Goal: Communication & Community: Answer question/provide support

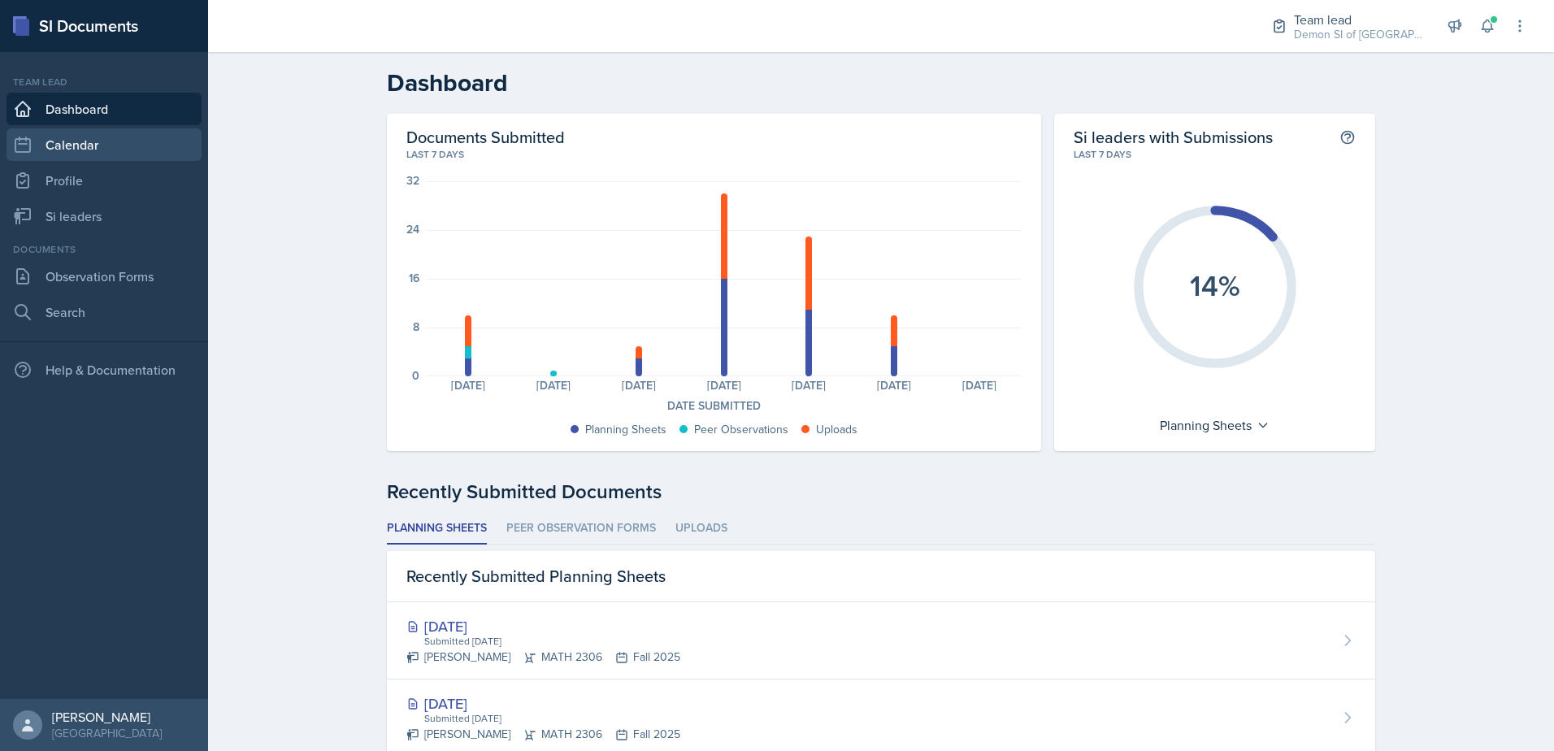
click at [110, 156] on link "Calendar" at bounding box center [104, 144] width 195 height 33
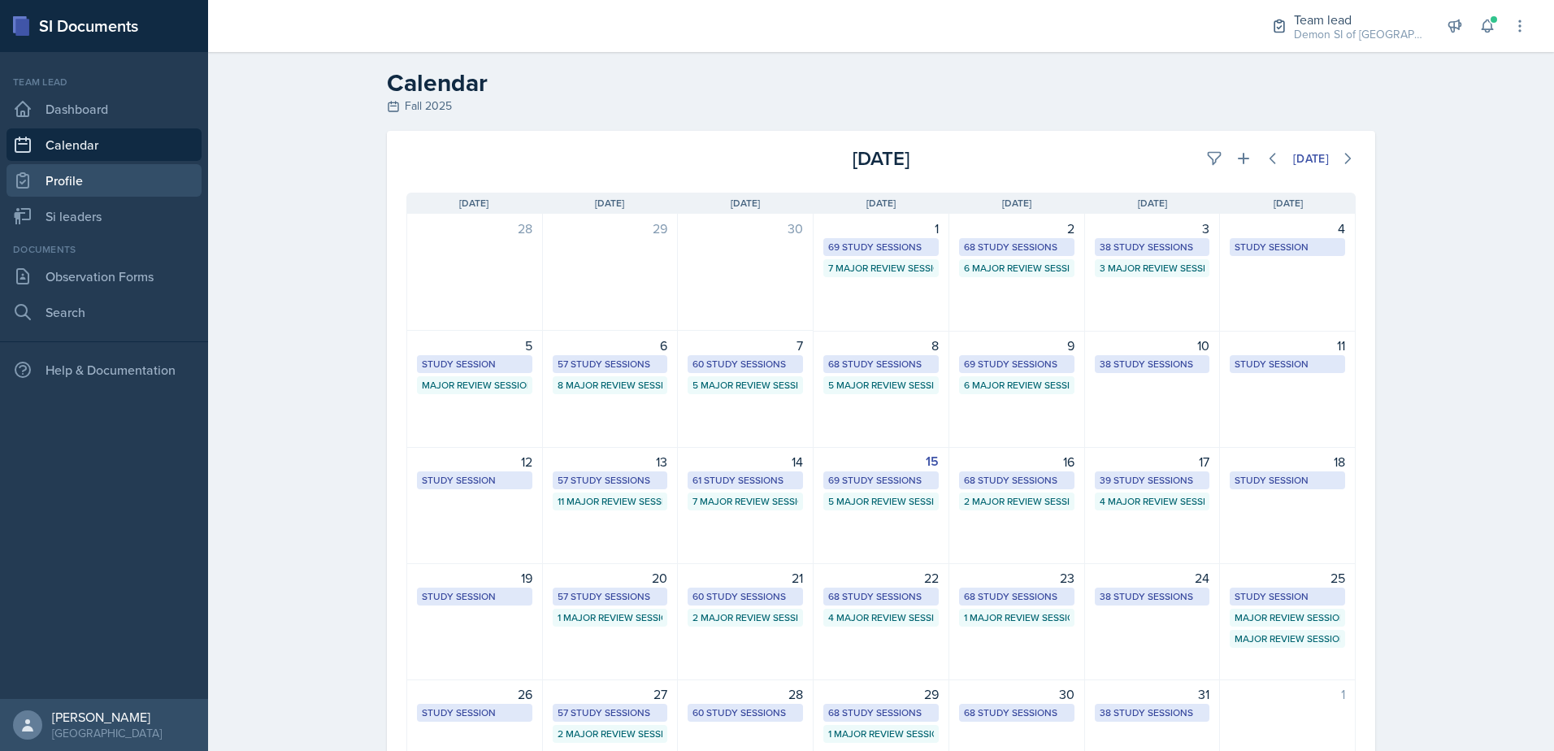
click at [156, 188] on link "Profile" at bounding box center [104, 180] width 195 height 33
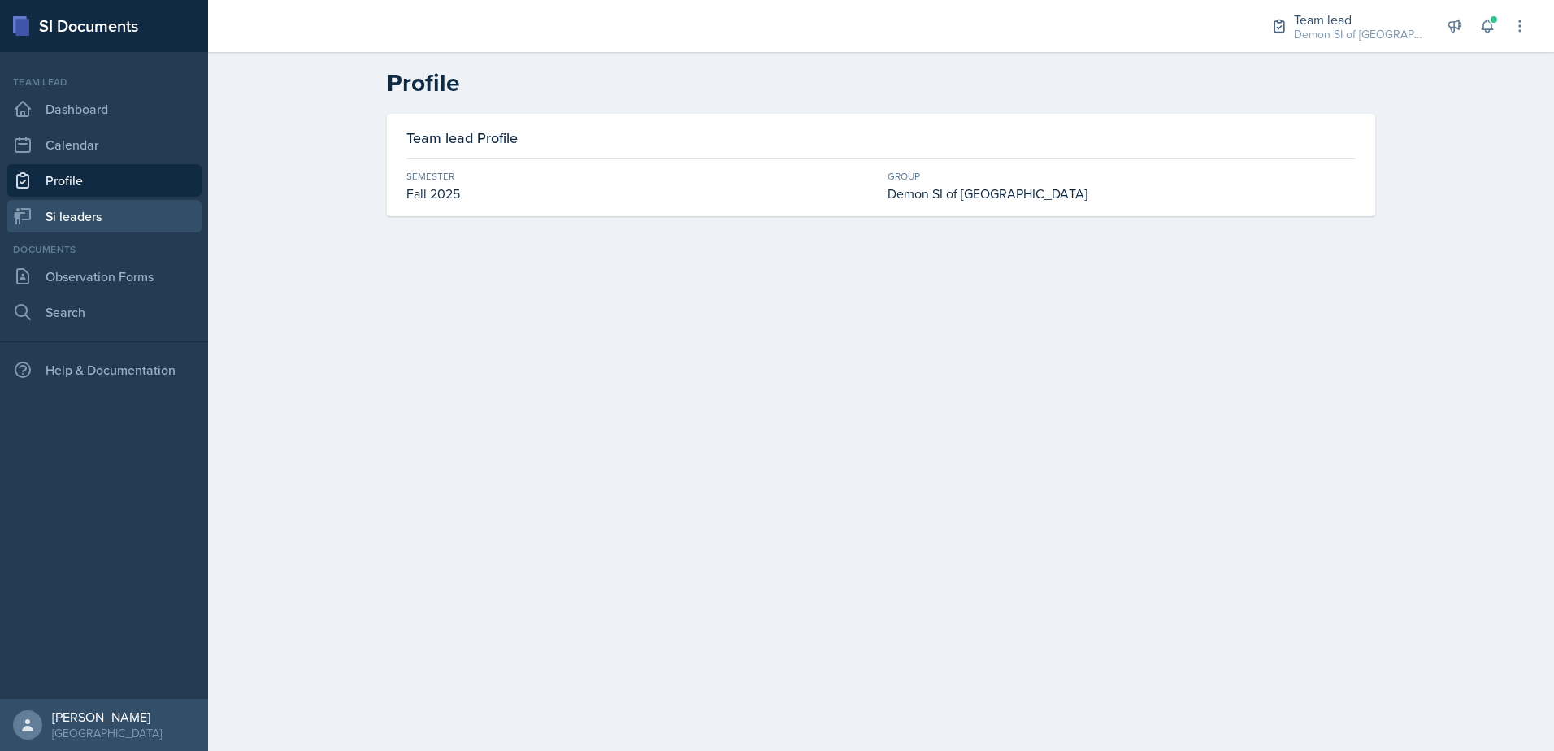
click at [159, 219] on link "Si leaders" at bounding box center [104, 216] width 195 height 33
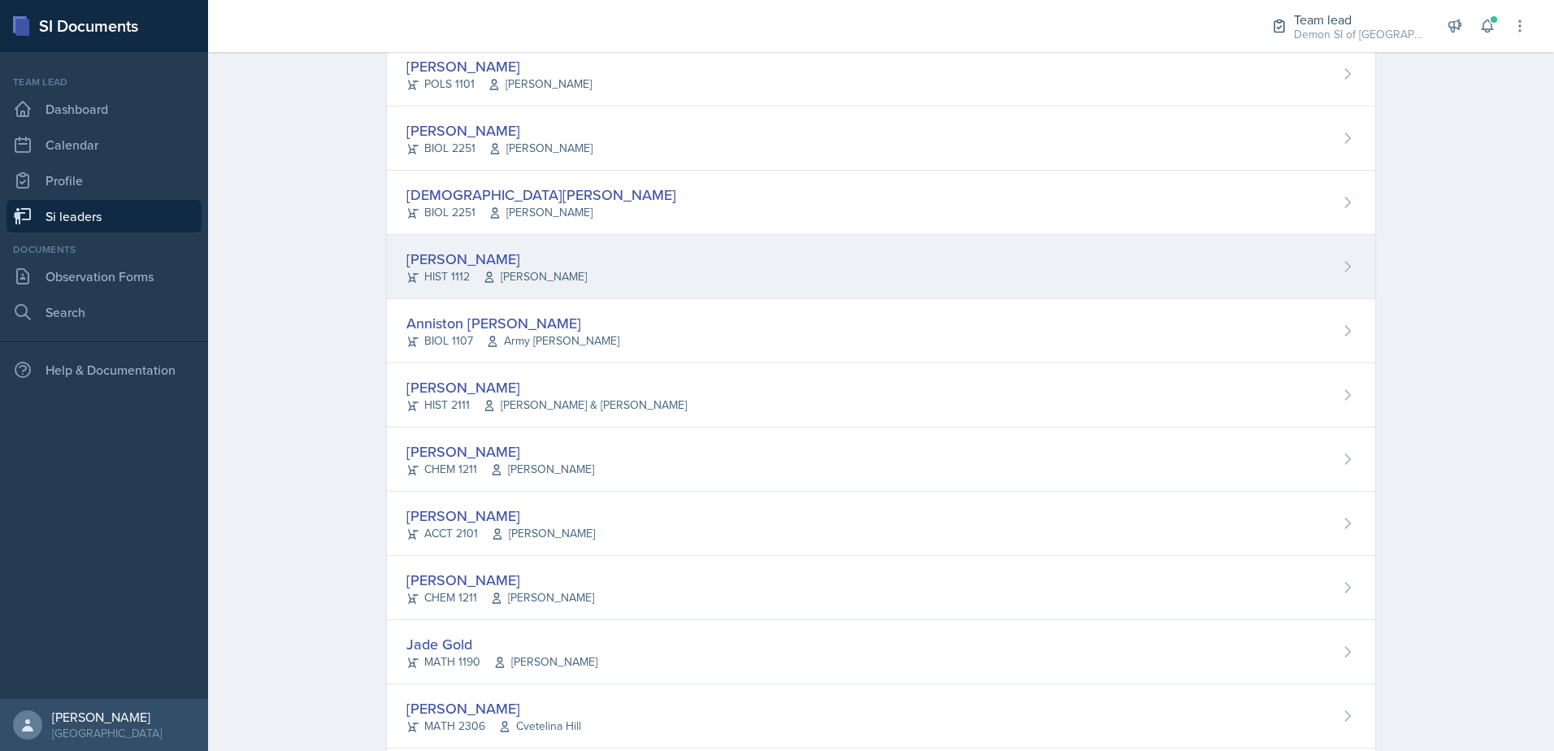
scroll to position [81, 0]
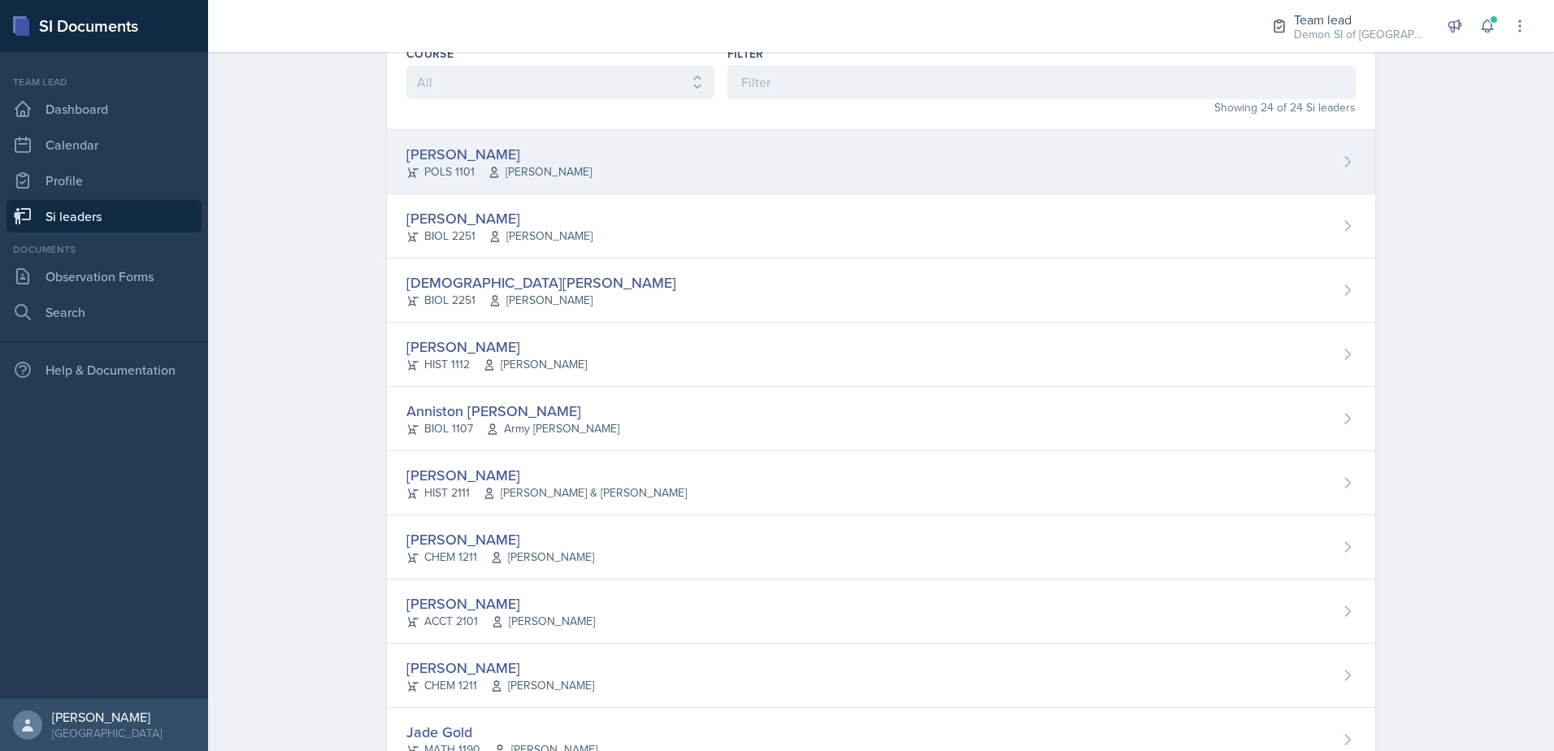
click at [434, 173] on div "POLS 1101 [PERSON_NAME]" at bounding box center [498, 171] width 185 height 17
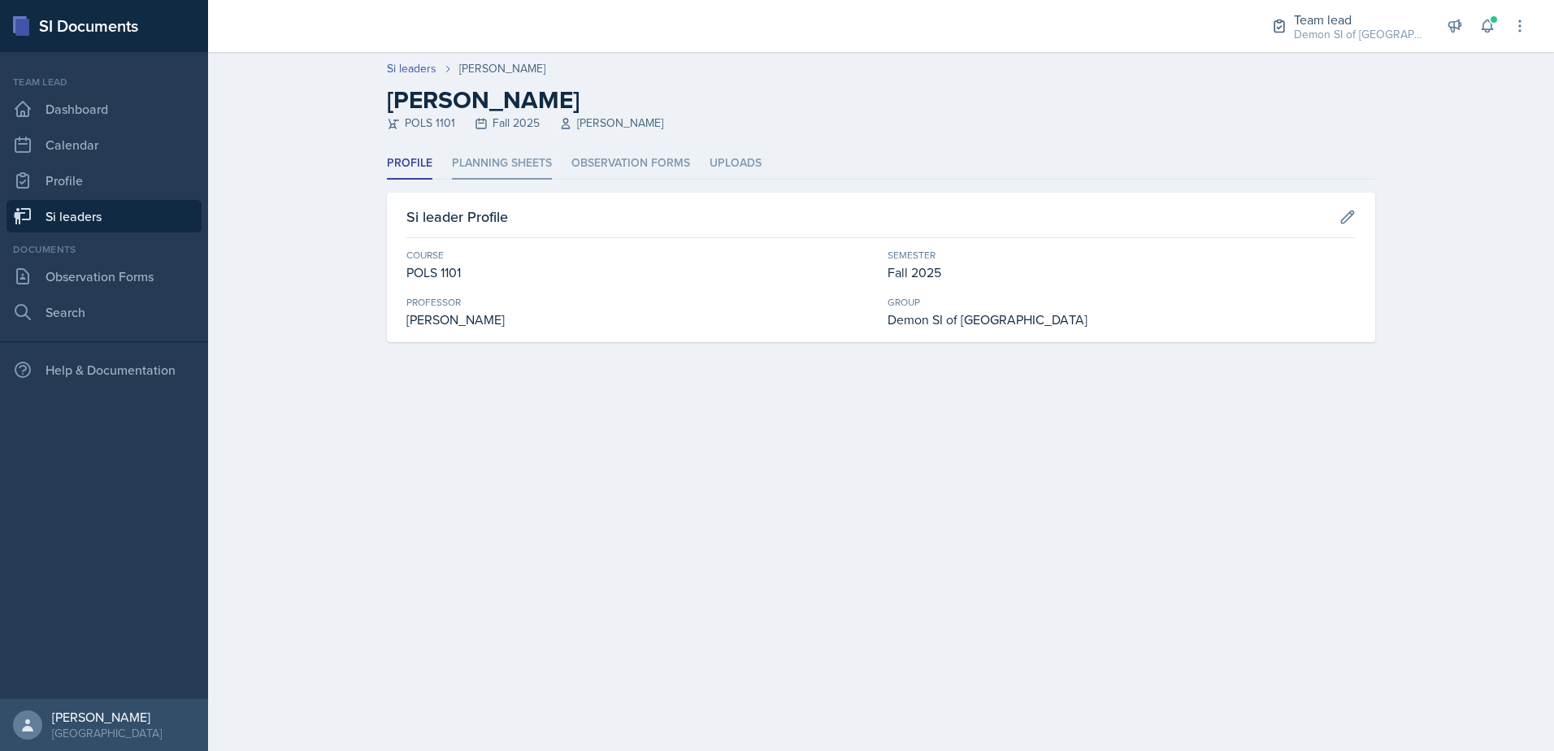
click at [471, 157] on li "Planning Sheets" at bounding box center [502, 164] width 100 height 32
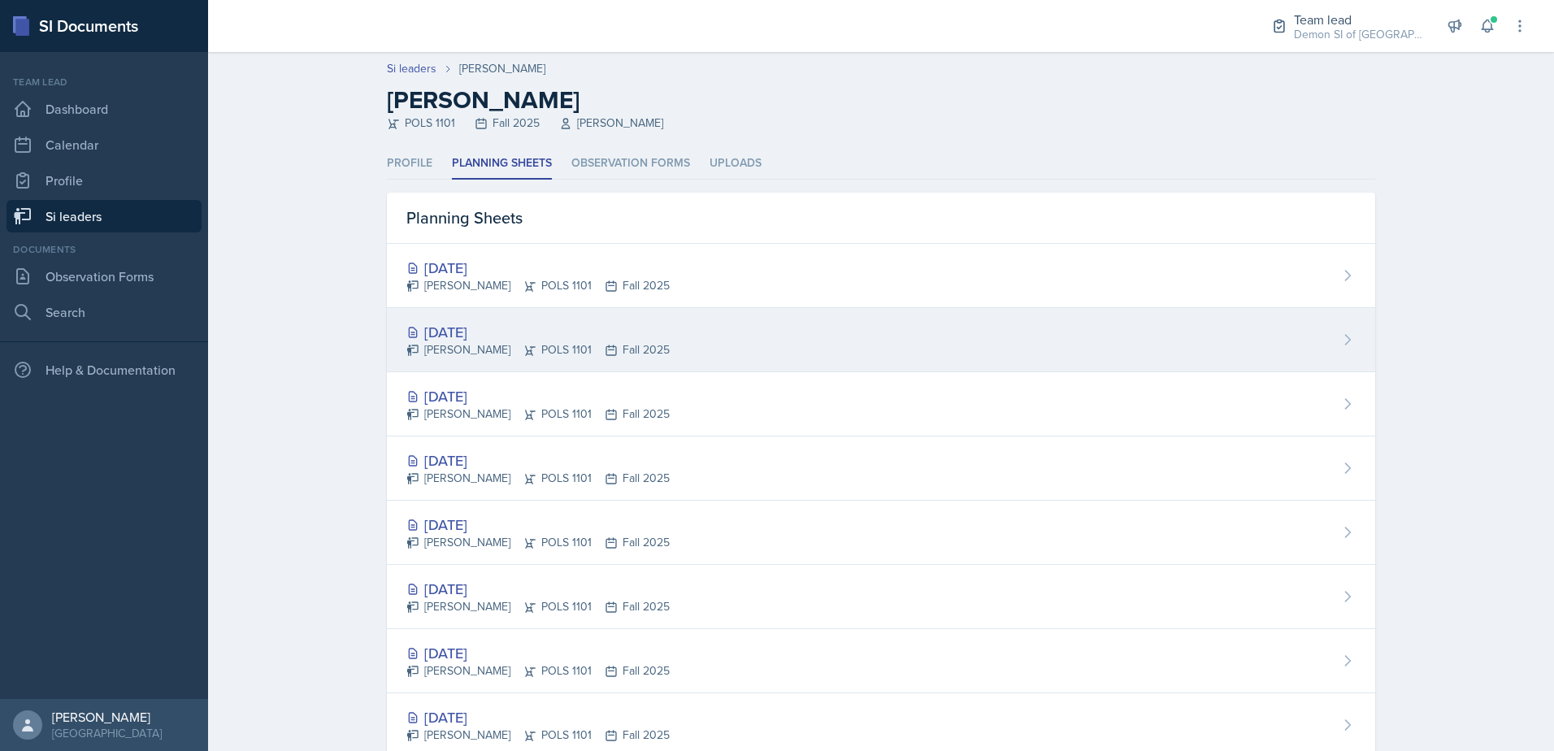
click at [488, 346] on div "[PERSON_NAME] POLS 1101 Fall 2025" at bounding box center [537, 349] width 263 height 17
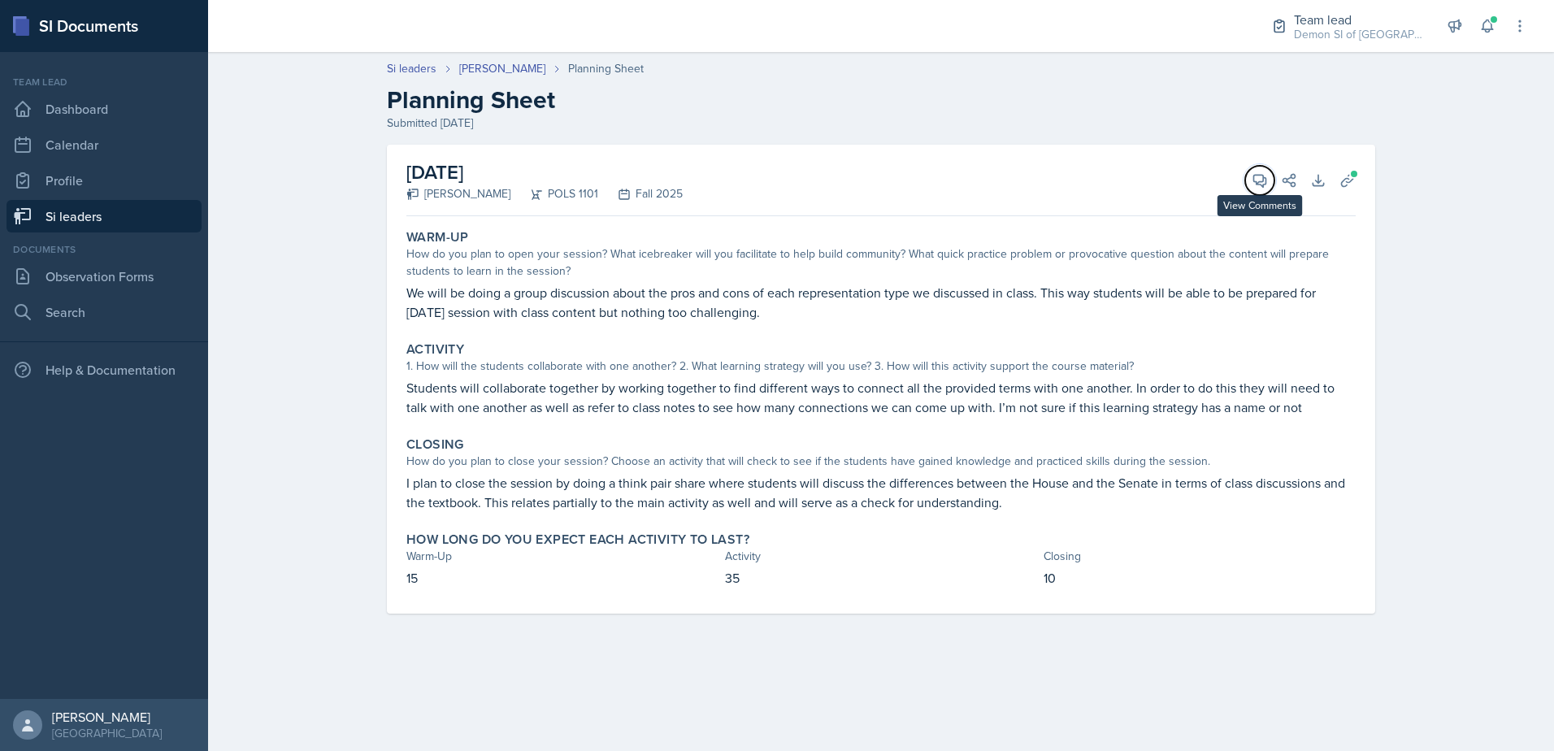
click at [1247, 185] on button "View Comments" at bounding box center [1259, 180] width 29 height 29
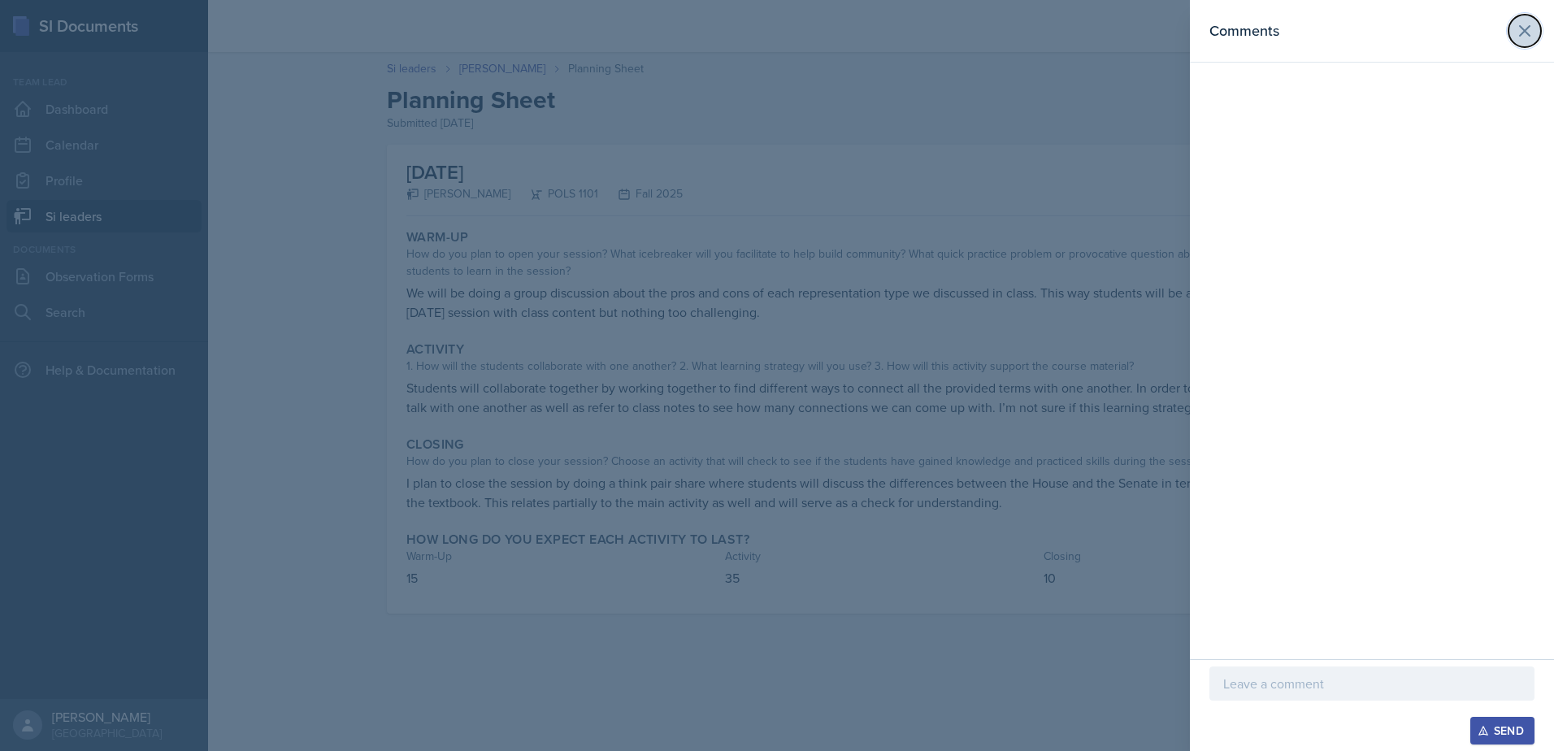
click at [1512, 33] on button at bounding box center [1525, 31] width 33 height 33
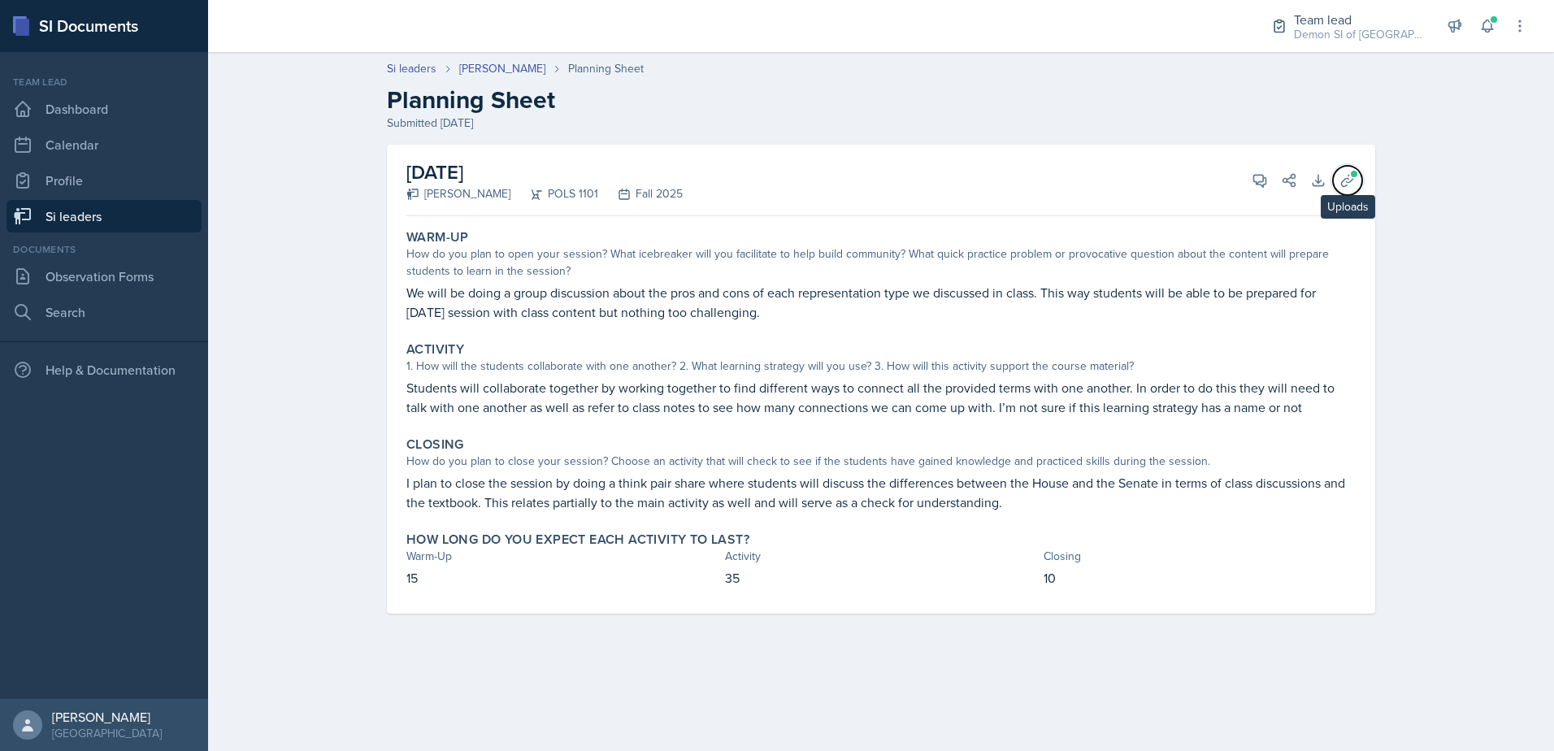
click at [1353, 172] on span at bounding box center [1354, 174] width 10 height 10
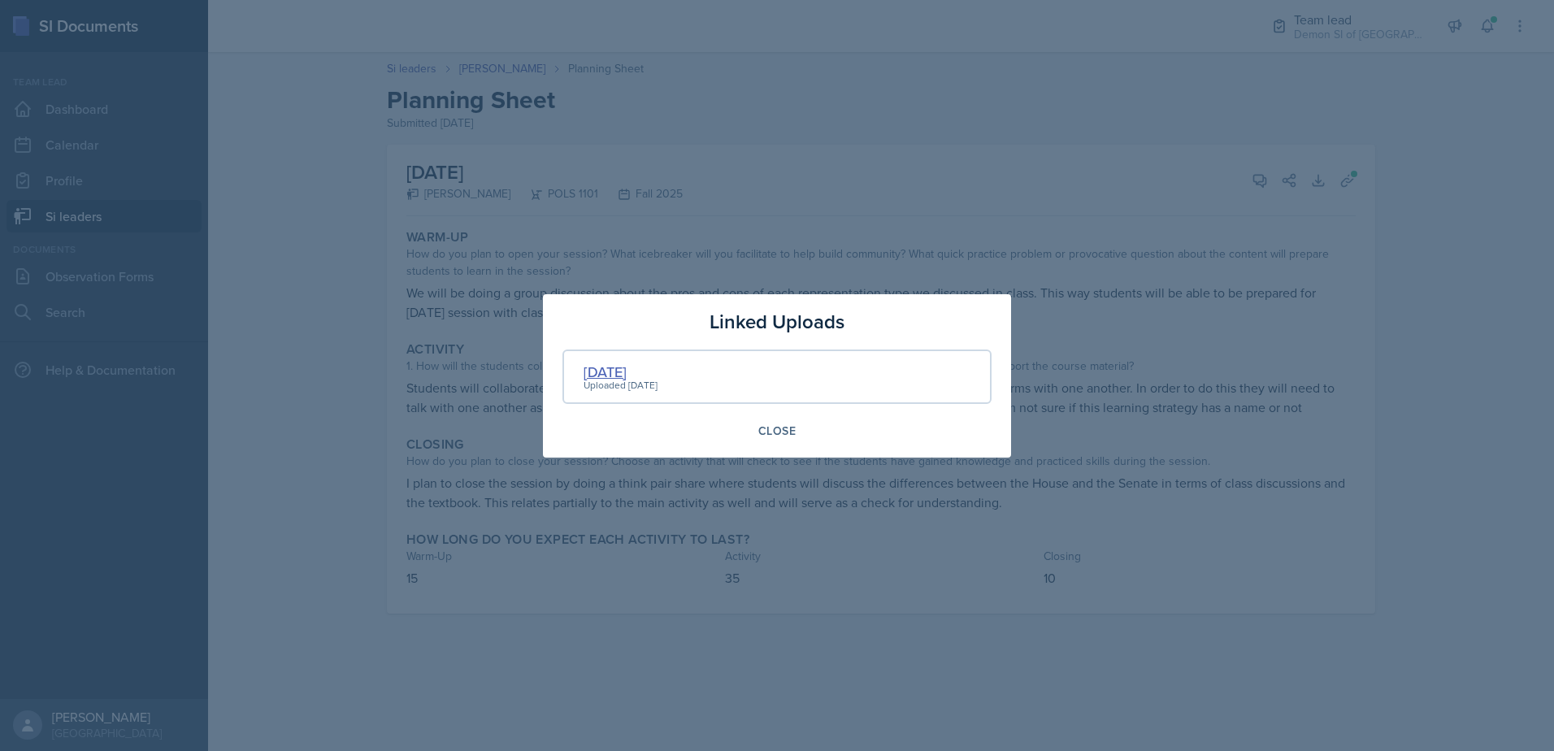
click at [617, 368] on div "[DATE]" at bounding box center [621, 372] width 74 height 22
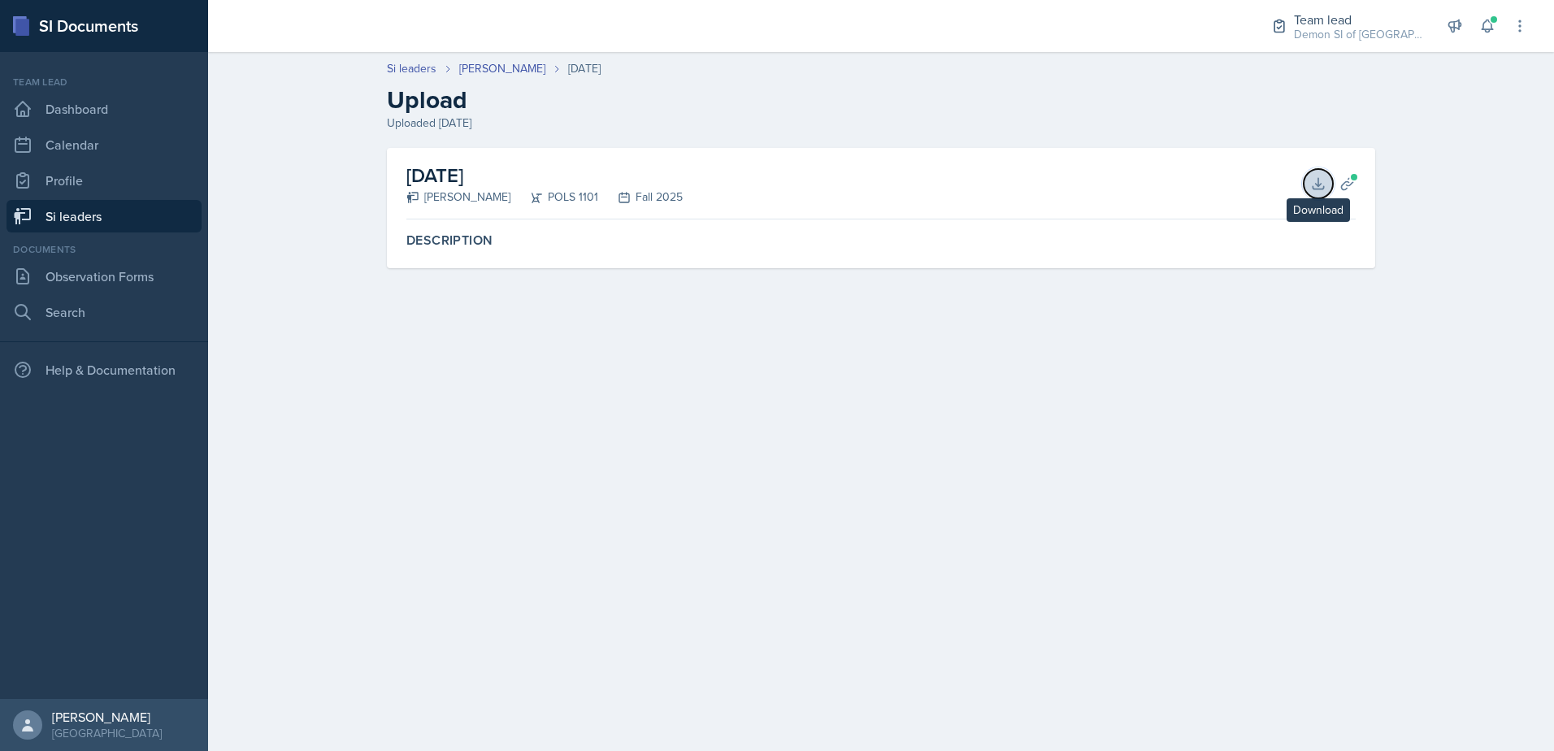
click at [1312, 176] on icon at bounding box center [1318, 184] width 16 height 16
click at [1342, 181] on icon at bounding box center [1348, 184] width 16 height 16
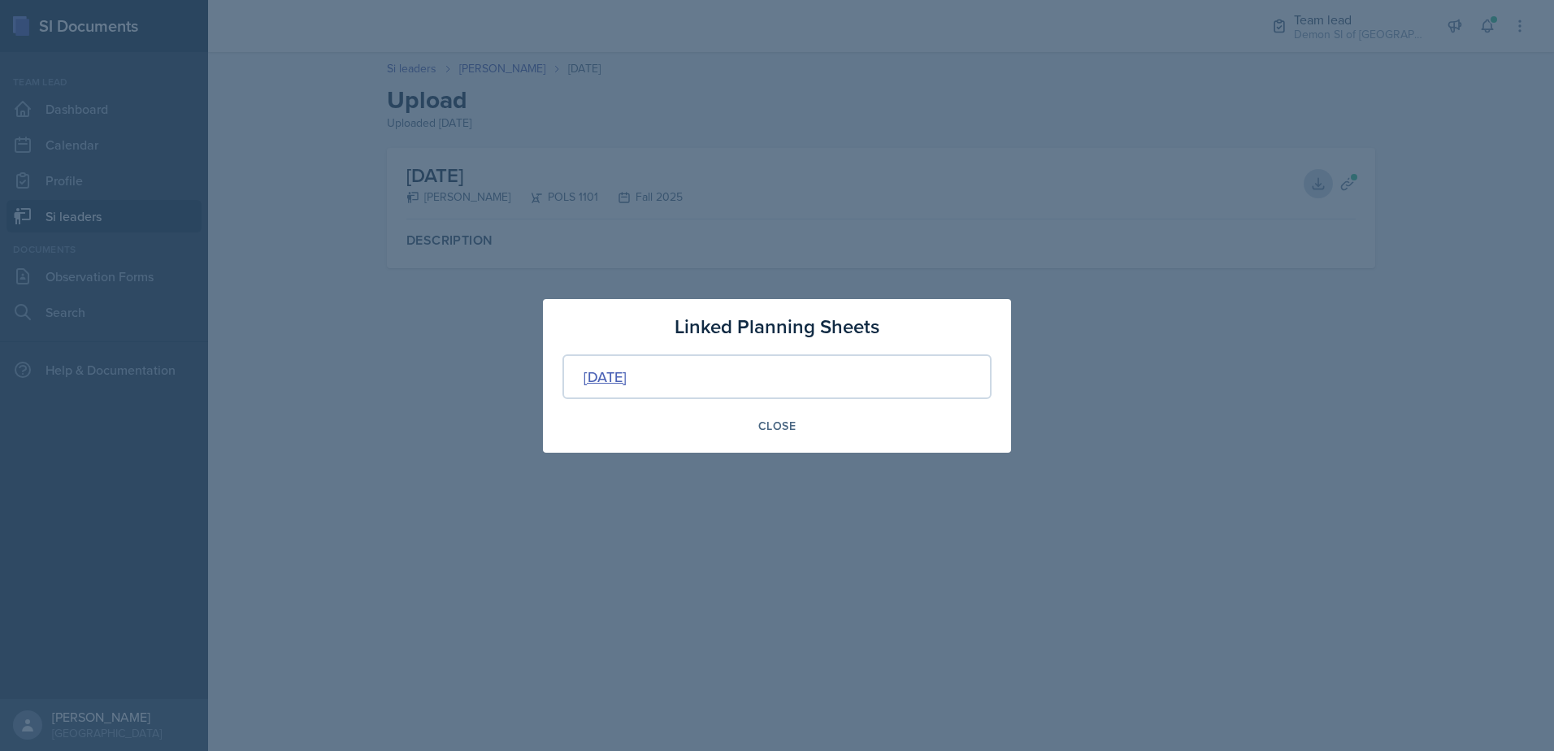
click at [627, 376] on div "[DATE]" at bounding box center [605, 377] width 43 height 22
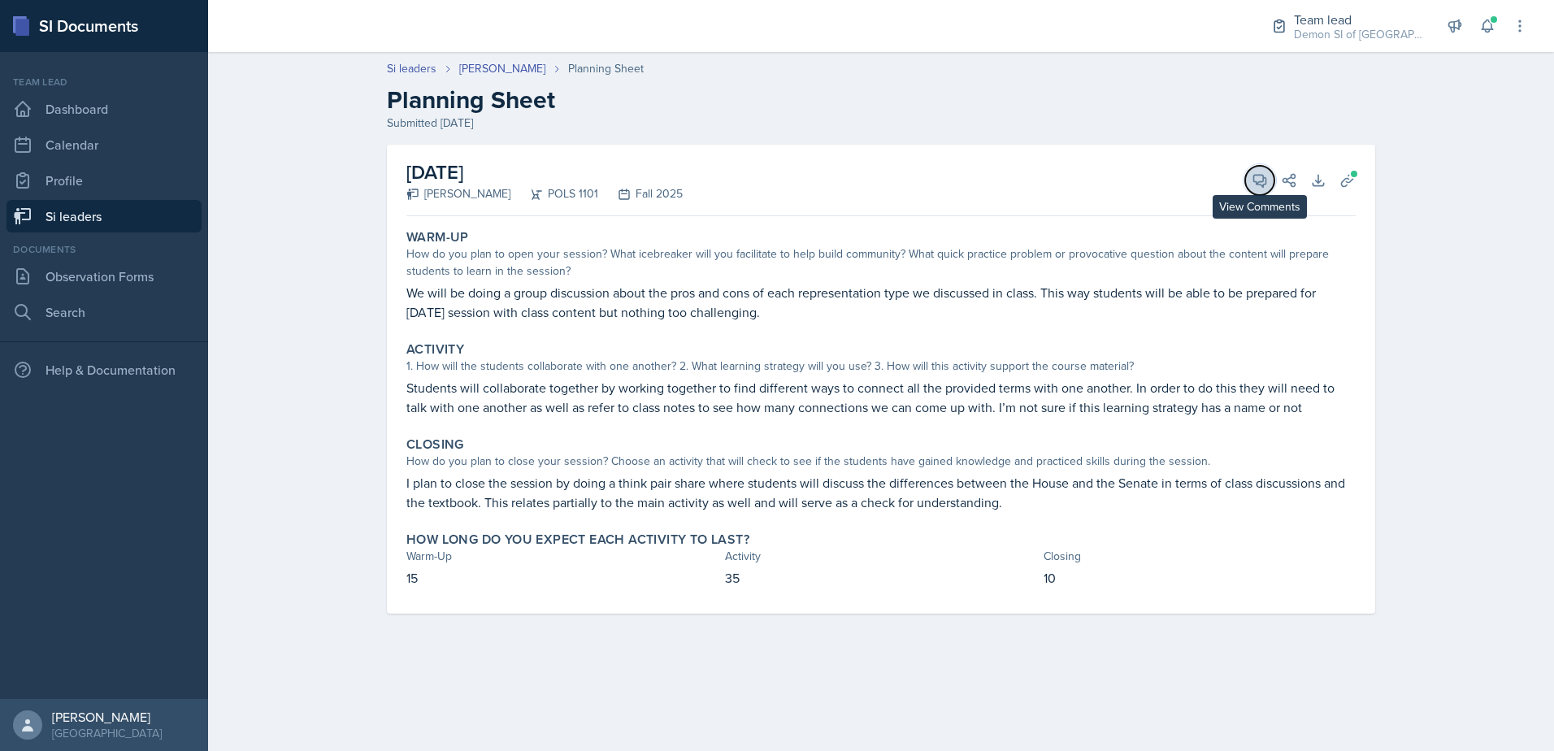
click at [1263, 177] on span at bounding box center [1266, 175] width 8 height 8
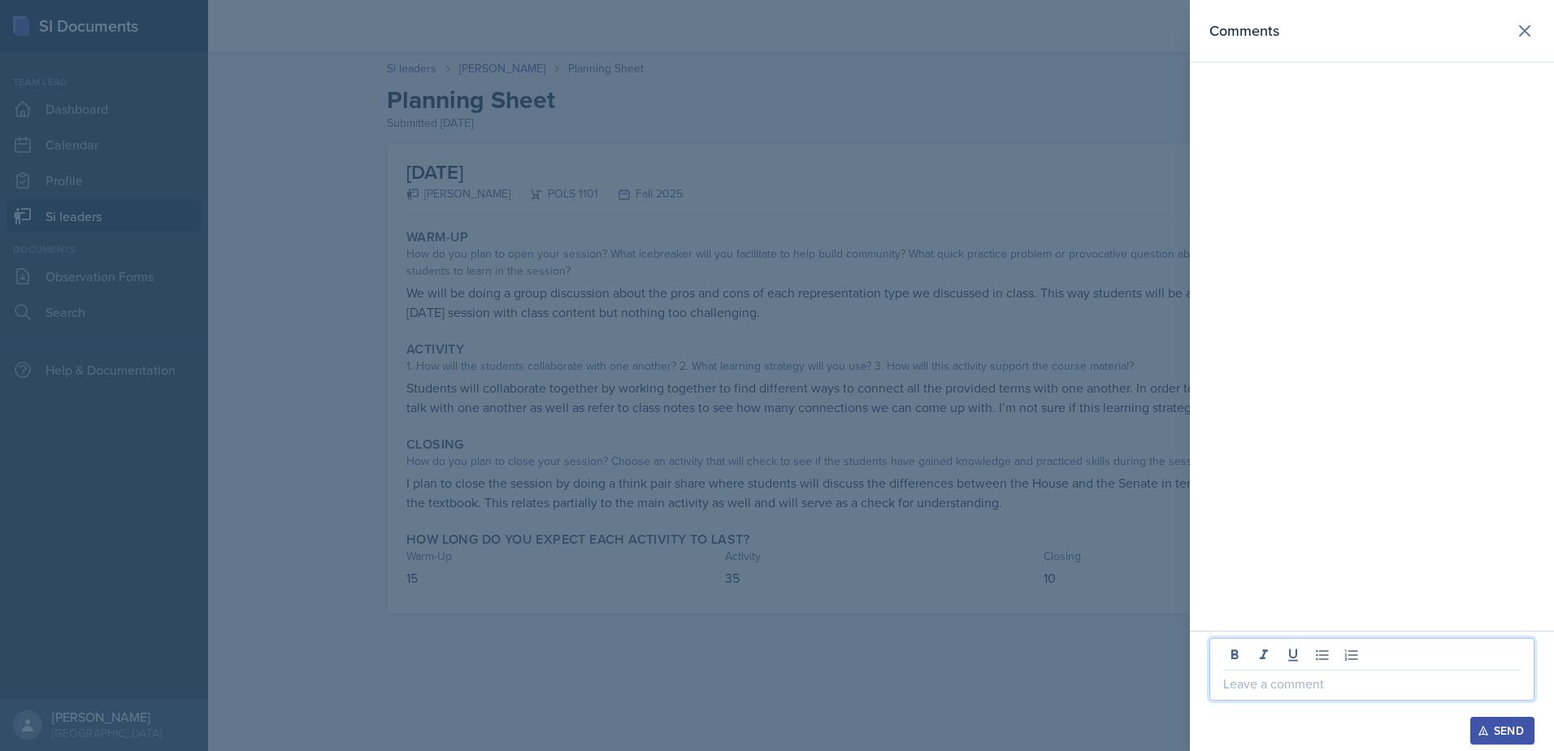
click at [1404, 687] on p at bounding box center [1371, 684] width 297 height 20
click at [971, 449] on div at bounding box center [777, 375] width 1554 height 751
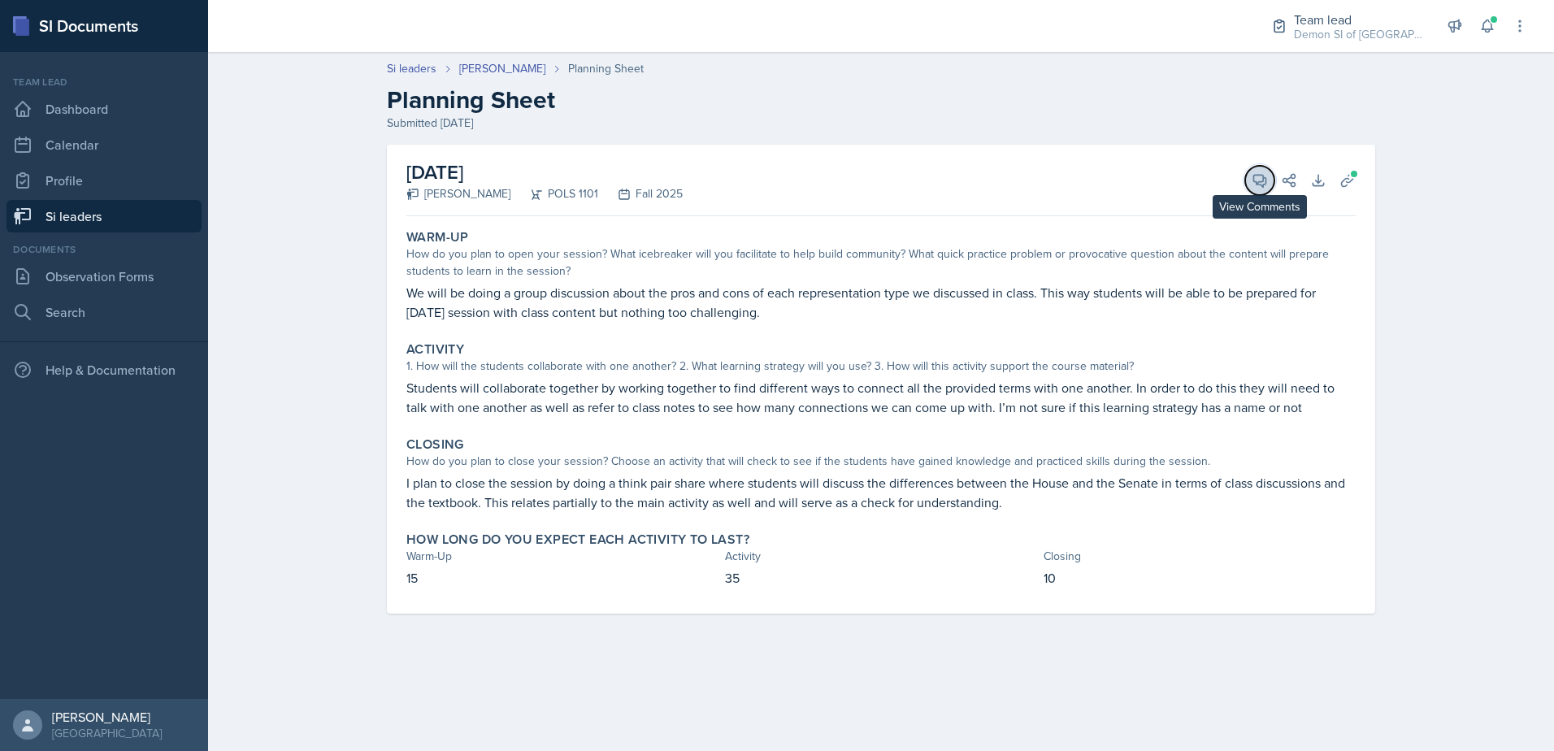
click at [1253, 181] on icon at bounding box center [1260, 180] width 16 height 16
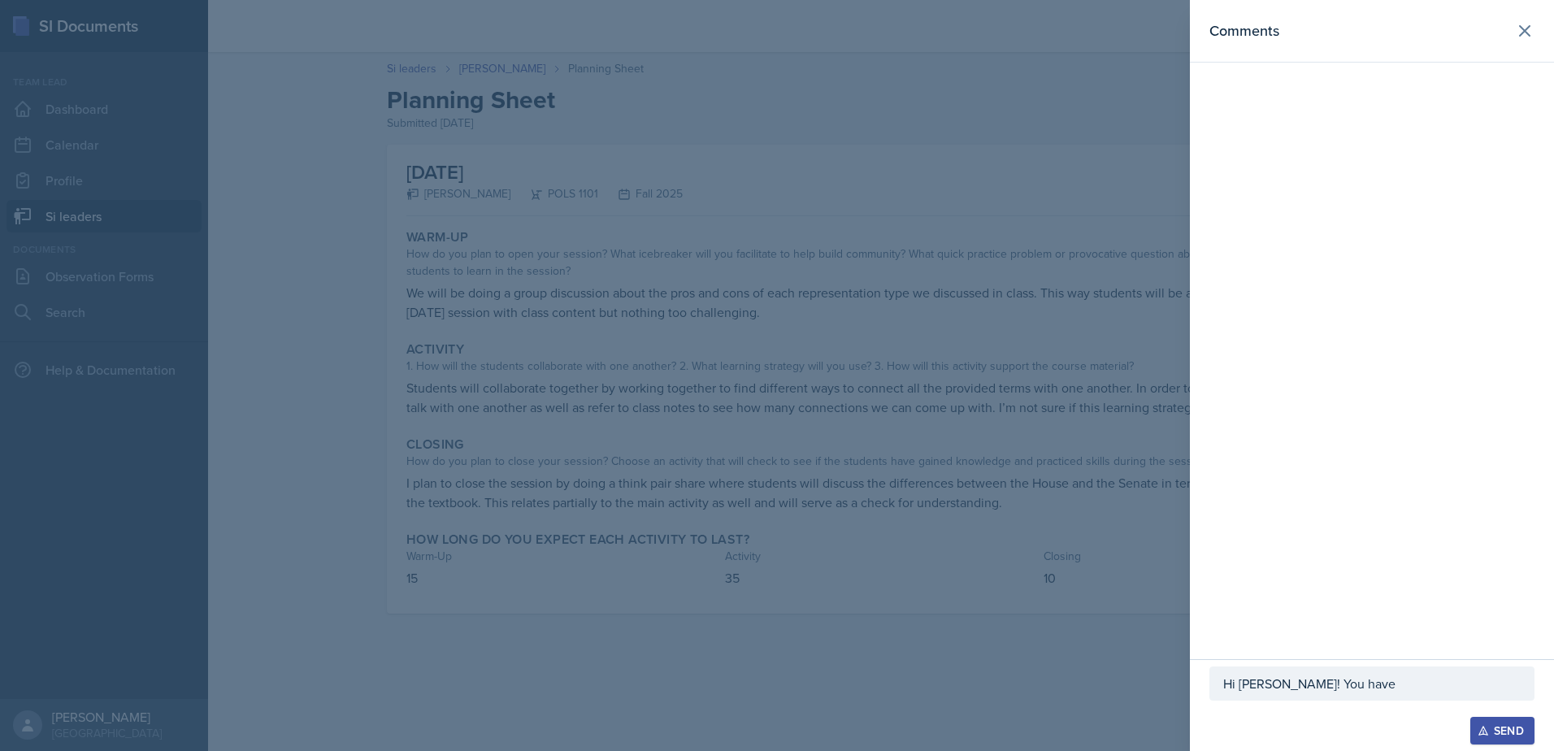
click at [1372, 693] on div "Hi [PERSON_NAME]! You have" at bounding box center [1372, 684] width 325 height 34
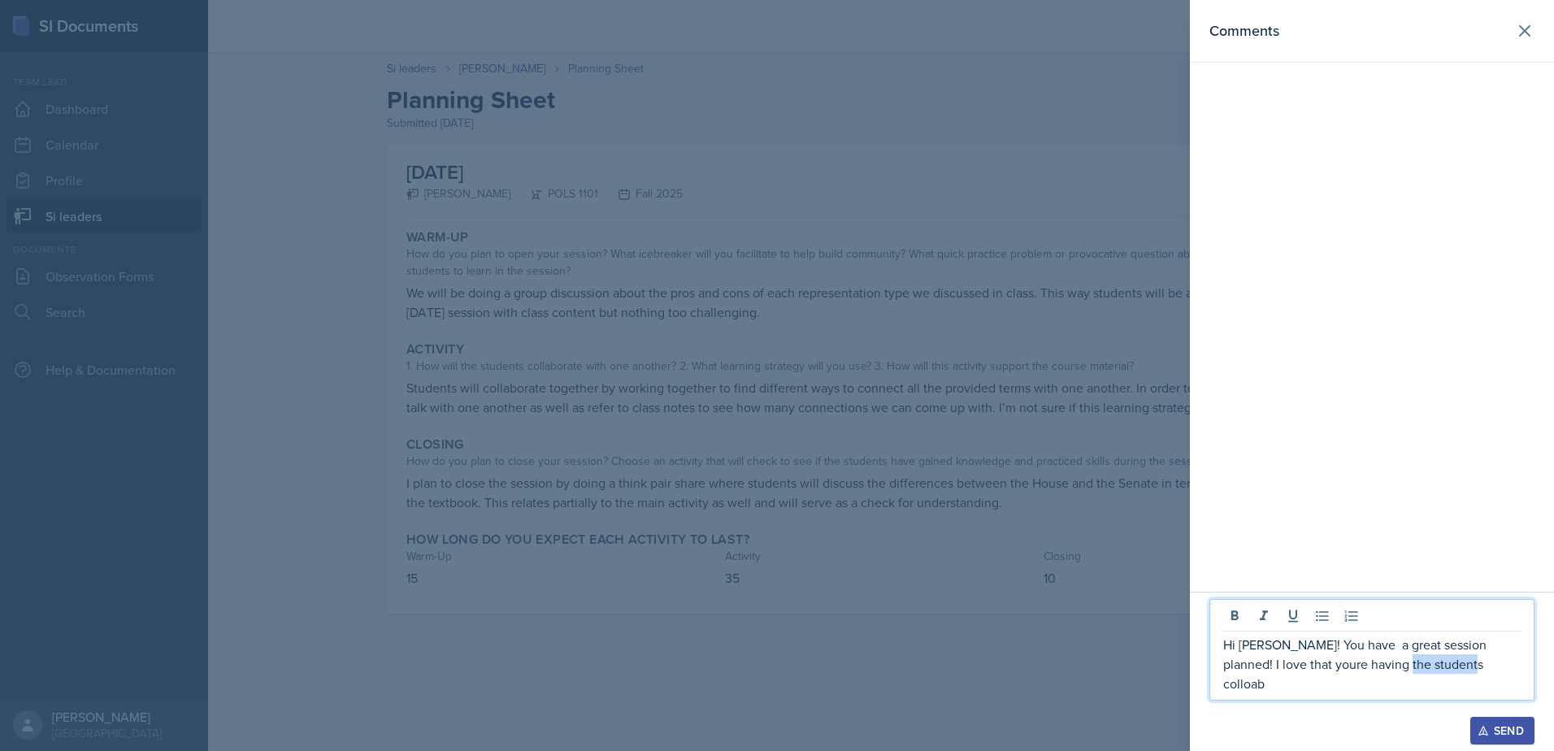
drag, startPoint x: 1444, startPoint y: 685, endPoint x: 1379, endPoint y: 694, distance: 66.4
click at [1379, 694] on div "Hi [PERSON_NAME]! You have a great session planned! I love that youre having th…" at bounding box center [1372, 650] width 325 height 102
click at [1464, 679] on p "Hi [PERSON_NAME]! You have a great session planned! I love that youre having th…" at bounding box center [1371, 664] width 297 height 59
drag, startPoint x: 1457, startPoint y: 682, endPoint x: 1251, endPoint y: 704, distance: 206.8
click at [1251, 704] on div "Hi [PERSON_NAME]! You have a great session planned! I love that youre having th…" at bounding box center [1372, 658] width 325 height 118
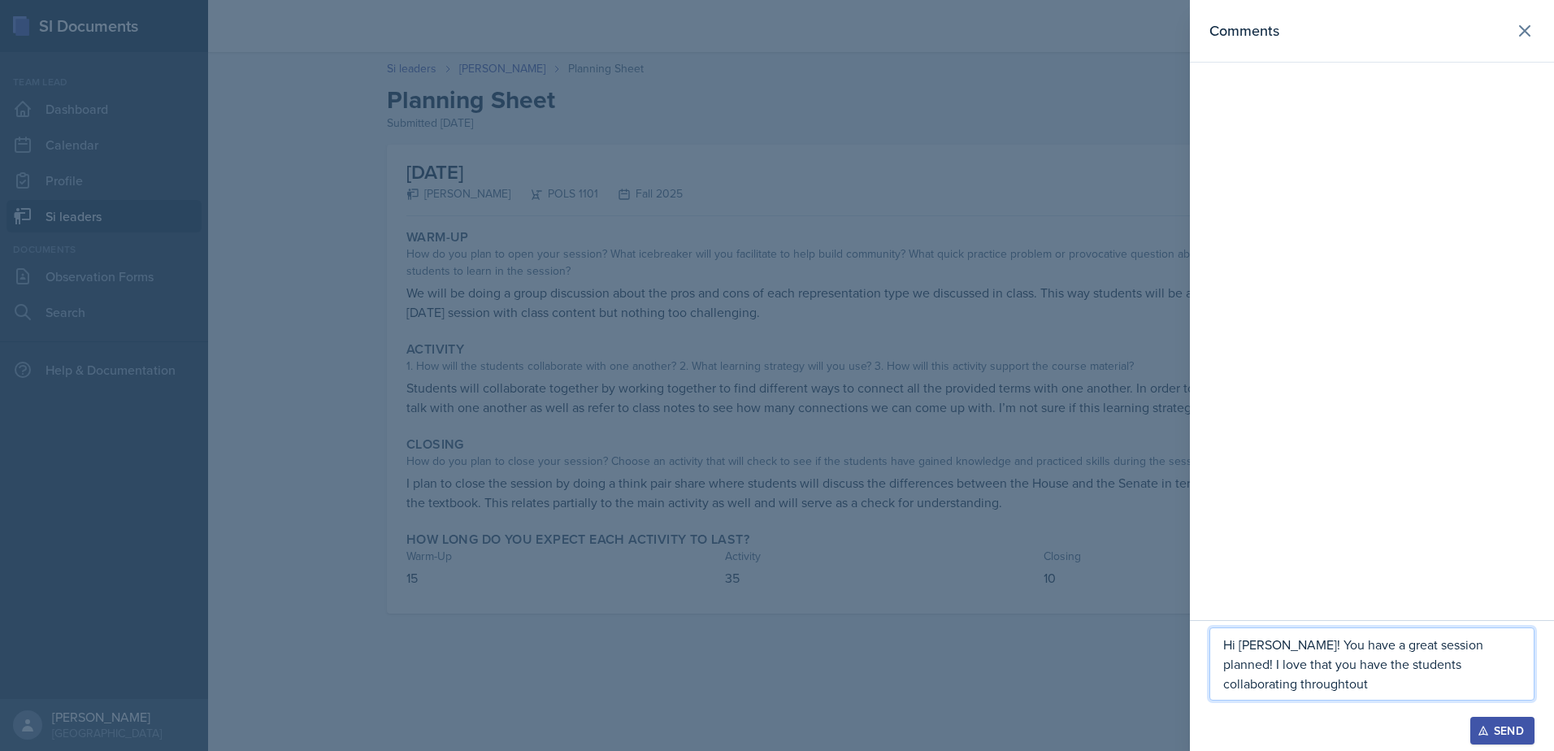
click at [1384, 668] on p "Hi [PERSON_NAME]! You have a great session planned! I love that you have the st…" at bounding box center [1371, 664] width 297 height 59
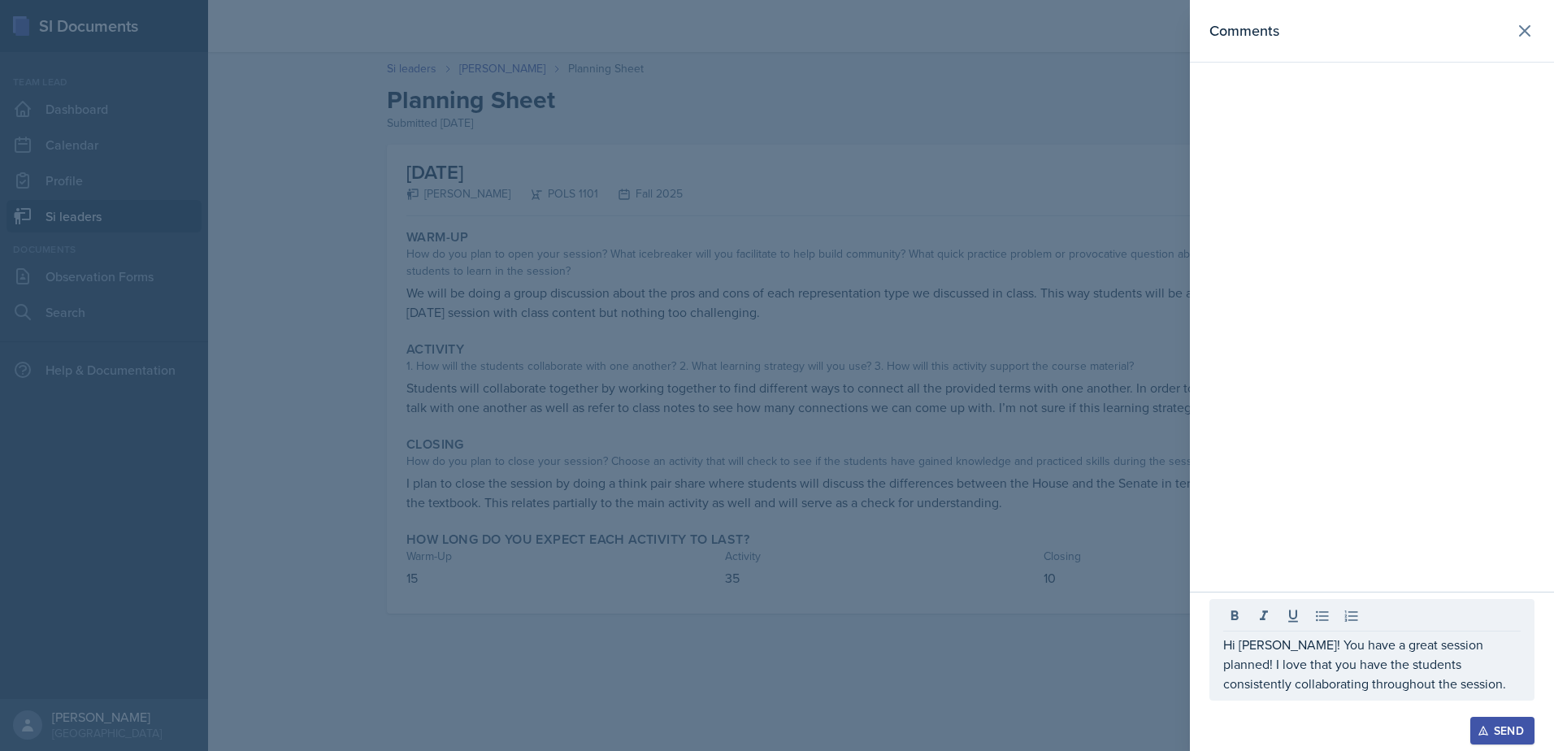
click at [810, 507] on div at bounding box center [777, 375] width 1554 height 751
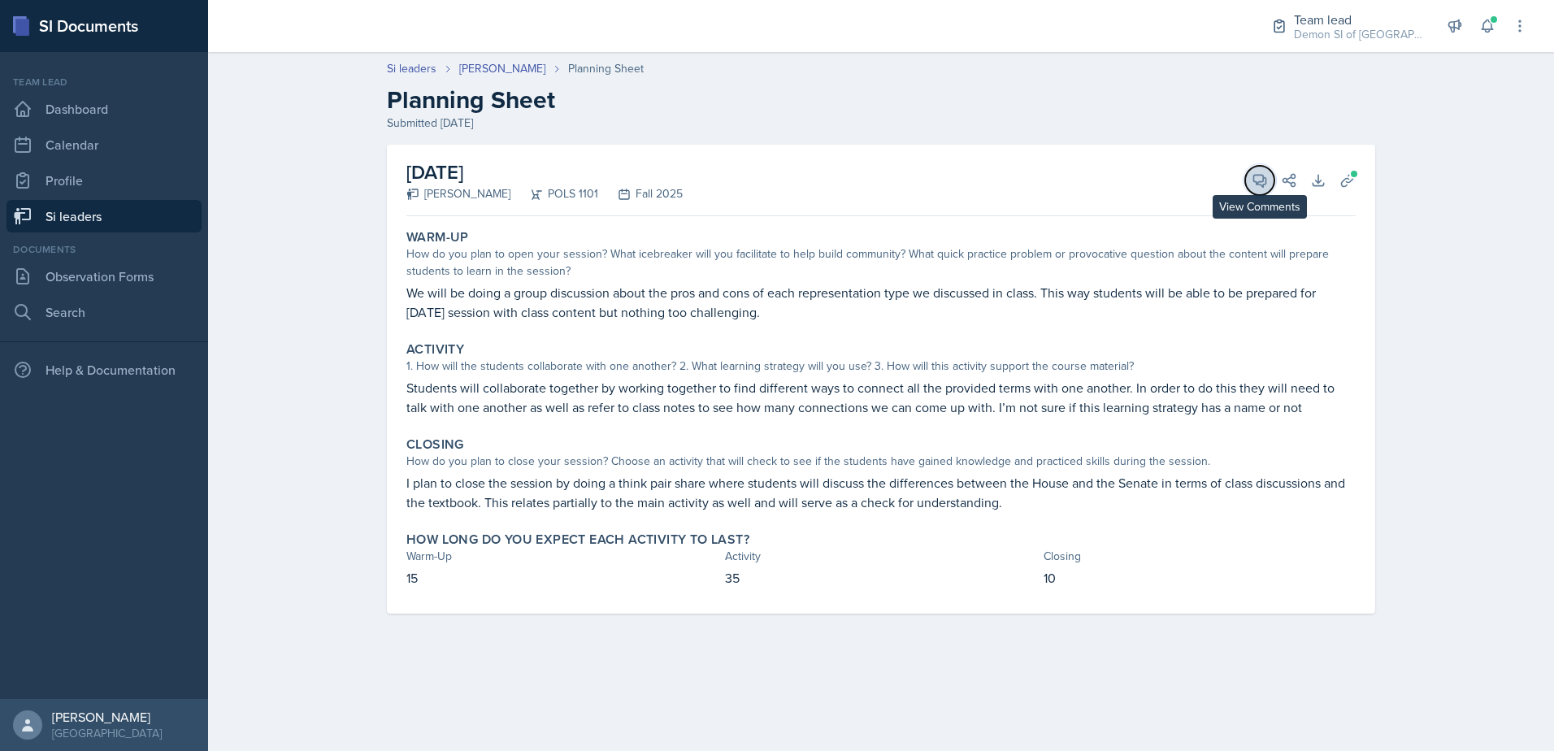
click at [1273, 176] on button "View Comments" at bounding box center [1259, 180] width 29 height 29
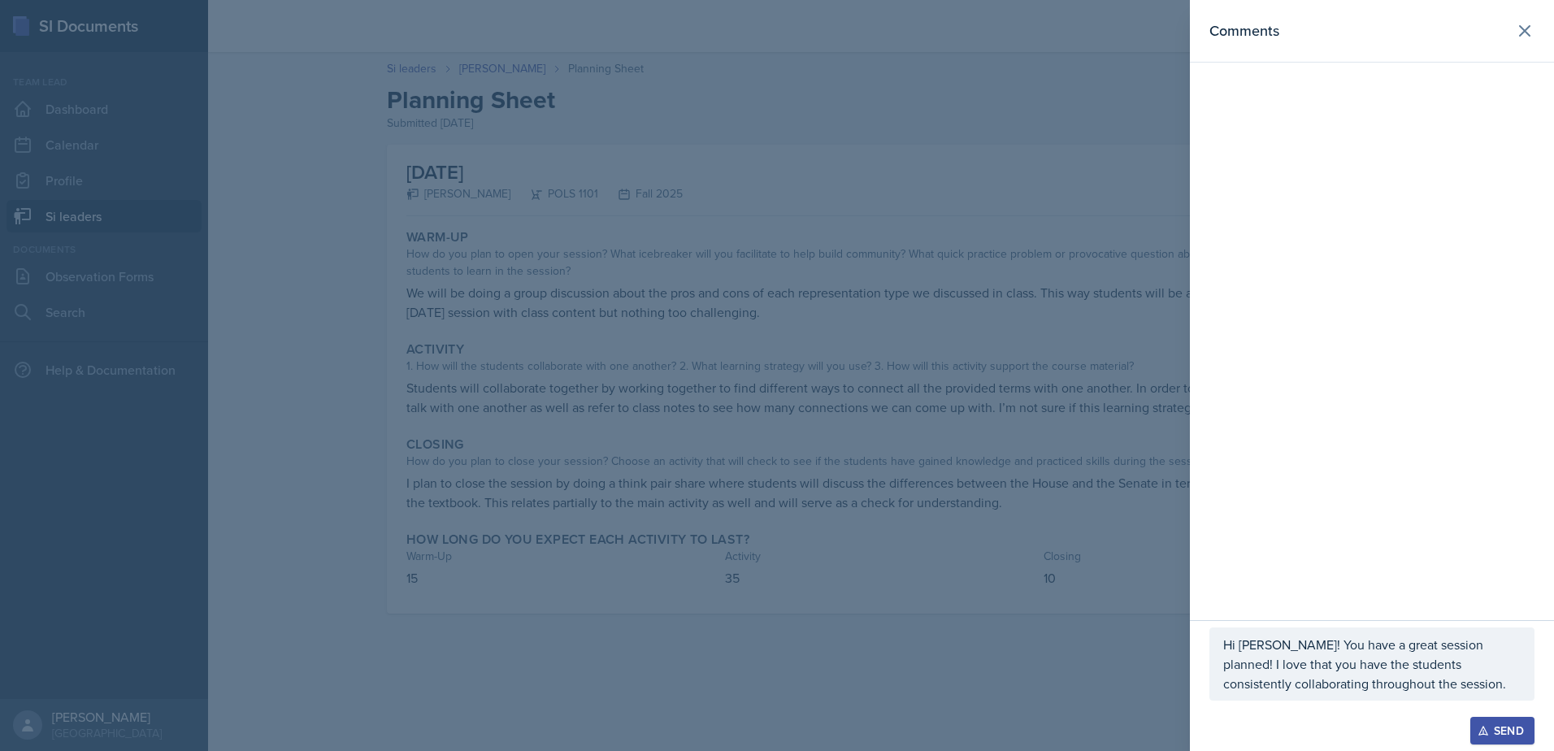
click at [1500, 679] on p "Hi [PERSON_NAME]! You have a great session planned! I love that you have the st…" at bounding box center [1371, 664] width 297 height 59
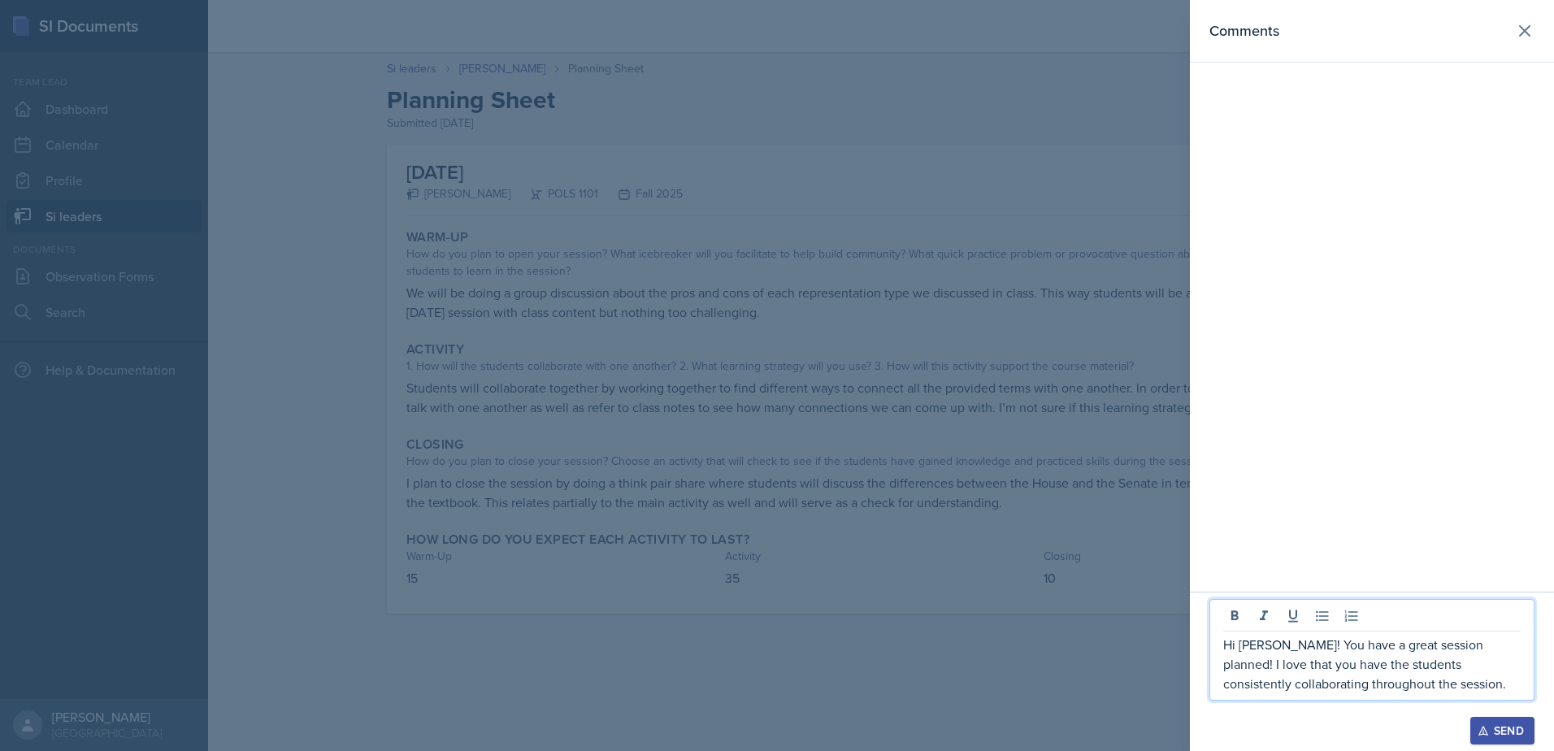
click at [903, 380] on div at bounding box center [777, 375] width 1554 height 751
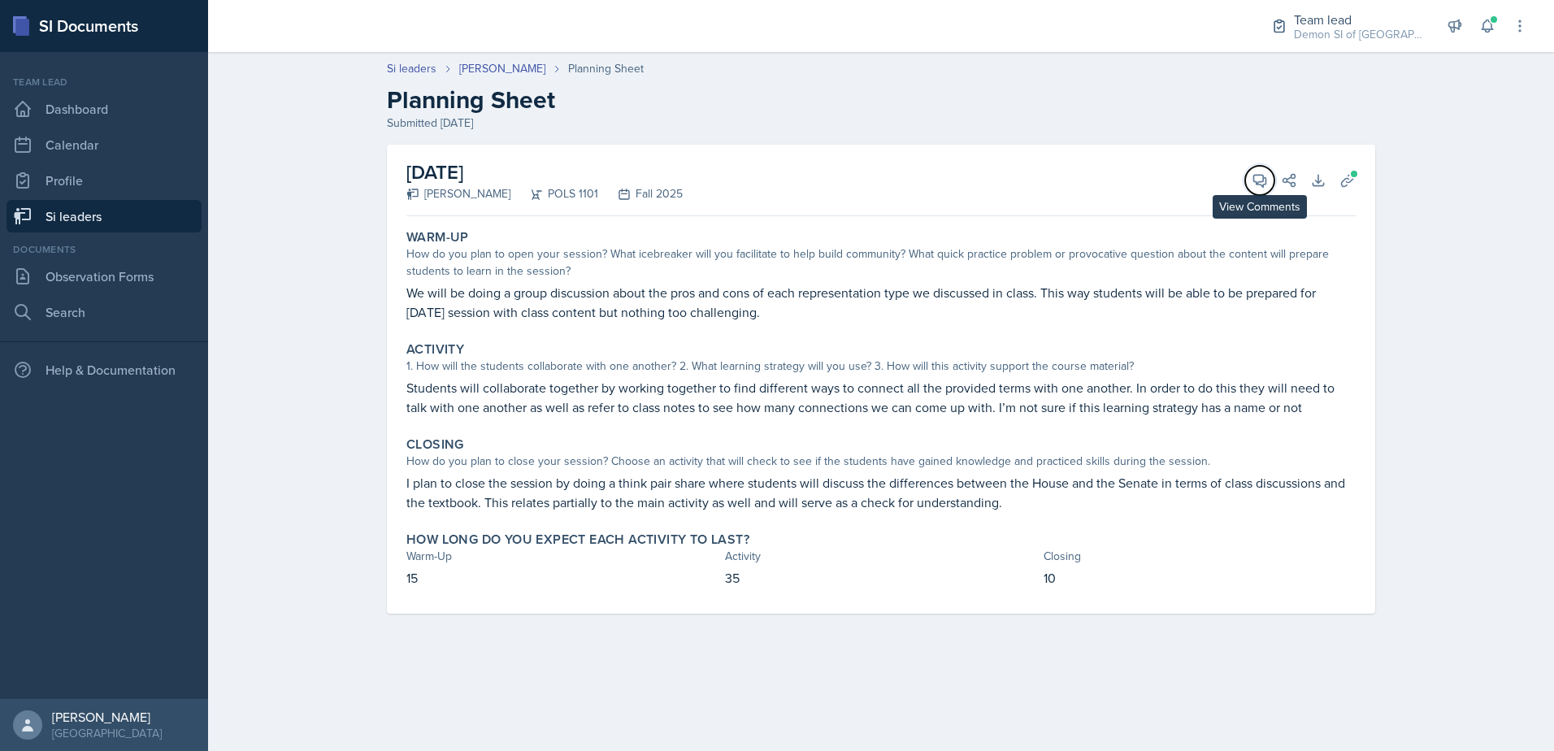
click at [1259, 173] on icon at bounding box center [1260, 180] width 16 height 16
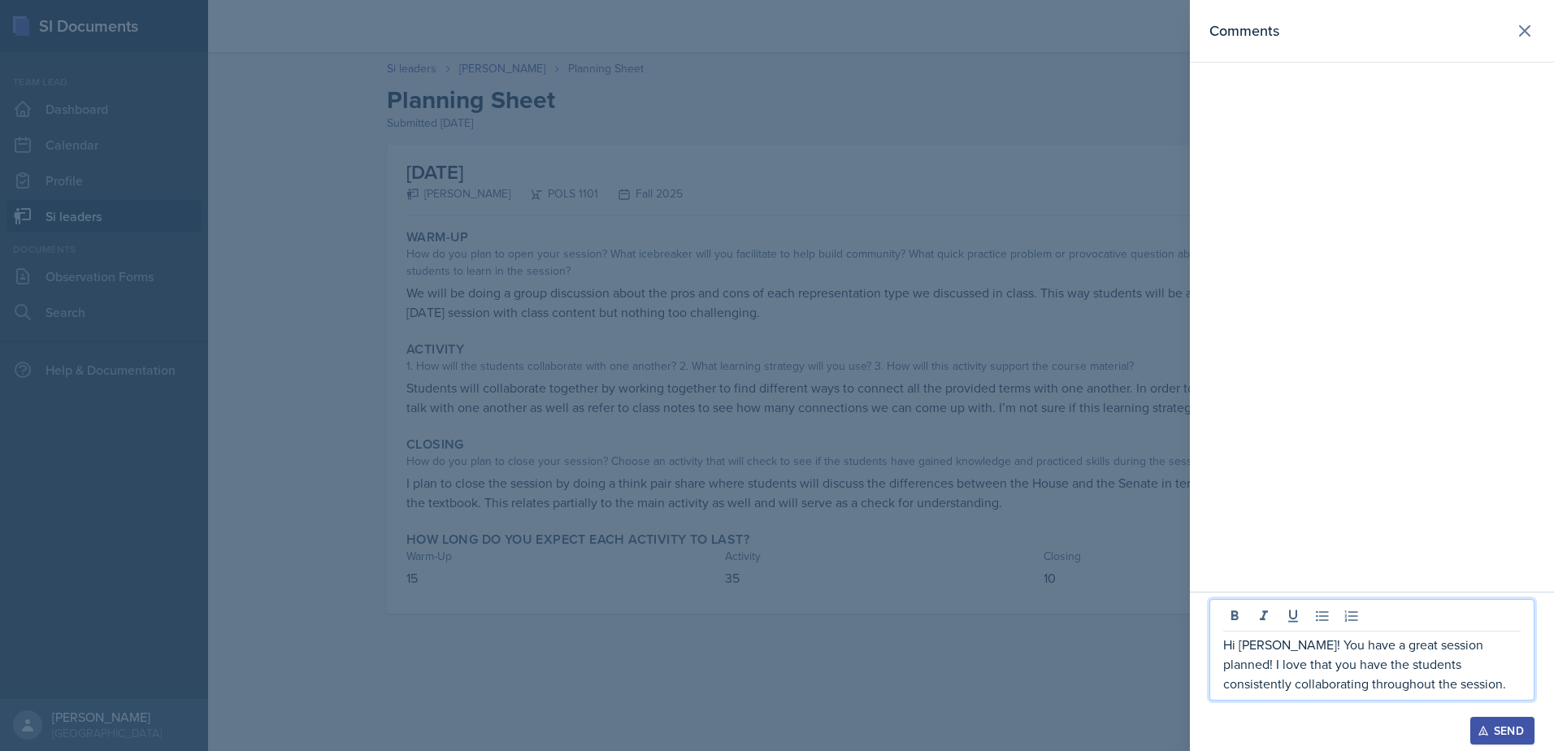
click at [1480, 691] on div "Hi [PERSON_NAME]! You have a great session planned! I love that you have the st…" at bounding box center [1372, 650] width 325 height 102
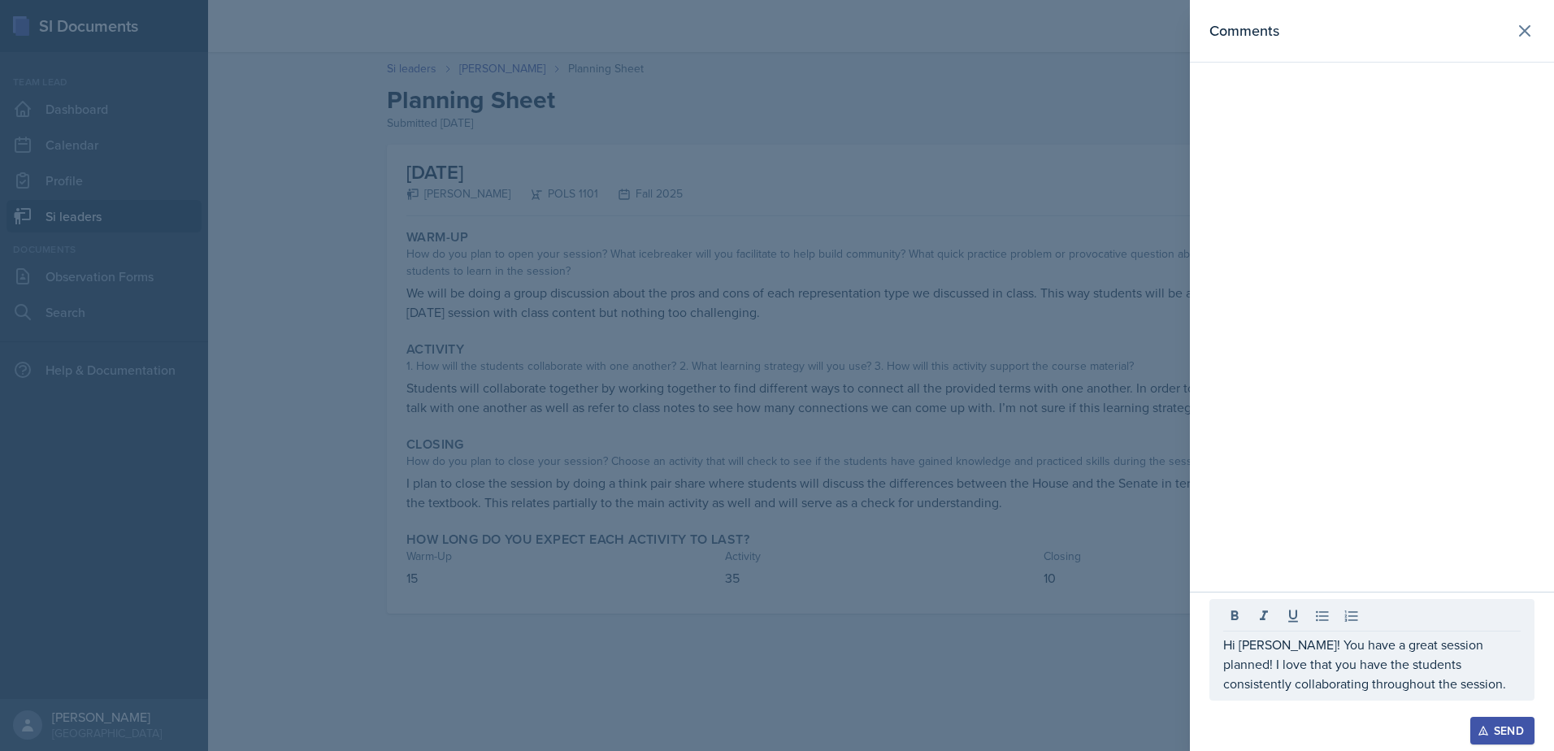
click at [402, 272] on div at bounding box center [777, 375] width 1554 height 751
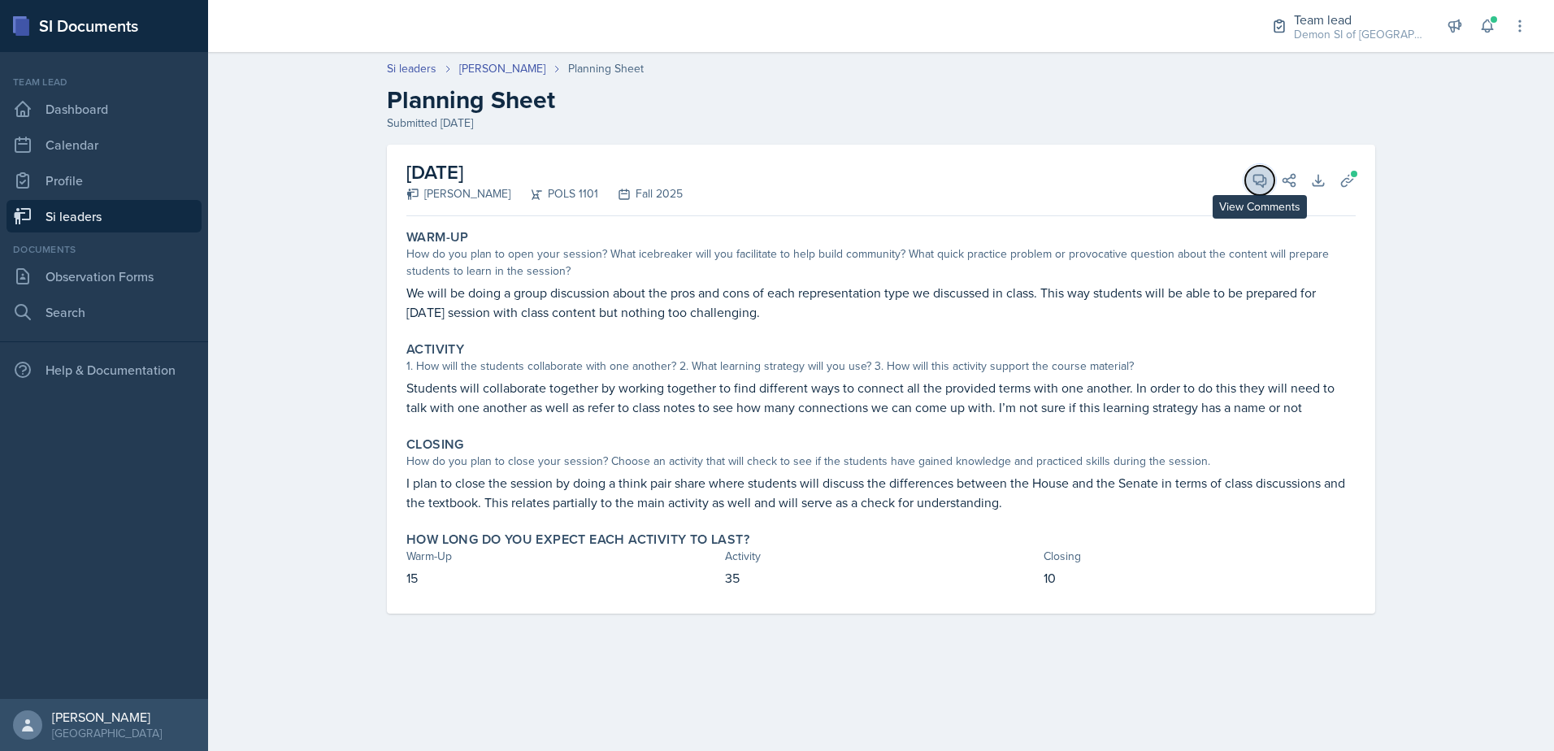
click at [1265, 167] on button "View Comments" at bounding box center [1259, 180] width 29 height 29
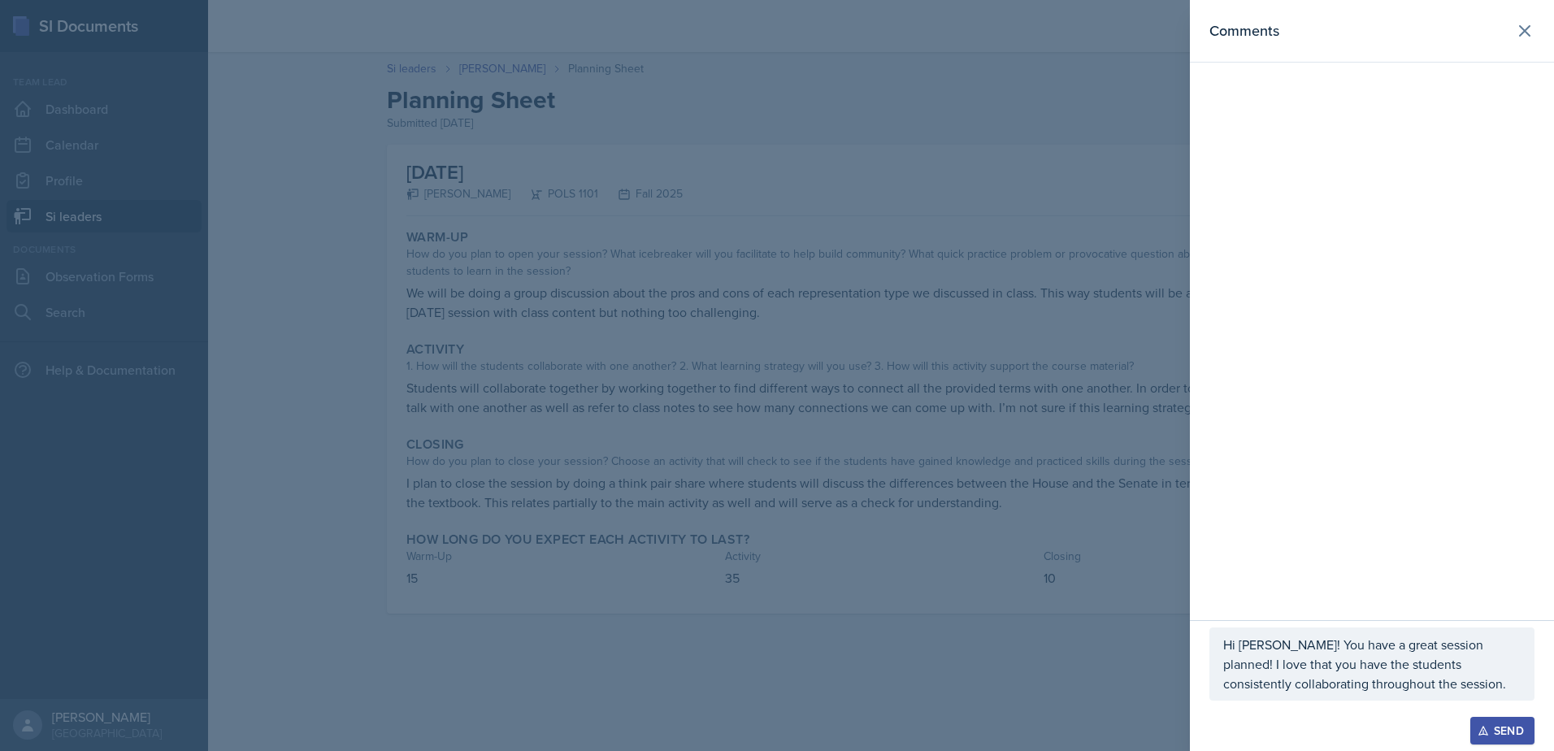
click at [1440, 679] on p "Hi [PERSON_NAME]! You have a great session planned! I love that you have the st…" at bounding box center [1371, 664] width 297 height 59
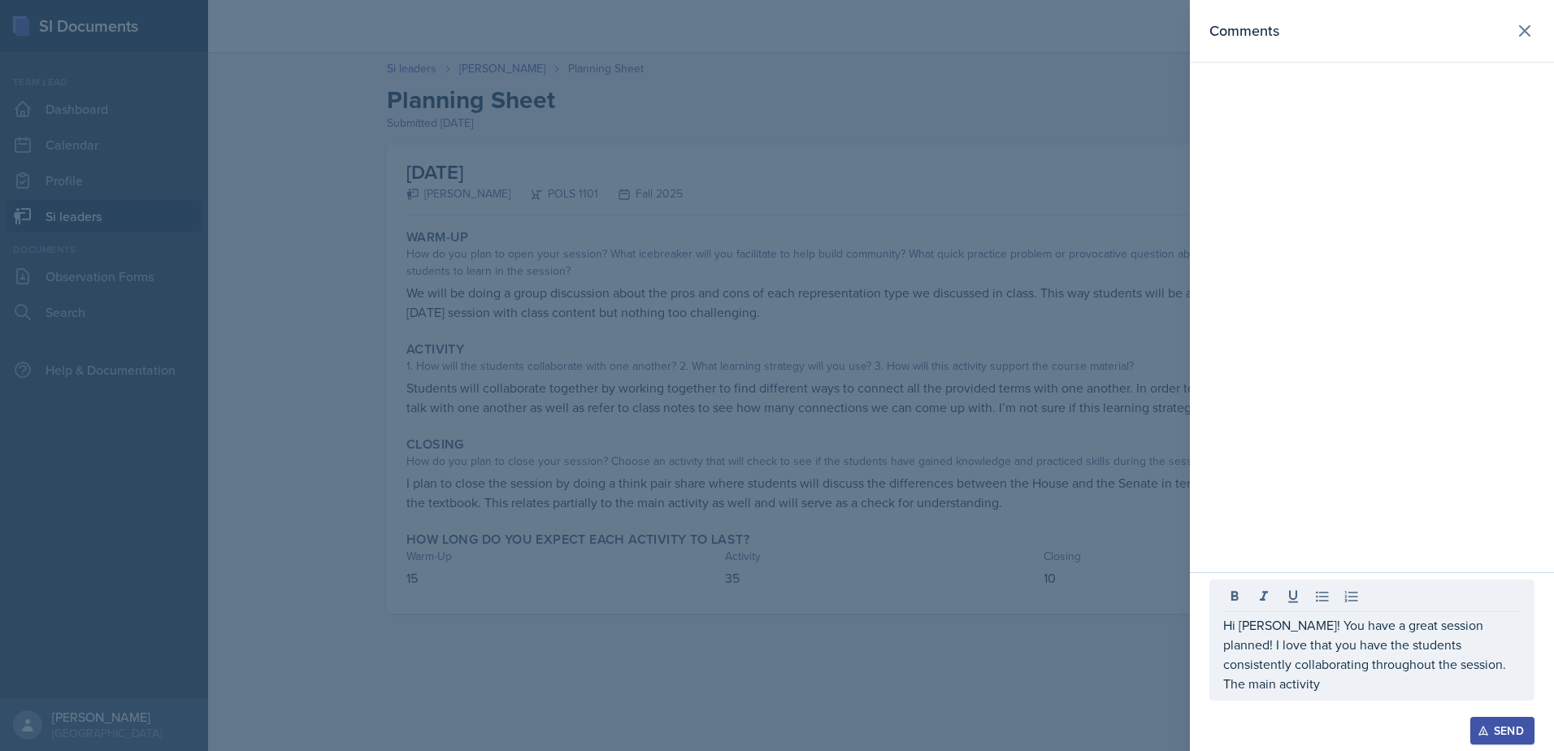
click at [985, 582] on div at bounding box center [777, 375] width 1554 height 751
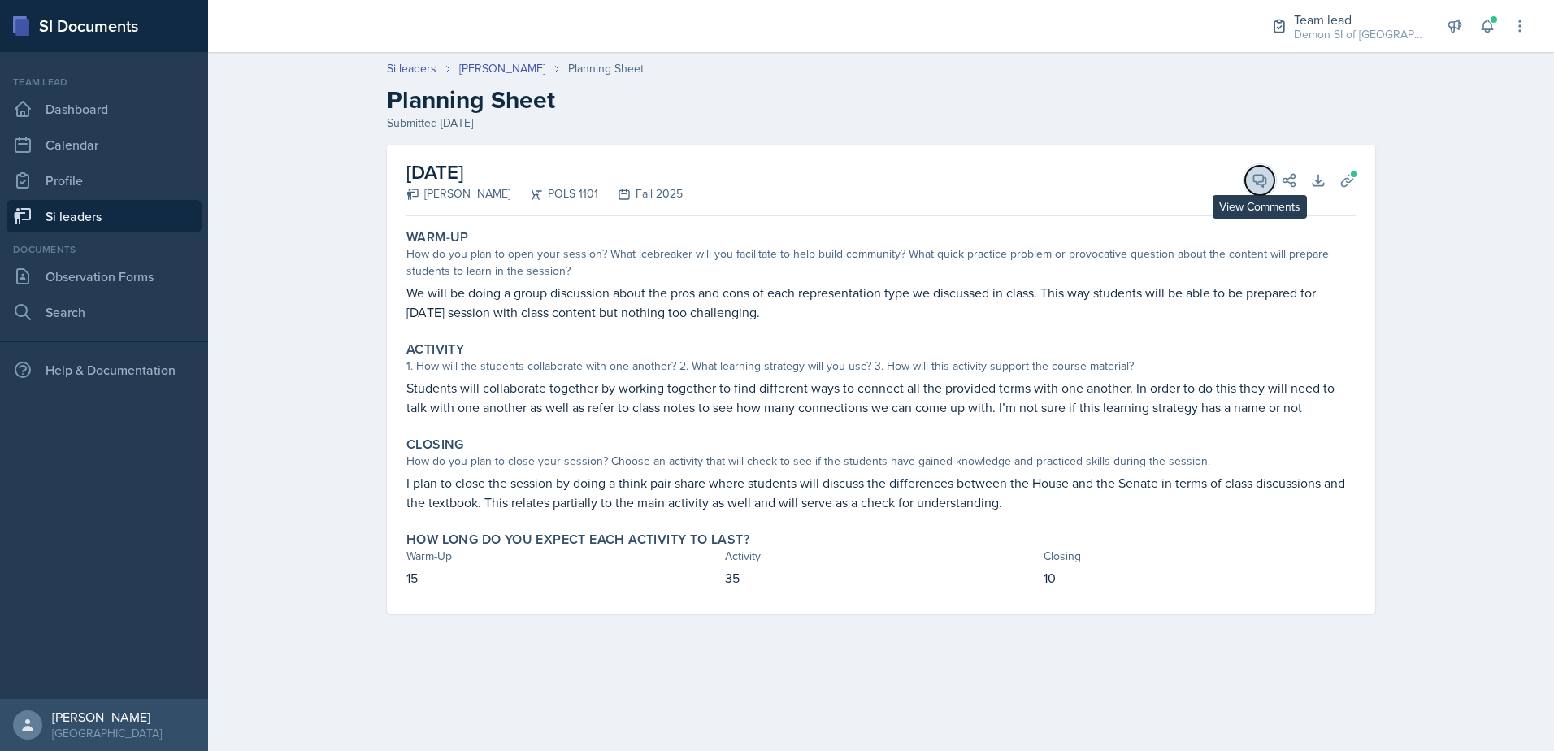
click at [1260, 180] on icon at bounding box center [1260, 180] width 16 height 16
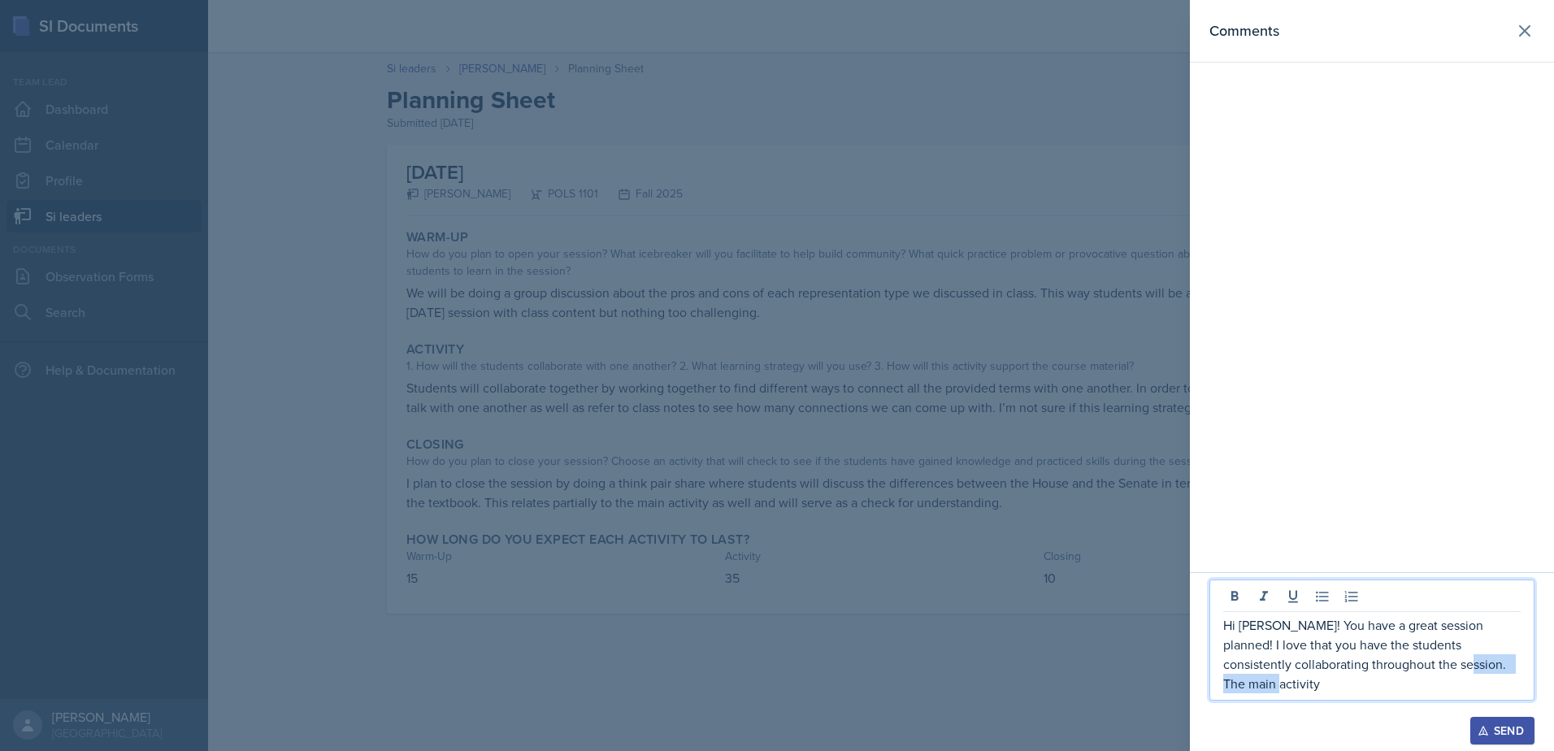
drag, startPoint x: 1445, startPoint y: 669, endPoint x: 1458, endPoint y: 688, distance: 23.4
click at [1458, 688] on p "Hi [PERSON_NAME]! You have a great session planned! I love that you have the st…" at bounding box center [1371, 654] width 297 height 78
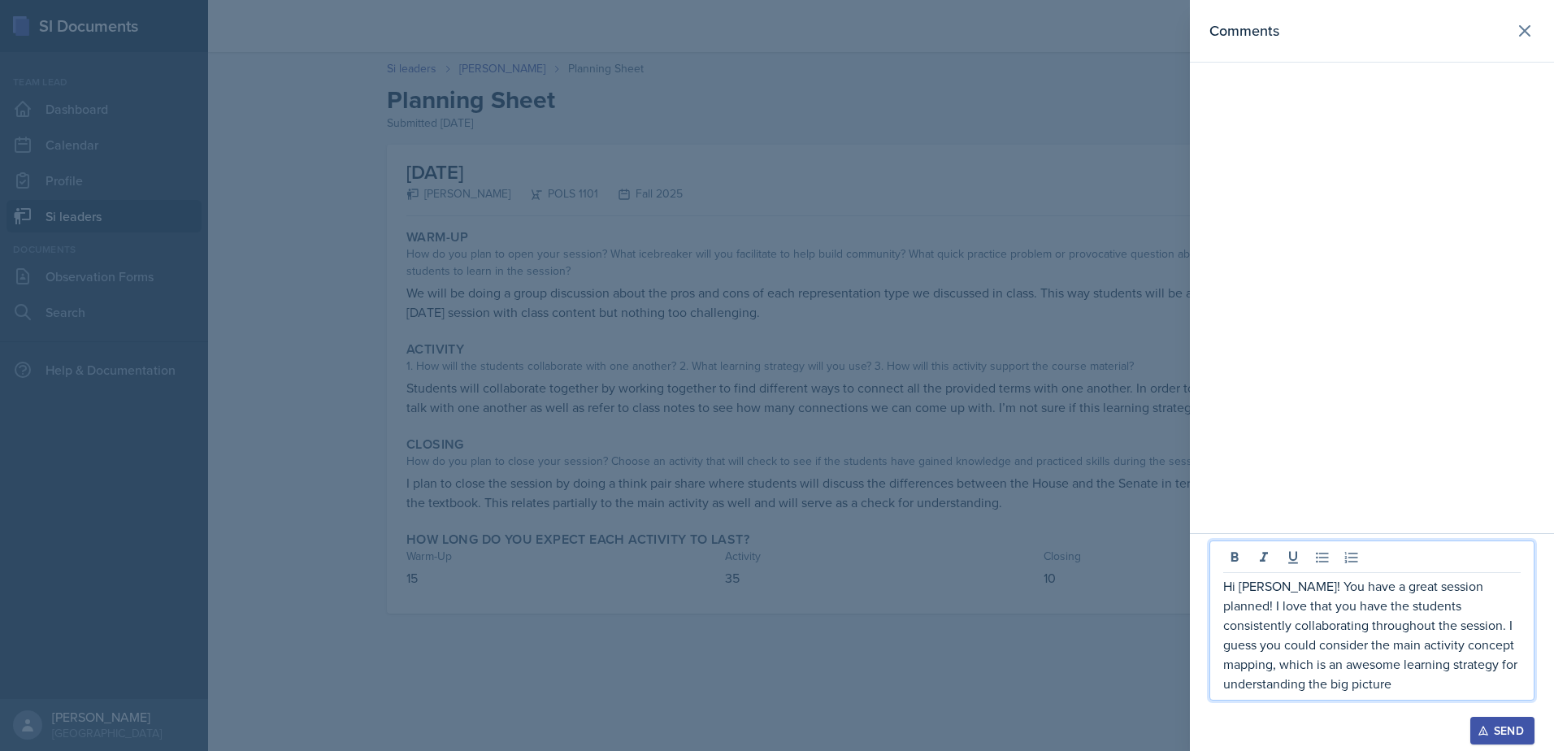
click at [1392, 684] on p "Hi [PERSON_NAME]! You have a great session planned! I love that you have the st…" at bounding box center [1371, 634] width 297 height 117
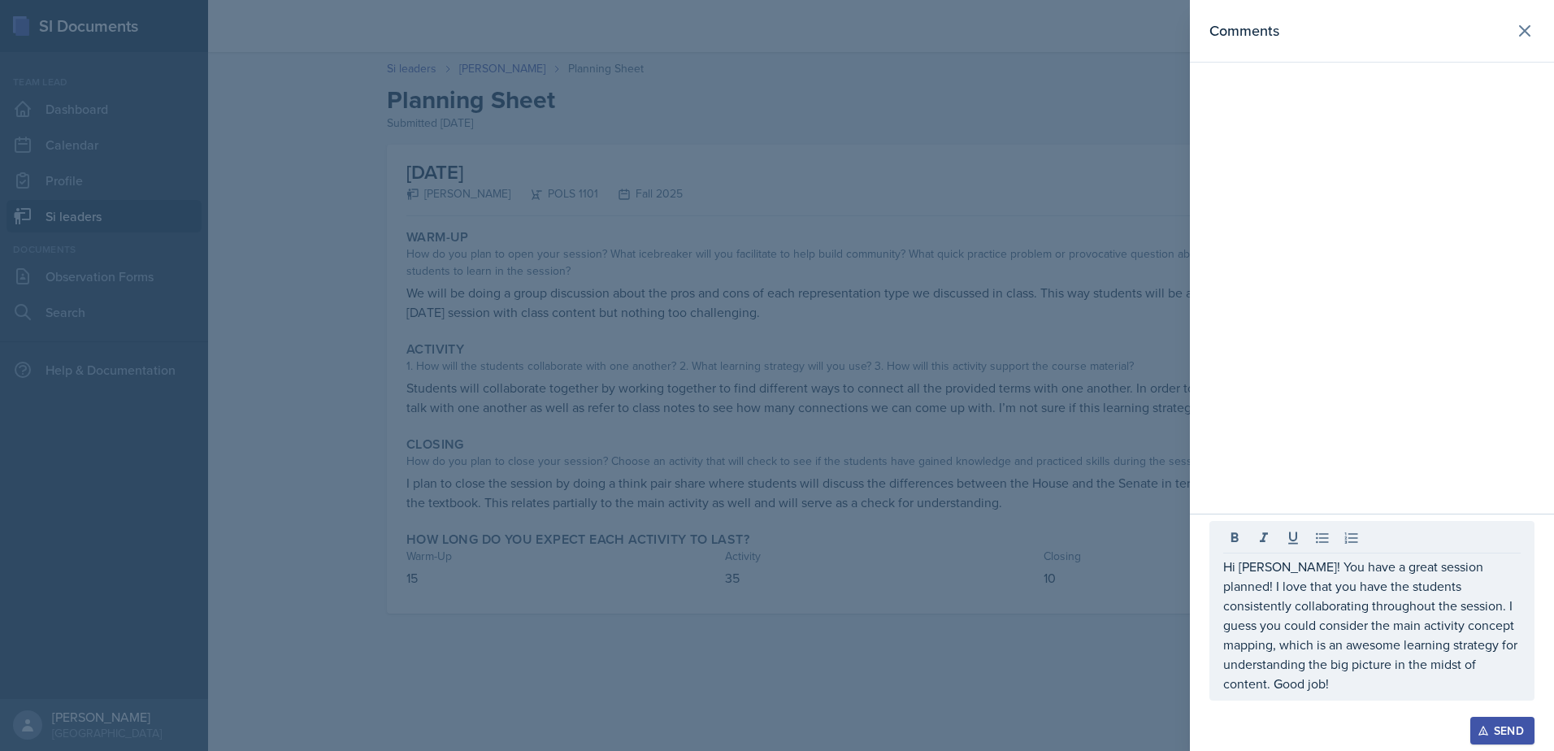
drag, startPoint x: 1361, startPoint y: 697, endPoint x: 1220, endPoint y: 565, distance: 193.2
click at [1220, 565] on div "Hi [PERSON_NAME]! You have a great session planned! I love that you have the st…" at bounding box center [1372, 611] width 325 height 180
drag, startPoint x: 1220, startPoint y: 565, endPoint x: 1331, endPoint y: 667, distance: 151.3
click at [1331, 667] on div "Hi [PERSON_NAME]! You have a great session planned! I love that you have the st…" at bounding box center [1372, 611] width 325 height 180
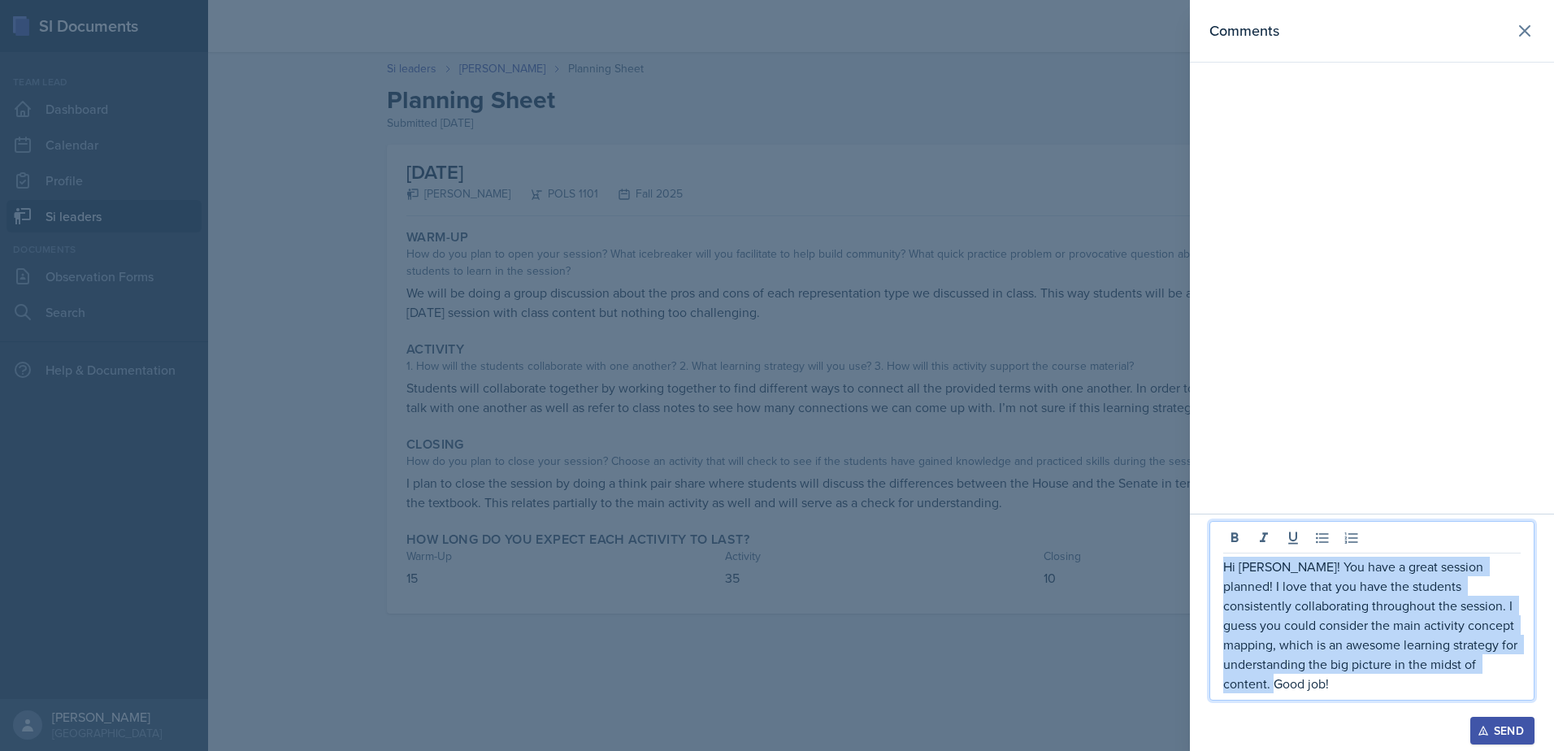
drag, startPoint x: 1338, startPoint y: 679, endPoint x: 1201, endPoint y: 564, distance: 178.3
click at [1201, 564] on div "Hi [PERSON_NAME]! You have a great session planned! I love that you have the st…" at bounding box center [1372, 632] width 364 height 237
copy p "Hi [PERSON_NAME]! You have a great session planned! I love that you have the st…"
click at [1443, 671] on p "Hi [PERSON_NAME]! You have a great session planned! I love that you have the st…" at bounding box center [1371, 625] width 297 height 137
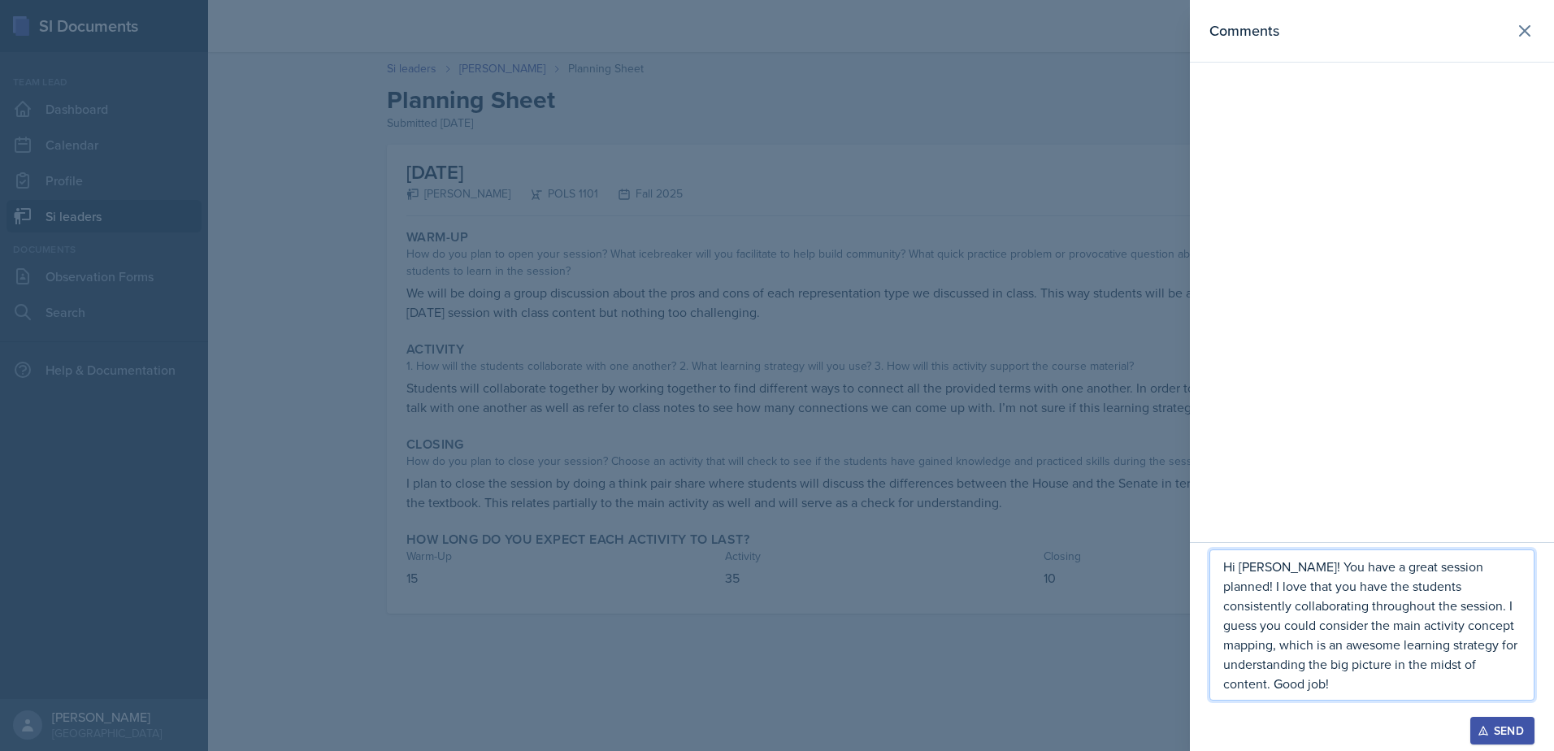
click at [1482, 671] on p "Hi [PERSON_NAME]! You have a great session planned! I love that you have the st…" at bounding box center [1371, 625] width 297 height 137
click at [1513, 731] on div "Send" at bounding box center [1502, 730] width 43 height 13
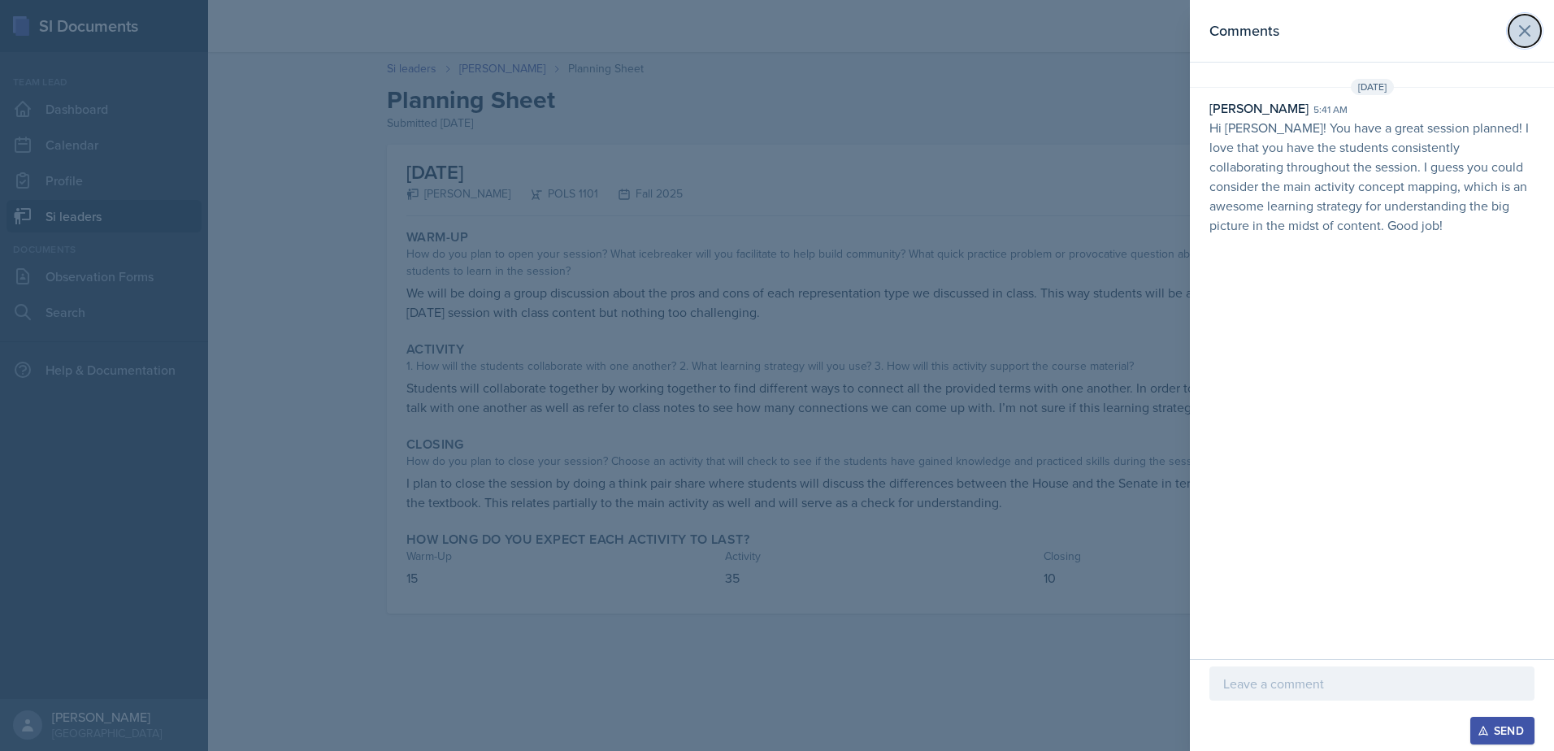
click at [1527, 41] on button at bounding box center [1525, 31] width 33 height 33
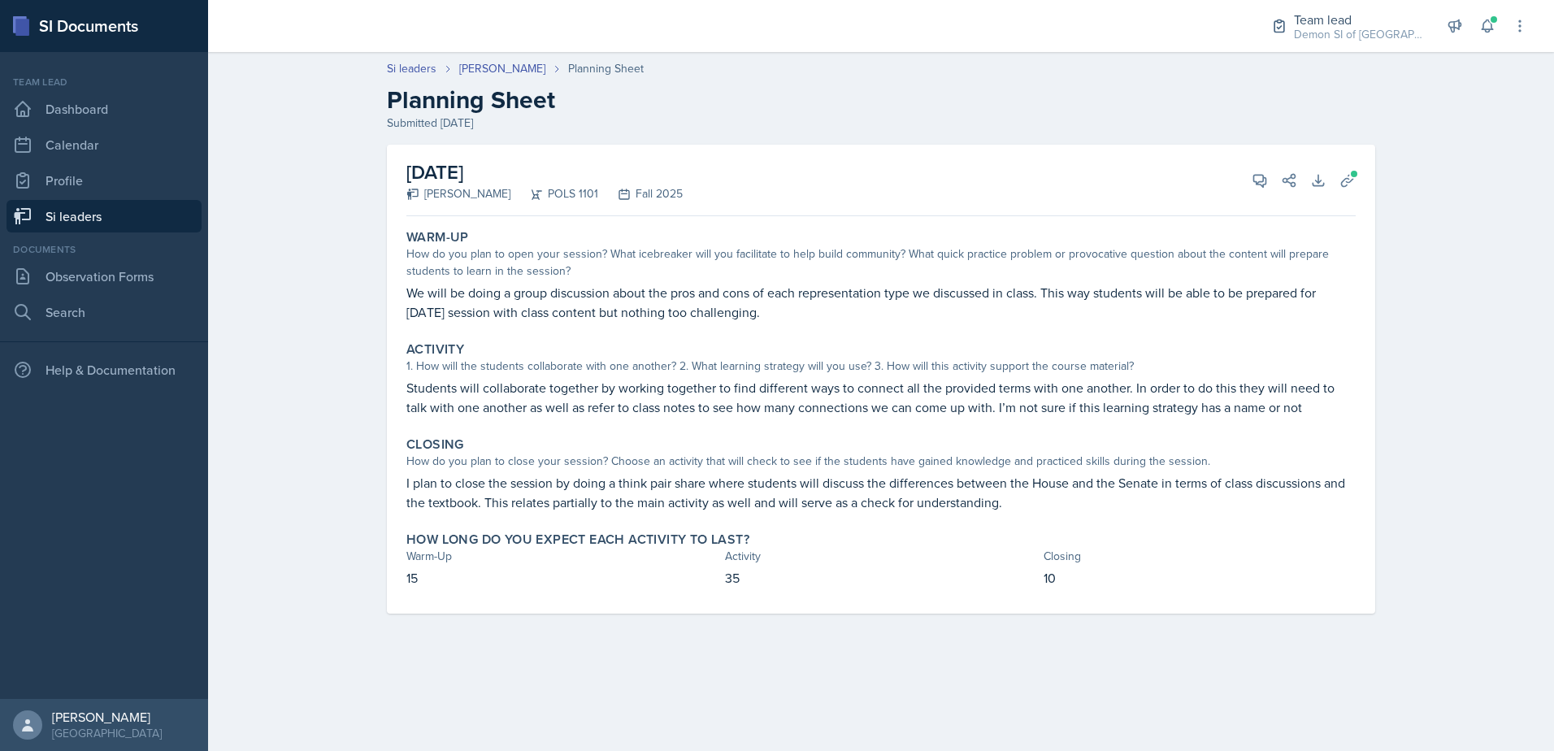
click at [170, 228] on link "Si leaders" at bounding box center [104, 216] width 195 height 33
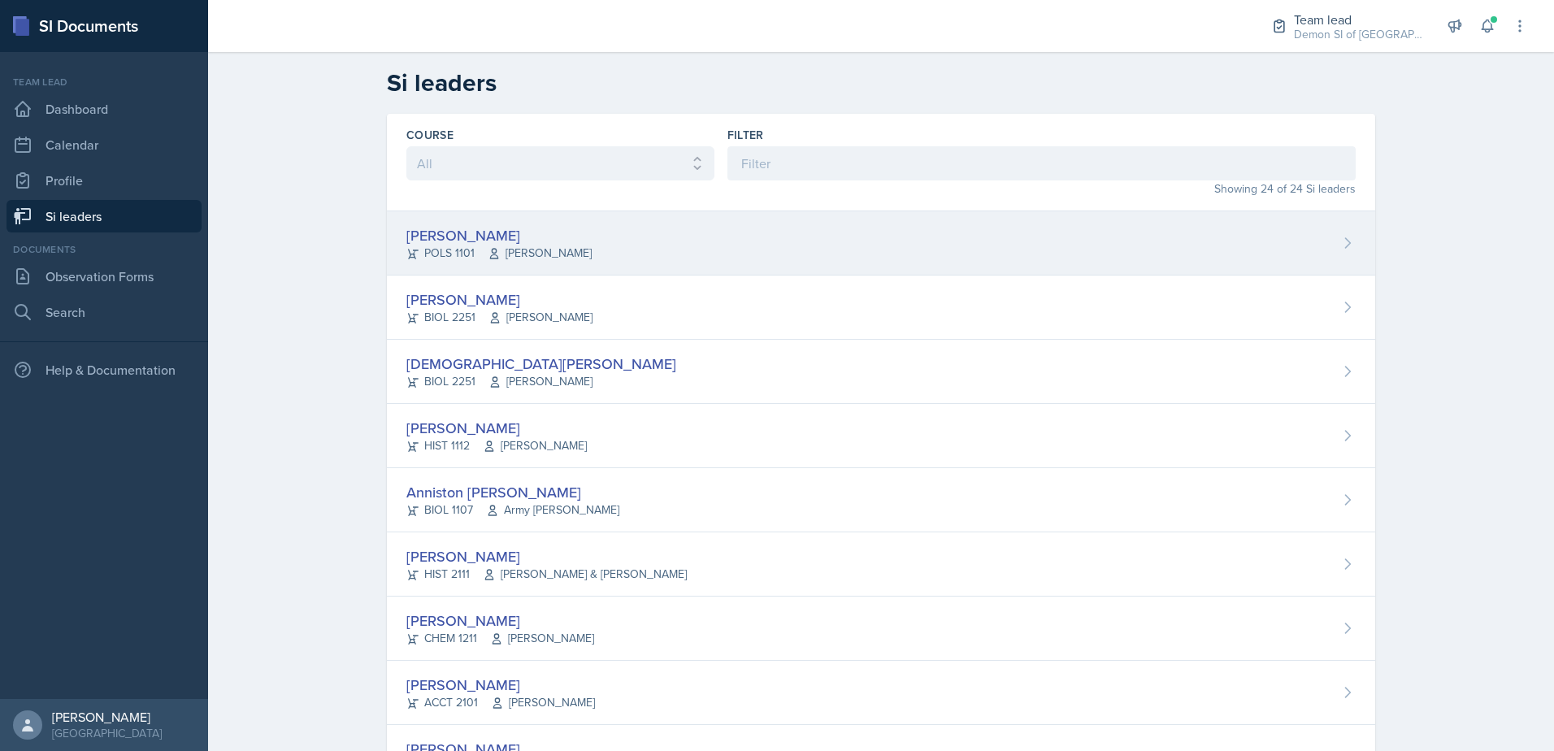
click at [527, 249] on span "[PERSON_NAME]" at bounding box center [540, 253] width 104 height 17
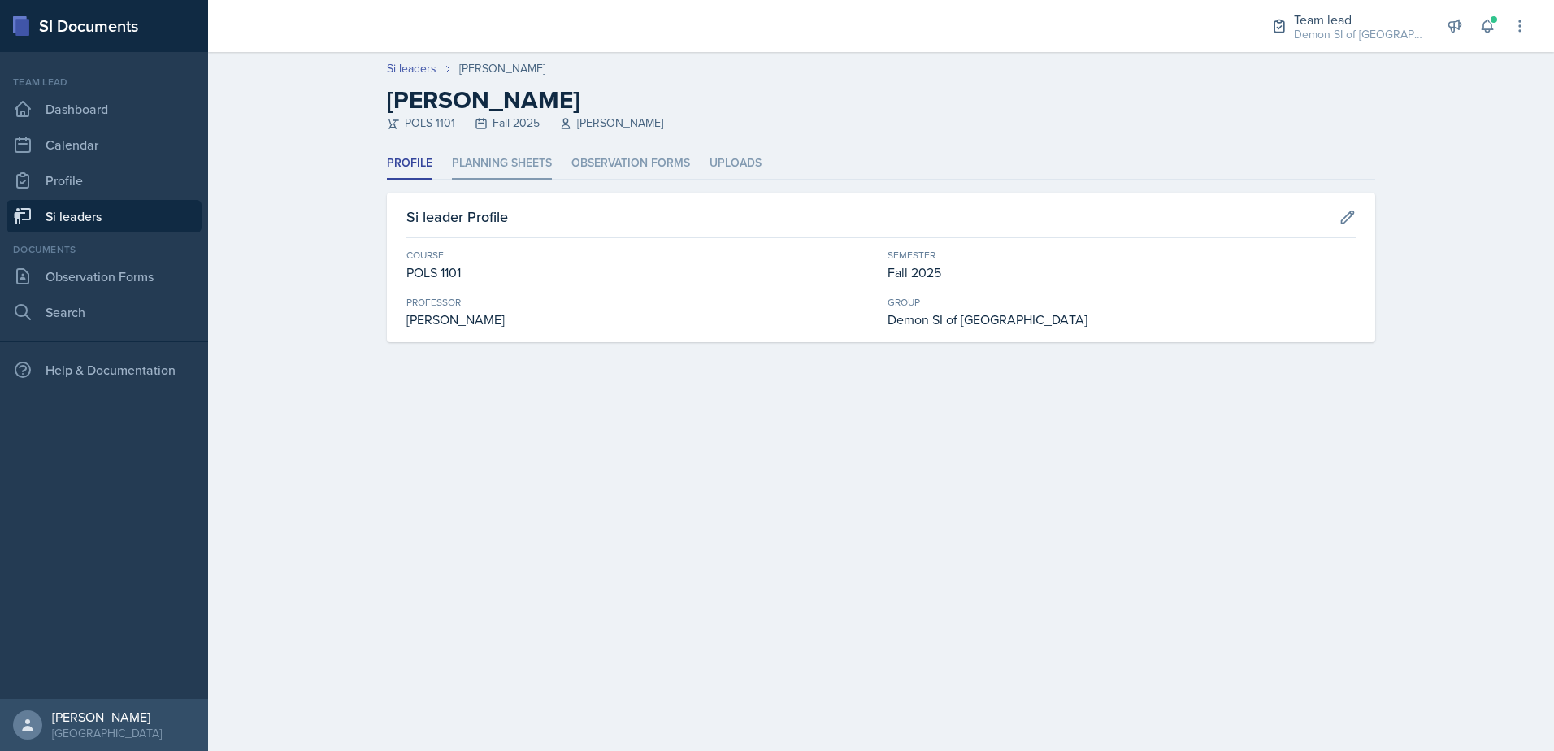
click at [511, 149] on li "Planning Sheets" at bounding box center [502, 164] width 100 height 32
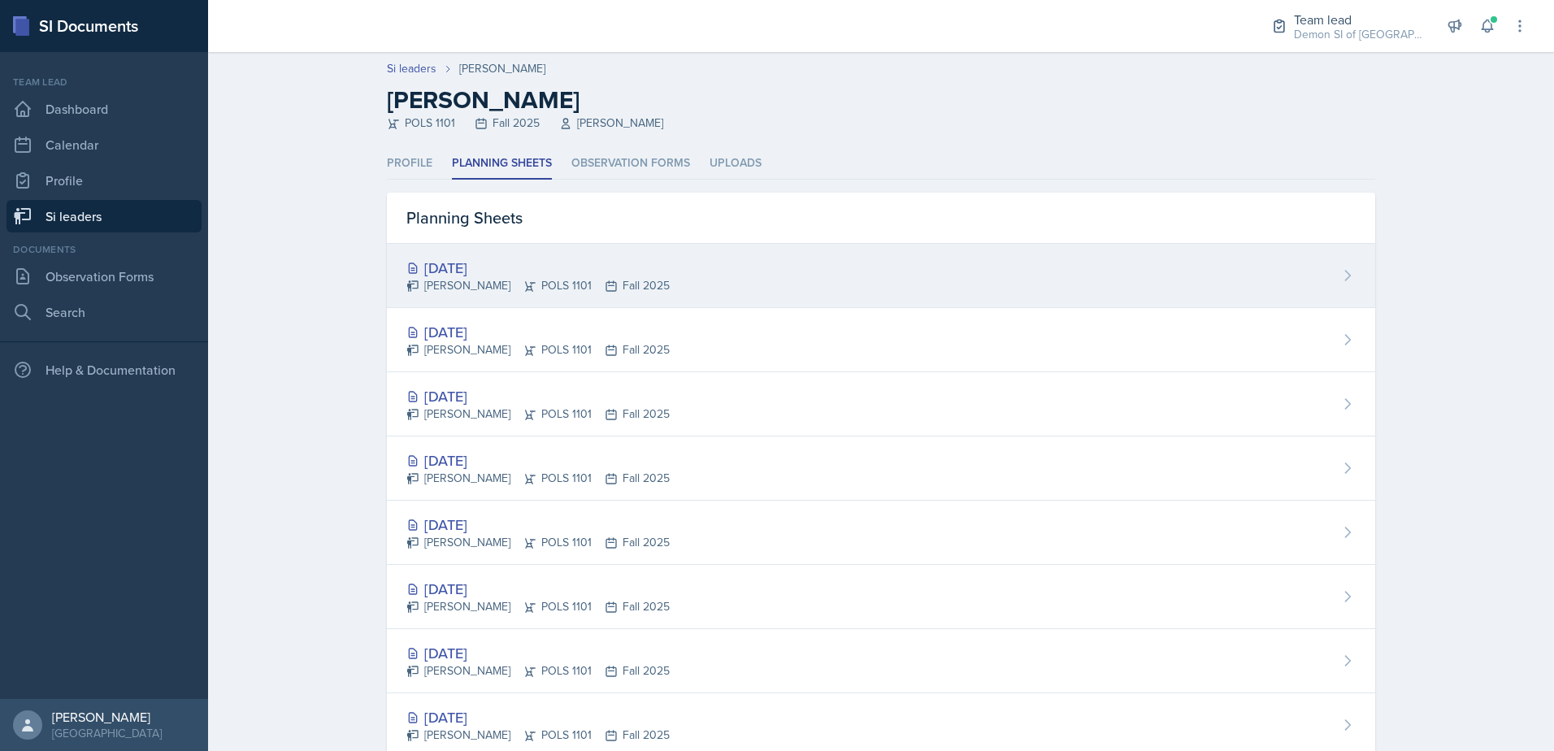
click at [499, 257] on div "[DATE]" at bounding box center [537, 268] width 263 height 22
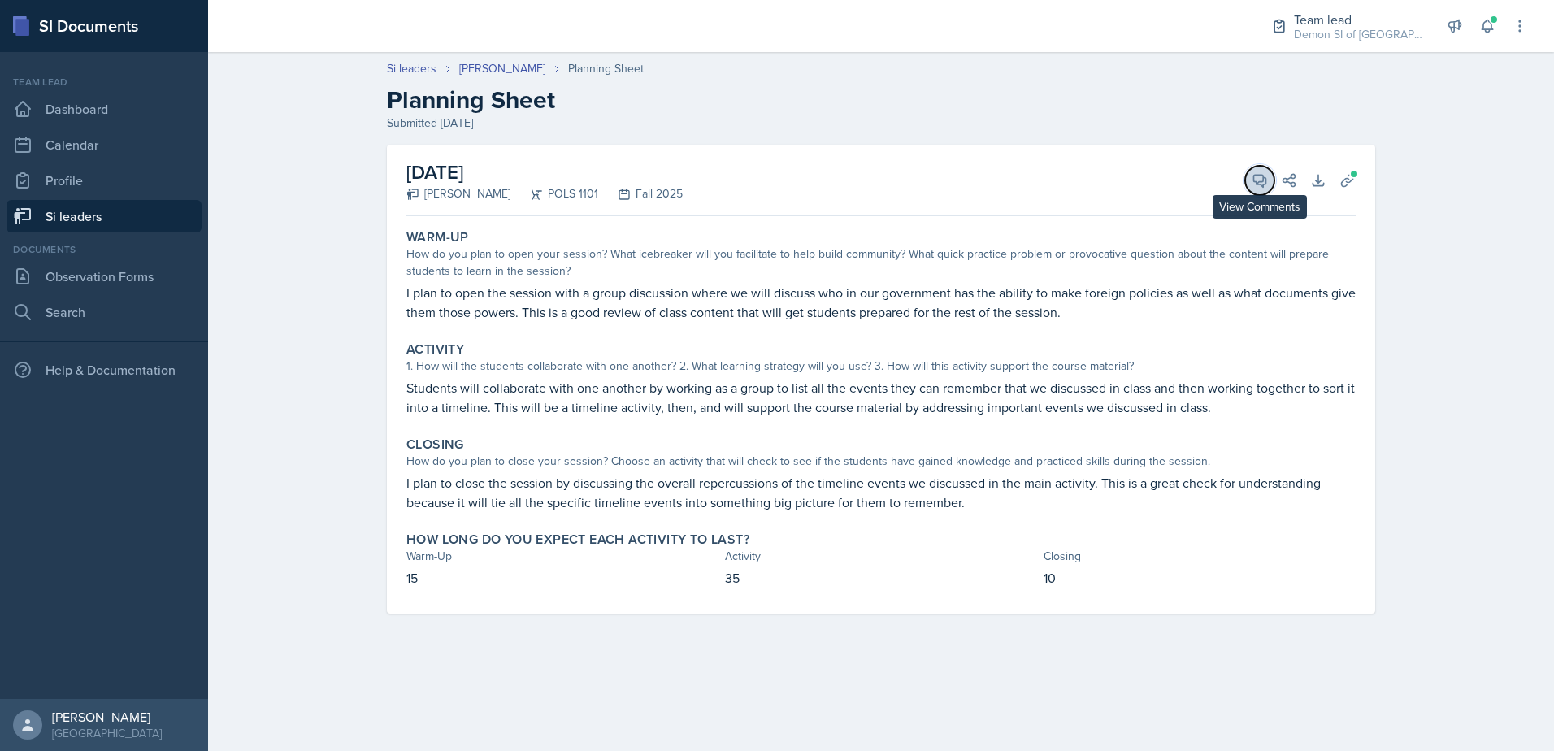
click at [1261, 178] on icon at bounding box center [1260, 180] width 16 height 16
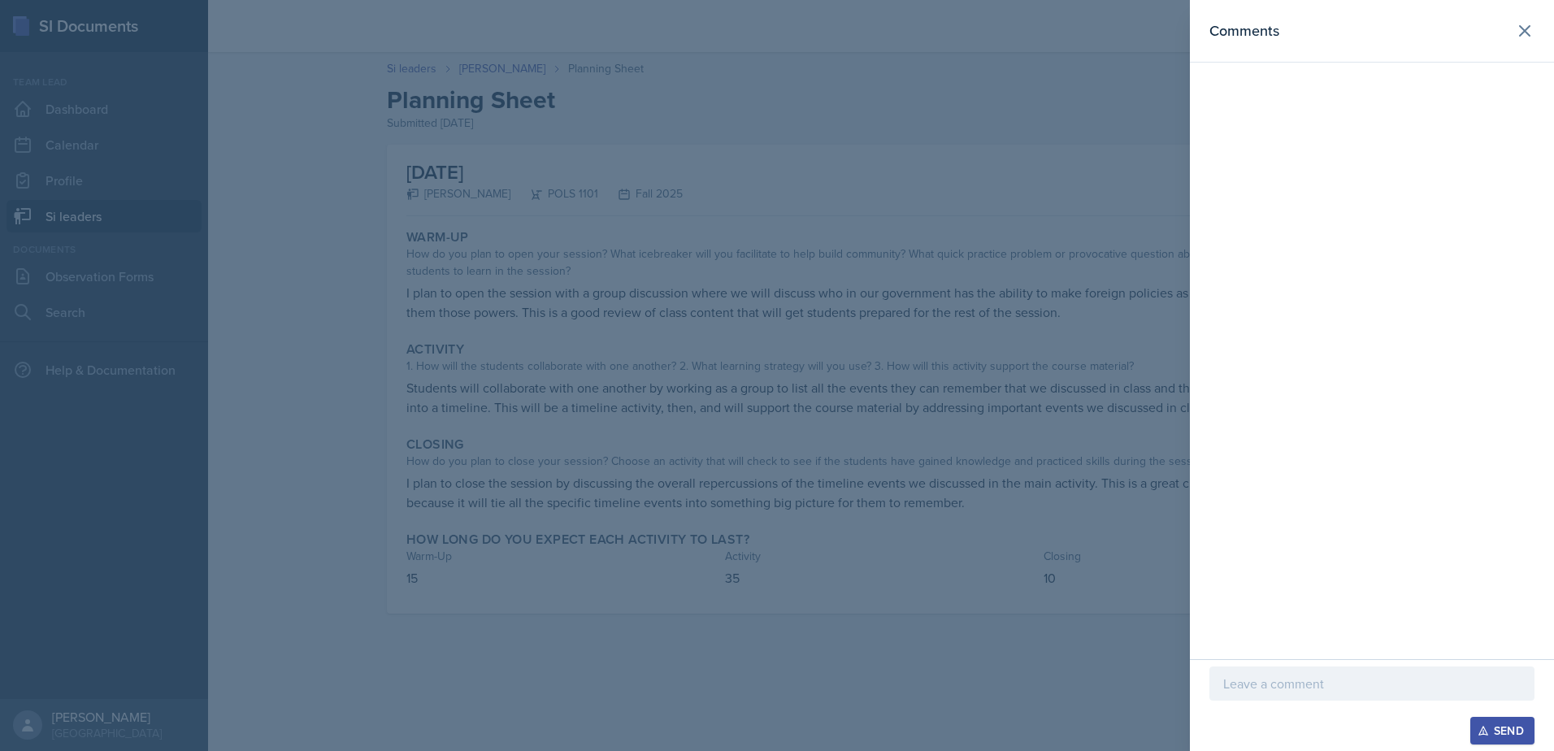
click at [1388, 689] on p at bounding box center [1371, 684] width 297 height 20
click at [894, 642] on div at bounding box center [777, 375] width 1554 height 751
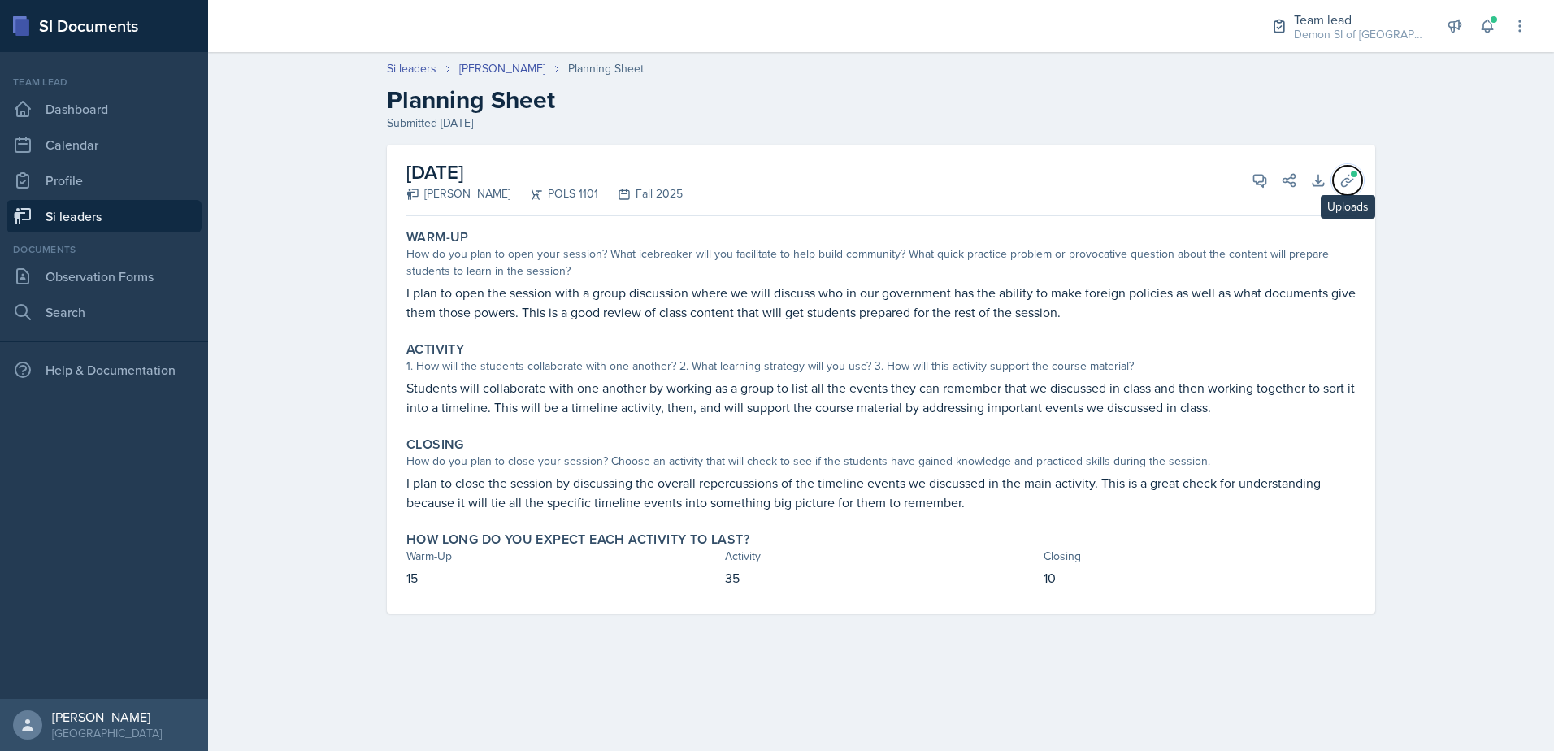
click at [1356, 179] on button "Uploads" at bounding box center [1347, 180] width 29 height 29
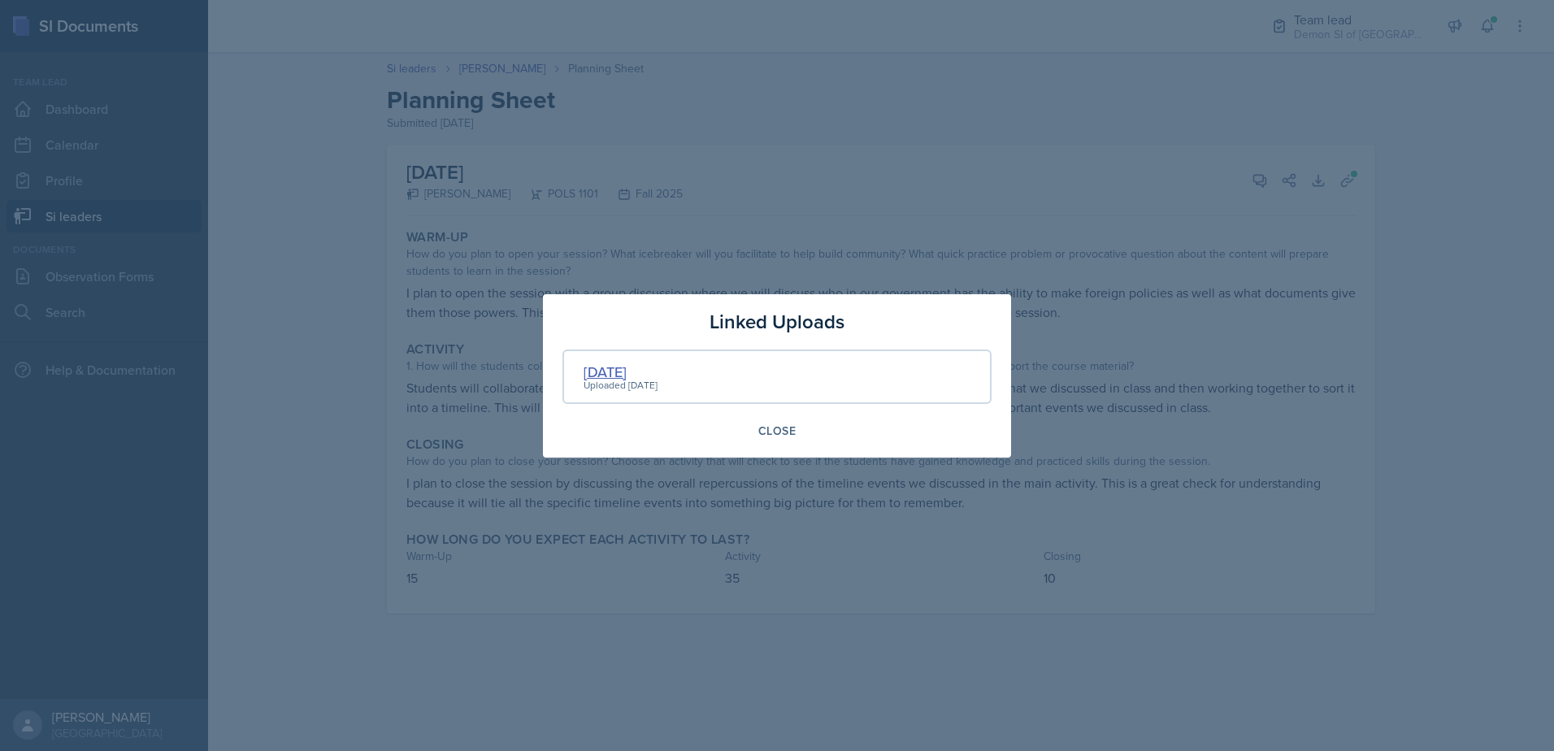
click at [623, 375] on div "[DATE]" at bounding box center [621, 372] width 74 height 22
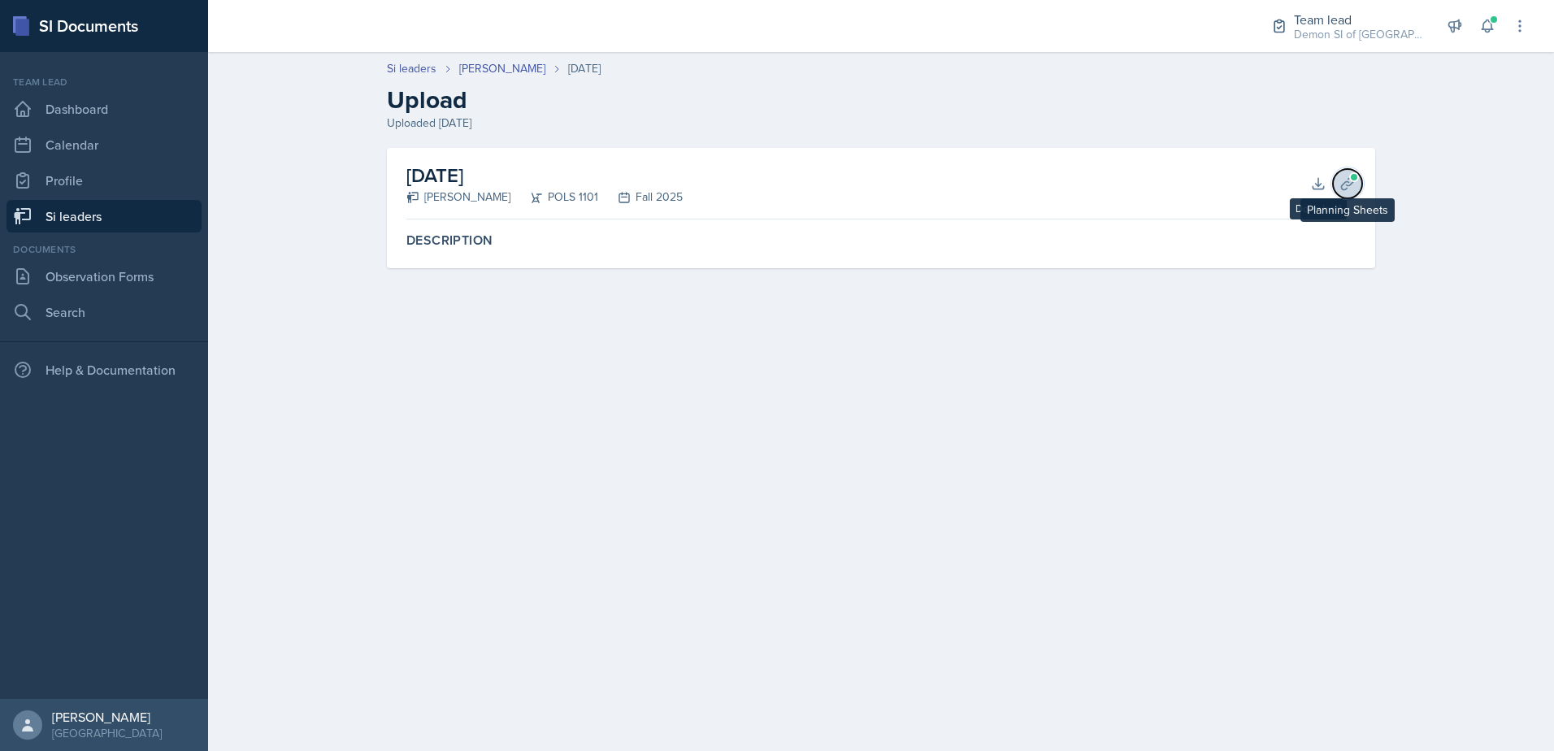
click at [1338, 186] on button "Planning Sheets" at bounding box center [1347, 183] width 29 height 29
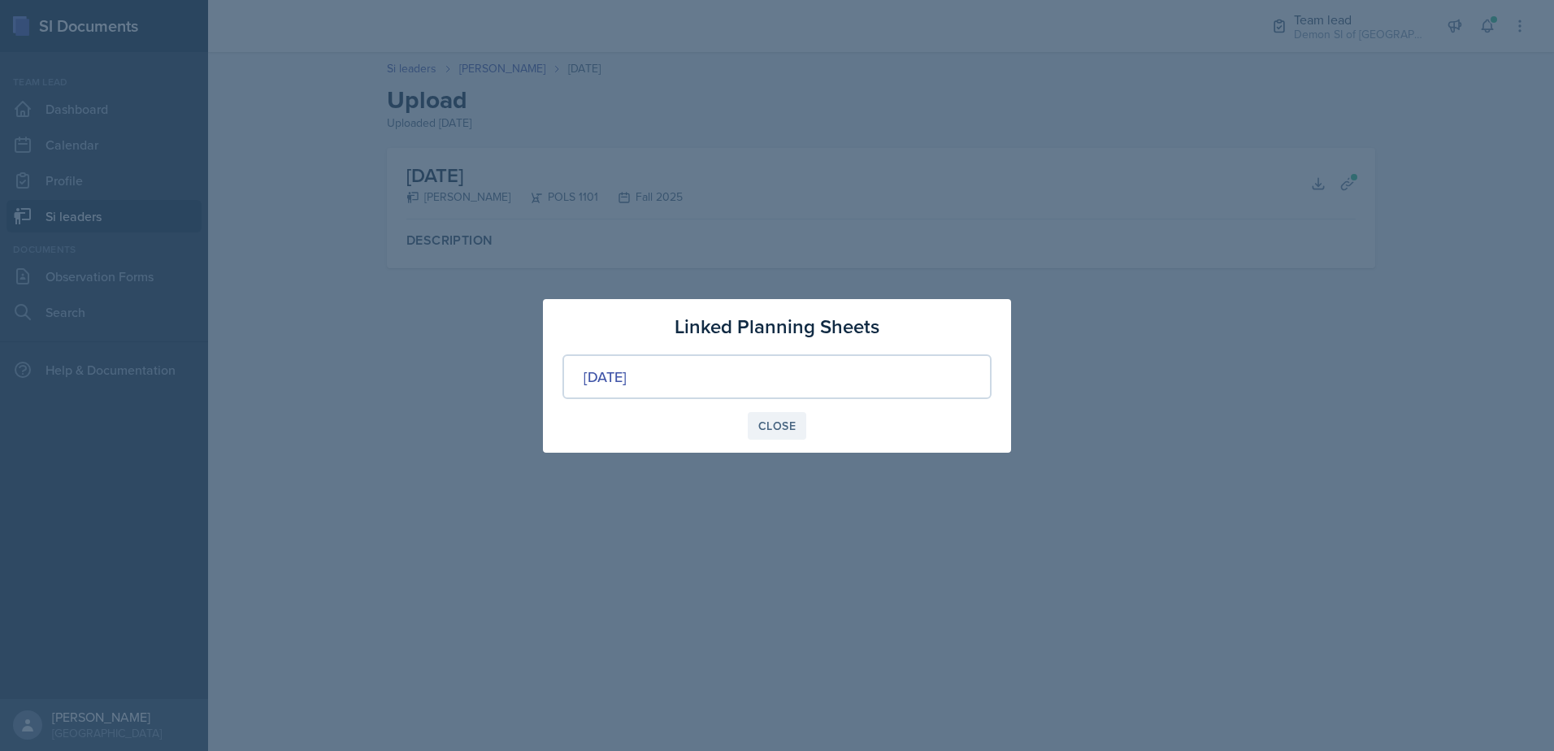
click at [771, 428] on div "Close" at bounding box center [776, 425] width 37 height 13
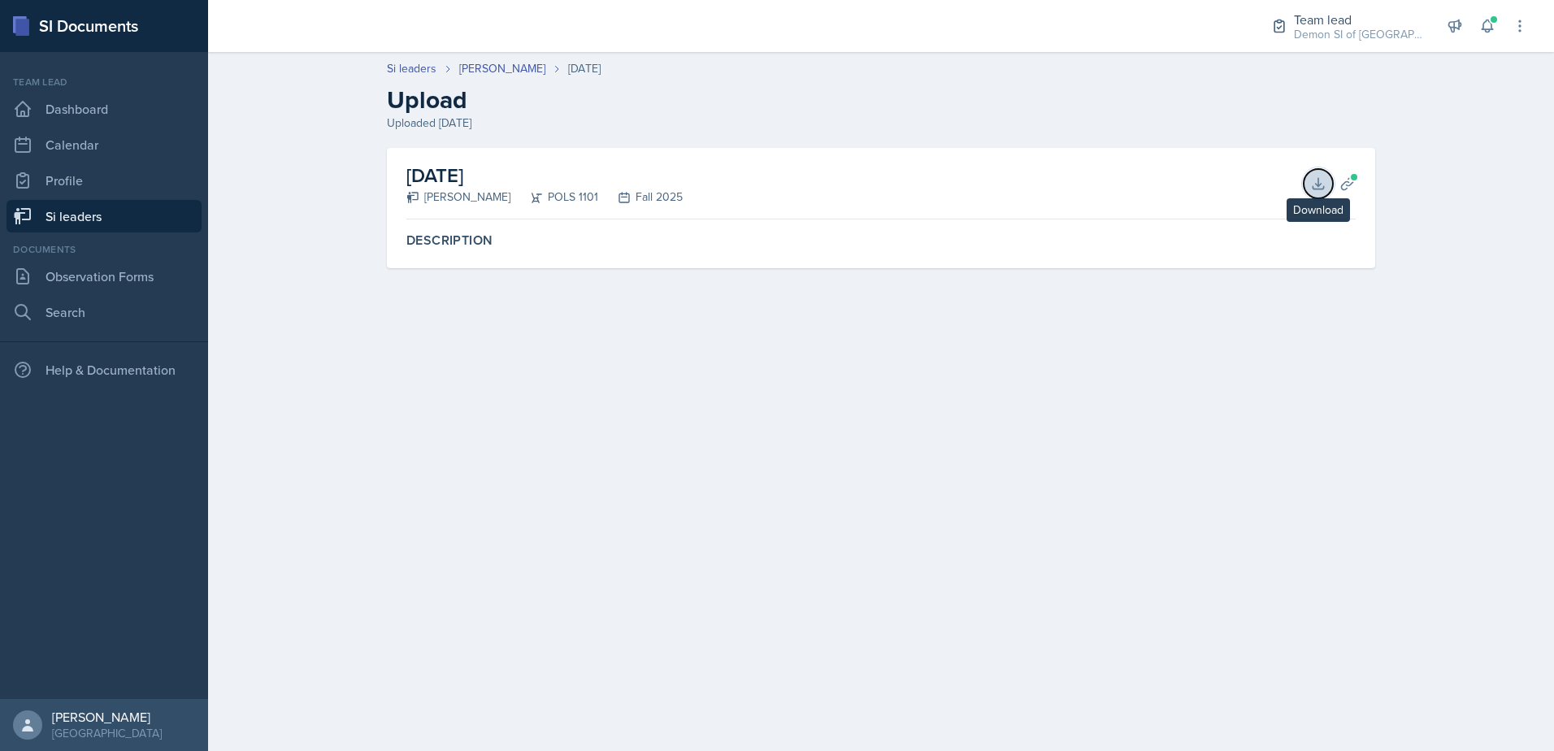
click at [1309, 180] on button "Download" at bounding box center [1318, 183] width 29 height 29
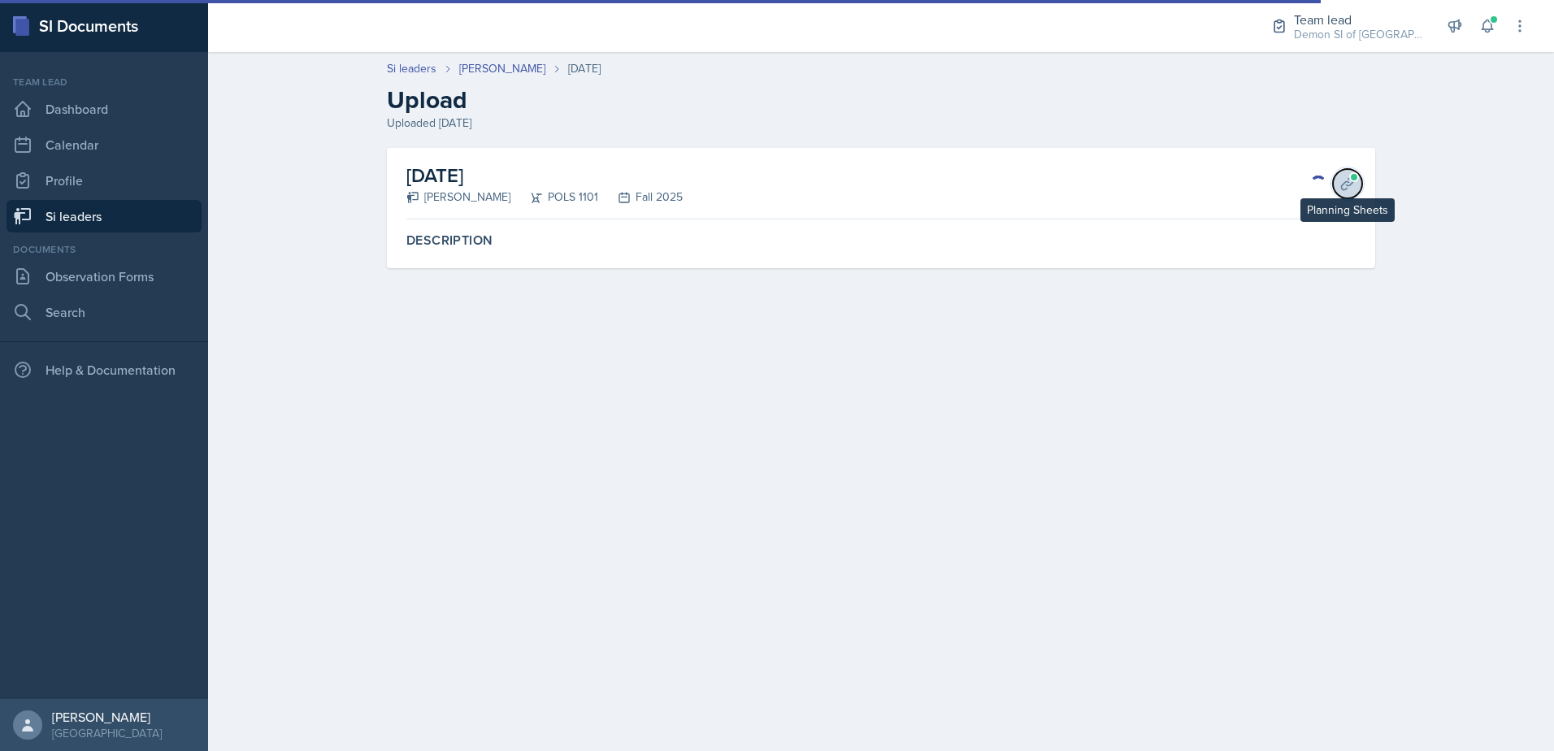
click at [1352, 185] on icon at bounding box center [1348, 184] width 16 height 16
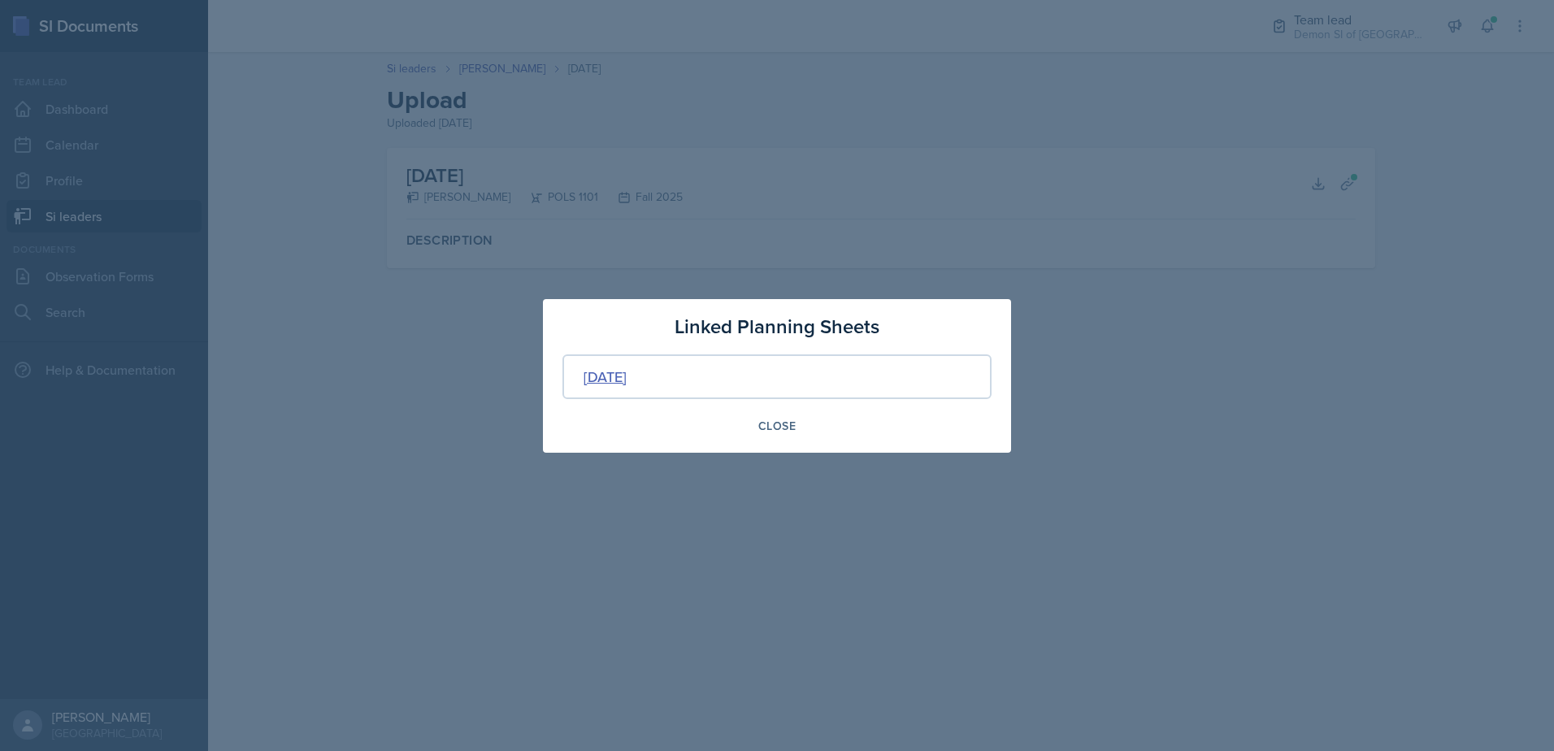
click at [627, 372] on div "[DATE]" at bounding box center [605, 377] width 43 height 22
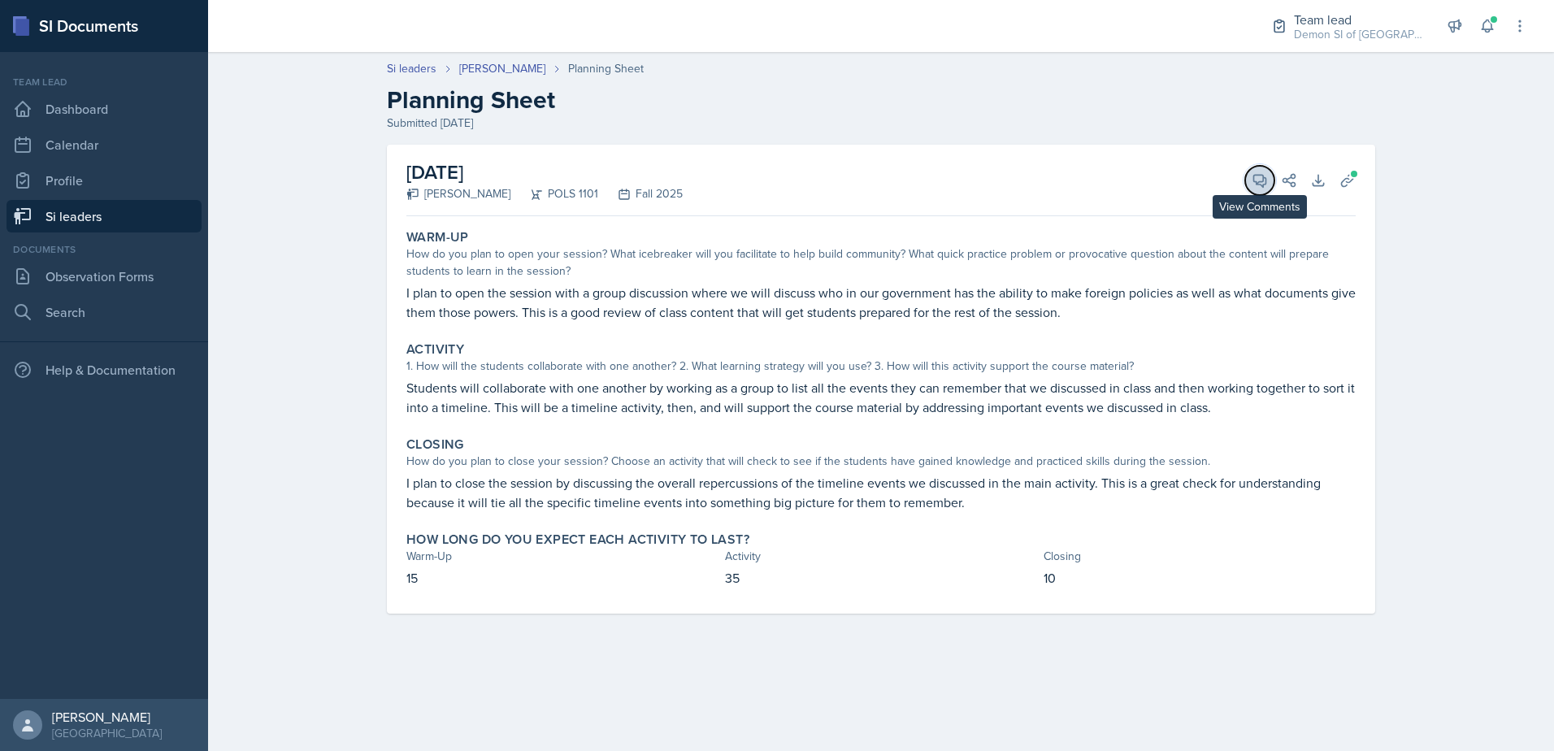
click at [1258, 183] on icon at bounding box center [1260, 181] width 12 height 12
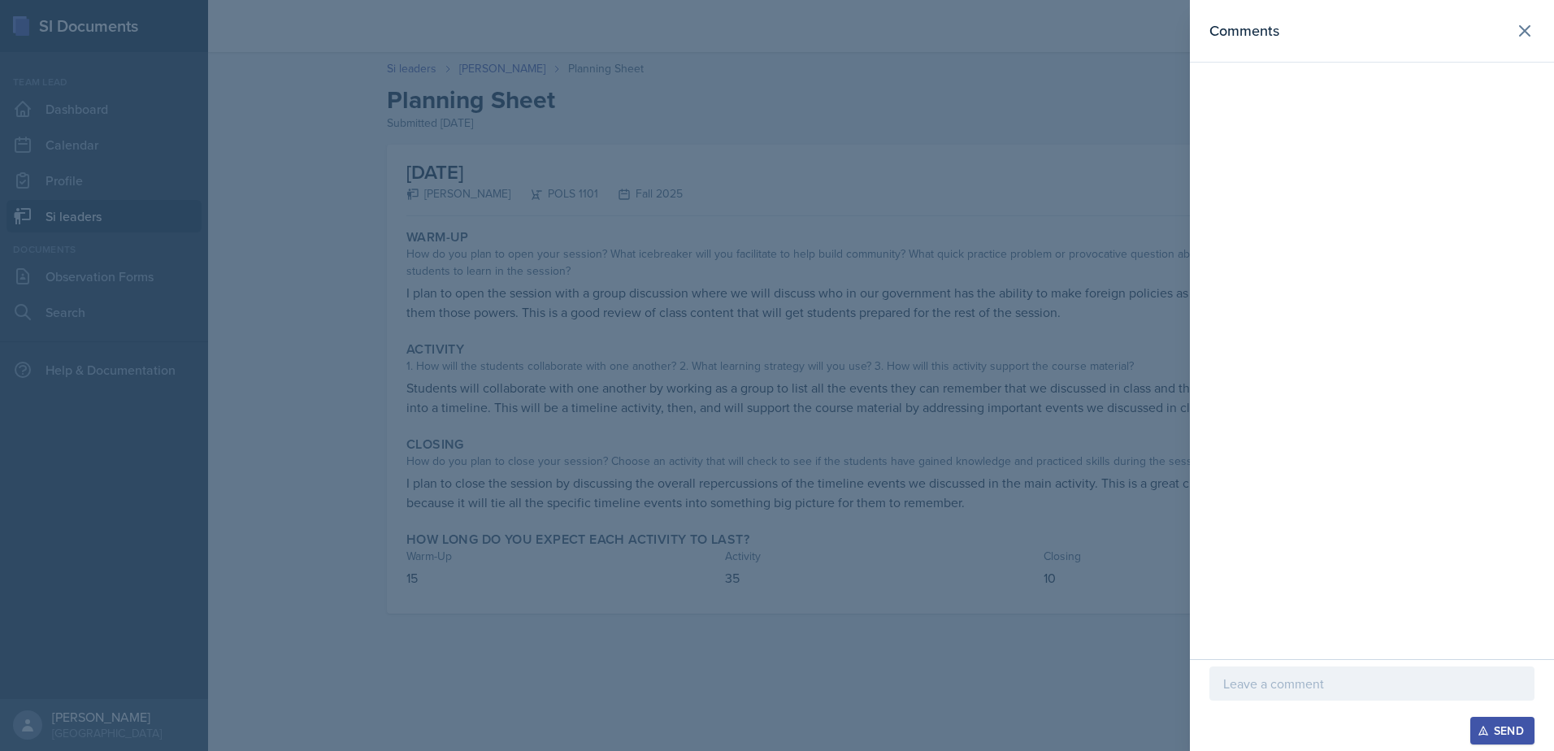
drag, startPoint x: 1054, startPoint y: 296, endPoint x: 1116, endPoint y: 277, distance: 64.5
click at [1075, 290] on div at bounding box center [777, 375] width 1554 height 751
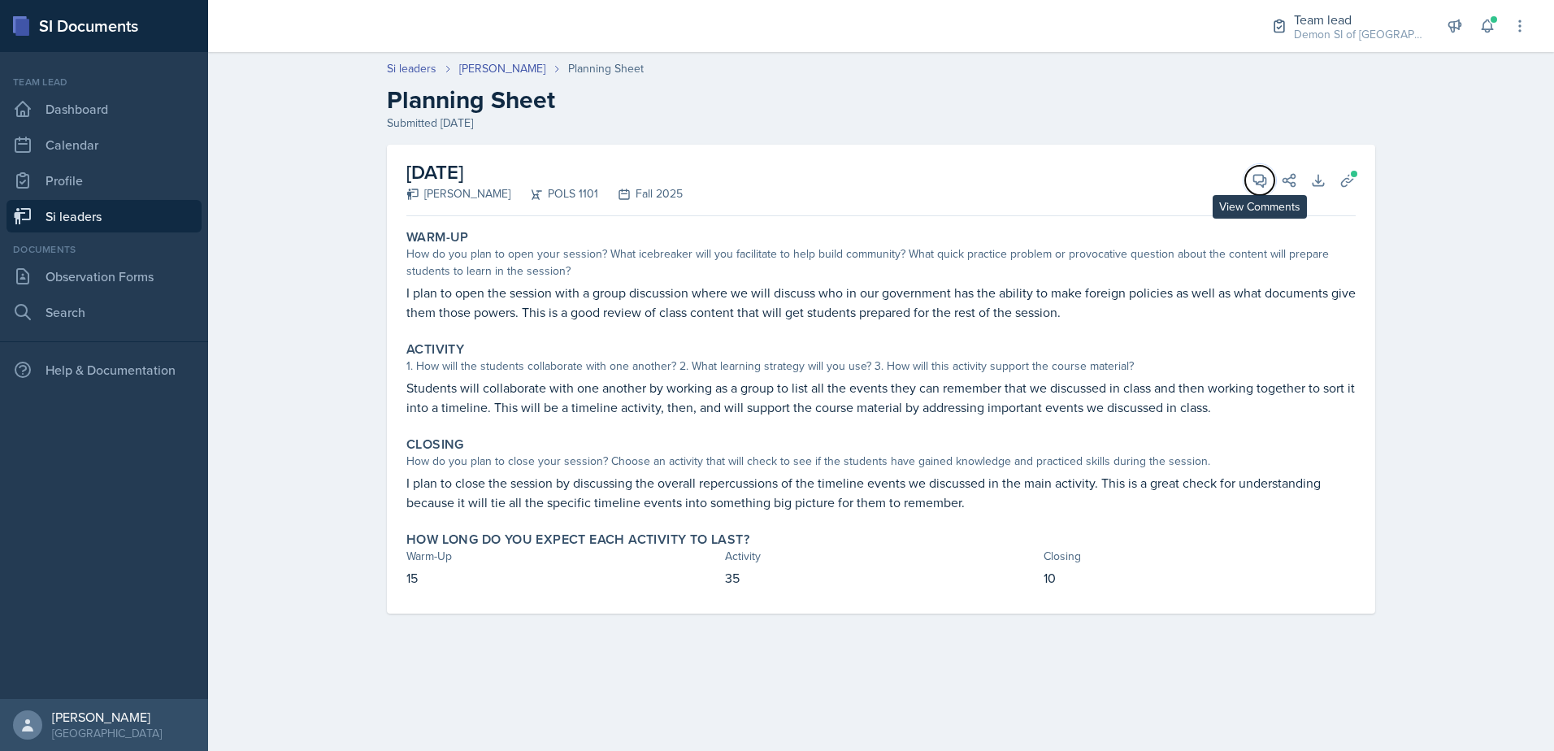
click at [1257, 172] on button "View Comments" at bounding box center [1259, 180] width 29 height 29
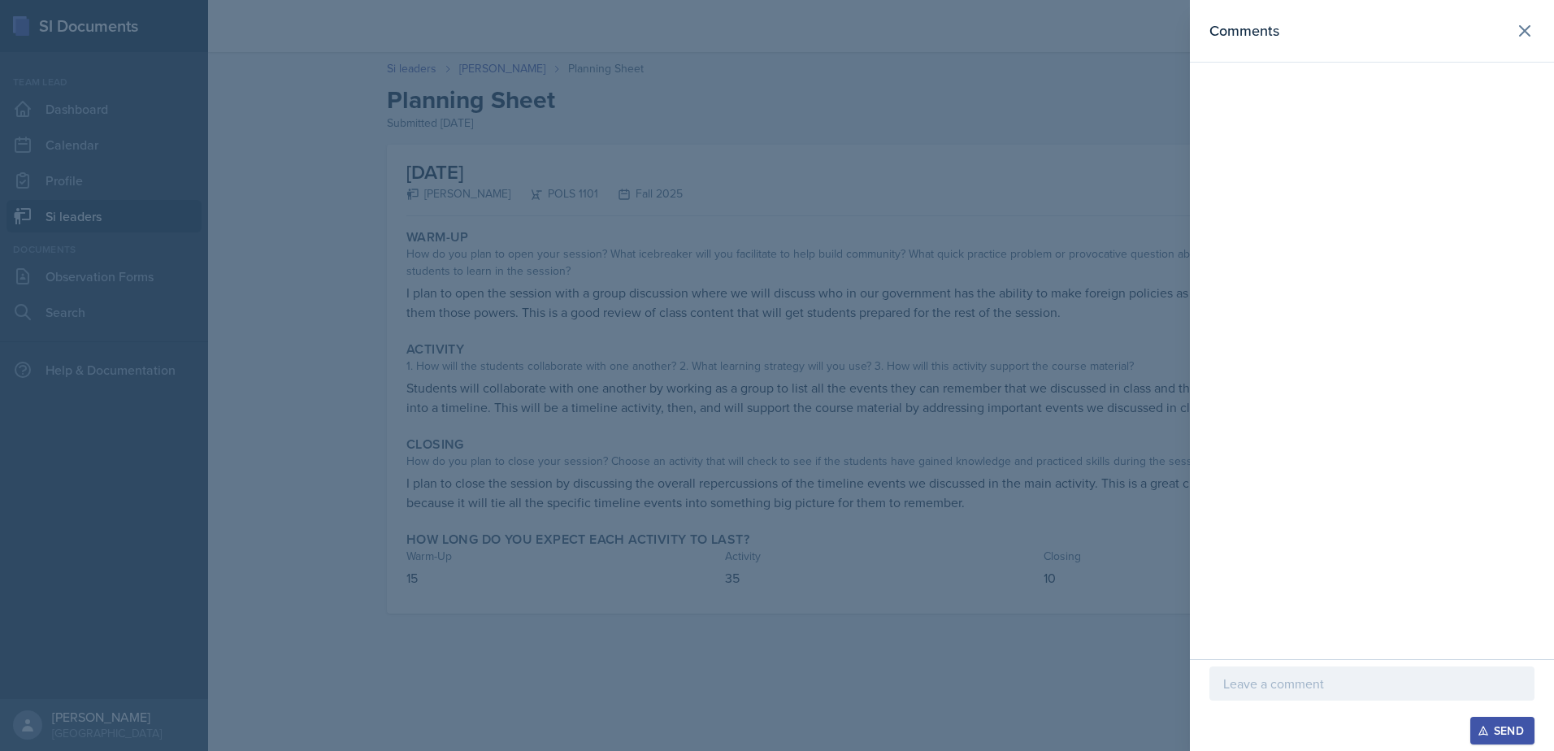
click at [1270, 703] on div at bounding box center [1372, 709] width 325 height 16
click at [1275, 693] on p at bounding box center [1371, 684] width 297 height 20
click at [1523, 39] on icon at bounding box center [1525, 31] width 20 height 20
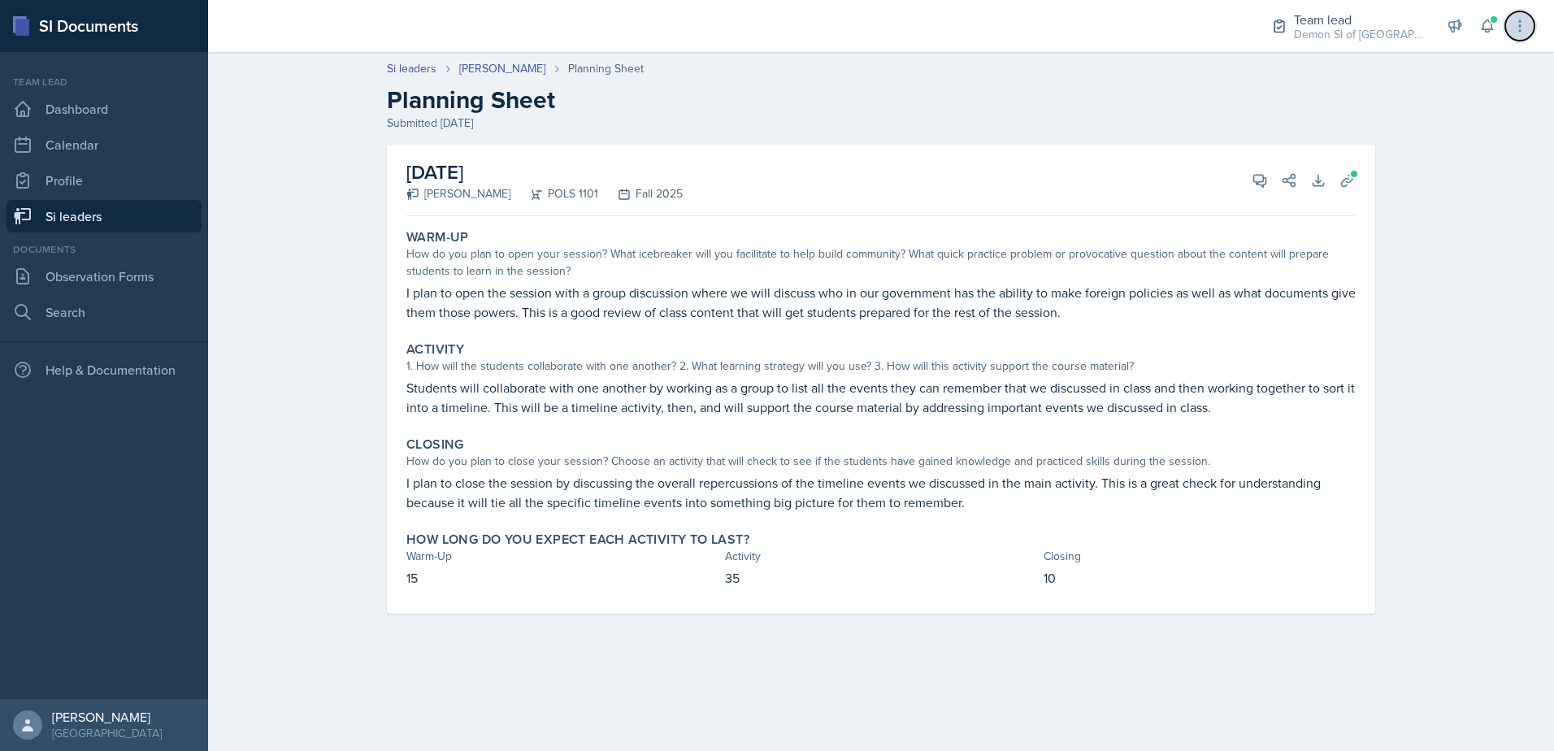
click at [1527, 37] on button at bounding box center [1519, 25] width 29 height 29
click at [1297, 89] on h2 "Planning Sheet" at bounding box center [881, 99] width 988 height 29
click at [1252, 193] on div "[DATE] Malk Almimar POLS 1101 Fall 2025 View Comments Comments Required Send Sh…" at bounding box center [880, 181] width 949 height 72
click at [1247, 179] on button "View Comments" at bounding box center [1259, 180] width 29 height 29
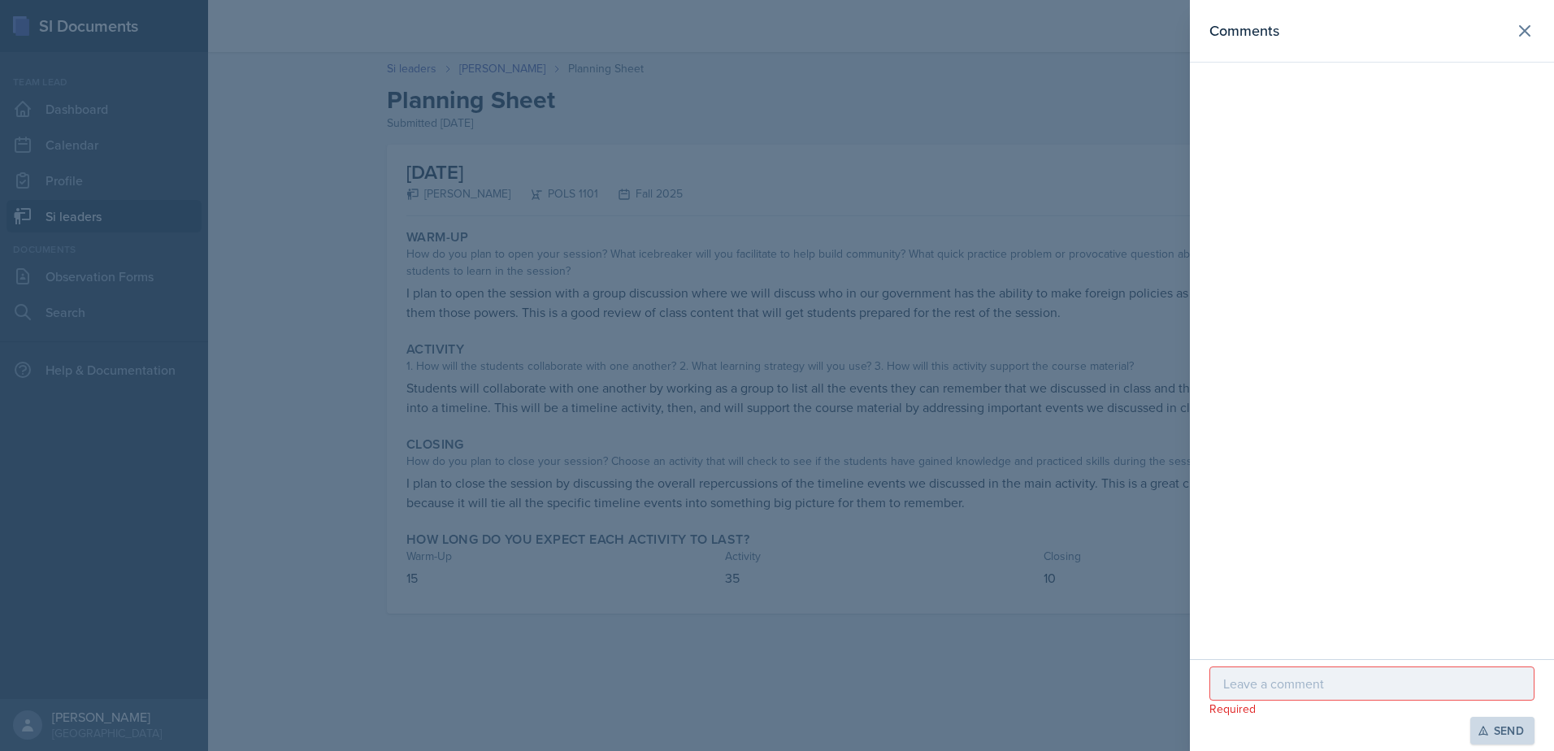
click at [1227, 686] on p at bounding box center [1371, 684] width 297 height 20
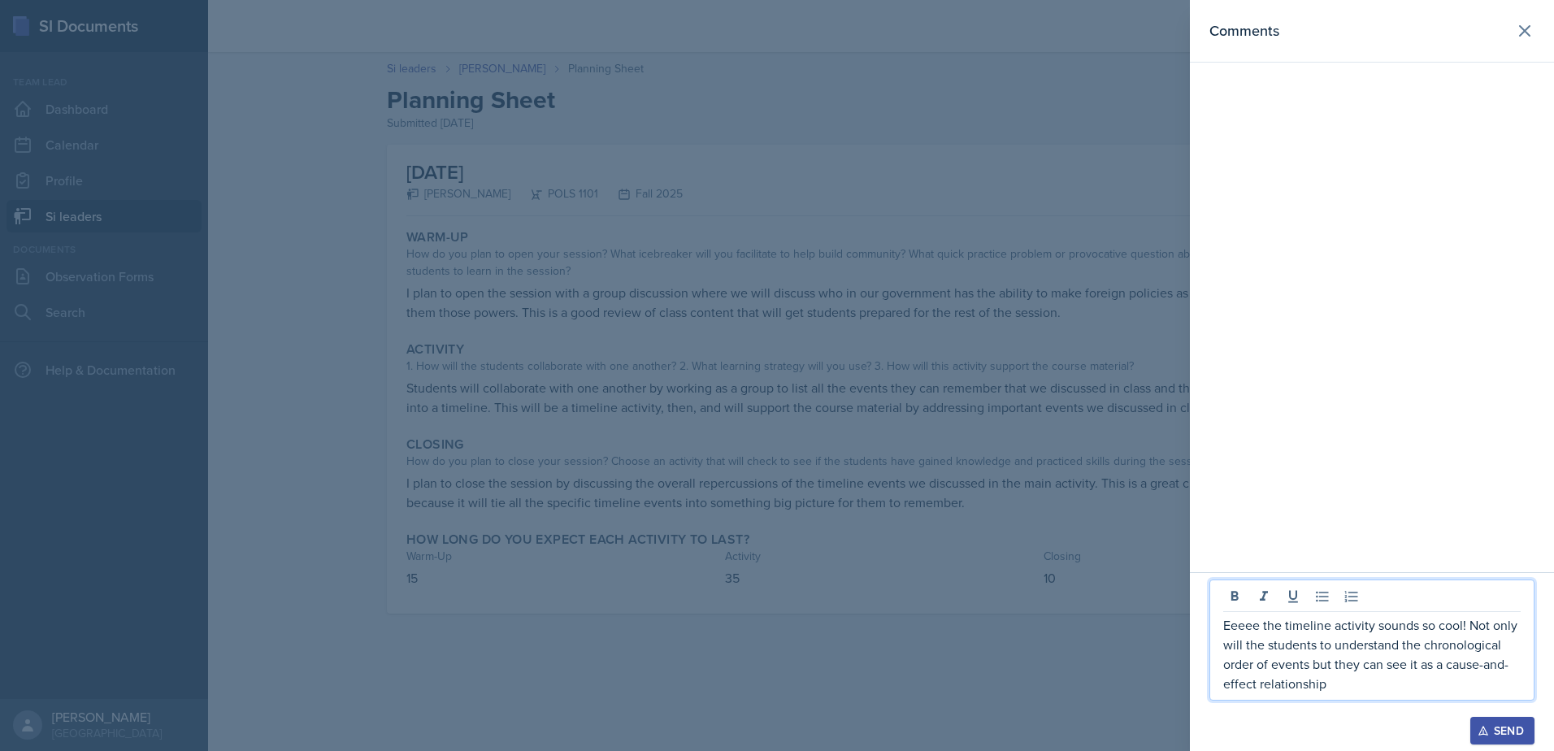
drag, startPoint x: 1430, startPoint y: 665, endPoint x: 1431, endPoint y: 699, distance: 34.2
click at [1430, 666] on p "Eeeee the timeline activity sounds so cool! Not only will the students to under…" at bounding box center [1371, 654] width 297 height 78
click at [1362, 700] on div "Eeeee the timeline activity sounds so cool! Not only will the students to under…" at bounding box center [1372, 640] width 325 height 121
click at [1363, 688] on p "Eeeee the timeline activity sounds so cool! Not only will the students to under…" at bounding box center [1371, 654] width 297 height 78
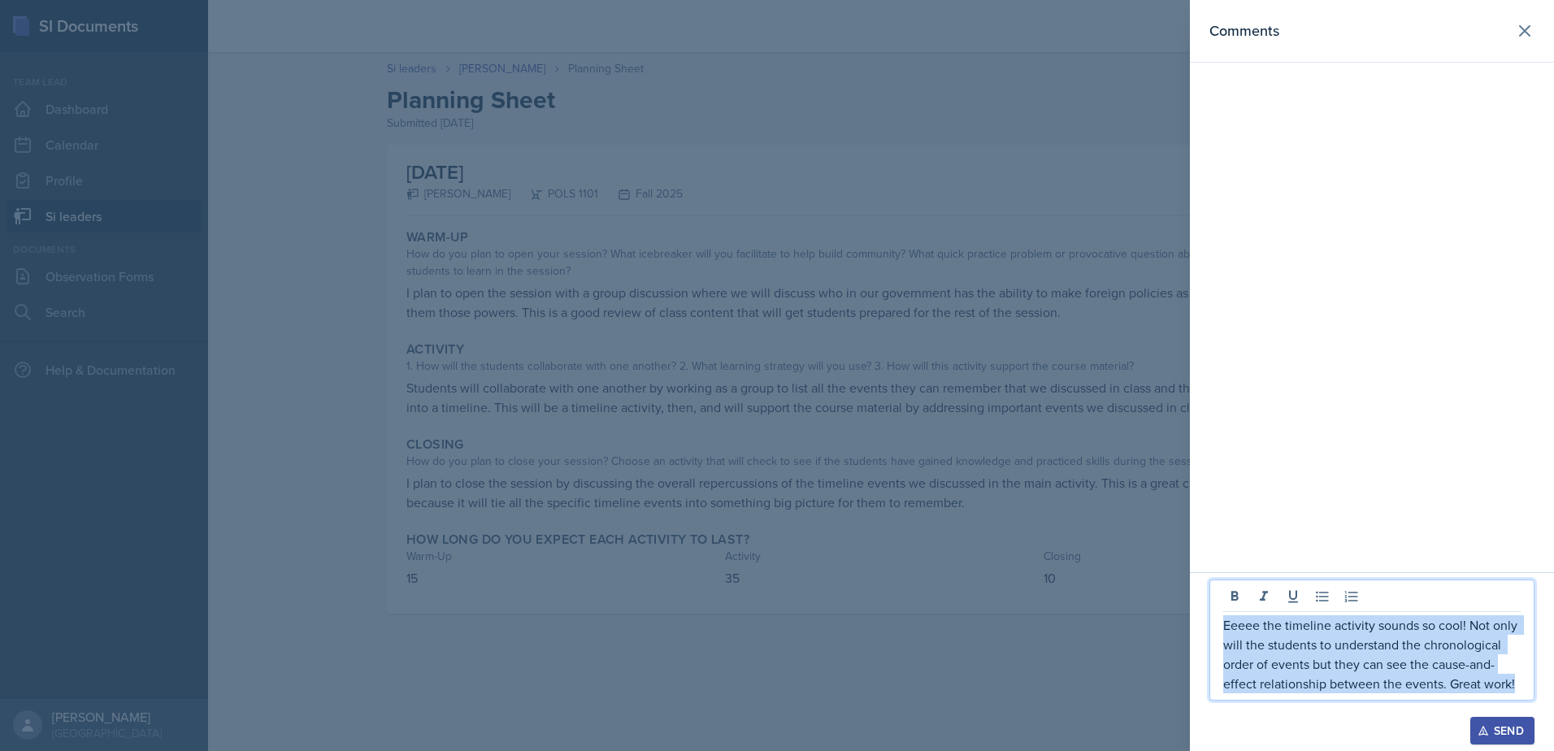
drag, startPoint x: 1522, startPoint y: 681, endPoint x: 1214, endPoint y: 624, distance: 314.1
click at [1214, 624] on div "Eeeee the timeline activity sounds so cool! Not only will the students to under…" at bounding box center [1372, 640] width 325 height 121
copy p "Eeeee the timeline activity sounds so cool! Not only will the students to under…"
click at [1475, 734] on button "Send" at bounding box center [1502, 731] width 64 height 28
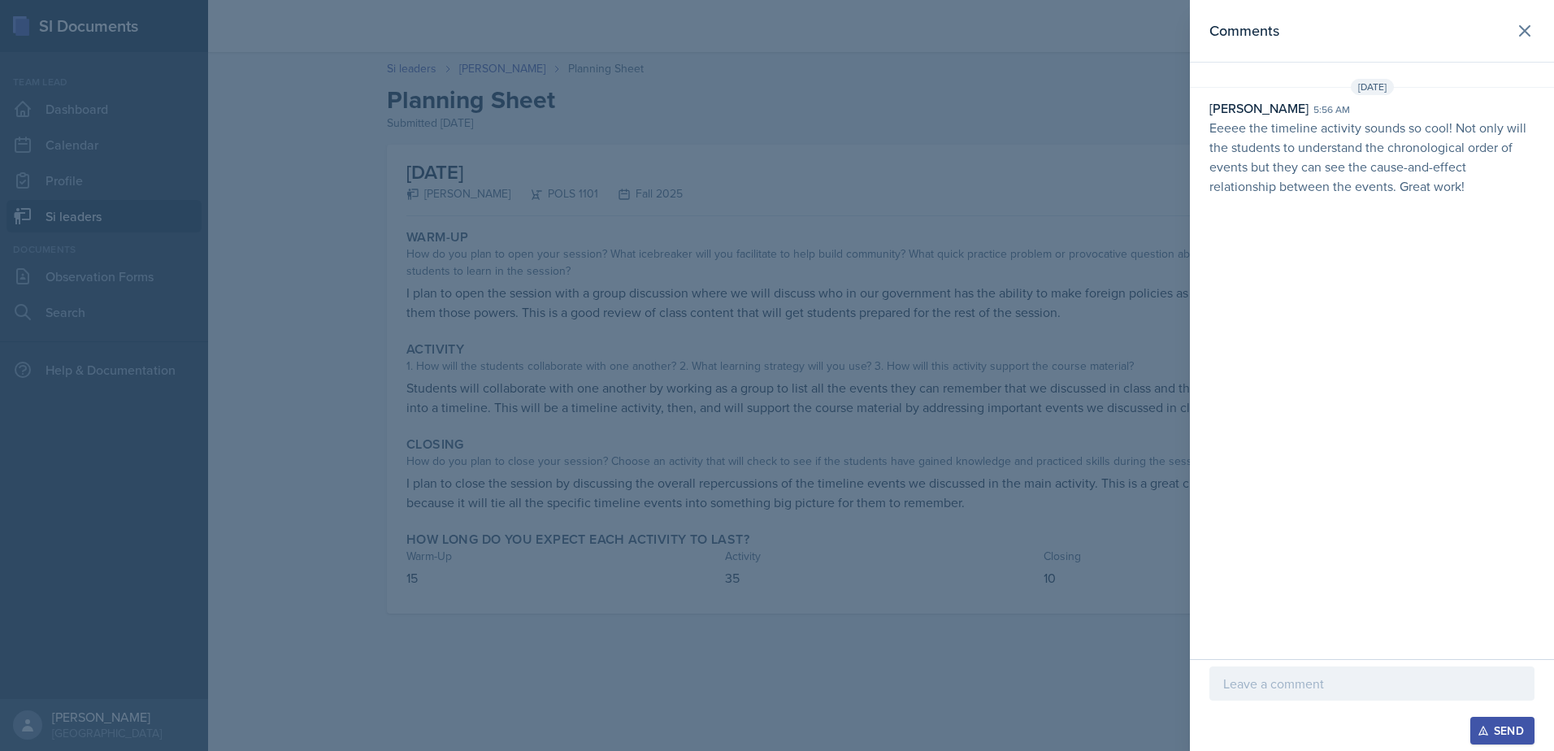
click at [1535, 50] on header "Comments" at bounding box center [1372, 31] width 364 height 63
drag, startPoint x: 1531, startPoint y: 41, endPoint x: 1362, endPoint y: 98, distance: 179.4
click at [1531, 41] on button at bounding box center [1525, 31] width 33 height 33
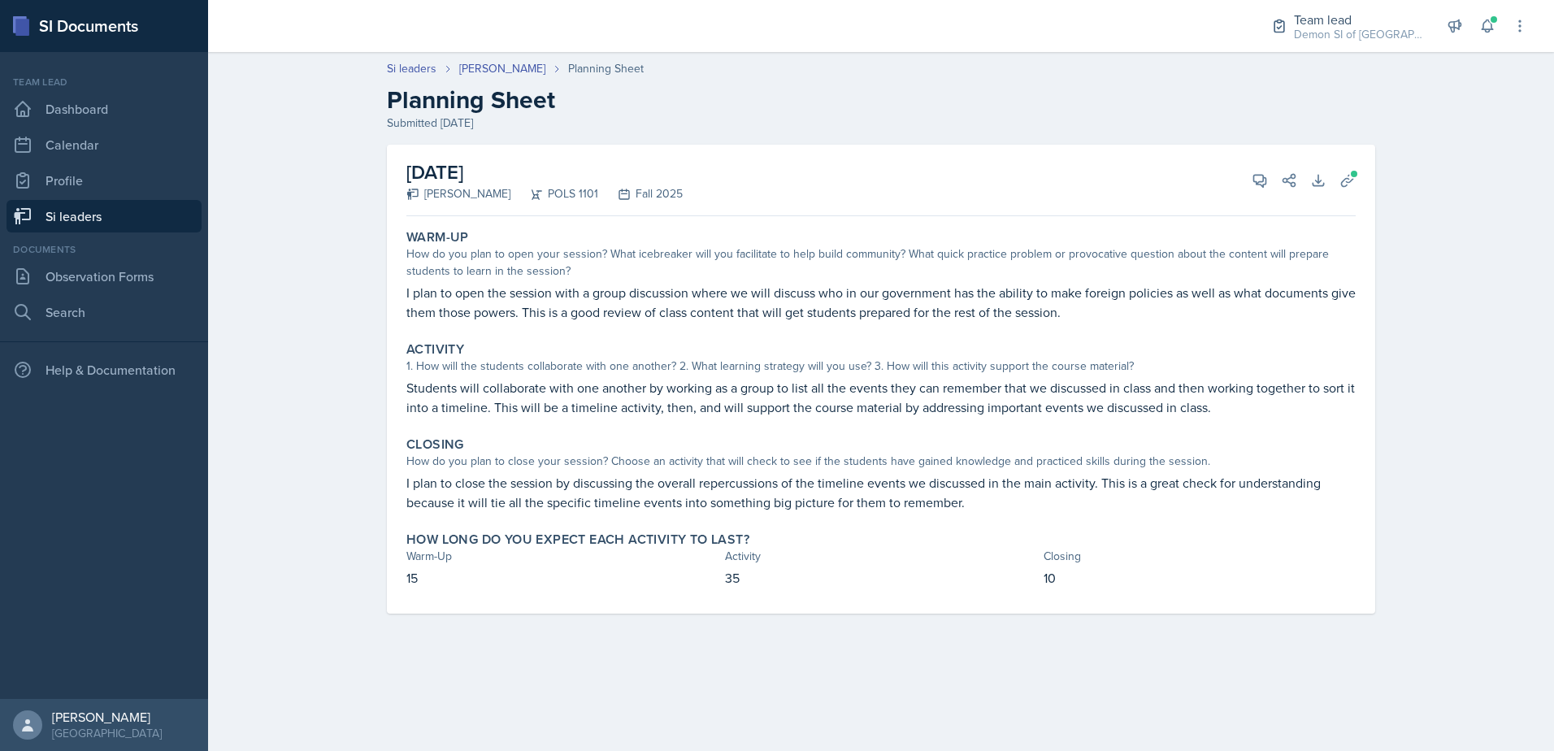
click at [132, 210] on link "Si leaders" at bounding box center [104, 216] width 195 height 33
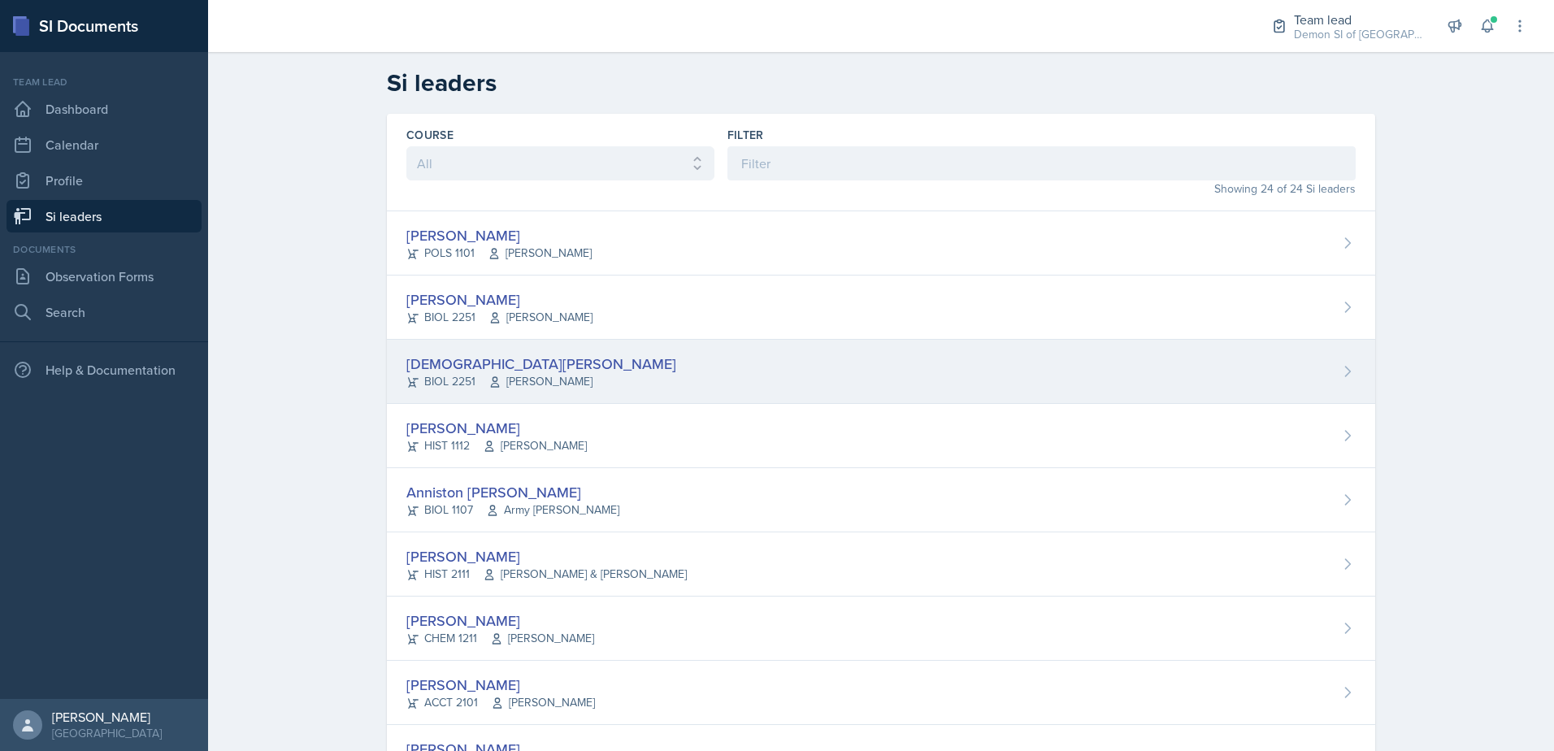
click at [497, 383] on span "[PERSON_NAME]" at bounding box center [541, 381] width 104 height 17
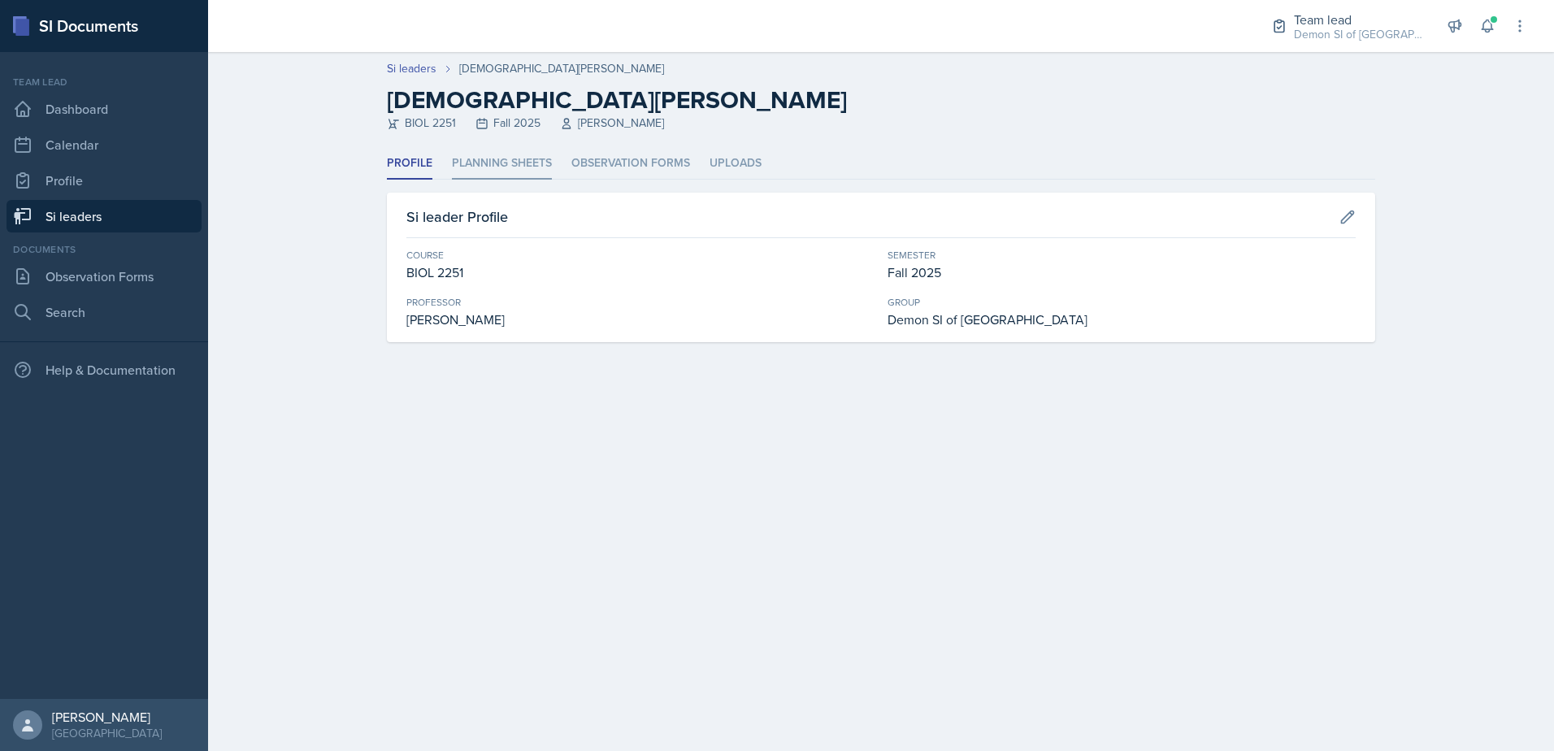
click at [507, 156] on li "Planning Sheets" at bounding box center [502, 164] width 100 height 32
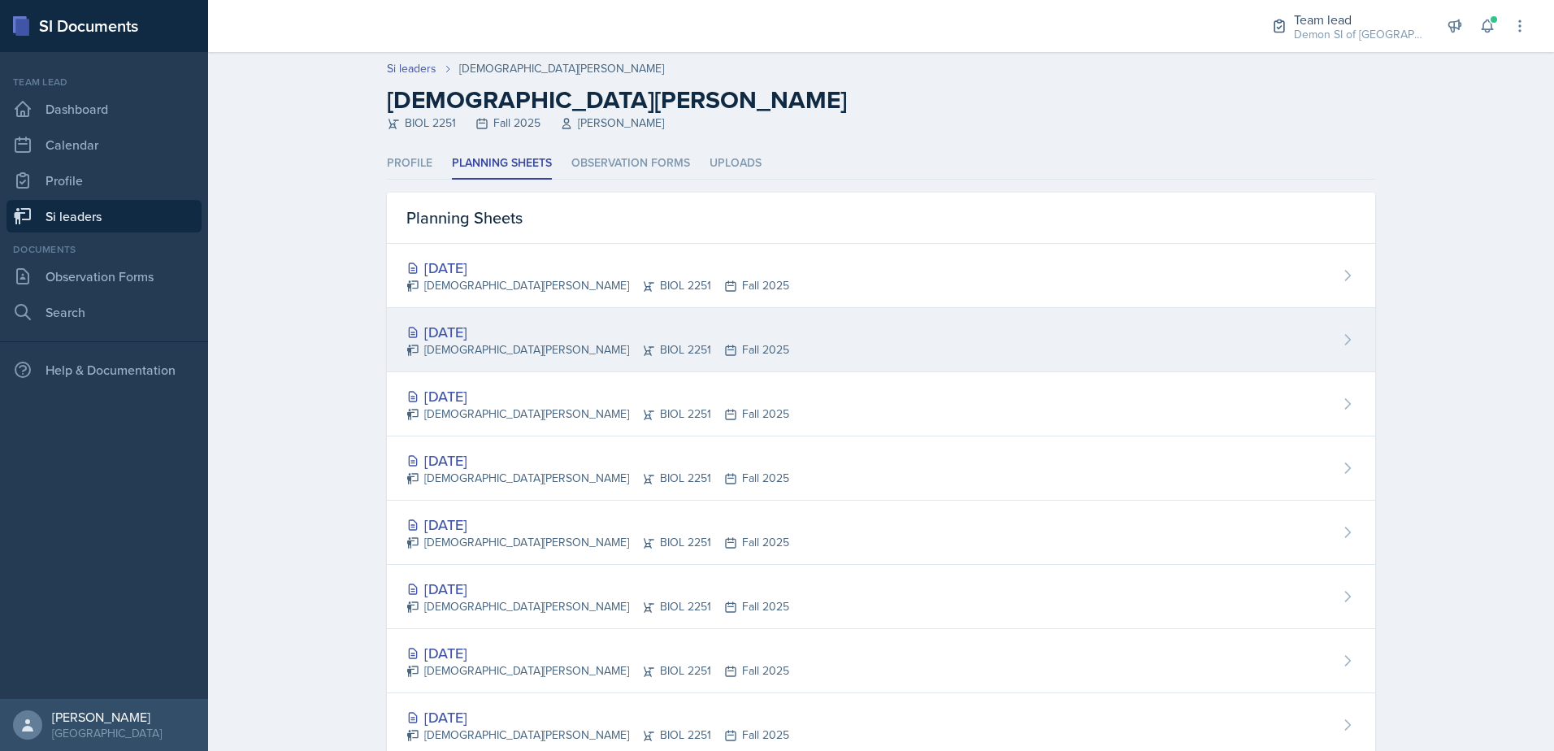
click at [469, 322] on div "[DATE]" at bounding box center [597, 332] width 383 height 22
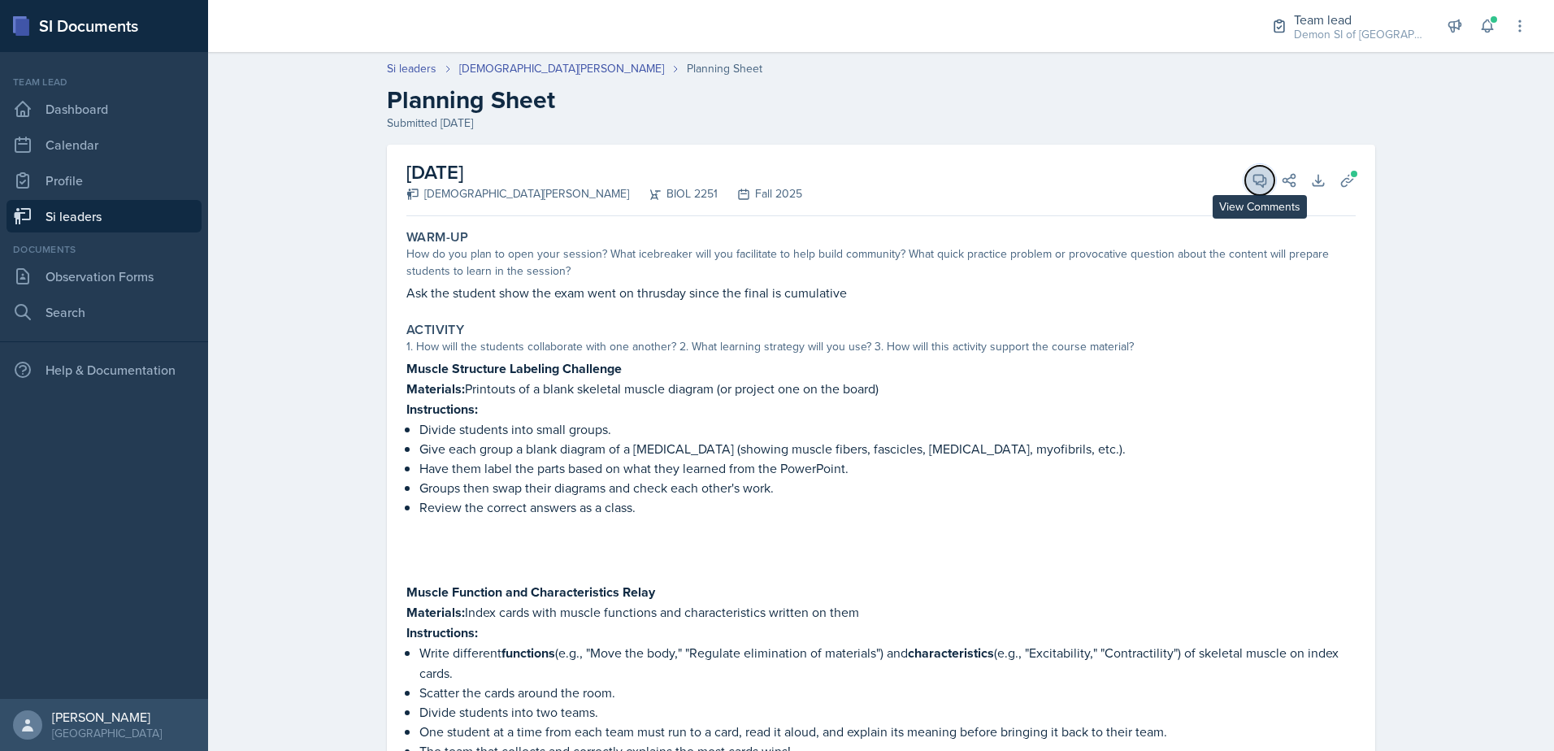
click at [1245, 180] on button "View Comments" at bounding box center [1259, 180] width 29 height 29
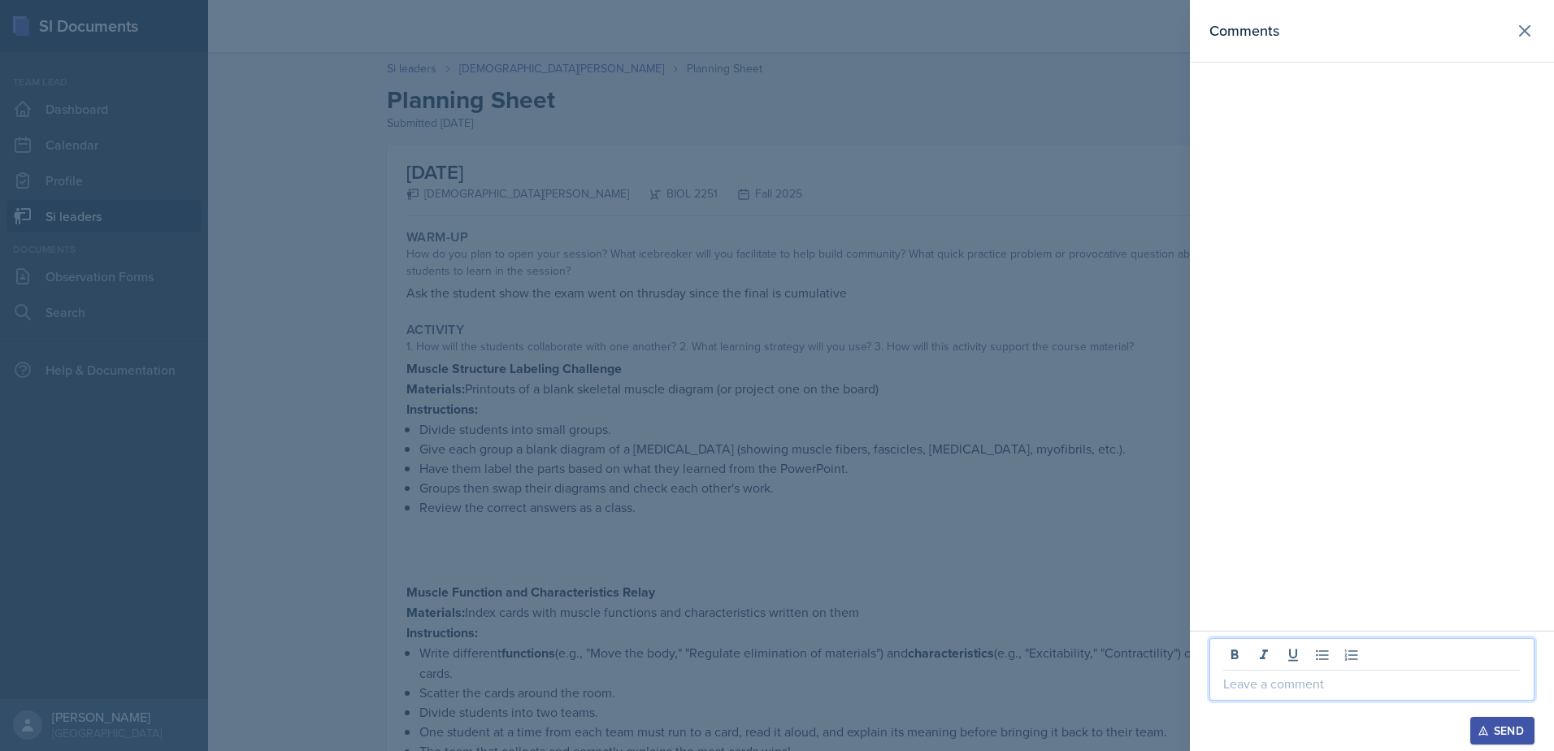
drag, startPoint x: 1257, startPoint y: 674, endPoint x: 1246, endPoint y: 674, distance: 11.4
click at [1257, 675] on p at bounding box center [1371, 684] width 297 height 20
click at [819, 559] on div at bounding box center [777, 375] width 1554 height 751
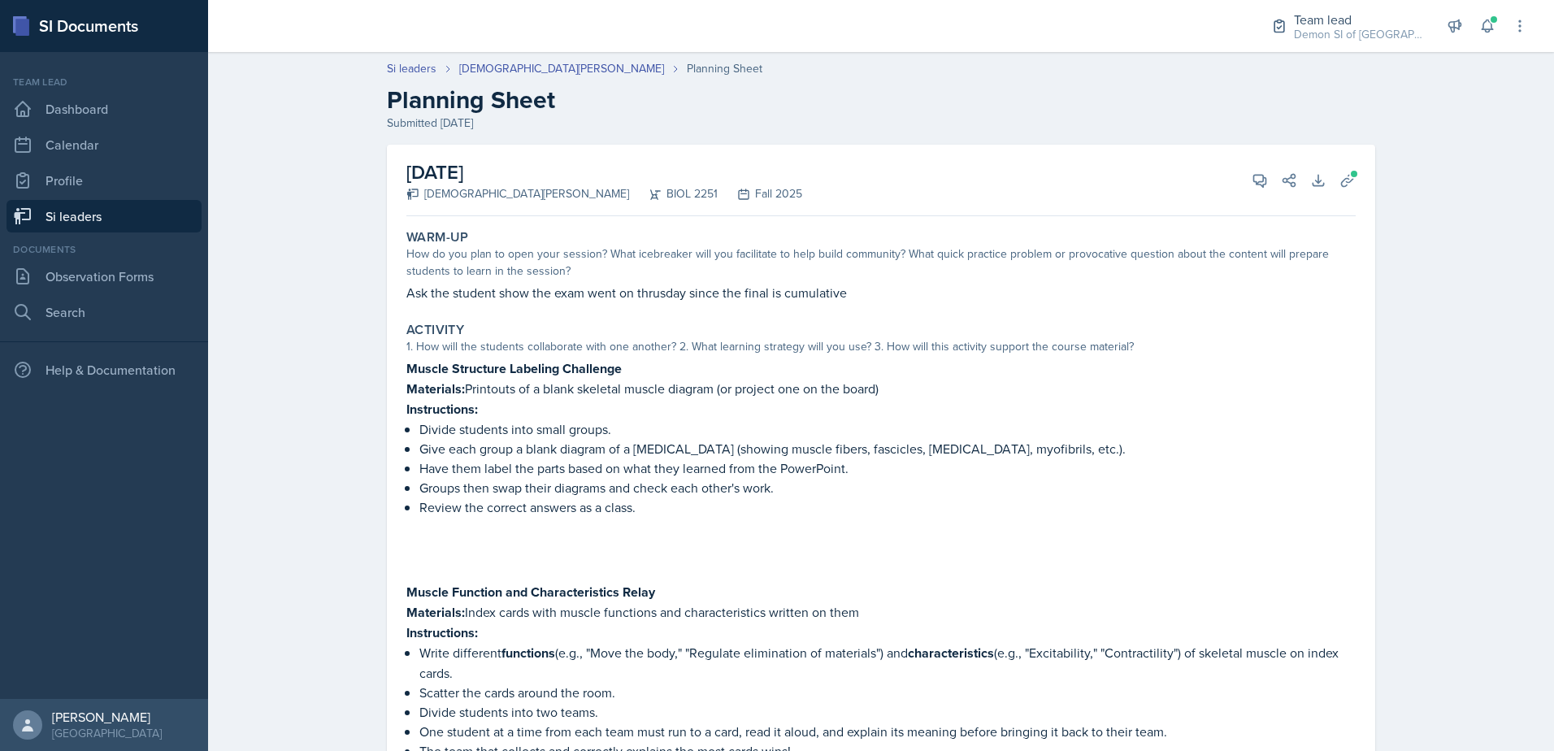
click at [138, 215] on link "Si leaders" at bounding box center [104, 216] width 195 height 33
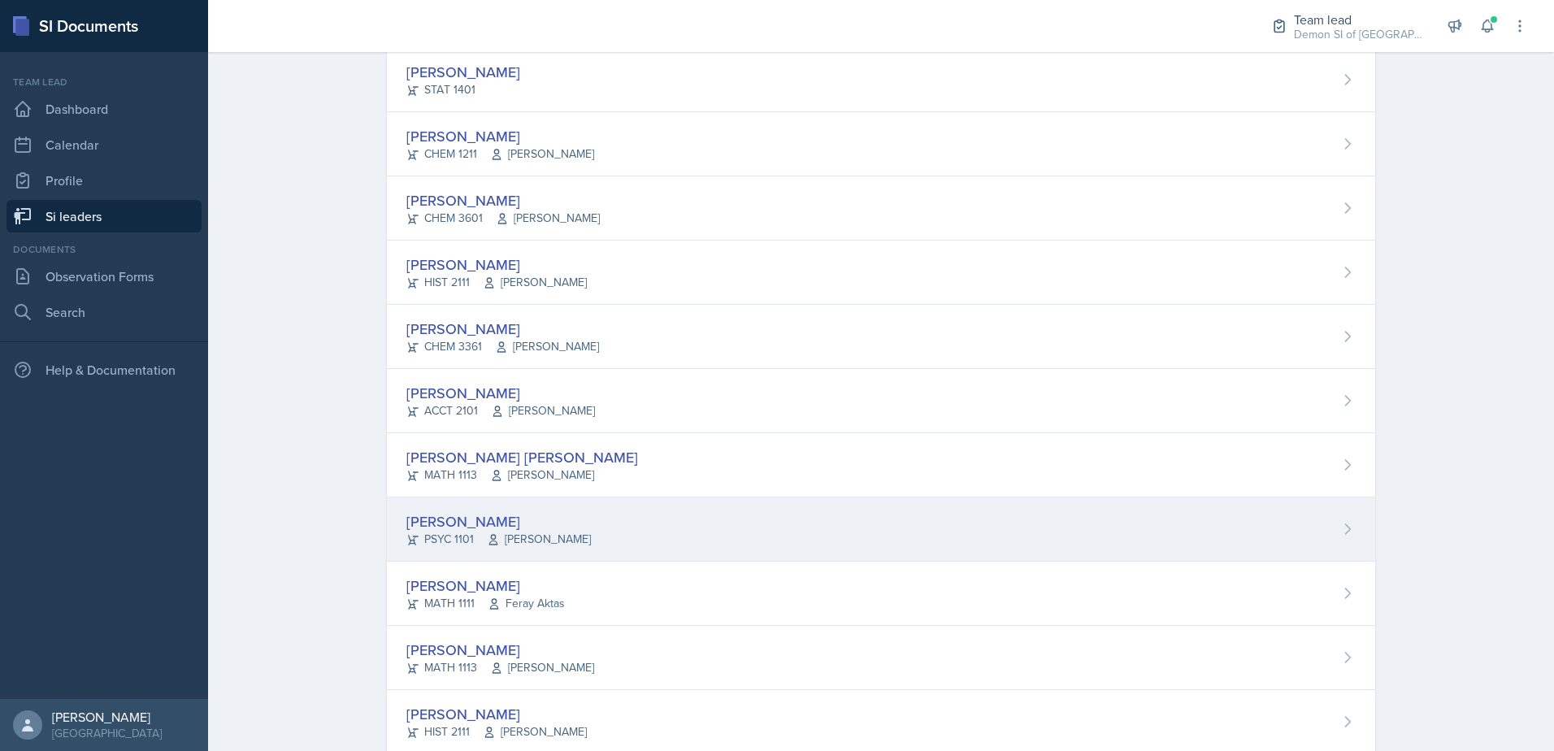
scroll to position [975, 0]
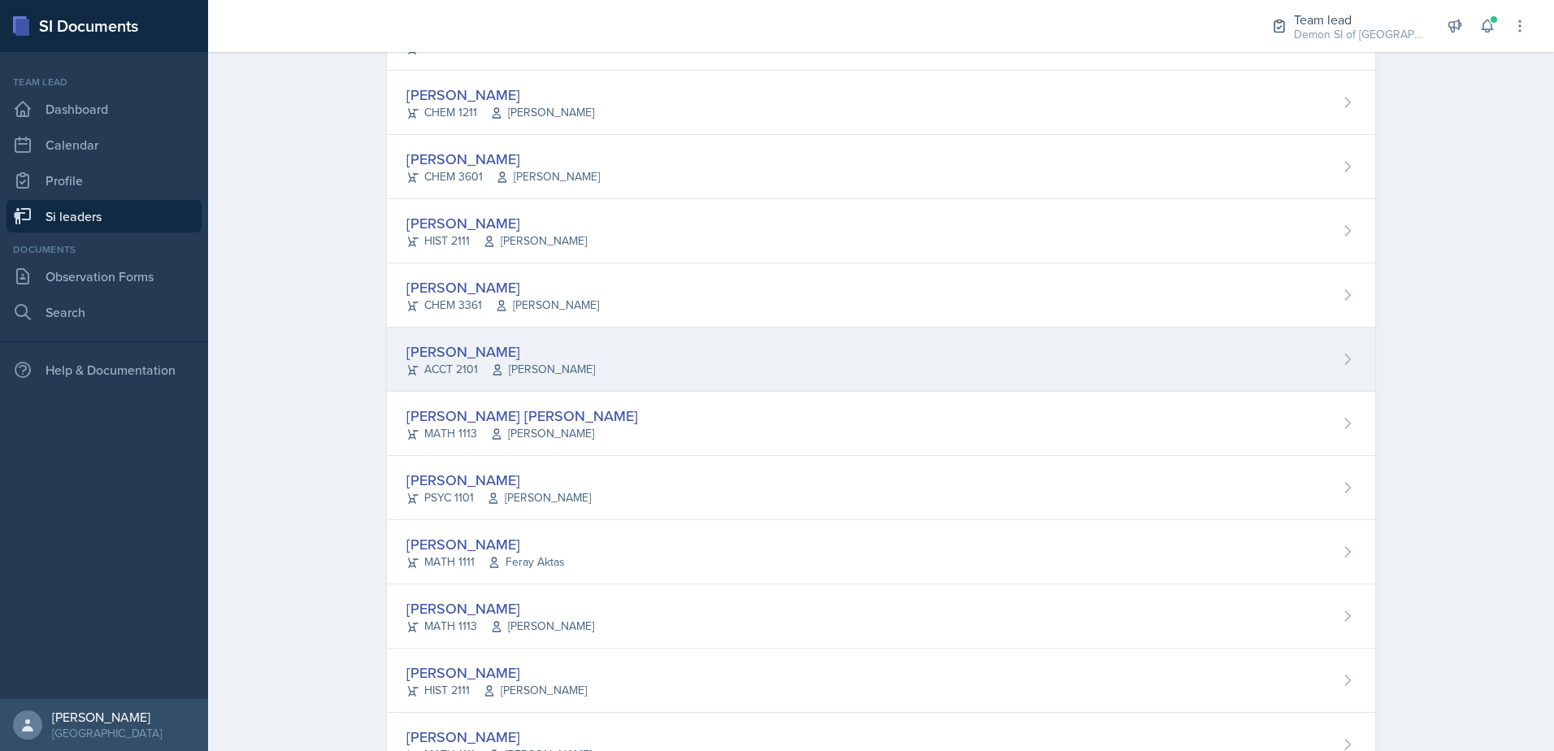
click at [580, 367] on span "[PERSON_NAME]" at bounding box center [543, 369] width 104 height 17
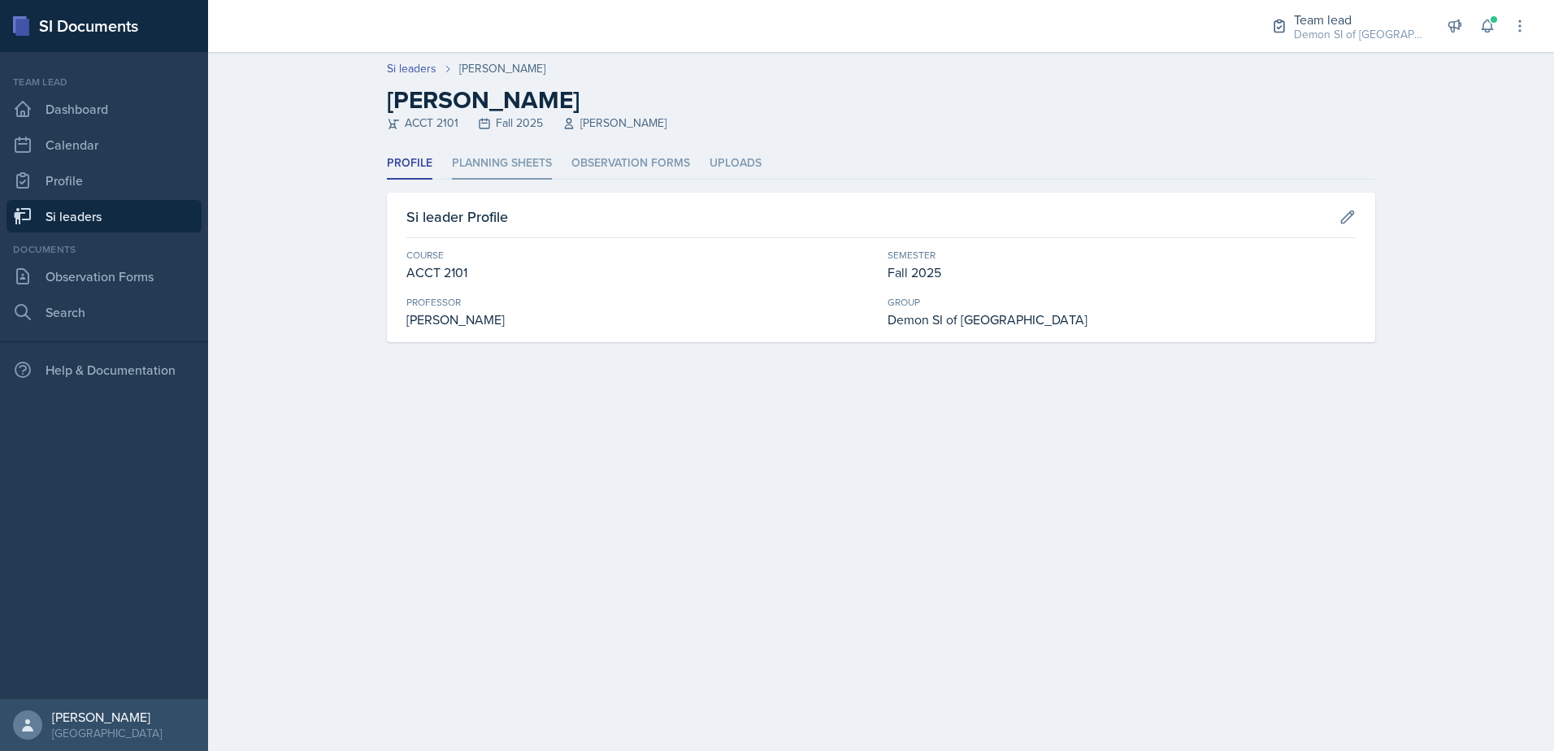
click at [523, 157] on li "Planning Sheets" at bounding box center [502, 164] width 100 height 32
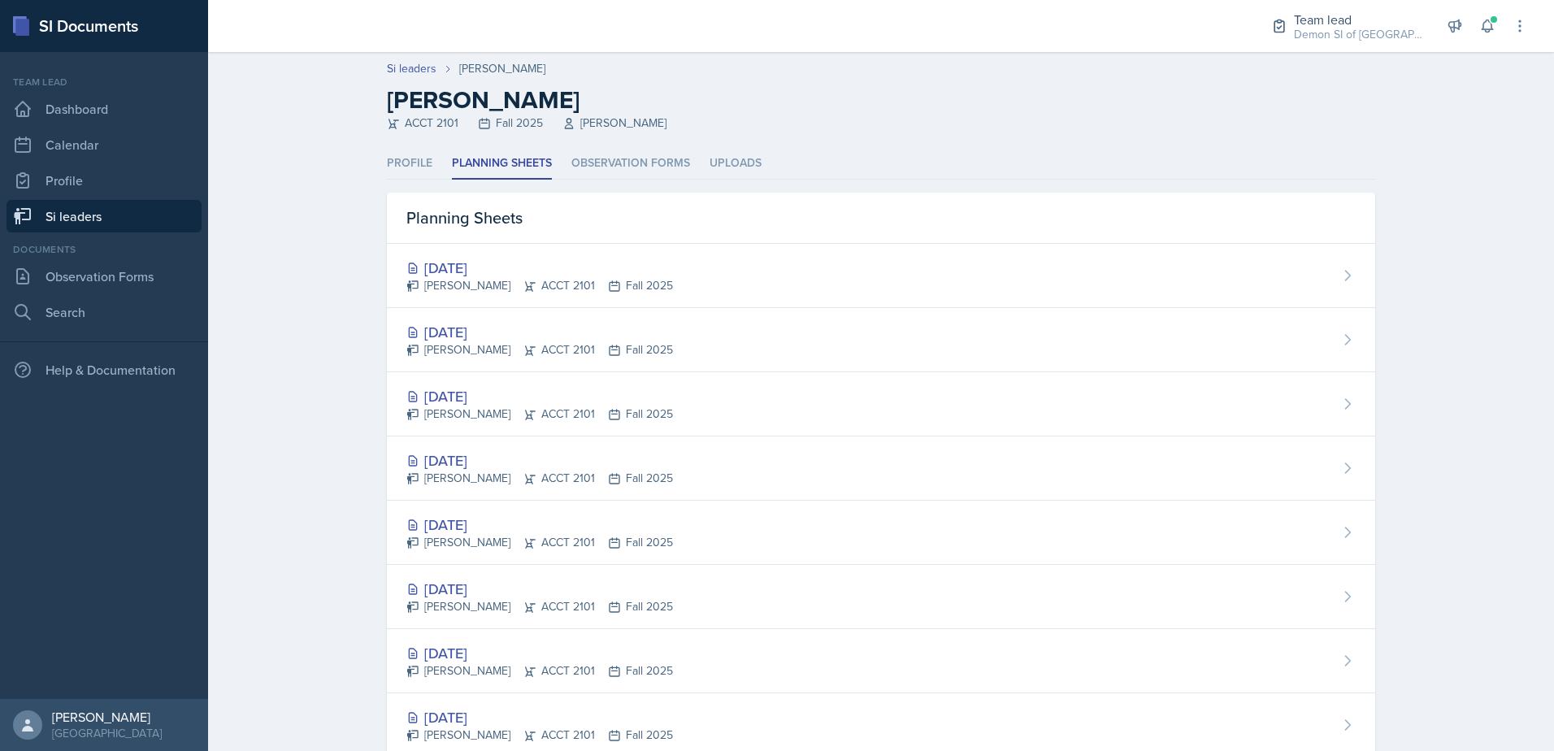
click at [124, 228] on link "Si leaders" at bounding box center [104, 216] width 195 height 33
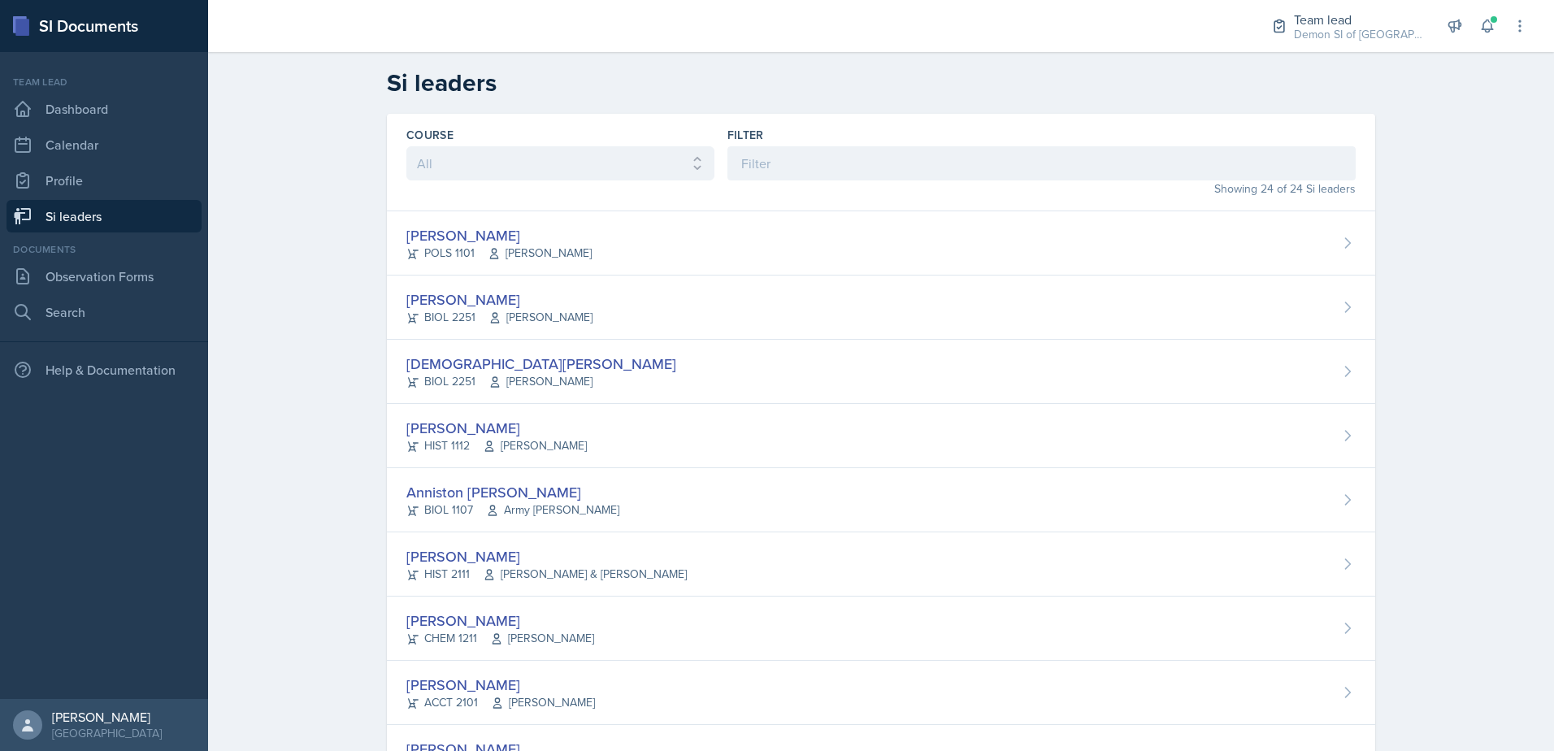
click at [436, 382] on div "BIOL 2251 Muna Elhassey" at bounding box center [541, 381] width 270 height 17
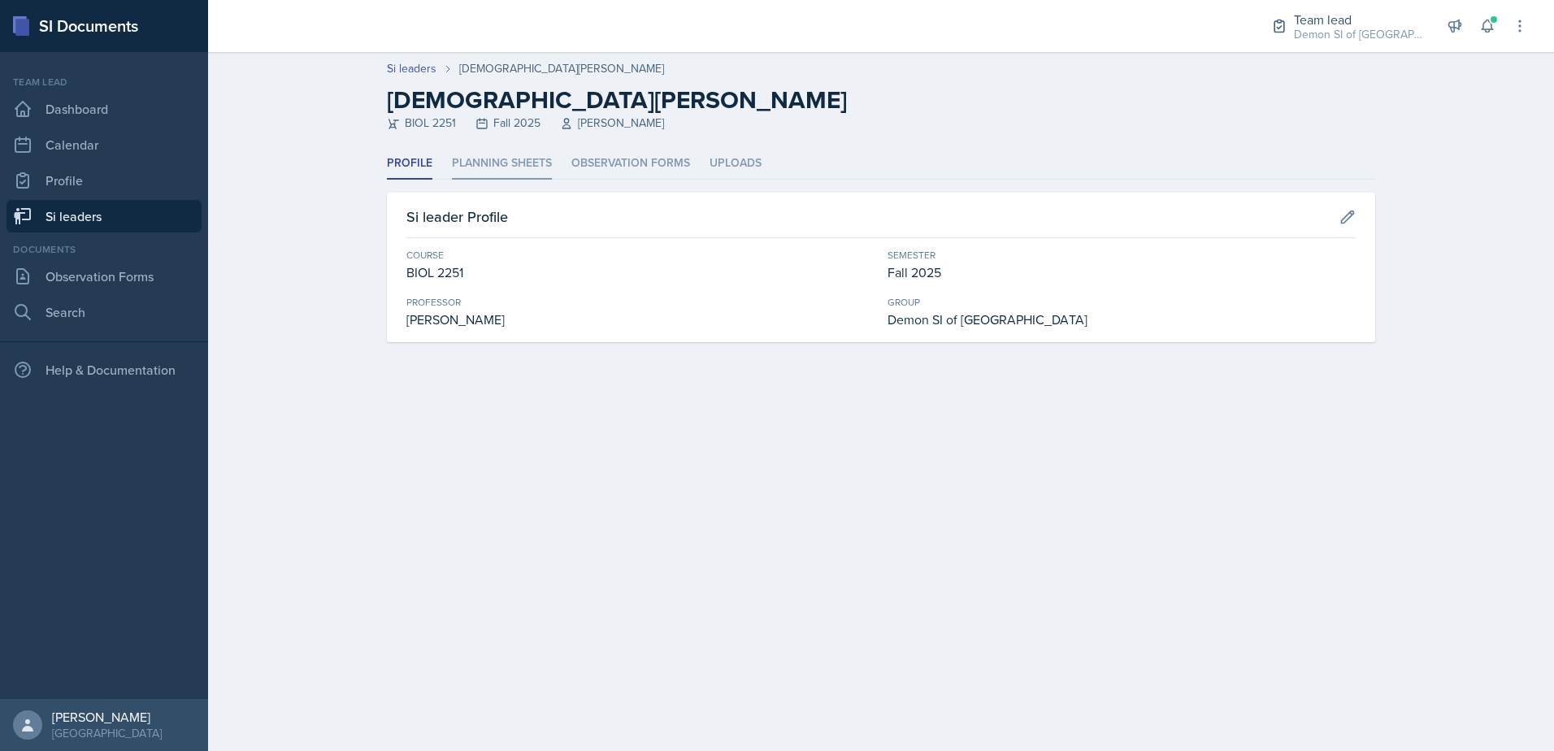
click at [509, 164] on li "Planning Sheets" at bounding box center [502, 164] width 100 height 32
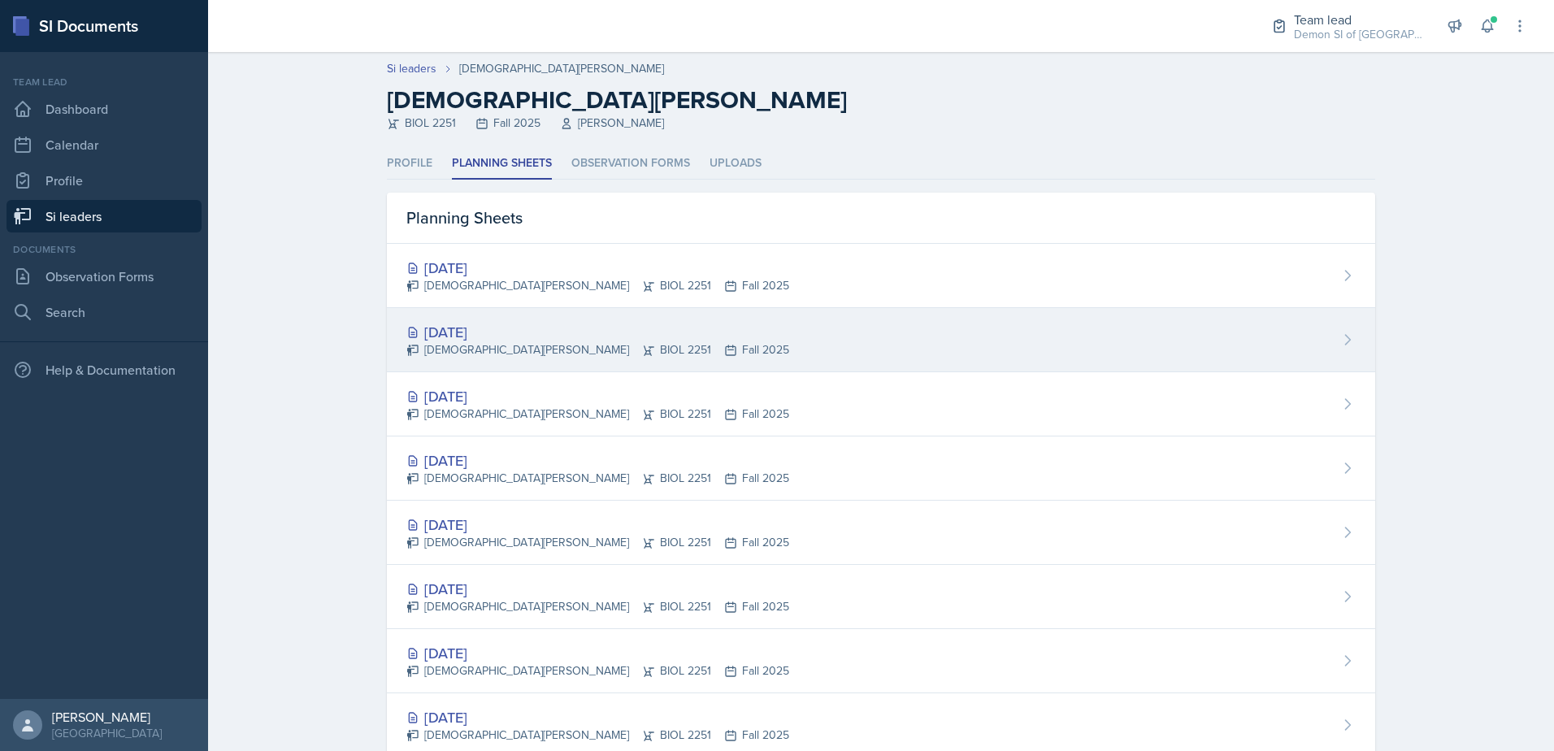
click at [458, 324] on div "[DATE]" at bounding box center [597, 332] width 383 height 22
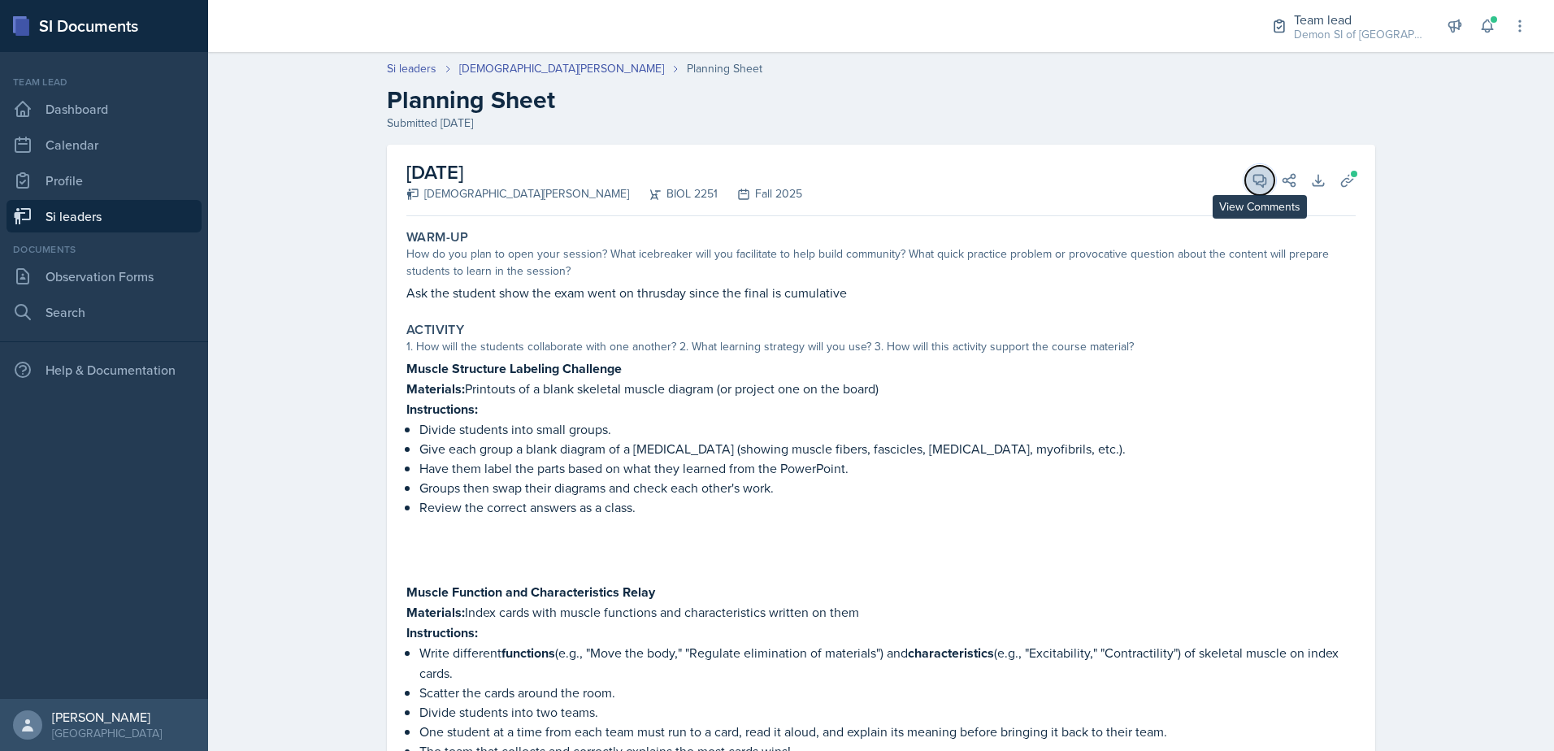
click at [1254, 175] on icon at bounding box center [1260, 181] width 12 height 12
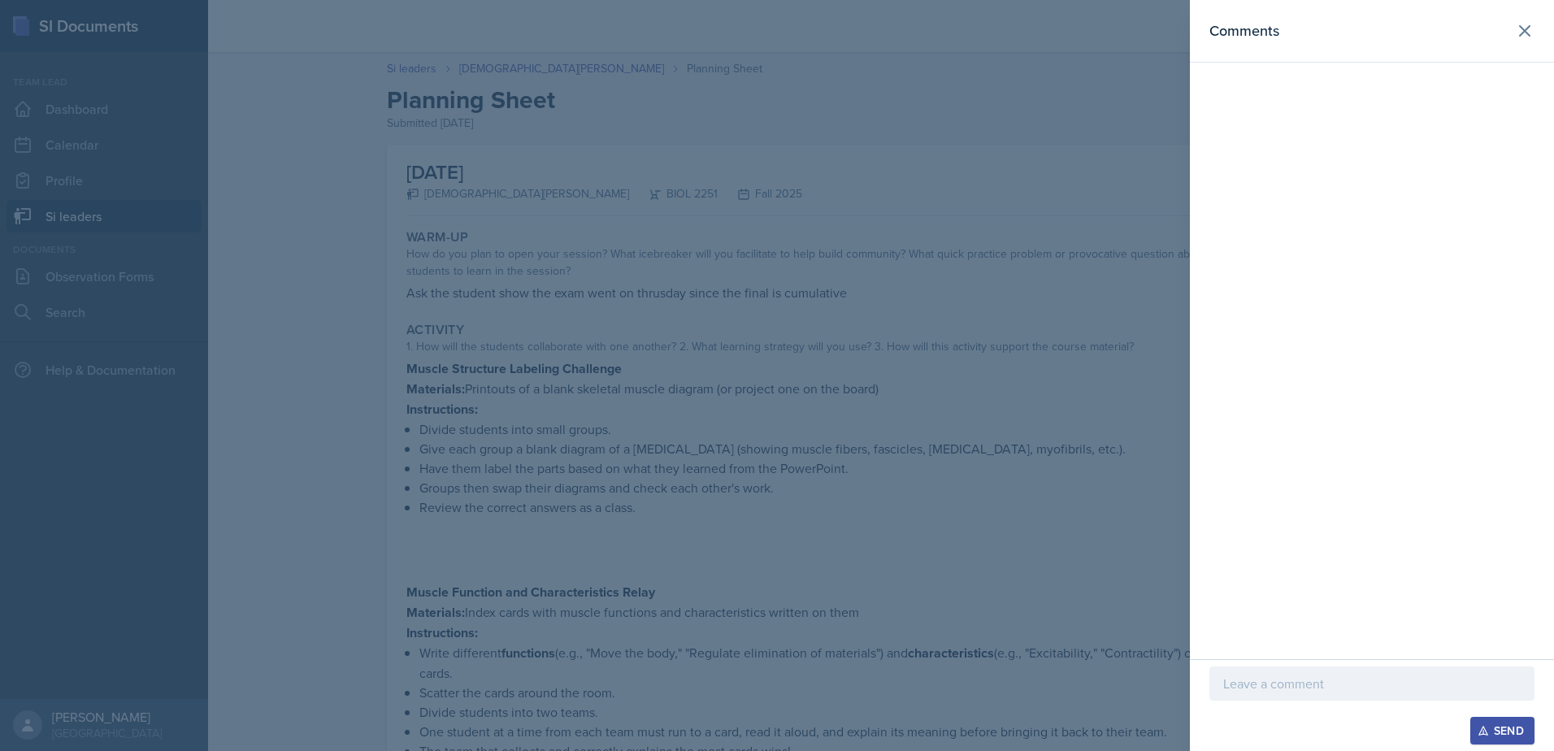
click at [1285, 682] on p at bounding box center [1371, 684] width 297 height 20
click at [1368, 686] on p at bounding box center [1371, 684] width 297 height 20
drag, startPoint x: 679, startPoint y: 386, endPoint x: 680, endPoint y: 395, distance: 9.0
click at [679, 387] on div at bounding box center [777, 375] width 1554 height 751
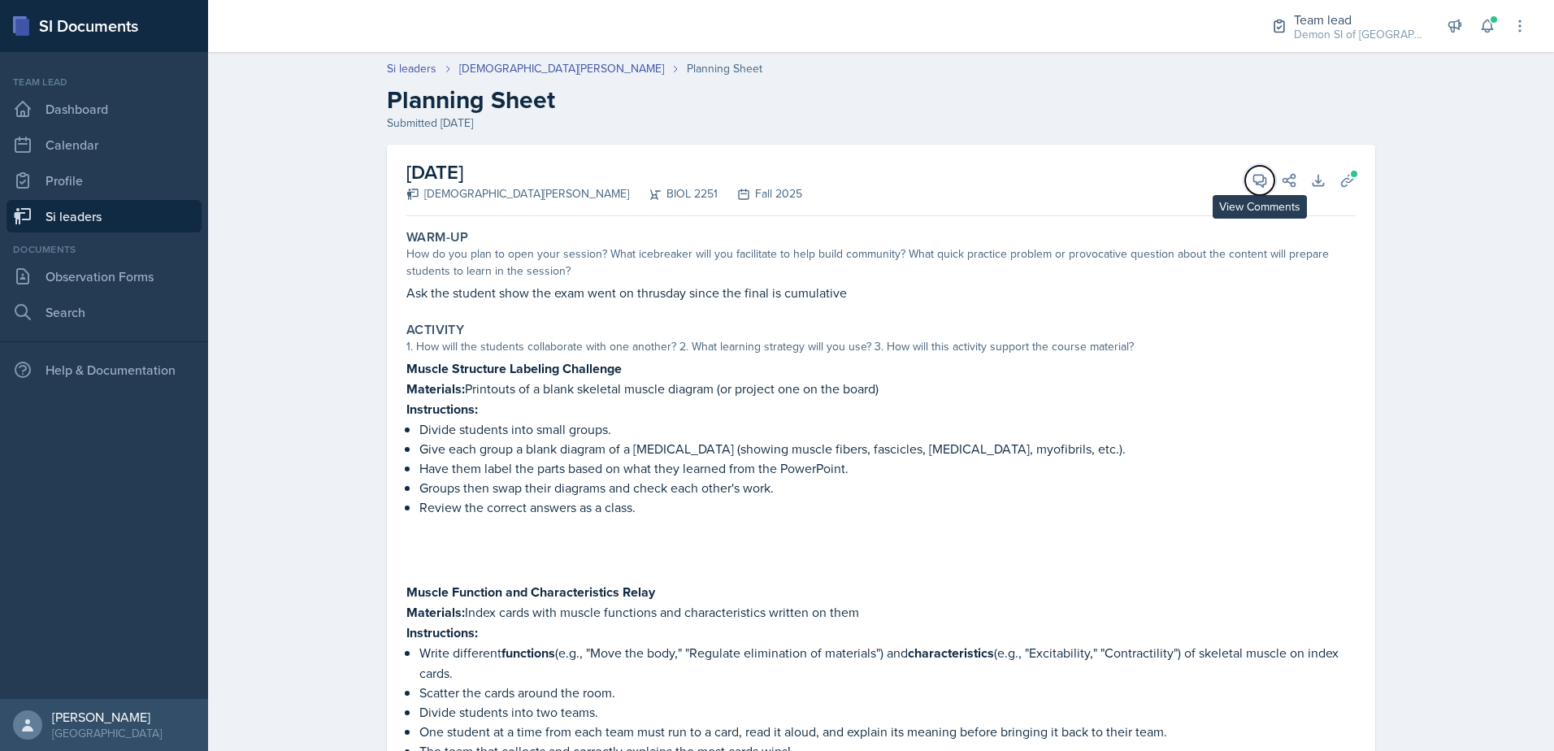
click at [1254, 180] on icon at bounding box center [1260, 180] width 16 height 16
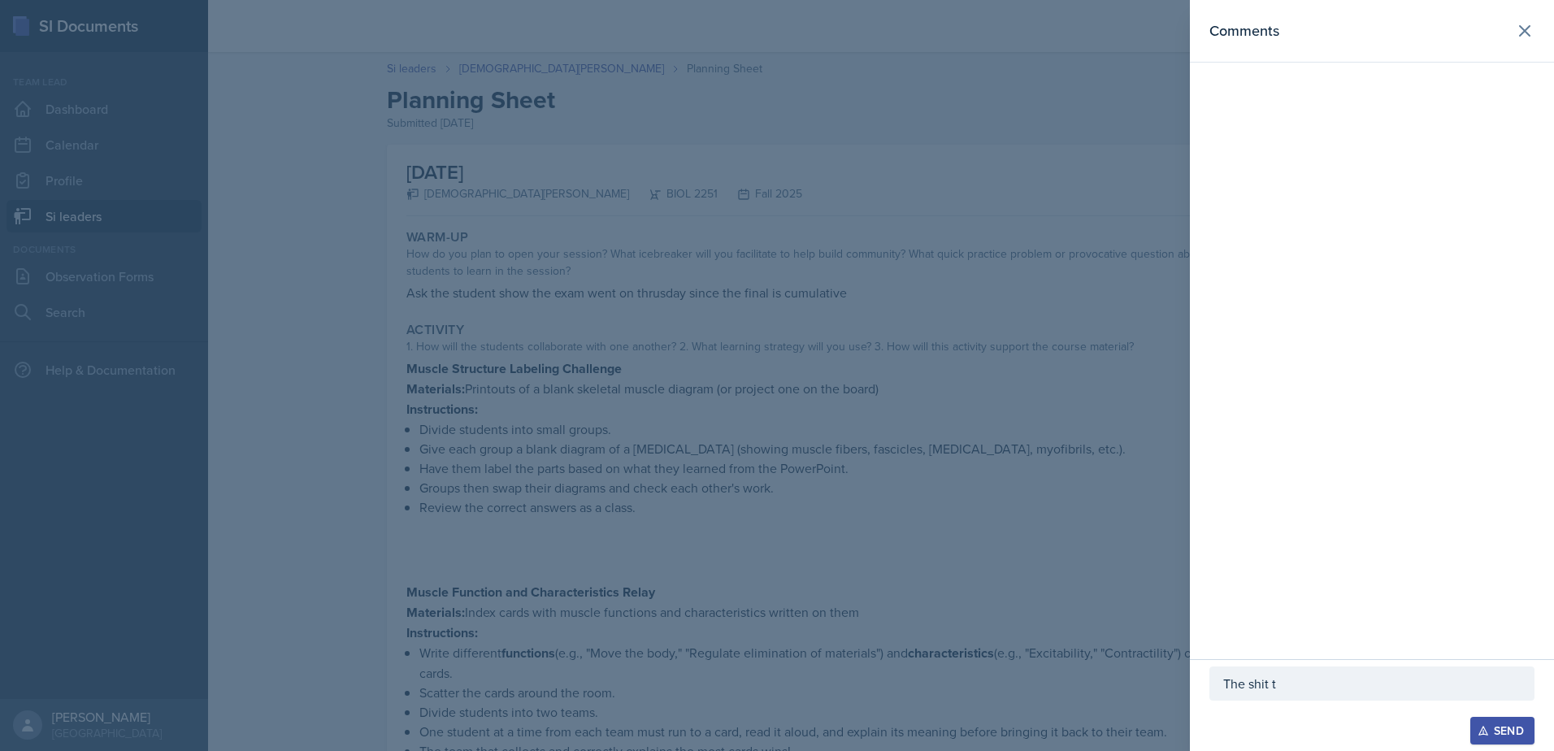
click at [1322, 680] on p "The shit t" at bounding box center [1371, 684] width 297 height 20
click at [595, 541] on div at bounding box center [777, 375] width 1554 height 751
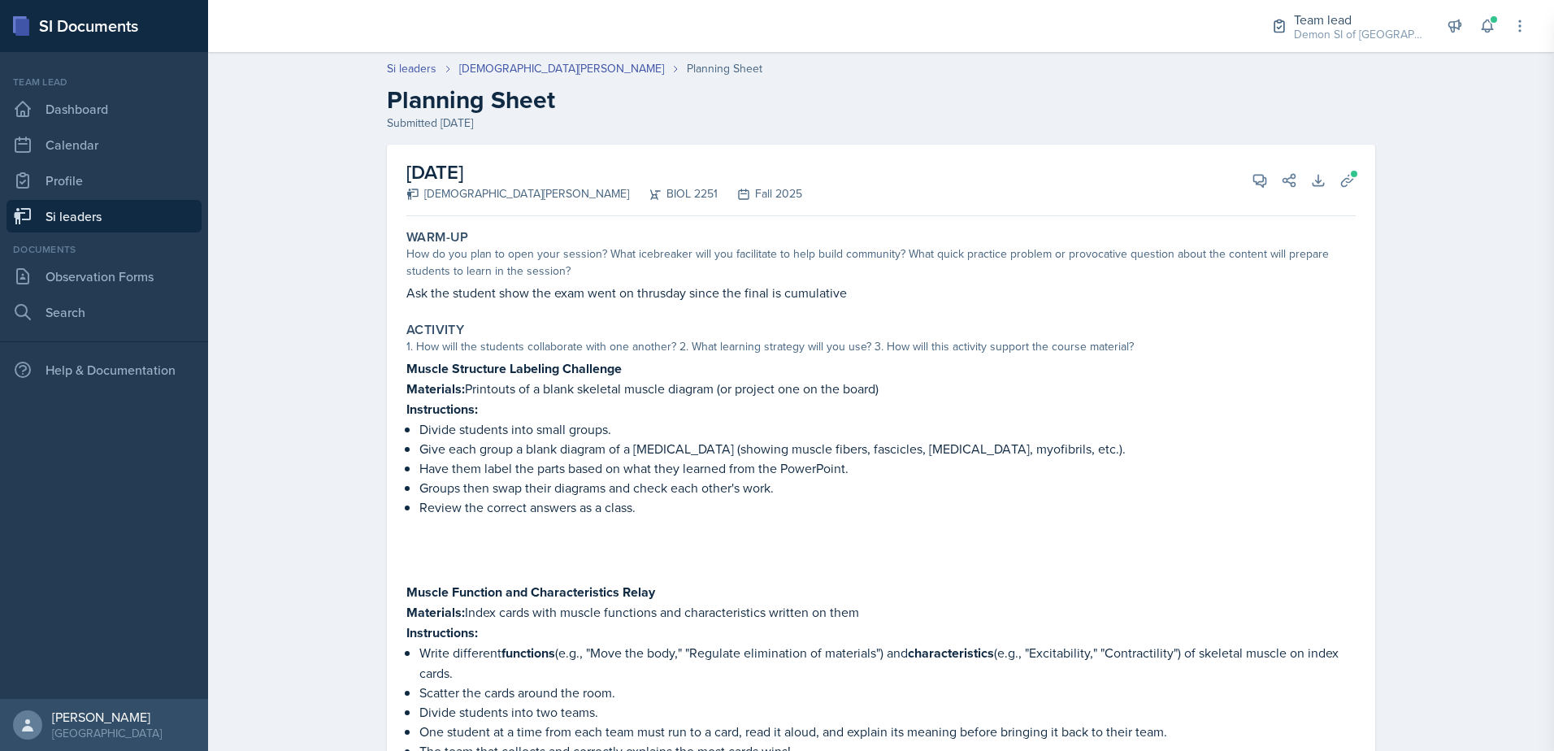
click at [596, 541] on div at bounding box center [777, 375] width 1554 height 751
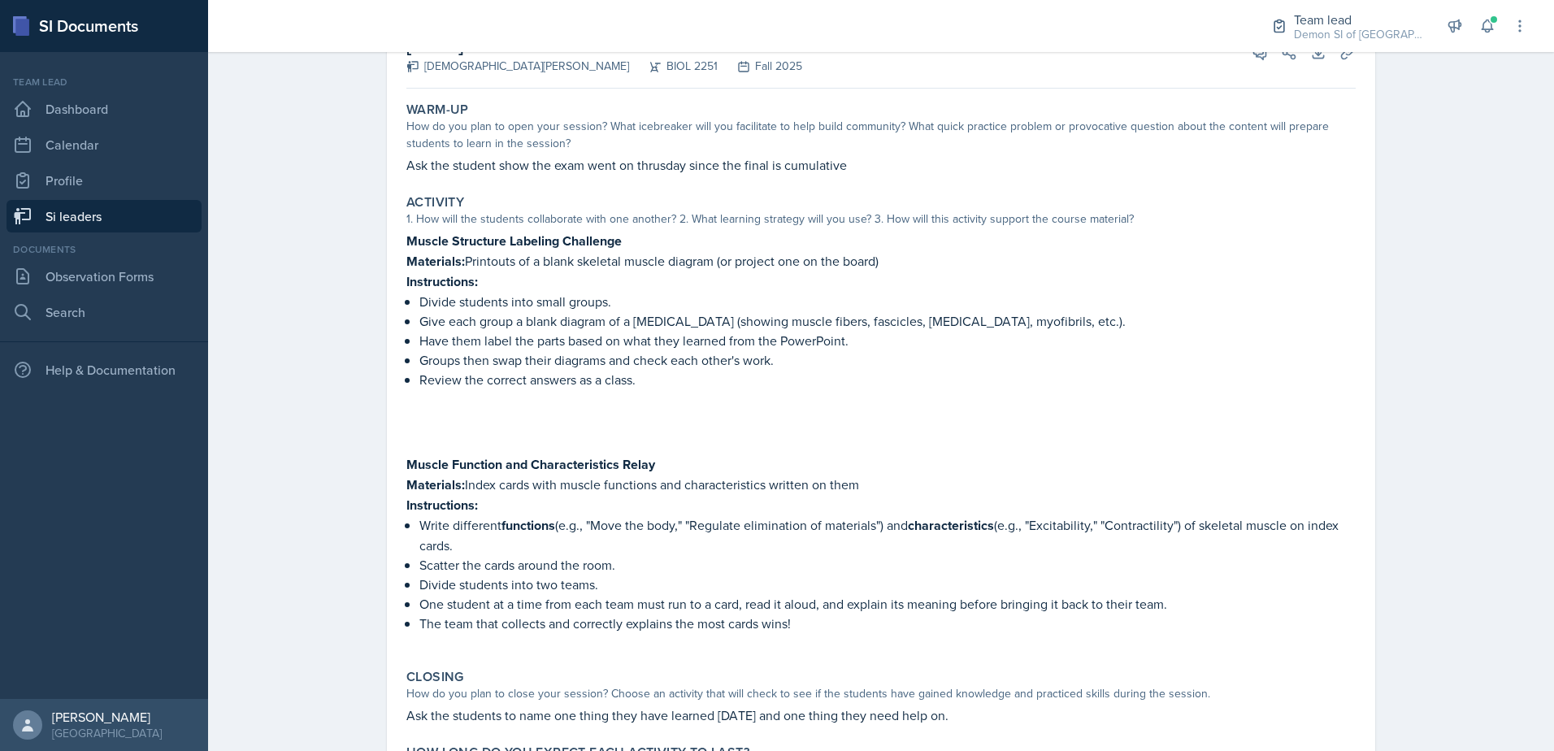
scroll to position [80, 0]
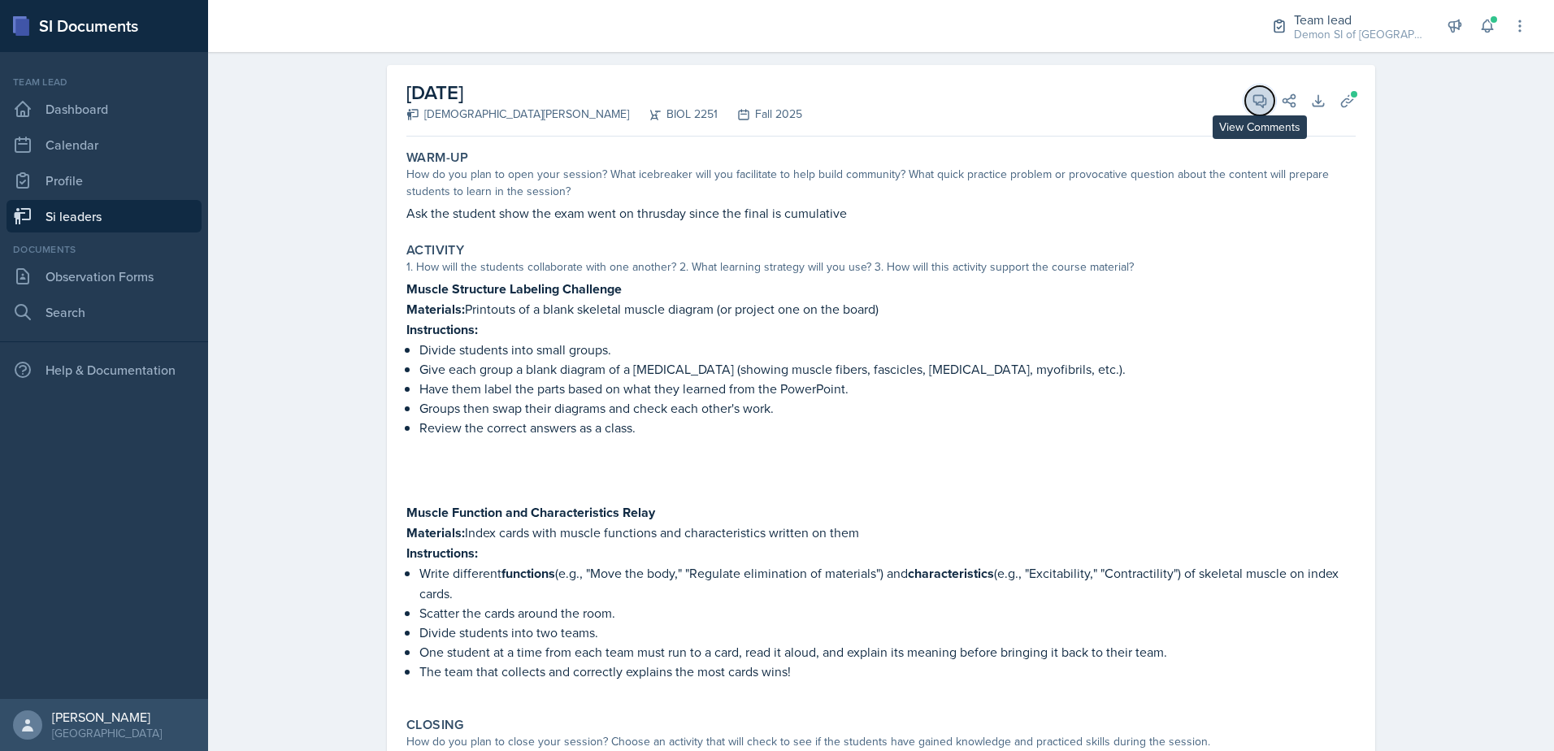
click at [1254, 102] on icon at bounding box center [1260, 101] width 12 height 12
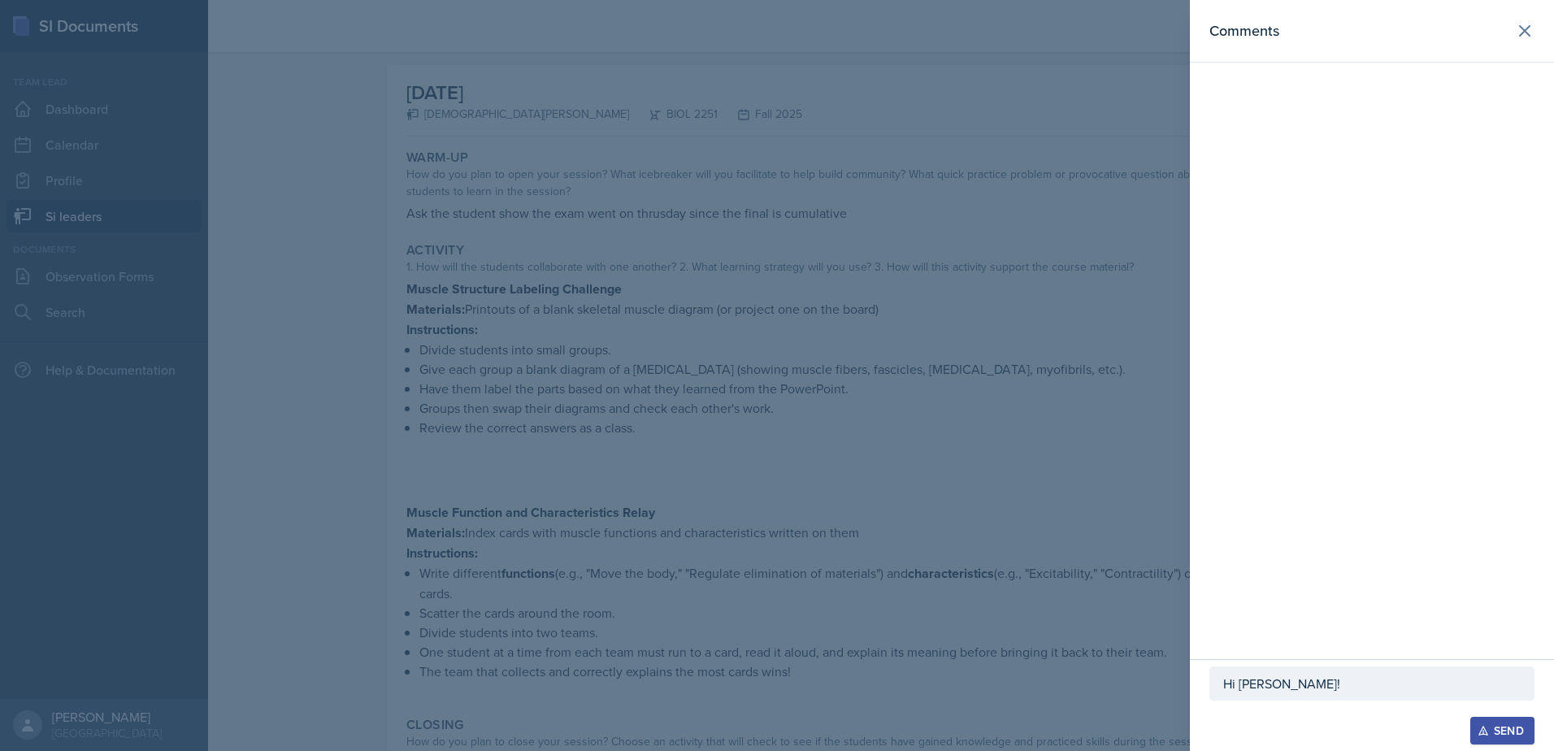
click at [1335, 690] on p "Hi [PERSON_NAME]!" at bounding box center [1371, 684] width 297 height 20
click at [1308, 697] on div "Hi [PERSON_NAME]! I love the group work you worked into the session!" at bounding box center [1372, 660] width 325 height 82
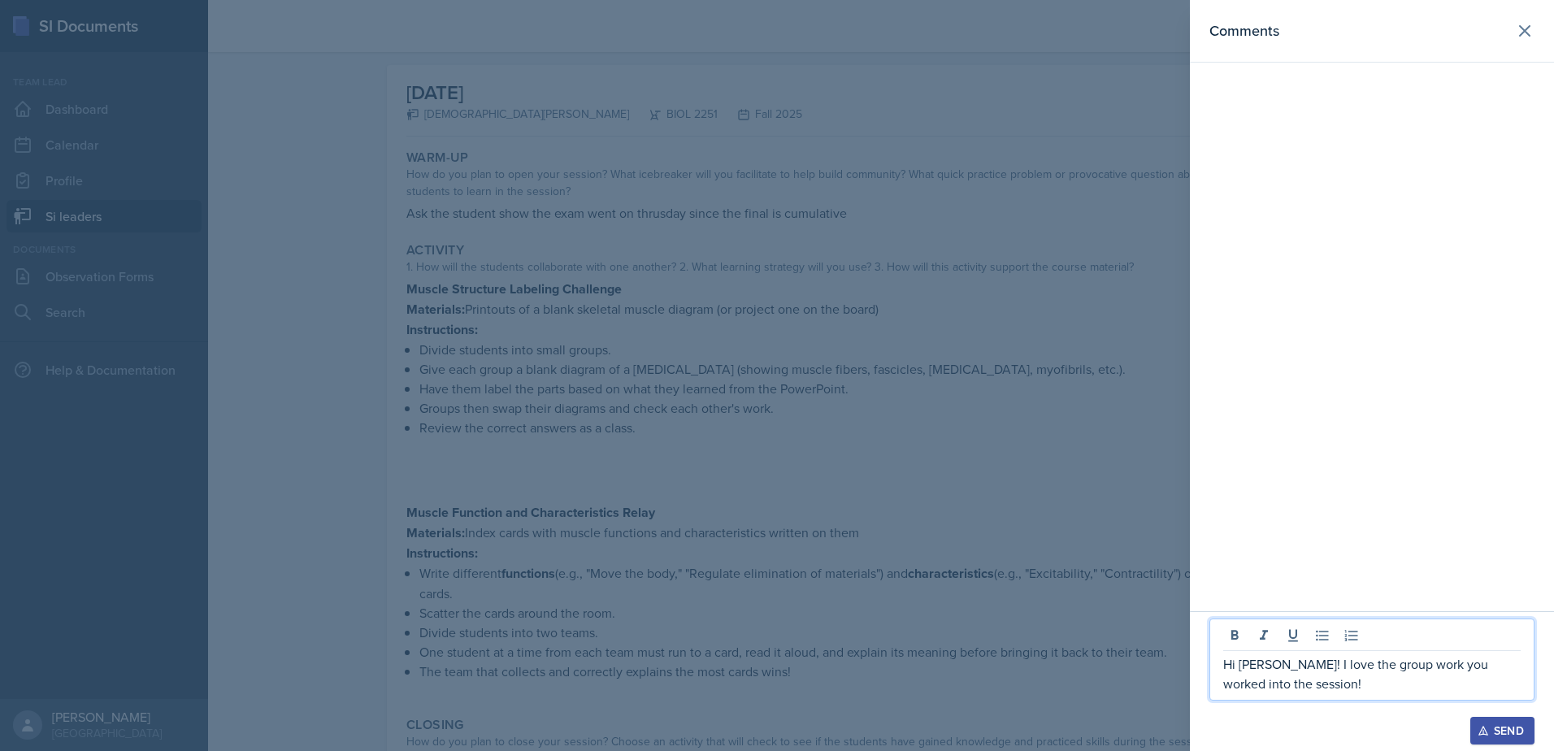
click at [1416, 664] on p "Hi [PERSON_NAME]! I love the group work you worked into the session!" at bounding box center [1371, 673] width 297 height 39
click at [1306, 688] on p "Hi [PERSON_NAME]! I love the group work you worked into the session!" at bounding box center [1371, 673] width 297 height 39
click at [1445, 680] on p "Hi [PERSON_NAME]! I love the group work you worked into the session! If you wan…" at bounding box center [1371, 673] width 297 height 39
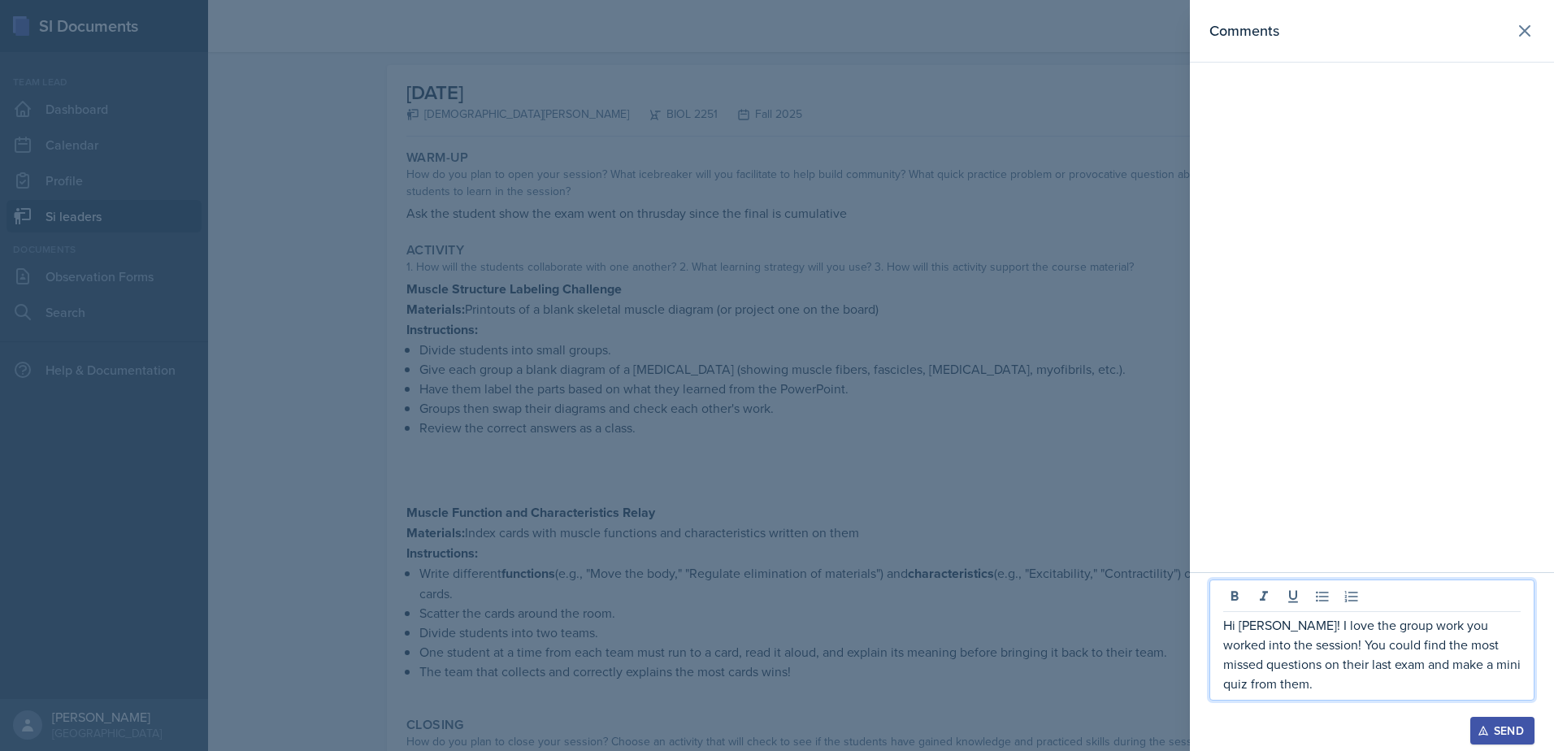
click at [1297, 649] on p "Hi [PERSON_NAME]! I love the group work you worked into the session! You could …" at bounding box center [1371, 654] width 297 height 78
click at [1262, 649] on p "Hi [PERSON_NAME]! I love the group work you worked into the session! For the op…" at bounding box center [1371, 645] width 297 height 98
click at [1274, 641] on p "Hi [PERSON_NAME]! I love the group work you worked into the session! For the op…" at bounding box center [1371, 645] width 297 height 98
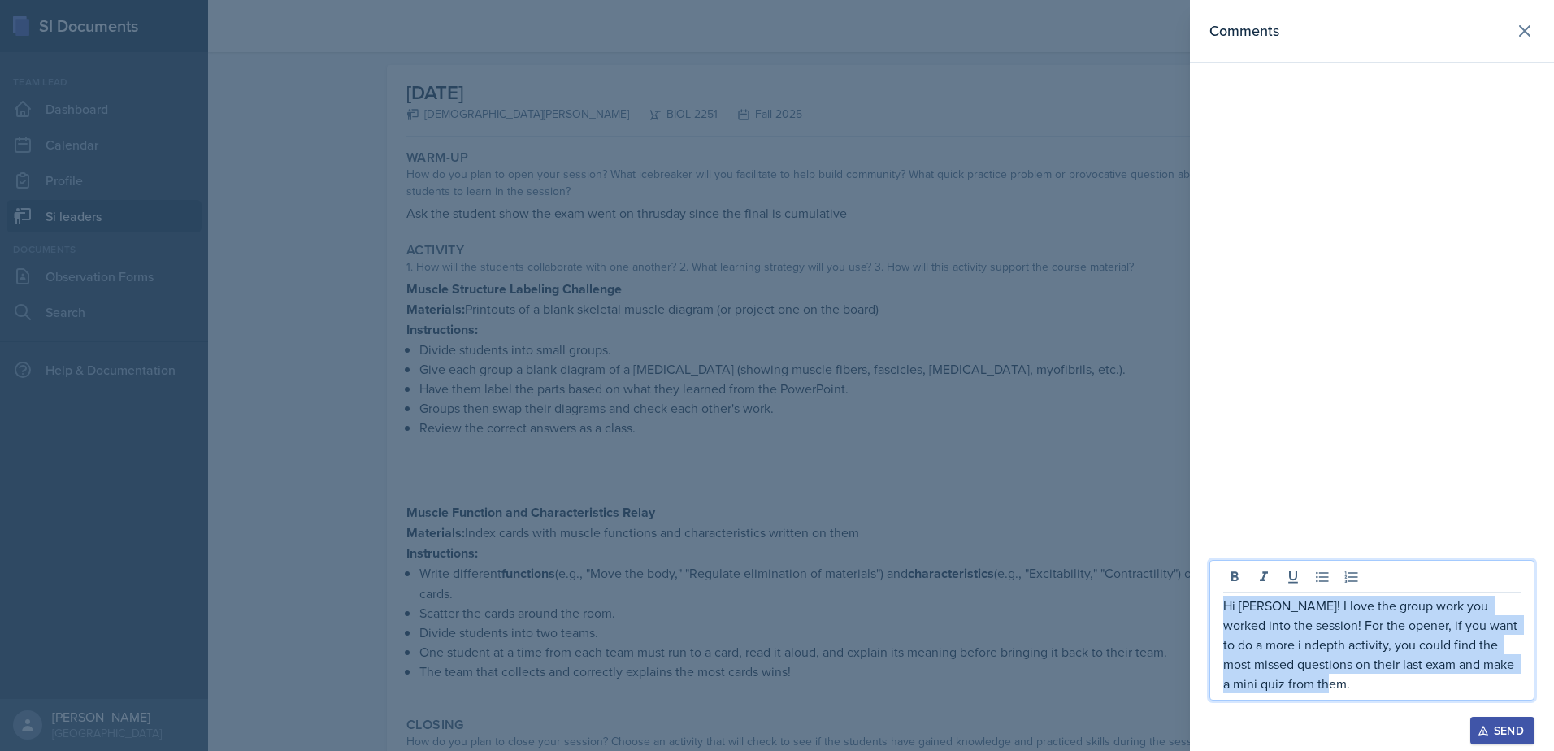
click at [1274, 641] on p "Hi [PERSON_NAME]! I love the group work you worked into the session! For the op…" at bounding box center [1371, 645] width 297 height 98
click at [1305, 646] on p "Hi [PERSON_NAME]! I love the group work you worked into the session! For the op…" at bounding box center [1371, 645] width 297 height 98
click at [1308, 680] on p "Hi [PERSON_NAME]! I love the group work you worked into the session! For the op…" at bounding box center [1371, 645] width 297 height 98
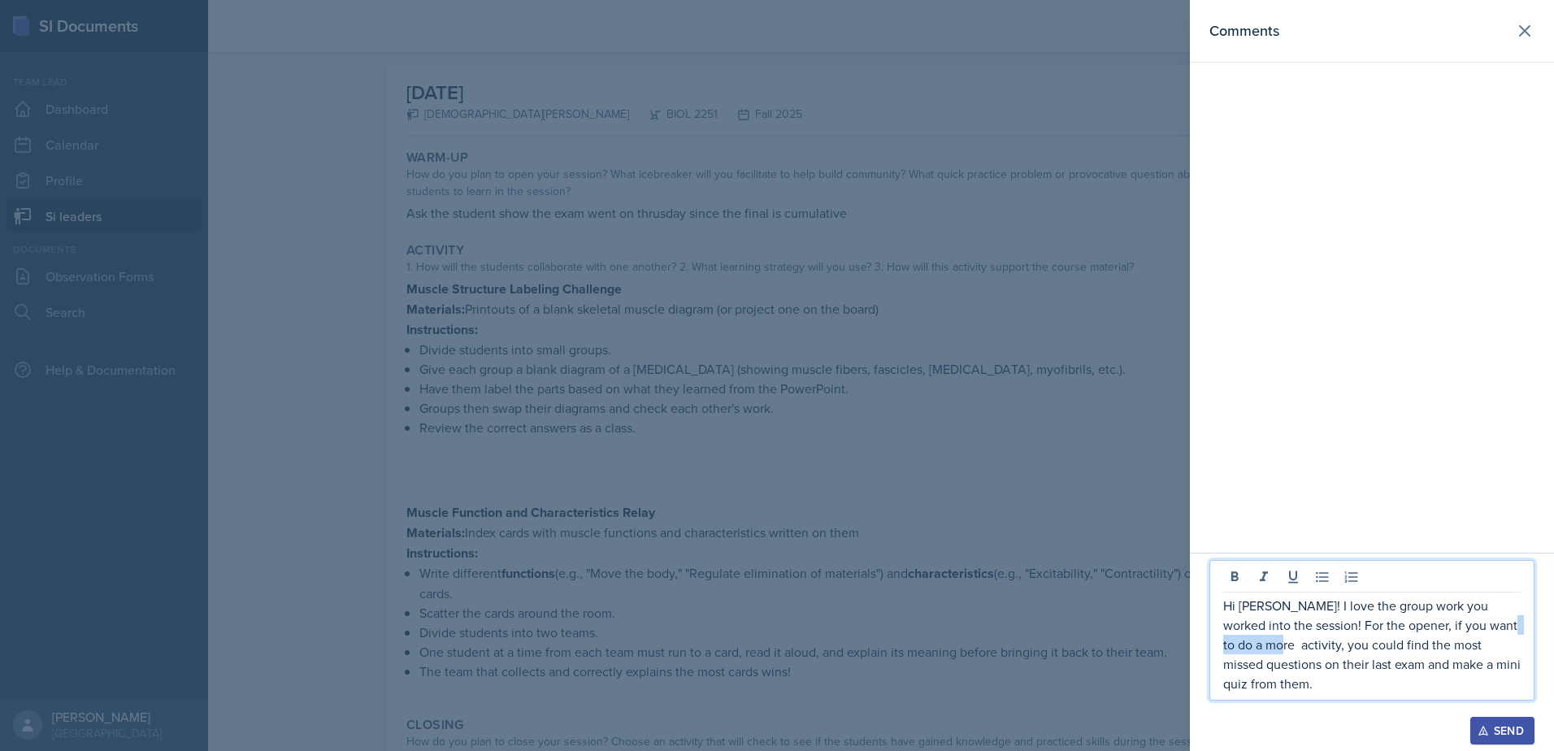
drag, startPoint x: 1466, startPoint y: 623, endPoint x: 1260, endPoint y: 649, distance: 208.2
click at [1260, 649] on p "Hi [PERSON_NAME]! I love the group work you worked into the session! For the op…" at bounding box center [1371, 645] width 297 height 98
click at [1527, 684] on div "Hi [PERSON_NAME]! I love the group work you worked into the session! For the op…" at bounding box center [1372, 630] width 325 height 141
click at [1522, 686] on div "Hi [PERSON_NAME]! I love the group work you worked into the session! For the op…" at bounding box center [1372, 630] width 325 height 141
click at [1518, 685] on p "Hi [PERSON_NAME]! I love the group work you worked into the session! For the op…" at bounding box center [1371, 645] width 297 height 98
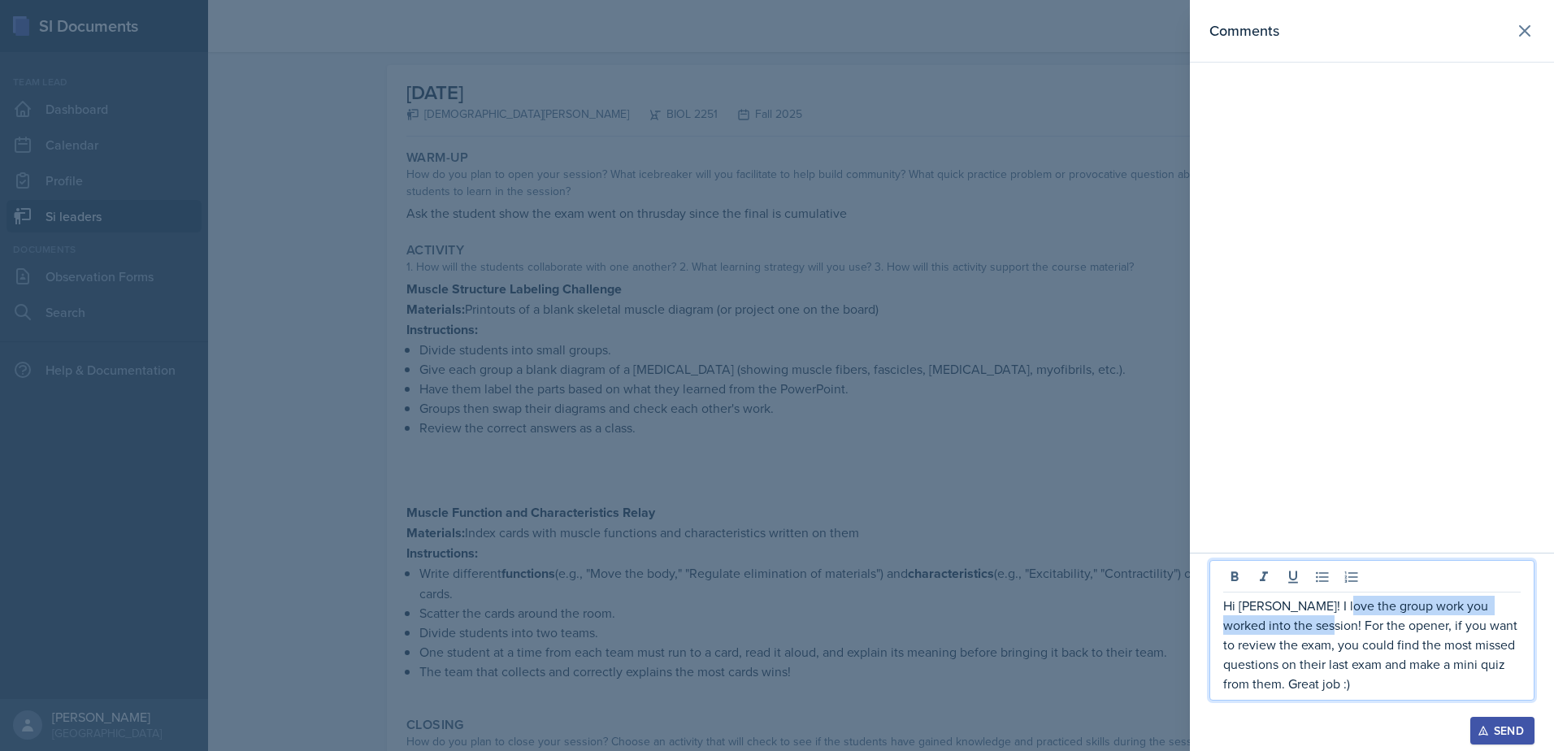
drag, startPoint x: 1329, startPoint y: 603, endPoint x: 1288, endPoint y: 632, distance: 50.3
click at [1288, 632] on p "Hi [PERSON_NAME]! I love the group work you worked into the session! For the op…" at bounding box center [1371, 645] width 297 height 98
click at [1425, 691] on p "Hi [PERSON_NAME]! It's awesome that you're working in collaboration in the sess…" at bounding box center [1371, 645] width 297 height 98
click at [1335, 692] on p "Hi [PERSON_NAME]! It's awesome that you're working in collaboration in the sess…" at bounding box center [1371, 645] width 297 height 98
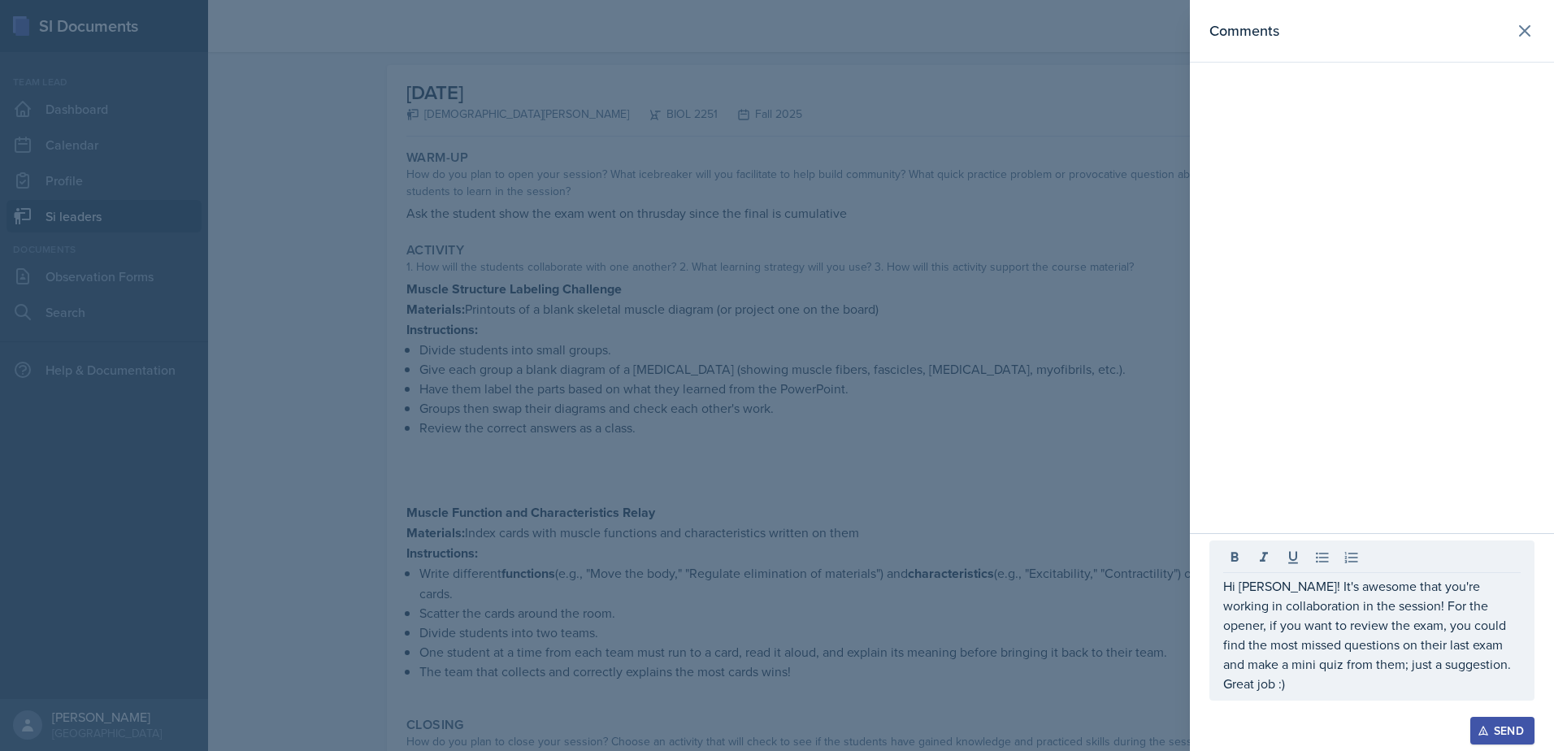
click at [1332, 692] on div "Hi [PERSON_NAME]! It's awesome that you're working in collaboration in the sess…" at bounding box center [1372, 621] width 325 height 160
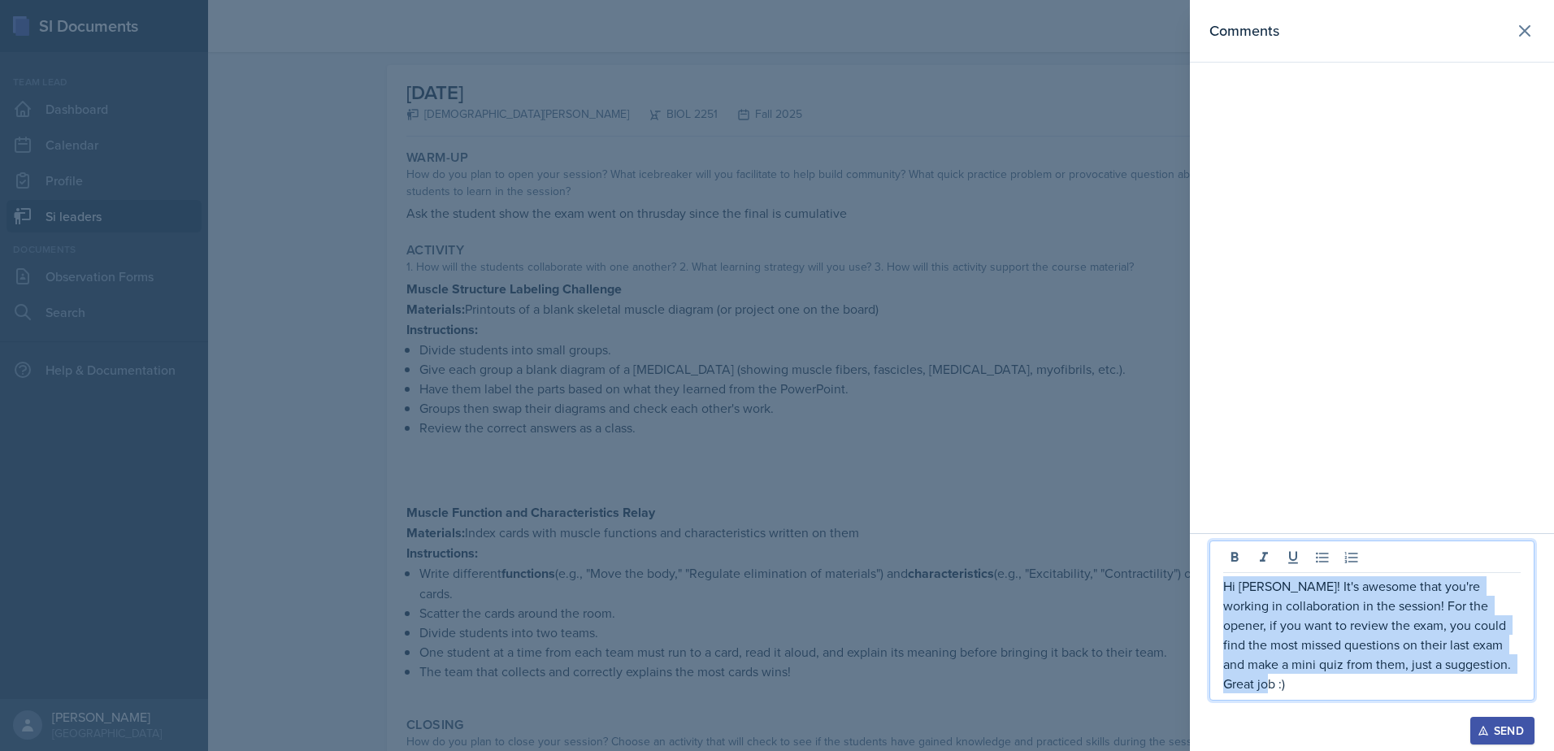
drag, startPoint x: 1509, startPoint y: 688, endPoint x: 1197, endPoint y: 602, distance: 323.8
click at [1197, 602] on div "Hi [PERSON_NAME]! It's awesome that you're working in collaboration in the sess…" at bounding box center [1372, 642] width 364 height 218
copy p "Hi [PERSON_NAME]! It's awesome that you're working in collaboration in the sess…"
click at [1504, 736] on div "Send" at bounding box center [1502, 730] width 43 height 13
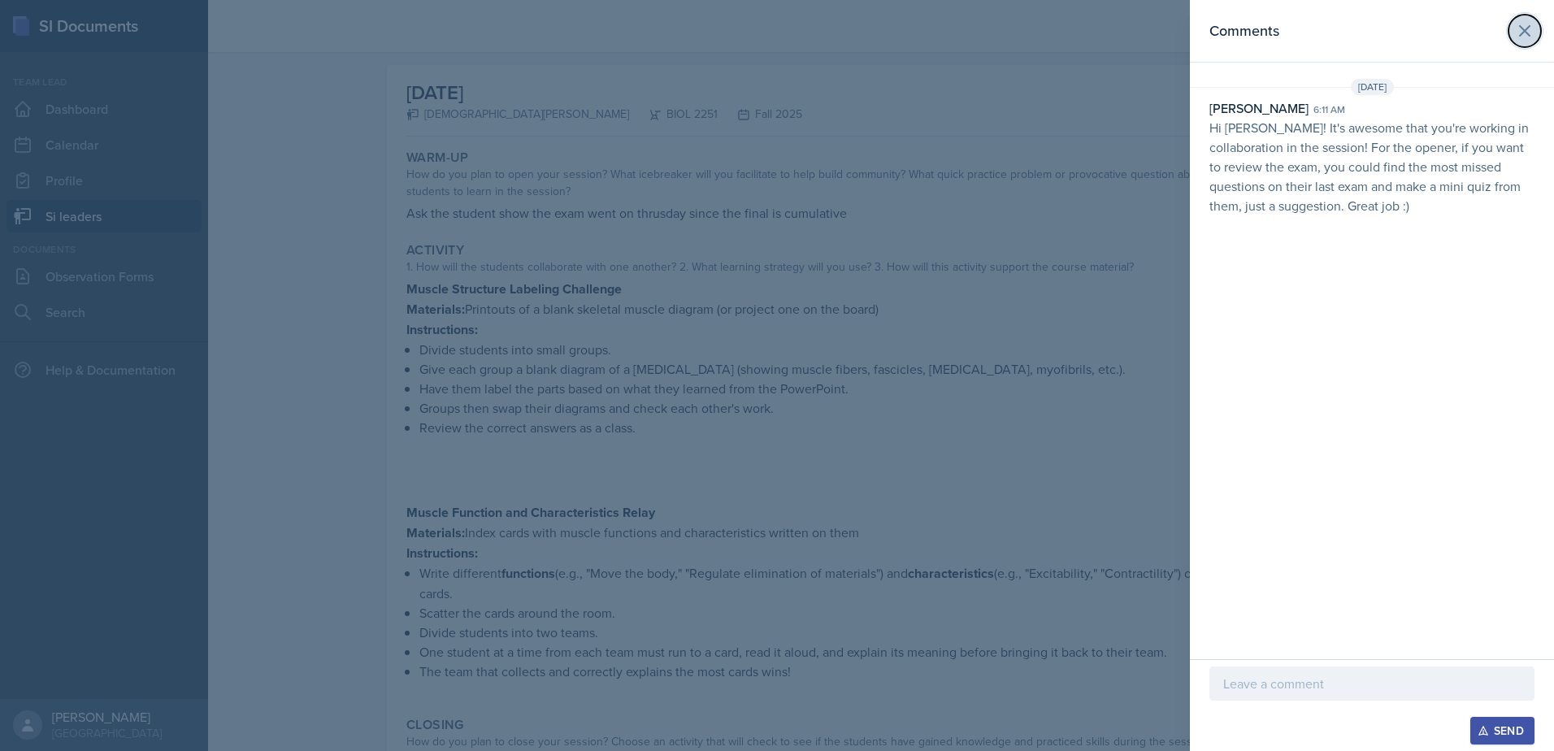
click at [1520, 28] on icon at bounding box center [1525, 31] width 20 height 20
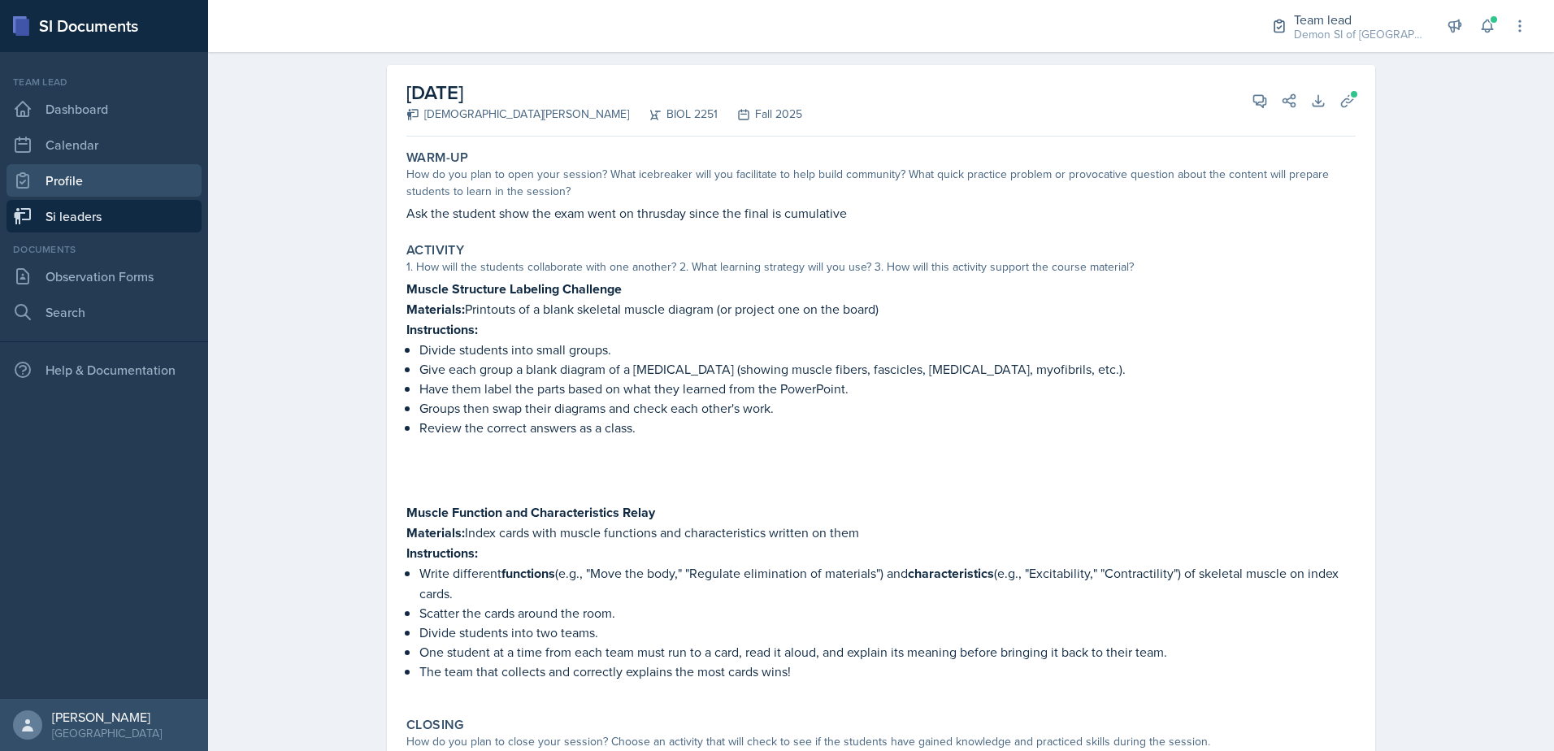
click at [41, 180] on link "Profile" at bounding box center [104, 180] width 195 height 33
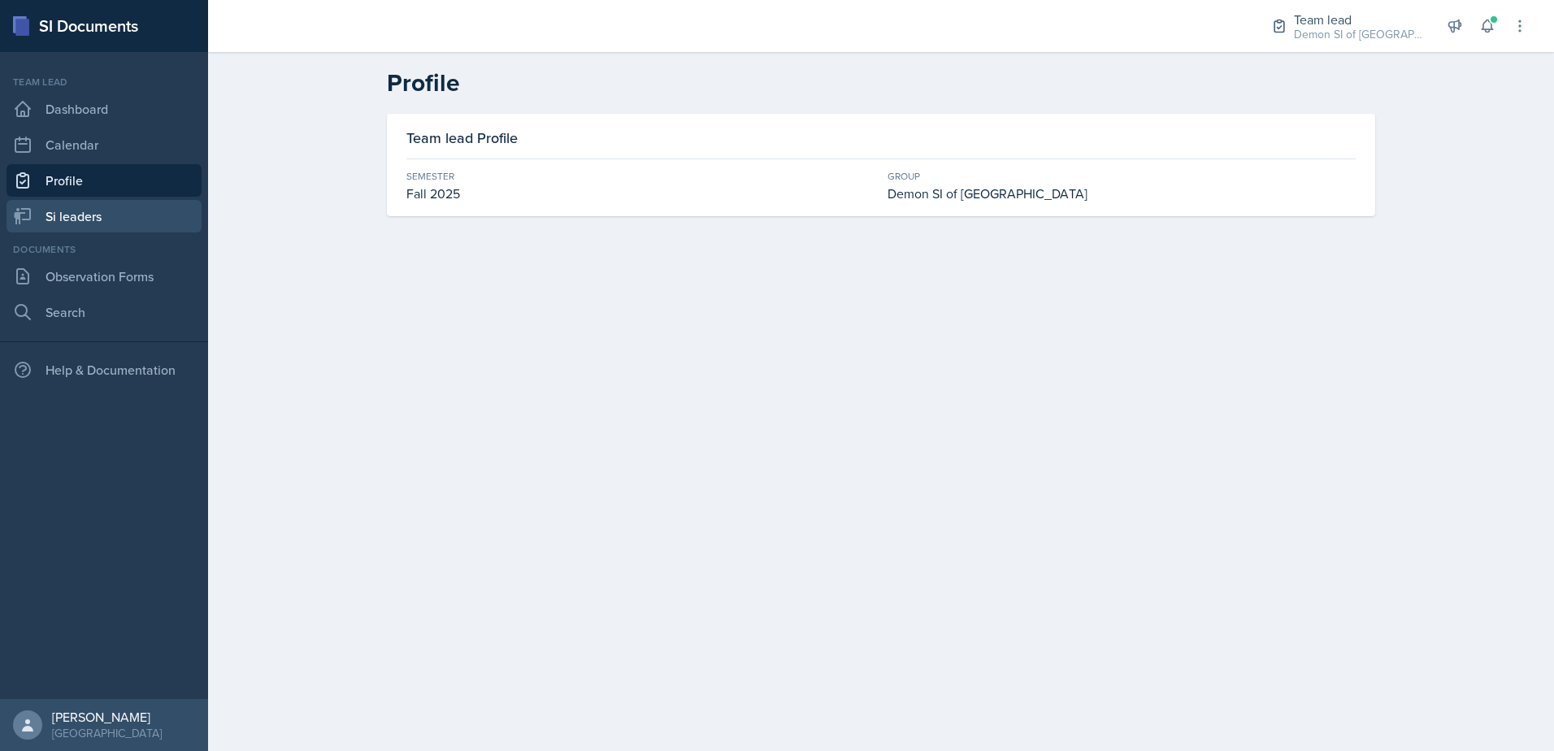
click at [69, 209] on link "Si leaders" at bounding box center [104, 216] width 195 height 33
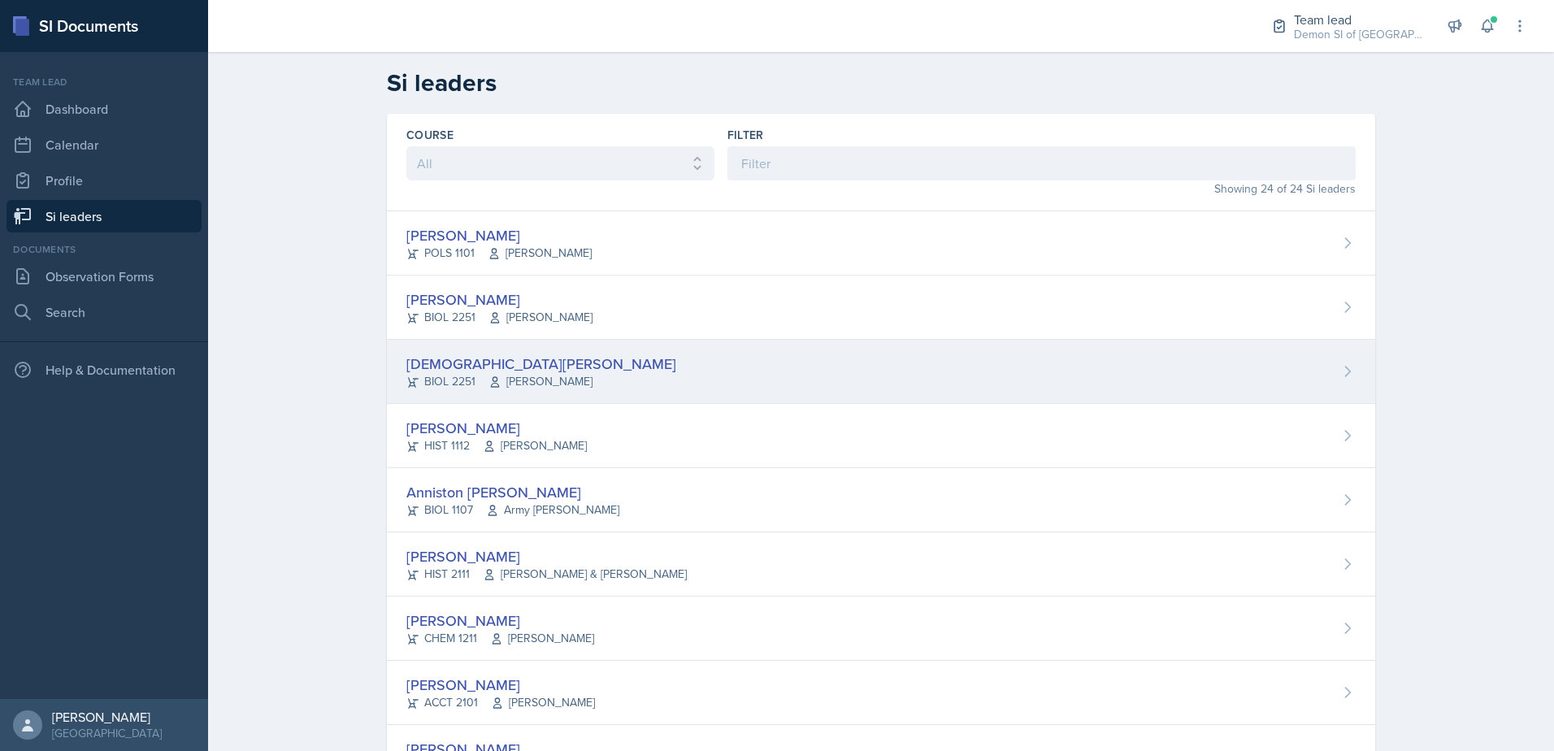
click at [560, 393] on div "[DEMOGRAPHIC_DATA][PERSON_NAME] BIOL 2251 Muna Elhassey" at bounding box center [881, 372] width 988 height 64
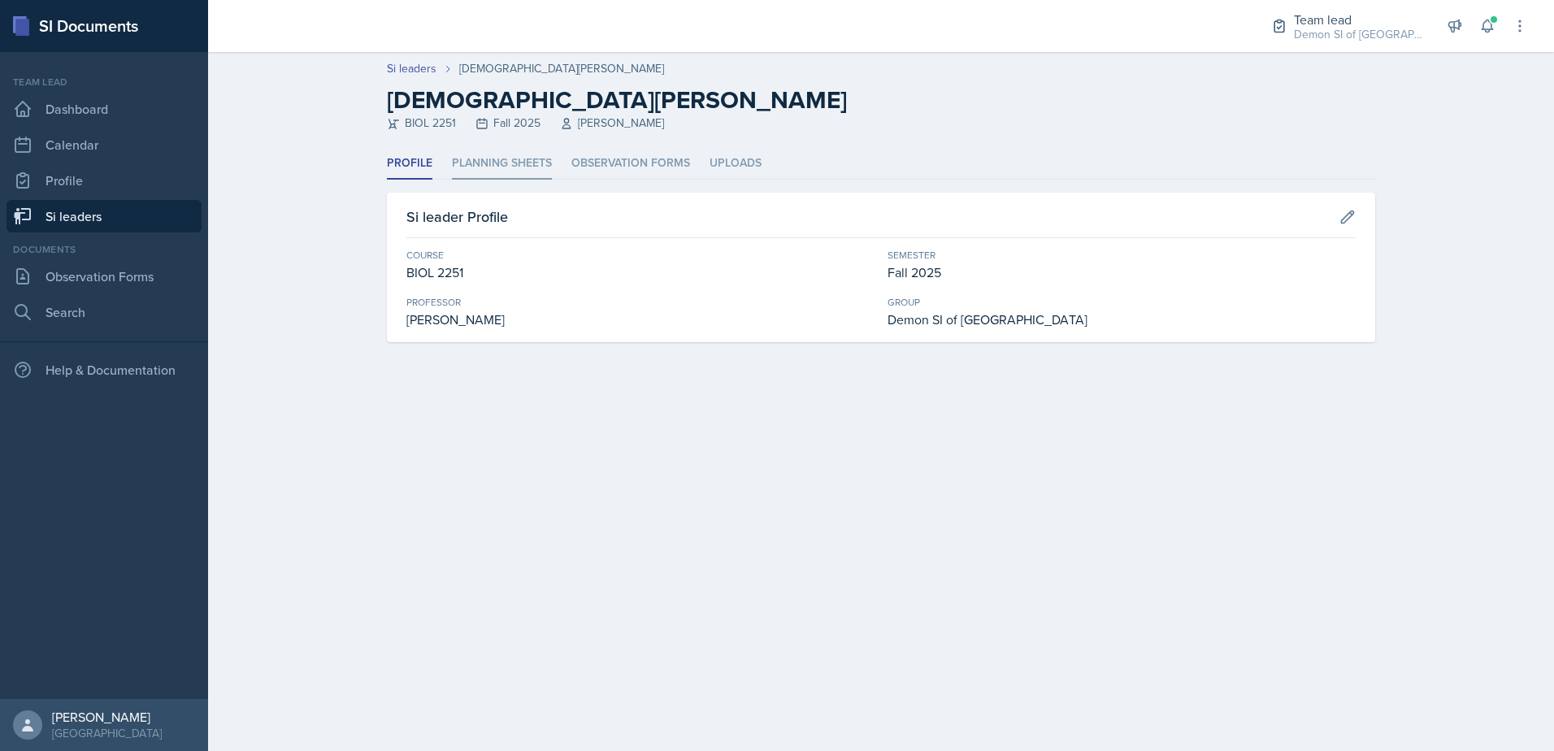
click at [506, 170] on li "Planning Sheets" at bounding box center [502, 164] width 100 height 32
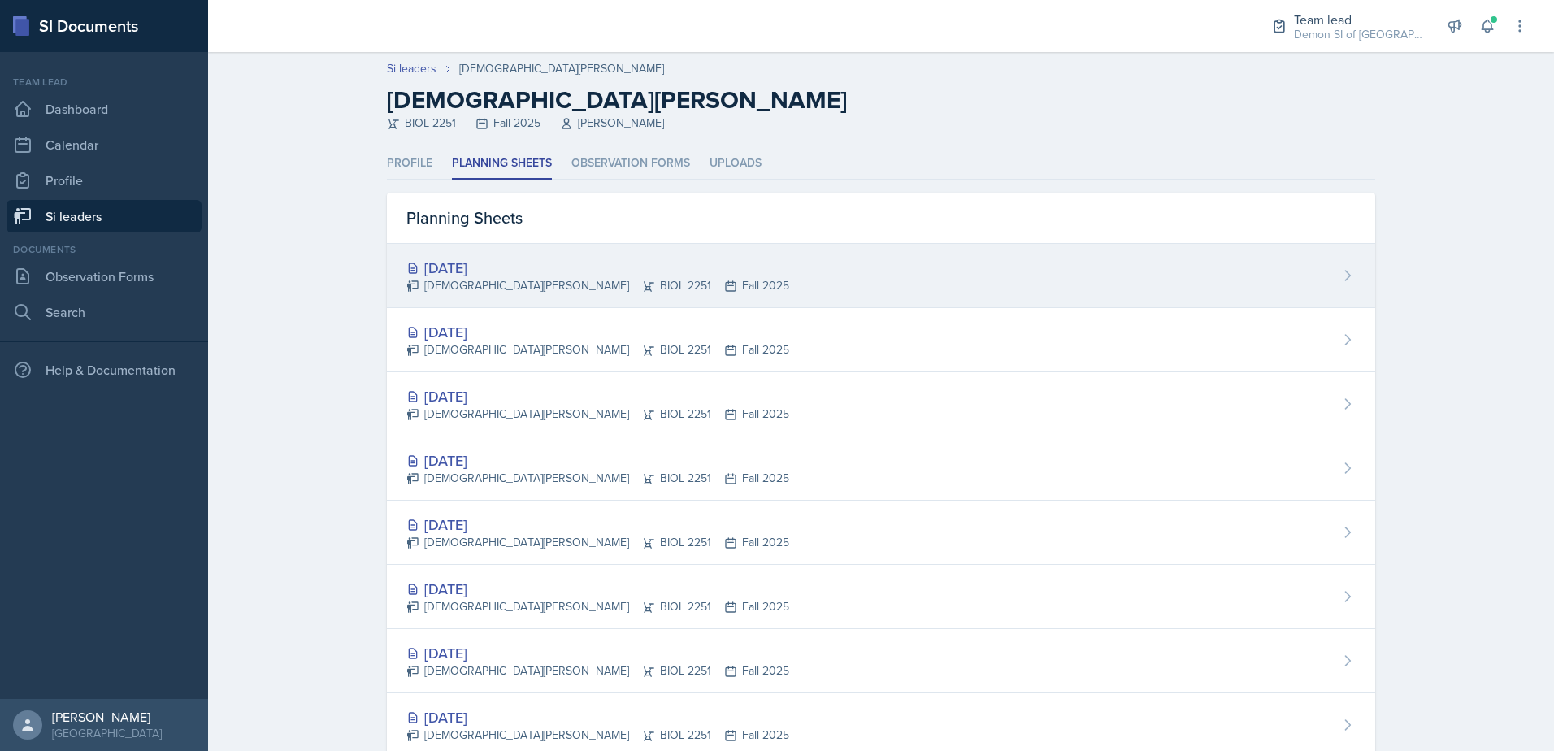
click at [480, 284] on div "[DEMOGRAPHIC_DATA][PERSON_NAME] BIOL 2251 Fall 2025" at bounding box center [597, 285] width 383 height 17
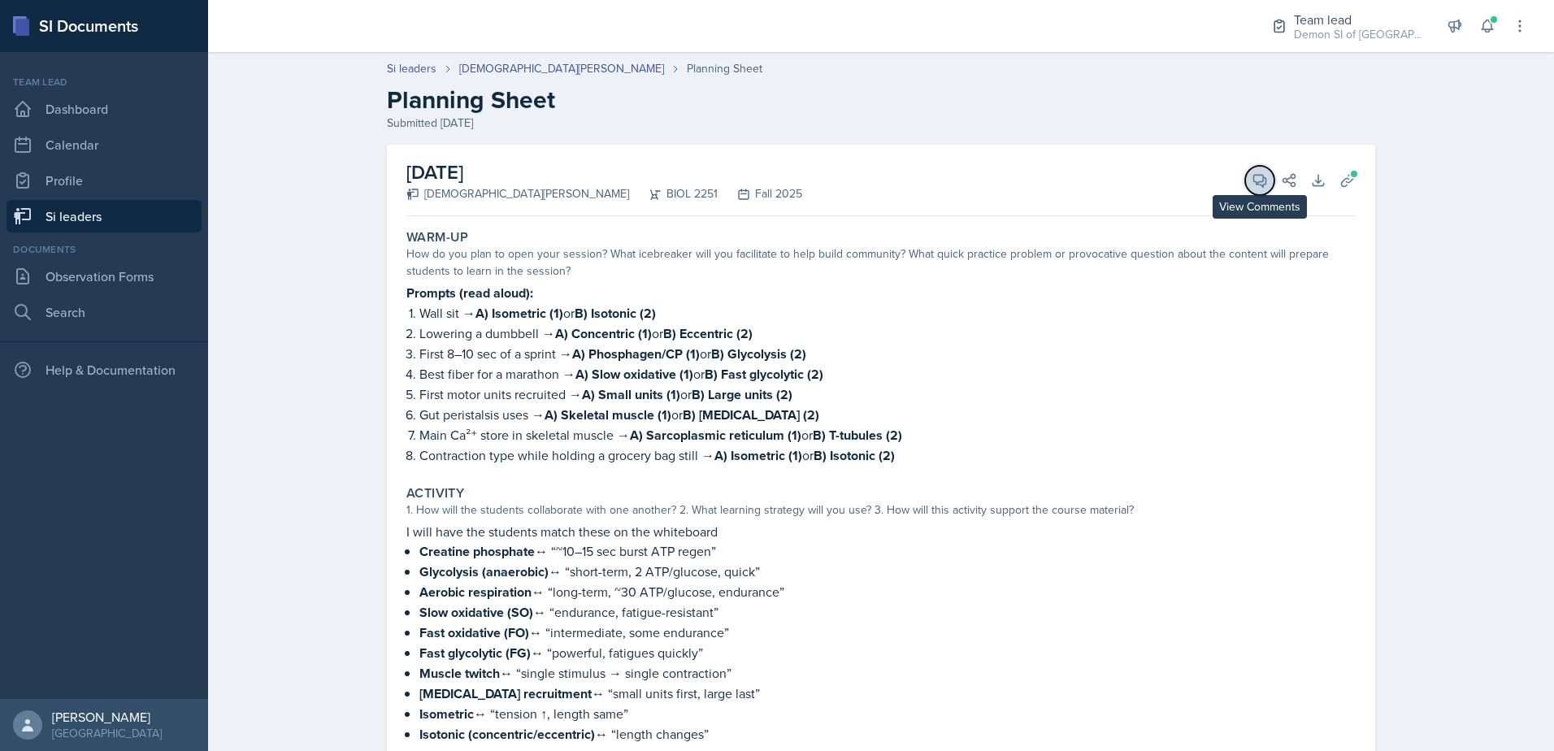
click at [1245, 191] on button "View Comments" at bounding box center [1259, 180] width 29 height 29
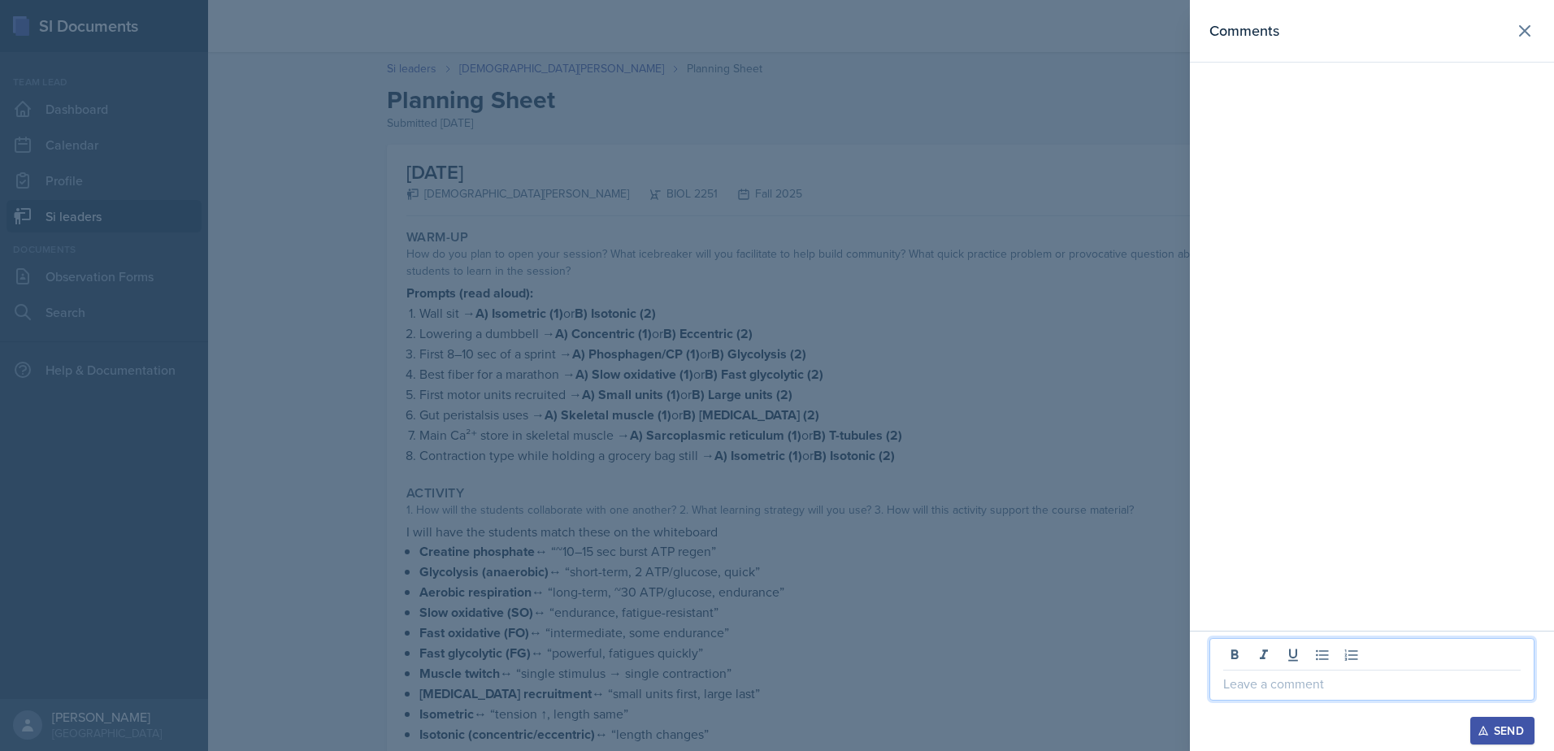
drag, startPoint x: 1388, startPoint y: 676, endPoint x: 1384, endPoint y: 656, distance: 20.6
click at [1388, 677] on p at bounding box center [1371, 684] width 297 height 20
click at [1370, 697] on div "Matching is always a goog learning strategy" at bounding box center [1372, 669] width 325 height 63
click at [703, 381] on div at bounding box center [777, 375] width 1554 height 751
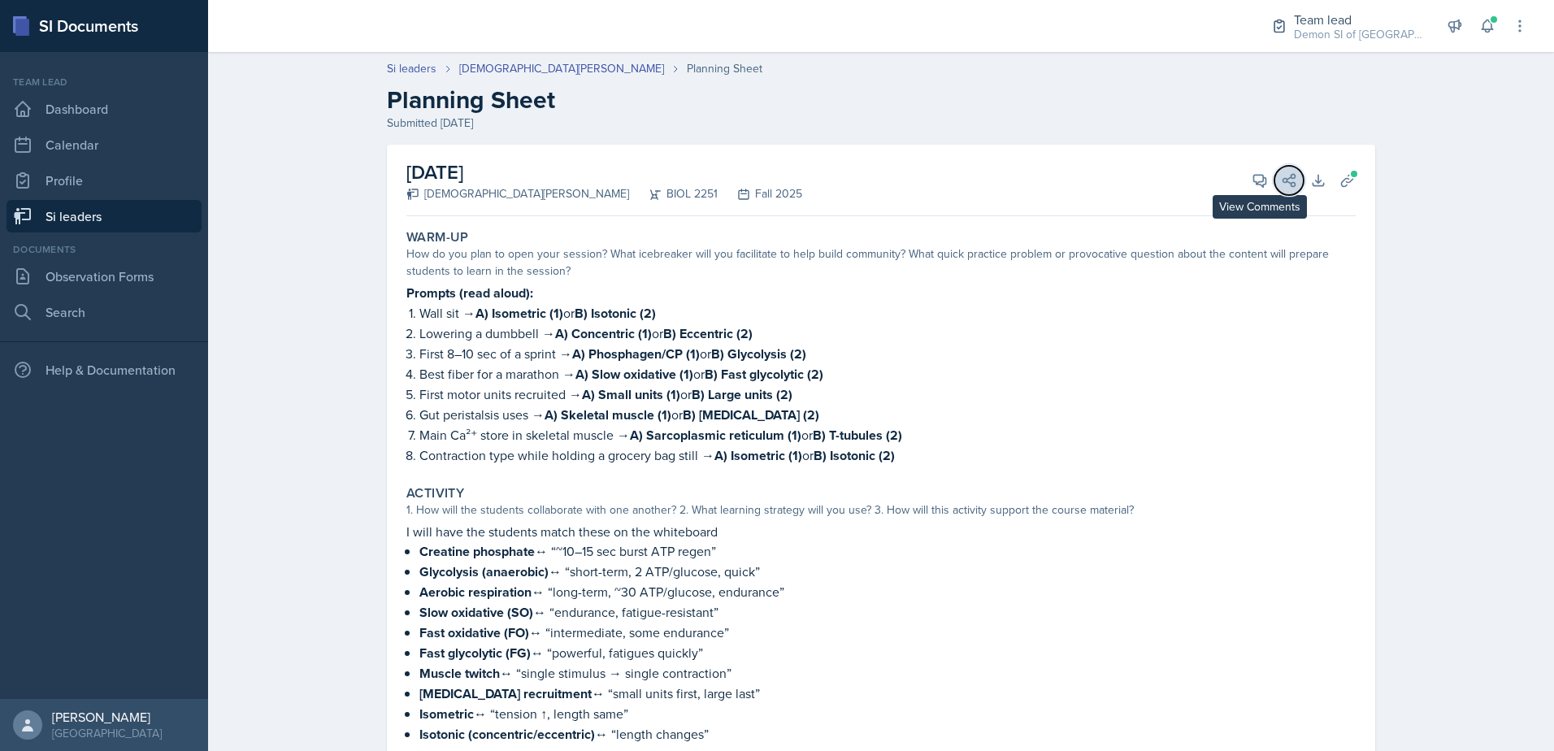
click at [1275, 180] on button "Share" at bounding box center [1289, 180] width 29 height 29
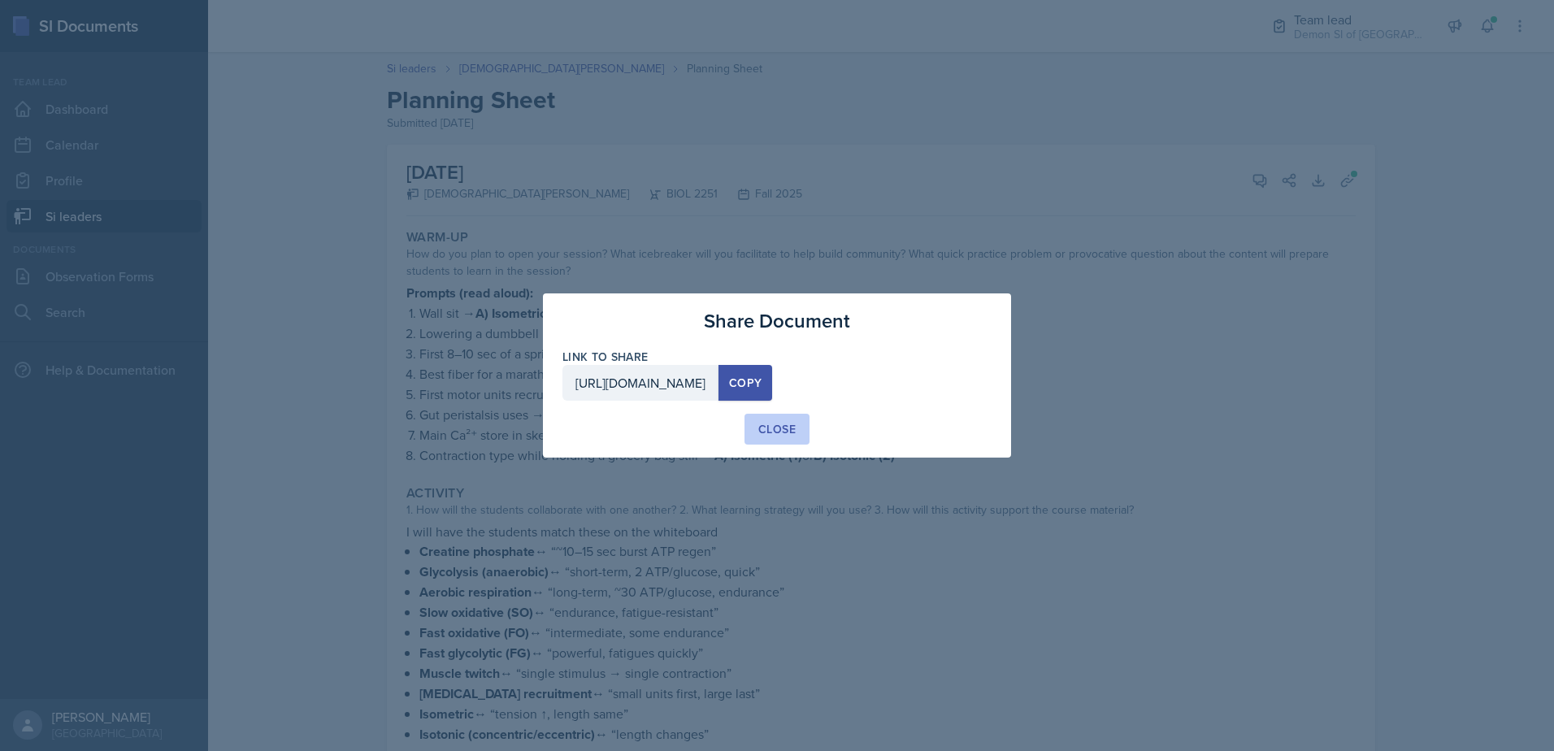
click at [792, 421] on div "Close" at bounding box center [776, 429] width 37 height 16
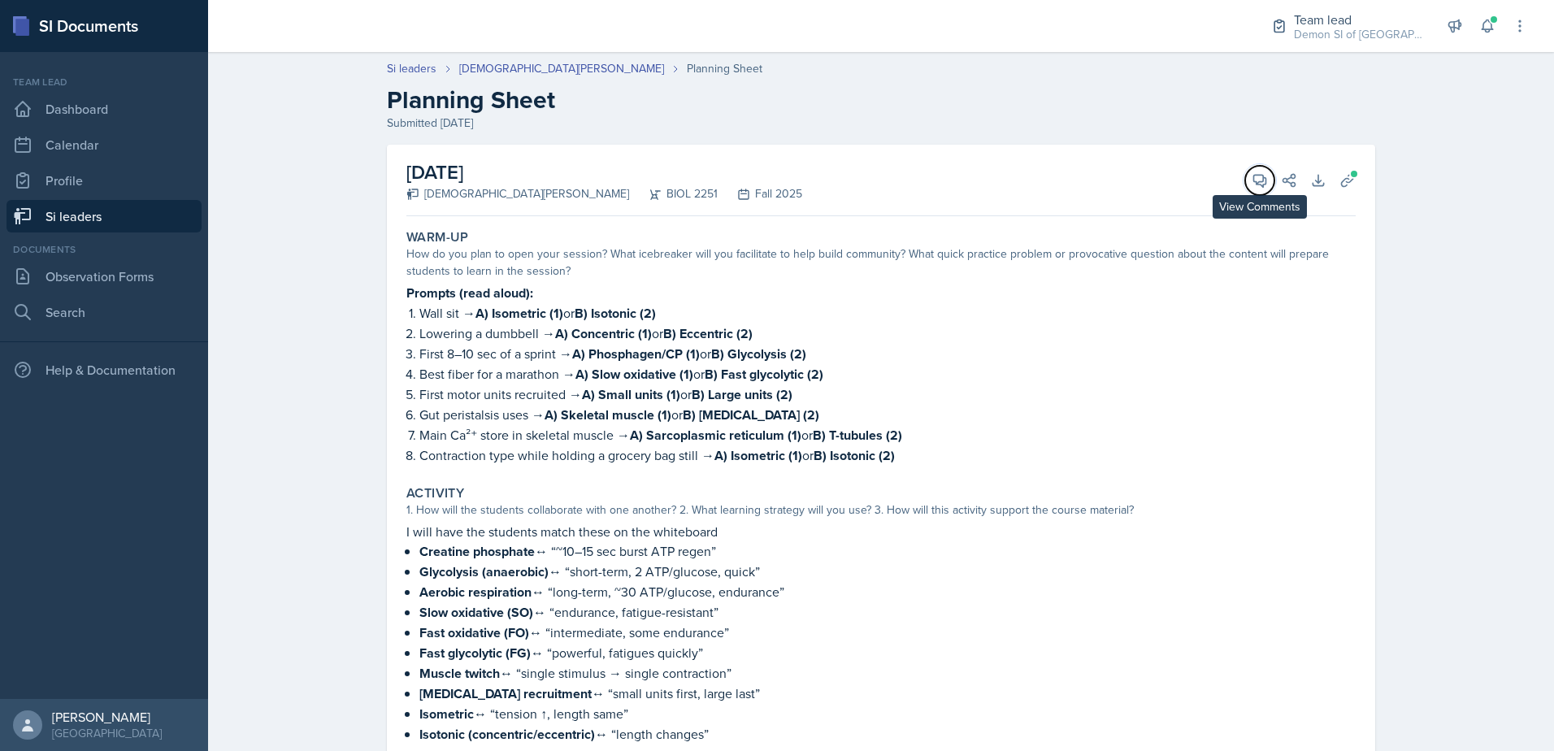
click at [1245, 183] on button "View Comments" at bounding box center [1259, 180] width 29 height 29
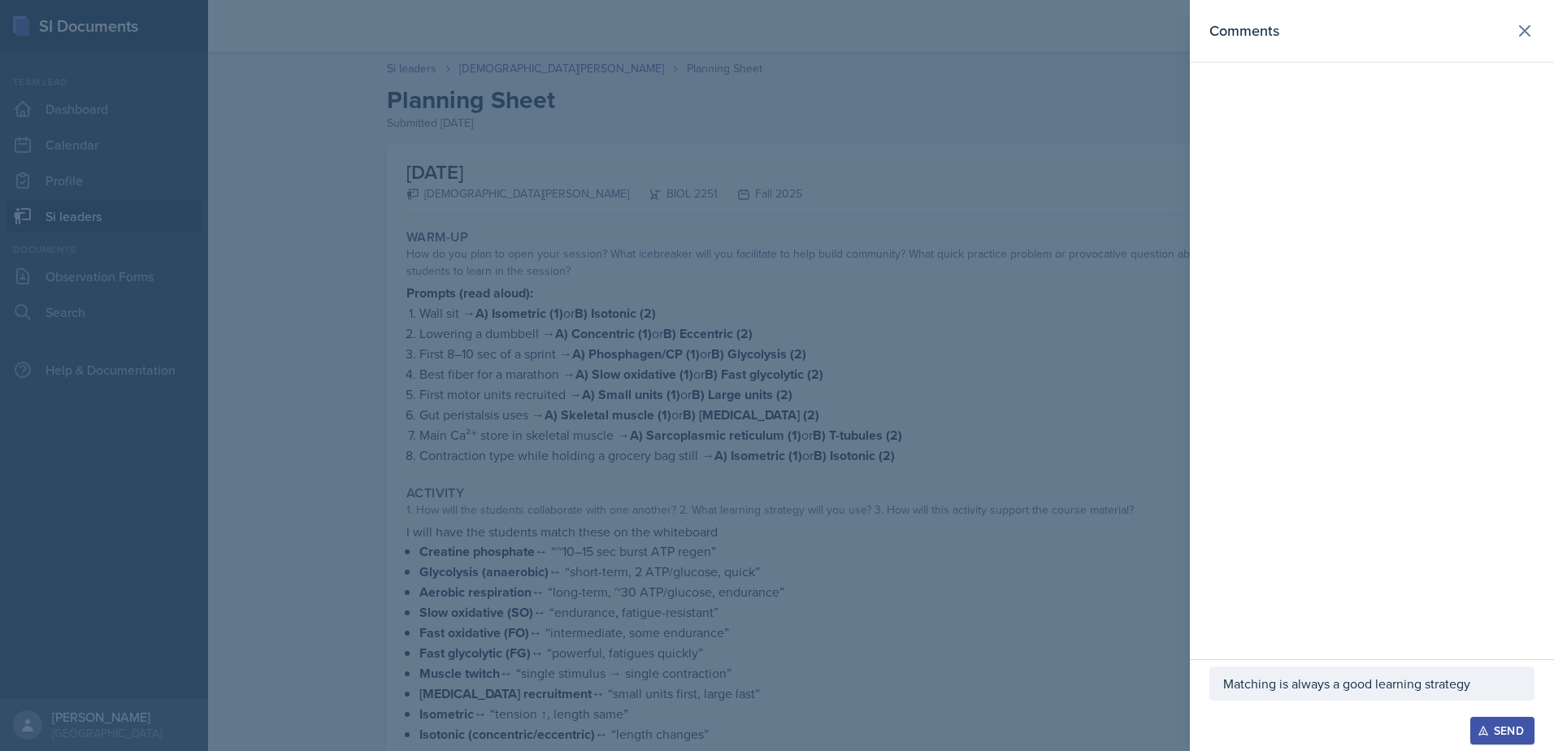
click at [1479, 689] on p "Matching is always a good learning strategy" at bounding box center [1371, 684] width 297 height 20
click at [519, 450] on div at bounding box center [777, 375] width 1554 height 751
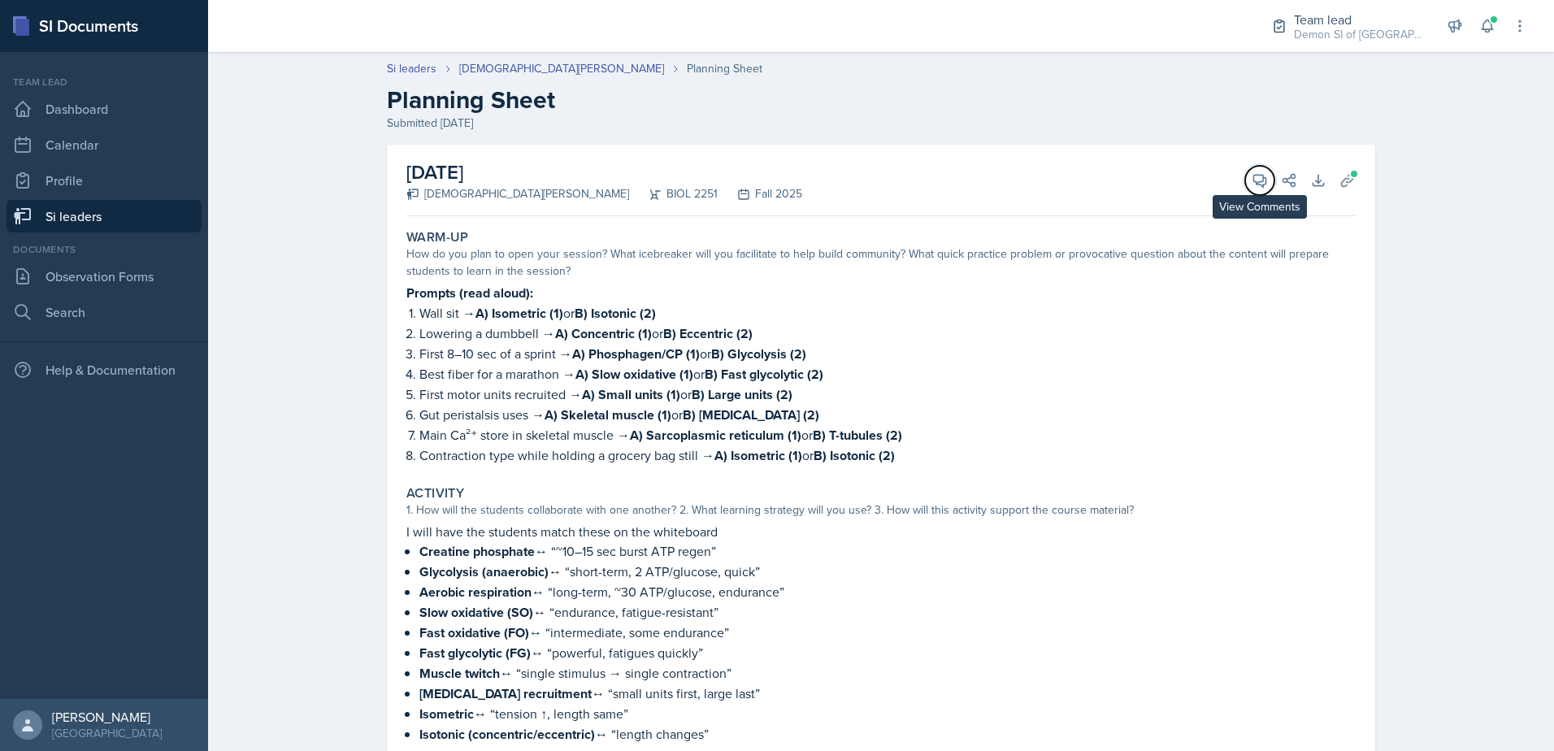
click at [1255, 182] on icon at bounding box center [1260, 180] width 16 height 16
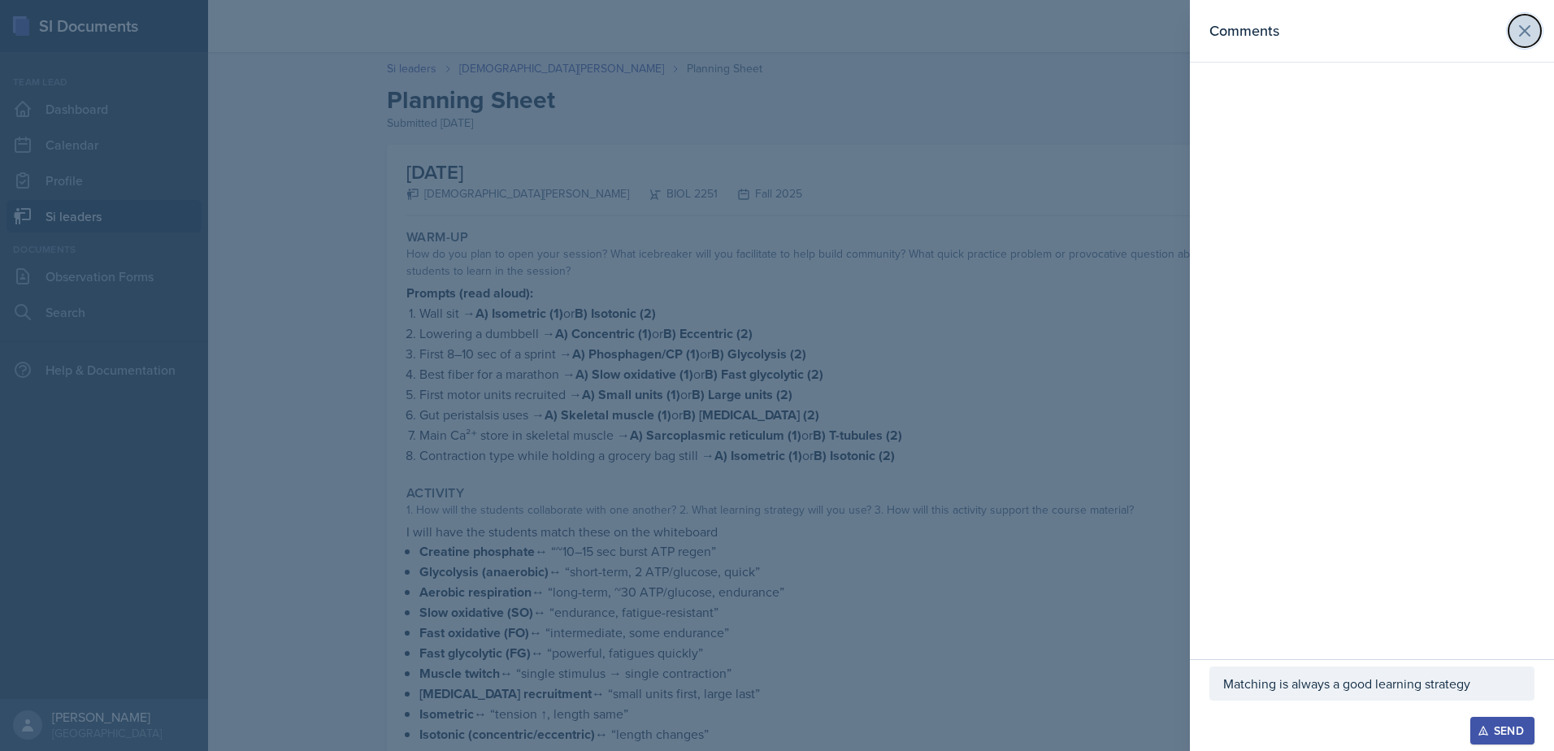
click at [1516, 38] on icon at bounding box center [1525, 31] width 20 height 20
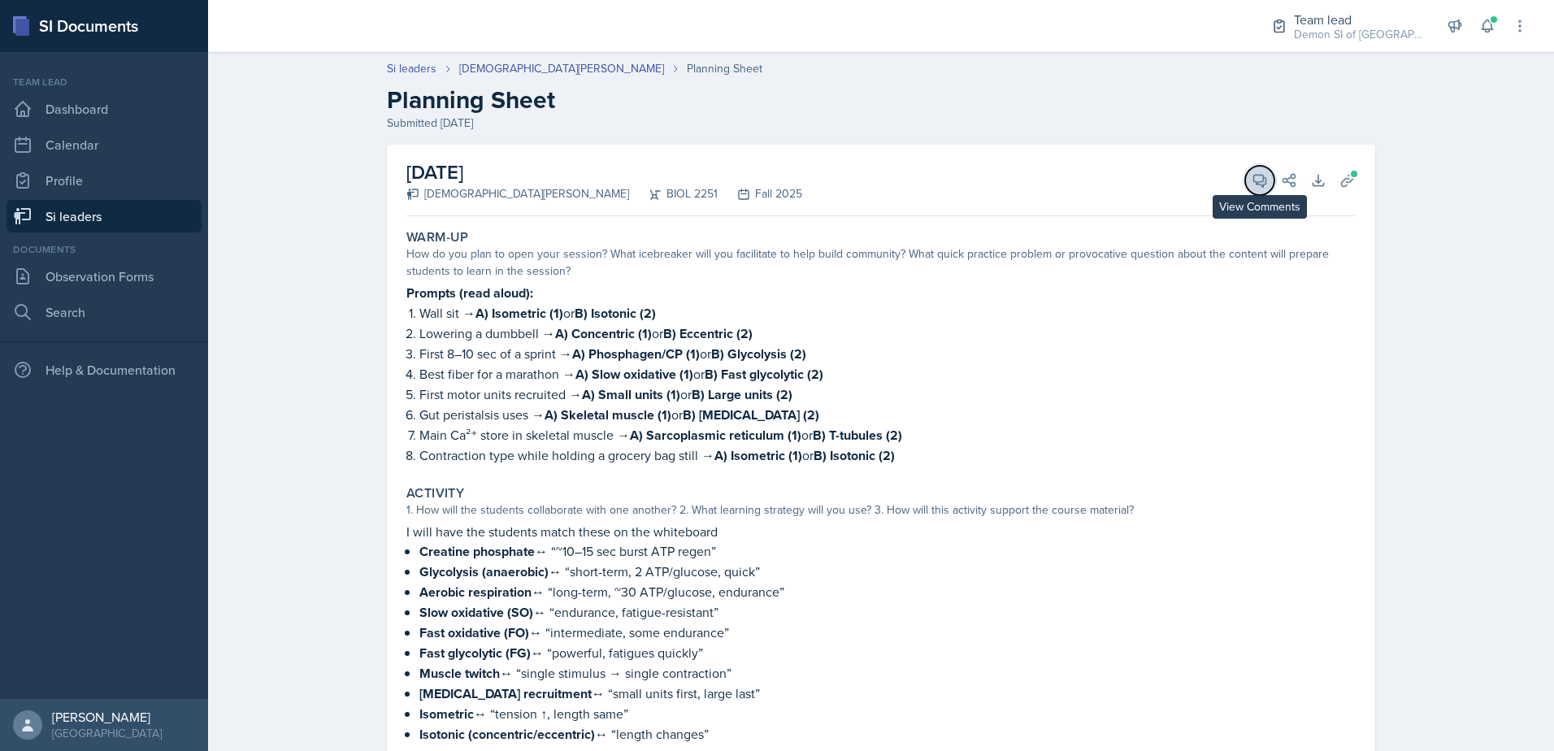
drag, startPoint x: 1253, startPoint y: 179, endPoint x: 1298, endPoint y: 258, distance: 91.3
click at [1254, 179] on icon at bounding box center [1260, 180] width 16 height 16
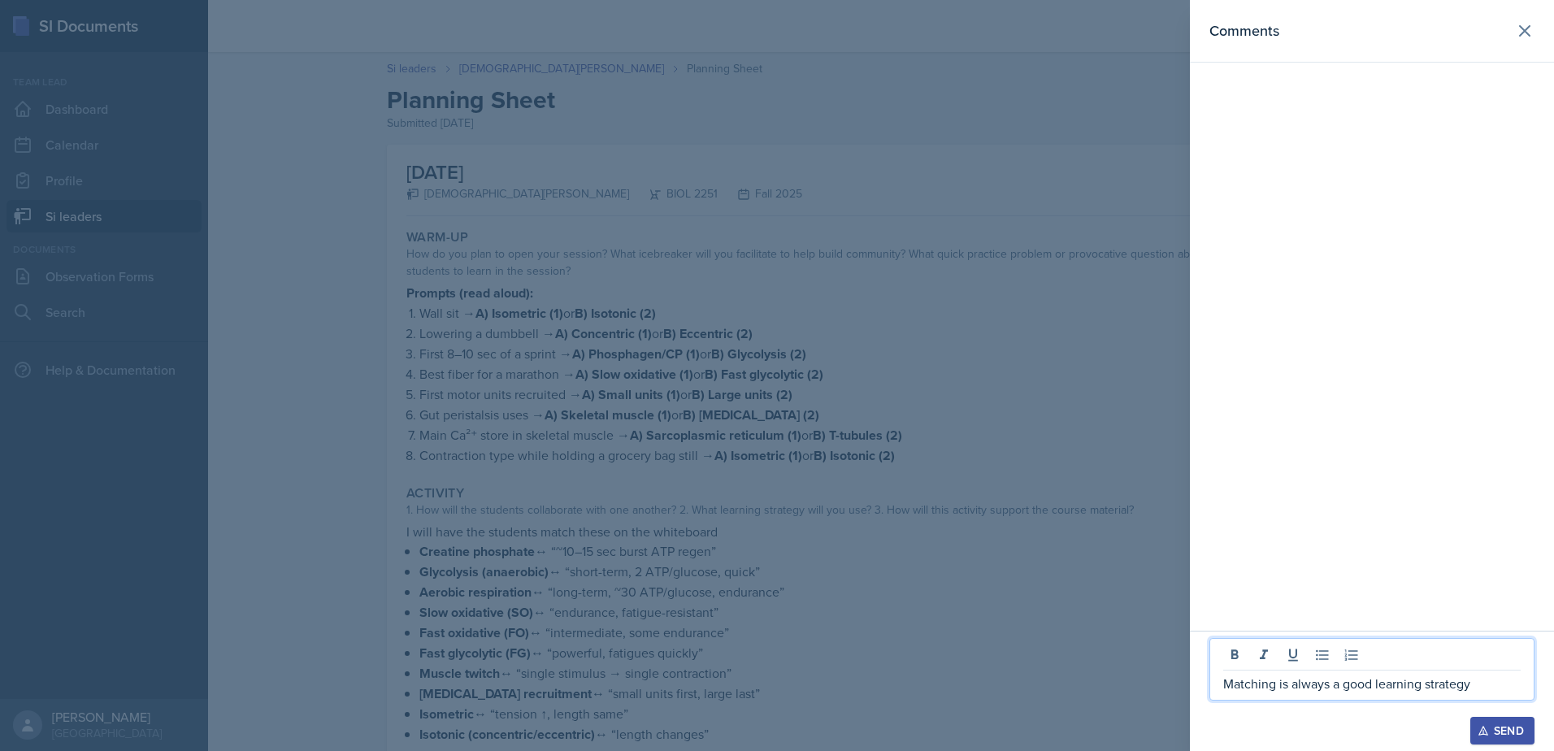
click at [1483, 680] on p "Matching is always a good learning strategy" at bounding box center [1371, 684] width 297 height 20
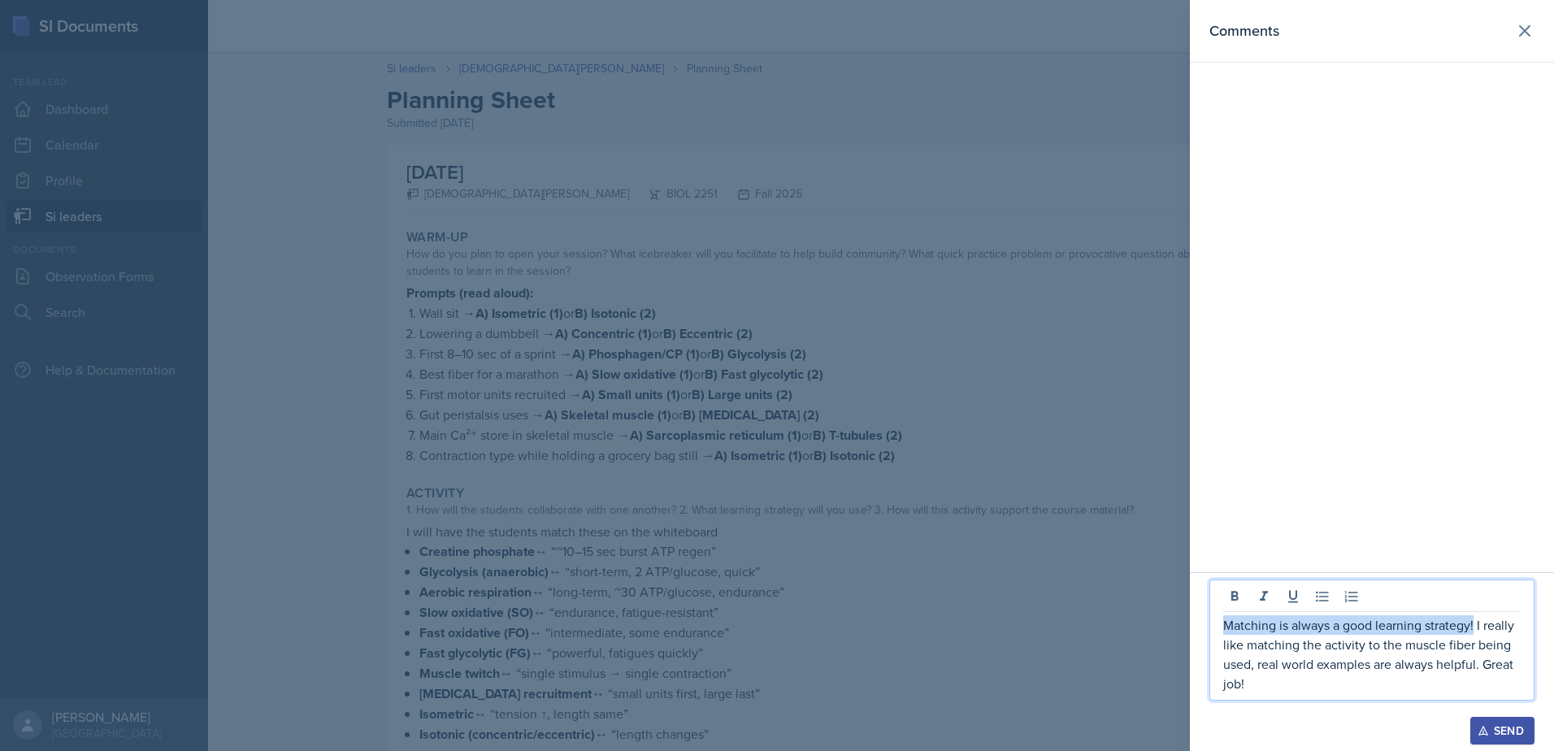
drag, startPoint x: 1476, startPoint y: 627, endPoint x: 1106, endPoint y: 627, distance: 369.8
click at [1106, 627] on div "Comments Matching is always a good learning strategy! I really like matching th…" at bounding box center [777, 375] width 1554 height 751
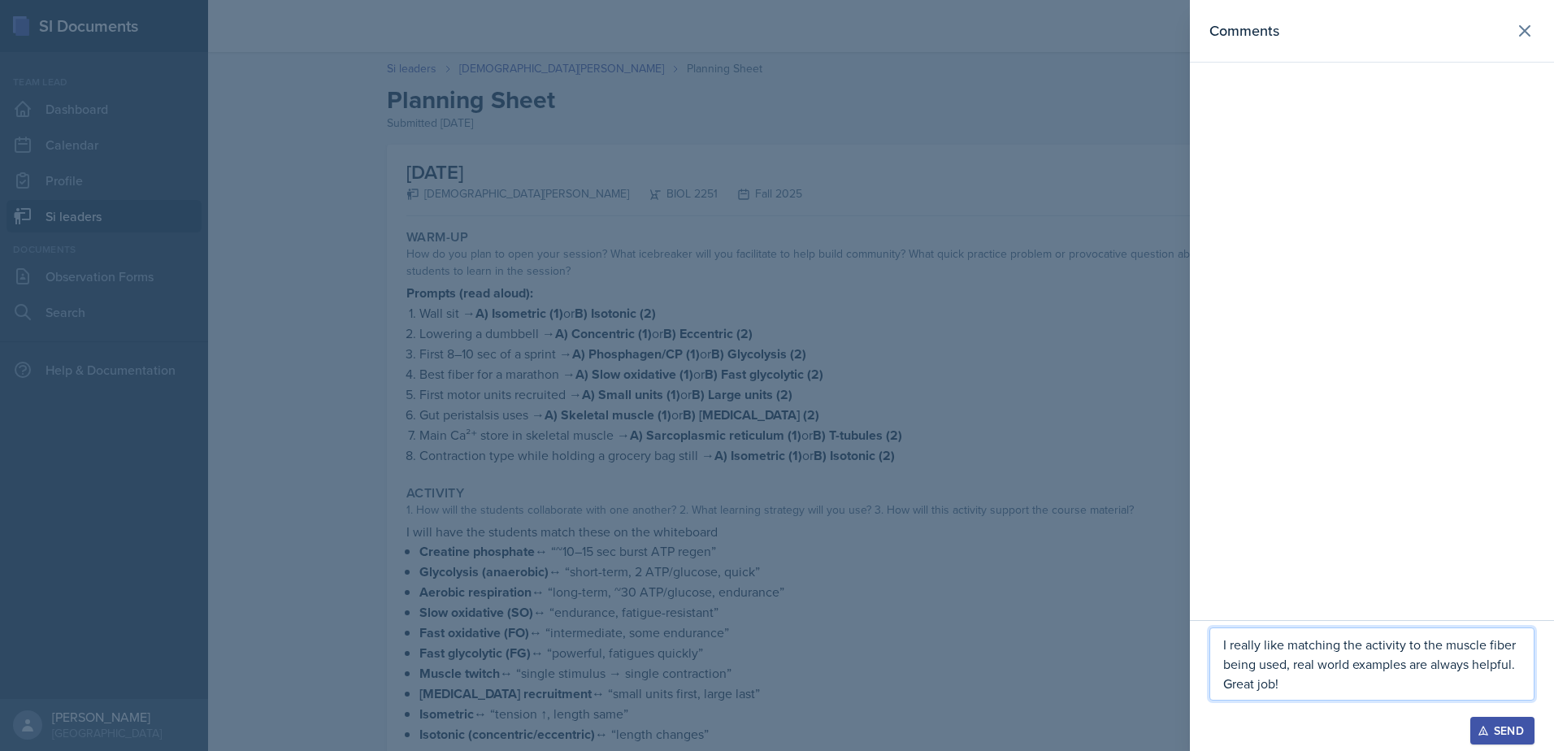
click at [1319, 685] on p "I really like matching the activity to the muscle fiber being used, real world …" at bounding box center [1371, 664] width 297 height 59
click at [1518, 670] on p "I really like matching the activity to the muscle fiber being used, real world …" at bounding box center [1371, 664] width 297 height 59
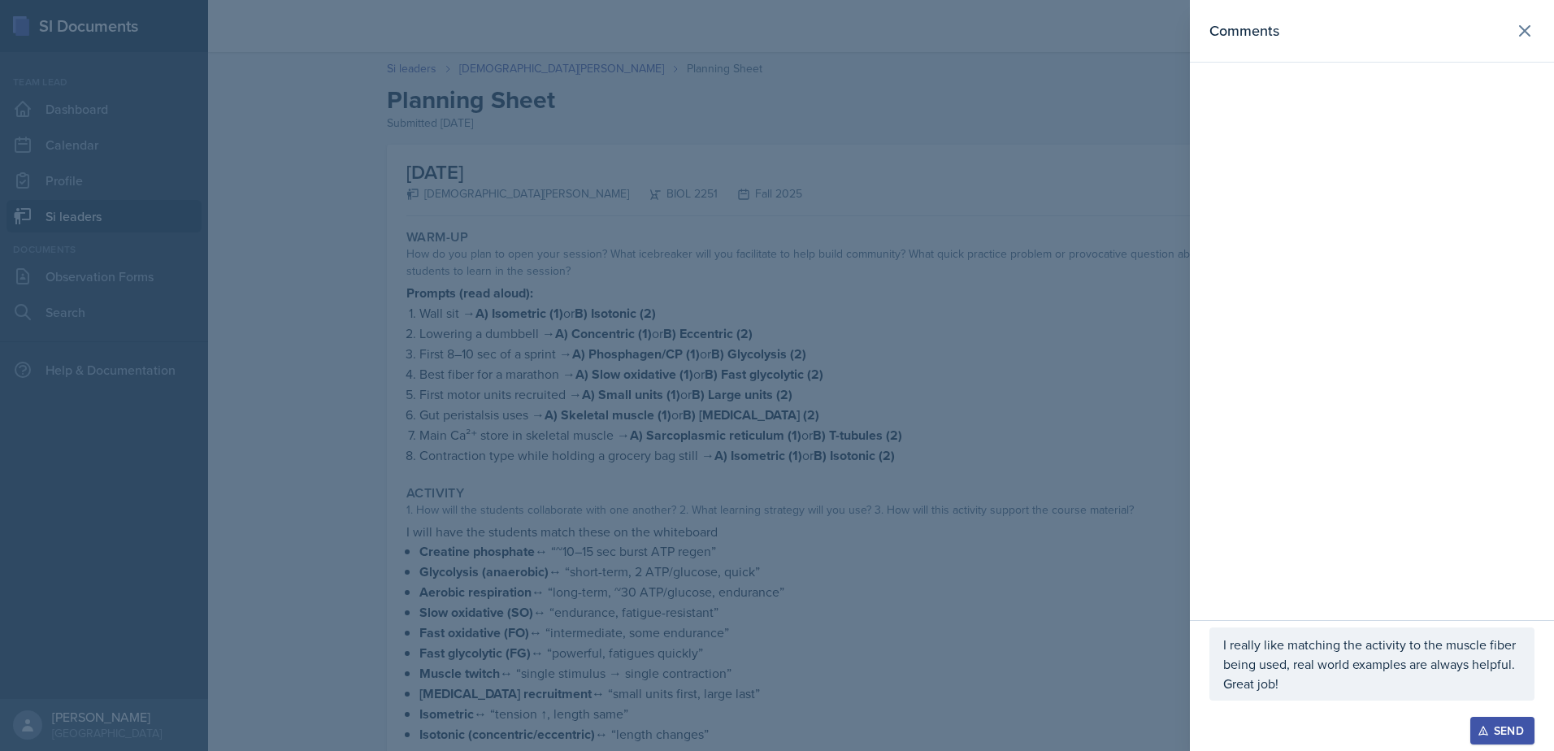
click at [908, 597] on div at bounding box center [777, 375] width 1554 height 751
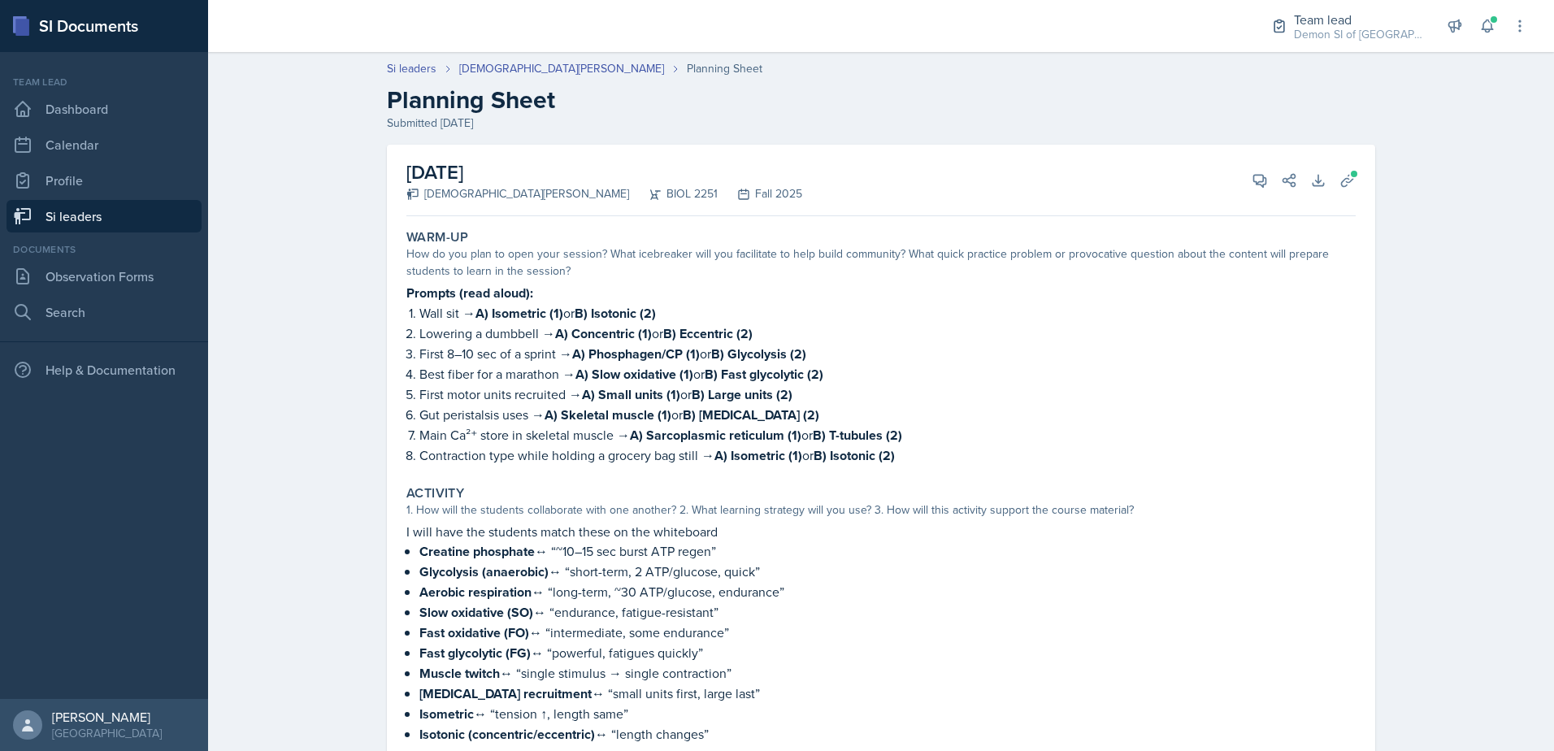
click at [1242, 191] on div "[DATE] [PERSON_NAME] BIOL 2251 Fall 2025 View Comments Comments I really like m…" at bounding box center [880, 181] width 949 height 72
click at [1247, 189] on button "View Comments" at bounding box center [1259, 180] width 29 height 29
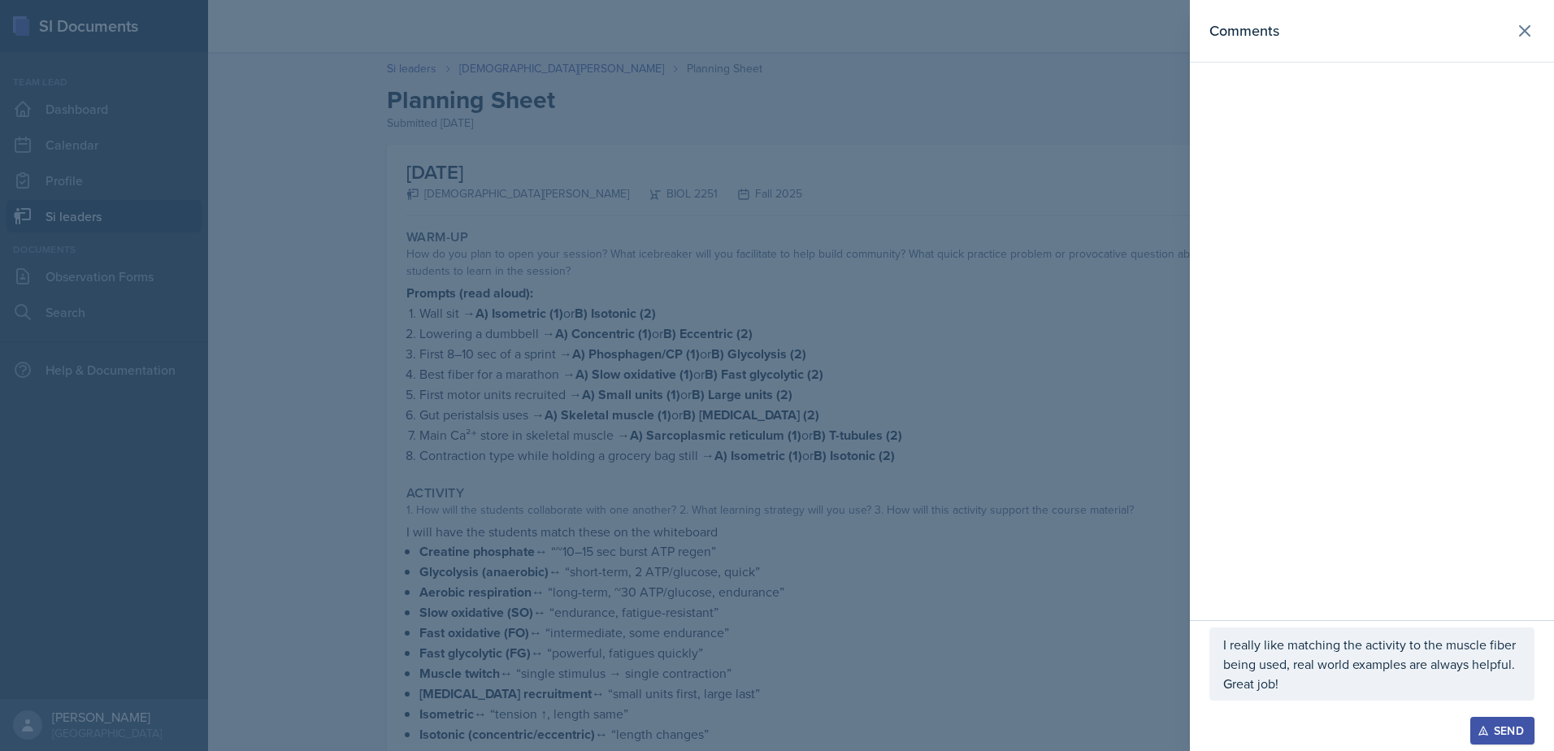
click at [1323, 688] on p "I really like matching the activity to the muscle fiber being used, real world …" at bounding box center [1371, 664] width 297 height 59
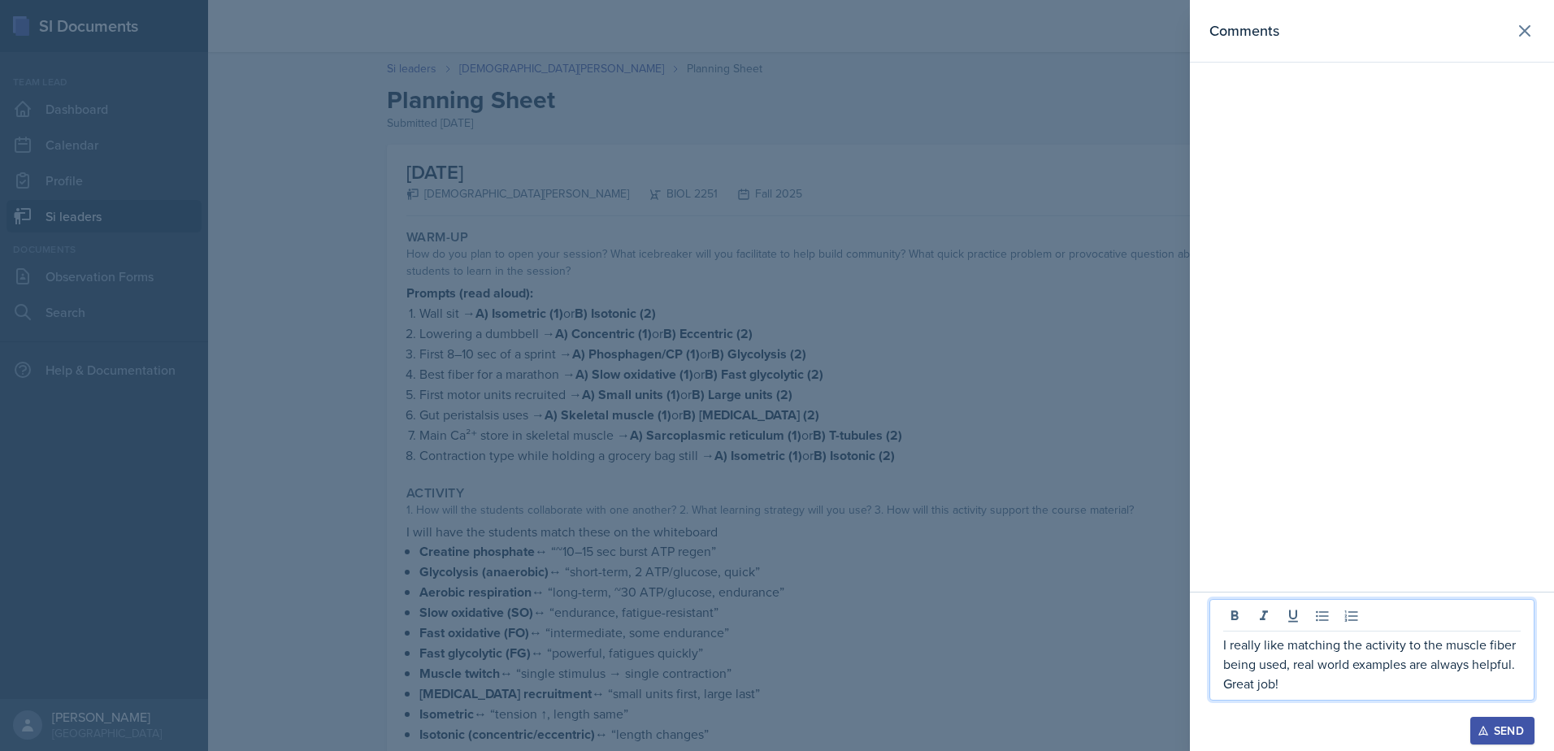
drag, startPoint x: 1000, startPoint y: 584, endPoint x: 994, endPoint y: 572, distance: 12.7
click at [997, 581] on div at bounding box center [777, 375] width 1554 height 751
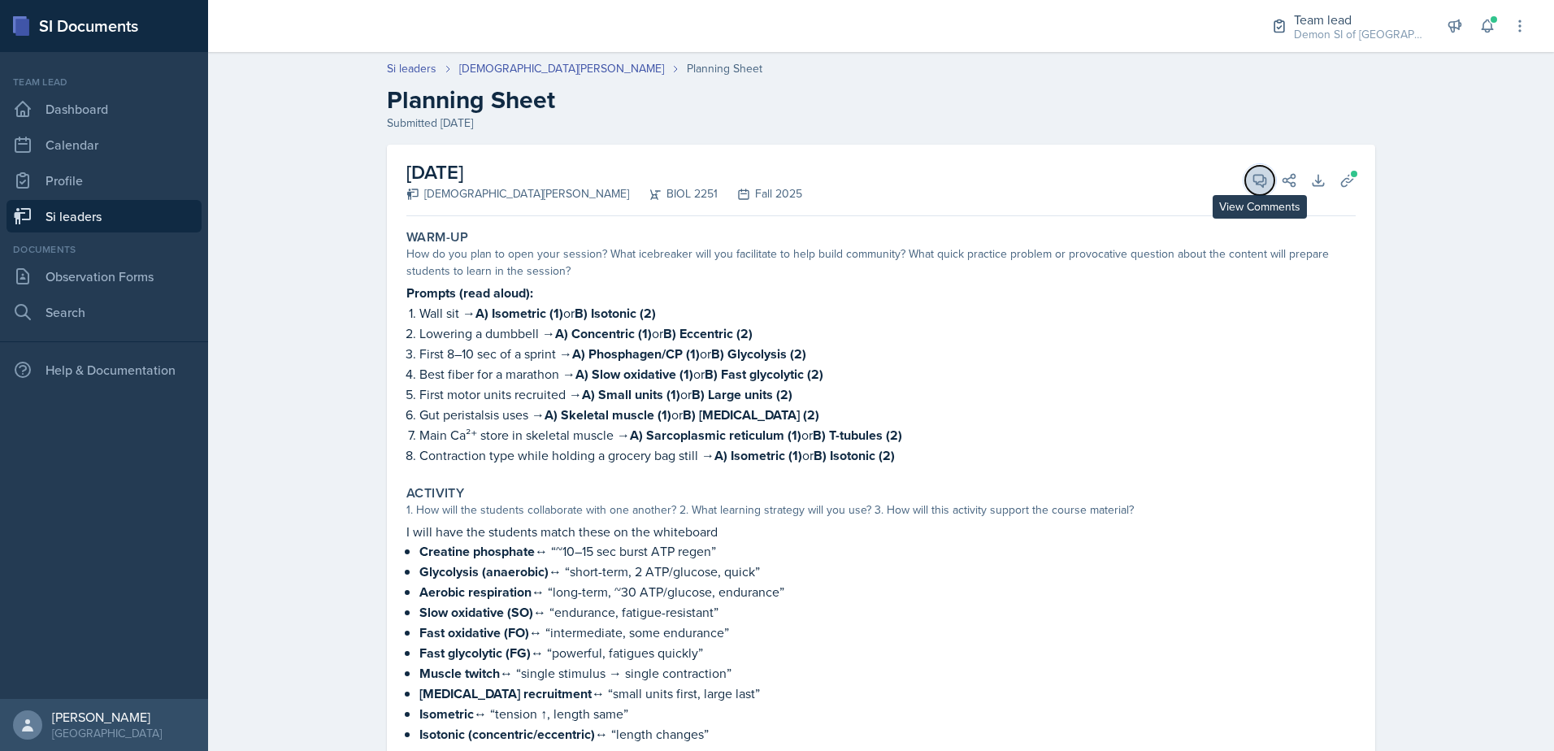
click at [1258, 180] on icon at bounding box center [1260, 180] width 16 height 16
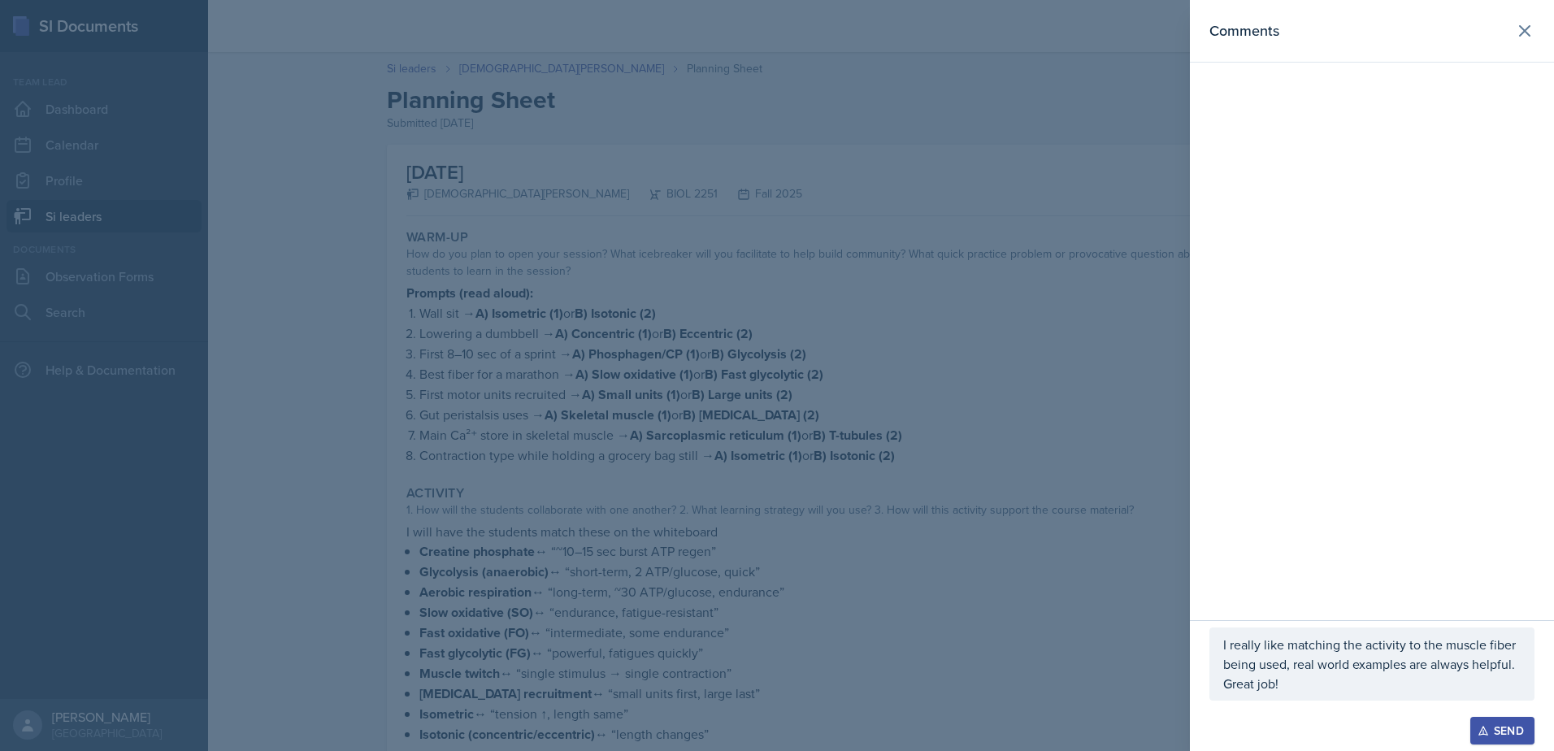
click at [1522, 667] on div "I really like matching the activity to the muscle fiber being used, real world …" at bounding box center [1372, 664] width 325 height 73
drag, startPoint x: 1294, startPoint y: 687, endPoint x: 1208, endPoint y: 645, distance: 95.6
click at [1208, 645] on div "I really like matching the activity to the muscle fiber being used, real world …" at bounding box center [1372, 671] width 364 height 159
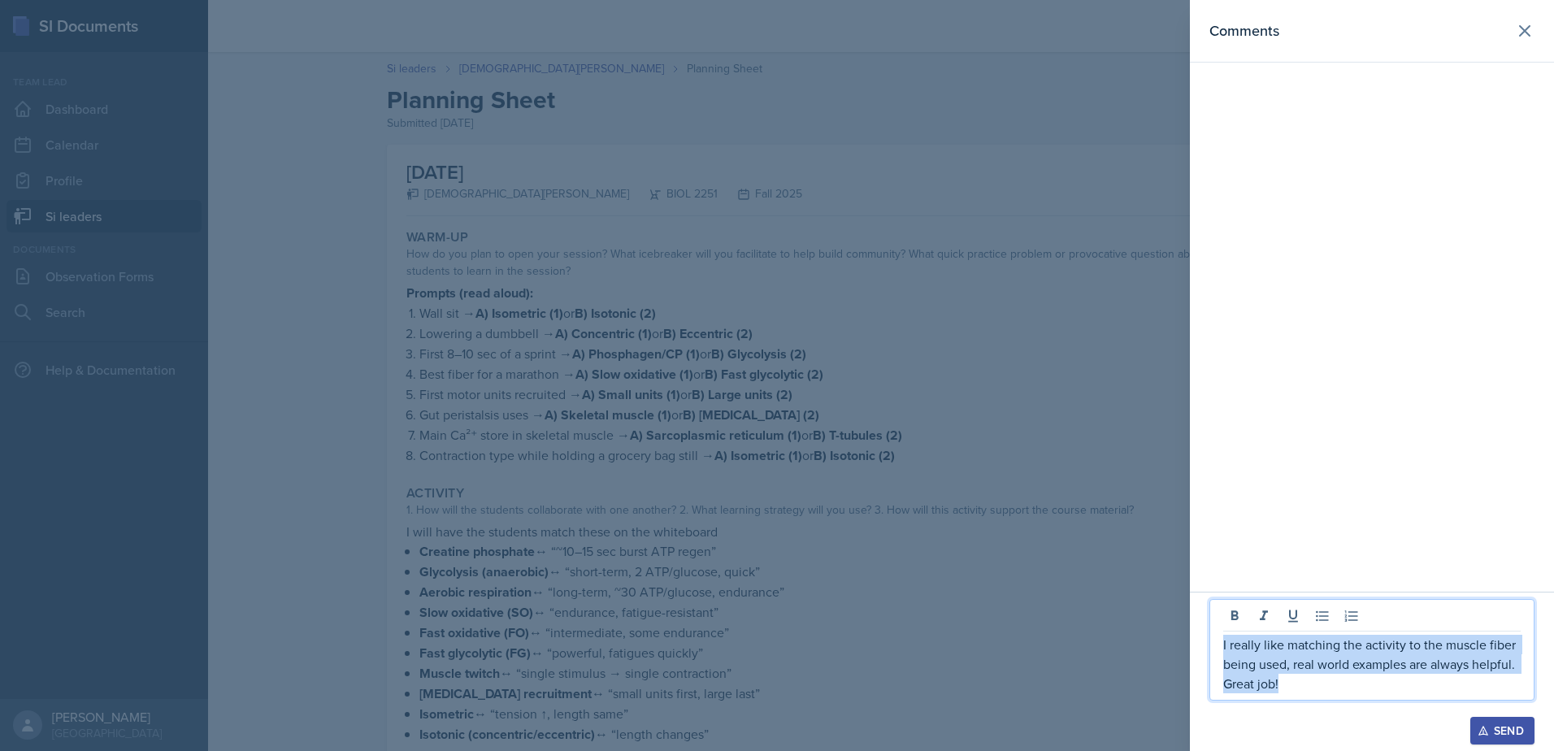
drag, startPoint x: 1223, startPoint y: 646, endPoint x: 1298, endPoint y: 678, distance: 81.2
click at [1292, 680] on p "I really like matching the activity to the muscle fiber being used, real world …" at bounding box center [1371, 664] width 297 height 59
copy p "I really like matching the activity to the muscle fiber being used, real world …"
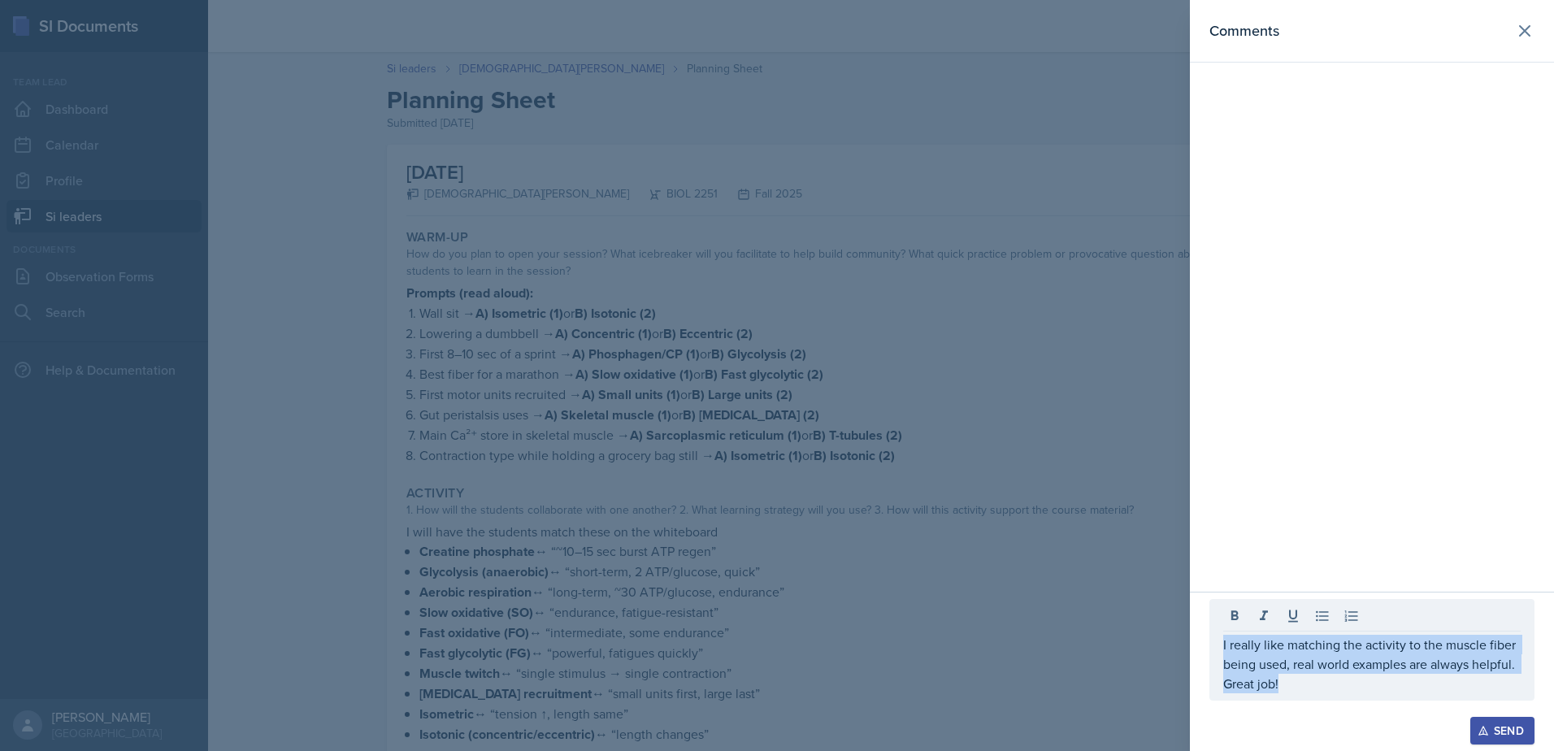
click at [1491, 740] on button "Send" at bounding box center [1502, 731] width 64 height 28
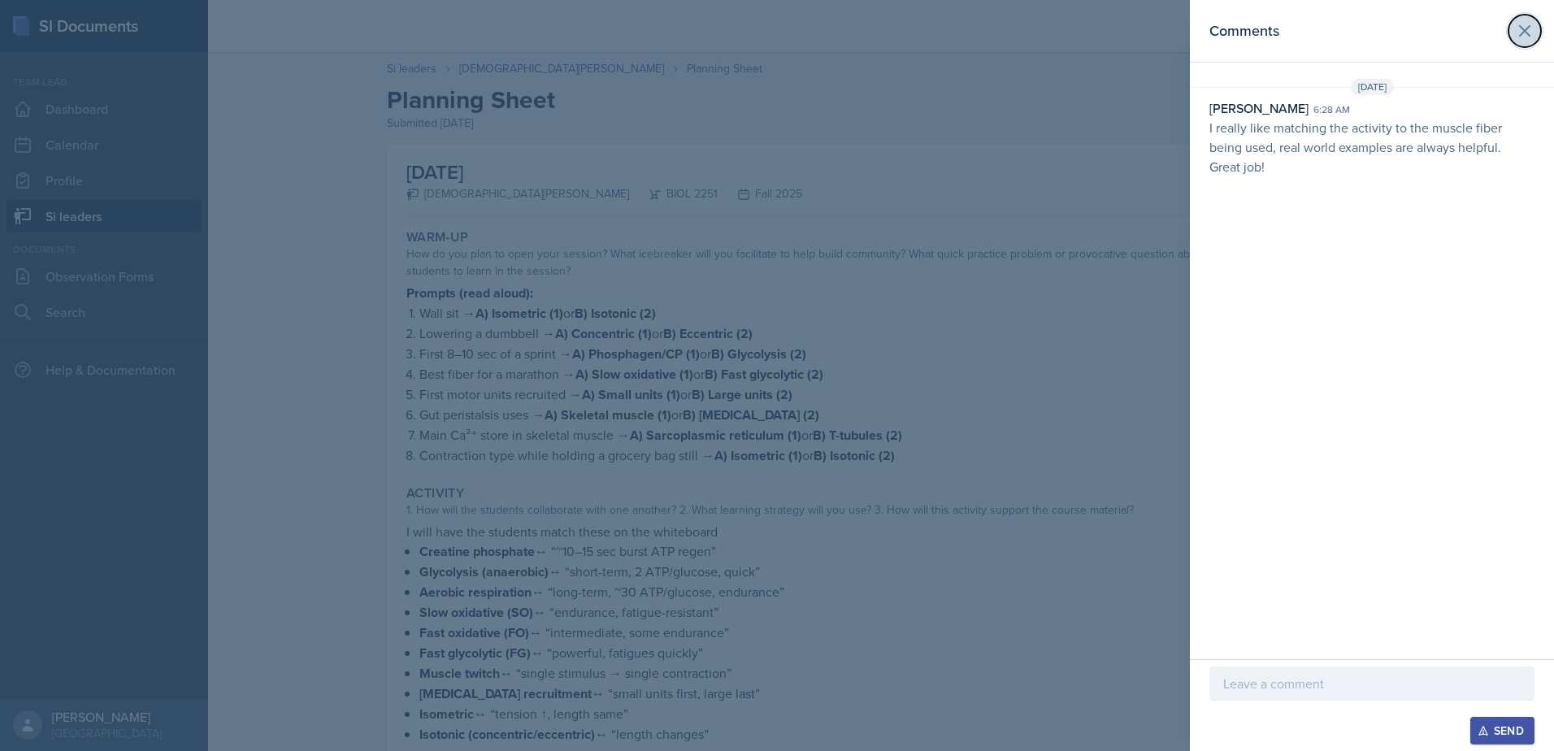
drag, startPoint x: 1529, startPoint y: 20, endPoint x: 912, endPoint y: 51, distance: 617.8
click at [1528, 20] on button at bounding box center [1525, 31] width 33 height 33
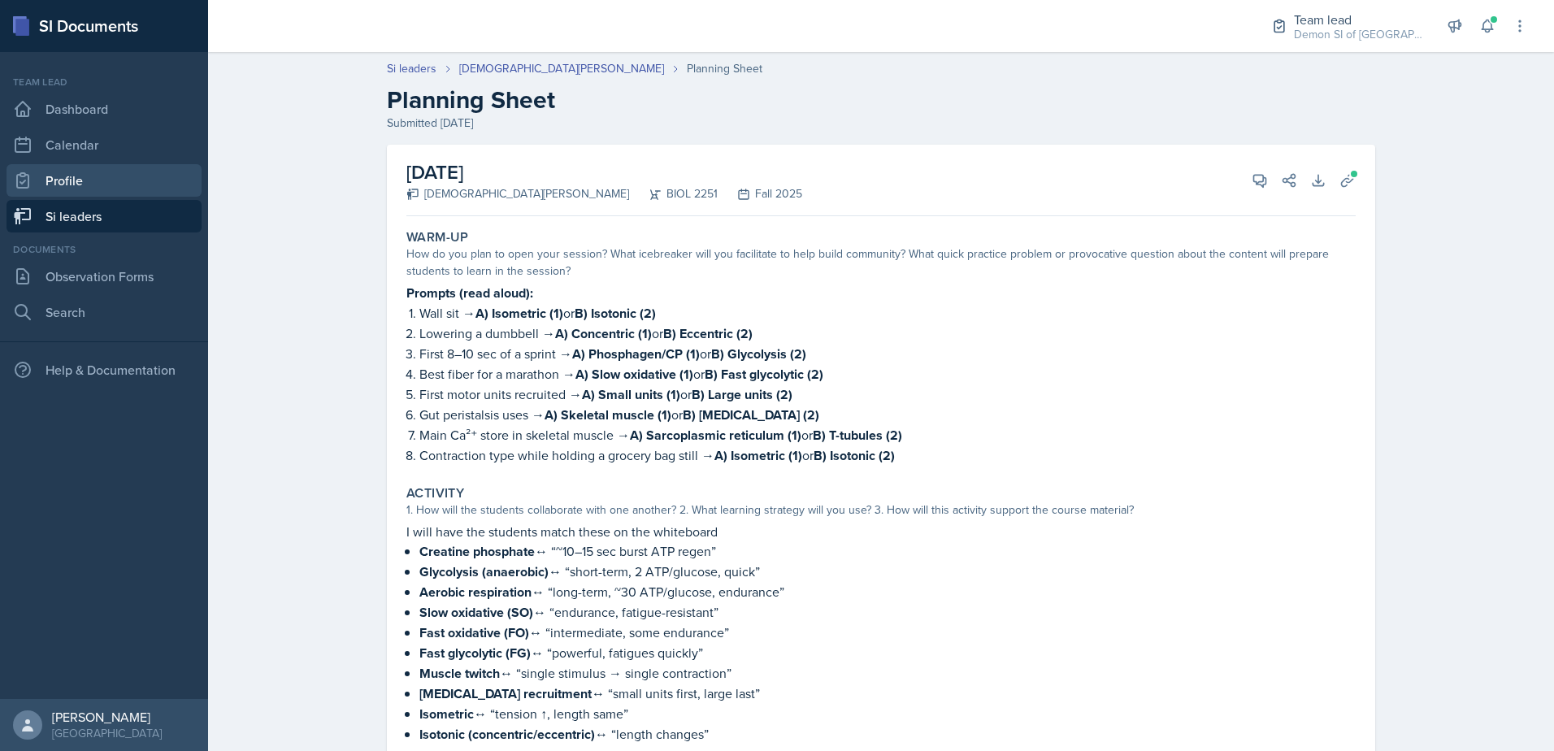
click at [121, 197] on div "Team lead Dashboard Calendar Profile Si leaders" at bounding box center [104, 154] width 195 height 158
click at [124, 219] on link "Si leaders" at bounding box center [104, 216] width 195 height 33
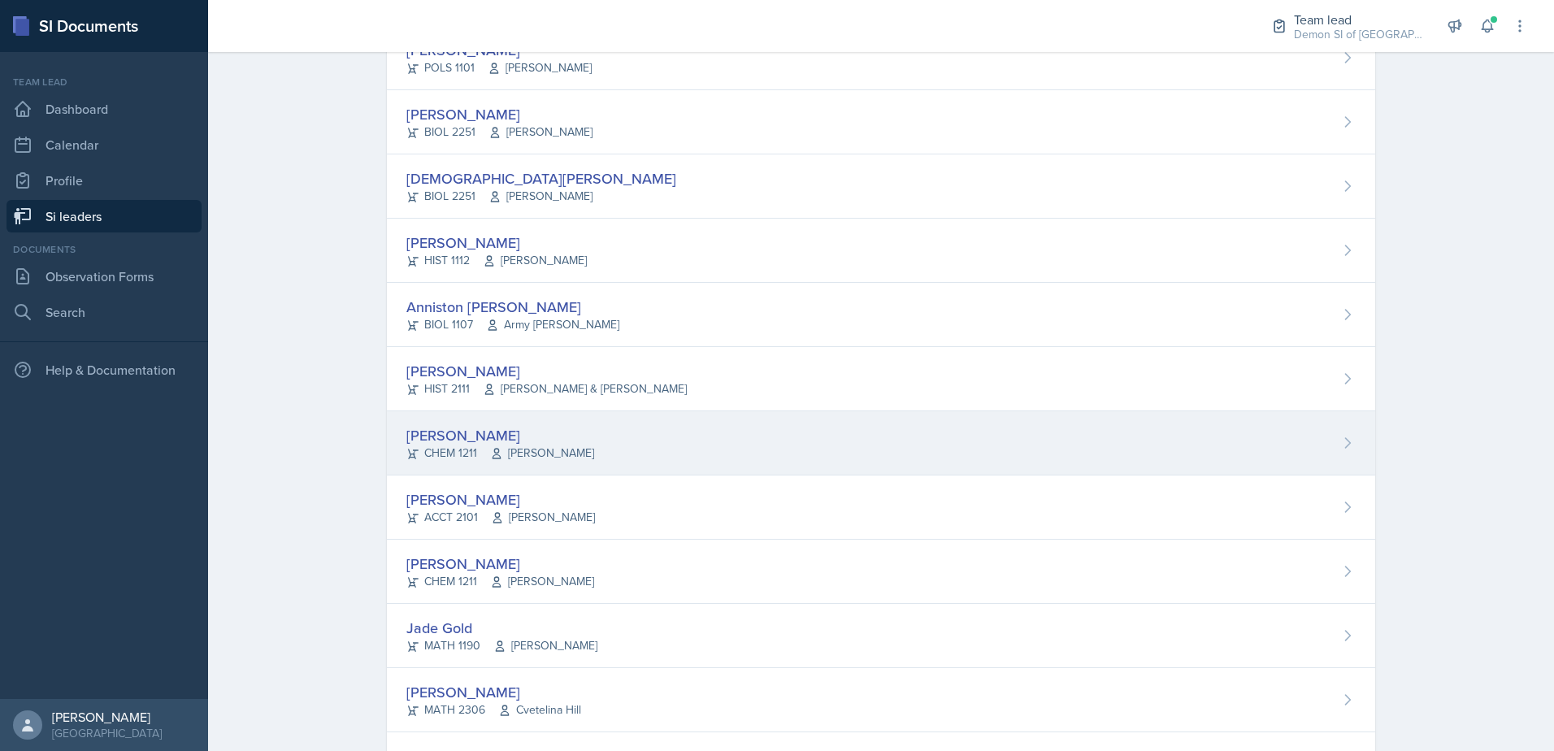
scroll to position [244, 0]
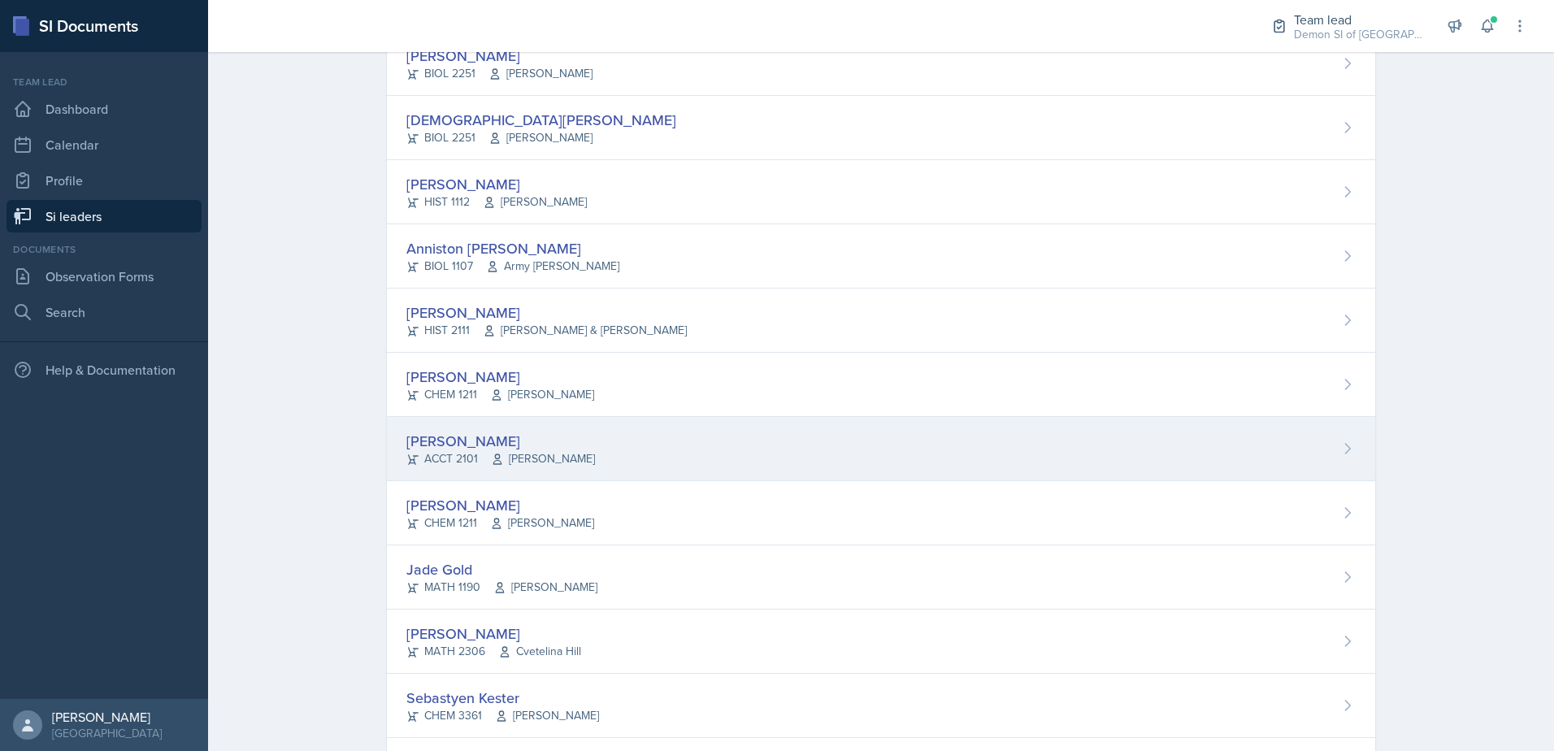
click at [507, 445] on div "[PERSON_NAME]" at bounding box center [500, 441] width 189 height 22
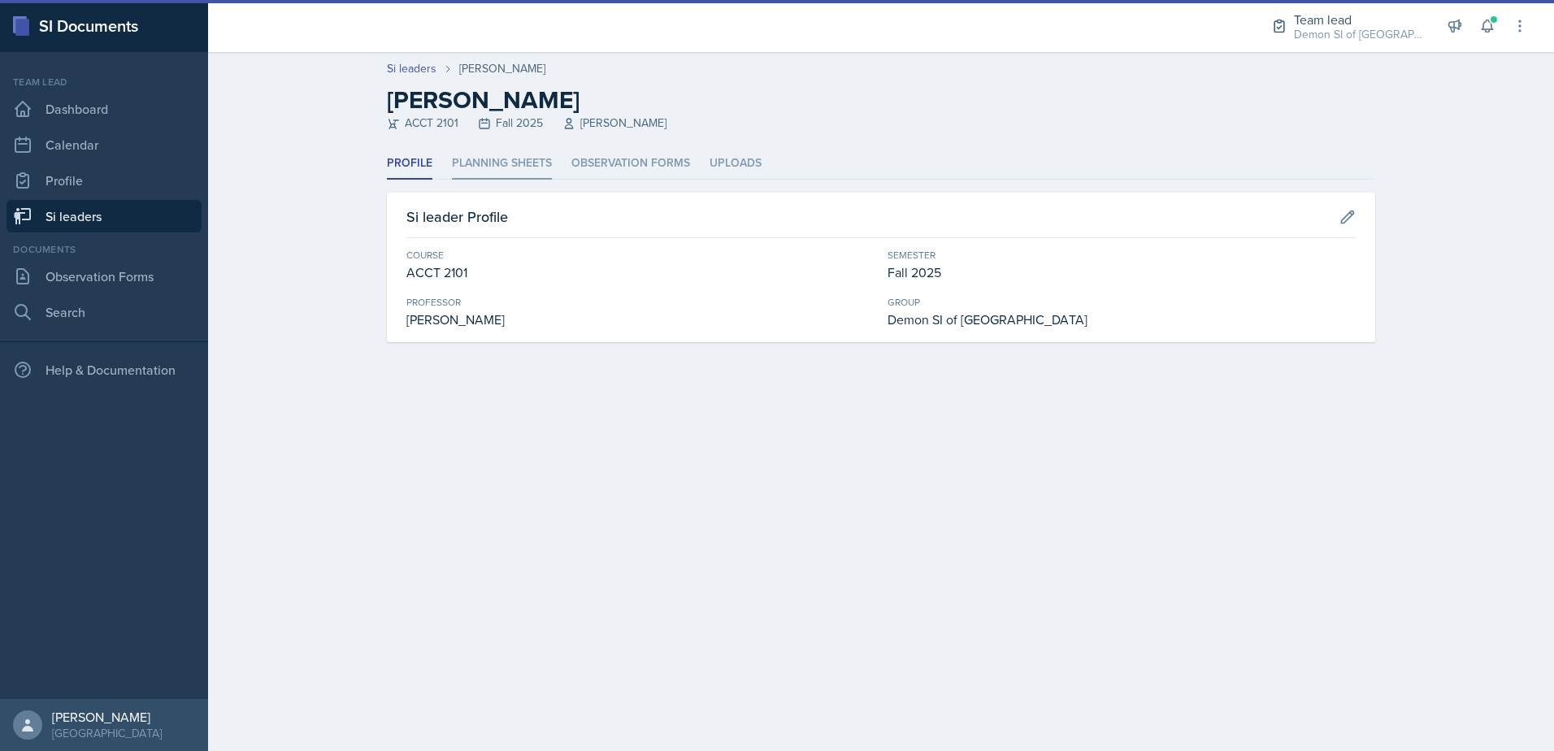
click at [523, 164] on li "Planning Sheets" at bounding box center [502, 164] width 100 height 32
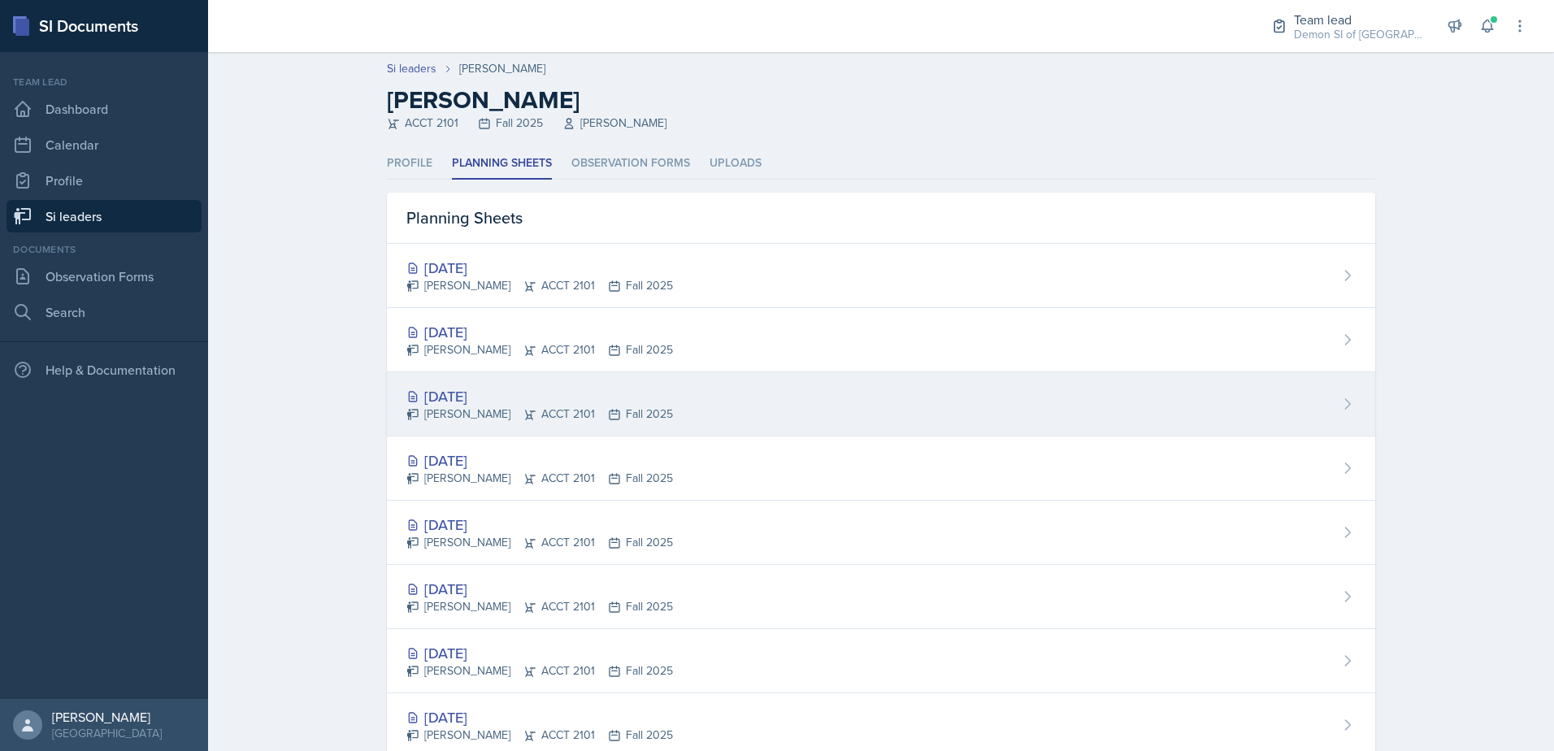
click at [475, 427] on div "[DATE] [PERSON_NAME] ACCT 2101 Fall 2025" at bounding box center [881, 404] width 988 height 64
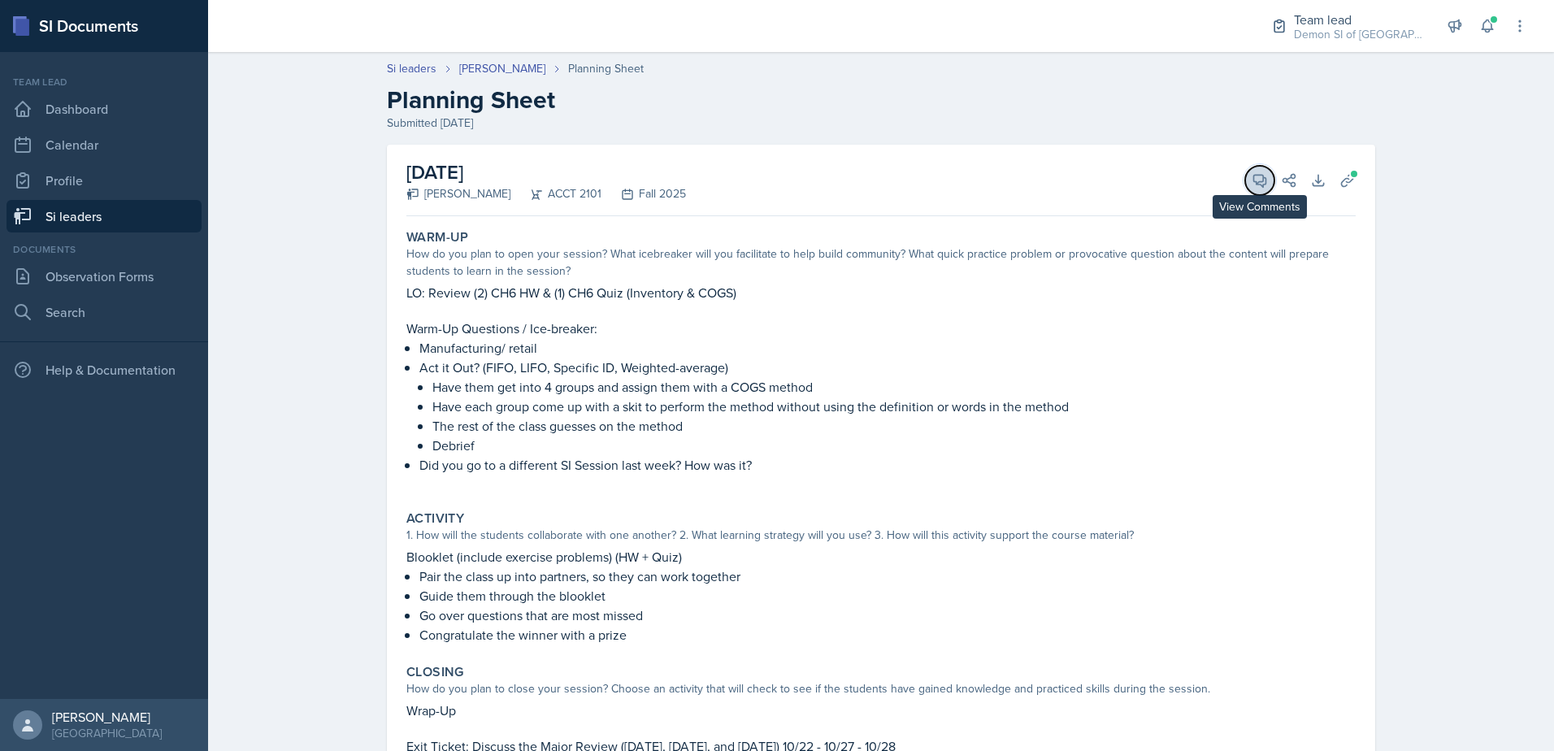
click at [1255, 189] on button "View Comments" at bounding box center [1259, 180] width 29 height 29
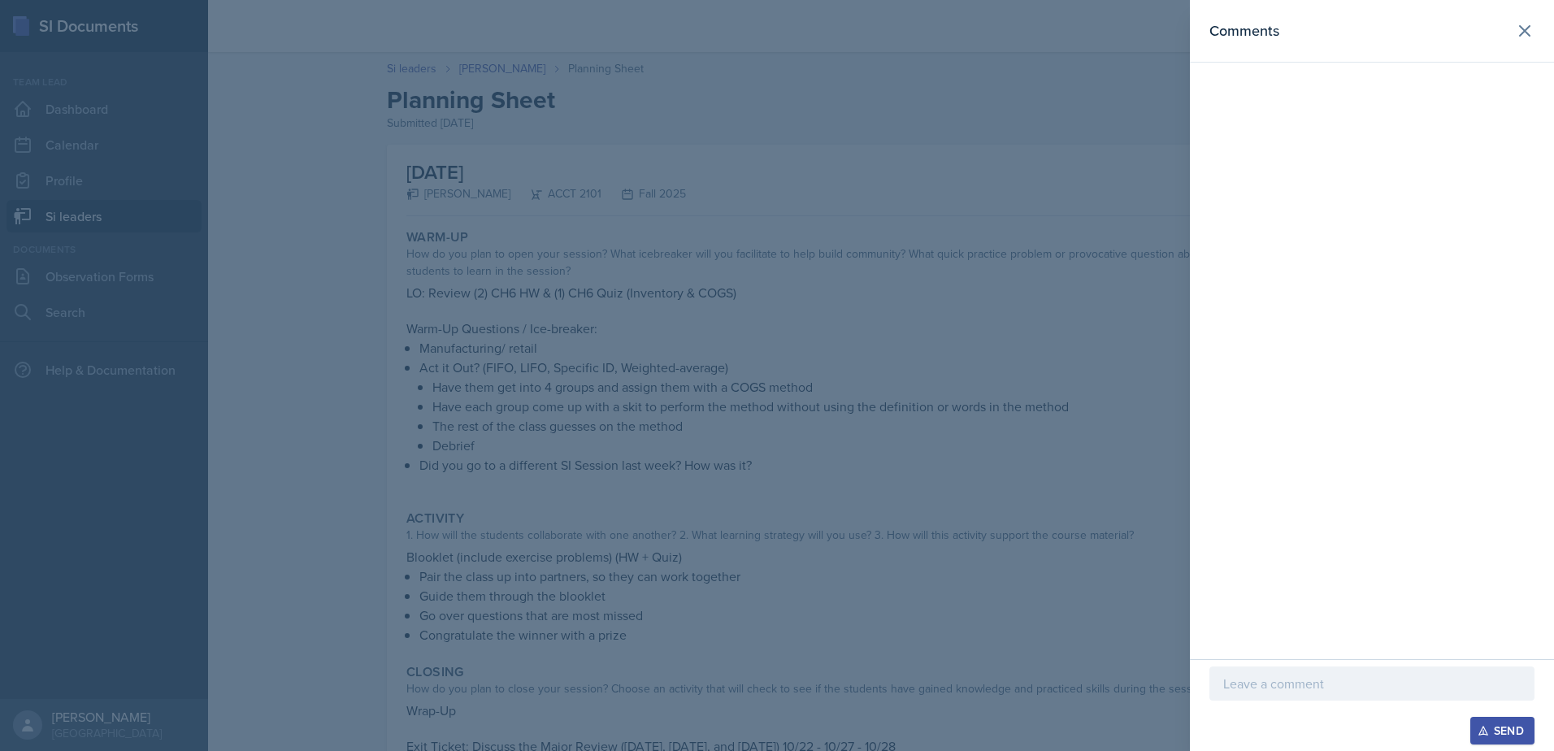
click at [1231, 675] on p at bounding box center [1371, 684] width 297 height 20
drag, startPoint x: 1258, startPoint y: 679, endPoint x: 1260, endPoint y: 701, distance: 22.0
click at [1257, 679] on p "Hey io observed this one!" at bounding box center [1371, 684] width 297 height 20
click at [1385, 680] on p "Hey I observed this one!" at bounding box center [1371, 684] width 297 height 20
drag, startPoint x: 1375, startPoint y: 682, endPoint x: 1374, endPoint y: 692, distance: 9.9
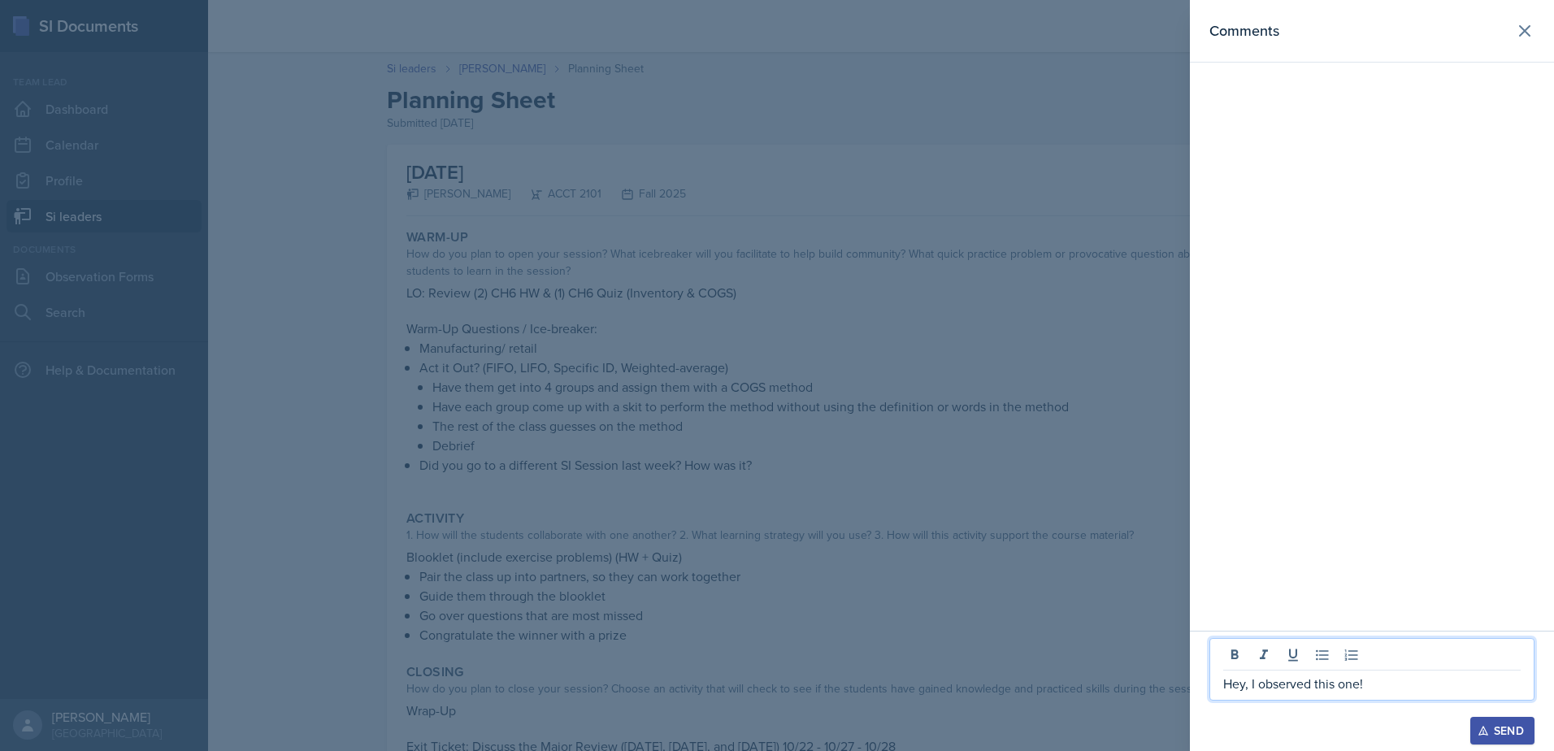
click at [1375, 686] on p "Hey, I observed this one!" at bounding box center [1371, 684] width 297 height 20
click at [916, 504] on div at bounding box center [777, 375] width 1554 height 751
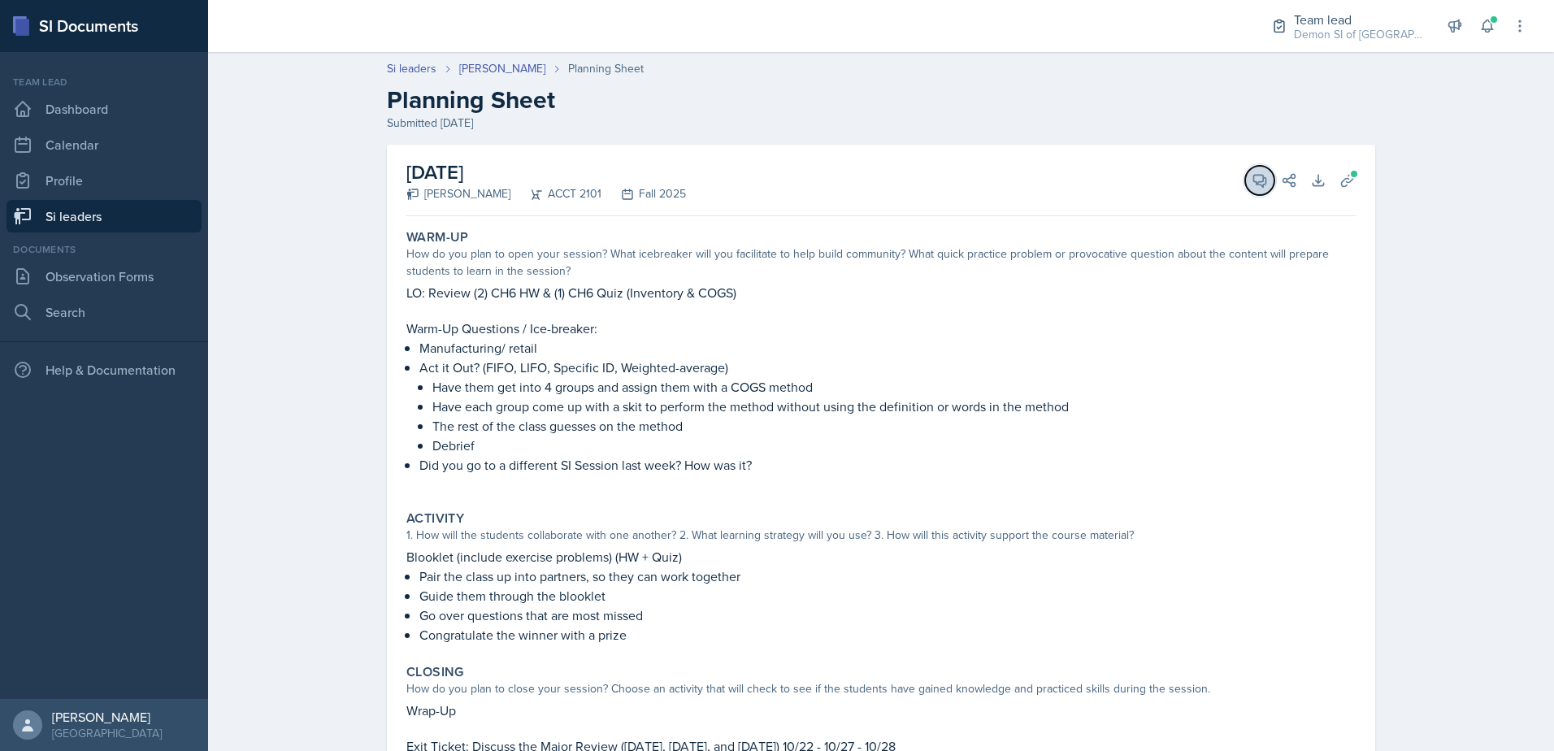
click at [1245, 183] on button "View Comments" at bounding box center [1259, 180] width 29 height 29
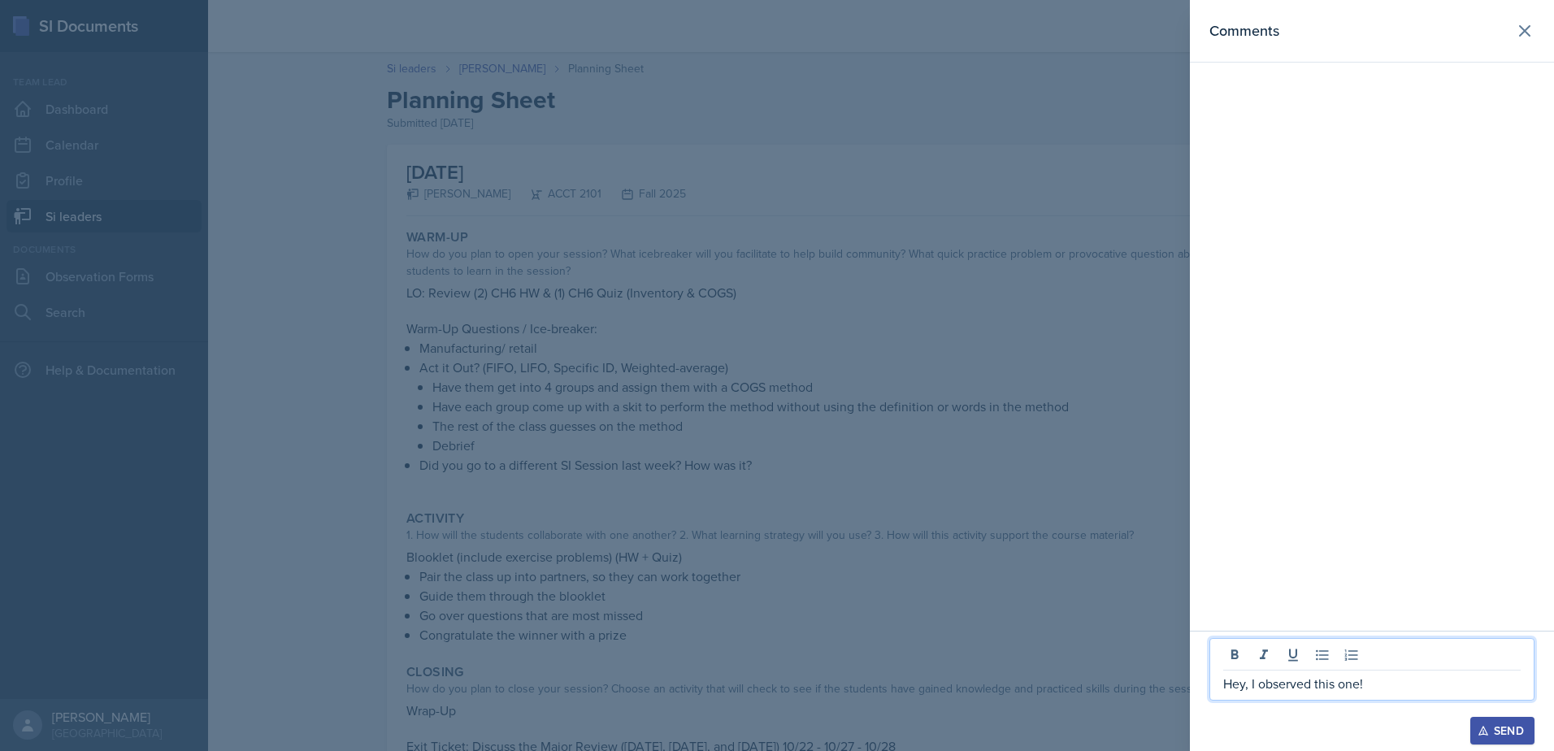
click at [1395, 685] on p "Hey, I observed this one!" at bounding box center [1371, 684] width 297 height 20
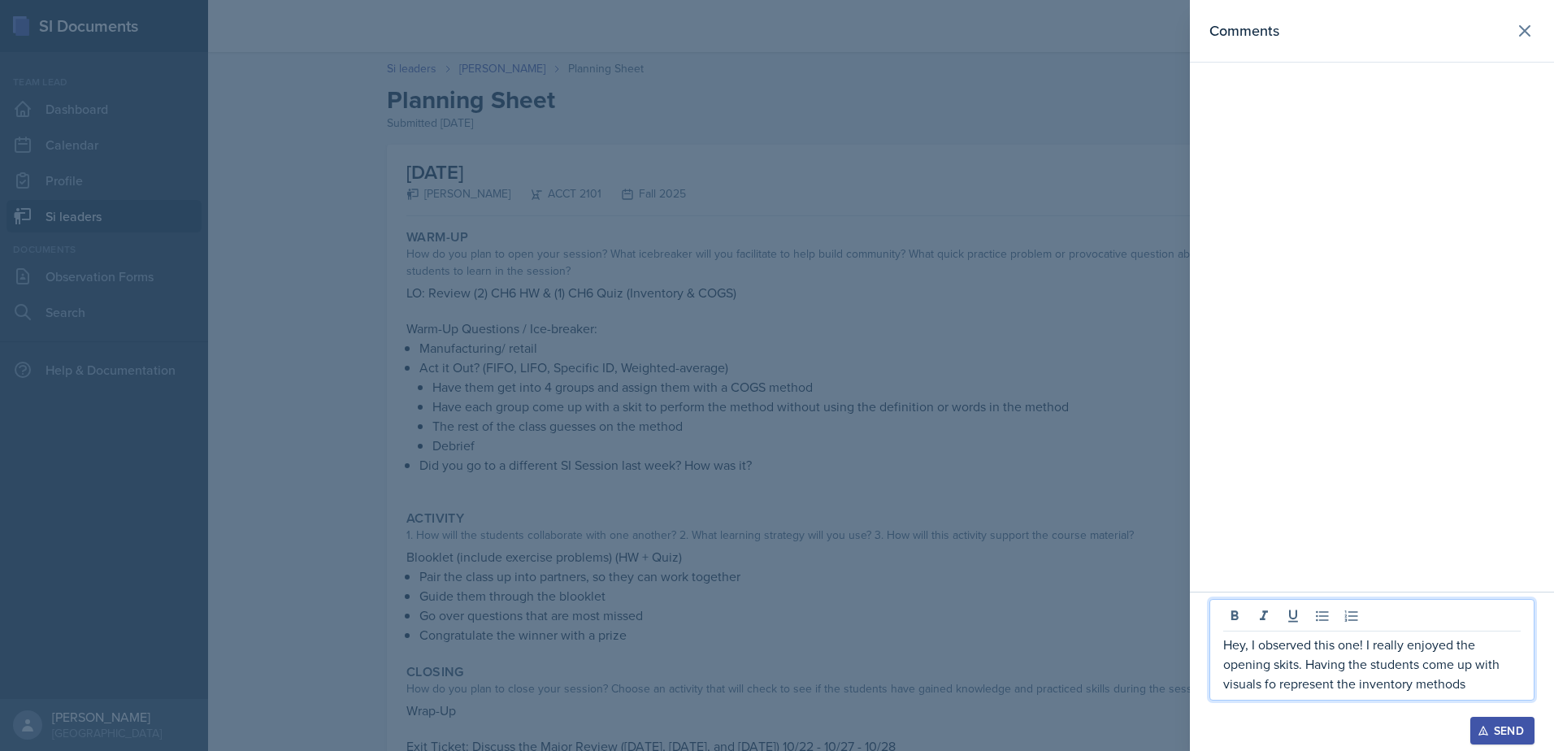
click at [1281, 681] on p "Hey, I observed this one! I really enjoyed the opening skits. Having the studen…" at bounding box center [1371, 664] width 297 height 59
click at [1505, 688] on p "Hey, I observed this one! I really enjoyed the opening skits. Having the studen…" at bounding box center [1371, 664] width 297 height 59
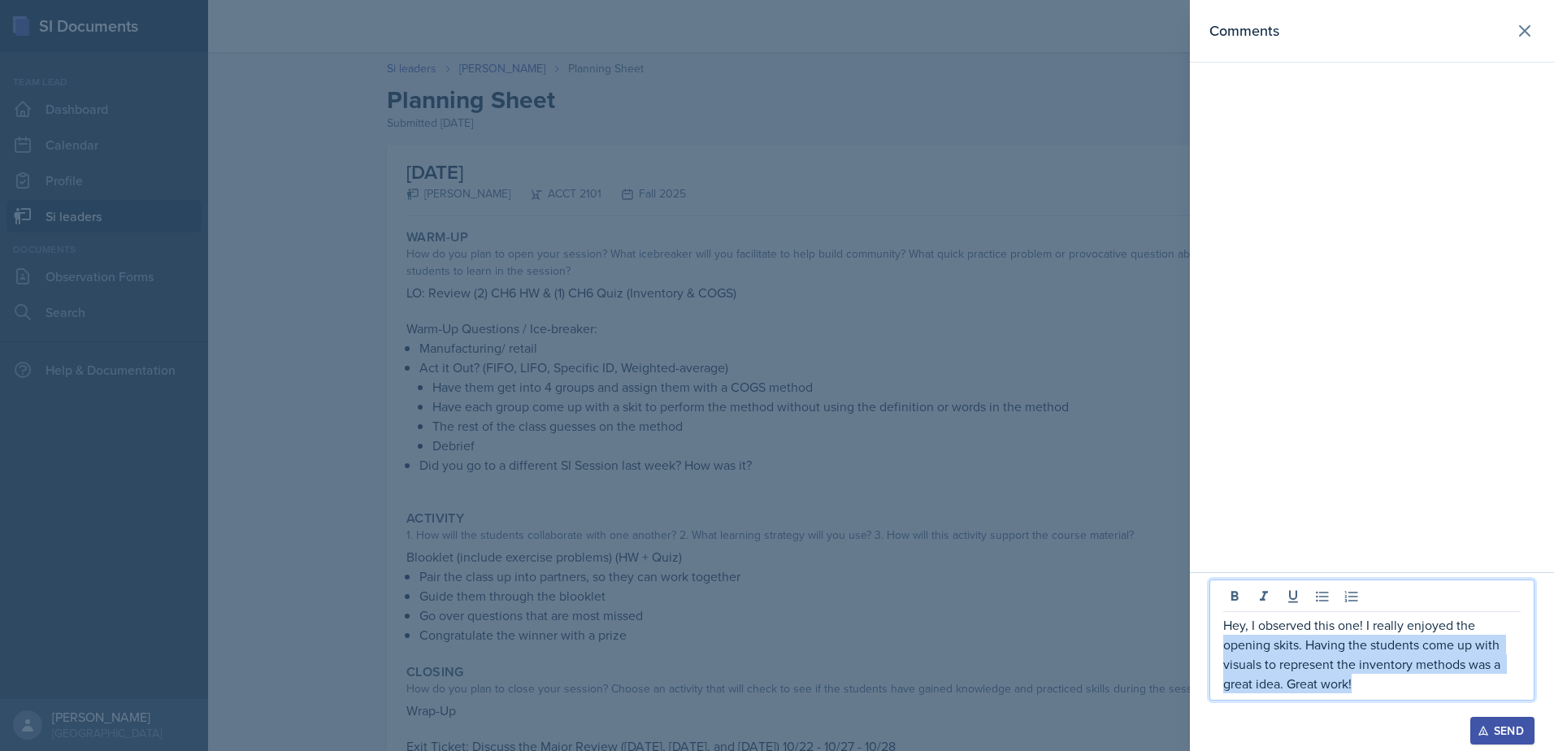
drag, startPoint x: 1379, startPoint y: 685, endPoint x: 1216, endPoint y: 629, distance: 172.0
click at [1216, 629] on div "Hey, I observed this one! I really enjoyed the opening skits. Having the studen…" at bounding box center [1372, 640] width 325 height 121
copy p "Hey, I observed this one! I really enjoyed the opening skits. Having the studen…"
click at [1318, 677] on p "Hey, I observed this one! I really enjoyed the opening skits. Having the studen…" at bounding box center [1371, 654] width 297 height 78
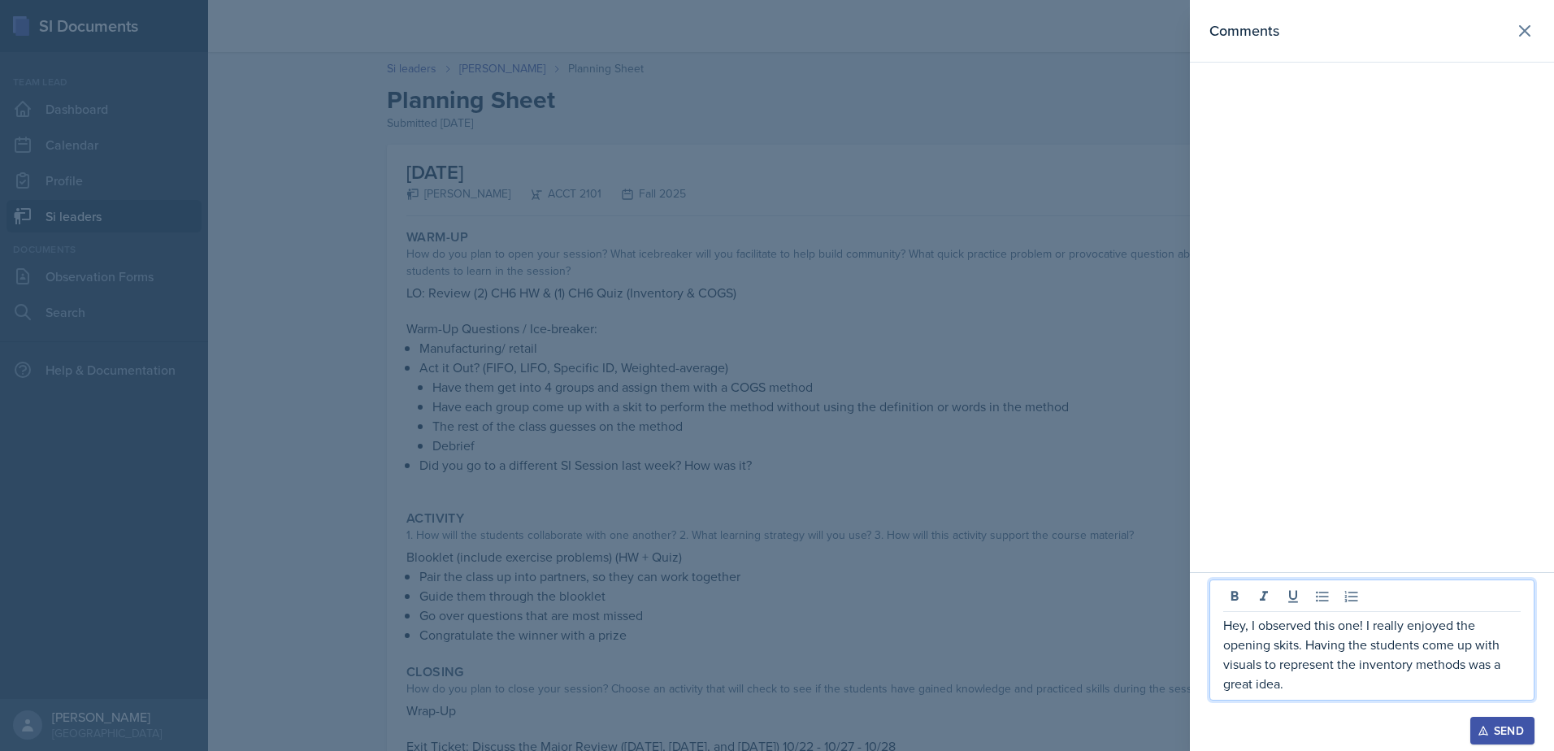
drag, startPoint x: 1288, startPoint y: 681, endPoint x: 1215, endPoint y: 628, distance: 90.7
click at [1215, 628] on div "Hey, I observed this one! I really enjoyed the opening skits. Having the studen…" at bounding box center [1372, 640] width 325 height 121
copy p "Hey, I observed this one! I really enjoyed the opening skits. Having the studen…"
click at [1495, 727] on div "Send" at bounding box center [1502, 730] width 43 height 13
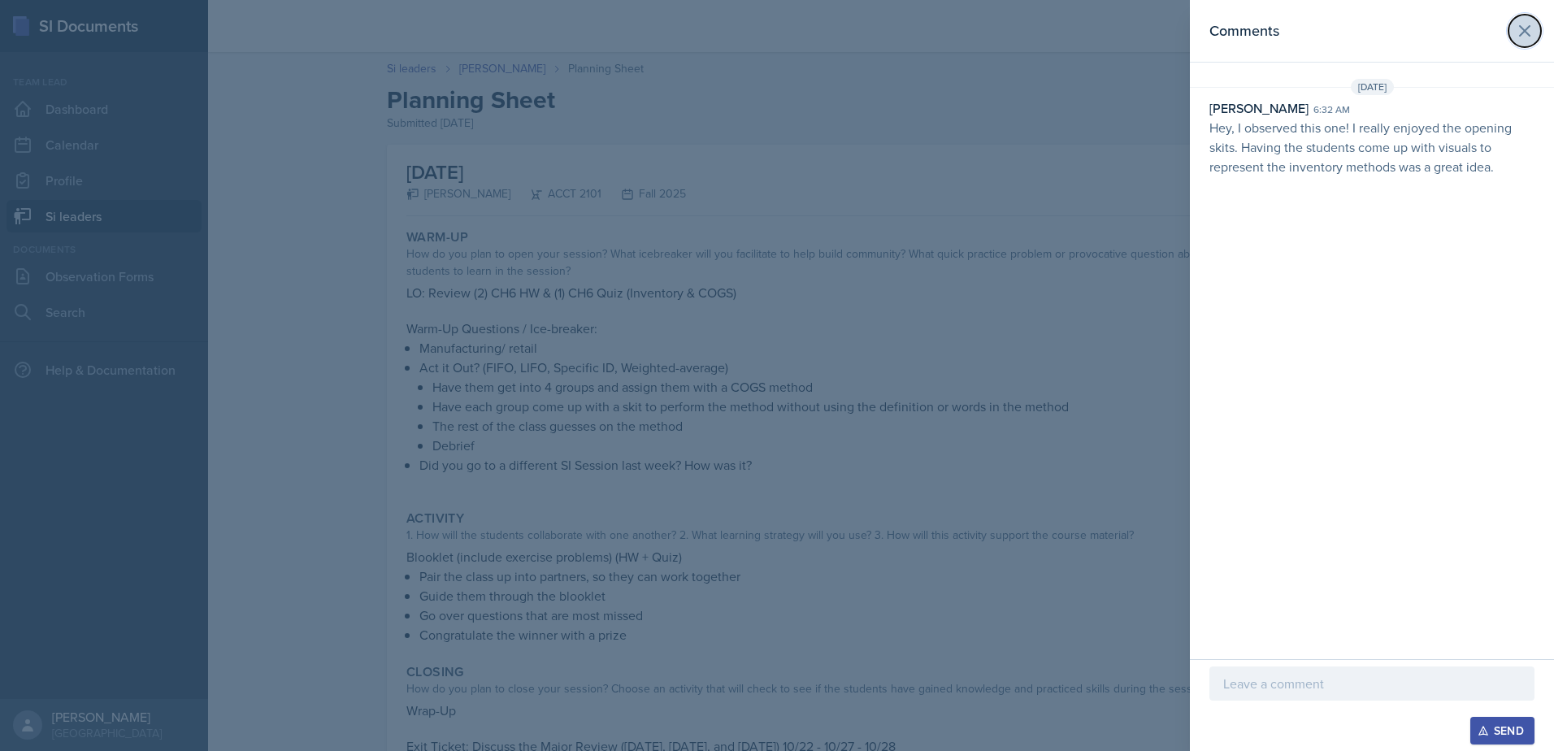
drag, startPoint x: 1514, startPoint y: 18, endPoint x: 1509, endPoint y: 34, distance: 17.0
click at [1515, 19] on button at bounding box center [1525, 31] width 33 height 33
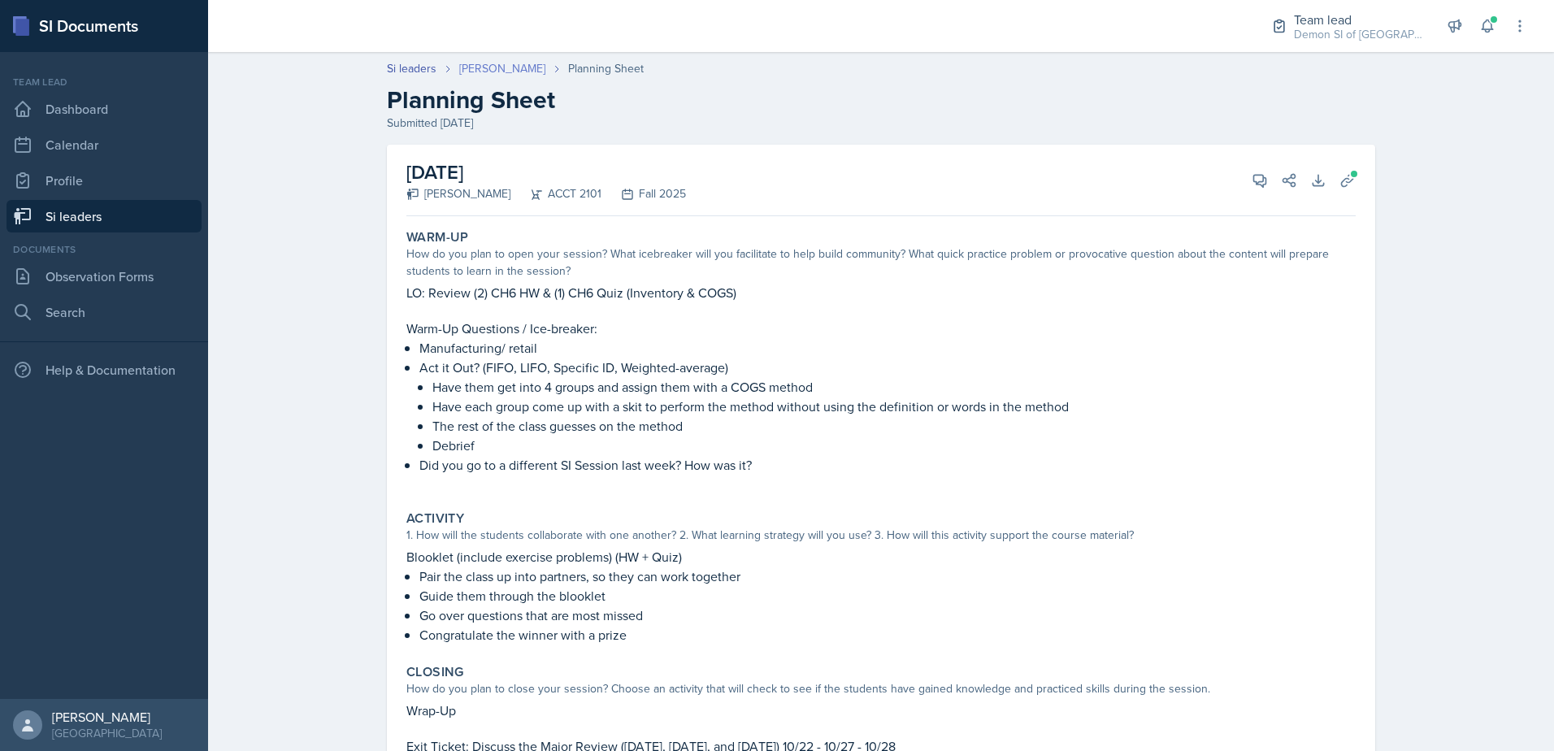
click at [491, 62] on link "[PERSON_NAME]" at bounding box center [502, 68] width 86 height 17
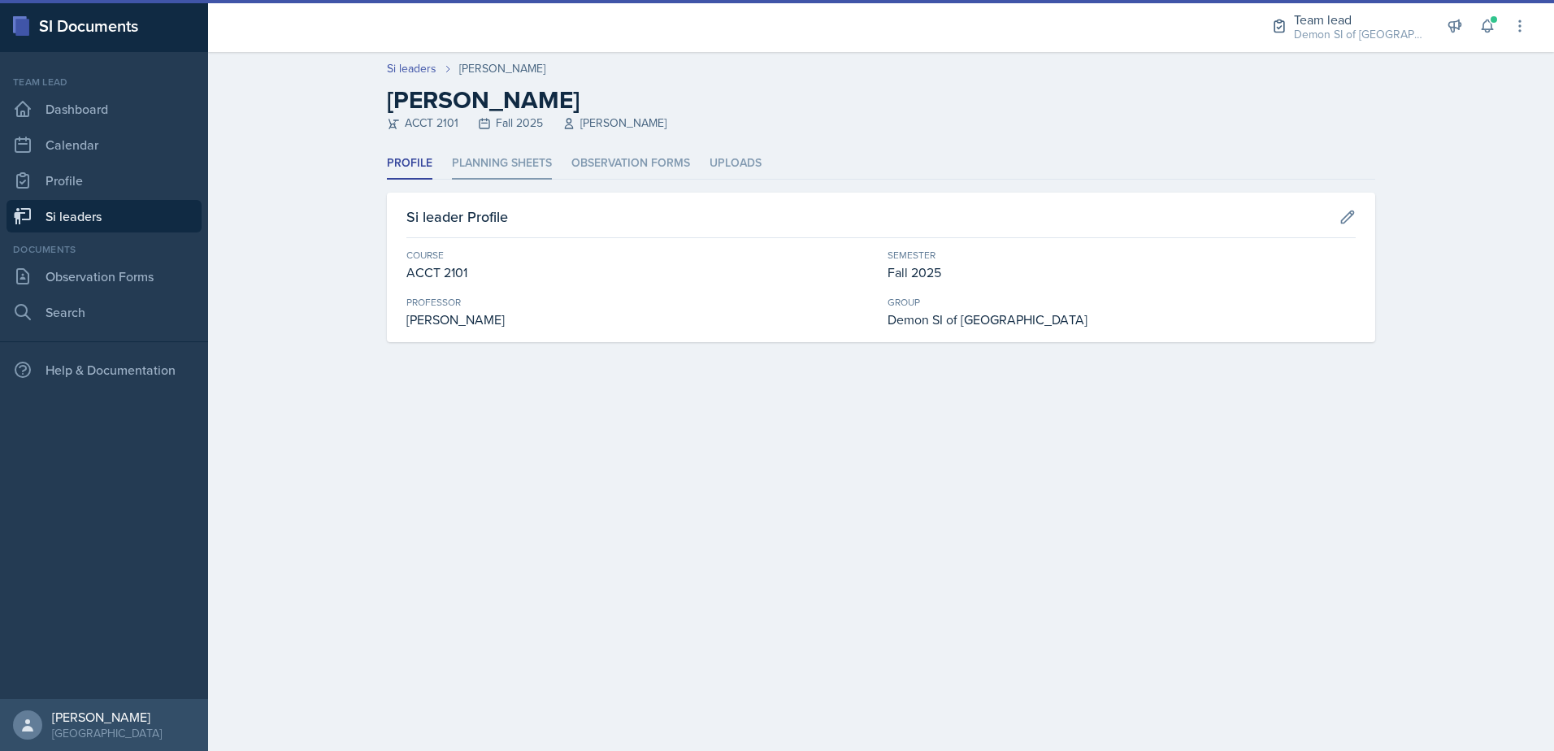
click at [490, 167] on li "Planning Sheets" at bounding box center [502, 164] width 100 height 32
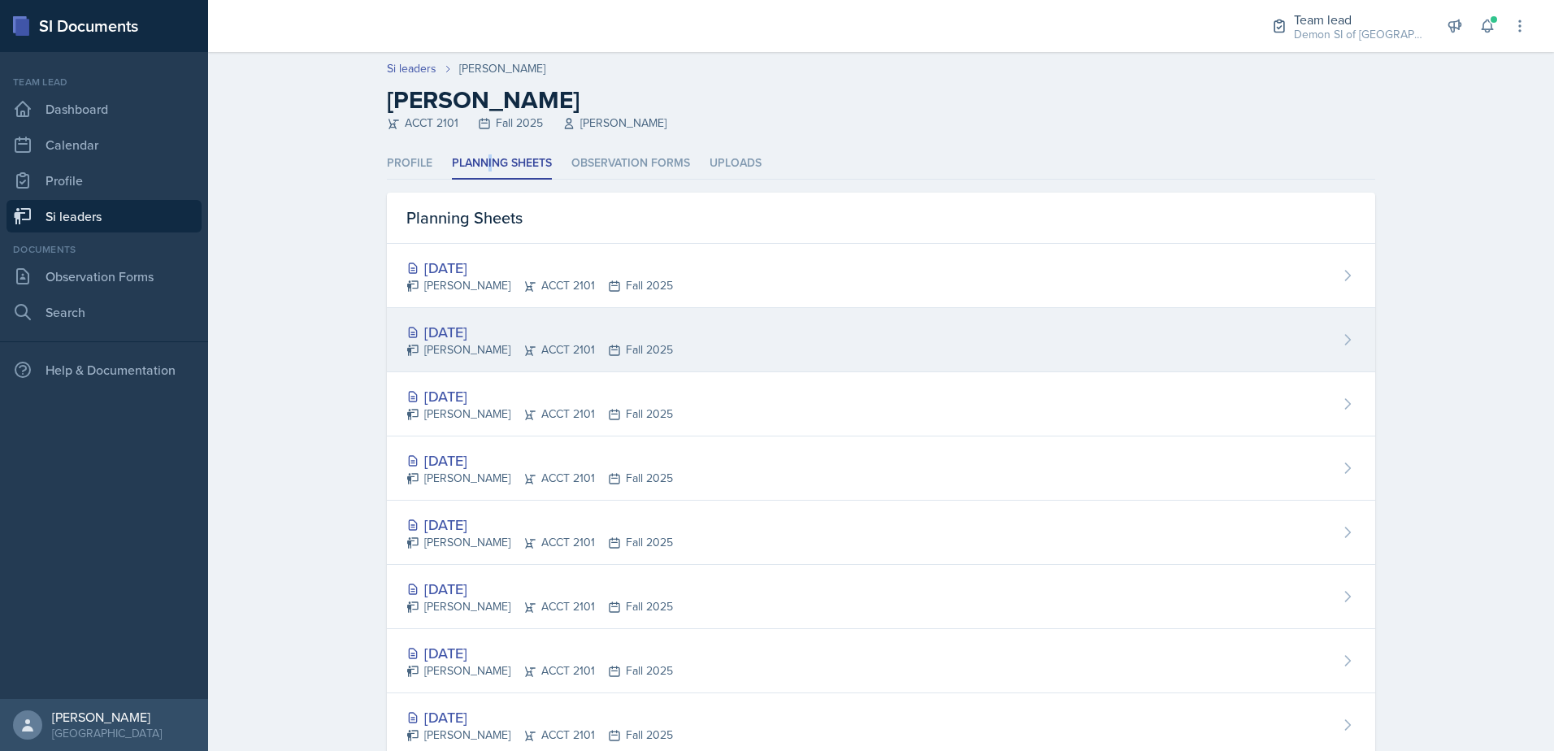
click at [470, 350] on div "[PERSON_NAME] ACCT 2101 Fall 2025" at bounding box center [539, 349] width 267 height 17
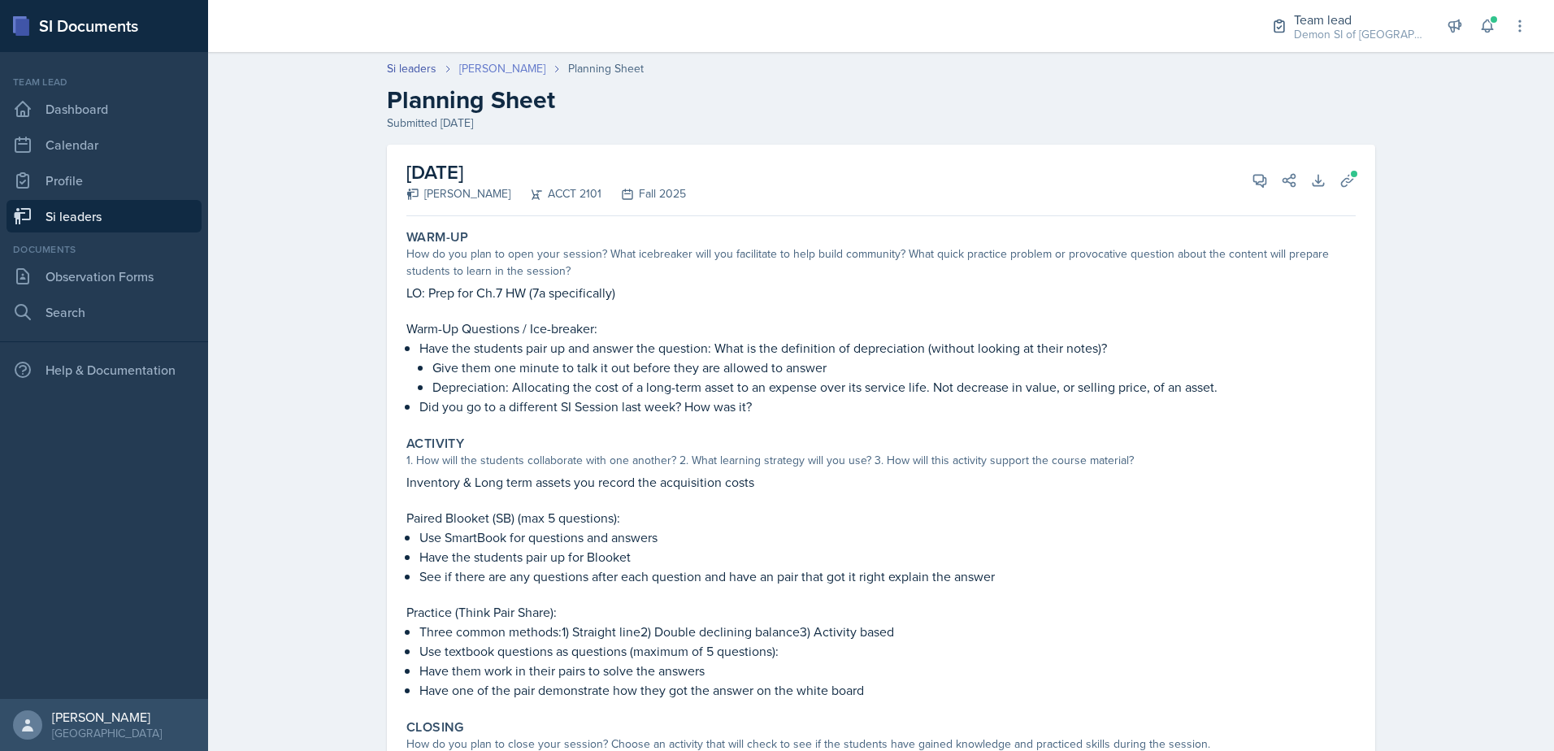
click at [489, 64] on link "[PERSON_NAME]" at bounding box center [502, 68] width 86 height 17
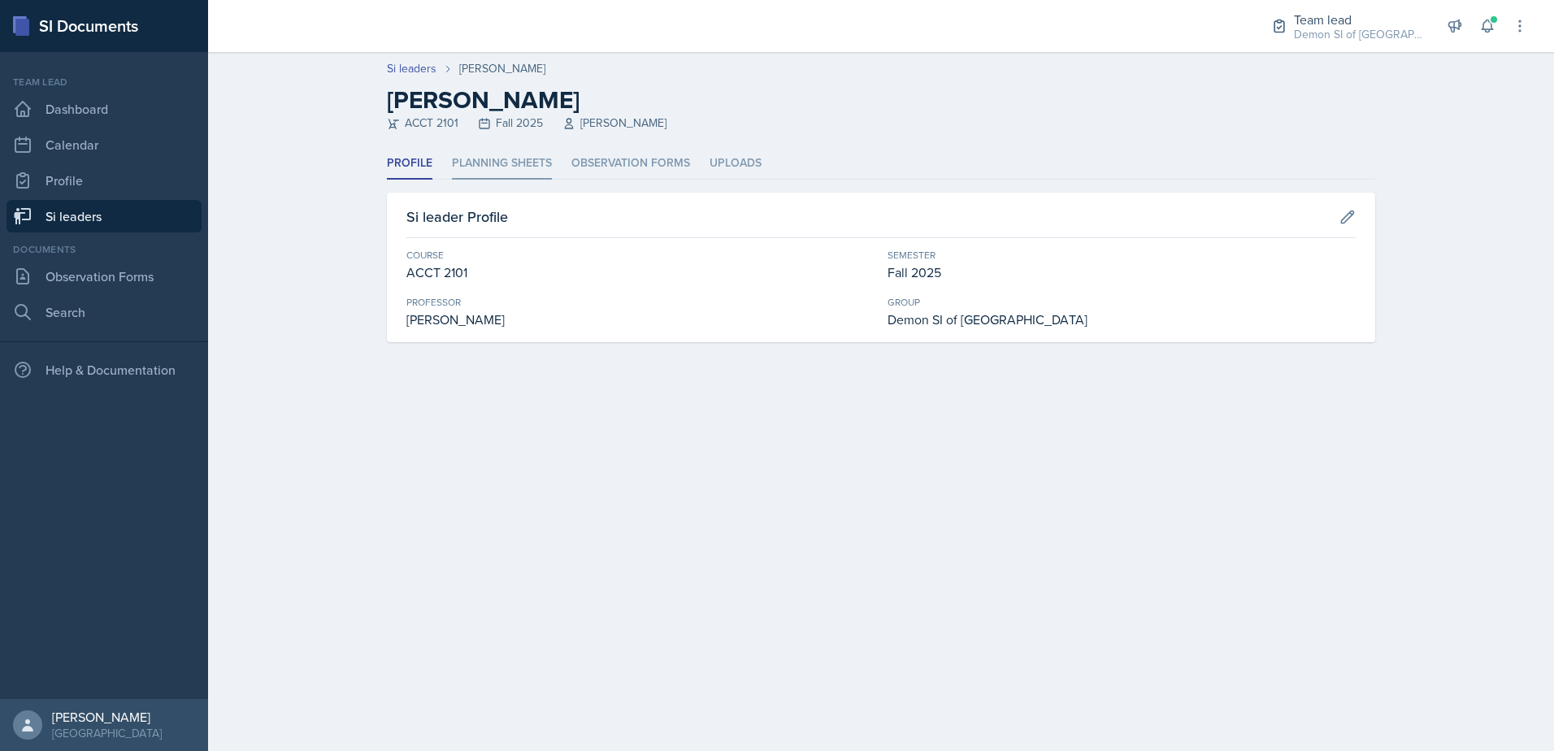
click at [472, 162] on li "Planning Sheets" at bounding box center [502, 164] width 100 height 32
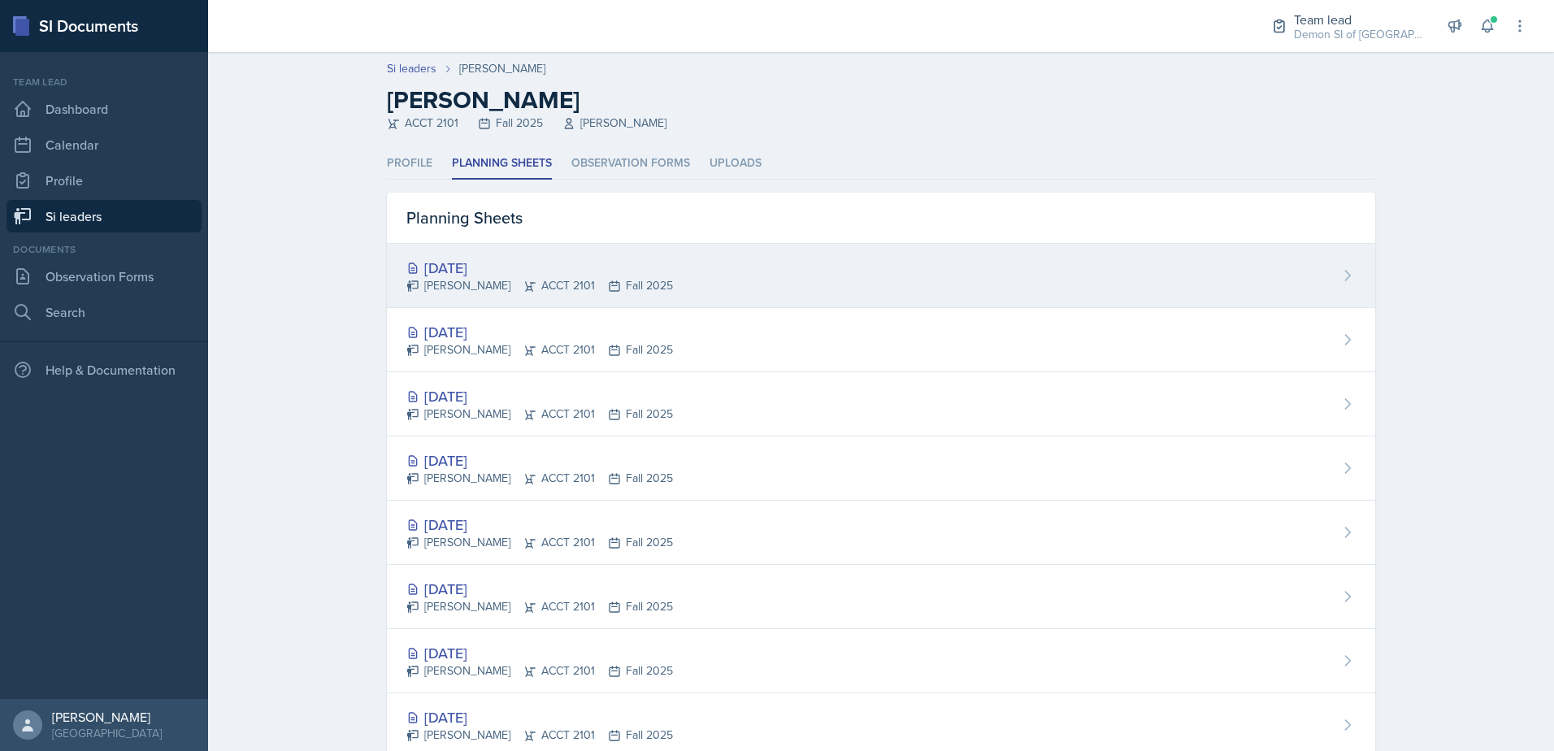
click at [443, 258] on div "[DATE]" at bounding box center [539, 268] width 267 height 22
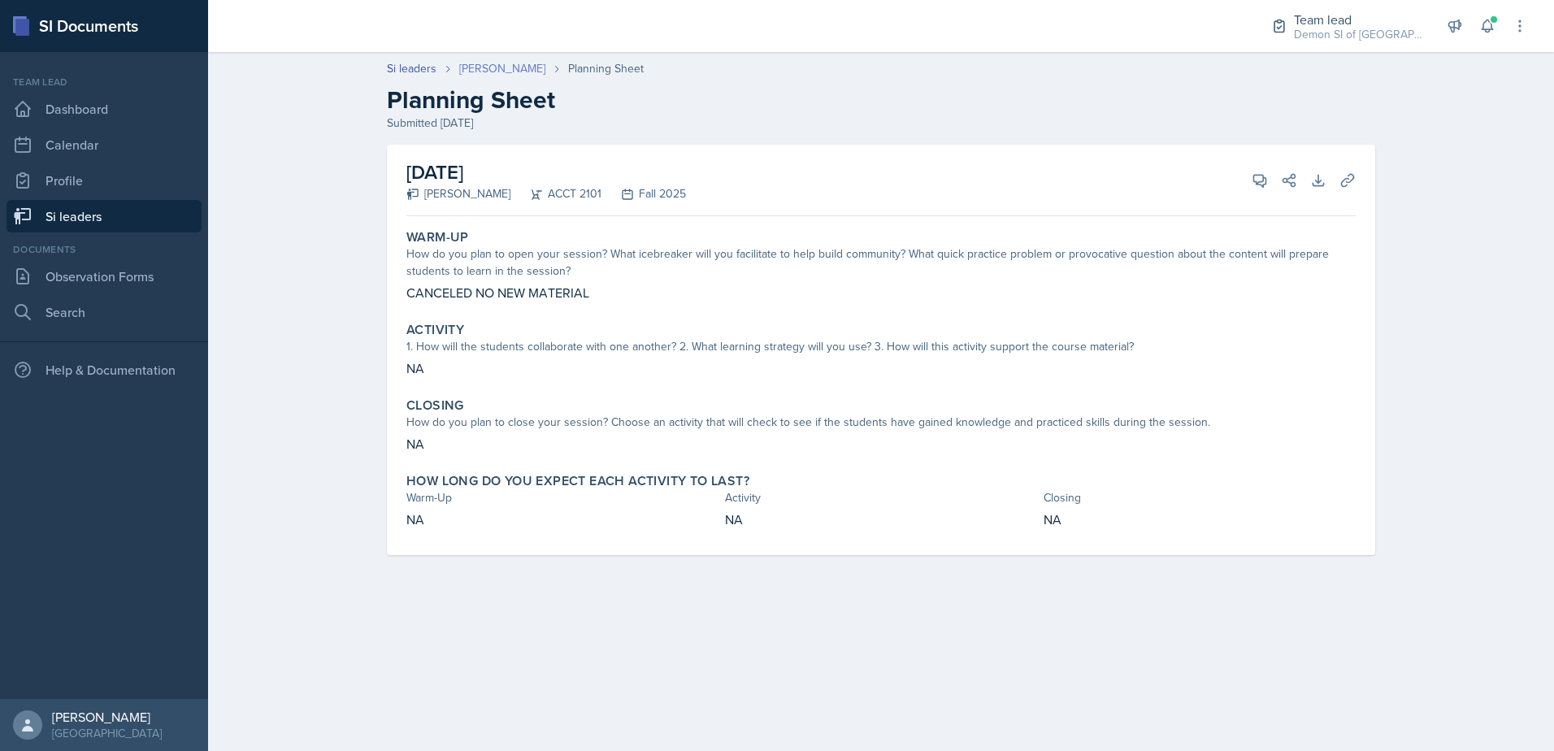
click at [500, 60] on link "[PERSON_NAME]" at bounding box center [502, 68] width 86 height 17
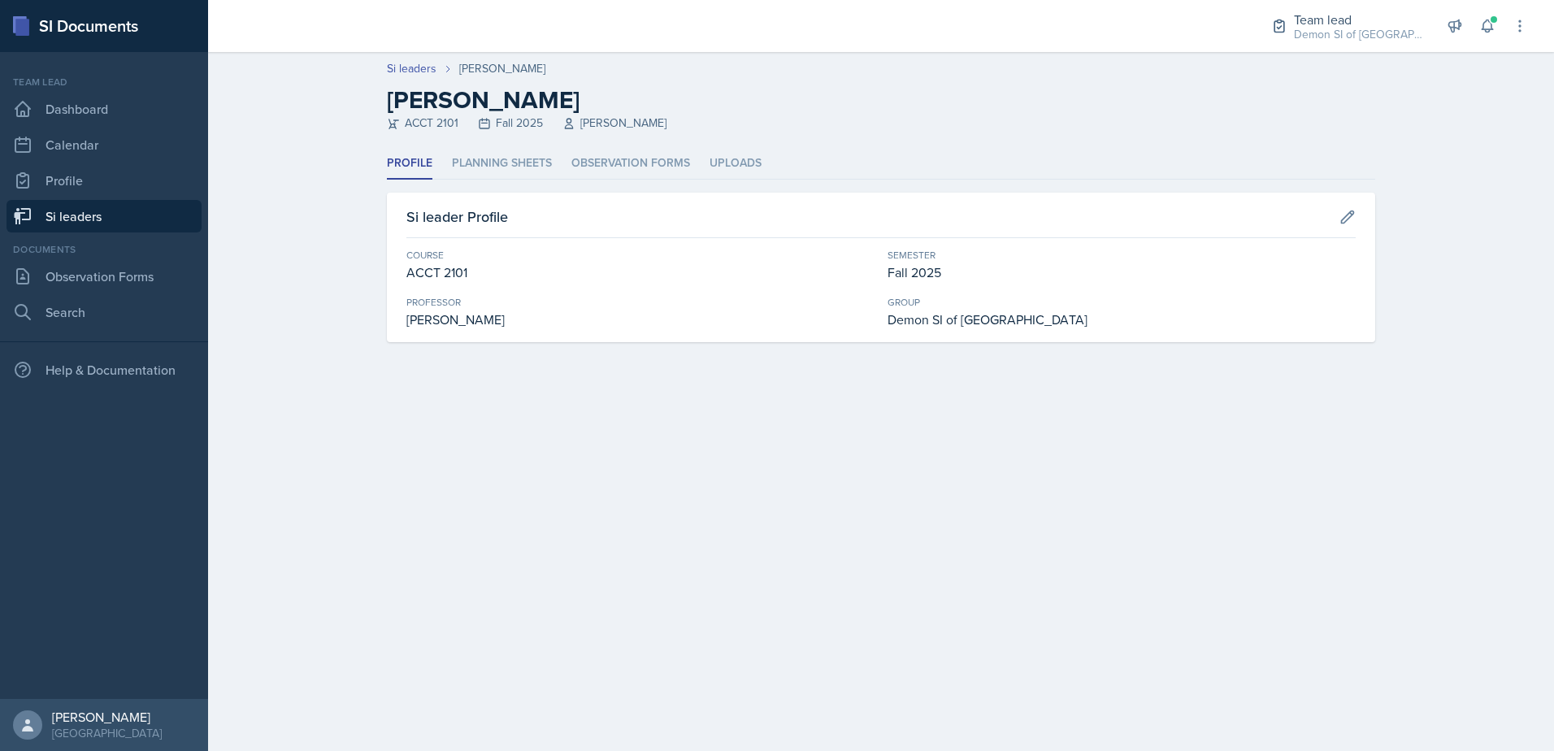
click at [477, 138] on header "Si leaders [PERSON_NAME] [PERSON_NAME] ACCT 2101 Fall 2025 [PERSON_NAME]" at bounding box center [881, 100] width 1346 height 96
click at [492, 163] on li "Planning Sheets" at bounding box center [502, 164] width 100 height 32
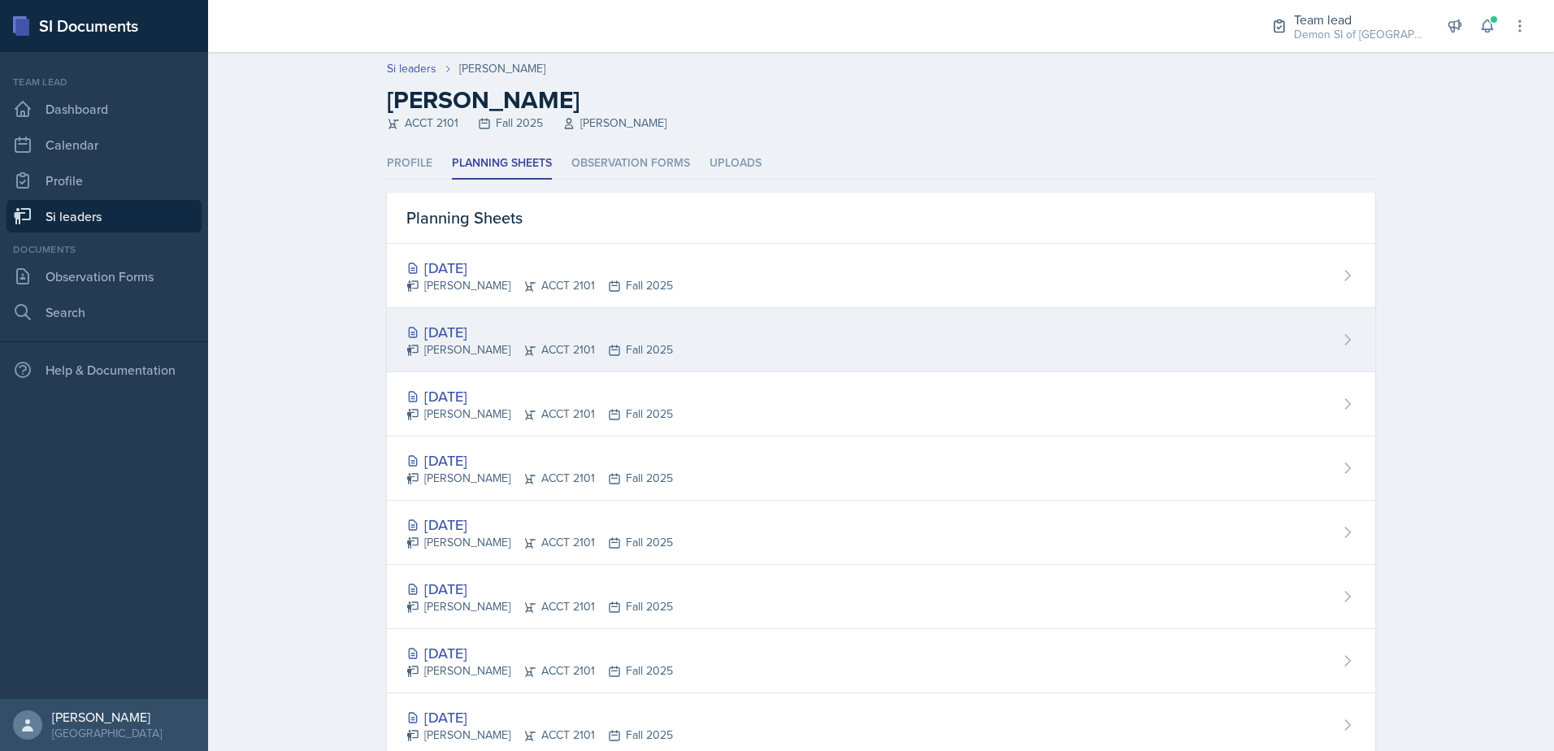
click at [460, 341] on div "[DATE]" at bounding box center [539, 332] width 267 height 22
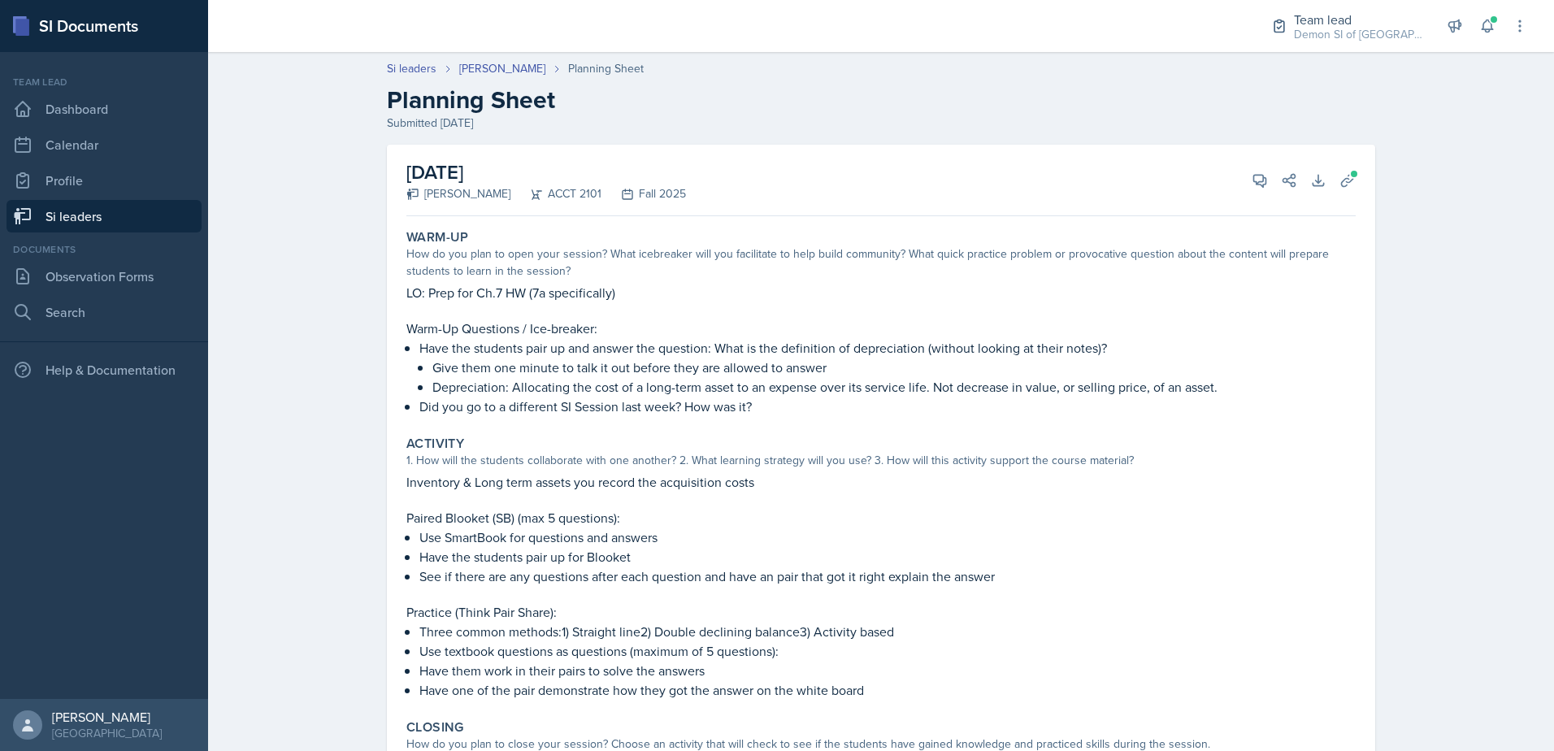
click at [1239, 181] on div "View Comments Comments Send Share" at bounding box center [1268, 180] width 59 height 16
click at [1251, 189] on button "View Comments" at bounding box center [1259, 180] width 29 height 29
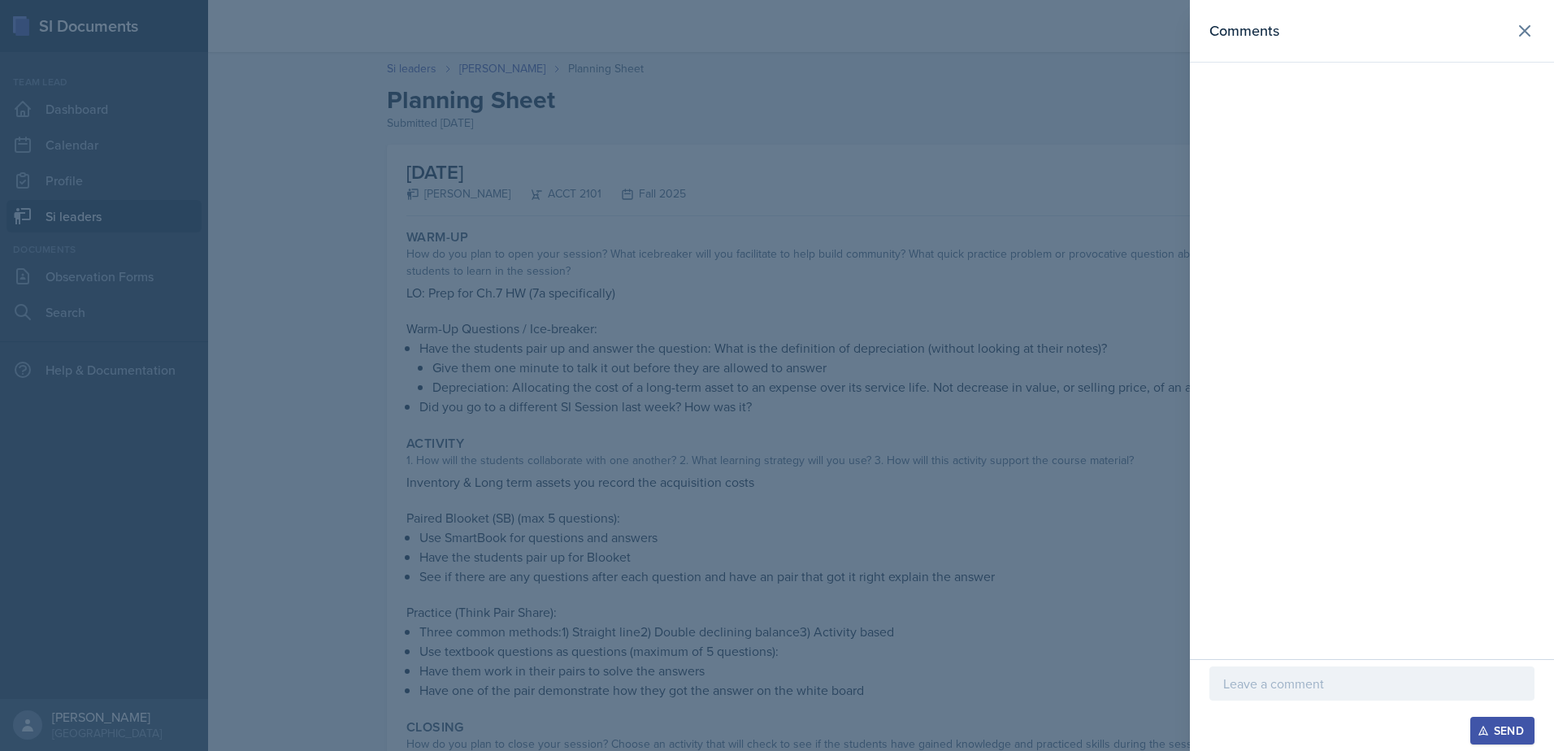
click at [1240, 672] on div at bounding box center [1372, 684] width 325 height 34
drag, startPoint x: 836, startPoint y: 670, endPoint x: 830, endPoint y: 675, distance: 8.6
click at [825, 674] on div at bounding box center [777, 375] width 1554 height 751
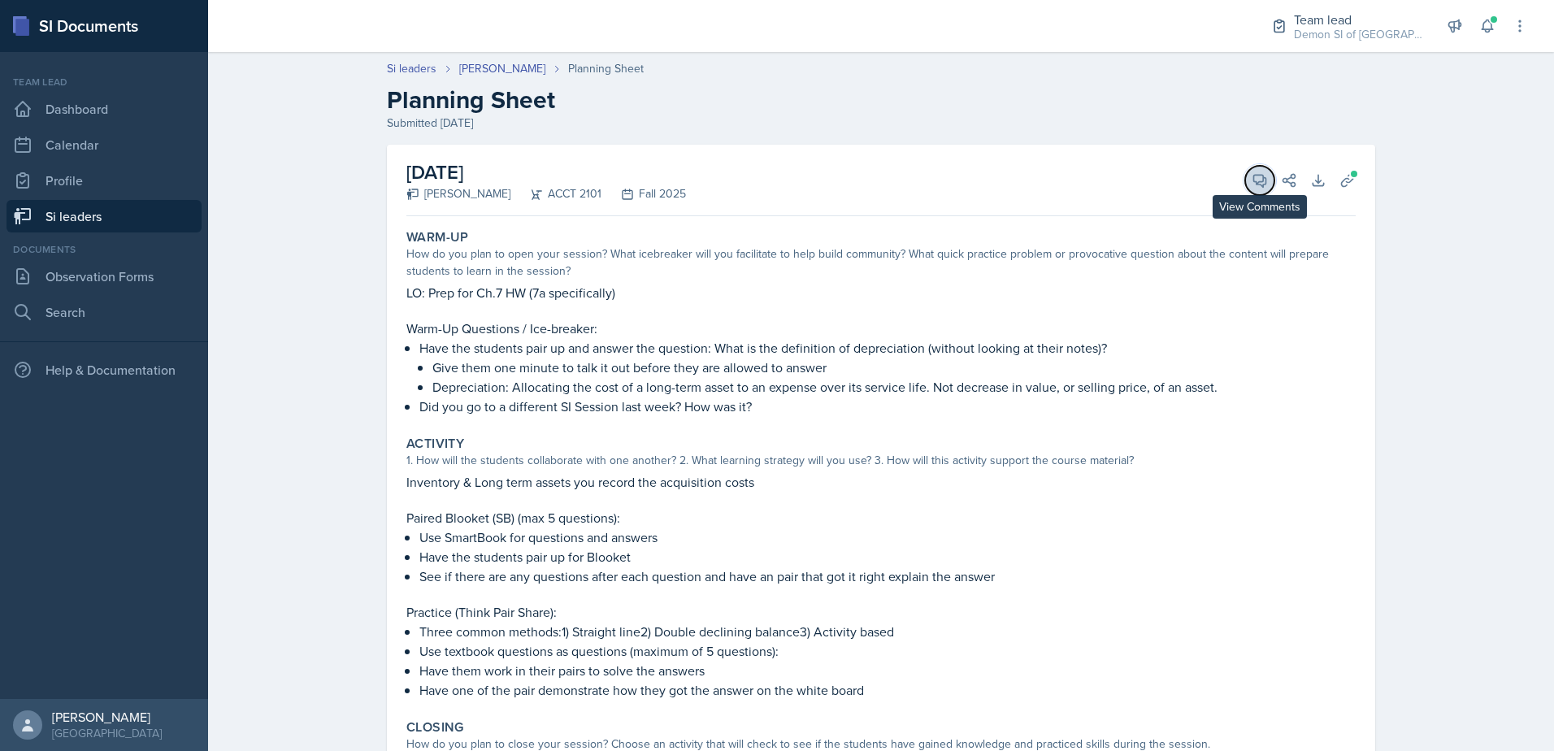
click at [1262, 190] on button "View Comments" at bounding box center [1259, 180] width 29 height 29
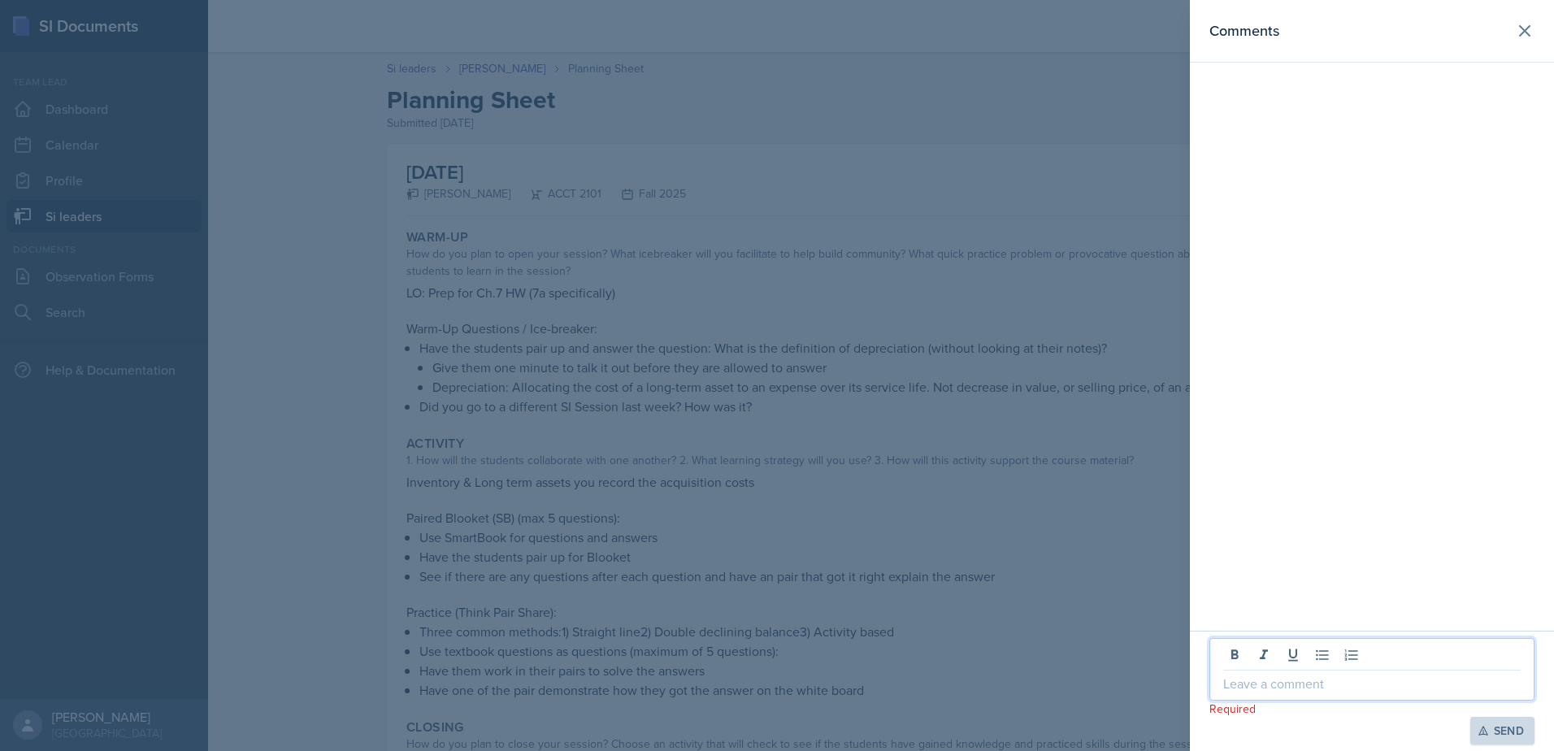
drag, startPoint x: 1401, startPoint y: 679, endPoint x: 1404, endPoint y: 694, distance: 15.6
click at [1404, 694] on div at bounding box center [1372, 669] width 325 height 63
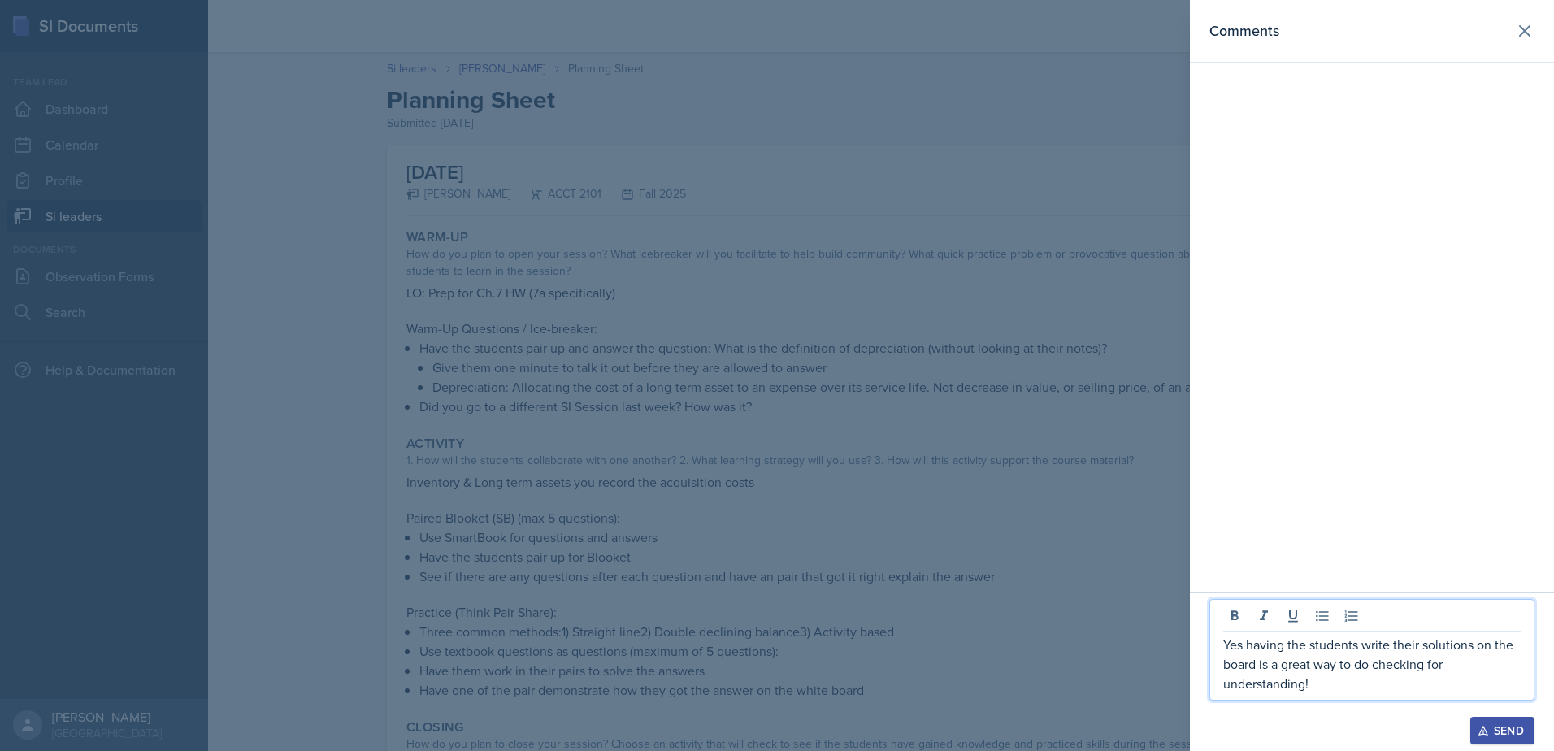
click at [1387, 648] on p "Yes having the students write their solutions on the board is a great way to do…" at bounding box center [1371, 664] width 297 height 59
click at [1379, 645] on p "Yes having the students write their solutions on the board is a great way to do…" at bounding box center [1371, 664] width 297 height 59
click at [1384, 656] on p "Yes having the students write their solutions on the board is a great way to do…" at bounding box center [1371, 664] width 297 height 59
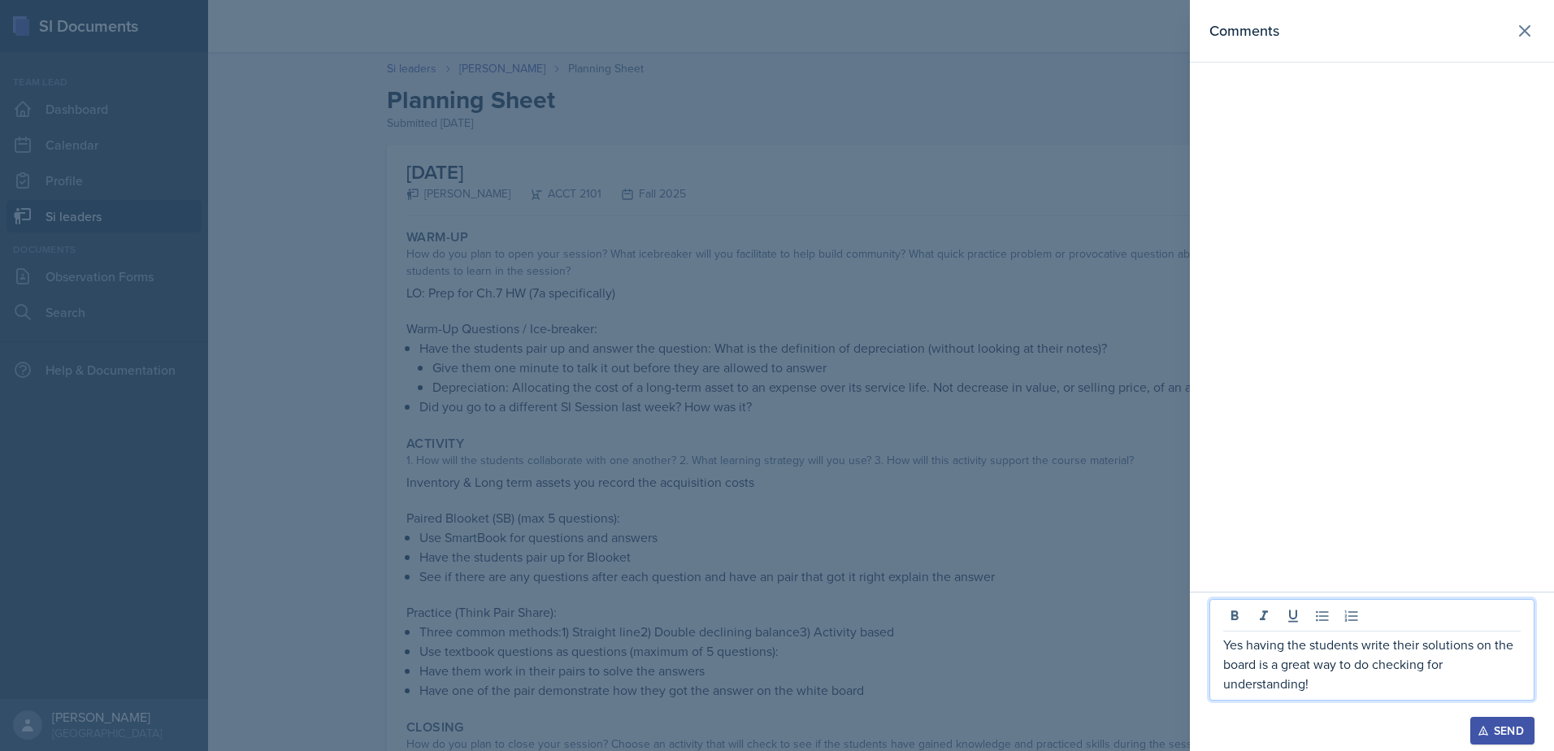
click at [1371, 641] on p "Yes having the students write their solutions on the board is a great way to do…" at bounding box center [1371, 664] width 297 height 59
click at [1388, 680] on p "Yes having the students write their solutions on the board is a great way to do…" at bounding box center [1371, 664] width 297 height 59
click at [1245, 645] on p "Yes having the students write their solutions on the board is a great way to do…" at bounding box center [1371, 664] width 297 height 59
drag, startPoint x: 1334, startPoint y: 690, endPoint x: 1218, endPoint y: 622, distance: 134.1
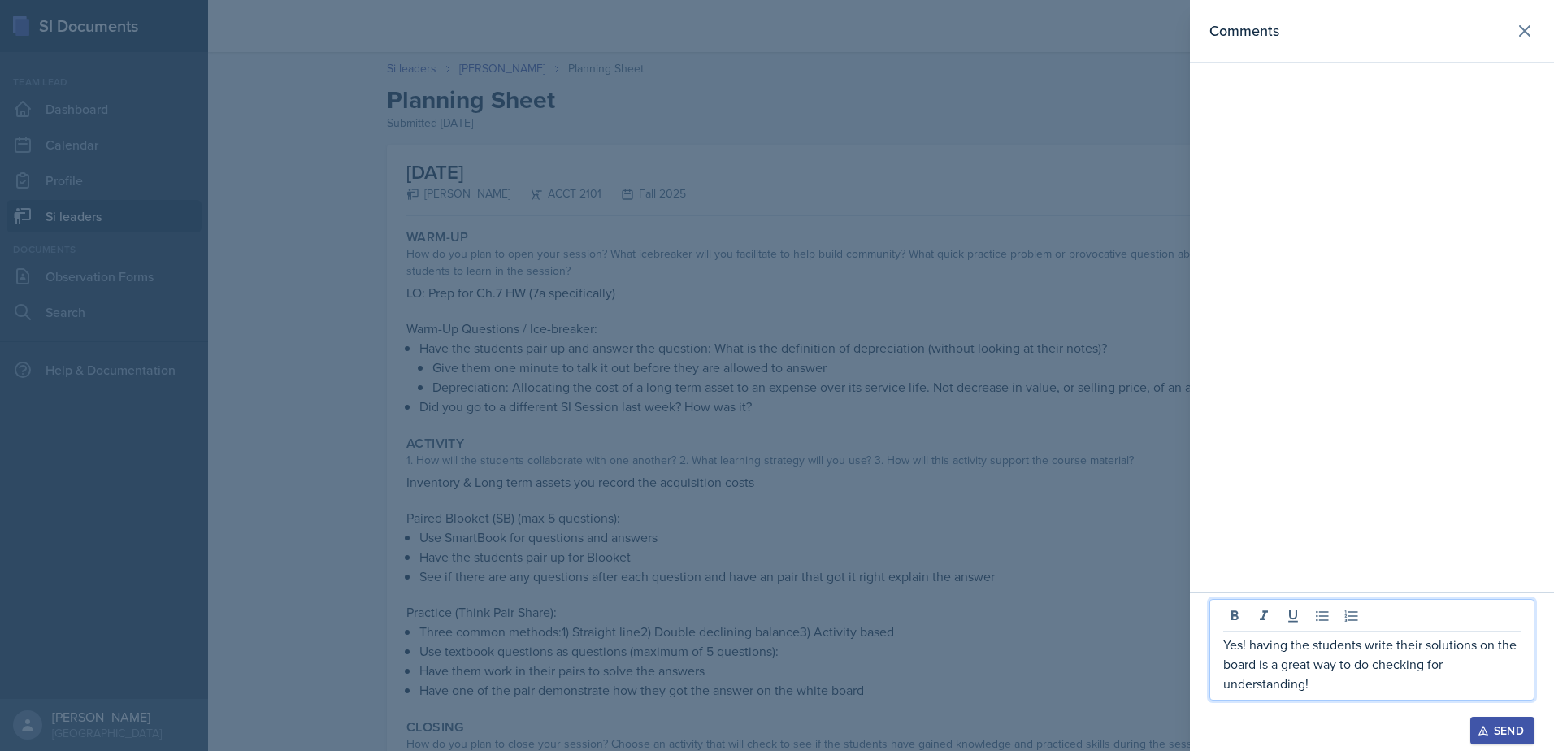
click at [1218, 622] on div "Yes! having the students write their solutions on the board is a great way to d…" at bounding box center [1372, 650] width 325 height 102
drag, startPoint x: 1233, startPoint y: 649, endPoint x: 1270, endPoint y: 653, distance: 37.5
click at [1270, 653] on p "Yes! having the students write their solutions on the board is a great way to d…" at bounding box center [1371, 664] width 297 height 59
click at [1265, 646] on p "Yes! having the students write their solutions on the board is a great way to d…" at bounding box center [1371, 664] width 297 height 59
click at [1257, 649] on p "Yes! having the students write their solutions on the board is a great way to d…" at bounding box center [1371, 664] width 297 height 59
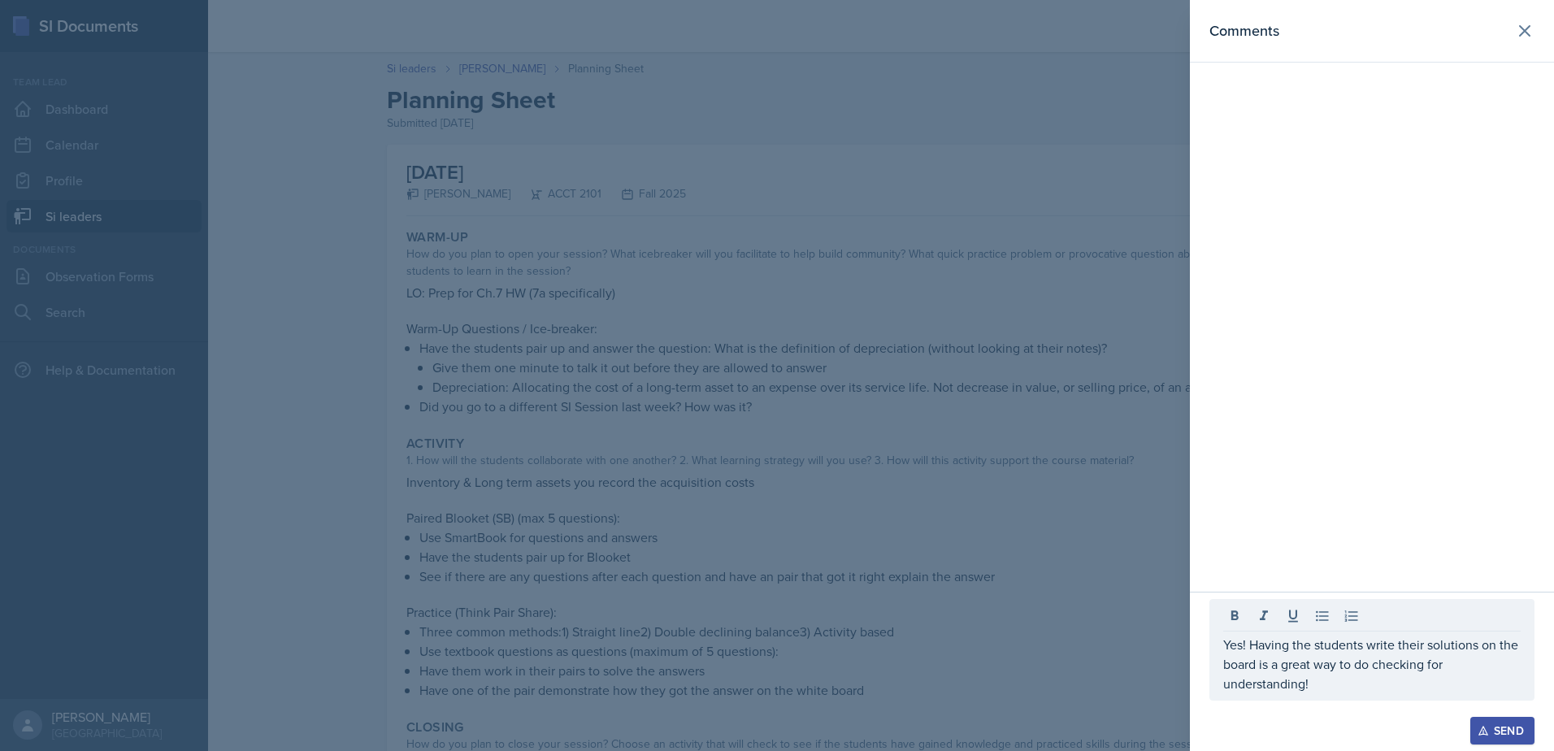
click at [740, 635] on div at bounding box center [777, 375] width 1554 height 751
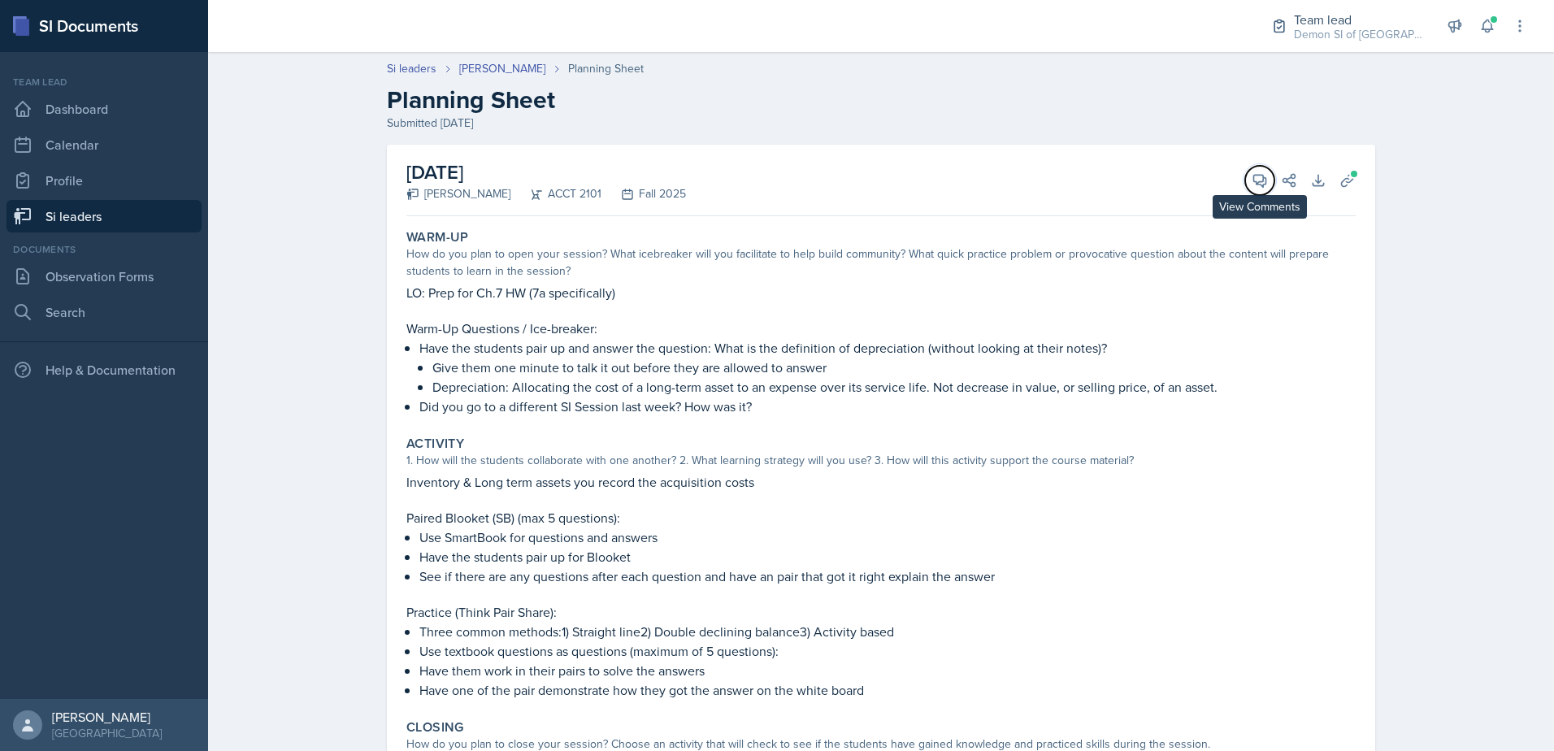
drag, startPoint x: 1254, startPoint y: 185, endPoint x: 1250, endPoint y: 199, distance: 15.2
click at [1254, 185] on icon at bounding box center [1260, 181] width 12 height 12
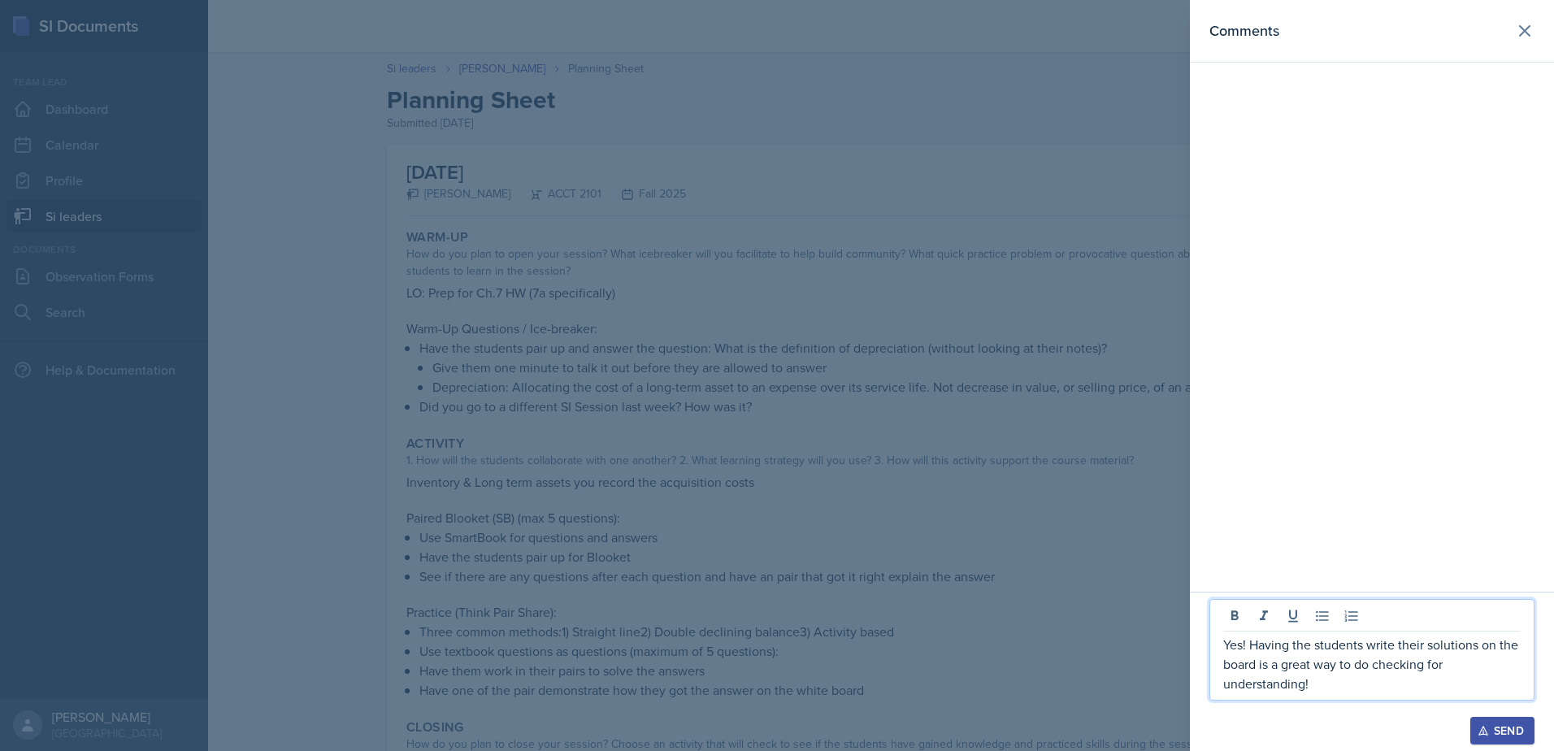
drag, startPoint x: 1352, startPoint y: 680, endPoint x: 1223, endPoint y: 645, distance: 133.7
click at [1223, 645] on div "Yes! Having the students write their solutions on the board is a great way to d…" at bounding box center [1372, 650] width 325 height 102
copy p "Yes! Having the students write their solutions on the board is a great way to d…"
click at [1481, 736] on div "Send" at bounding box center [1502, 730] width 43 height 13
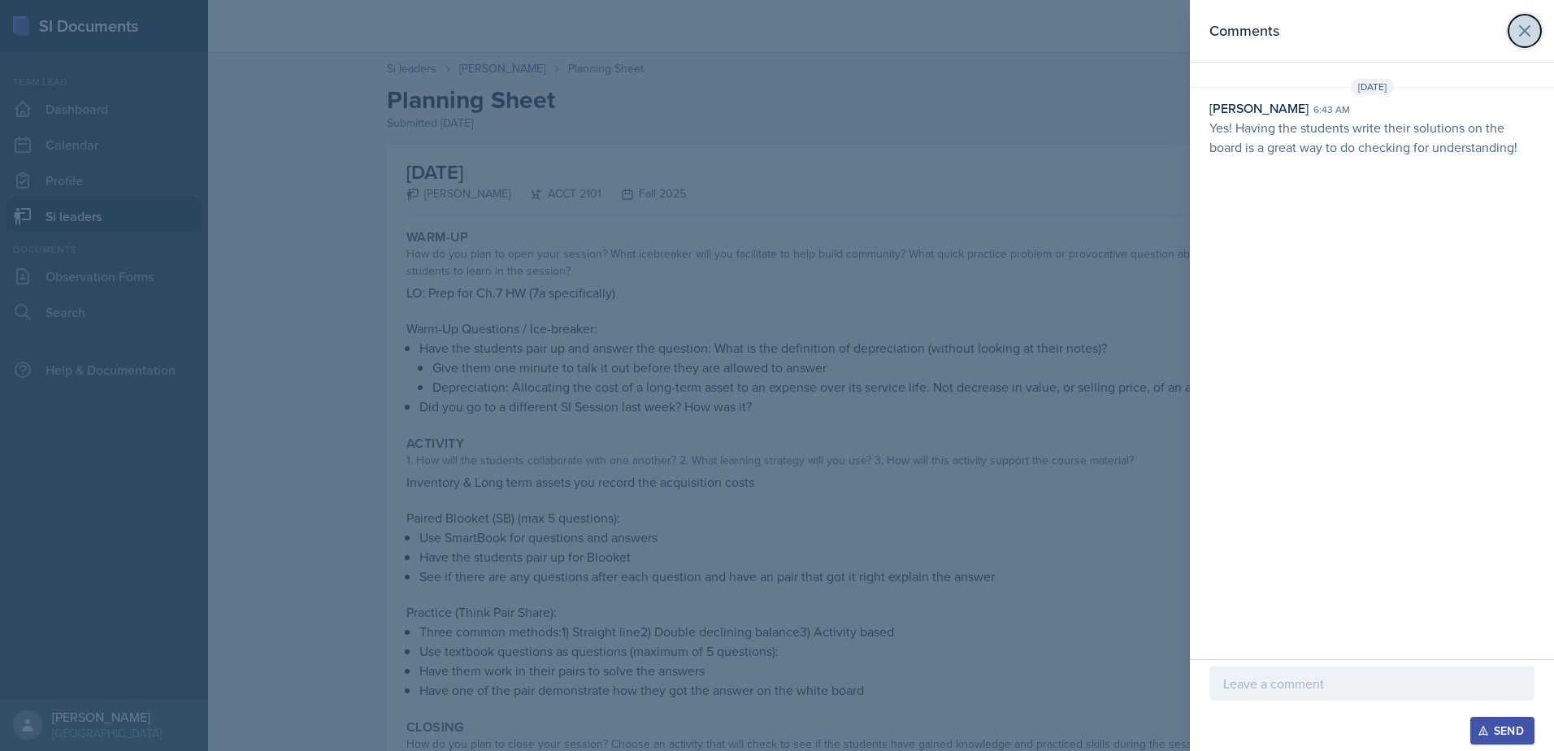
click at [1511, 33] on button at bounding box center [1525, 31] width 33 height 33
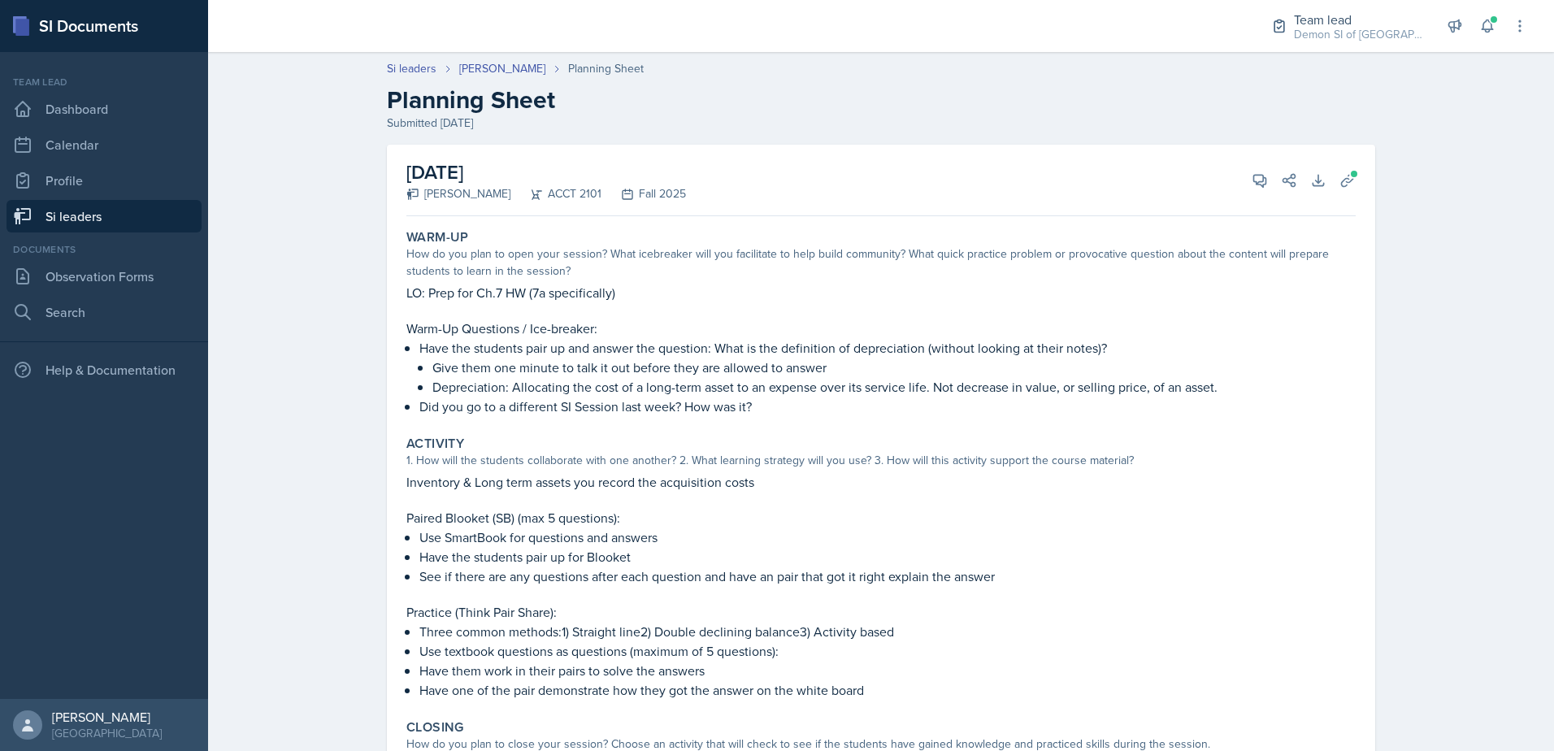
click at [129, 216] on link "Si leaders" at bounding box center [104, 216] width 195 height 33
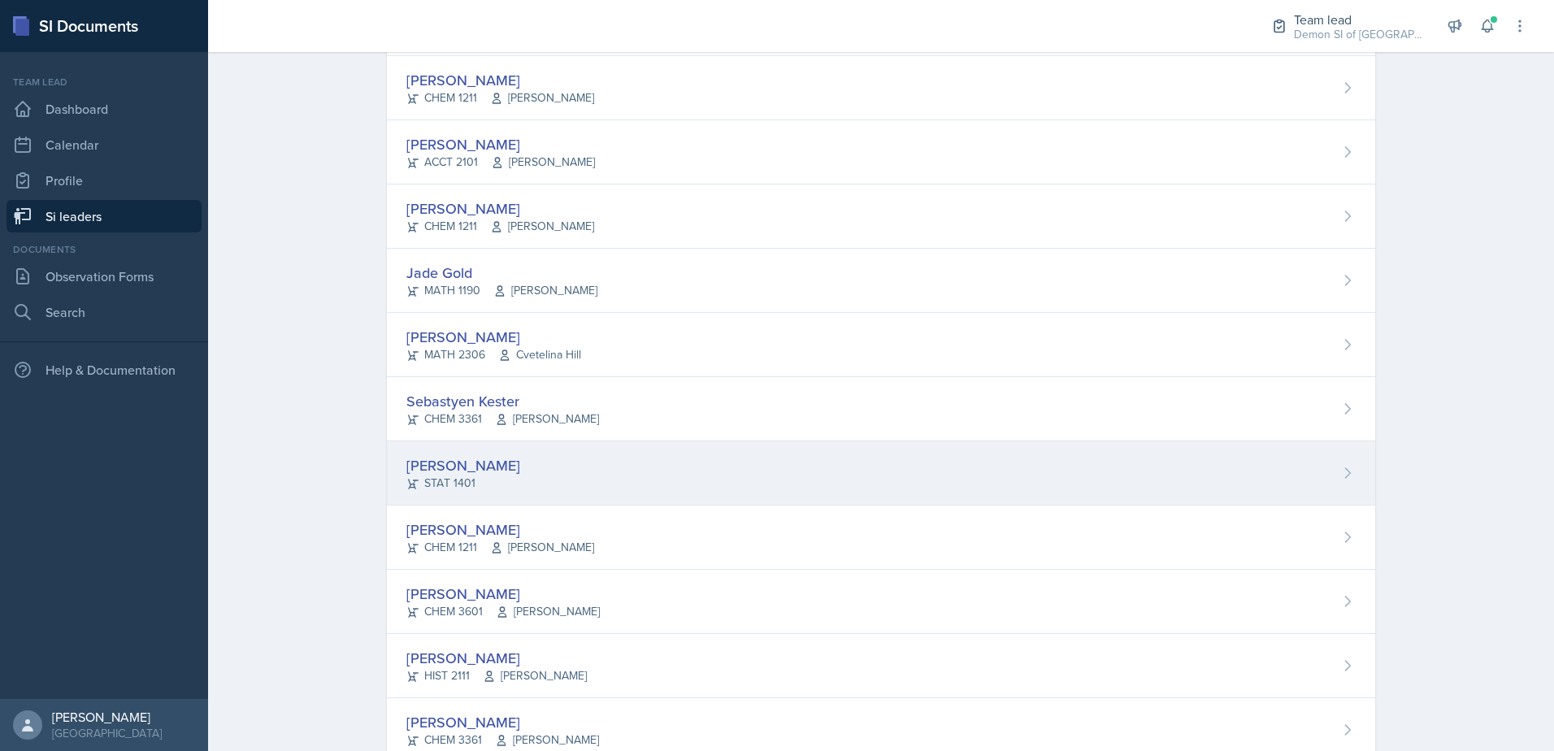
scroll to position [569, 0]
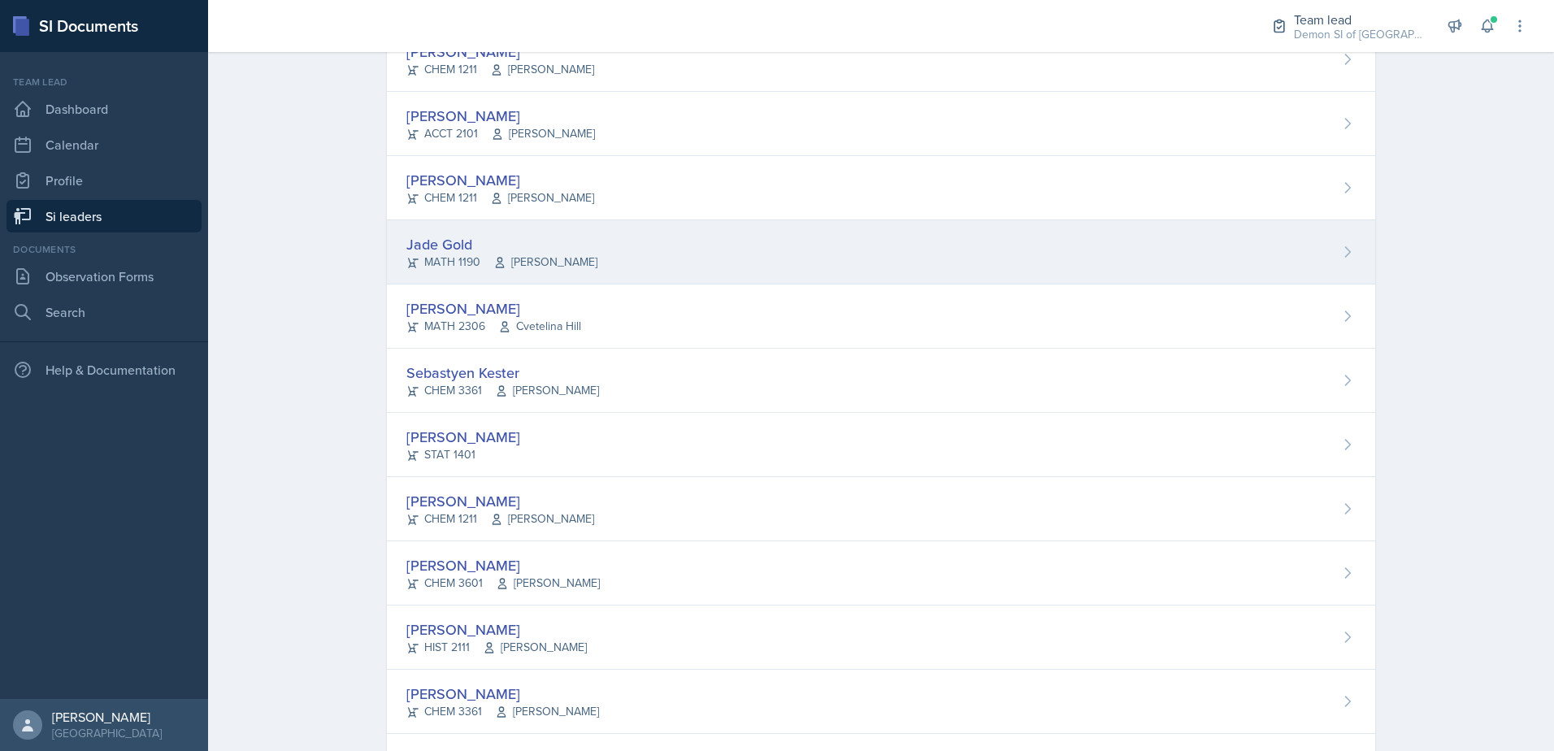
click at [501, 271] on div "Jade Gold MATH 1190 [PERSON_NAME]" at bounding box center [881, 252] width 988 height 64
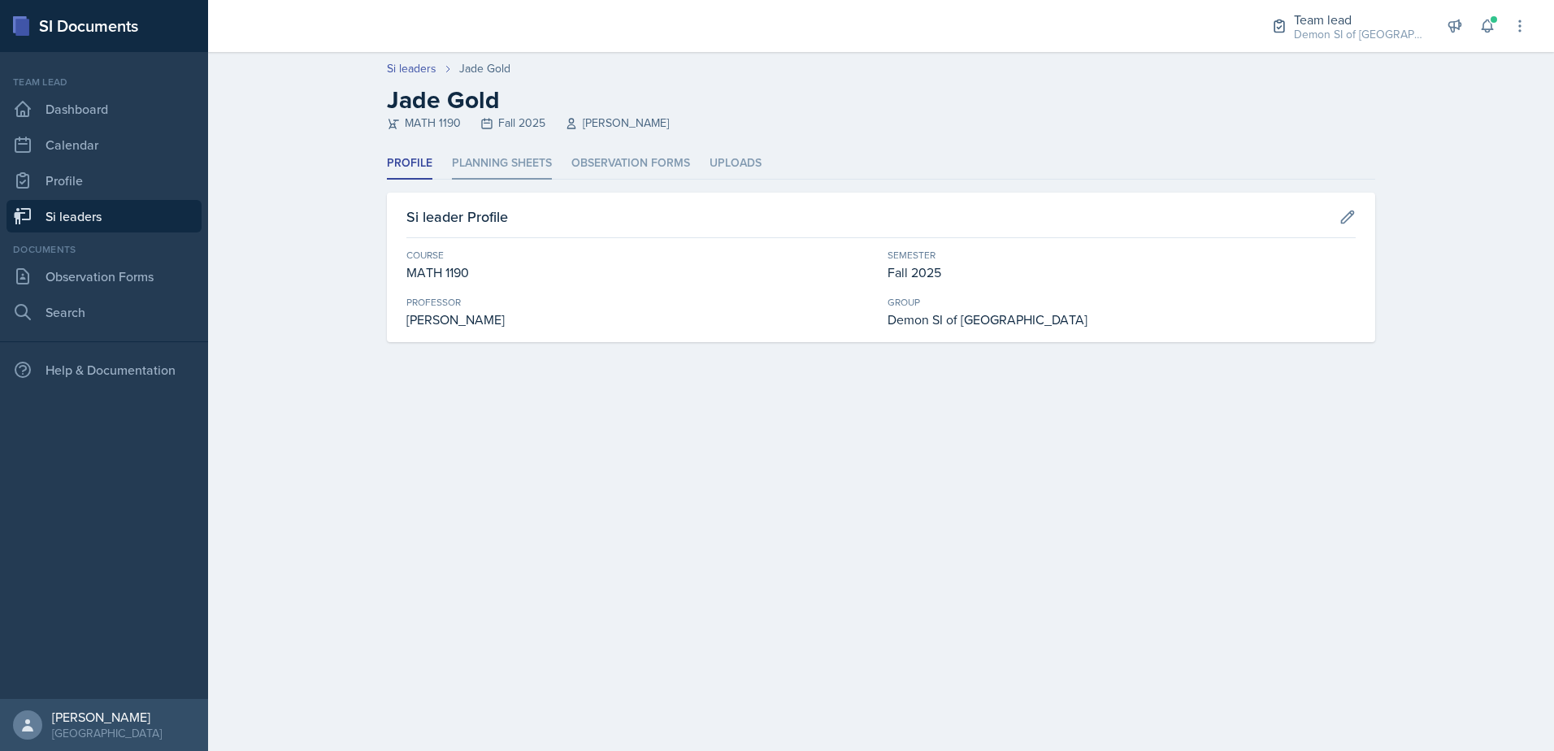
click at [549, 167] on li "Planning Sheets" at bounding box center [502, 164] width 100 height 32
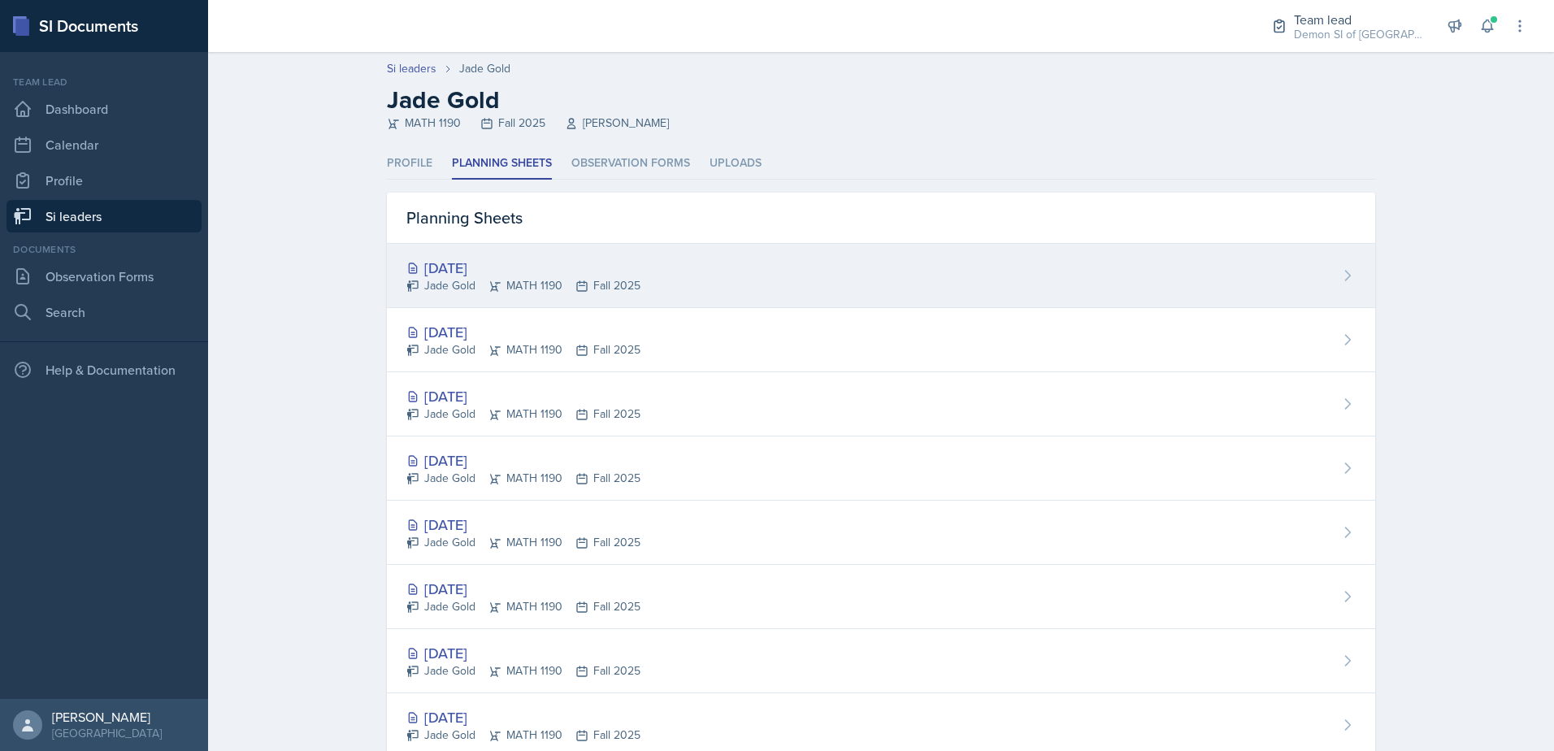
click at [588, 284] on div "Jade Gold MATH 1190 Fall 2025" at bounding box center [523, 285] width 234 height 17
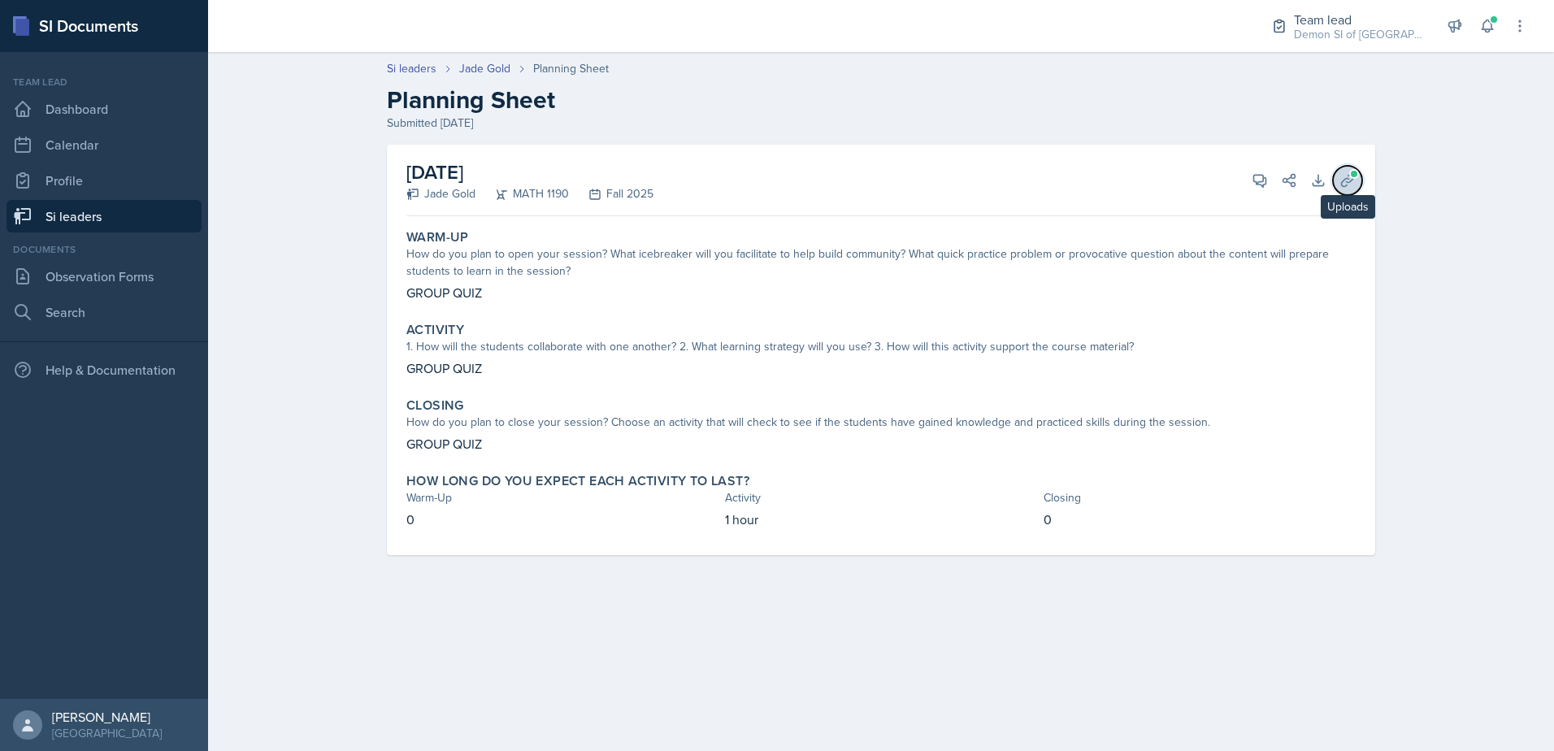
click at [1351, 190] on button "Uploads" at bounding box center [1347, 180] width 29 height 29
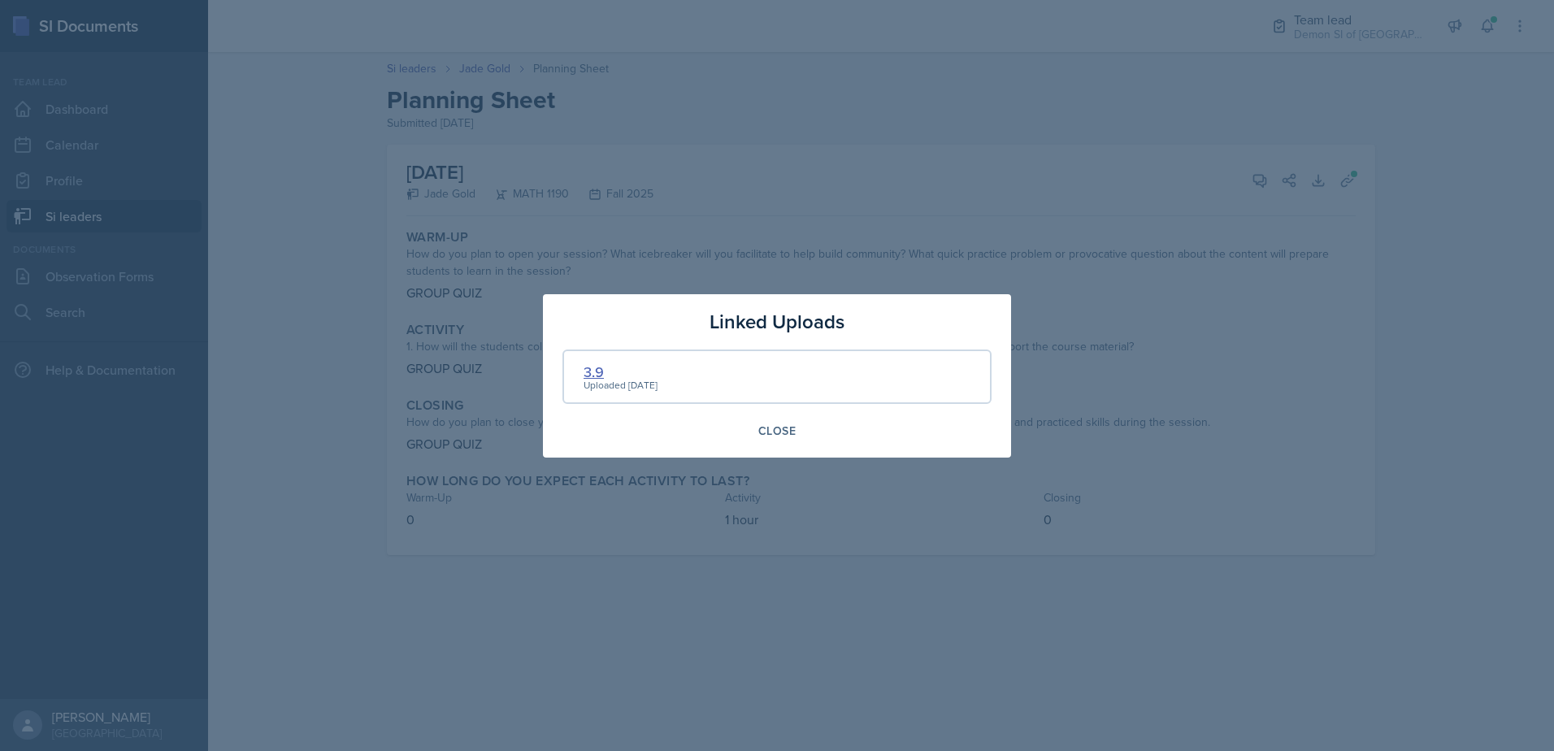
click at [607, 372] on div "3.9" at bounding box center [621, 372] width 74 height 22
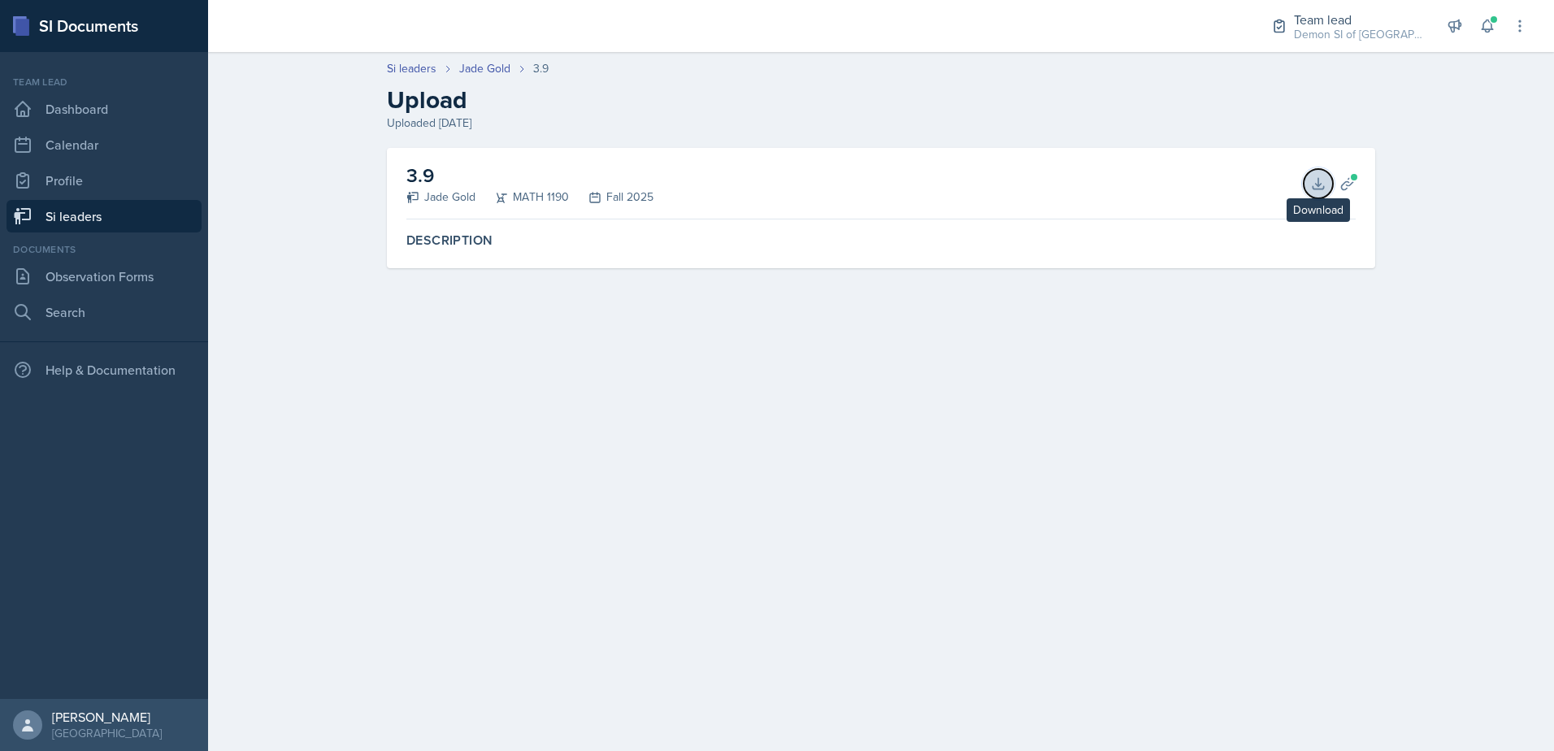
click at [1310, 192] on button "Download" at bounding box center [1318, 183] width 29 height 29
click at [511, 77] on div "Si leaders [PERSON_NAME] 3.9 Upload Uploaded [DATE]" at bounding box center [881, 96] width 1040 height 72
click at [503, 74] on link "Jade Gold" at bounding box center [484, 68] width 51 height 17
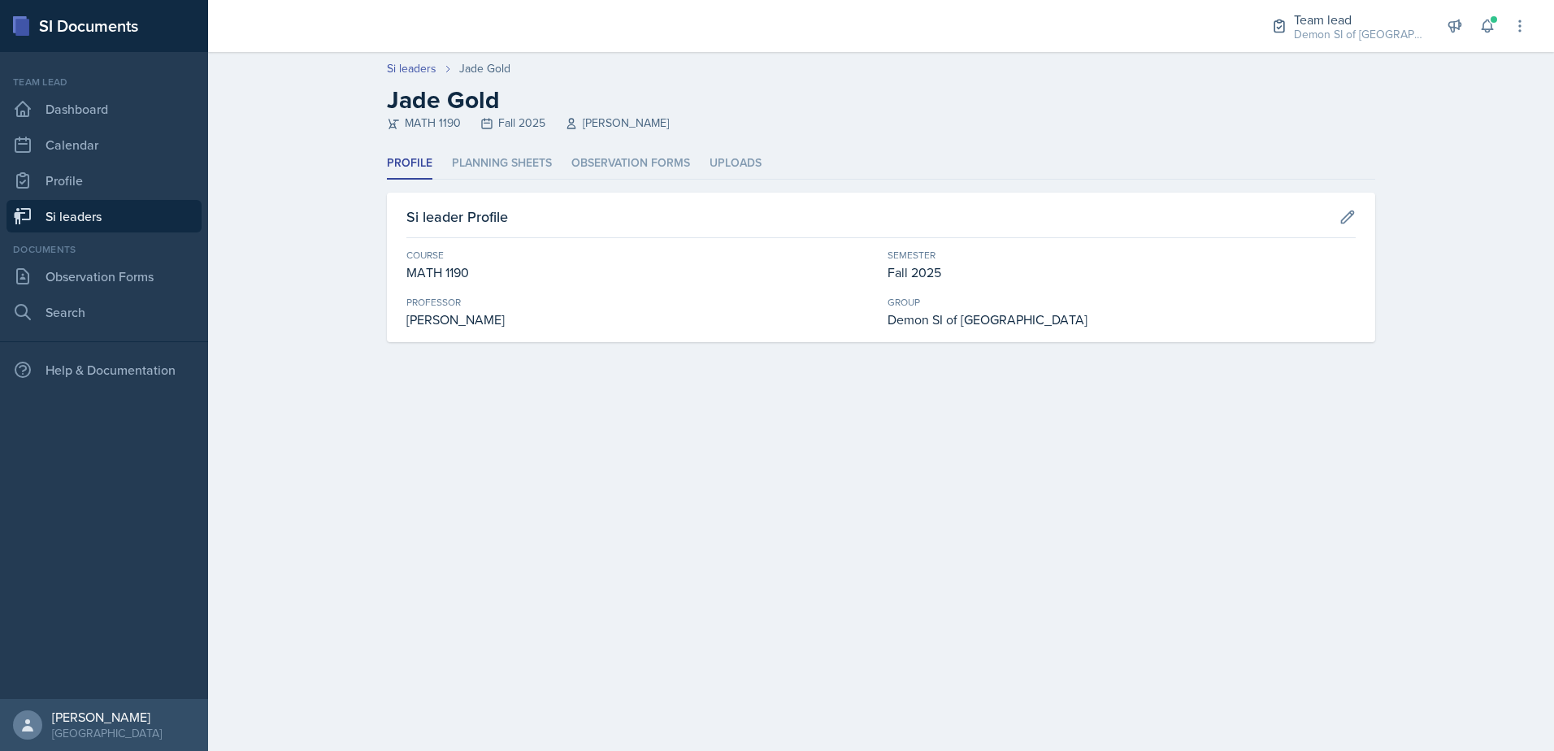
click at [497, 180] on div "Profile Planning Sheets Observation Forms Uploads Profile Planning Sheets Obser…" at bounding box center [881, 245] width 988 height 194
click at [497, 167] on li "Planning Sheets" at bounding box center [502, 164] width 100 height 32
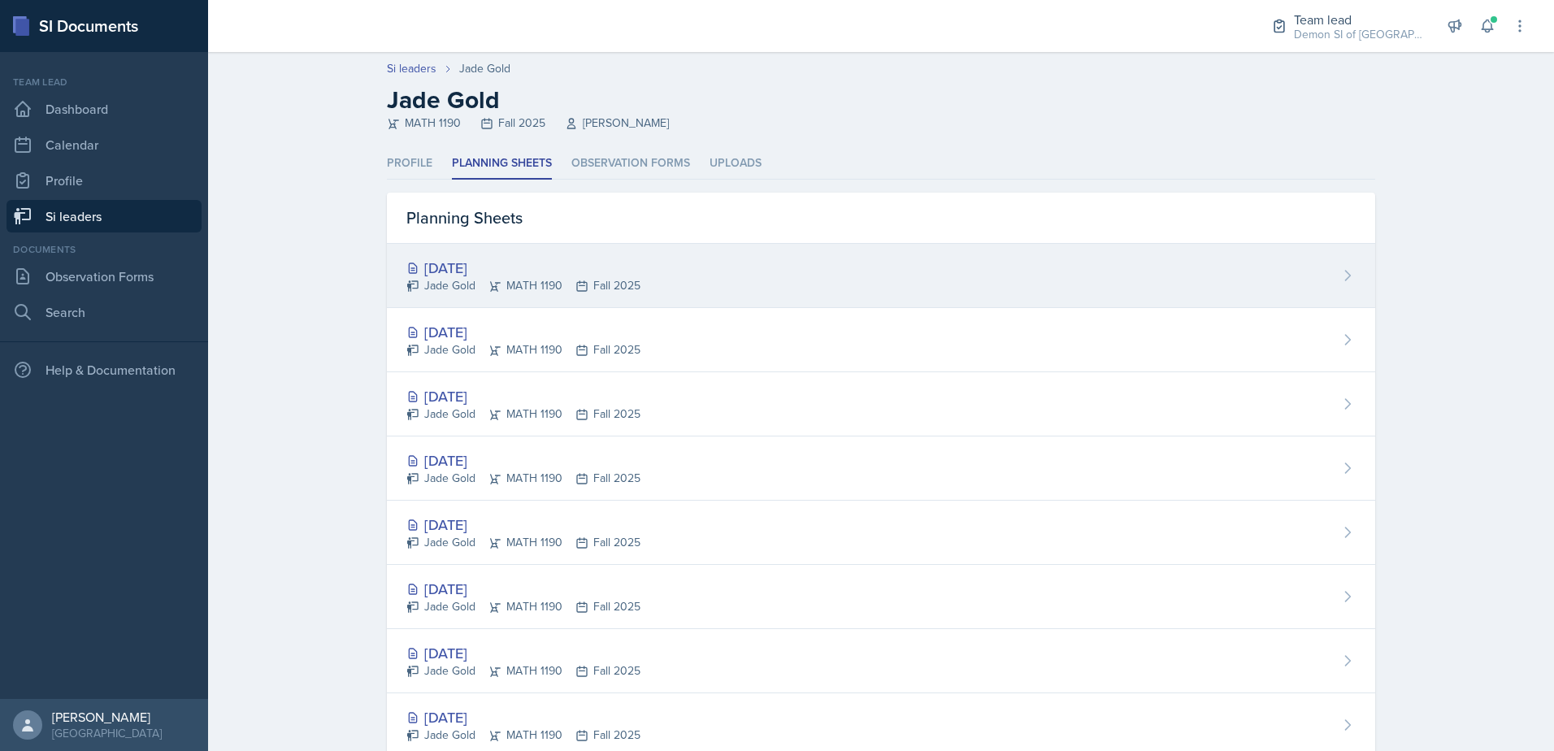
click at [500, 268] on div "[DATE]" at bounding box center [523, 268] width 234 height 22
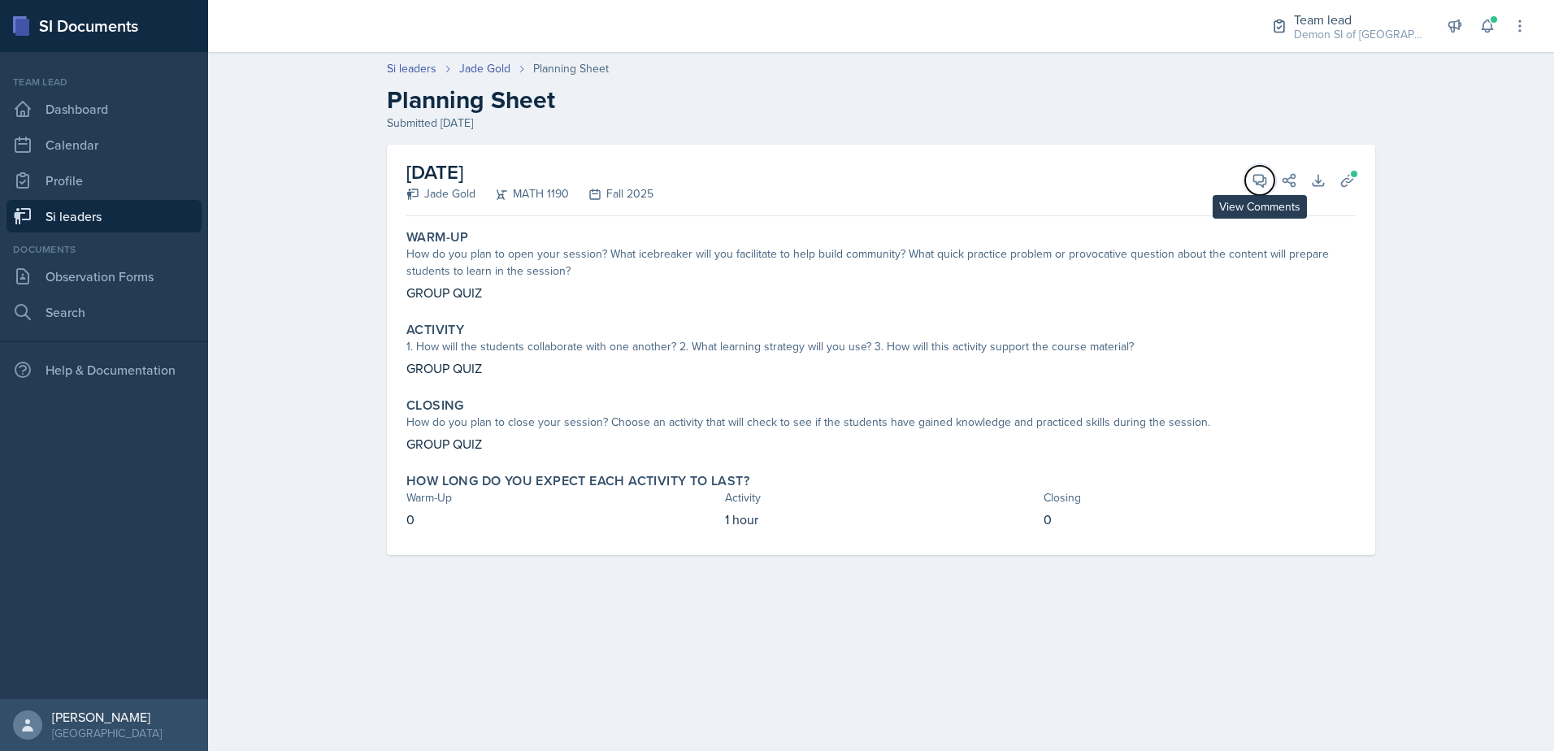
click at [1251, 176] on button "View Comments" at bounding box center [1259, 180] width 29 height 29
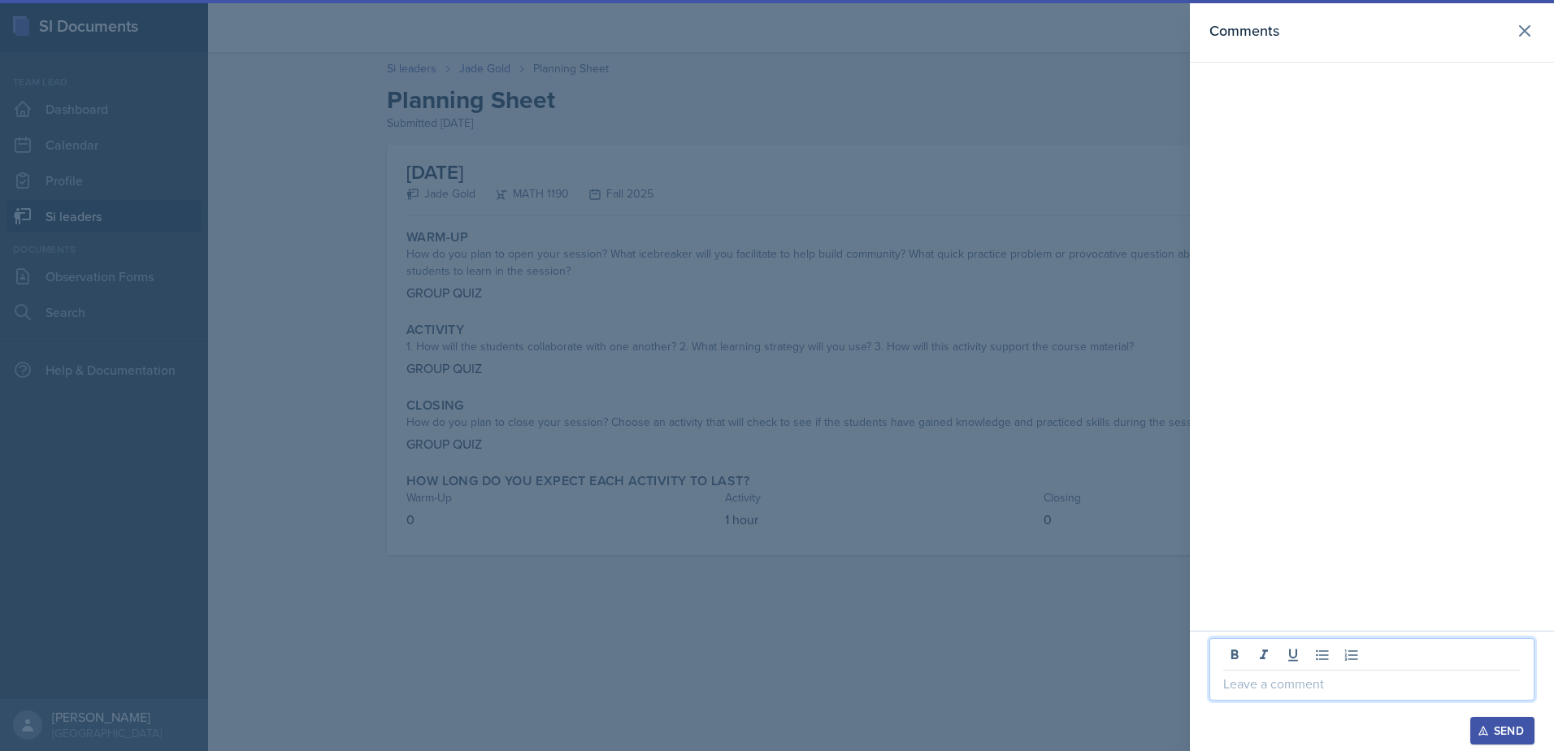
click at [1325, 682] on p at bounding box center [1371, 684] width 297 height 20
click at [1511, 30] on button at bounding box center [1525, 31] width 33 height 33
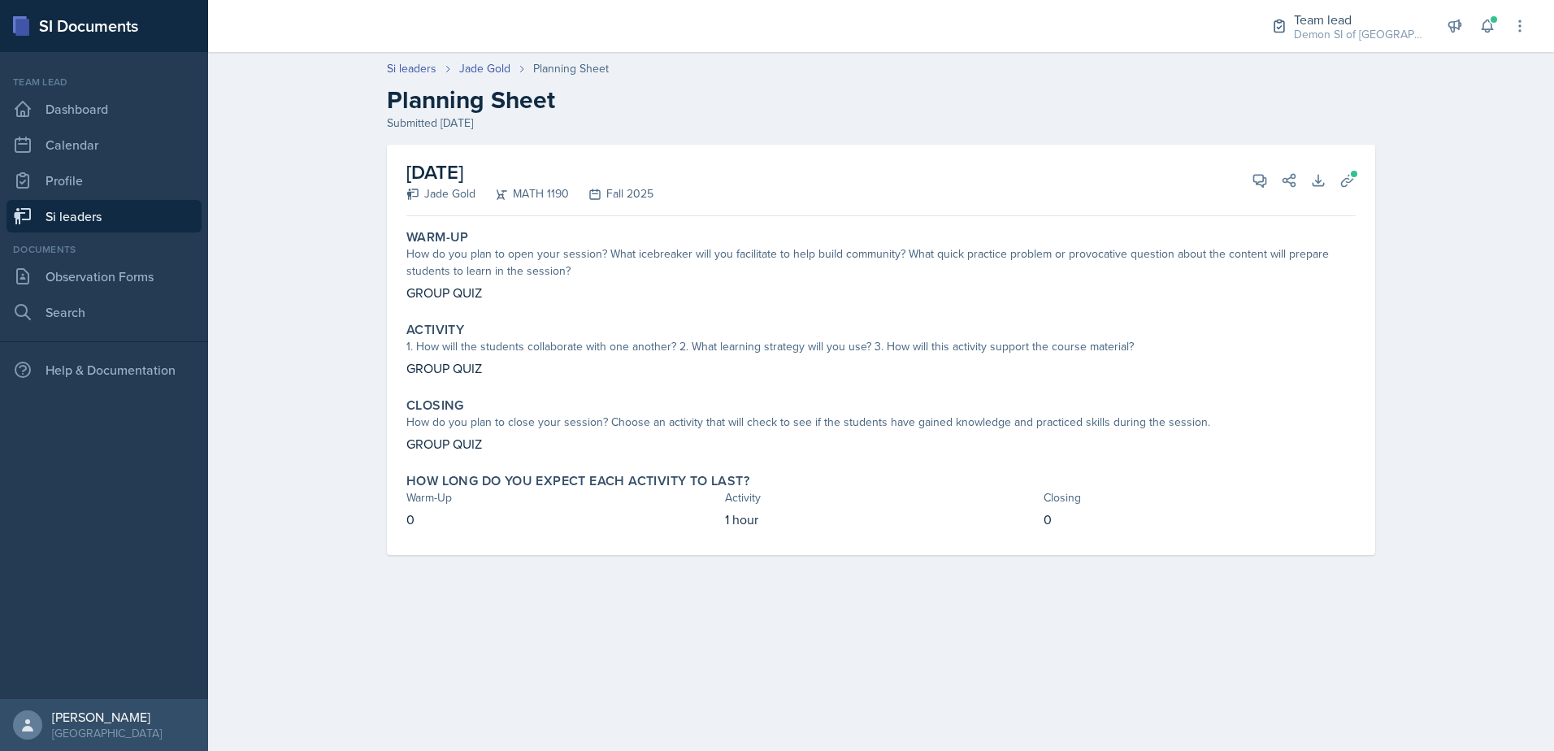
click at [185, 222] on link "Si leaders" at bounding box center [104, 216] width 195 height 33
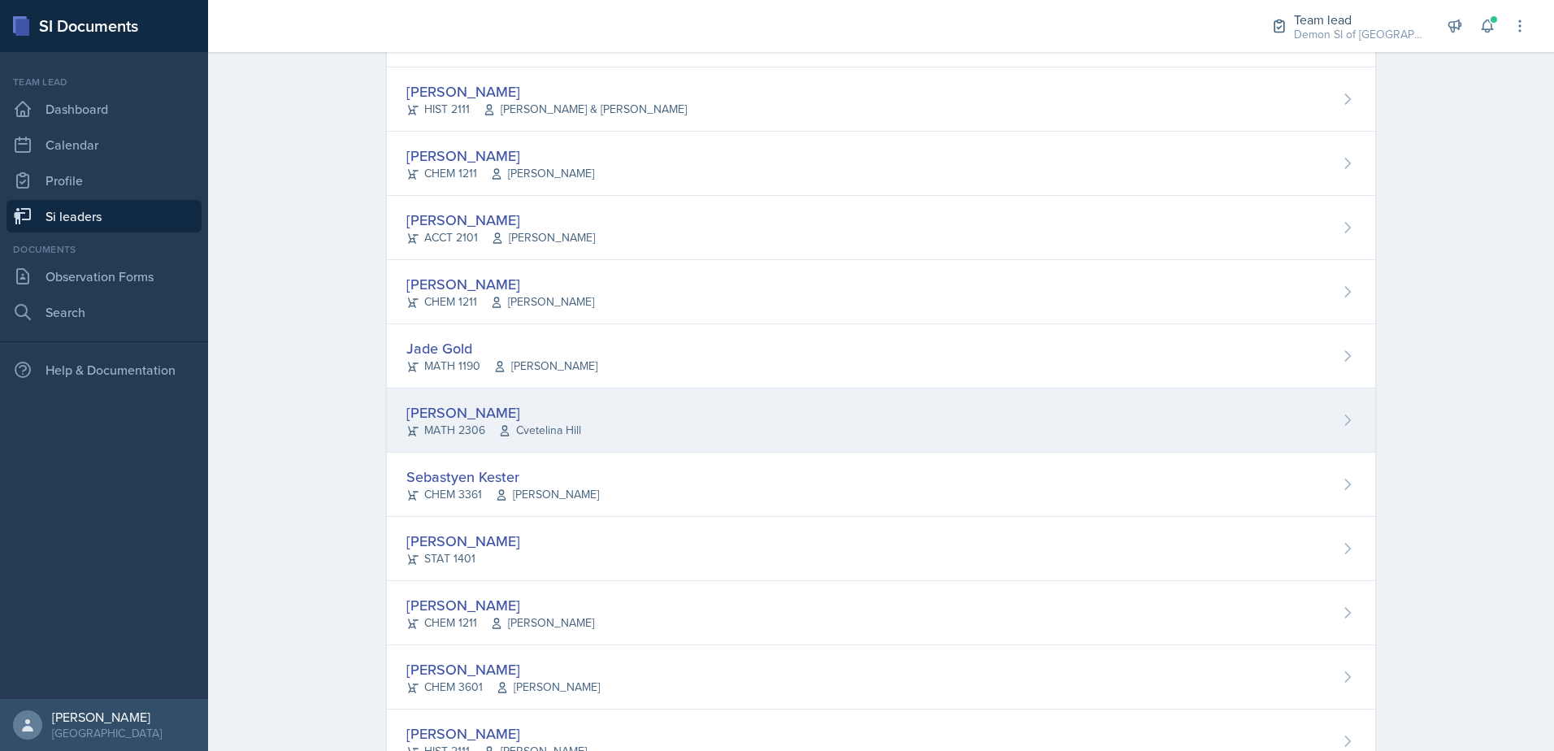
scroll to position [488, 0]
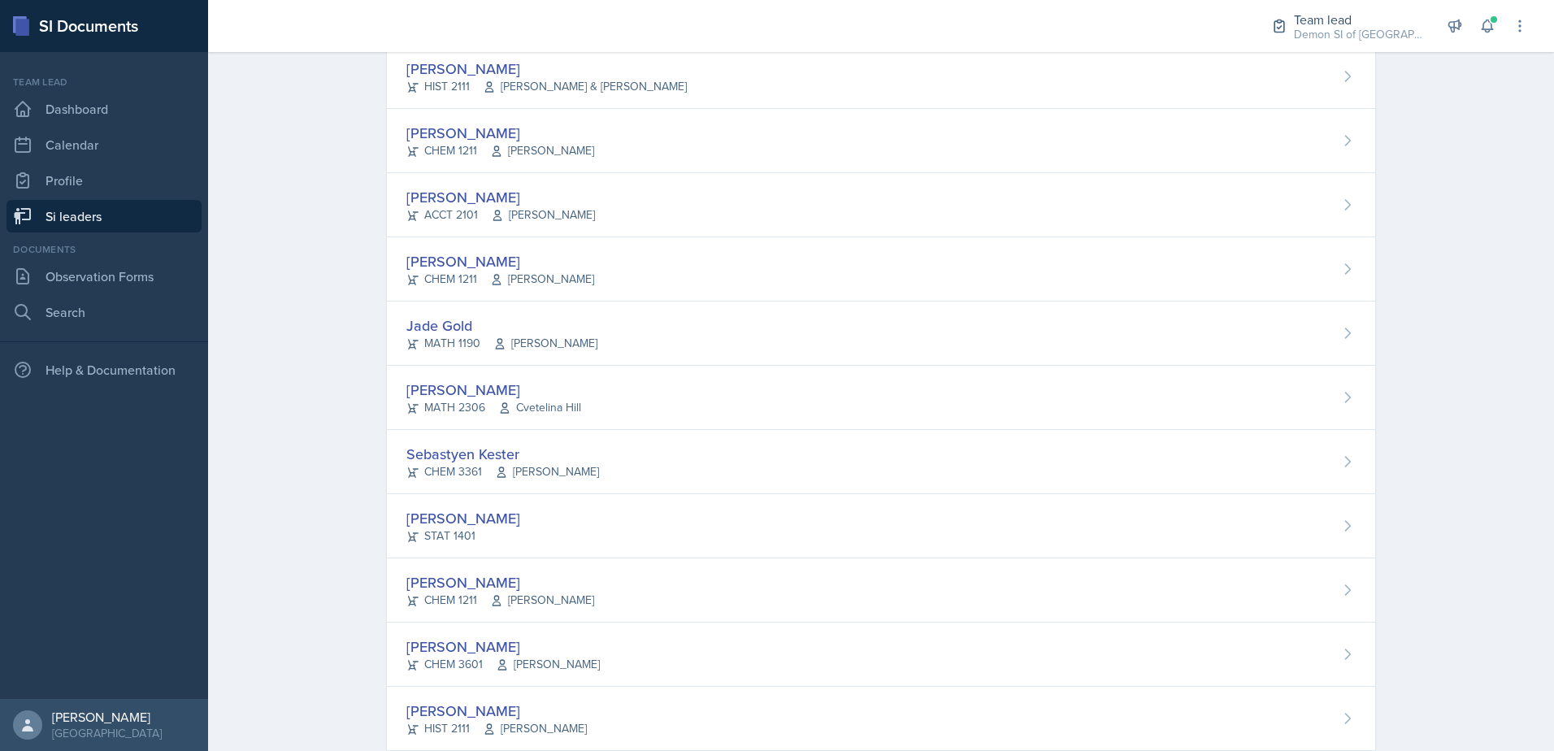
click at [154, 223] on link "Si leaders" at bounding box center [104, 216] width 195 height 33
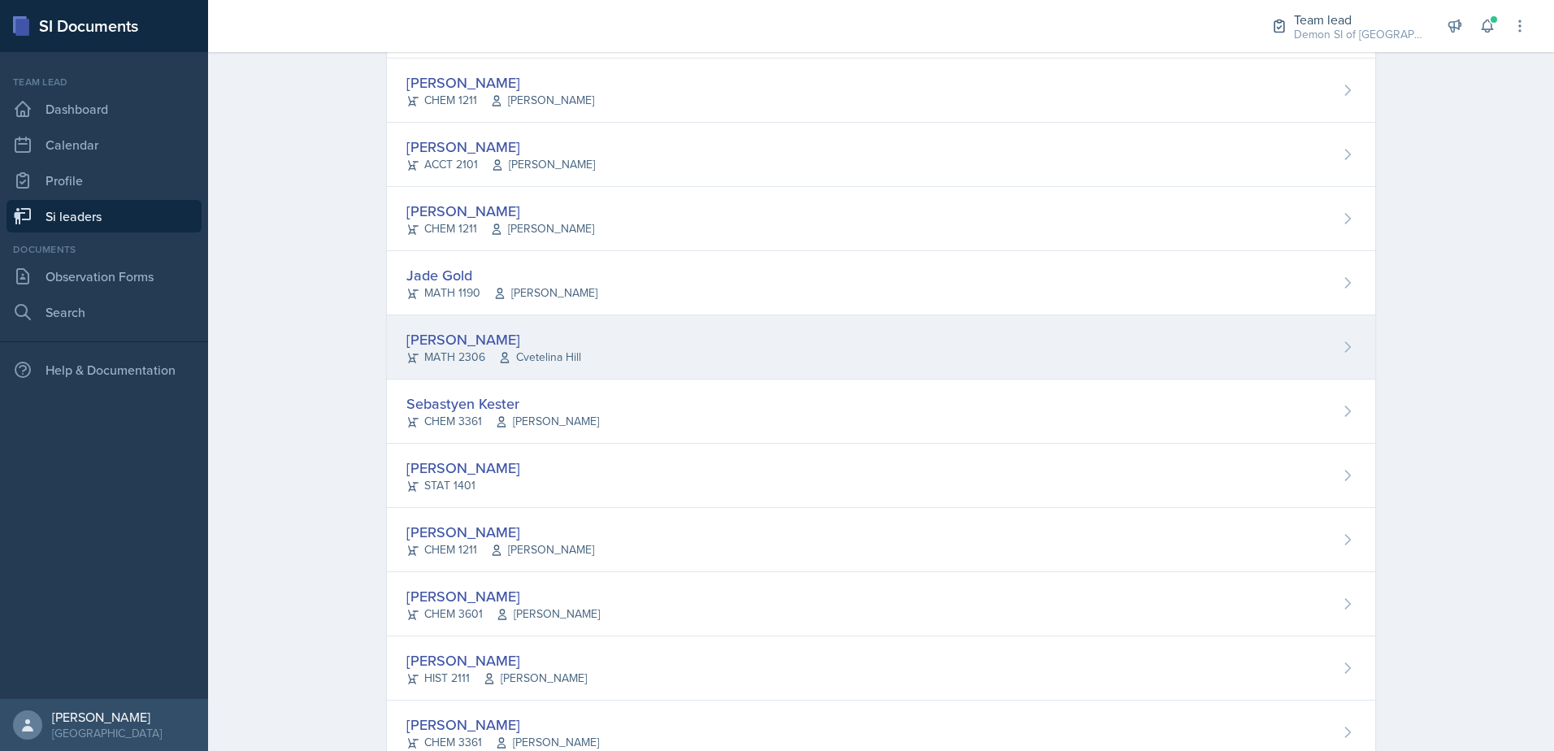
scroll to position [732, 0]
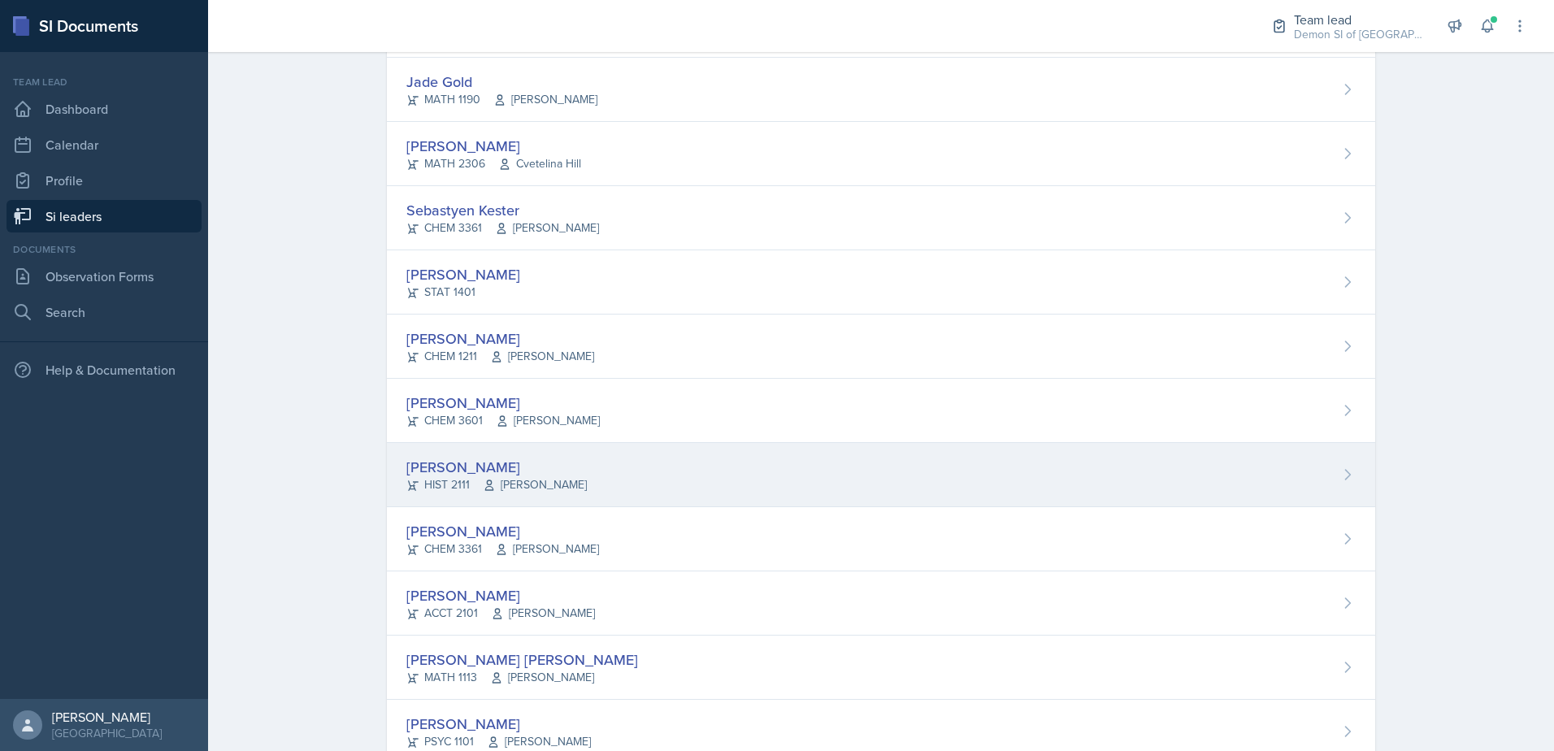
click at [480, 454] on div "[PERSON_NAME] HIST 2111 [PERSON_NAME]" at bounding box center [881, 475] width 988 height 64
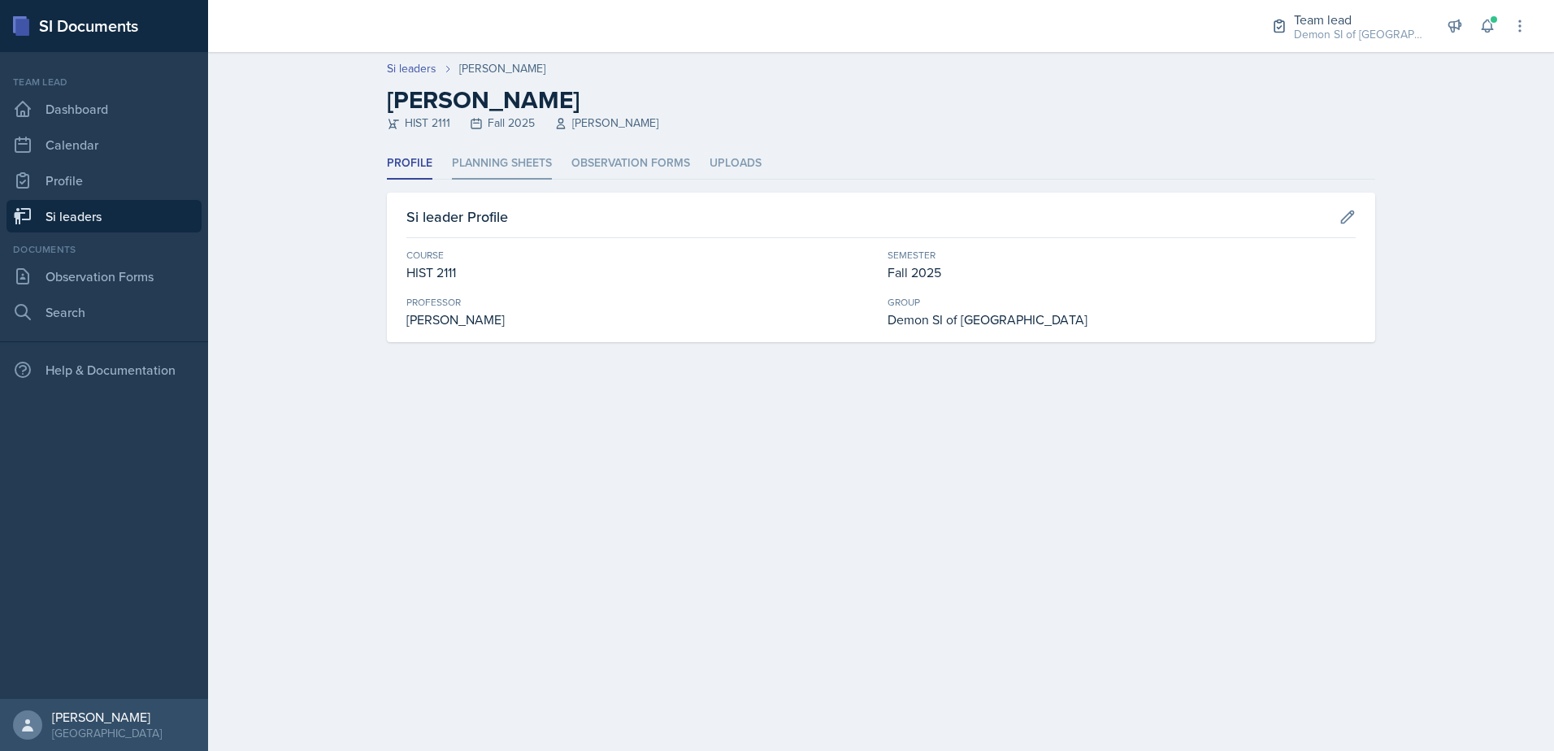
click at [525, 163] on li "Planning Sheets" at bounding box center [502, 164] width 100 height 32
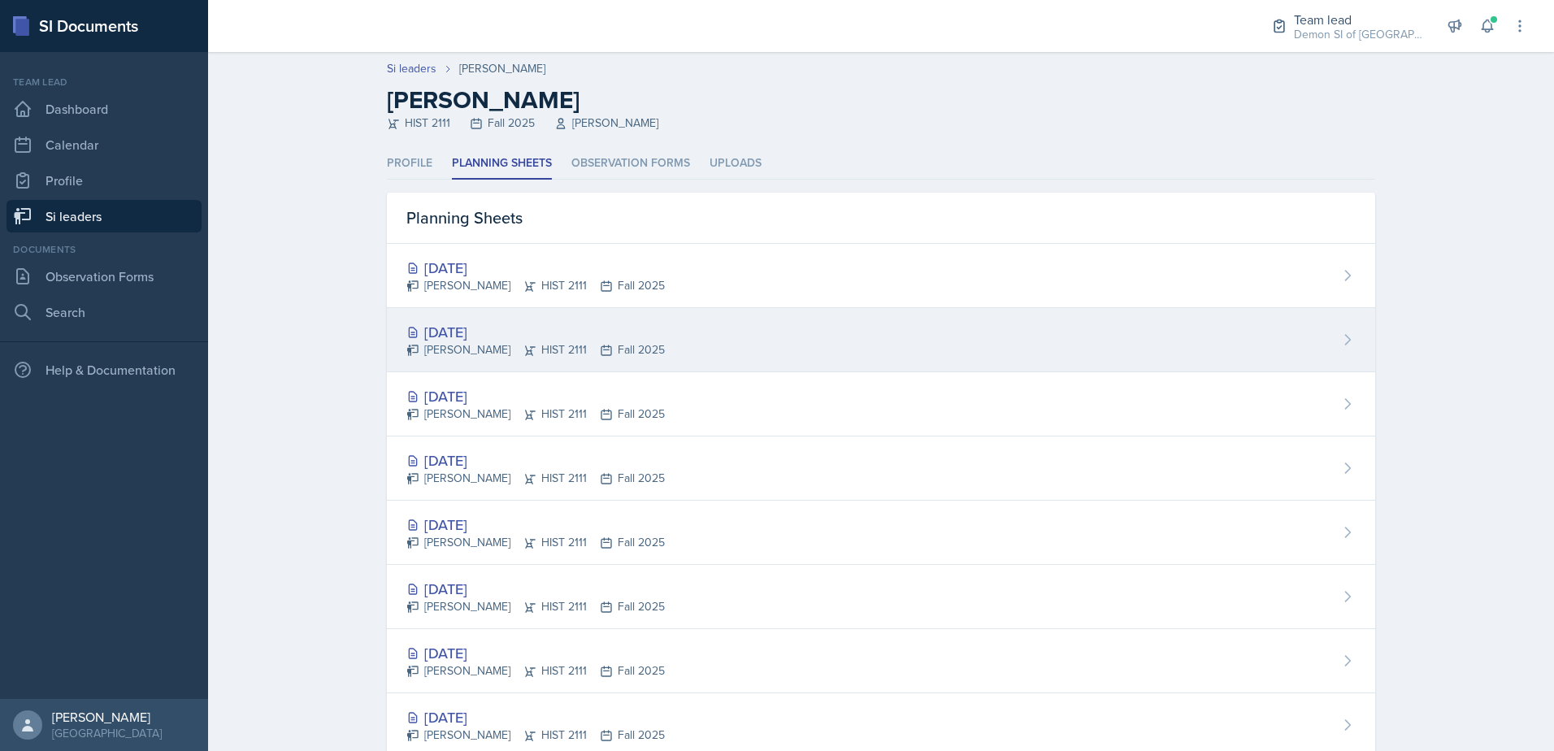
click at [519, 337] on div "[DATE]" at bounding box center [535, 332] width 258 height 22
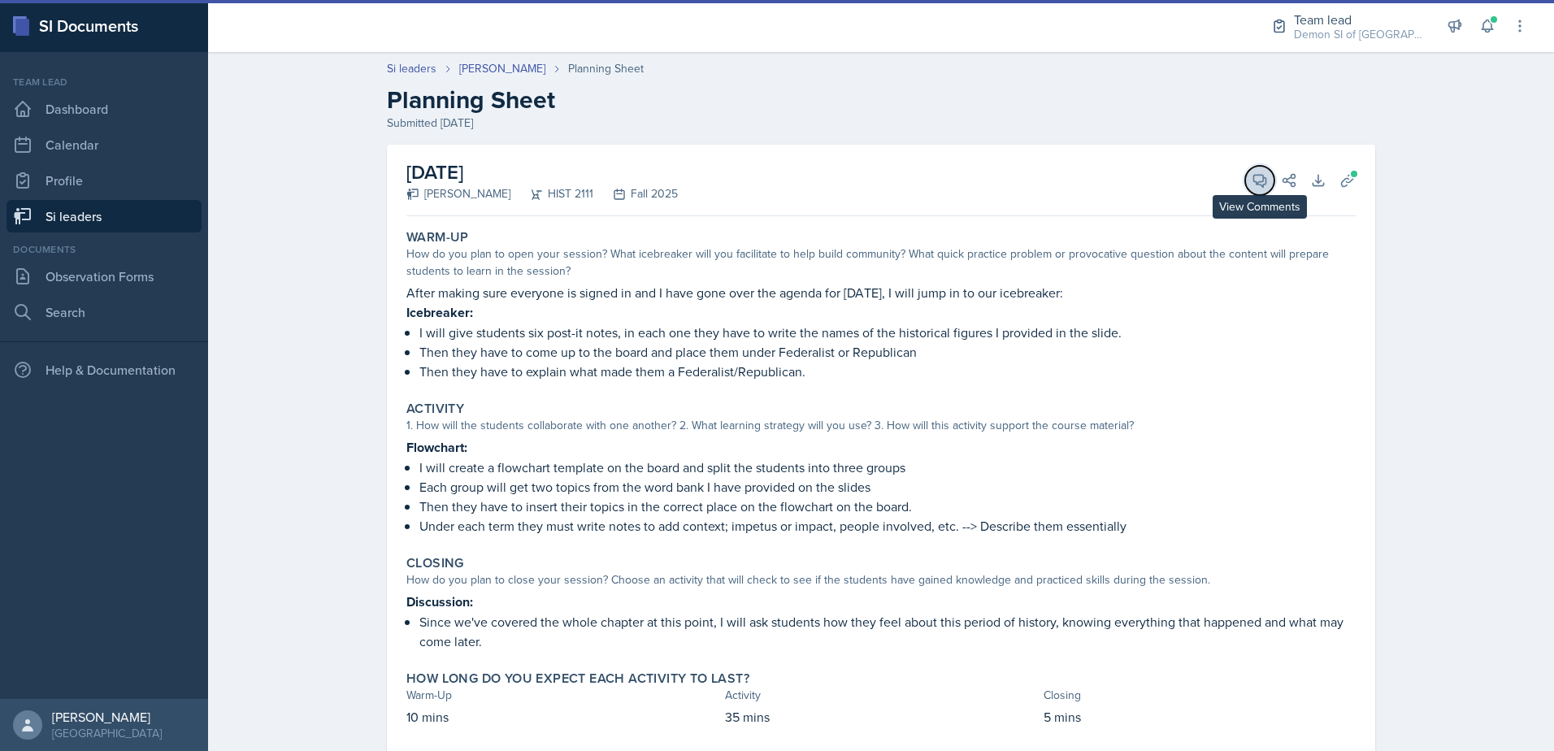
click at [1255, 191] on button "View Comments" at bounding box center [1259, 180] width 29 height 29
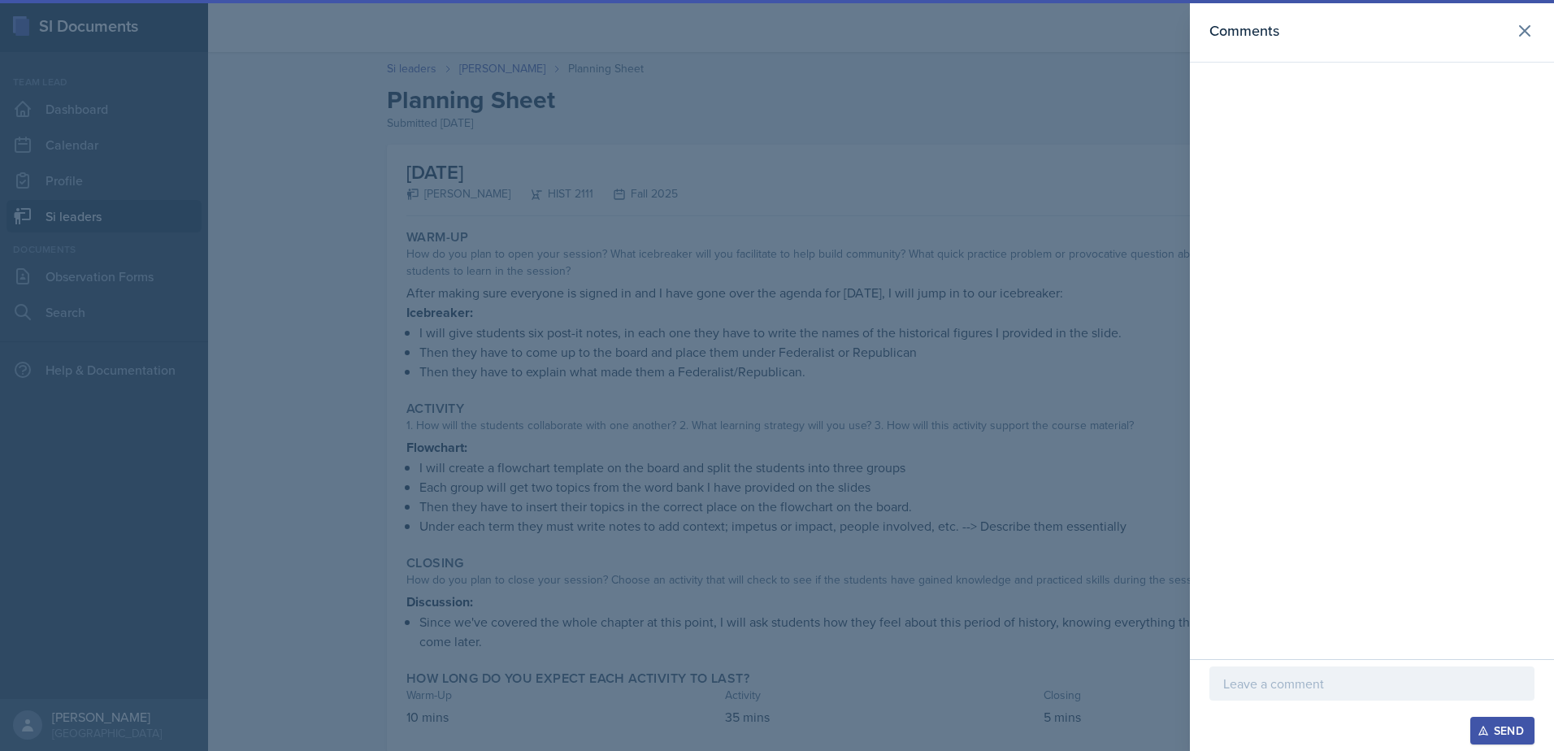
drag, startPoint x: 1503, startPoint y: 35, endPoint x: 1489, endPoint y: 54, distance: 23.9
click at [1503, 37] on div "Comments" at bounding box center [1372, 31] width 325 height 23
click at [1532, 27] on icon at bounding box center [1525, 31] width 20 height 20
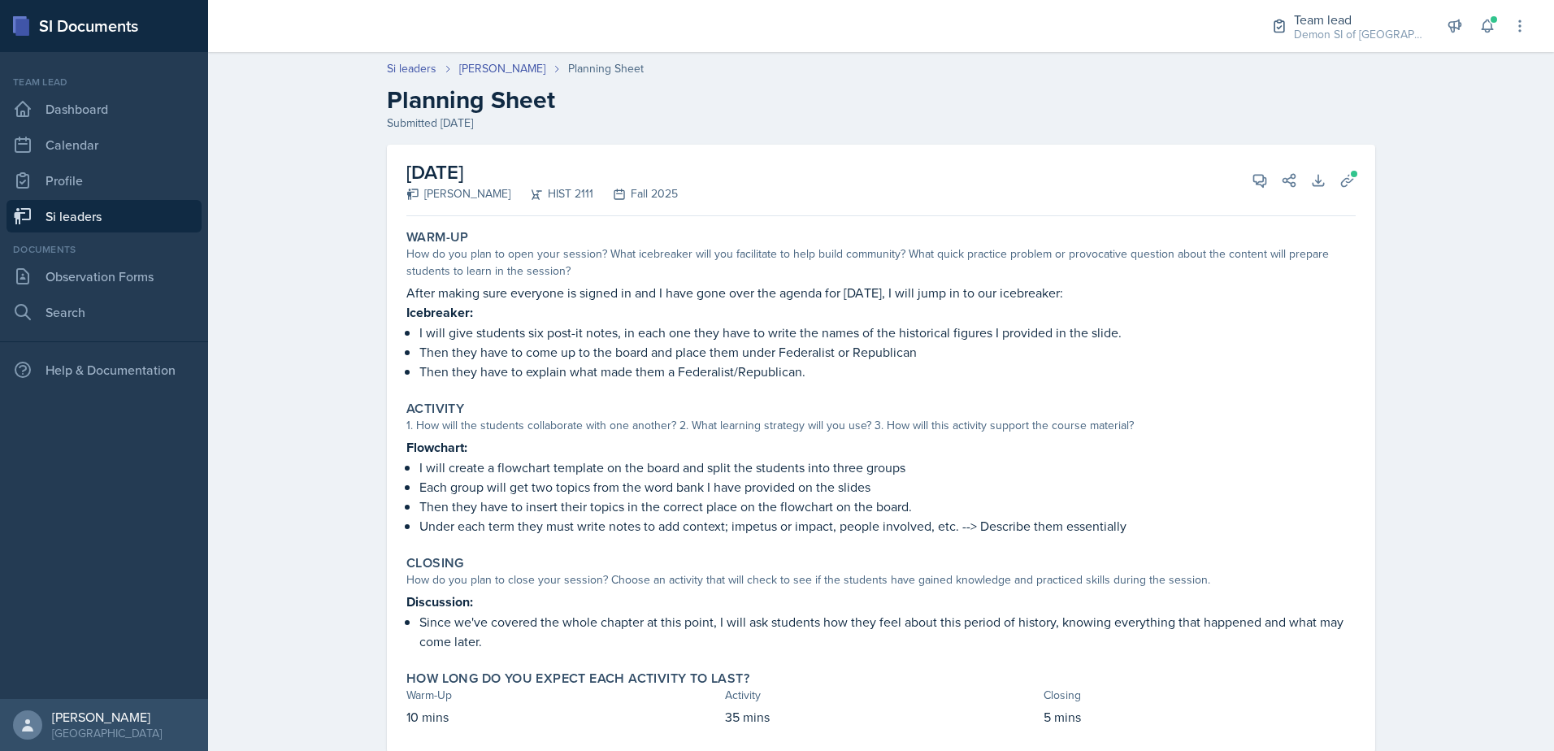
click at [793, 95] on h2 "Planning Sheet" at bounding box center [881, 99] width 988 height 29
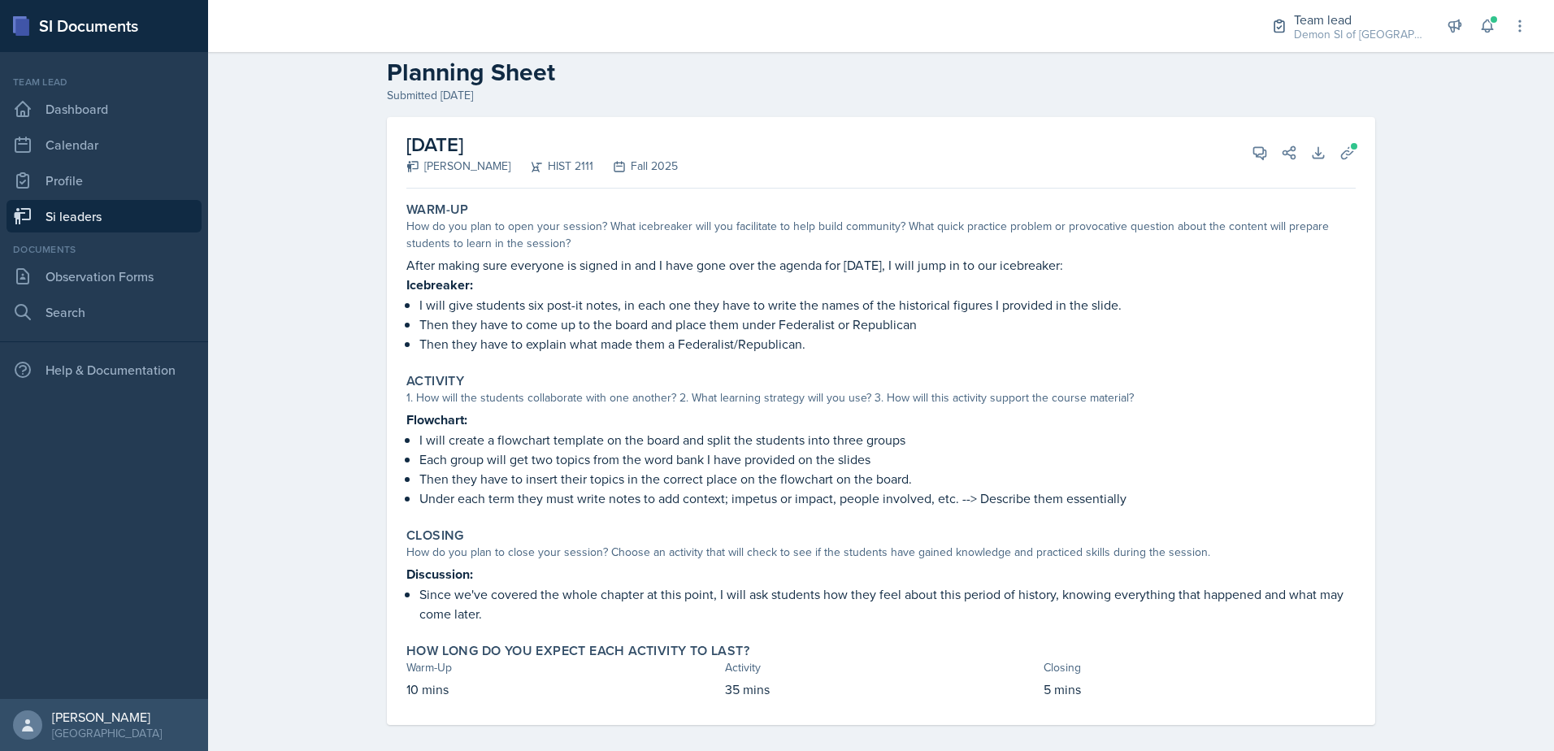
scroll to position [41, 0]
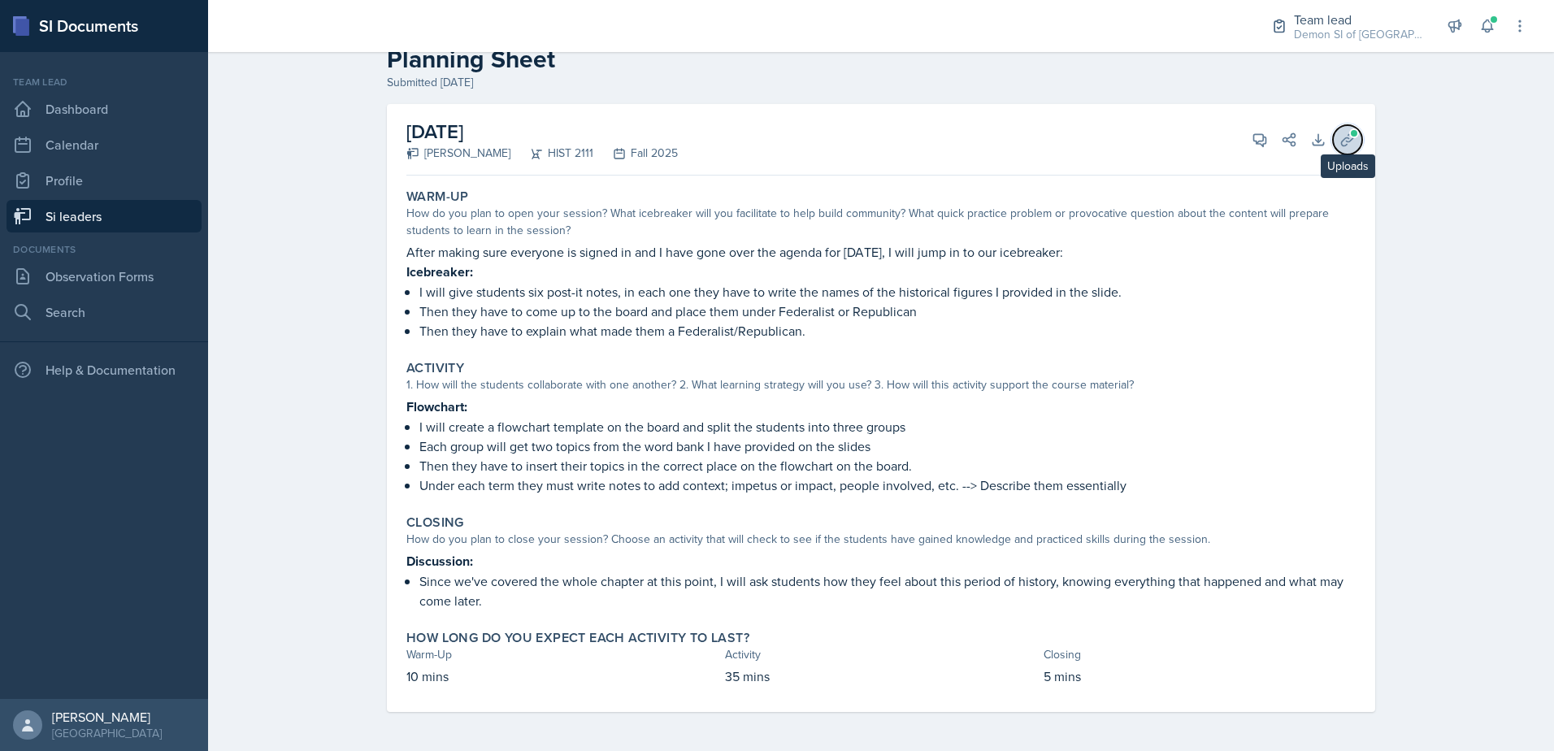
click at [1349, 132] on span at bounding box center [1354, 133] width 10 height 10
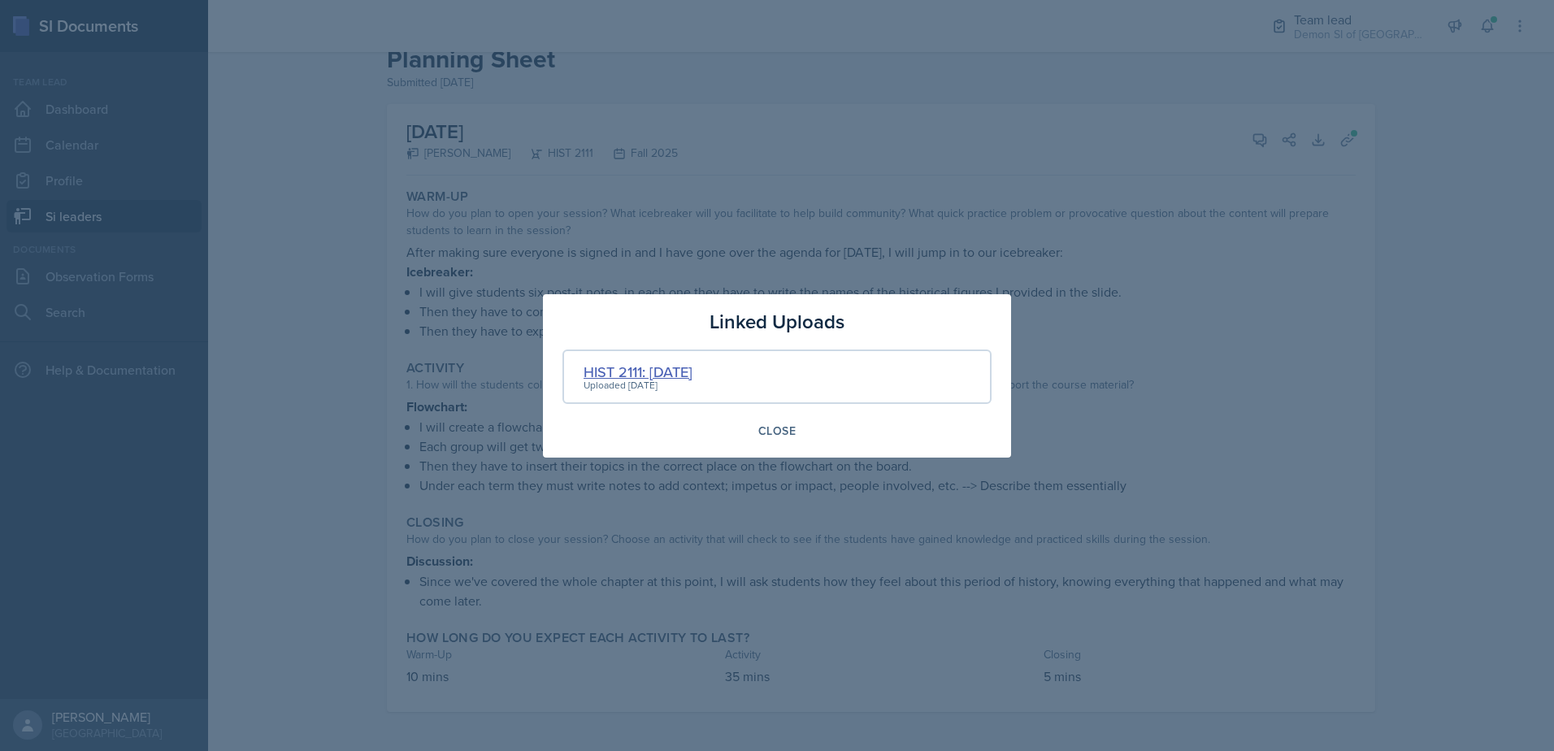
click at [649, 375] on div "HIST 2111: [DATE]" at bounding box center [638, 372] width 109 height 22
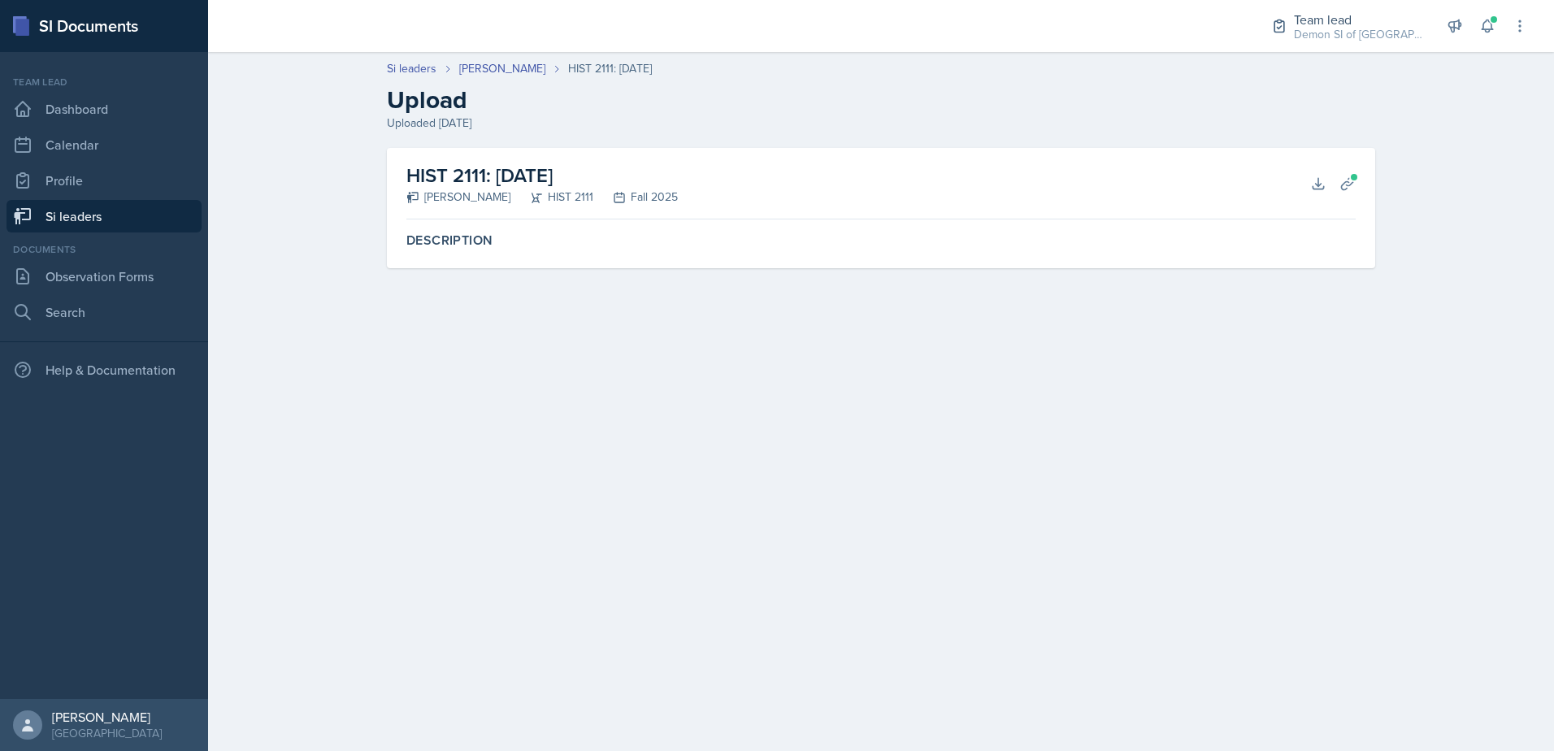
click at [1301, 177] on div "HIST 2111: [DATE] [PERSON_NAME] HIST 2111 Fall 2025 Download Planning Sheets" at bounding box center [880, 184] width 949 height 72
click at [1309, 183] on button "Download" at bounding box center [1318, 183] width 29 height 29
click at [1218, 257] on div "Description" at bounding box center [880, 247] width 949 height 42
click at [1349, 182] on icon at bounding box center [1348, 184] width 16 height 16
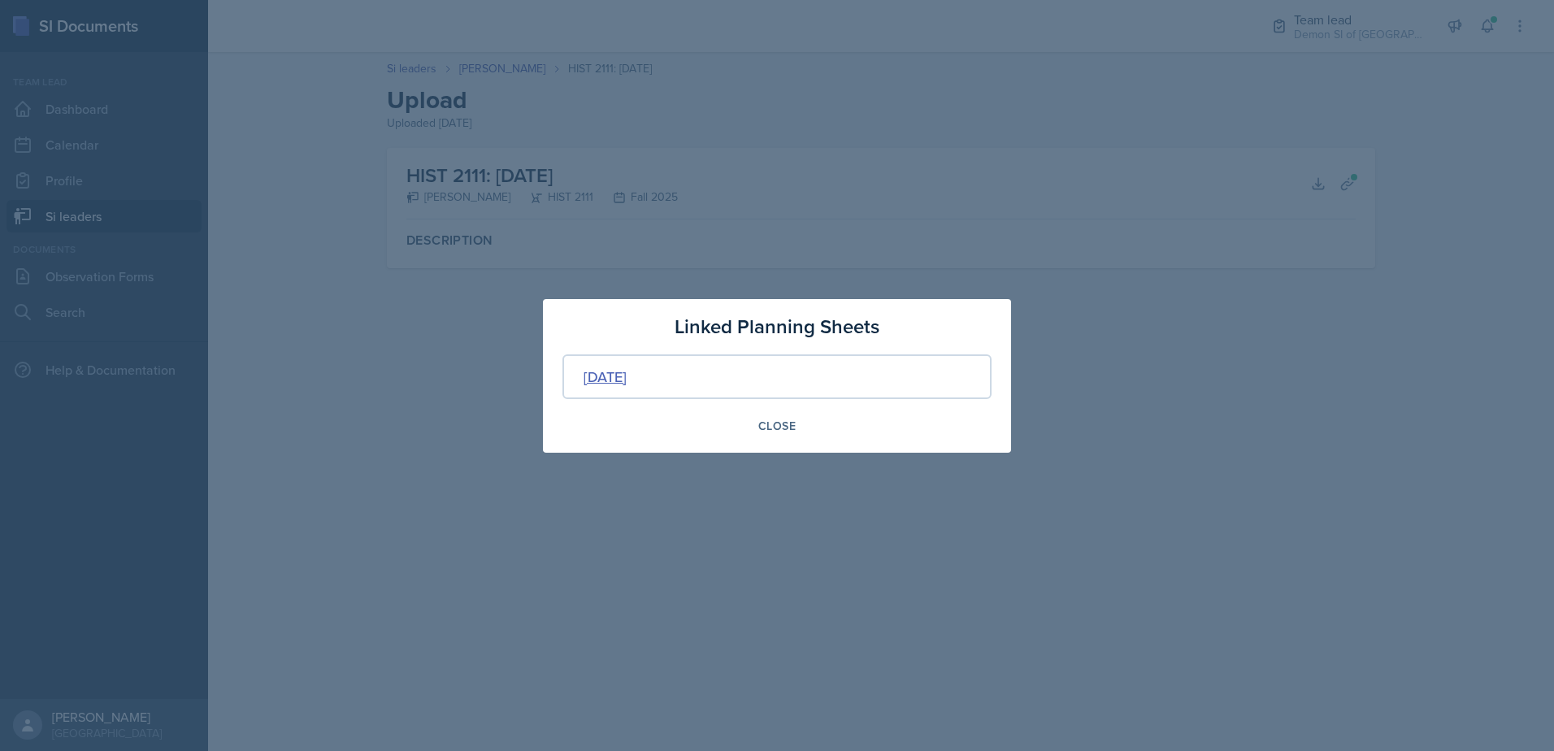
click at [627, 376] on div "[DATE]" at bounding box center [605, 377] width 43 height 22
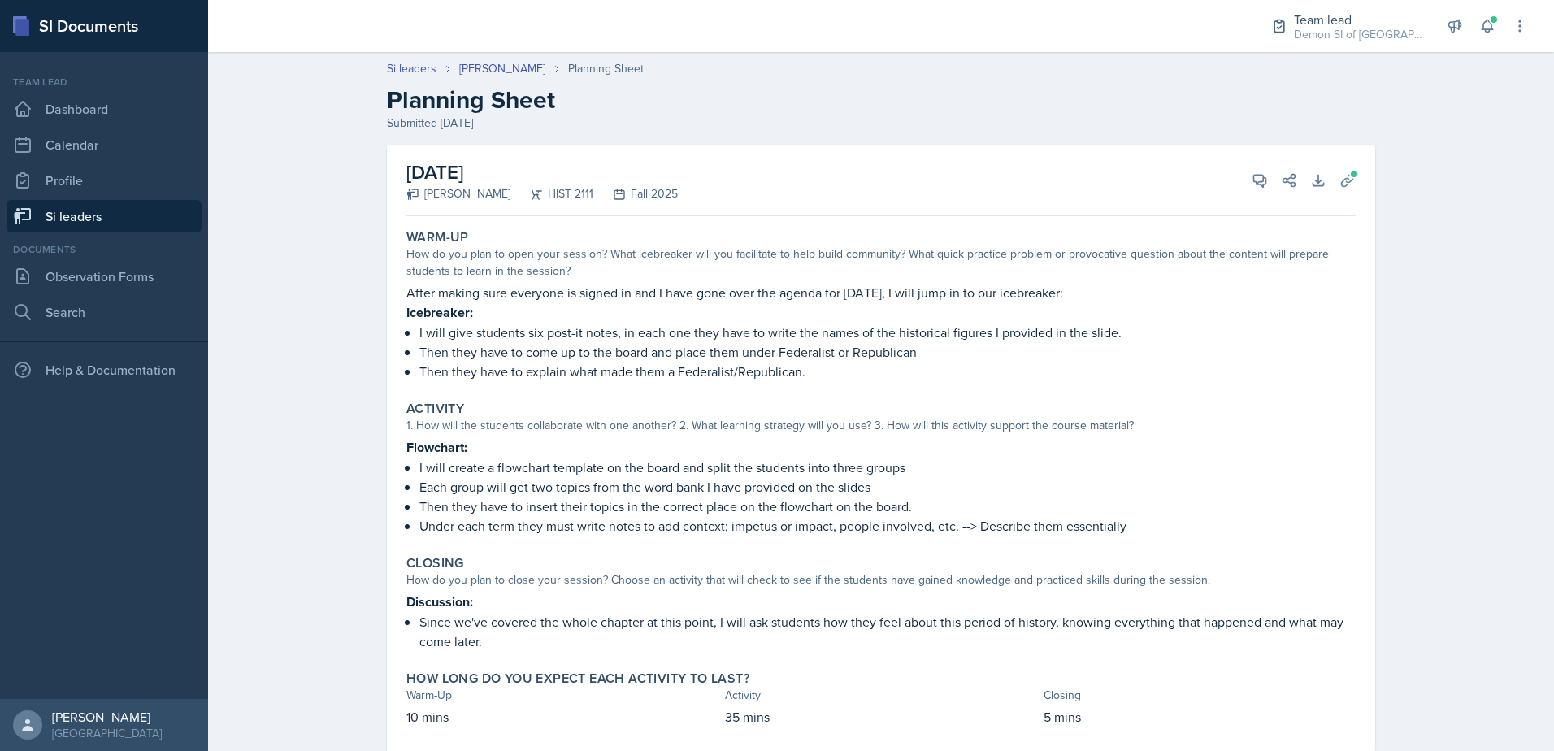
click at [1041, 109] on h2 "Planning Sheet" at bounding box center [881, 99] width 988 height 29
click at [1256, 178] on icon at bounding box center [1260, 180] width 16 height 16
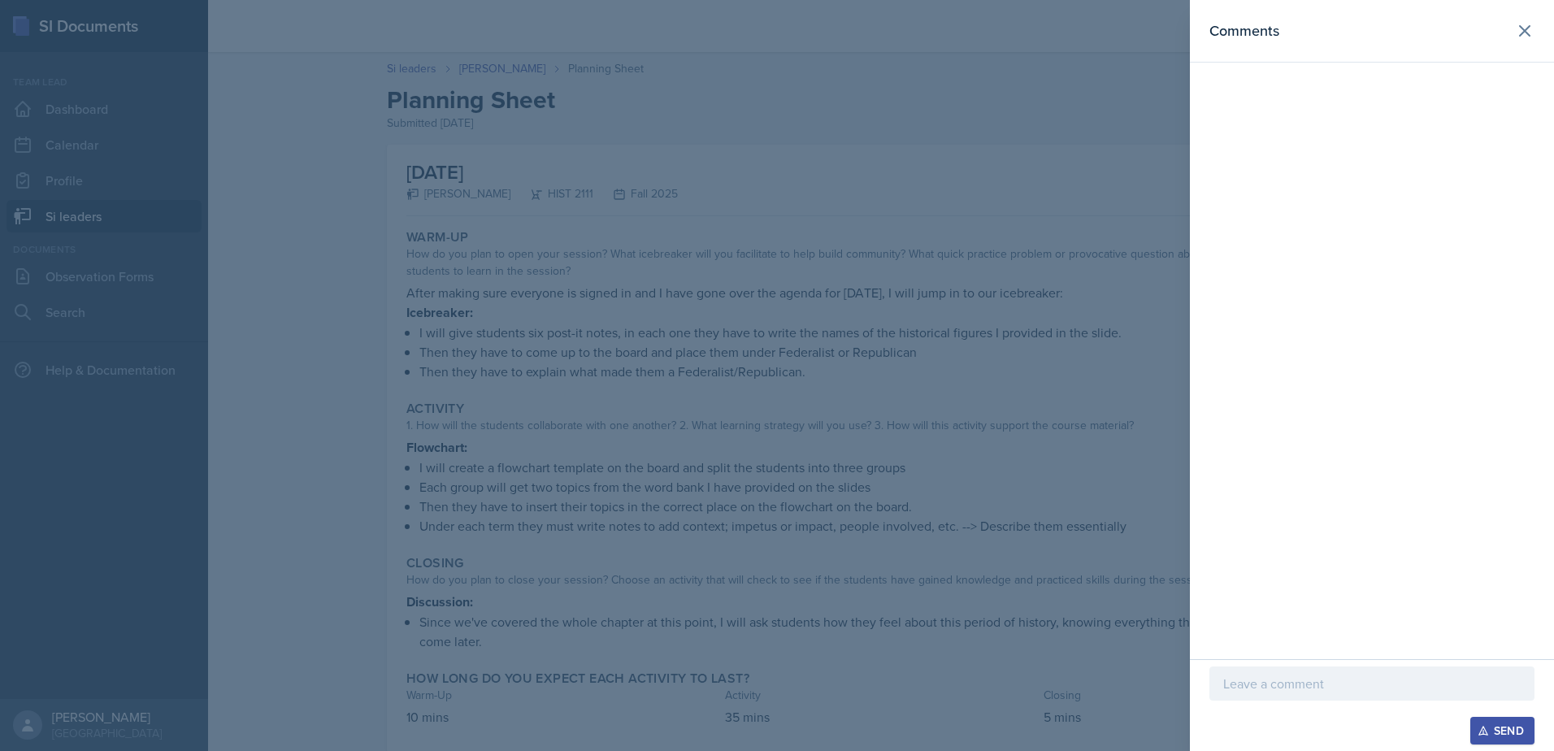
click at [1282, 687] on p at bounding box center [1371, 684] width 297 height 20
click at [773, 525] on div at bounding box center [777, 375] width 1554 height 751
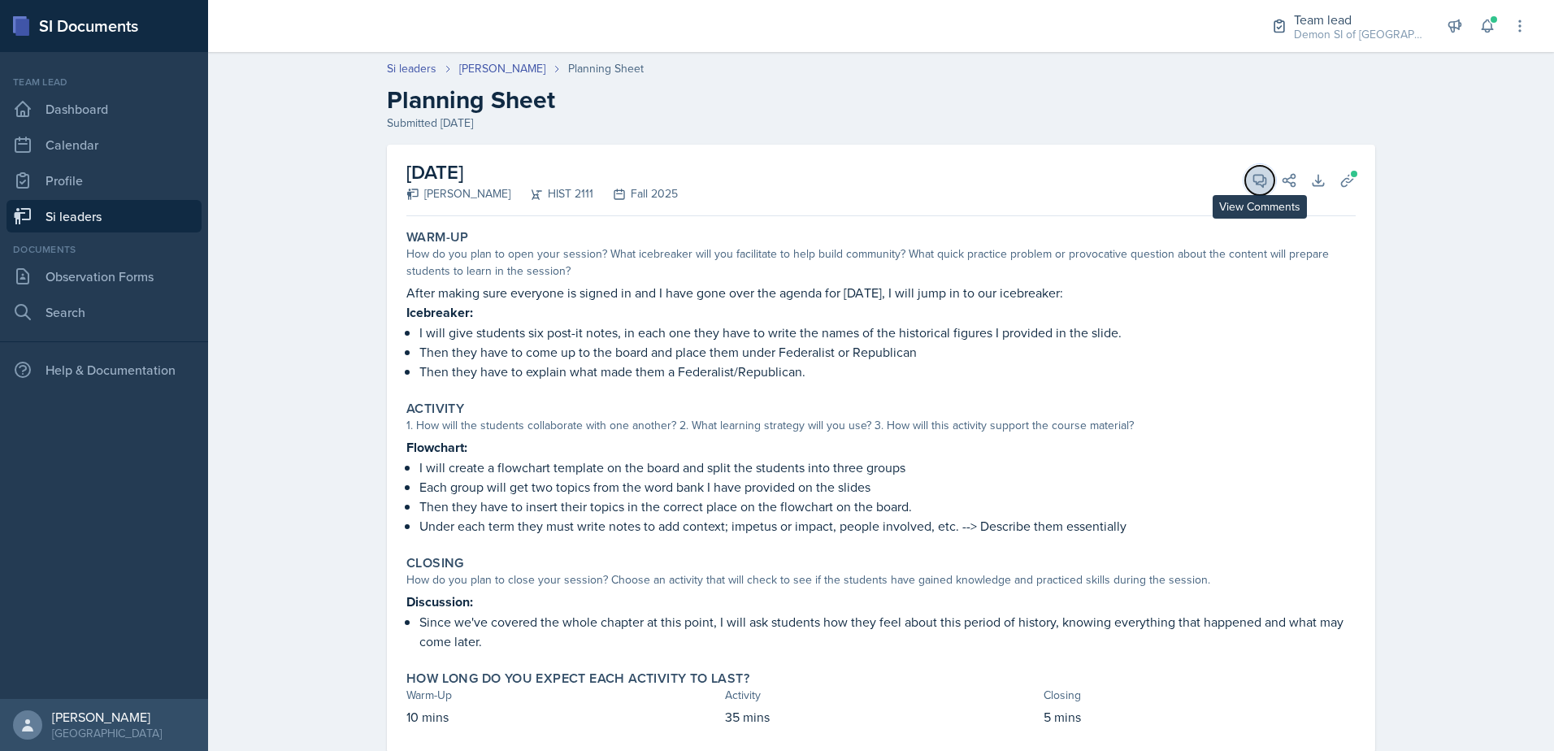
click at [1245, 180] on button "View Comments" at bounding box center [1259, 180] width 29 height 29
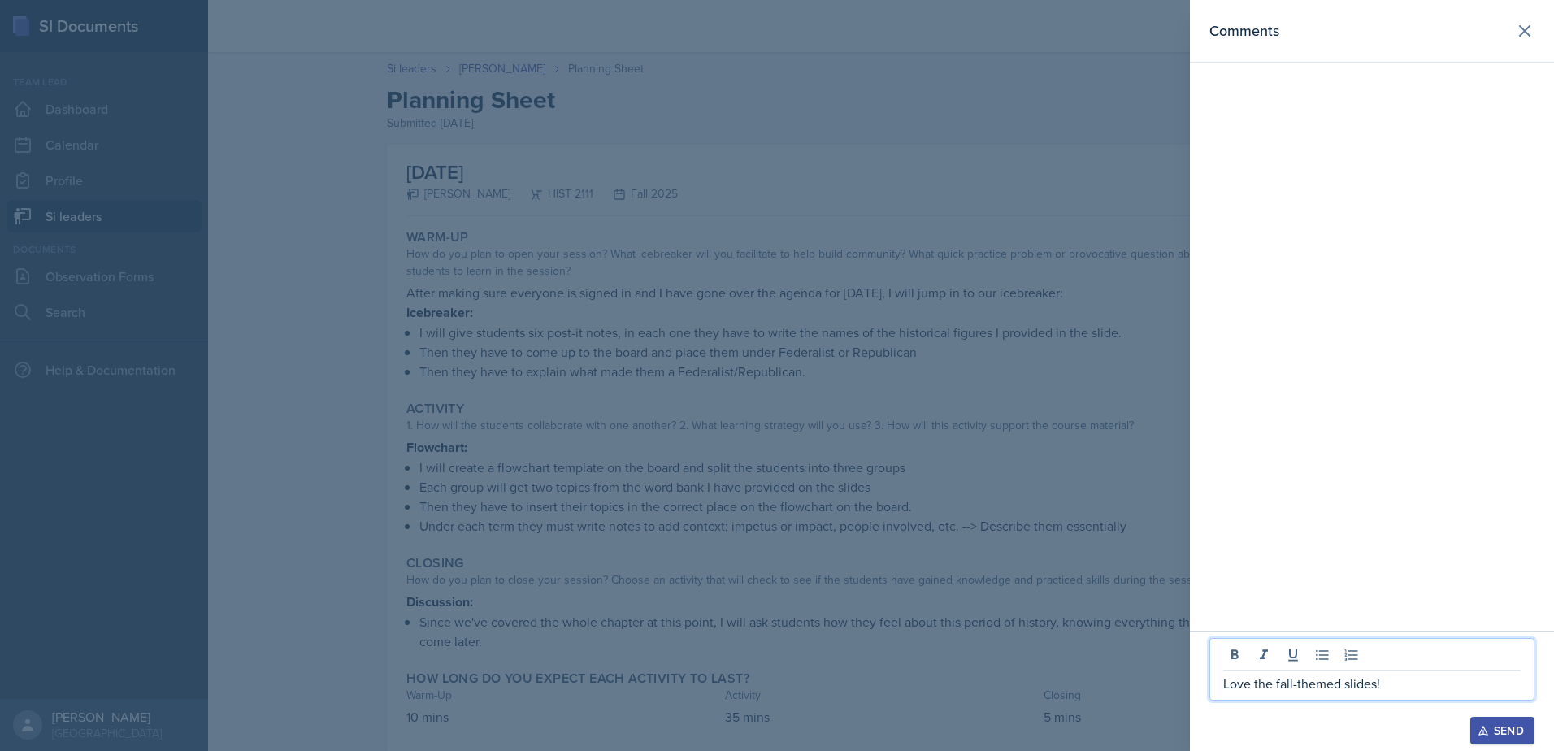
click at [1403, 683] on p "Love the fall-themed slides!" at bounding box center [1371, 684] width 297 height 20
click at [1487, 668] on p "Love the fall-themed slides! The flow chart is excellent" at bounding box center [1371, 673] width 297 height 39
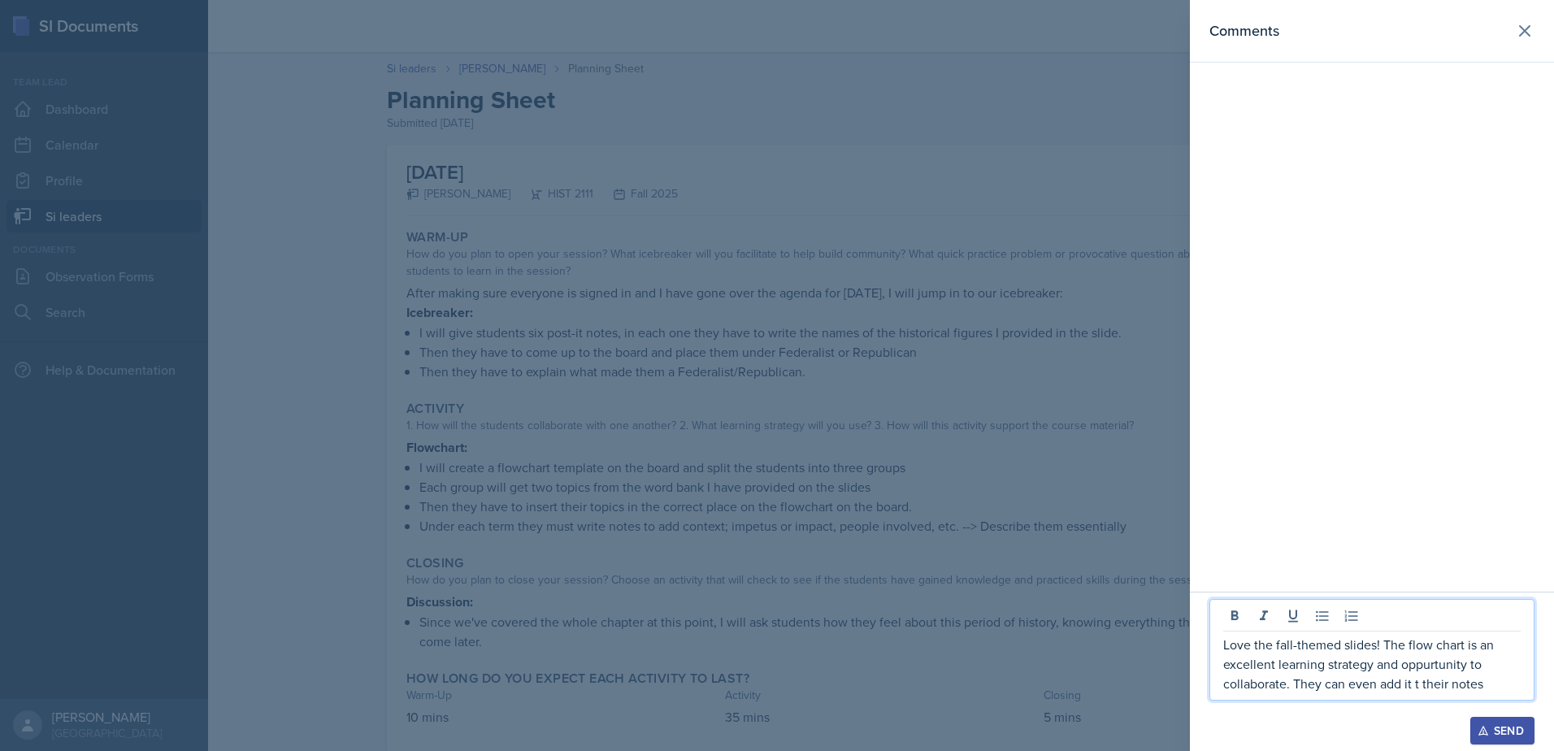
click at [1423, 688] on p "Love the fall-themed slides! The flow chart is an excellent learning strategy a…" at bounding box center [1371, 664] width 297 height 59
click at [1515, 687] on p "Love the fall-themed slides! The flow chart is an excellent learning strategy a…" at bounding box center [1371, 664] width 297 height 59
click at [949, 566] on div at bounding box center [777, 375] width 1554 height 751
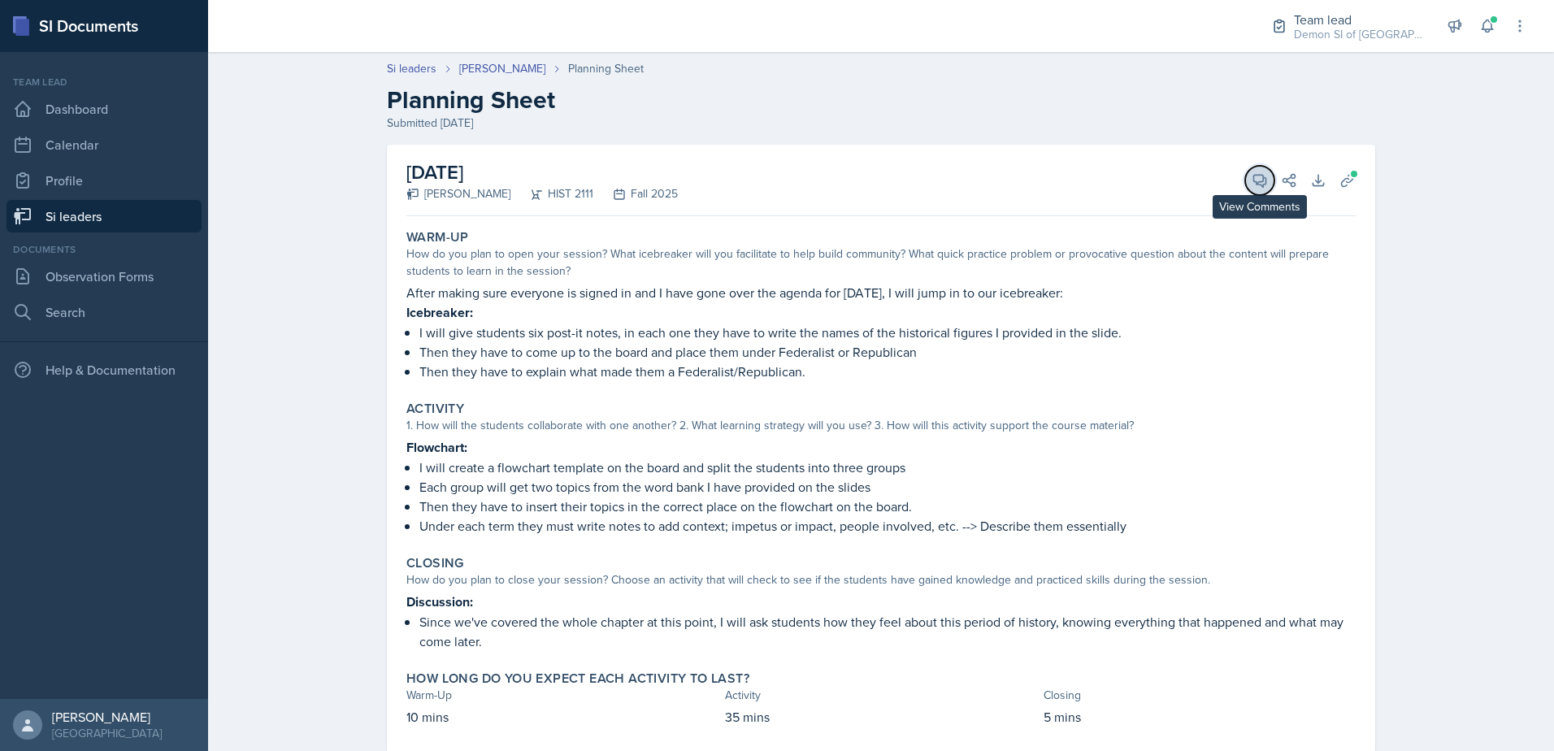
click at [1245, 175] on button "View Comments" at bounding box center [1259, 180] width 29 height 29
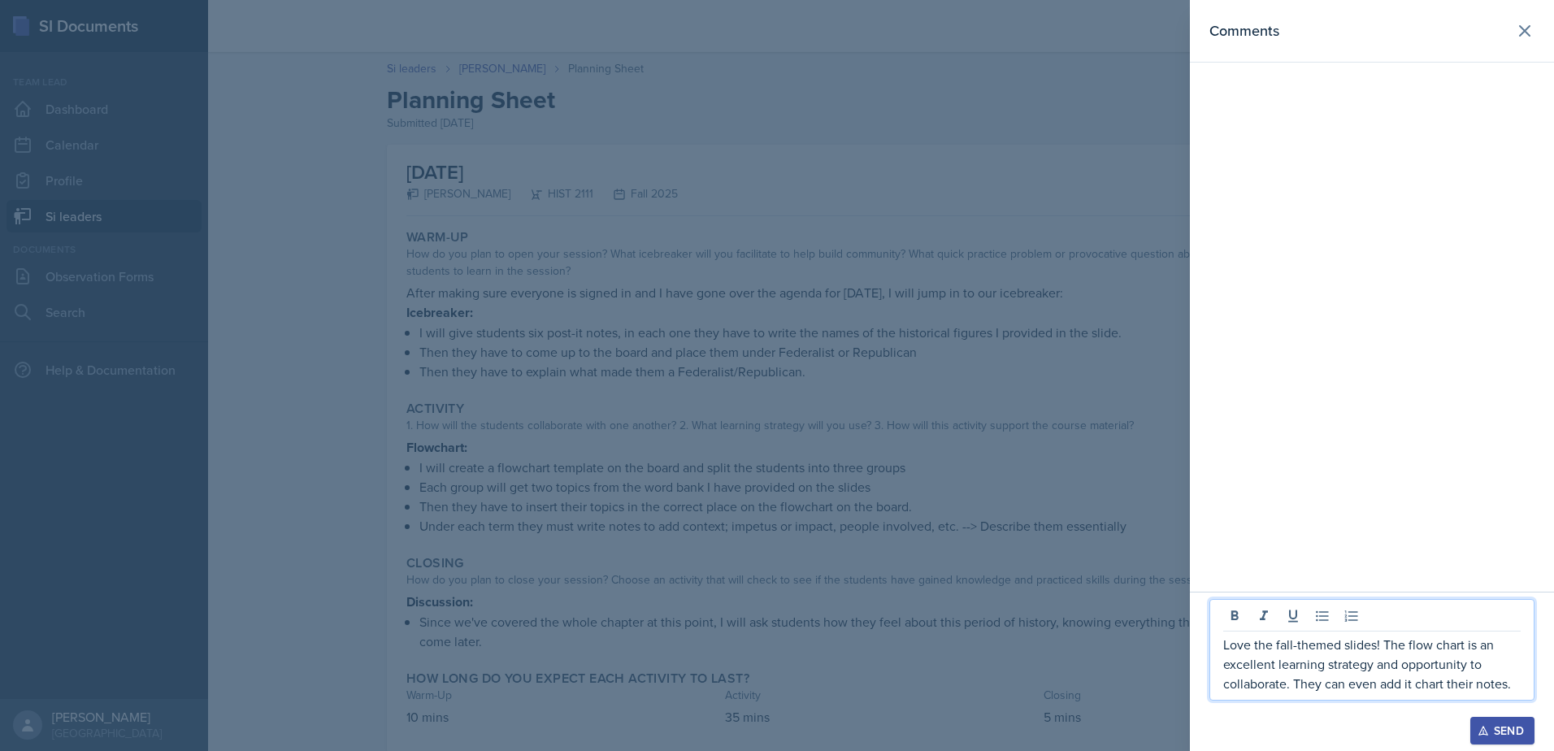
drag, startPoint x: 1516, startPoint y: 684, endPoint x: 1522, endPoint y: 740, distance: 56.5
click at [1516, 685] on p "Love the fall-themed slides! The flow chart is an excellent learning strategy a…" at bounding box center [1371, 664] width 297 height 59
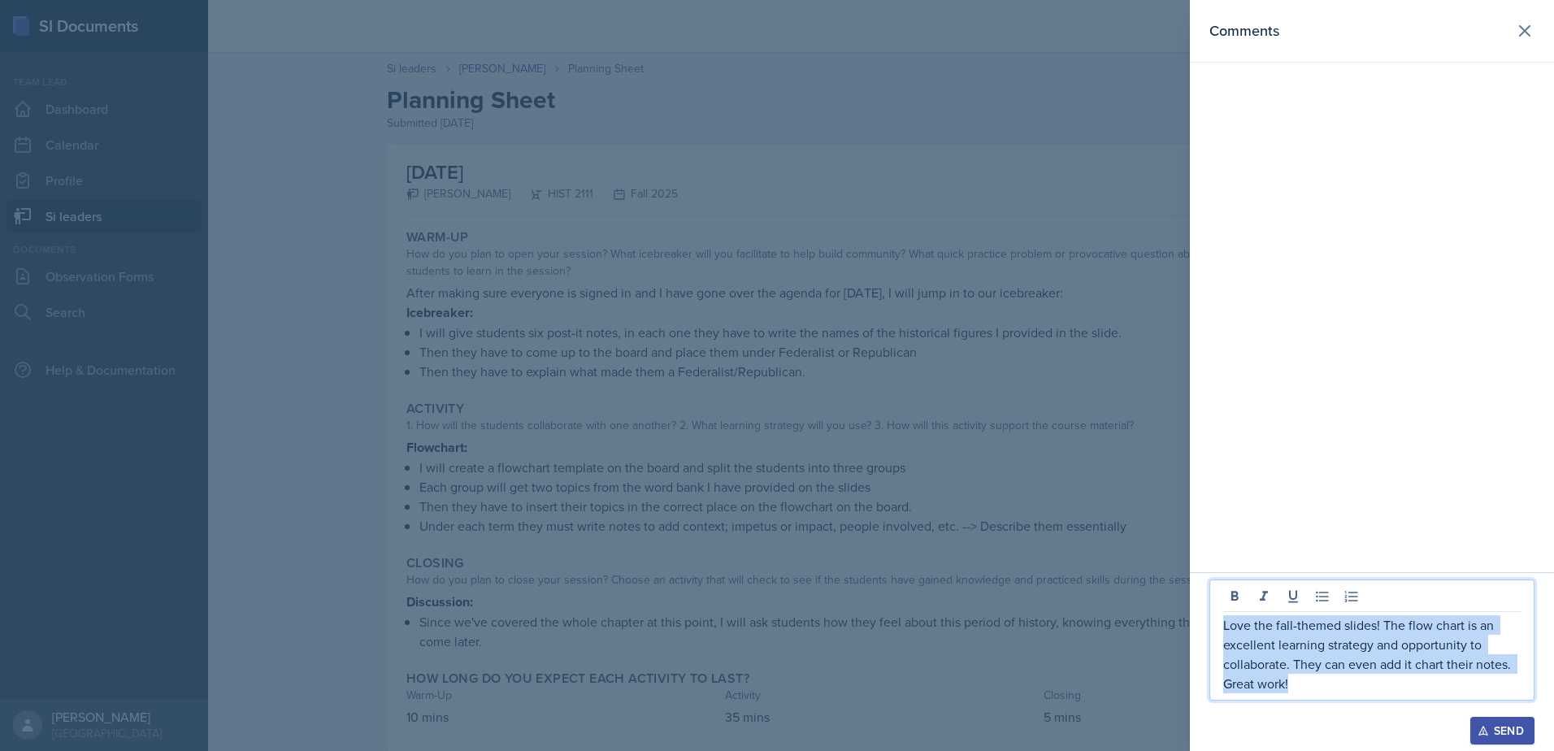
drag, startPoint x: 1305, startPoint y: 688, endPoint x: 1197, endPoint y: 615, distance: 131.2
click at [1197, 615] on div "Love the fall-themed slides! The flow chart is an excellent learning strategy a…" at bounding box center [1372, 661] width 364 height 179
copy p "Love the fall-themed slides! The flow chart is an excellent learning strategy a…"
click at [1512, 727] on div "Send" at bounding box center [1502, 730] width 43 height 13
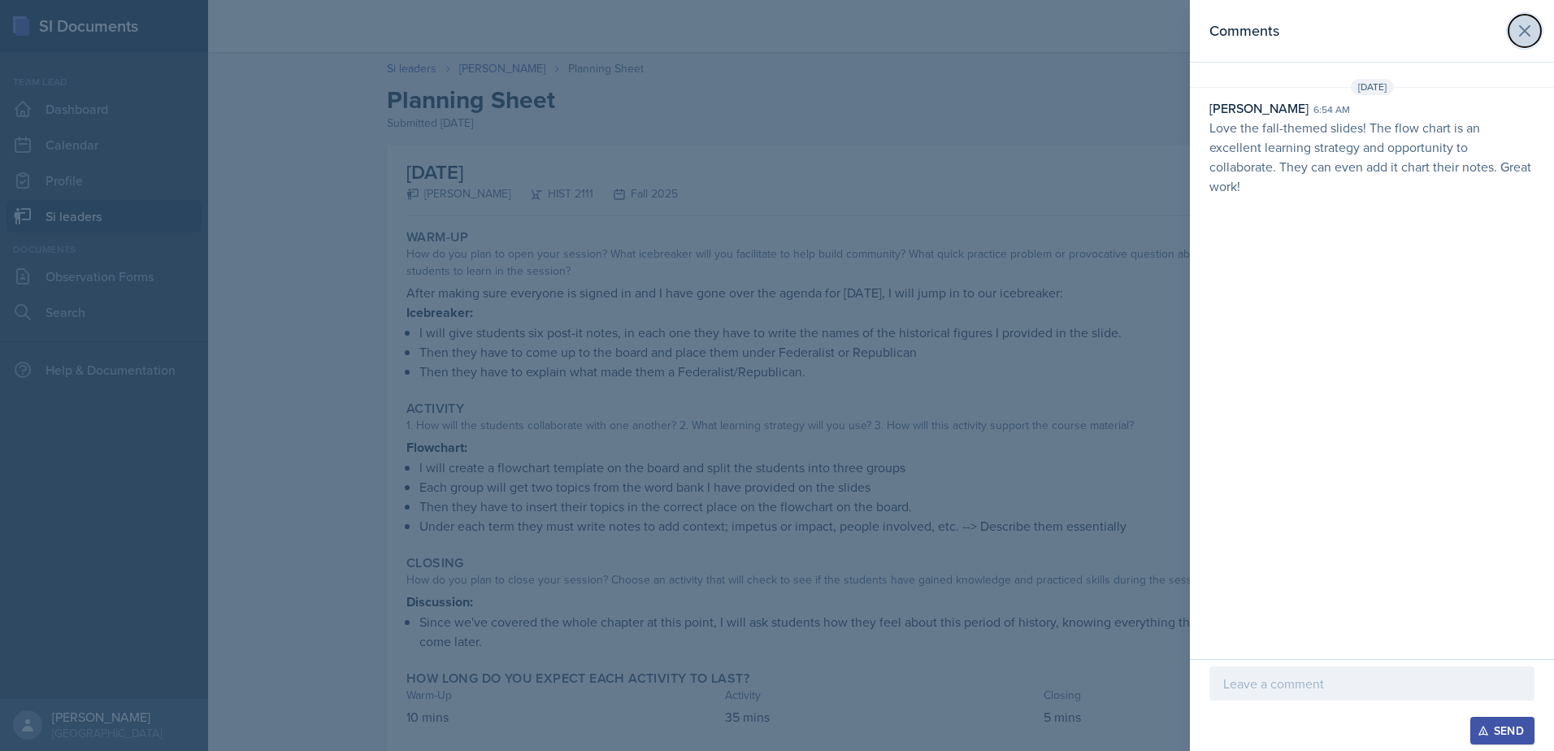
drag, startPoint x: 1527, startPoint y: 40, endPoint x: 1382, endPoint y: 115, distance: 164.0
click at [1526, 40] on icon at bounding box center [1525, 31] width 20 height 20
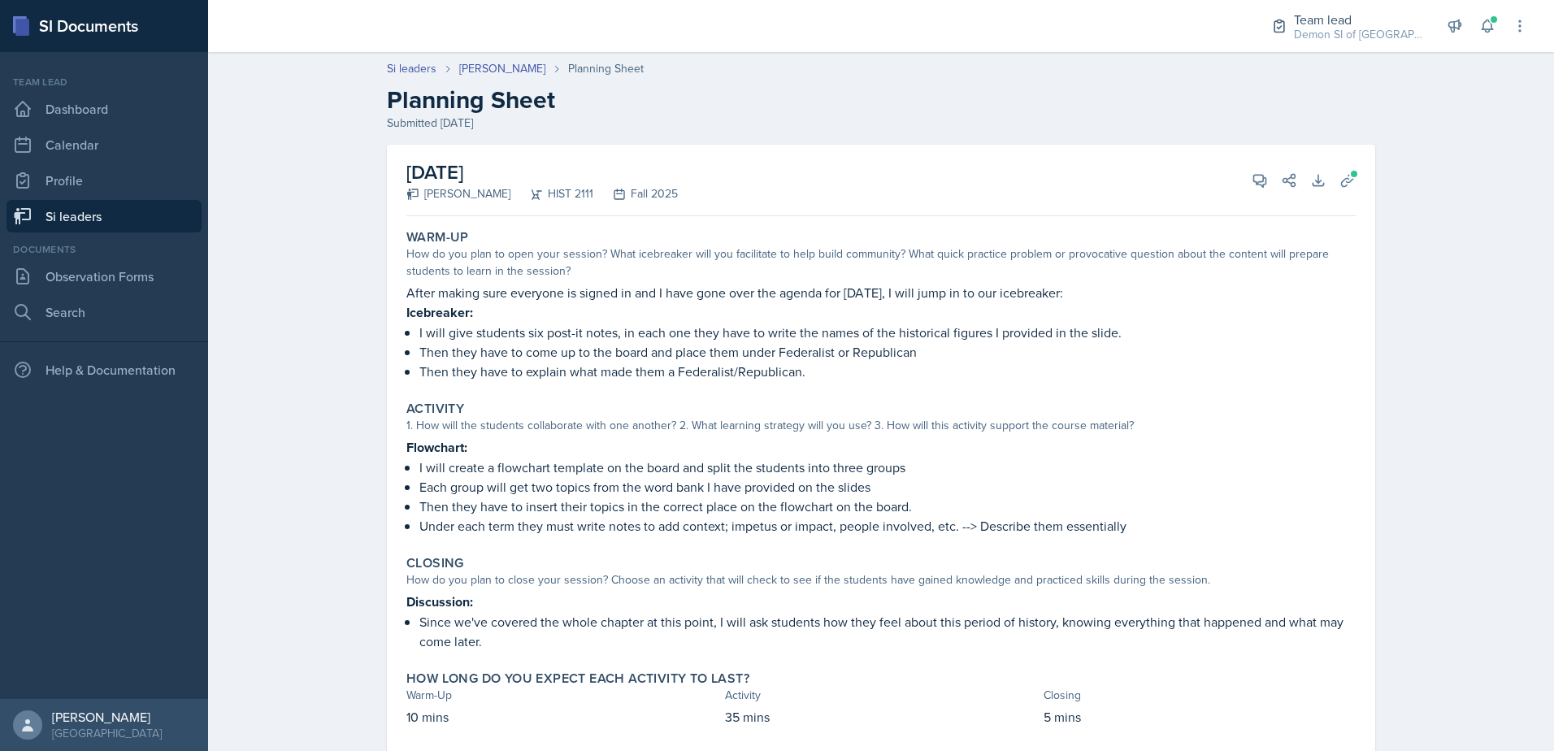
click at [98, 211] on link "Si leaders" at bounding box center [104, 216] width 195 height 33
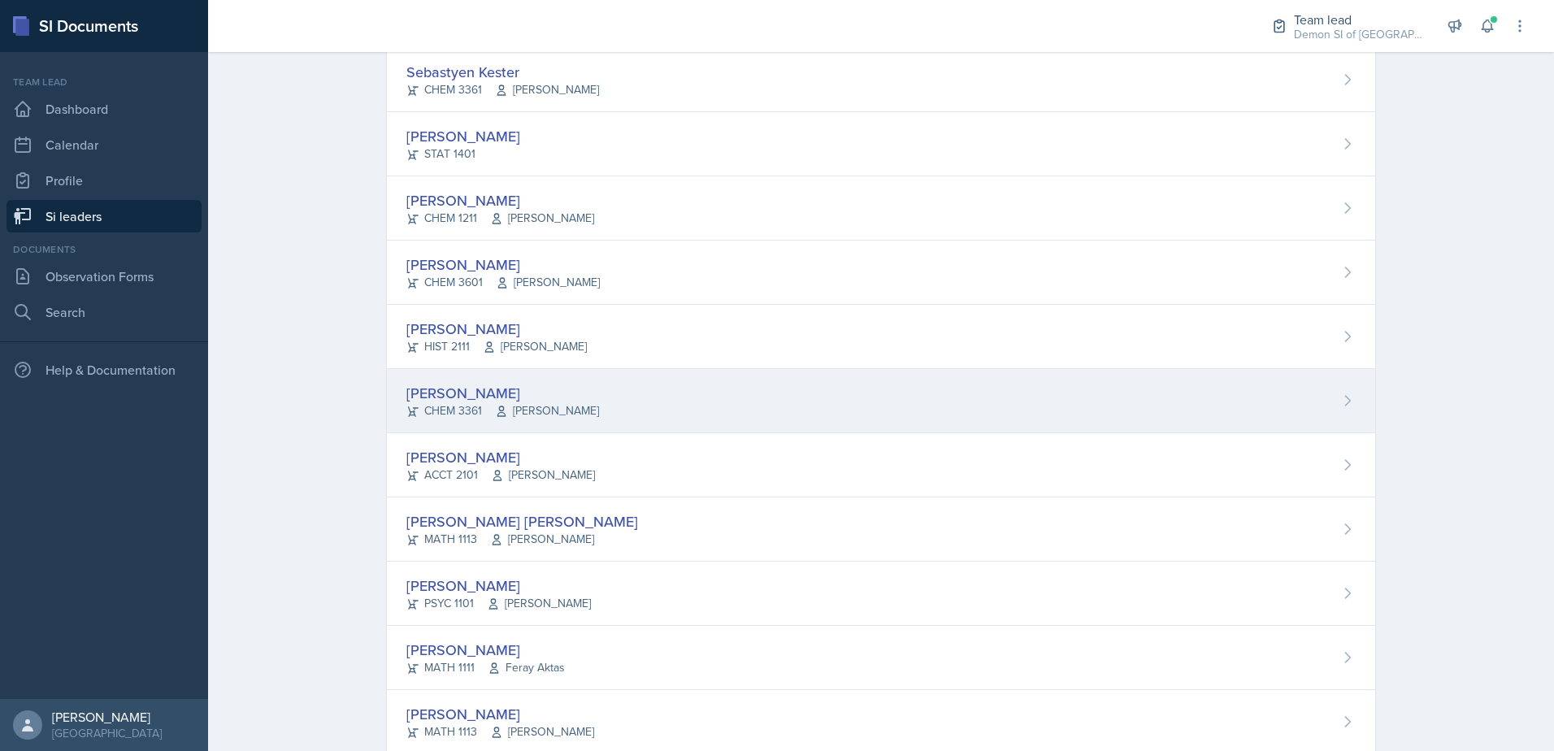
scroll to position [894, 0]
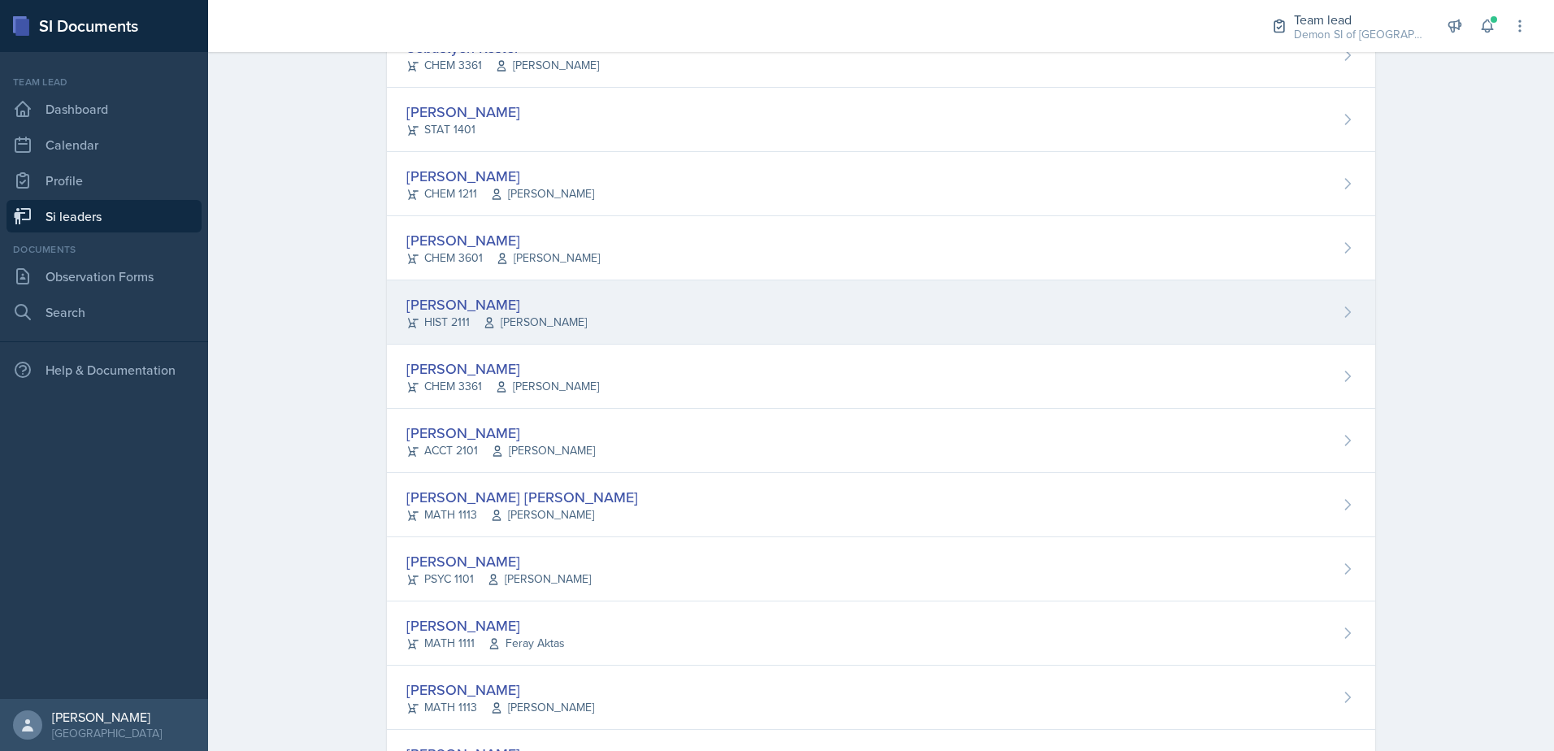
click at [613, 328] on div "[PERSON_NAME] HIST 2111 [PERSON_NAME]" at bounding box center [881, 312] width 988 height 64
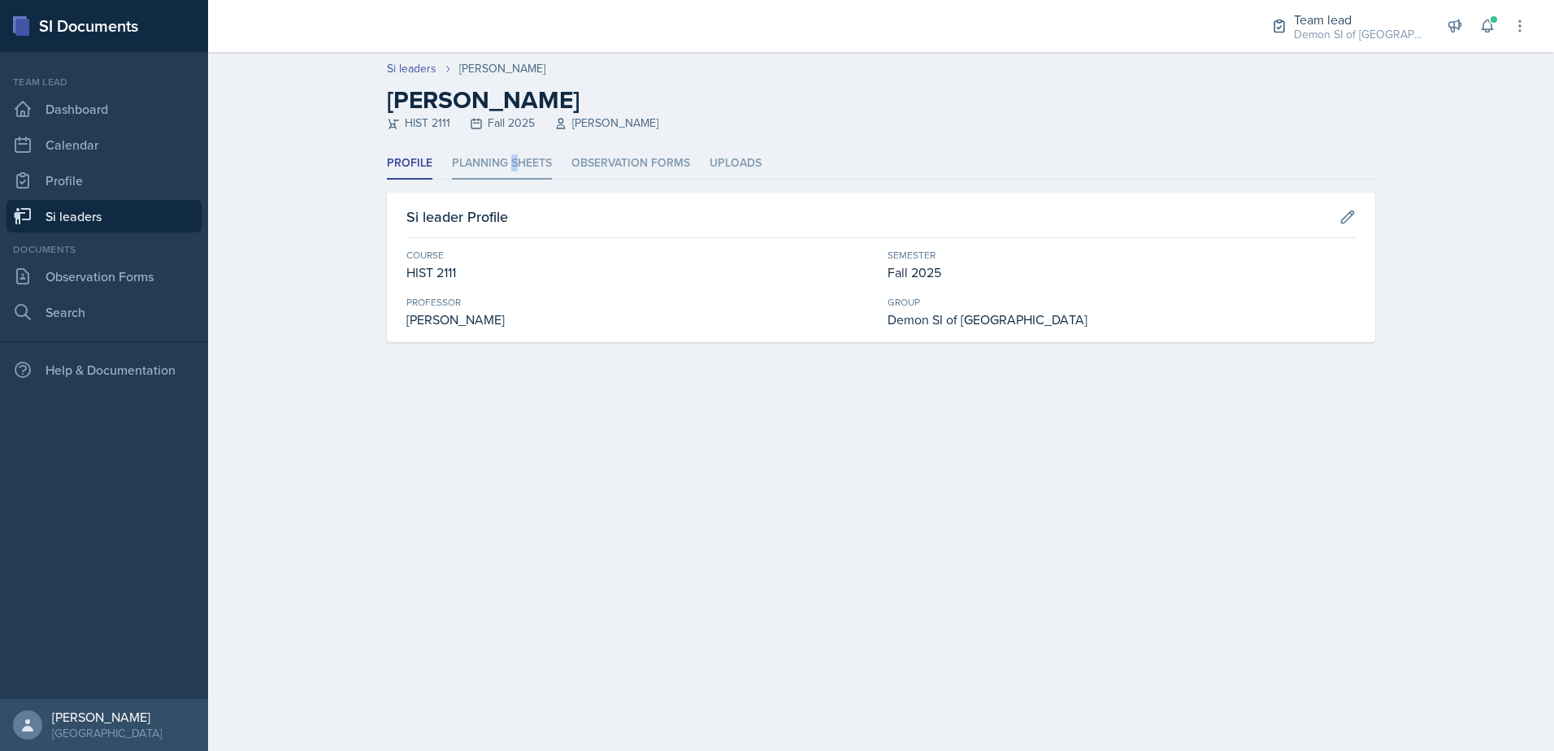
click at [514, 153] on li "Planning Sheets" at bounding box center [502, 164] width 100 height 32
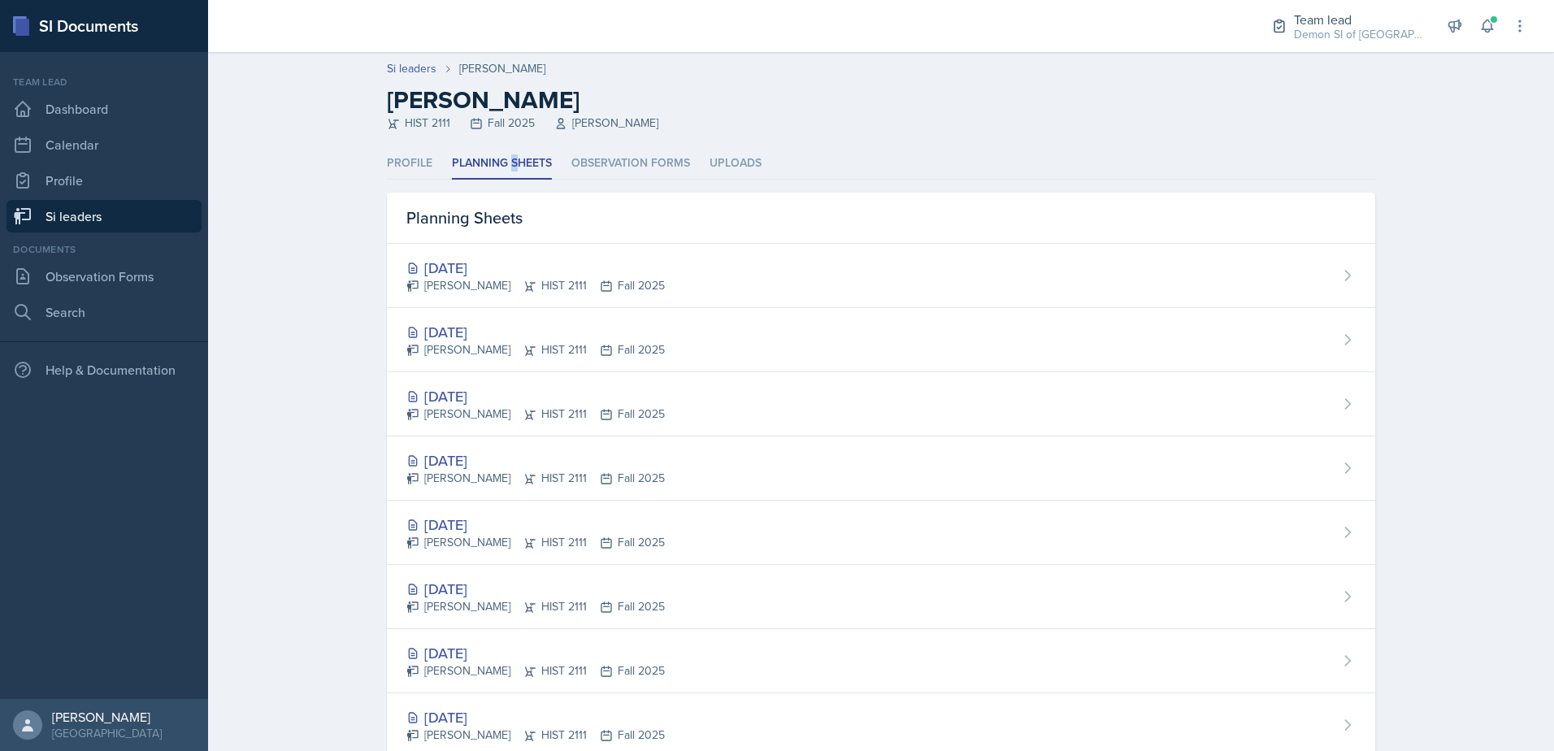
drag, startPoint x: 514, startPoint y: 153, endPoint x: 484, endPoint y: 271, distance: 121.6
click at [484, 271] on div "[DATE]" at bounding box center [535, 268] width 258 height 22
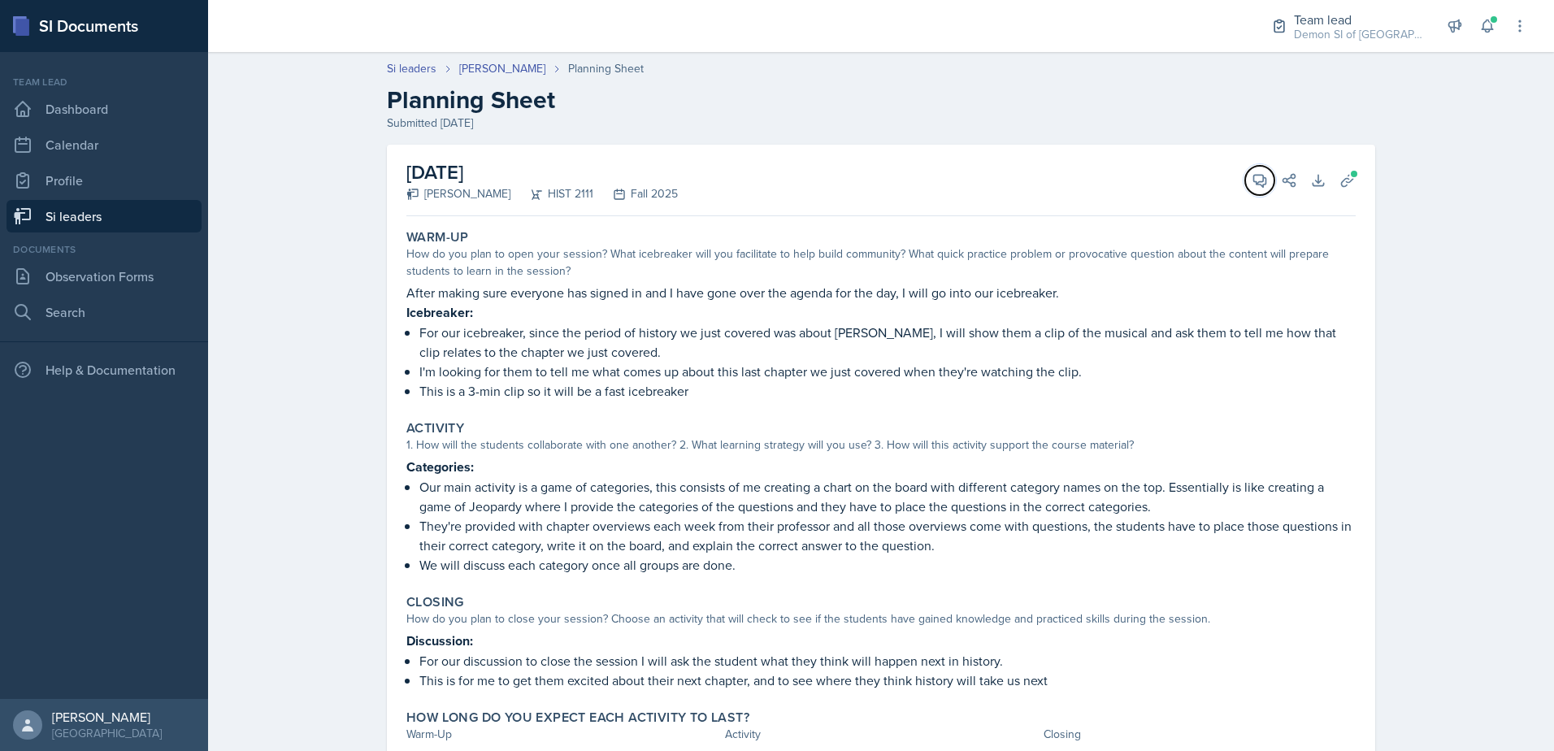
click at [1258, 168] on button "View Comments" at bounding box center [1259, 180] width 29 height 29
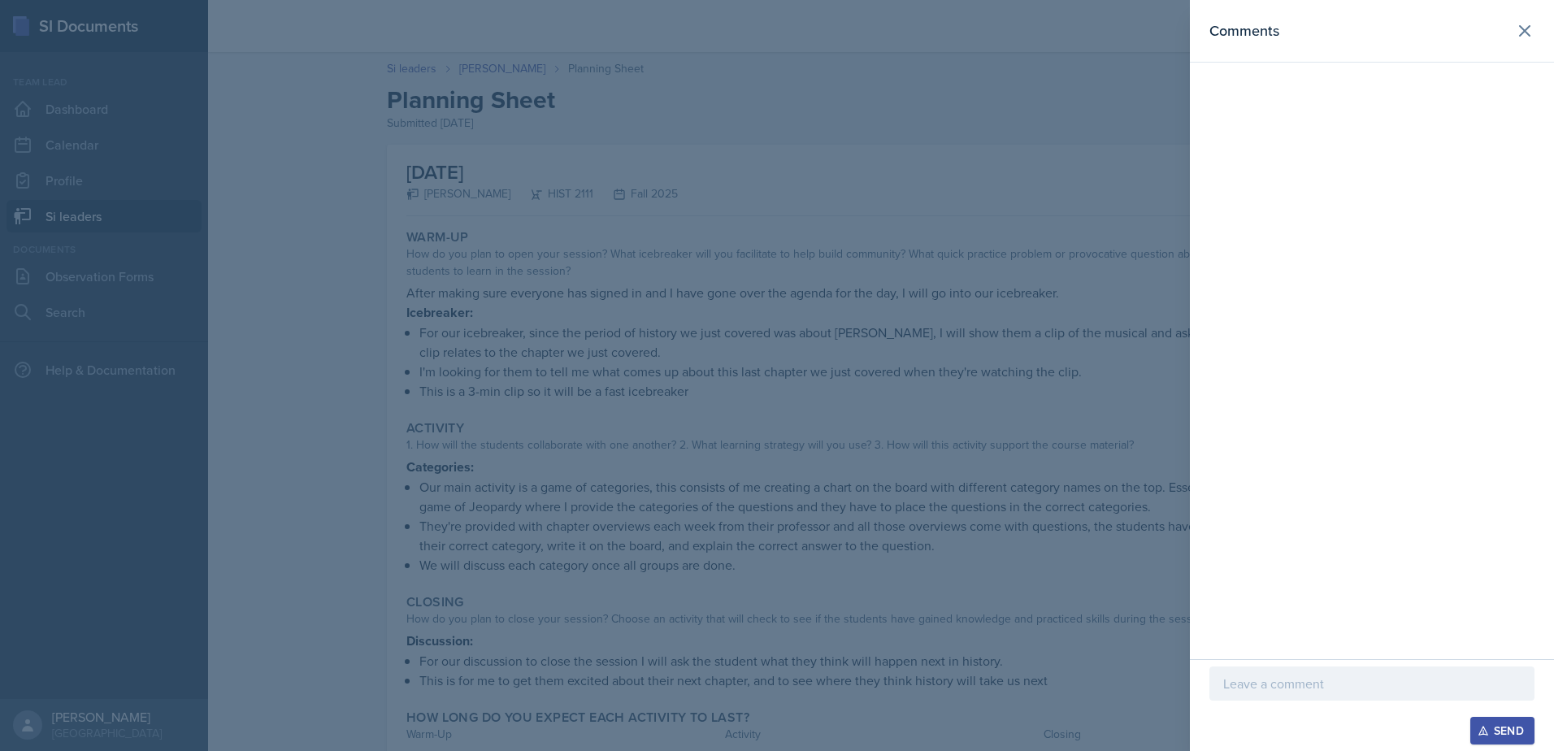
click at [1481, 675] on p at bounding box center [1371, 684] width 297 height 20
click at [857, 529] on div at bounding box center [777, 375] width 1554 height 751
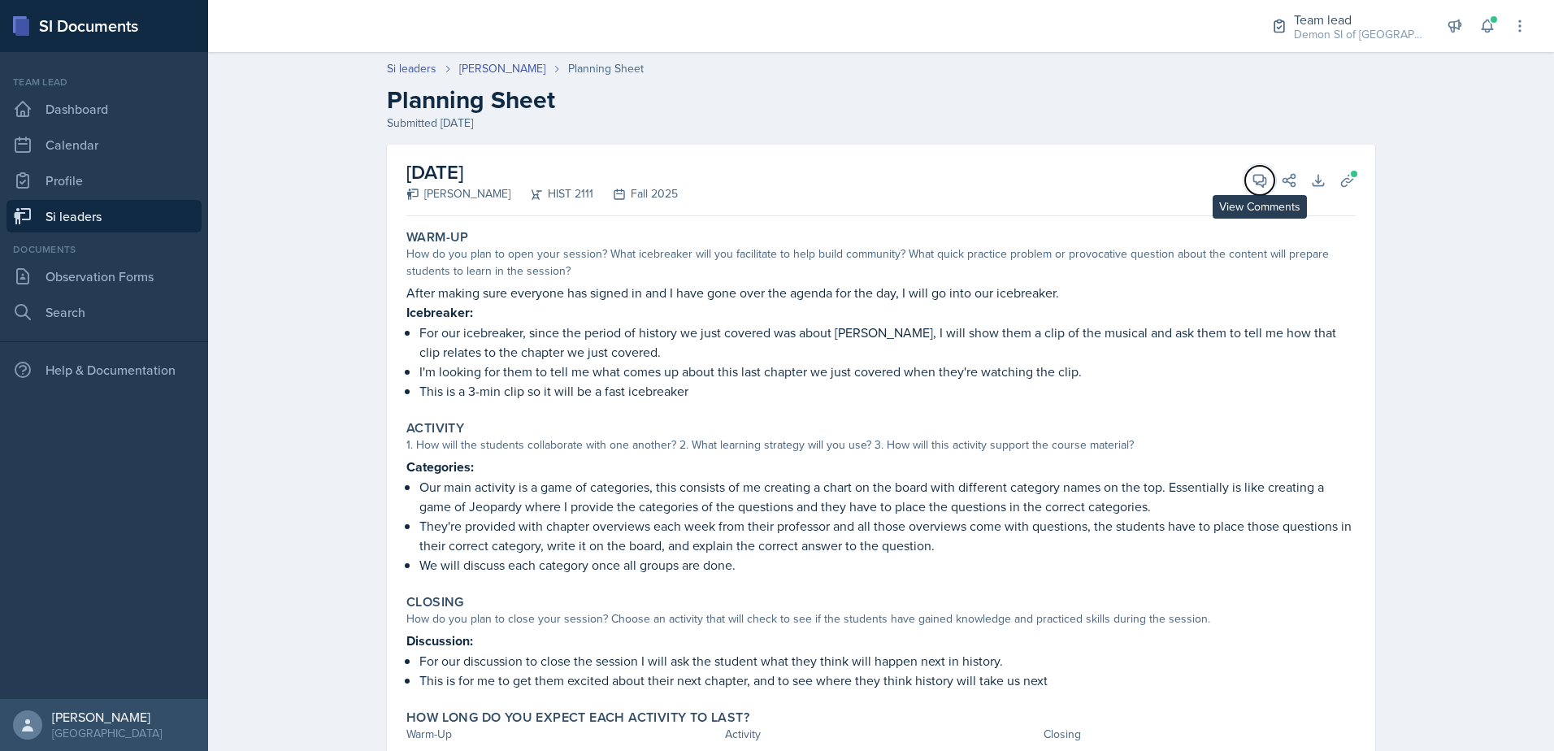
drag, startPoint x: 1257, startPoint y: 179, endPoint x: 1270, endPoint y: 189, distance: 16.8
click at [1257, 179] on icon at bounding box center [1260, 181] width 12 height 12
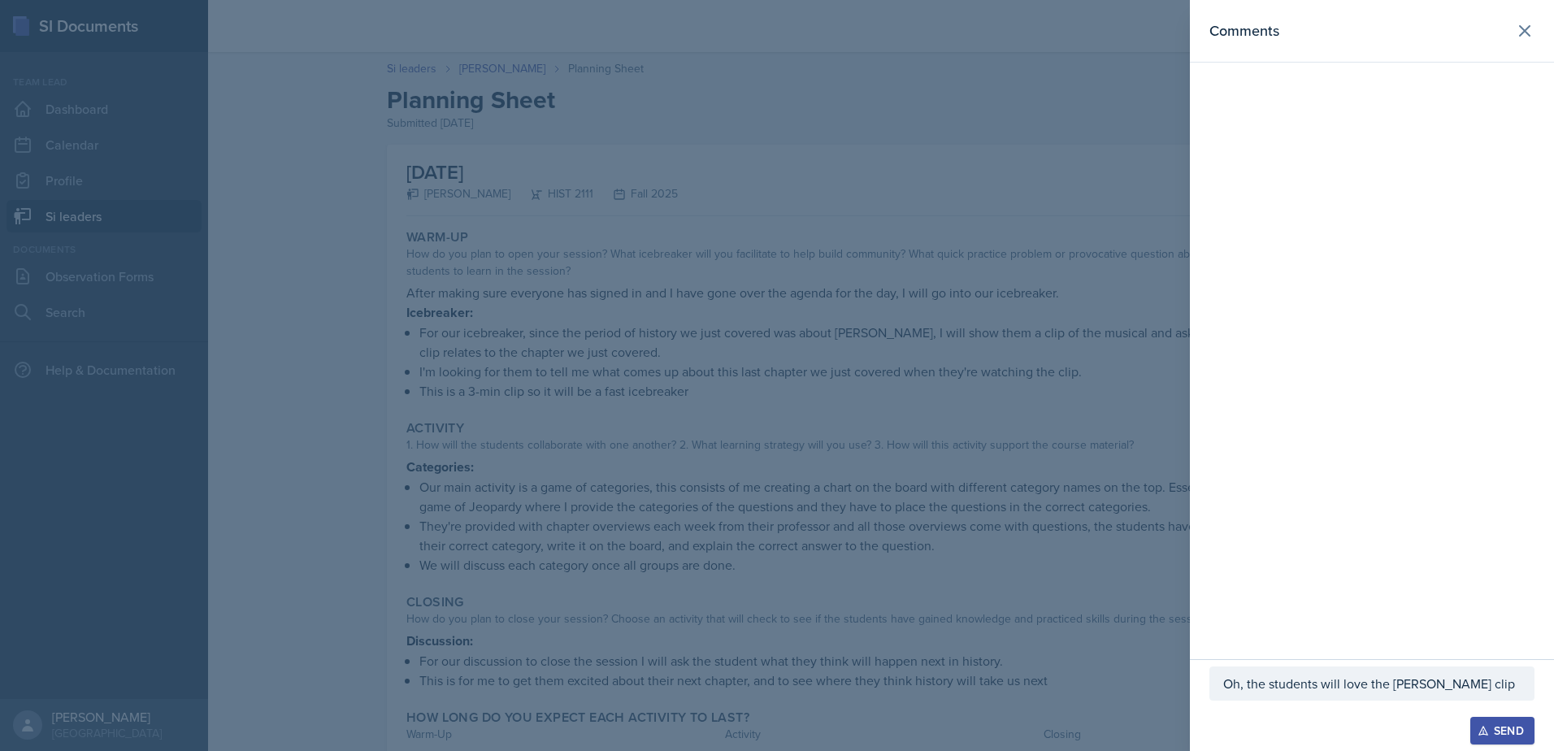
click at [1470, 683] on p "Oh, the students will love the [PERSON_NAME] clip" at bounding box center [1371, 684] width 297 height 20
click at [1348, 691] on p "Oh, the students will love the [PERSON_NAME] clip" at bounding box center [1371, 684] width 297 height 20
drag, startPoint x: 1344, startPoint y: 684, endPoint x: 1513, endPoint y: 686, distance: 168.3
click at [1513, 686] on p "Oh, the students will love the [PERSON_NAME] clip" at bounding box center [1371, 684] width 297 height 20
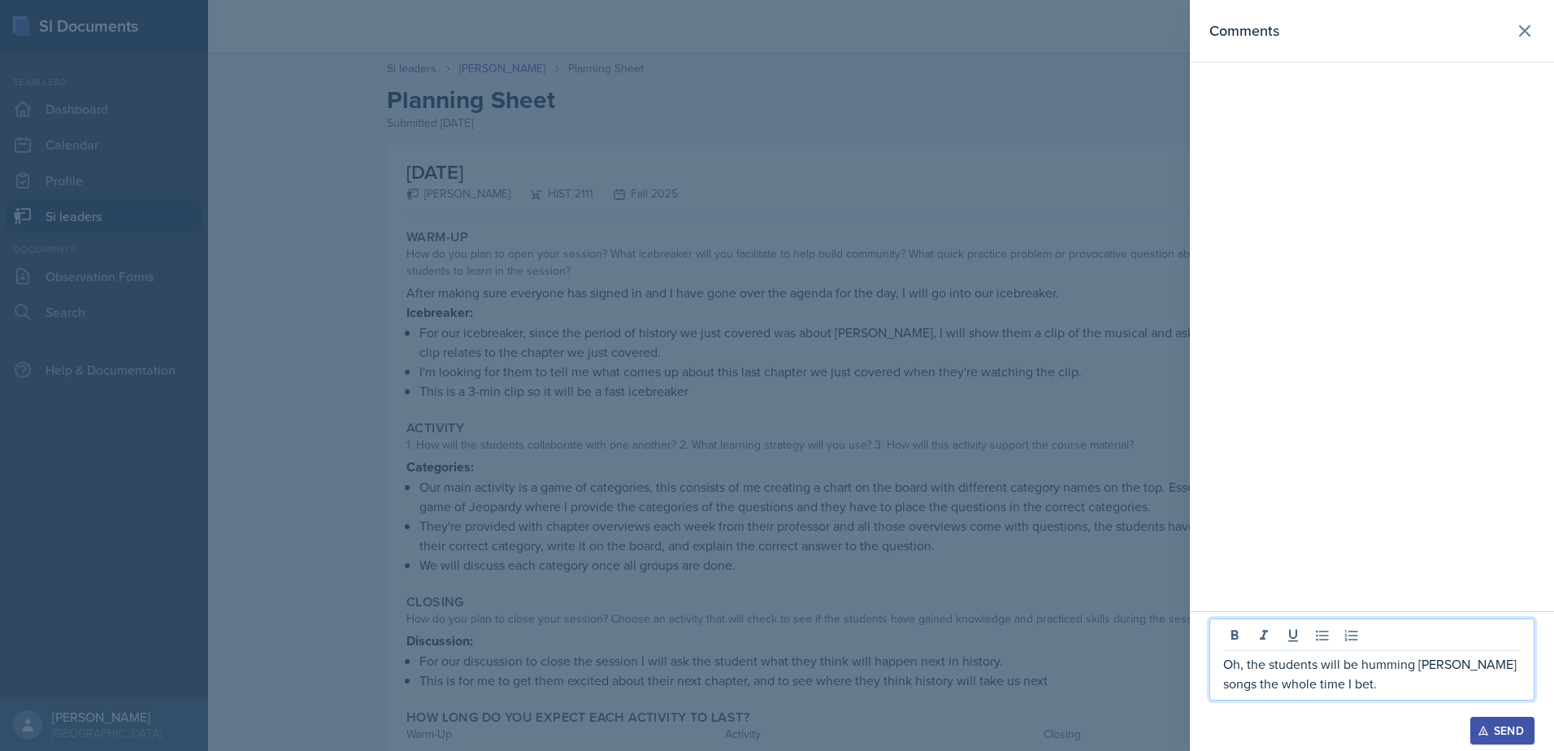
drag, startPoint x: 859, startPoint y: 503, endPoint x: 870, endPoint y: 476, distance: 28.8
click at [866, 486] on div at bounding box center [777, 375] width 1554 height 751
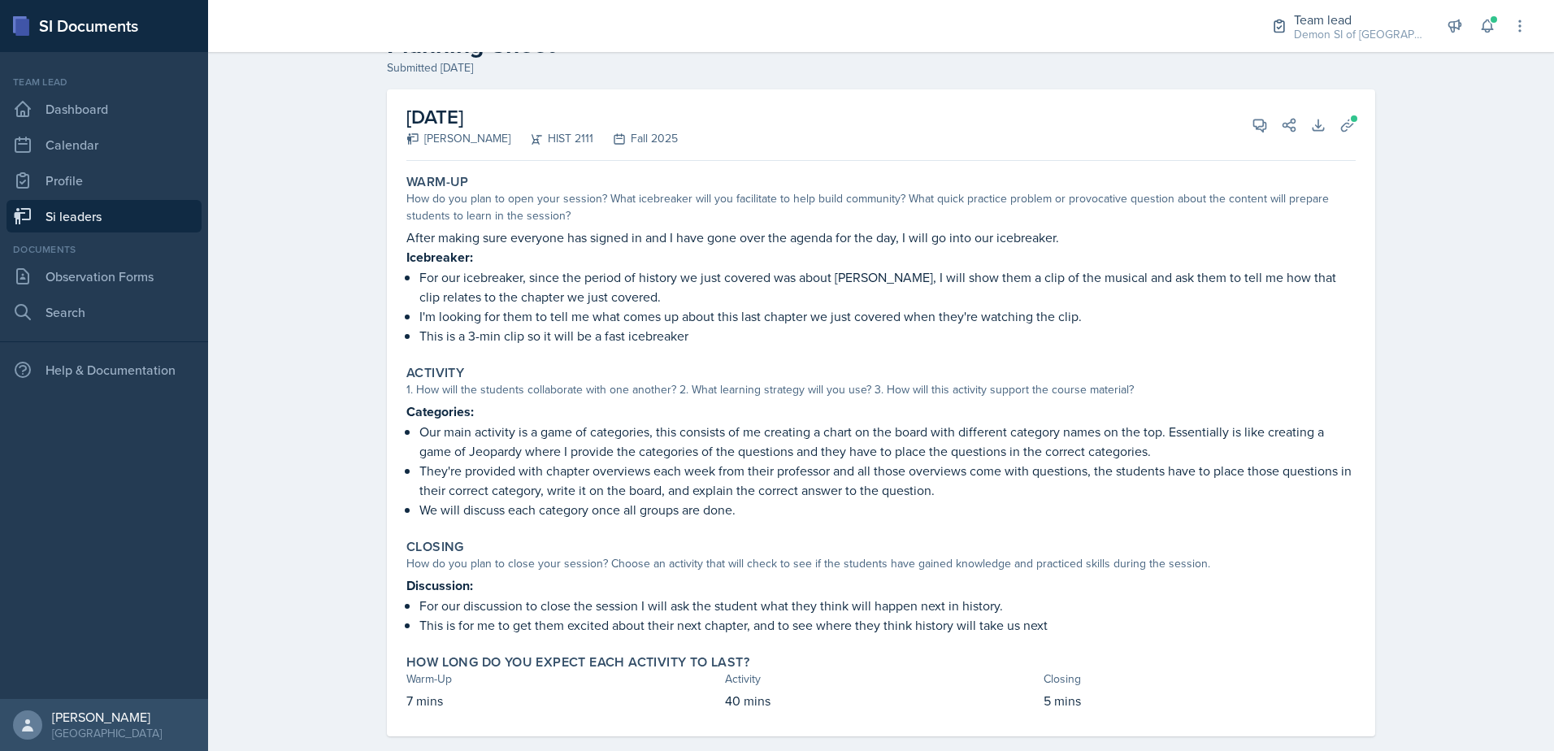
scroll to position [80, 0]
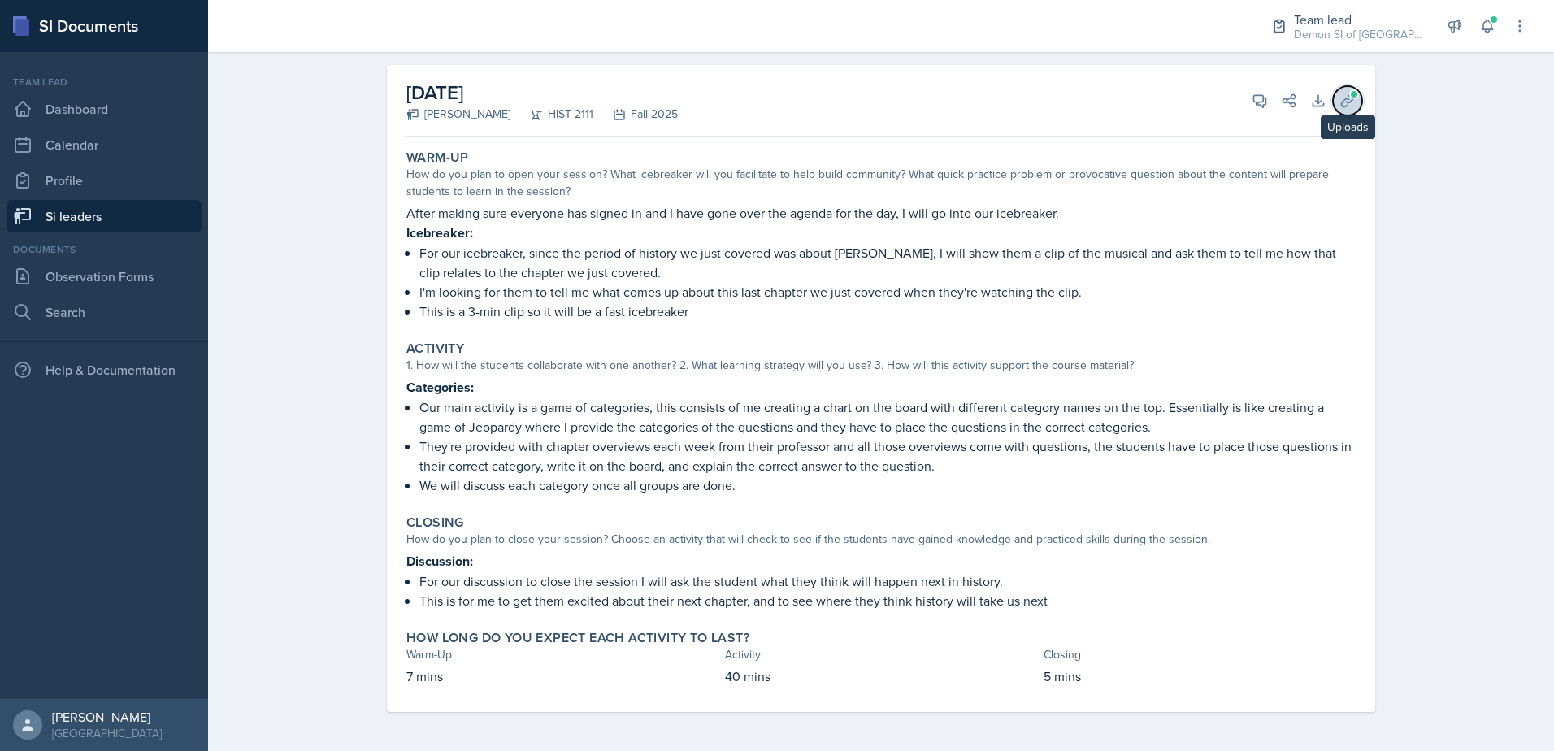
click at [1340, 101] on icon at bounding box center [1348, 101] width 16 height 16
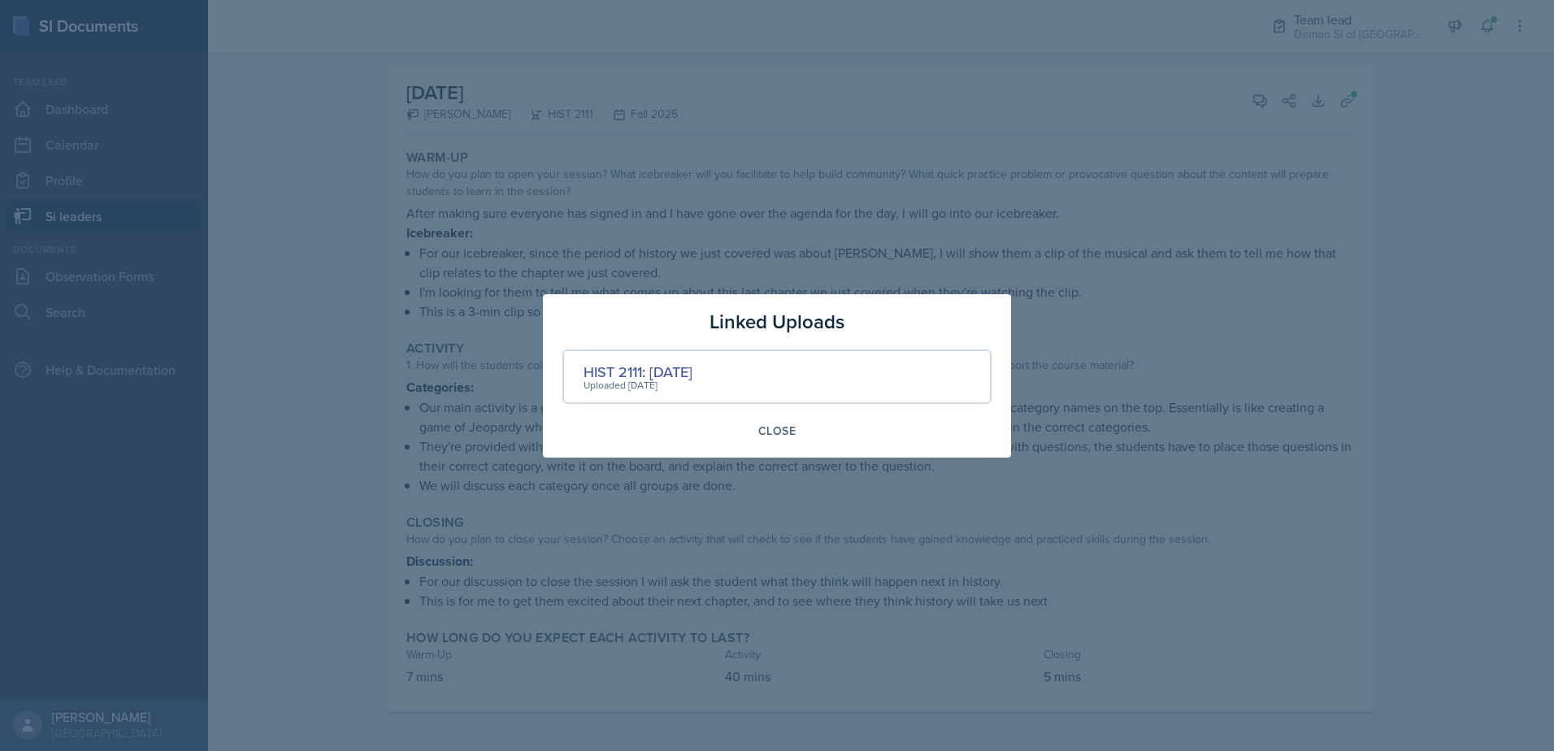
click at [619, 378] on div "Uploaded [DATE]" at bounding box center [638, 385] width 109 height 15
click at [624, 373] on div "HIST 2111: [DATE]" at bounding box center [638, 372] width 109 height 22
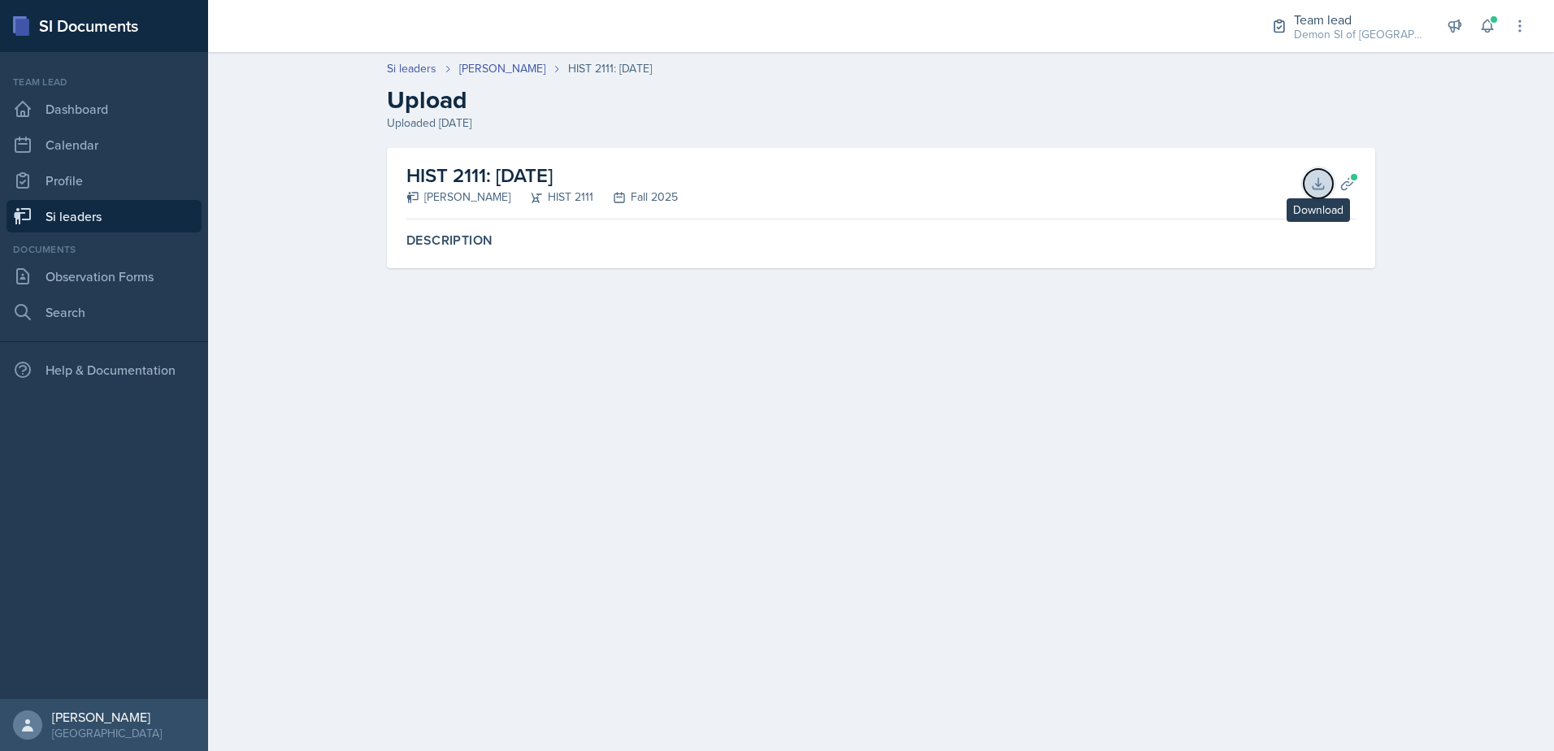
click at [1322, 184] on icon at bounding box center [1318, 184] width 16 height 16
drag, startPoint x: 1016, startPoint y: 182, endPoint x: 1053, endPoint y: 286, distance: 110.6
click at [1016, 183] on div "HIST 2111: [DATE] [PERSON_NAME] HIST 2111 Fall 2025 Download Planning Sheets" at bounding box center [880, 184] width 949 height 72
click at [1350, 183] on icon at bounding box center [1348, 184] width 16 height 16
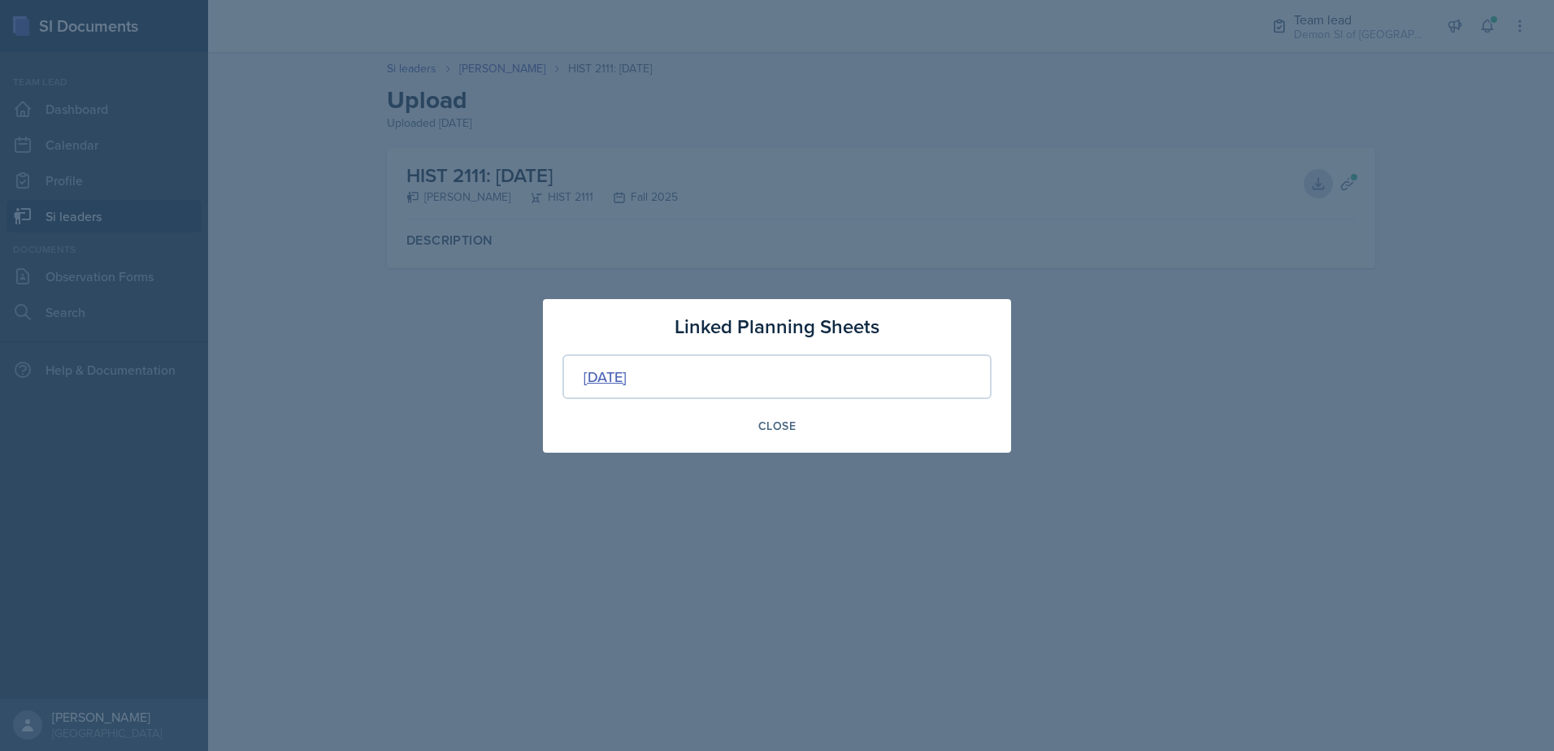
click at [626, 381] on div "[DATE]" at bounding box center [605, 377] width 43 height 22
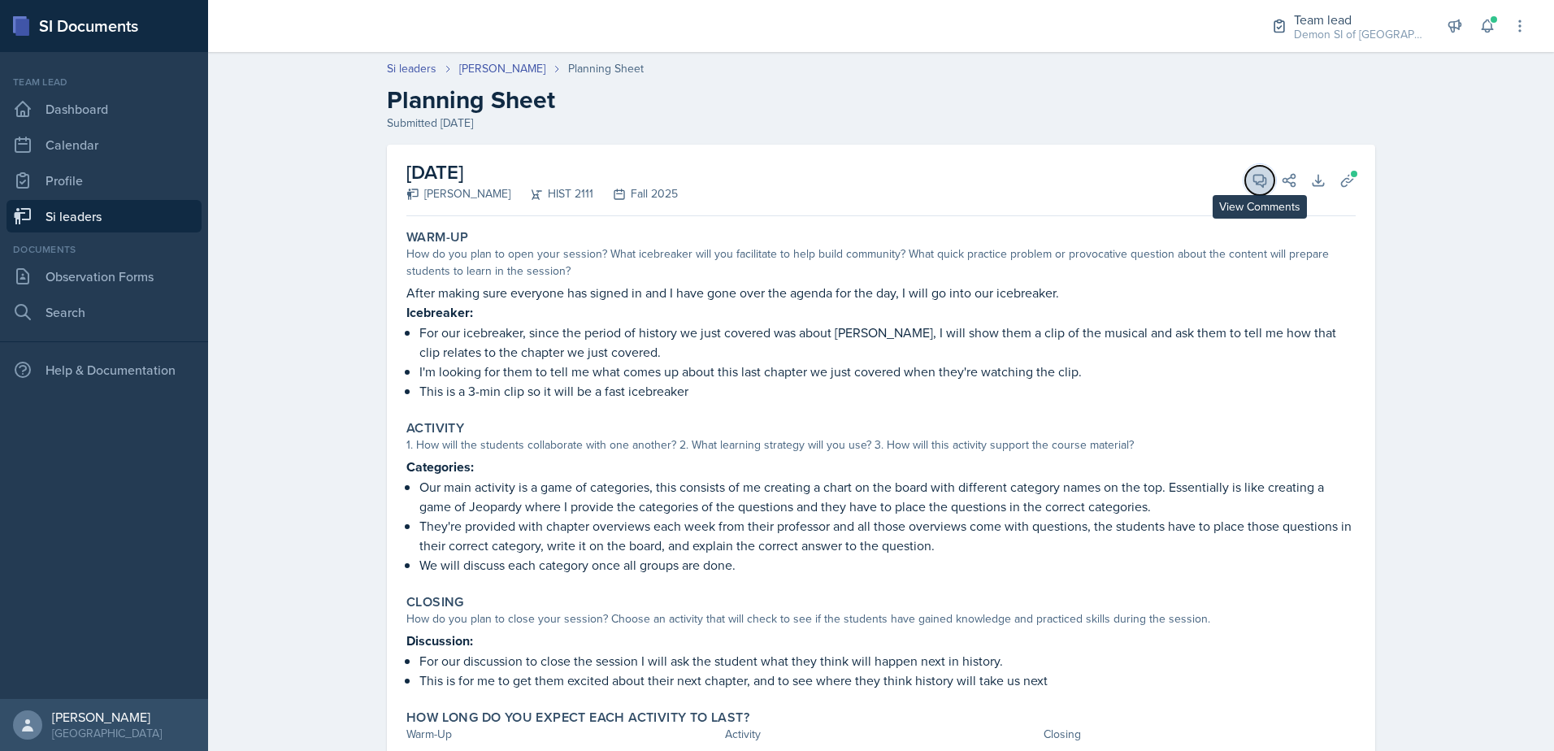
click at [1252, 176] on icon at bounding box center [1260, 180] width 16 height 16
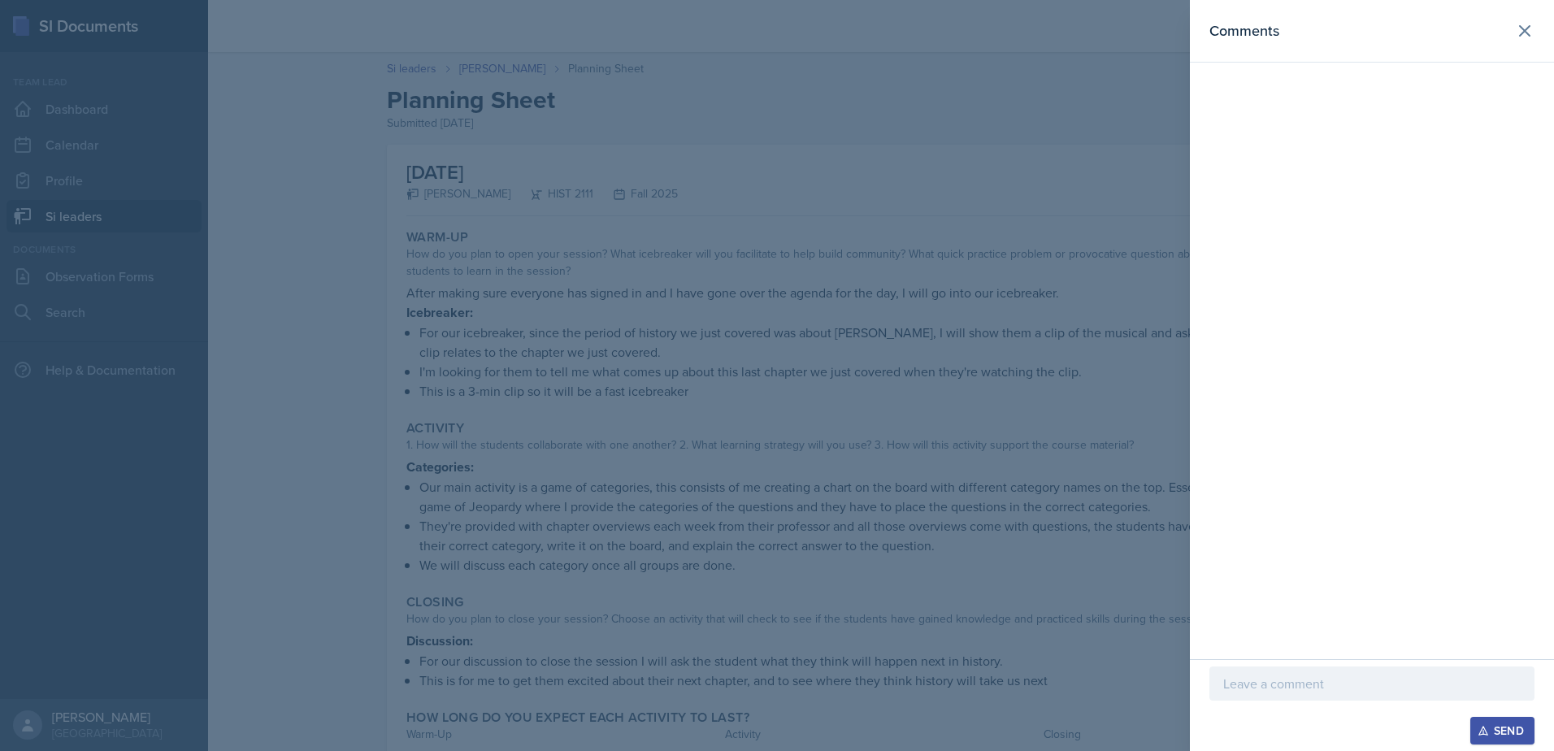
drag, startPoint x: 1234, startPoint y: 667, endPoint x: 1240, endPoint y: 674, distance: 9.3
click at [1237, 669] on div at bounding box center [1372, 684] width 325 height 34
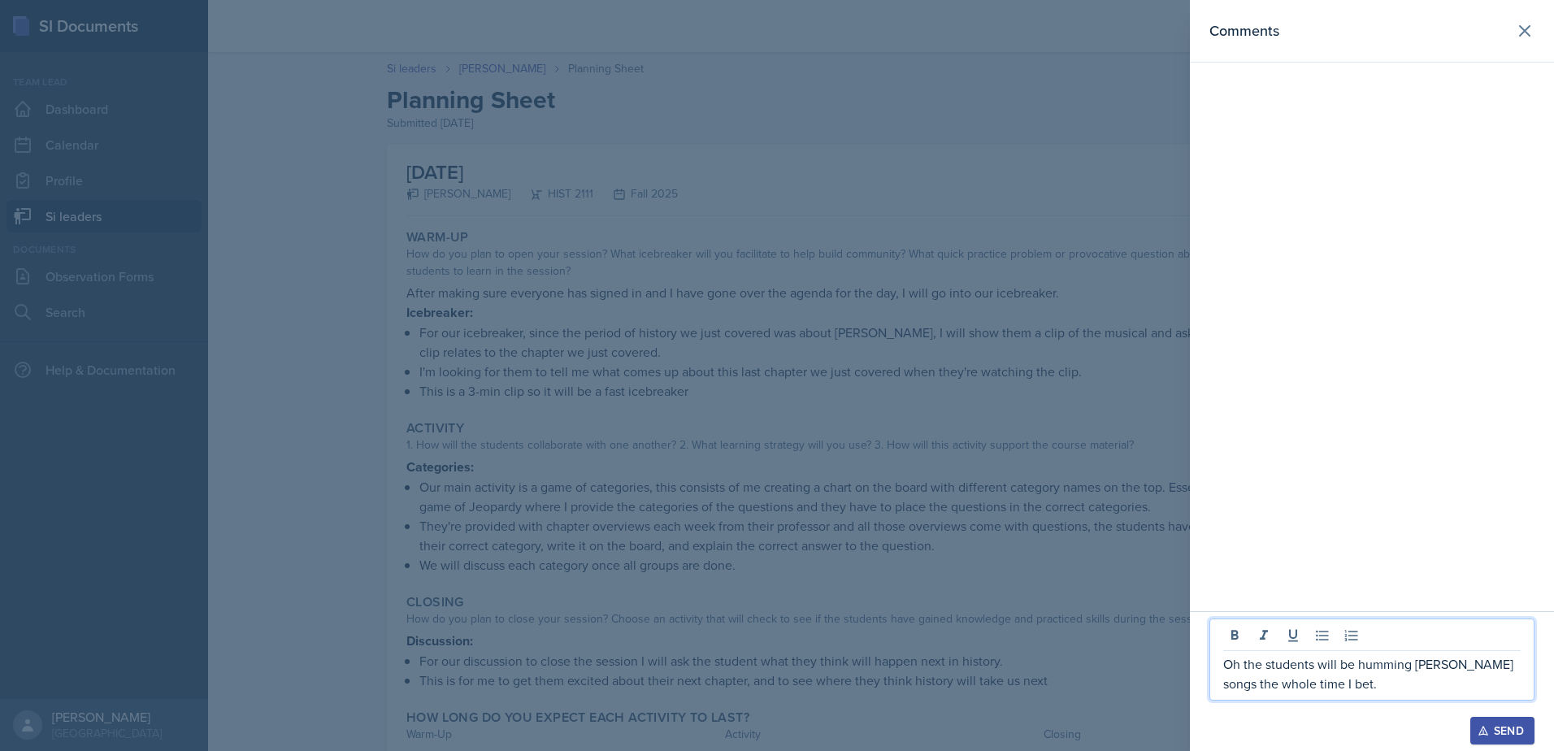
click at [1359, 675] on p "Oh the students will be humming [PERSON_NAME] songs the whole time I bet." at bounding box center [1371, 673] width 297 height 39
click at [1338, 688] on p "Oh, the students will be humming [PERSON_NAME] songs the whole time I bet." at bounding box center [1371, 673] width 297 height 39
click at [1353, 688] on p "Oh, the students will be humming [PERSON_NAME] songs the whole time I bet." at bounding box center [1371, 673] width 297 height 39
click at [865, 472] on div at bounding box center [777, 375] width 1554 height 751
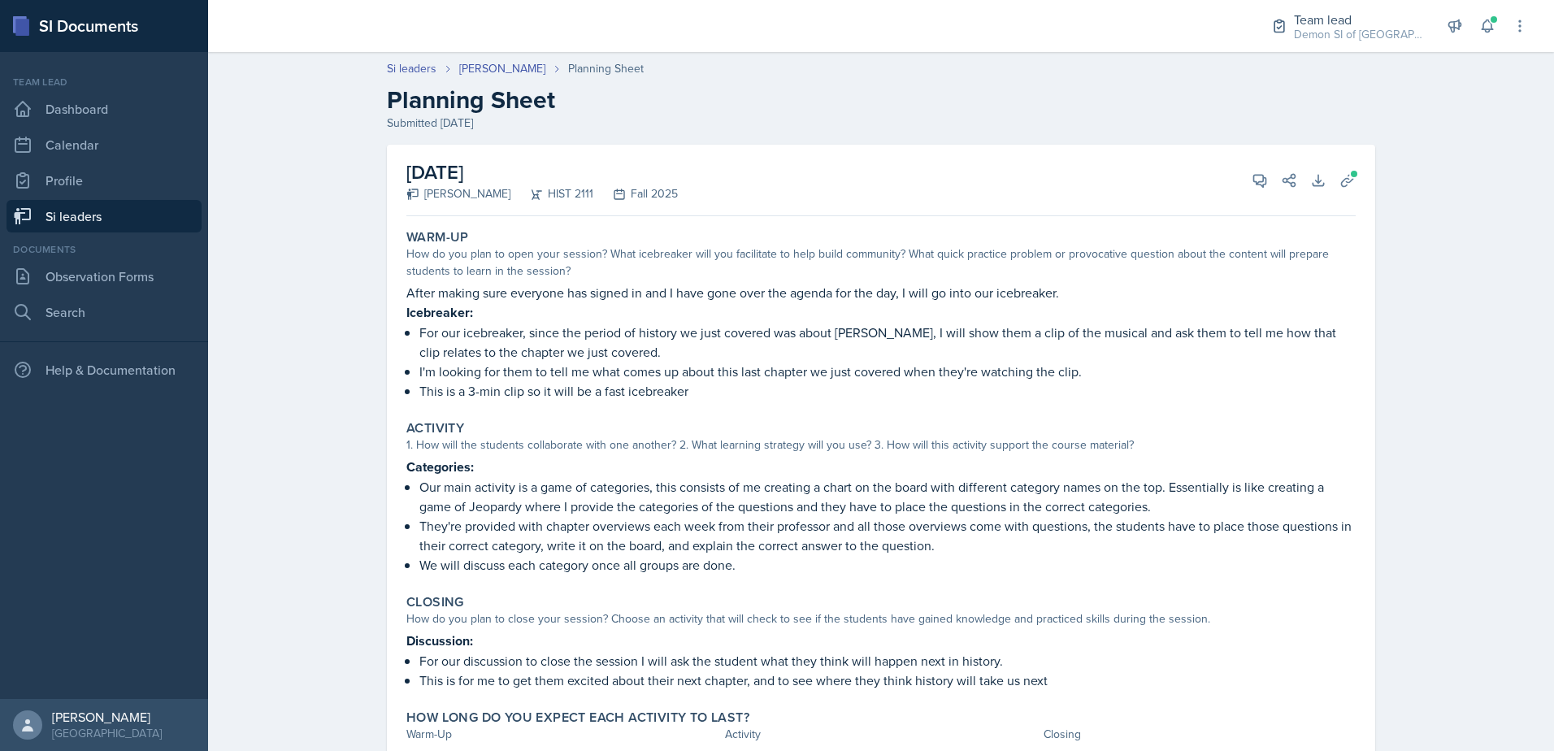
click at [1264, 167] on div "[DATE] [PERSON_NAME] HIST 2111 Fall 2025 View Comments Comments Oh, the student…" at bounding box center [880, 181] width 949 height 72
click at [1266, 178] on button "View Comments" at bounding box center [1259, 180] width 29 height 29
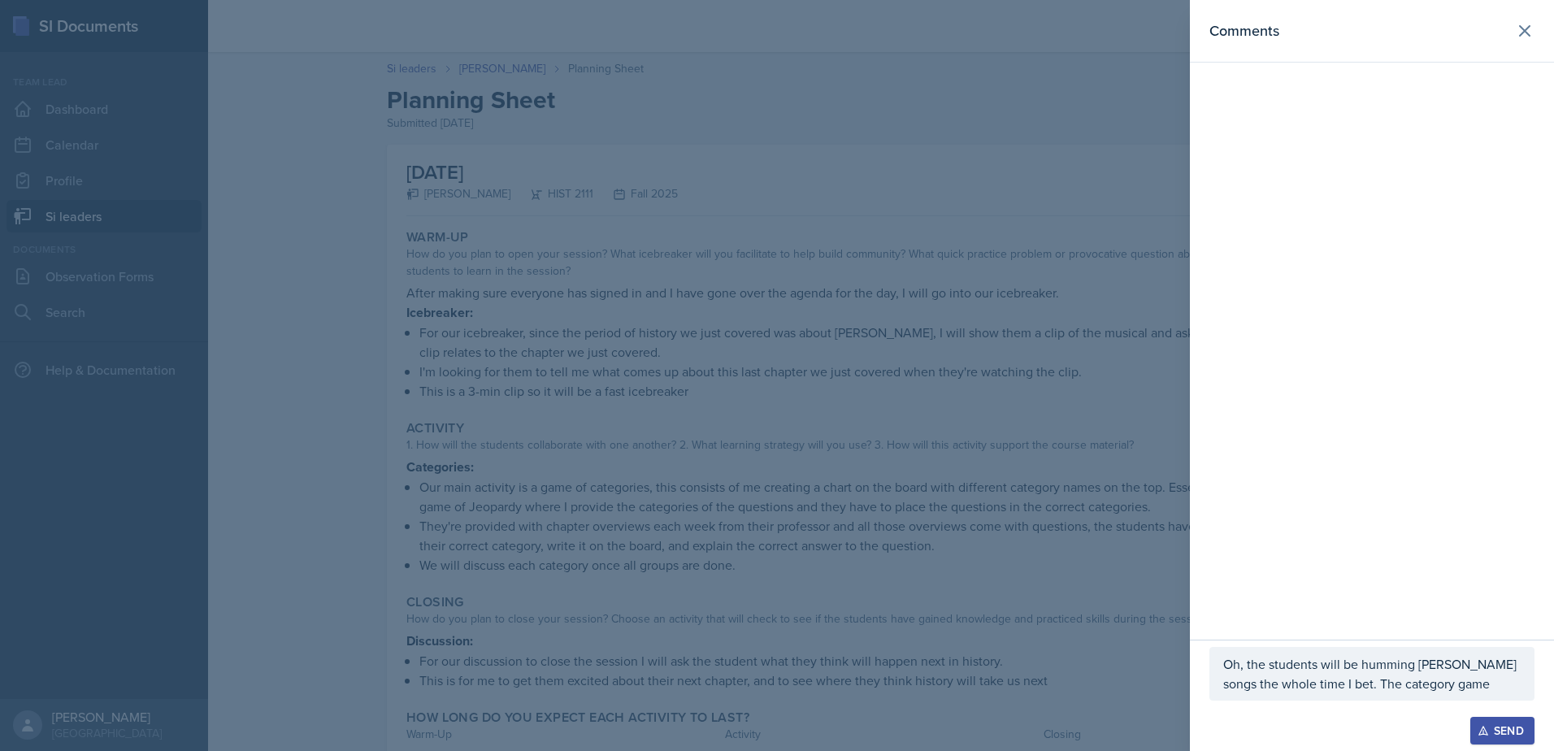
click at [1469, 681] on p "Oh, the students will be humming [PERSON_NAME] songs the whole time I bet. The …" at bounding box center [1371, 673] width 297 height 39
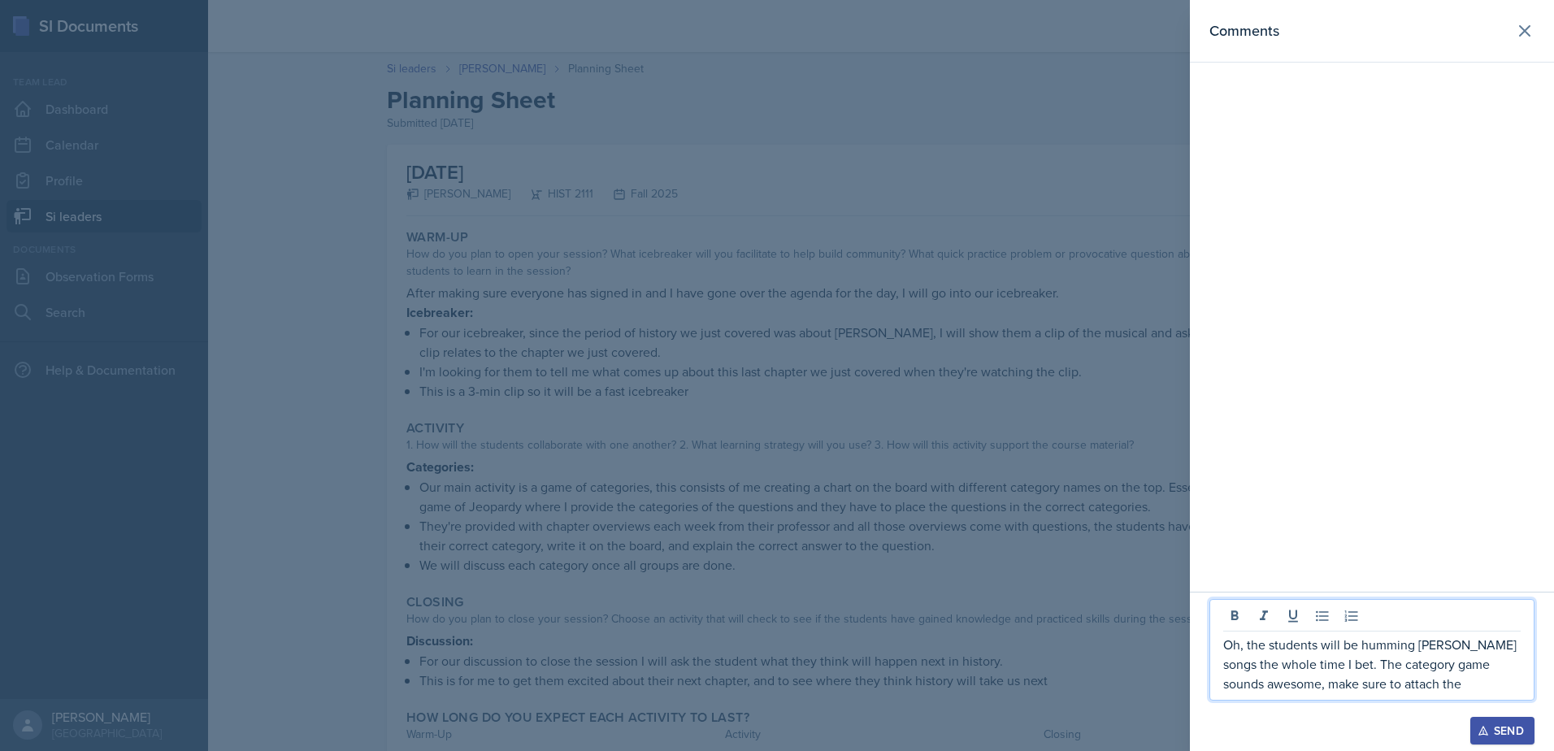
click at [932, 442] on div at bounding box center [777, 375] width 1554 height 751
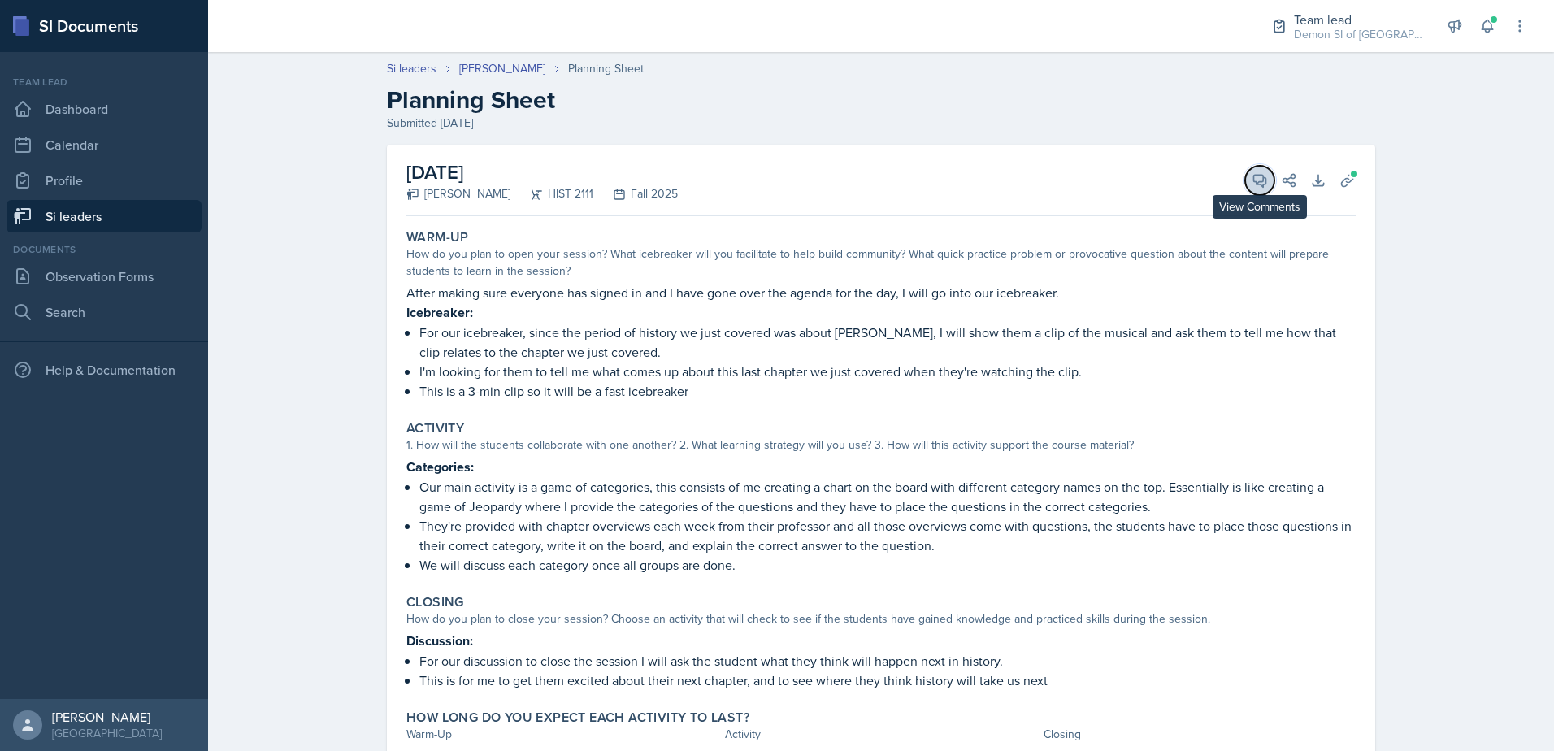
click at [1256, 184] on icon at bounding box center [1260, 180] width 16 height 16
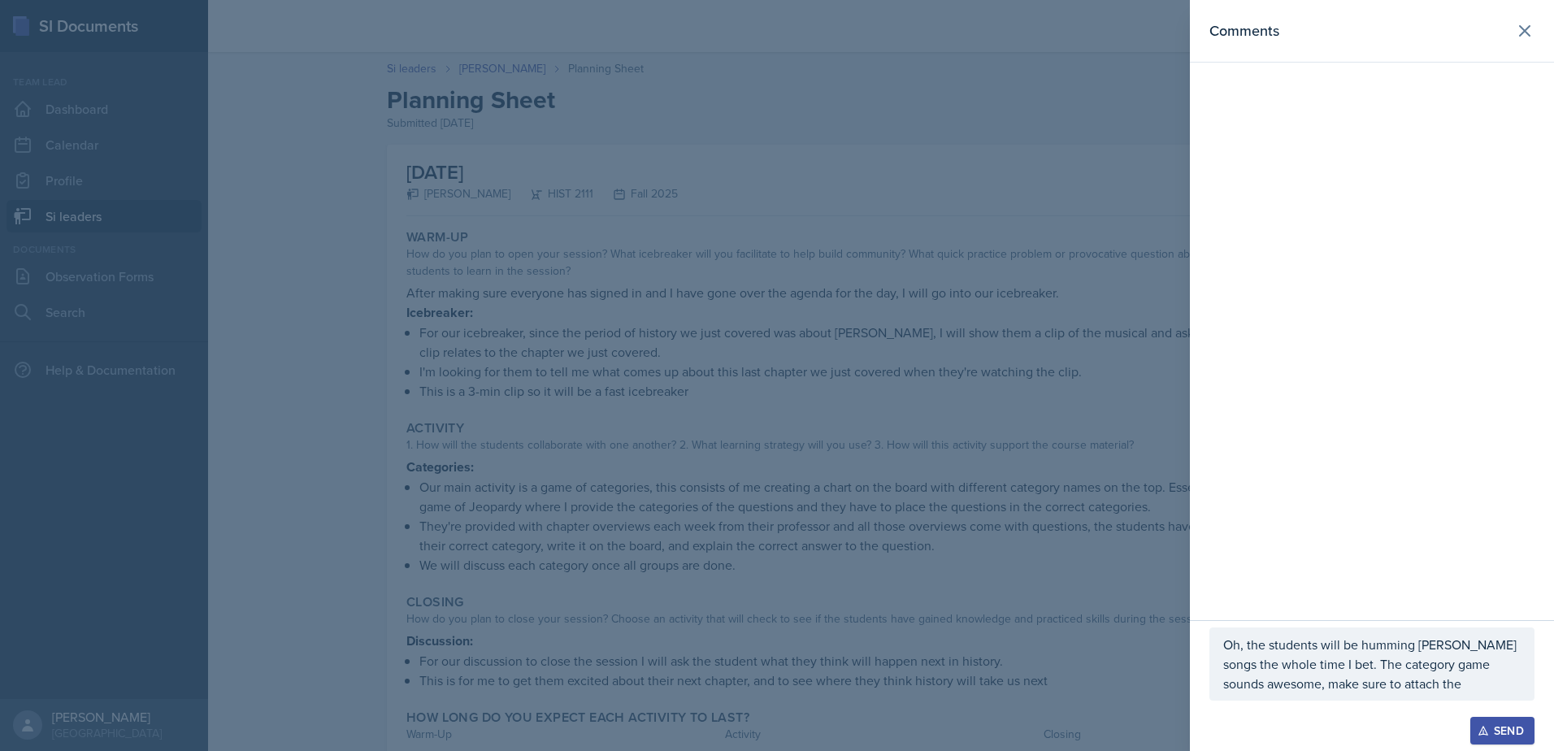
click at [1445, 691] on p "Oh, the students will be humming [PERSON_NAME] songs the whole time I bet. The …" at bounding box center [1371, 664] width 297 height 59
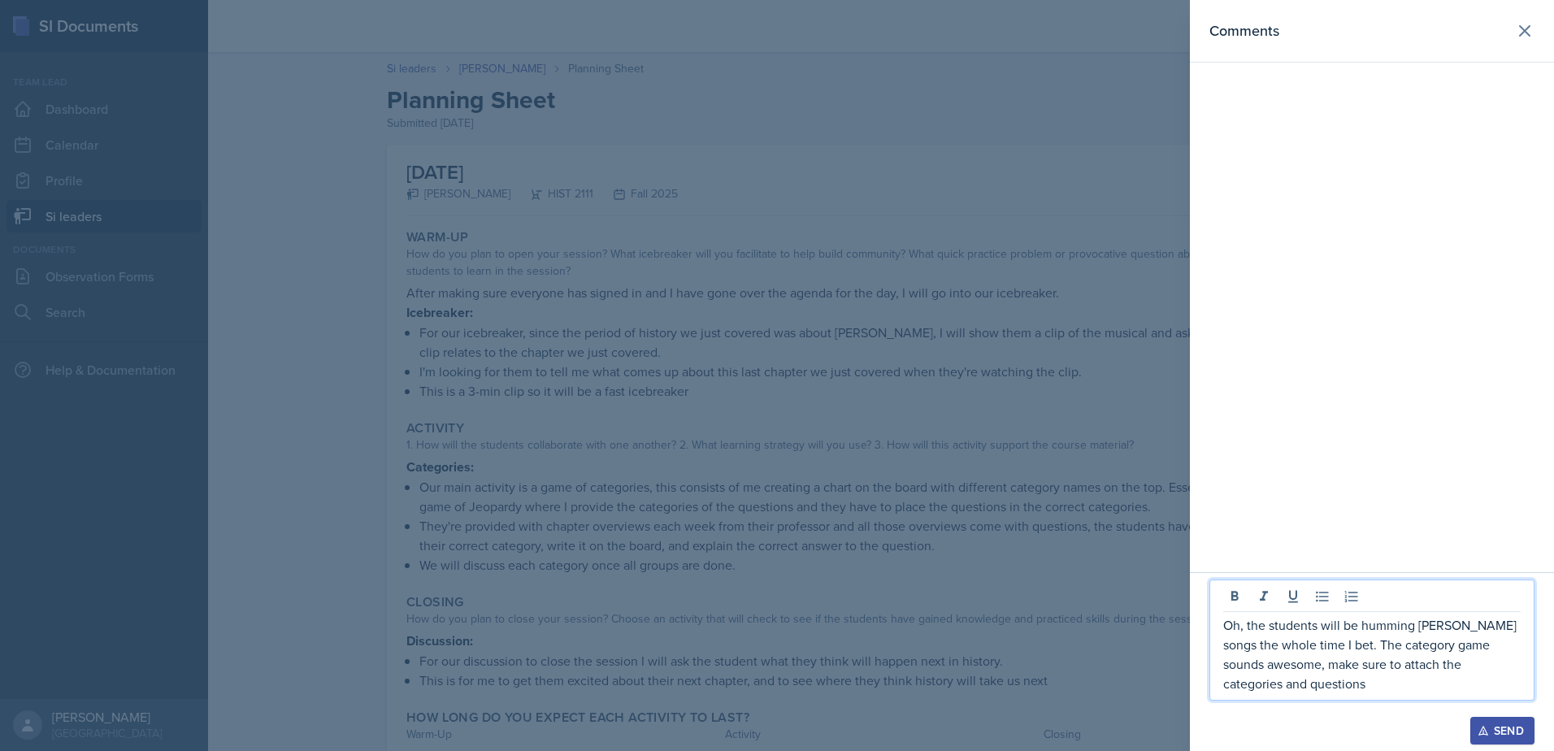
click at [1337, 690] on p "Oh, the students will be humming [PERSON_NAME] songs the whole time I bet. The …" at bounding box center [1371, 654] width 297 height 78
click at [1421, 661] on p "Oh, the students will be humming [PERSON_NAME] songs the whole time I bet. The …" at bounding box center [1371, 645] width 297 height 98
click at [1427, 667] on p "Oh, the students will be humming [PERSON_NAME] songs the whole time I bet. The …" at bounding box center [1371, 645] width 297 height 98
click at [1324, 697] on div "Oh, the students will be humming [PERSON_NAME] songs the whole time I bet. The …" at bounding box center [1372, 630] width 325 height 141
click at [1334, 685] on p "Oh, the students will be humming [PERSON_NAME] songs the whole time I bet. The …" at bounding box center [1371, 645] width 297 height 98
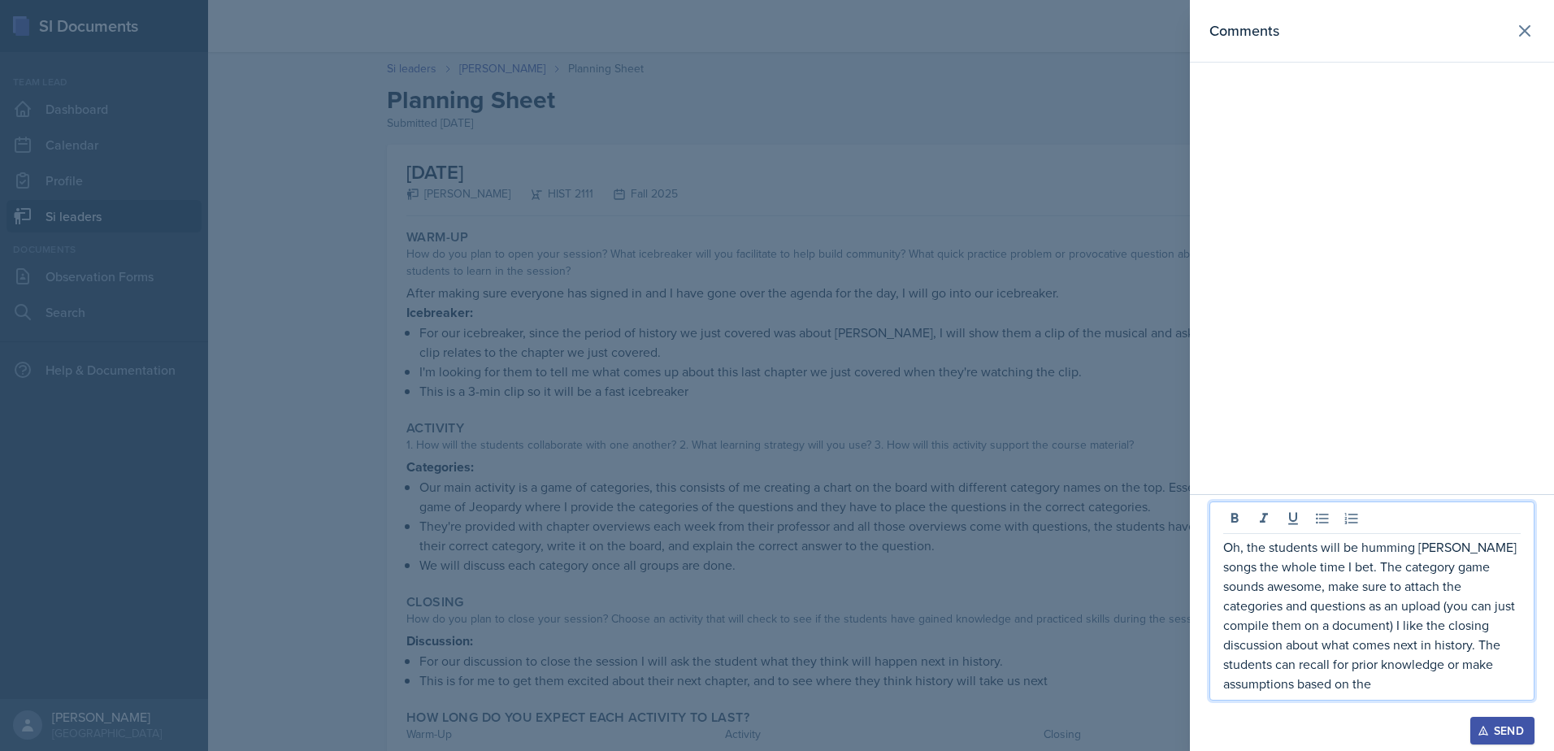
click at [1288, 684] on p "Oh, the students will be humming [PERSON_NAME] songs the whole time I bet. The …" at bounding box center [1371, 615] width 297 height 156
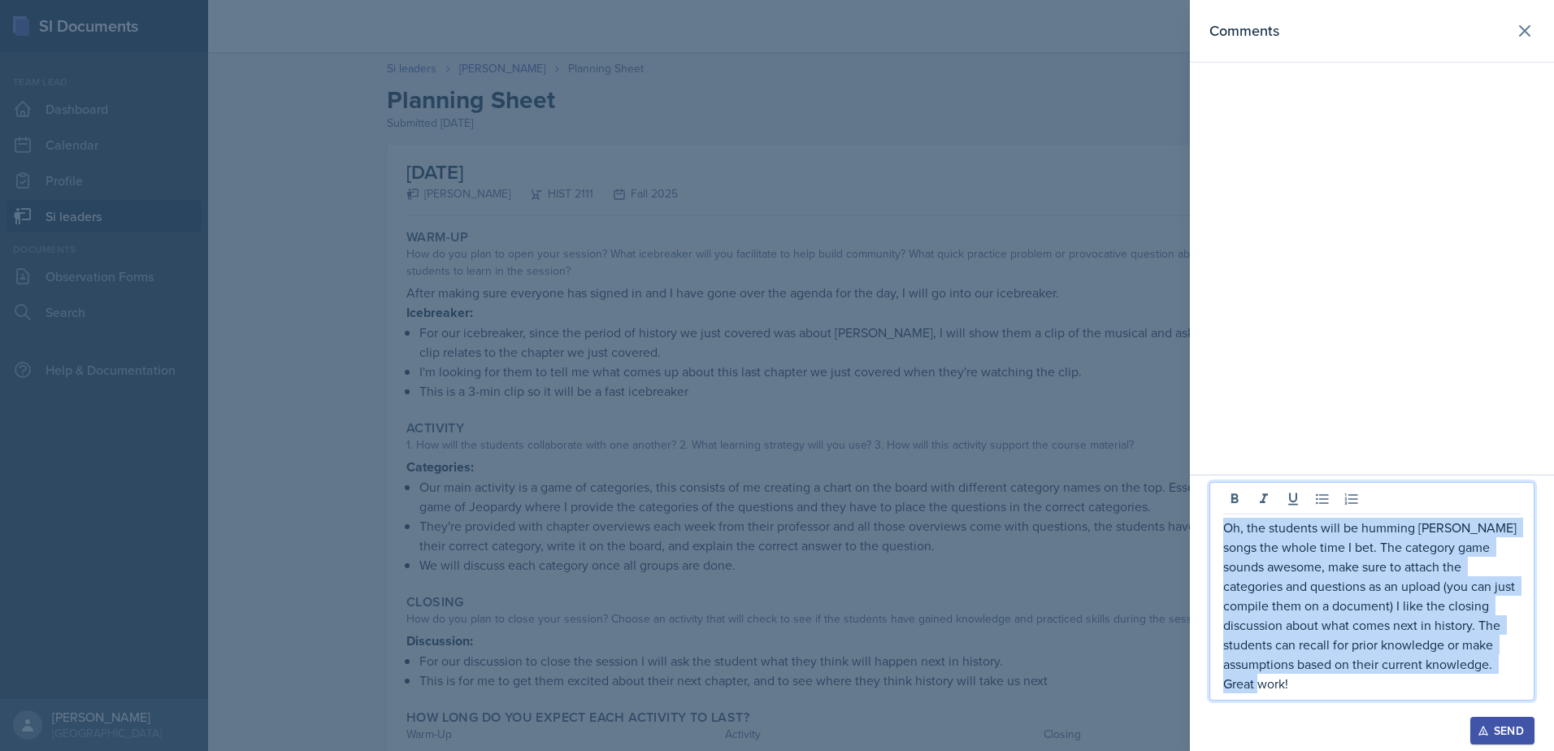
drag, startPoint x: 1464, startPoint y: 684, endPoint x: 1225, endPoint y: 544, distance: 276.9
click at [1225, 544] on p "Oh, the students will be humming [PERSON_NAME] songs the whole time I bet. The …" at bounding box center [1371, 606] width 297 height 176
copy p "Oh, the students will be humming [PERSON_NAME] songs the whole time I bet. The …"
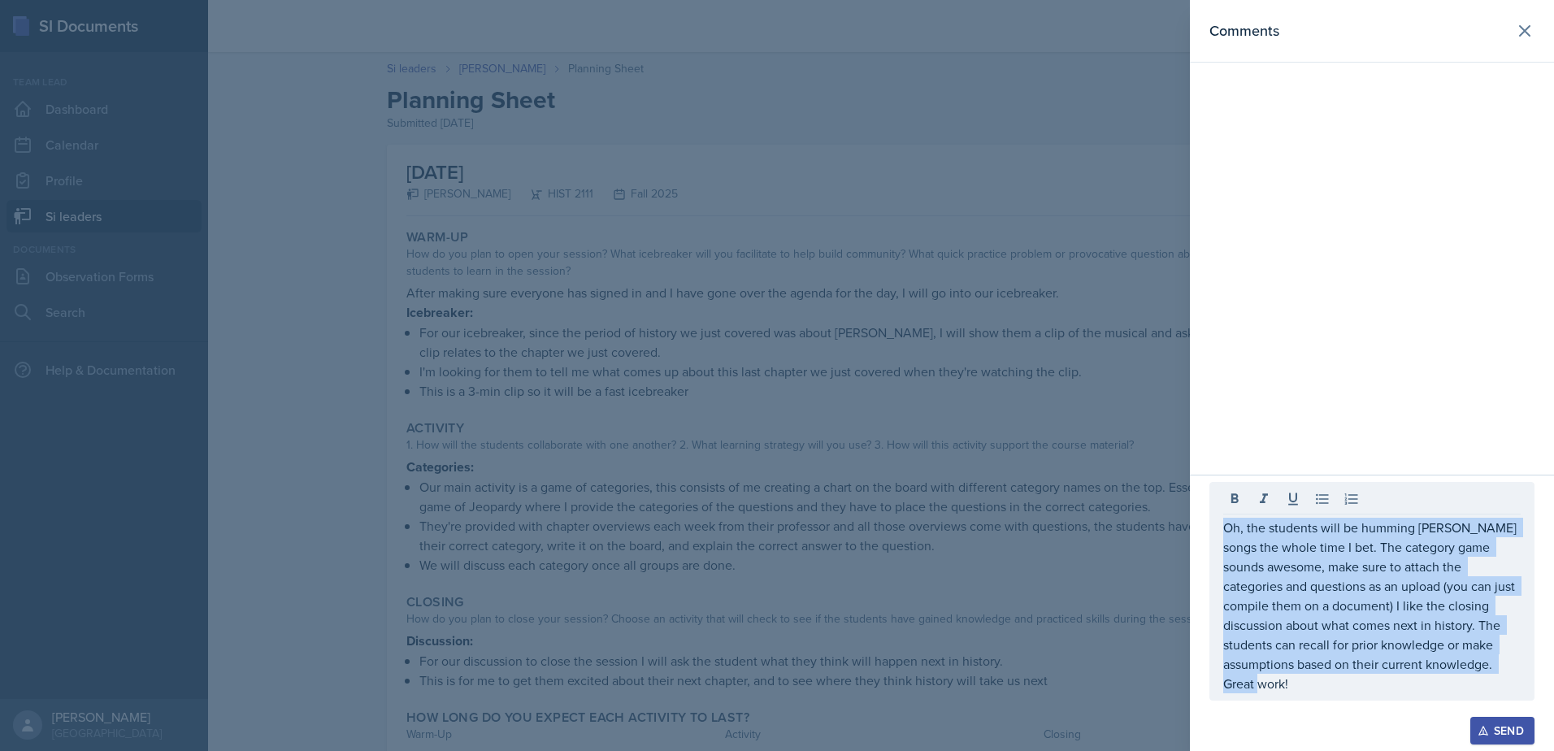
click at [1490, 727] on div "Send" at bounding box center [1502, 730] width 43 height 13
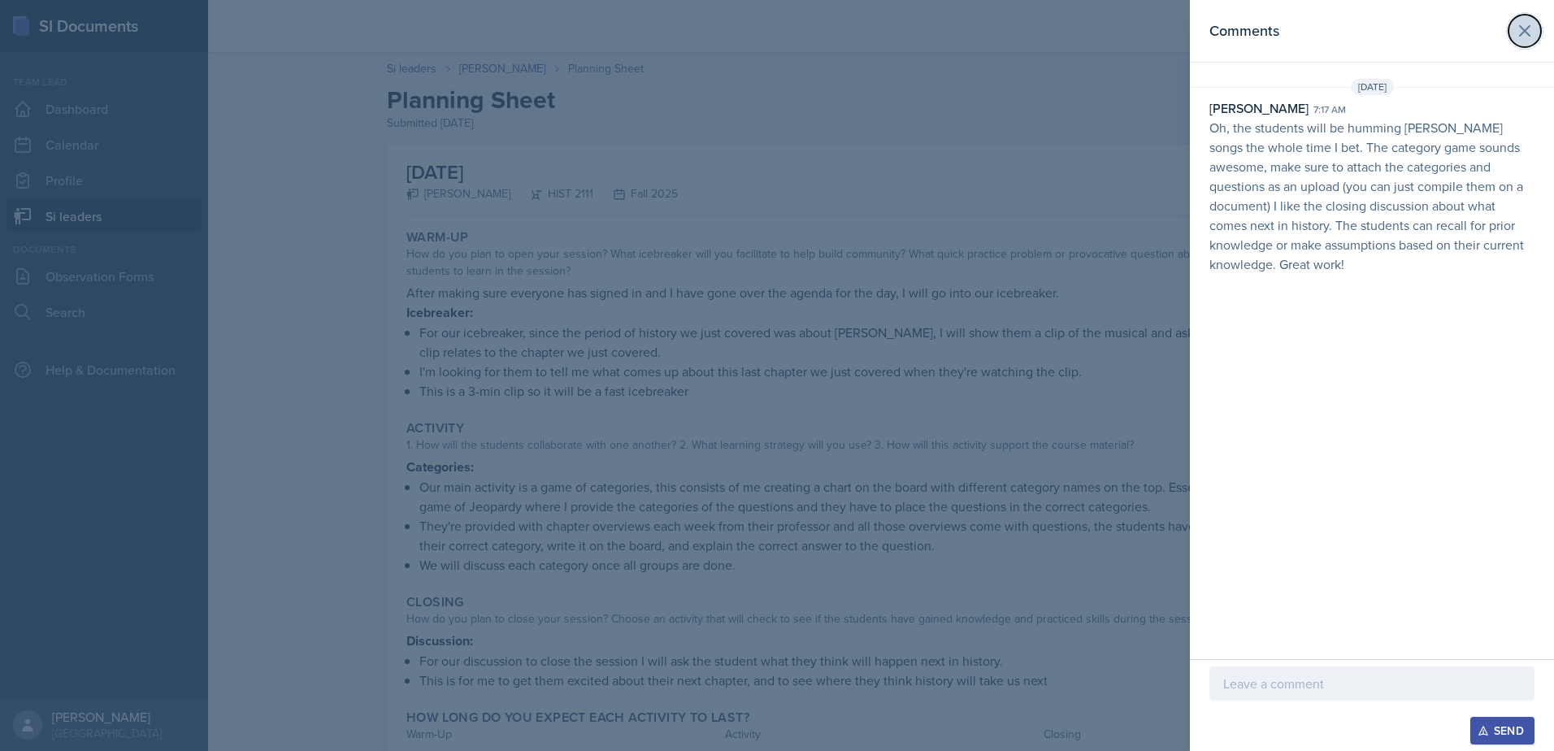
drag, startPoint x: 1515, startPoint y: 41, endPoint x: 1320, endPoint y: 107, distance: 205.9
click at [1514, 41] on button at bounding box center [1525, 31] width 33 height 33
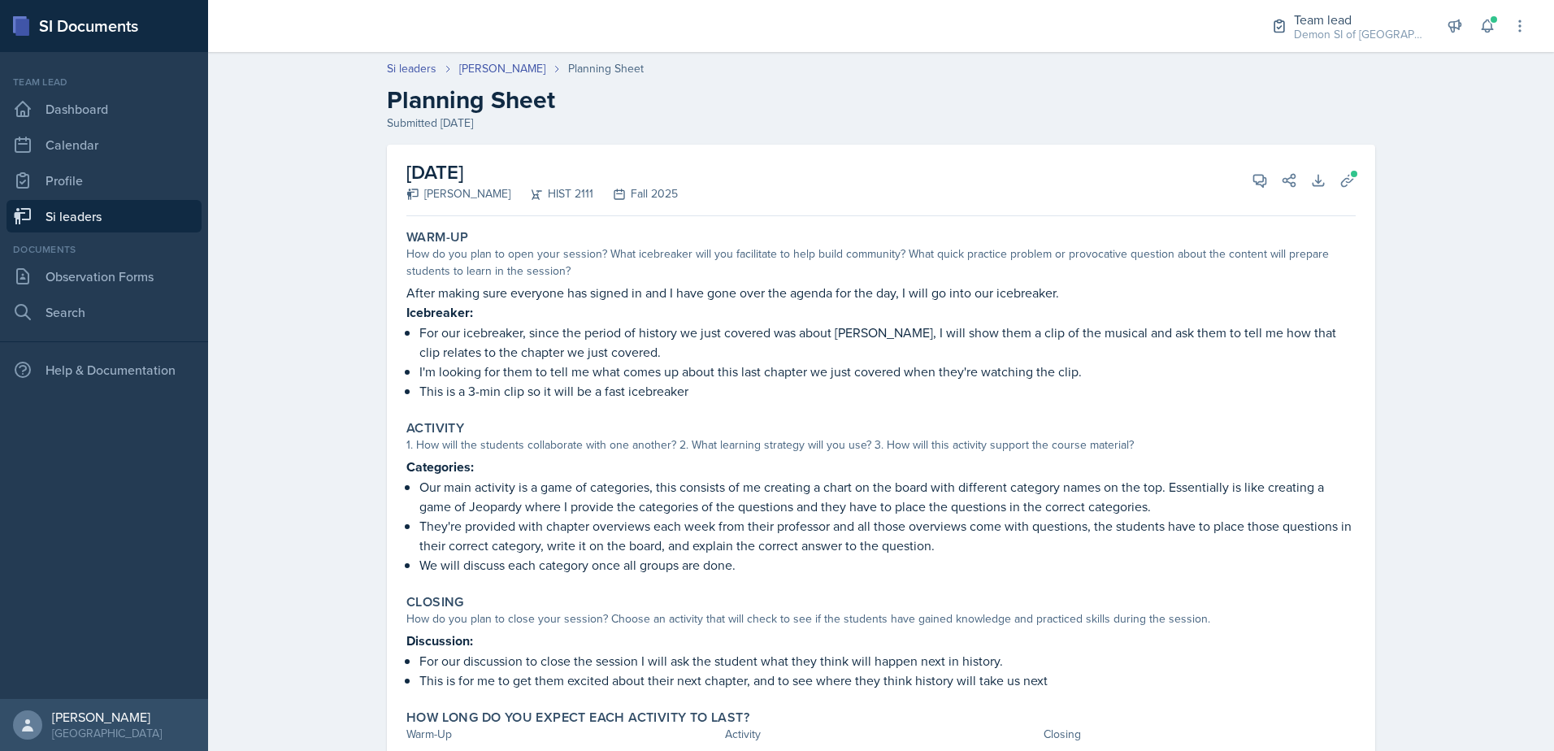
click at [59, 224] on link "Si leaders" at bounding box center [104, 216] width 195 height 33
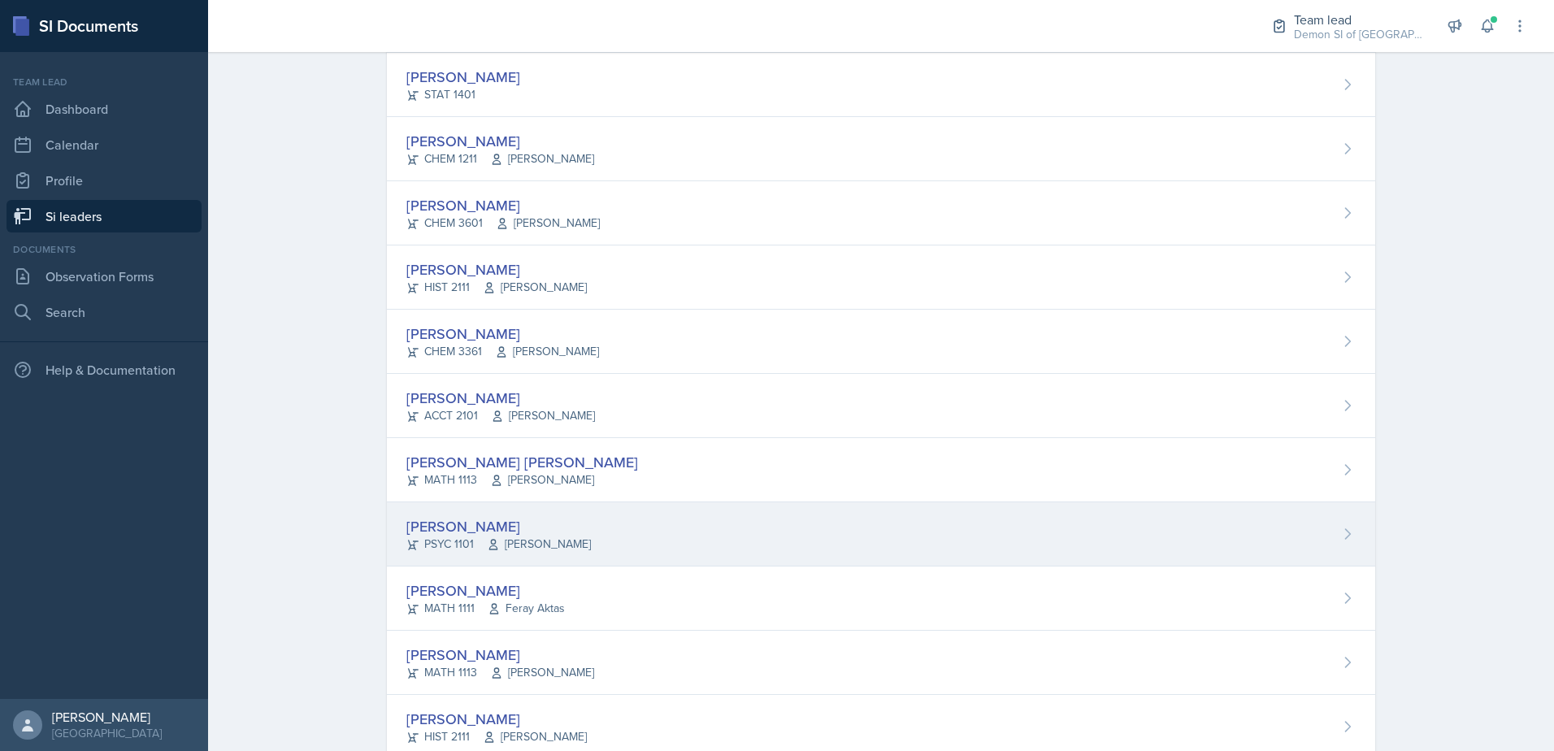
scroll to position [1040, 0]
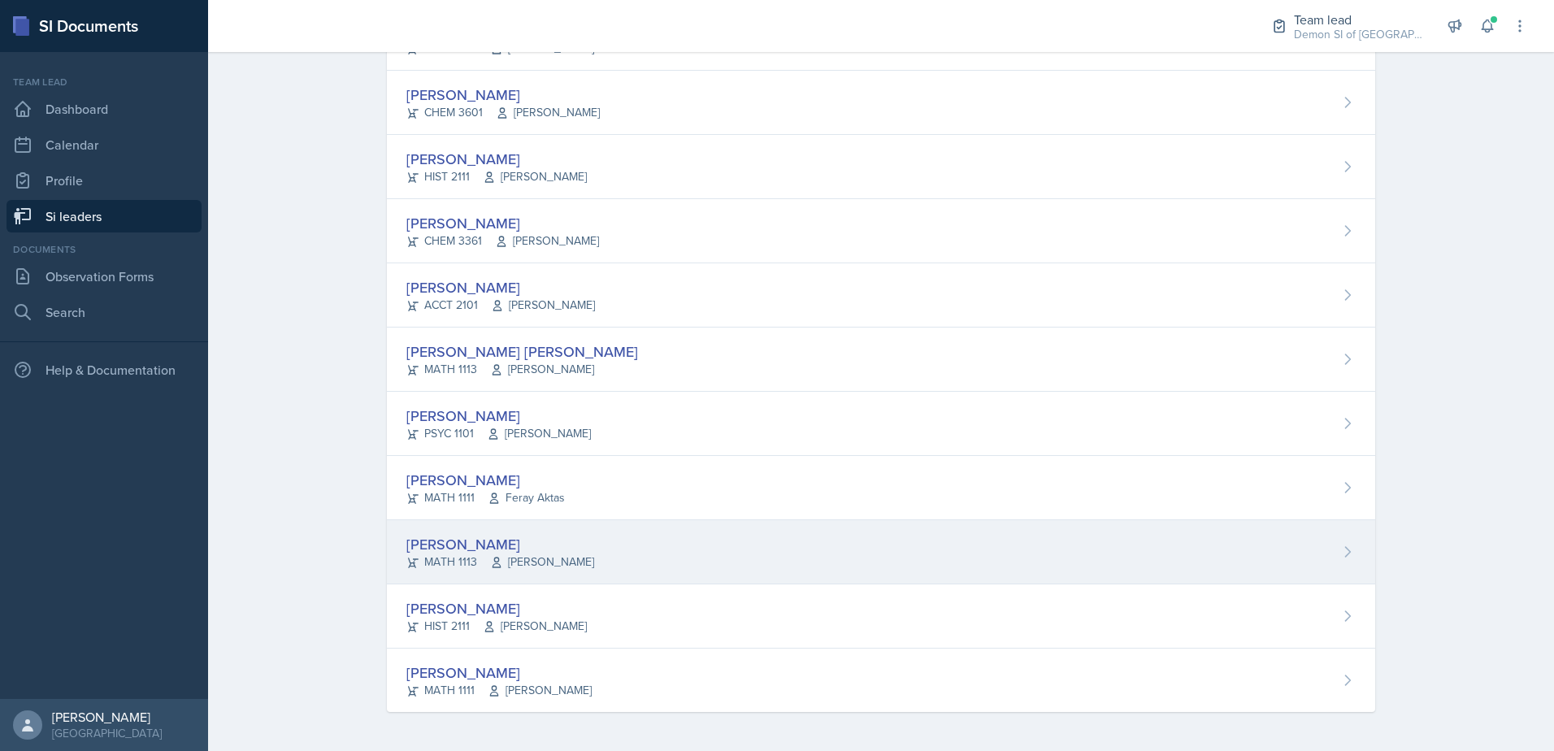
click at [480, 532] on div "[PERSON_NAME] MATH 1113 [PERSON_NAME]" at bounding box center [881, 552] width 988 height 64
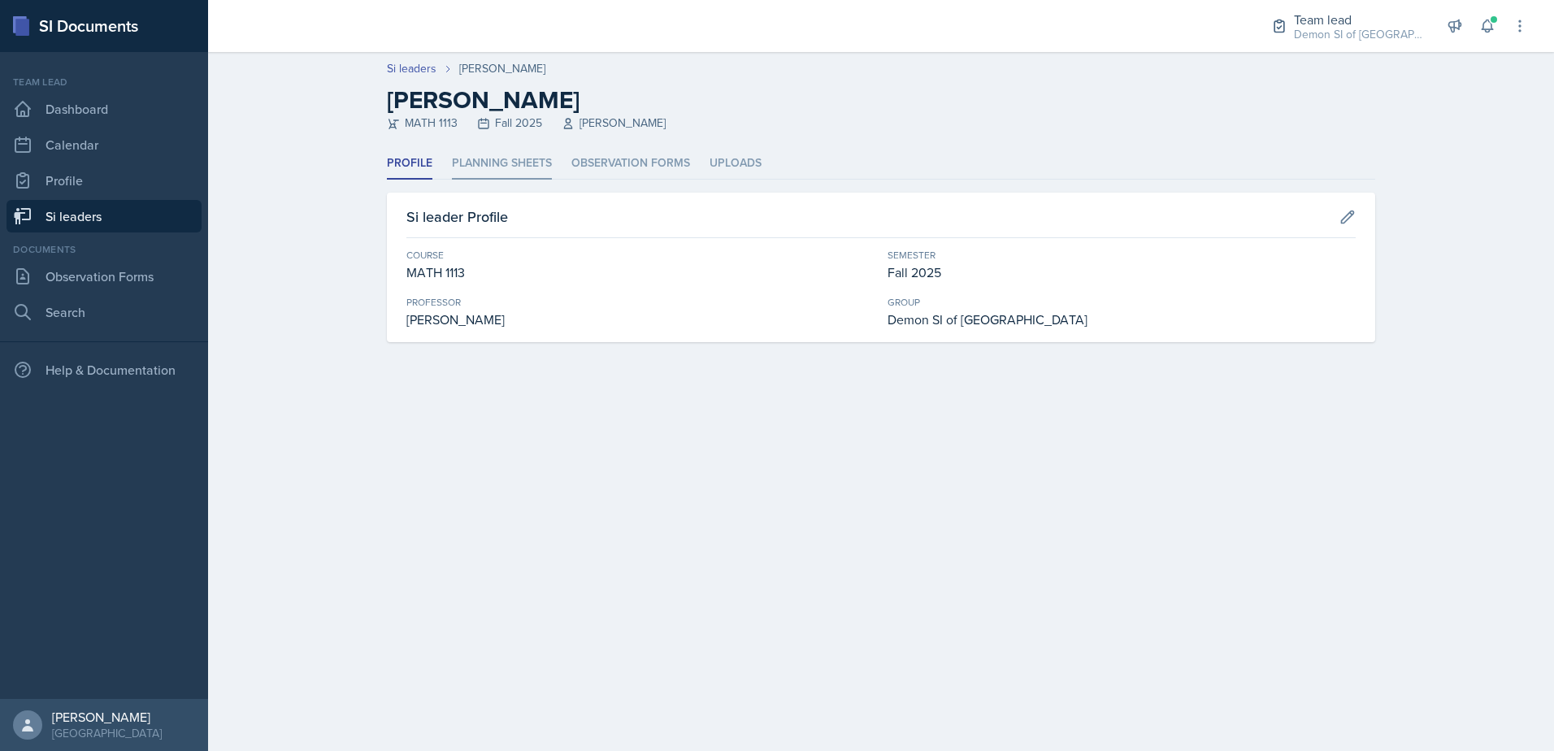
click at [514, 158] on li "Planning Sheets" at bounding box center [502, 164] width 100 height 32
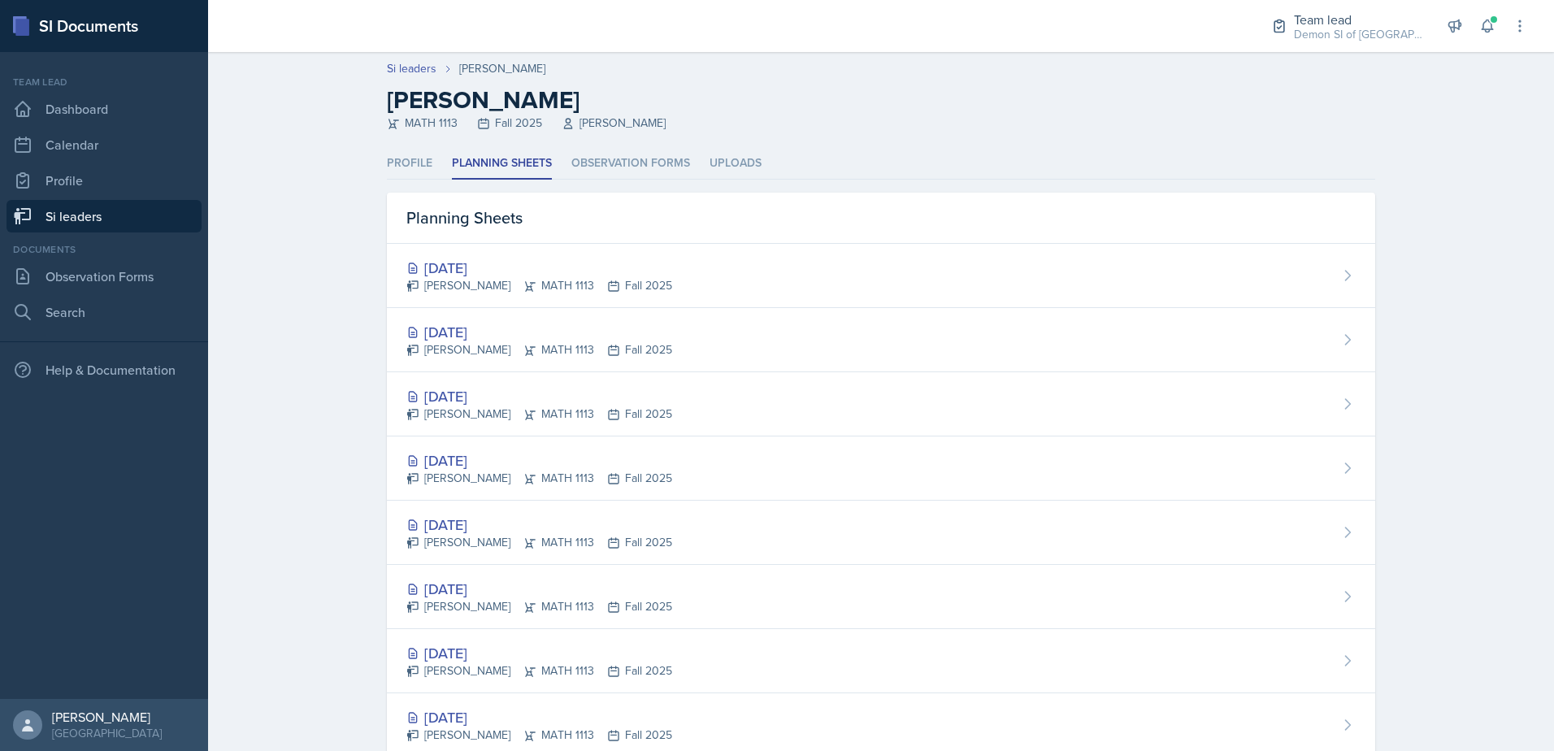
click at [493, 269] on div "[DATE]" at bounding box center [539, 268] width 266 height 22
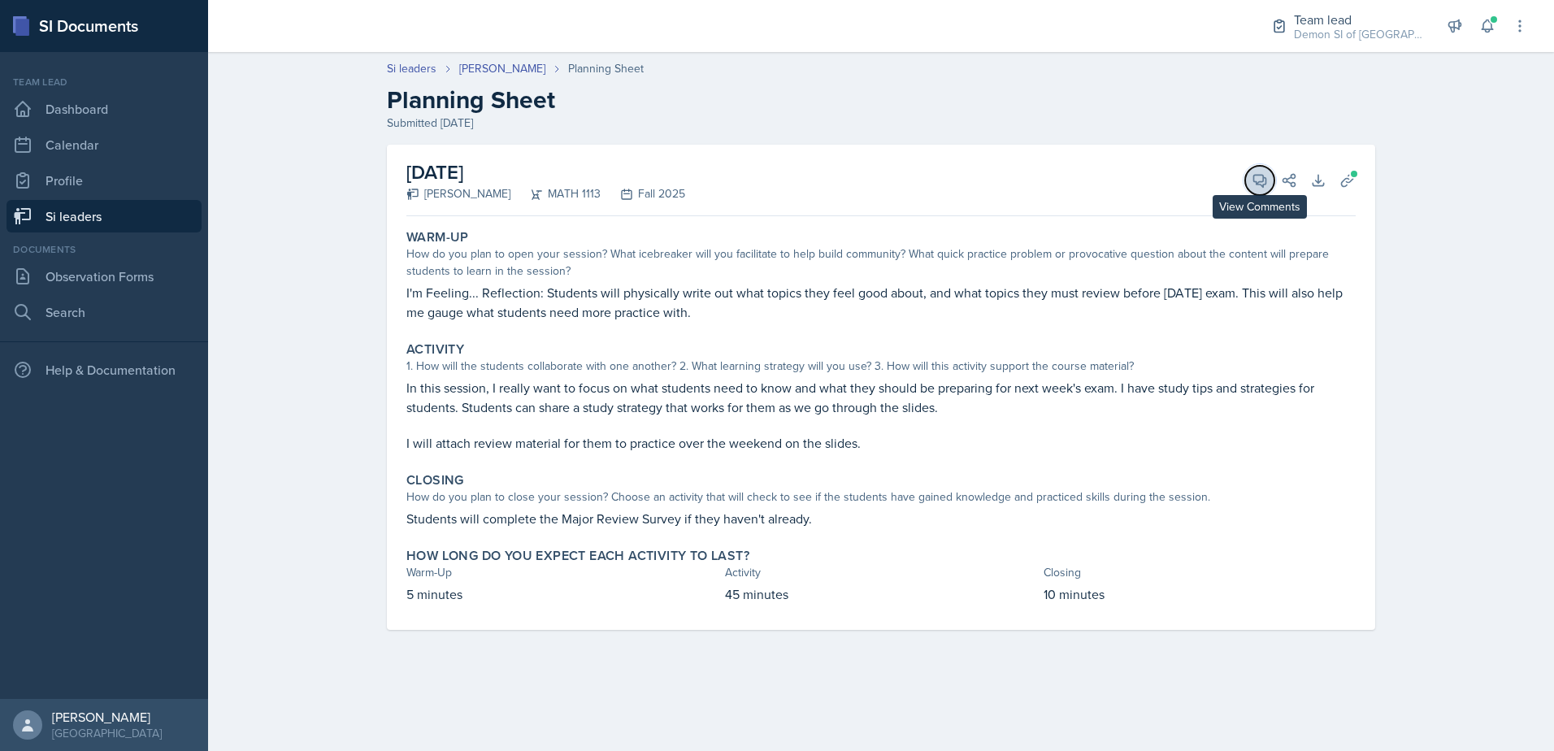
click at [1262, 181] on icon at bounding box center [1260, 181] width 12 height 12
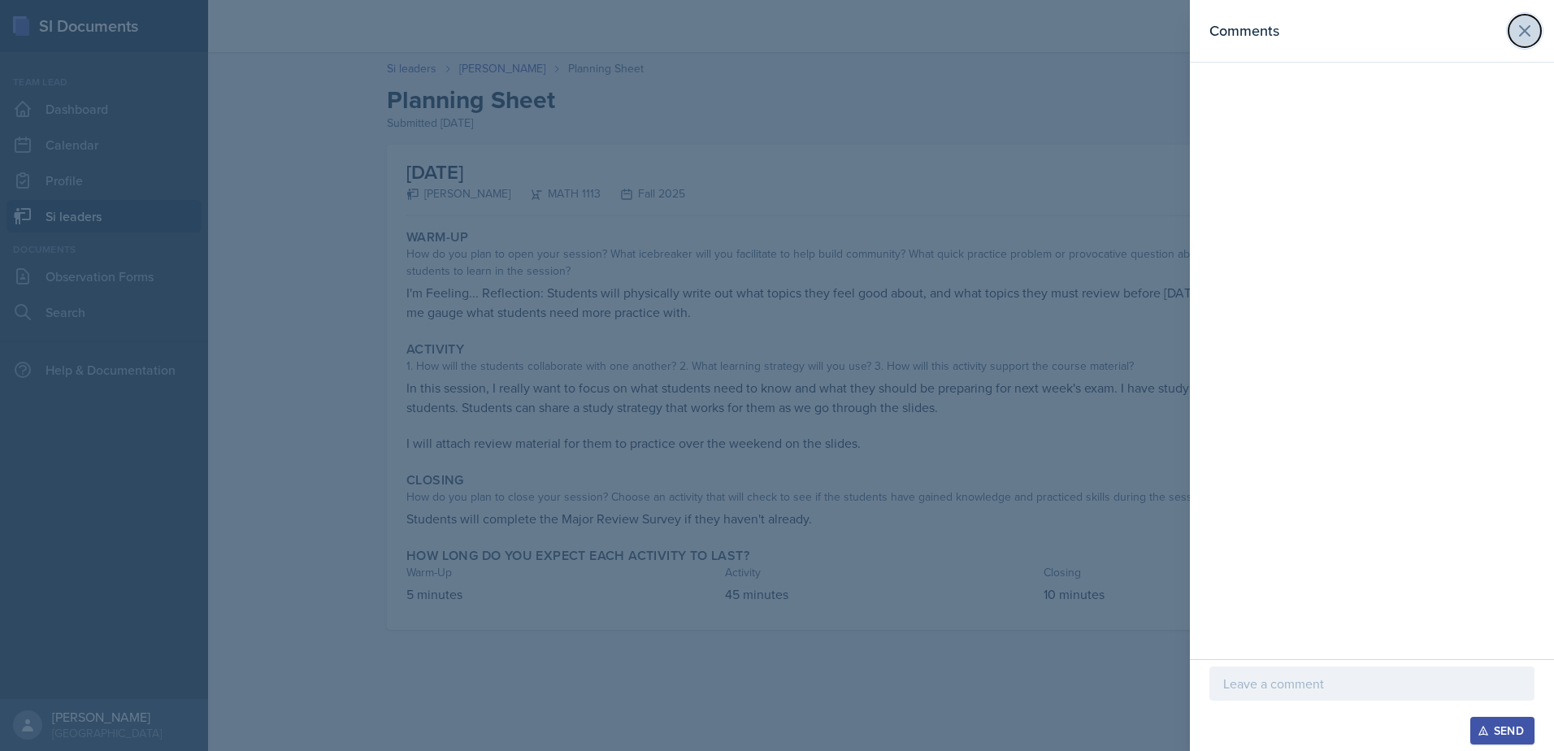
click at [1526, 45] on button at bounding box center [1525, 31] width 33 height 33
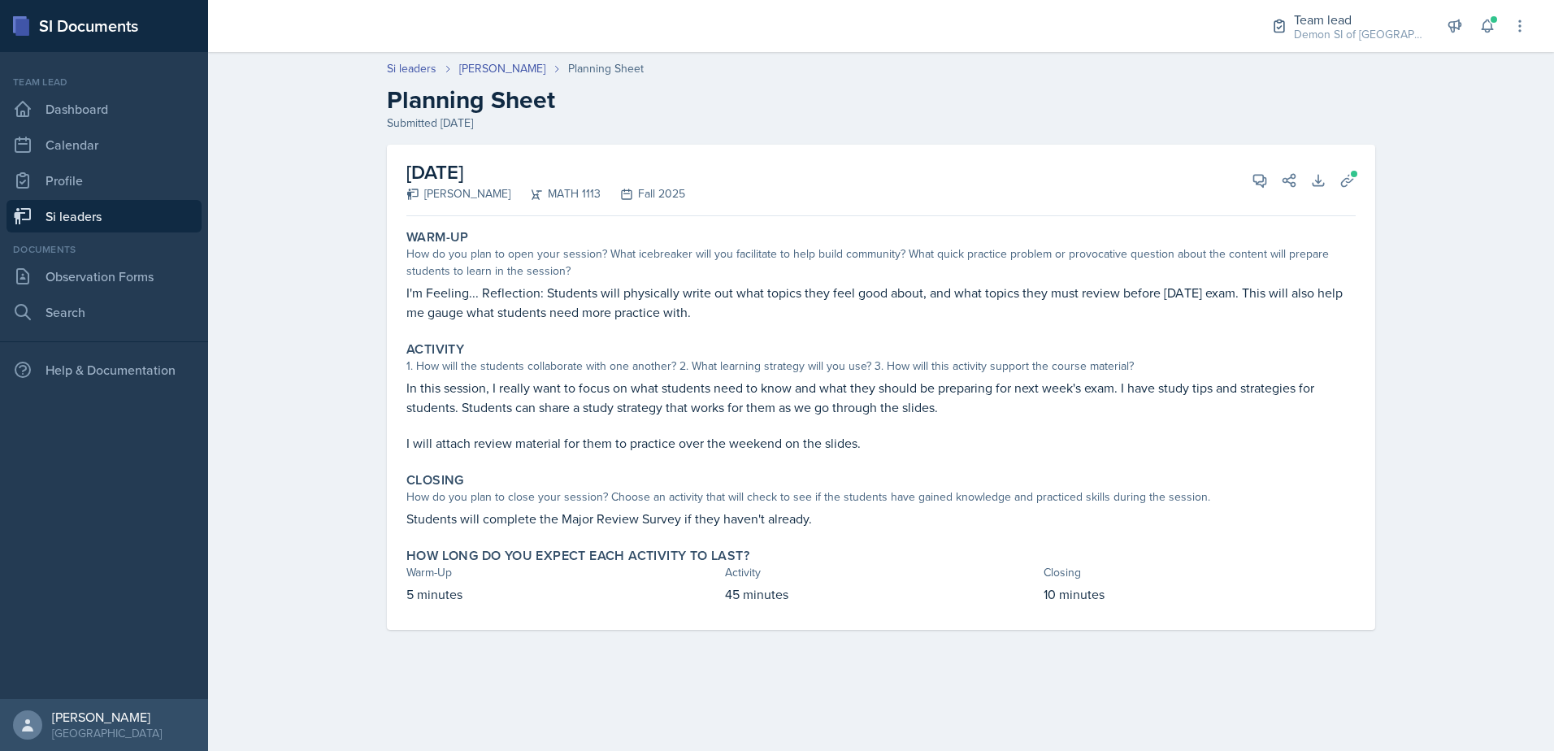
click at [87, 215] on link "Si leaders" at bounding box center [104, 216] width 195 height 33
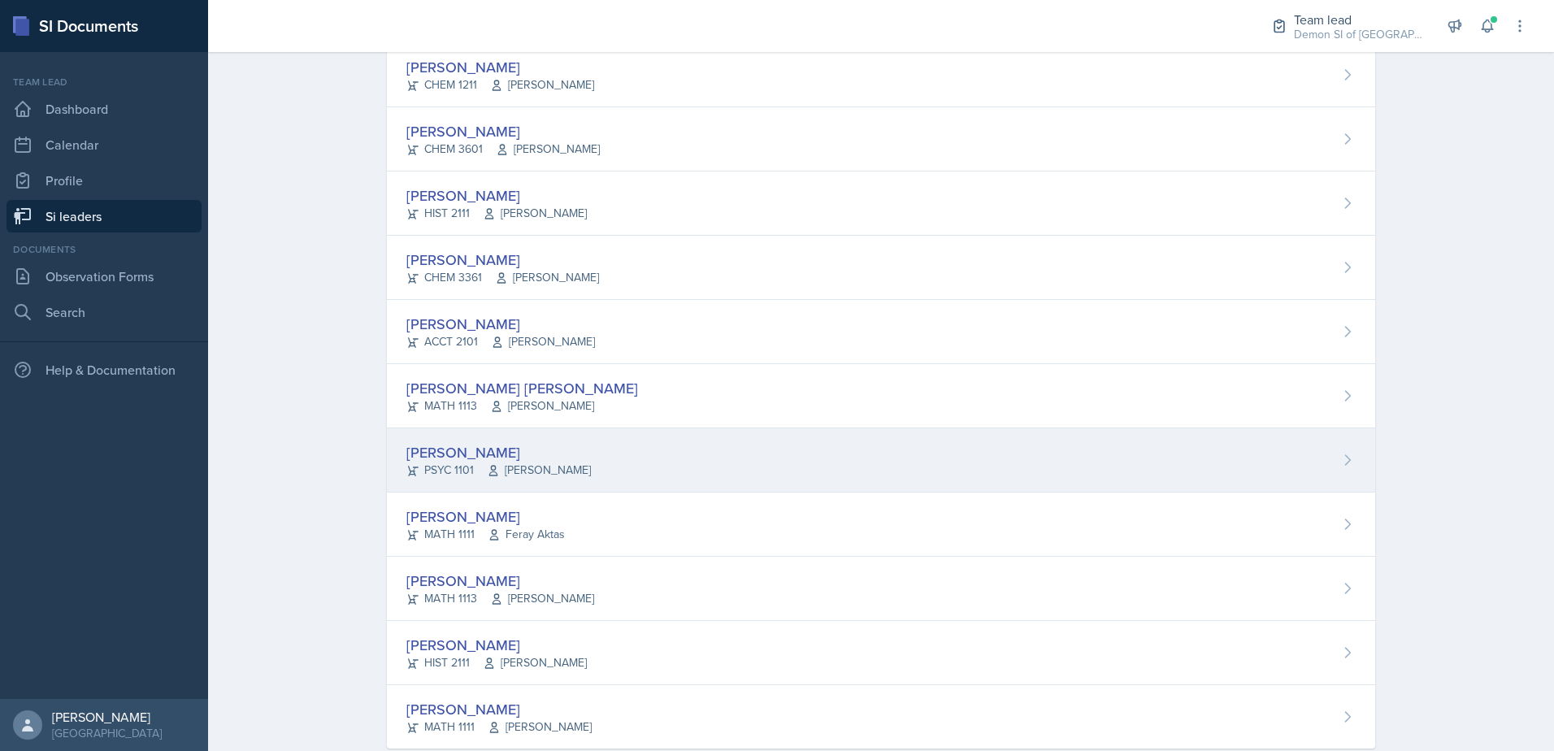
scroll to position [1040, 0]
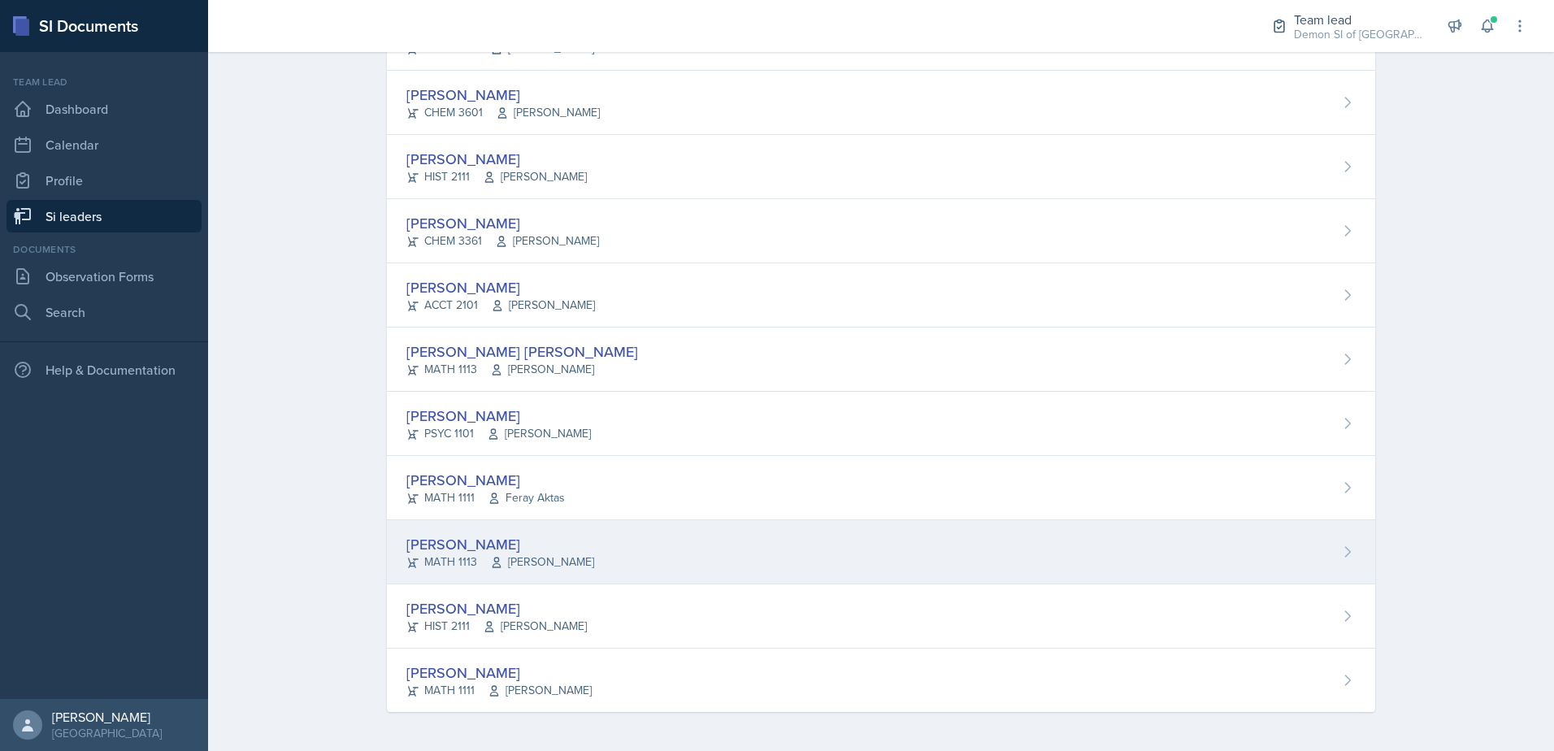
click at [533, 539] on div "[PERSON_NAME]" at bounding box center [500, 544] width 188 height 22
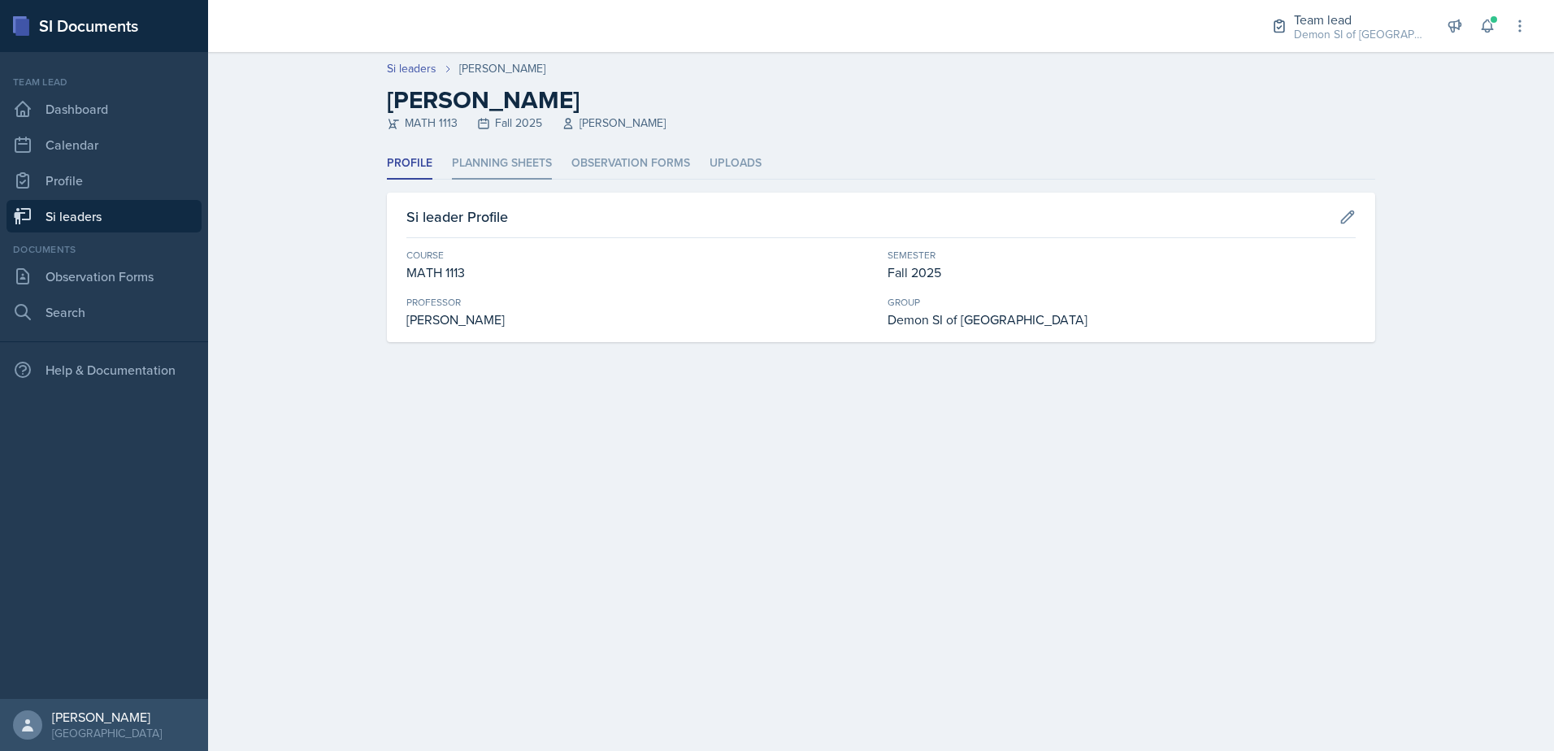
click at [474, 183] on div "Profile Planning Sheets Observation Forms Uploads Profile Planning Sheets Obser…" at bounding box center [881, 245] width 988 height 194
click at [471, 163] on li "Planning Sheets" at bounding box center [502, 164] width 100 height 32
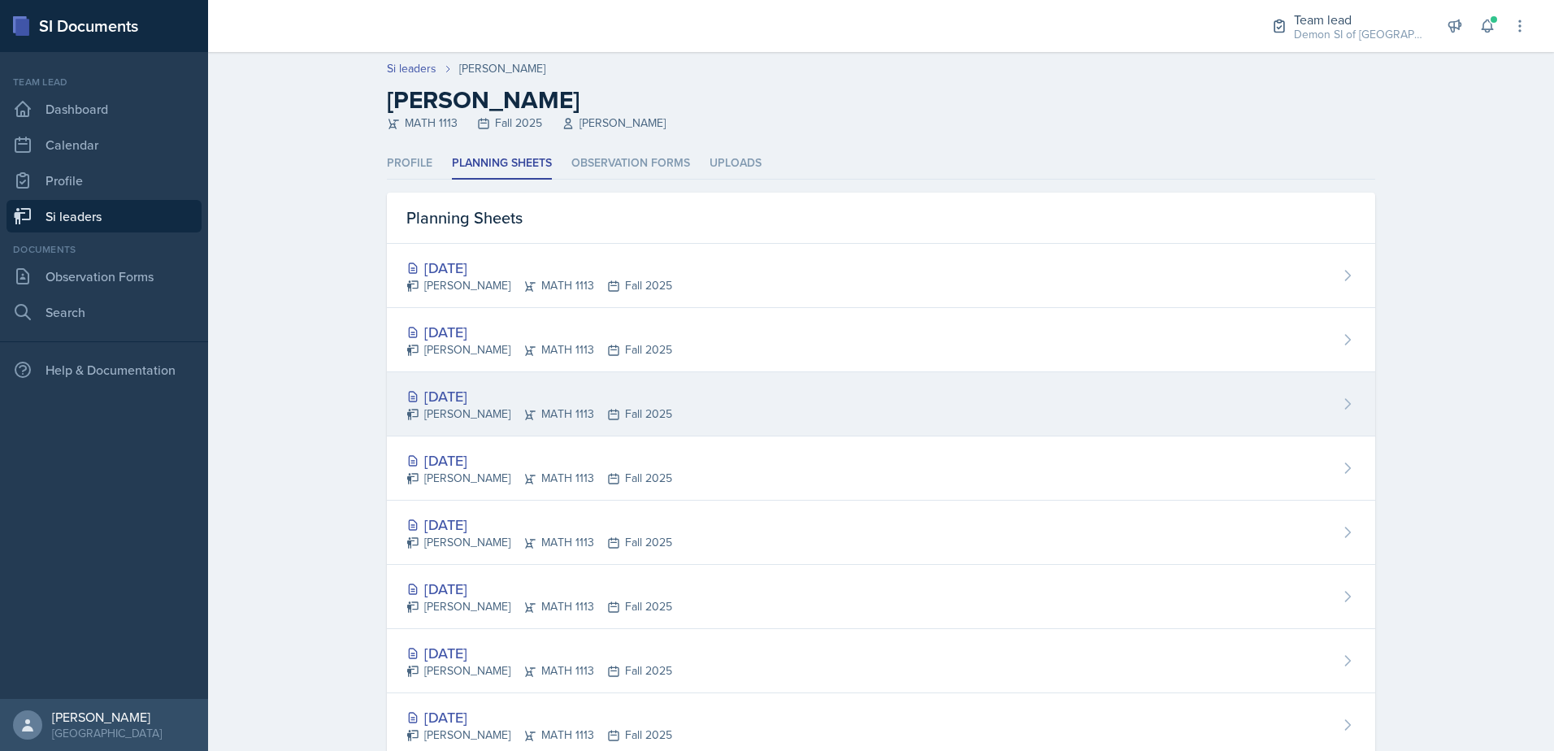
click at [480, 398] on div "[DATE]" at bounding box center [539, 396] width 266 height 22
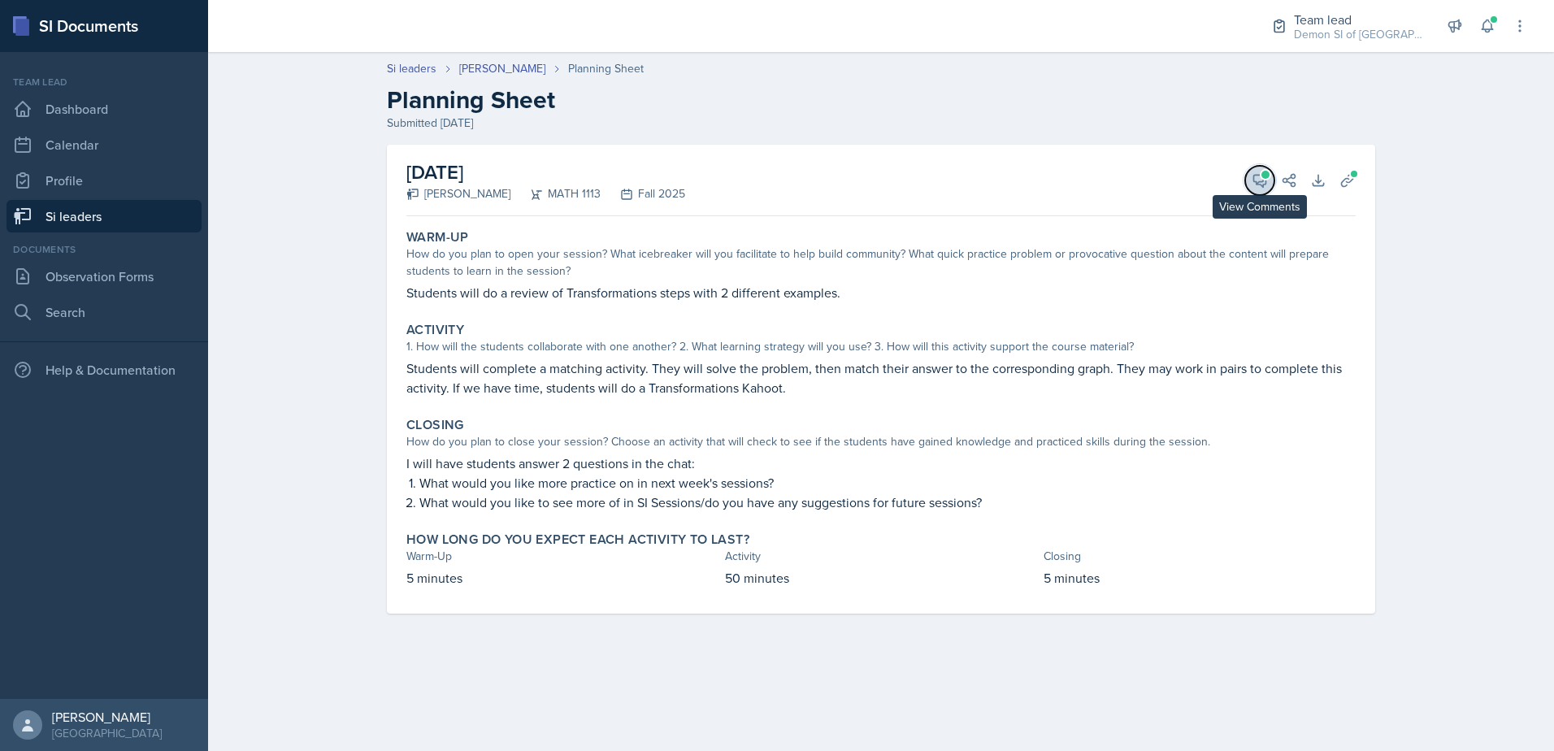
click at [1259, 174] on icon at bounding box center [1260, 180] width 16 height 16
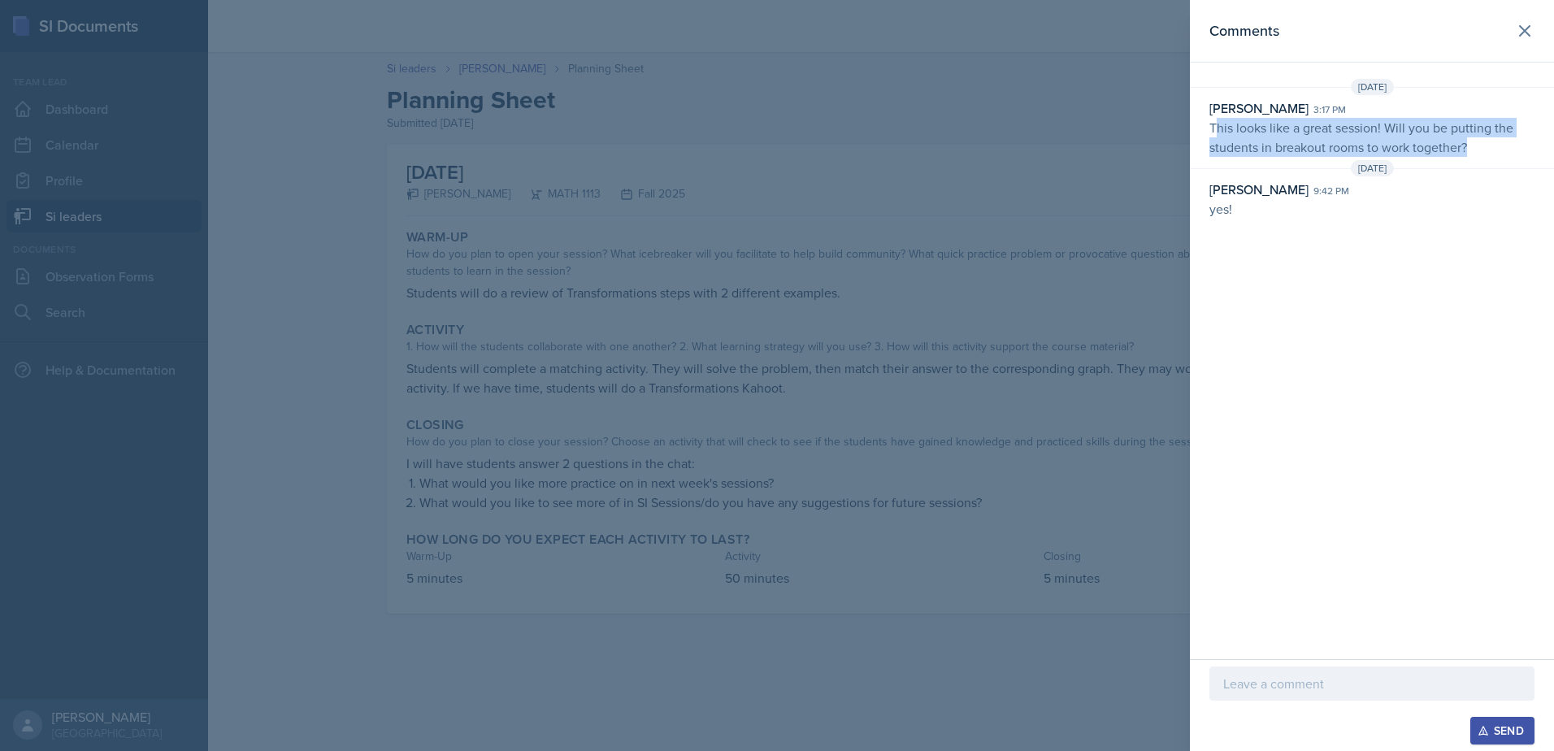
drag, startPoint x: 1219, startPoint y: 125, endPoint x: 1486, endPoint y: 144, distance: 267.3
click at [1486, 144] on p "This looks like a great session! Will you be putting the students in breakout r…" at bounding box center [1372, 137] width 325 height 39
drag, startPoint x: 1486, startPoint y: 144, endPoint x: 1259, endPoint y: 134, distance: 227.0
click at [1288, 136] on p "This looks like a great session! Will you be putting the students in breakout r…" at bounding box center [1372, 137] width 325 height 39
drag, startPoint x: 1212, startPoint y: 127, endPoint x: 1489, endPoint y: 139, distance: 277.4
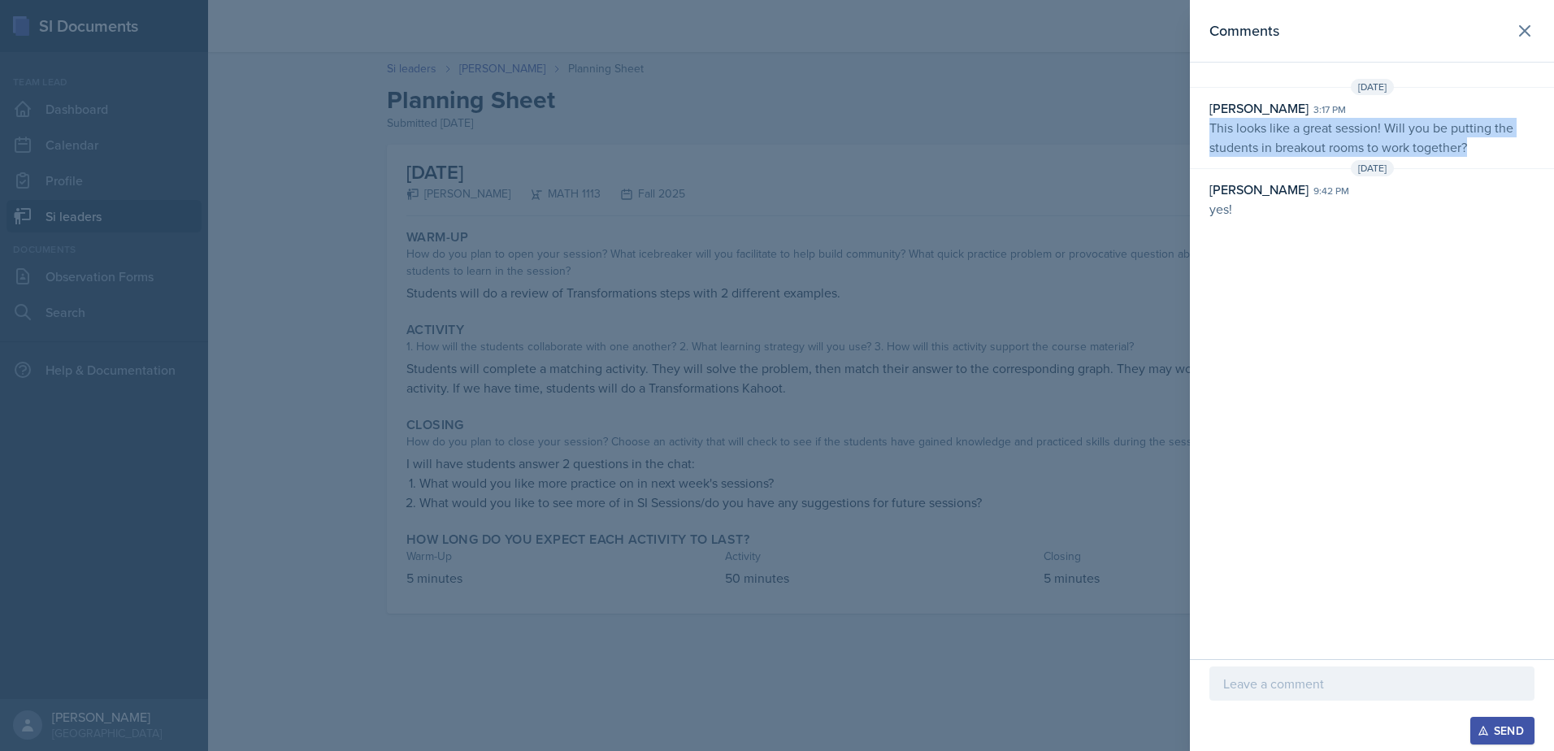
click at [1489, 139] on p "This looks like a great session! Will you be putting the students in breakout r…" at bounding box center [1372, 137] width 325 height 39
drag, startPoint x: 1489, startPoint y: 139, endPoint x: 1453, endPoint y: 137, distance: 35.8
click at [904, 340] on div at bounding box center [777, 375] width 1554 height 751
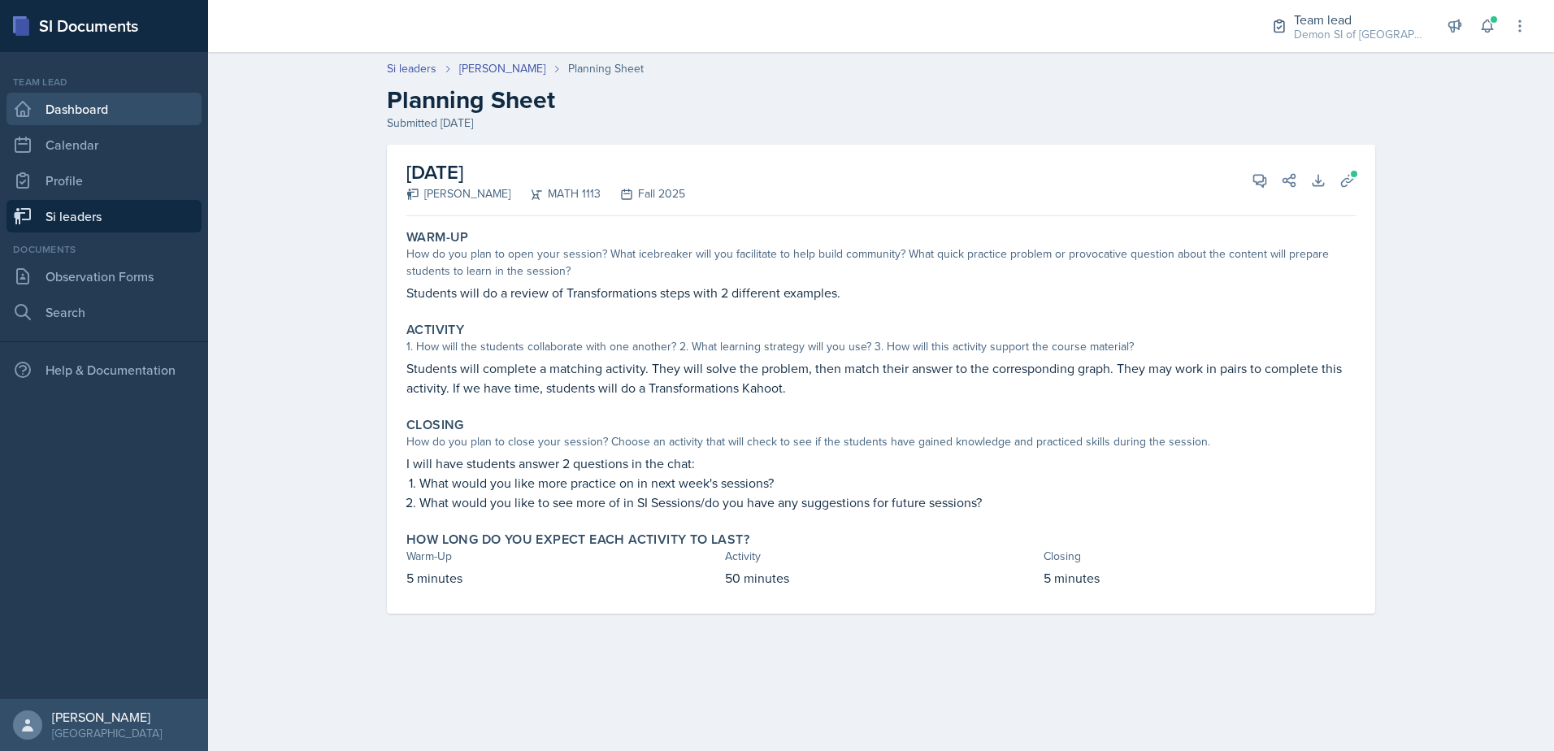
click at [173, 97] on link "Dashboard" at bounding box center [104, 109] width 195 height 33
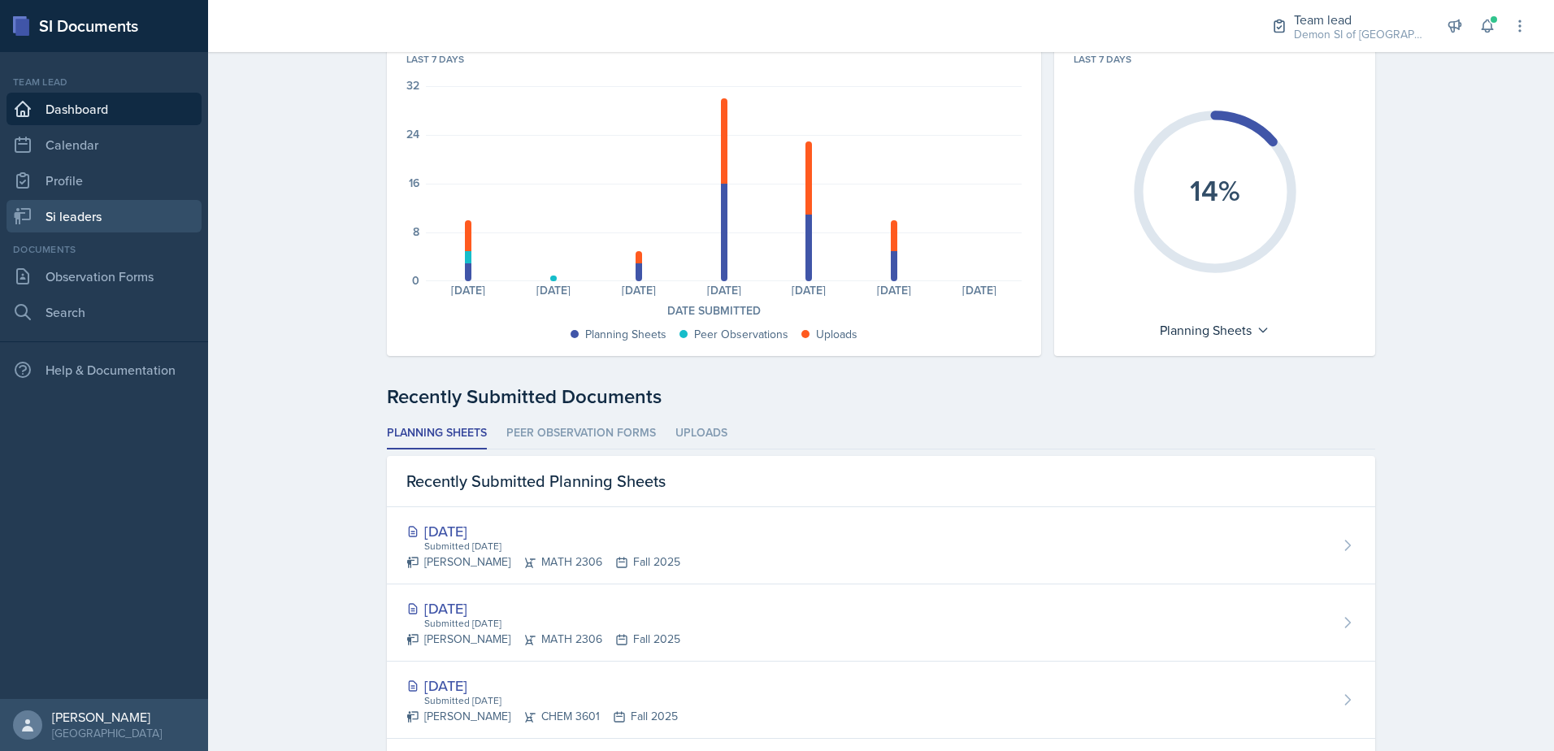
scroll to position [244, 0]
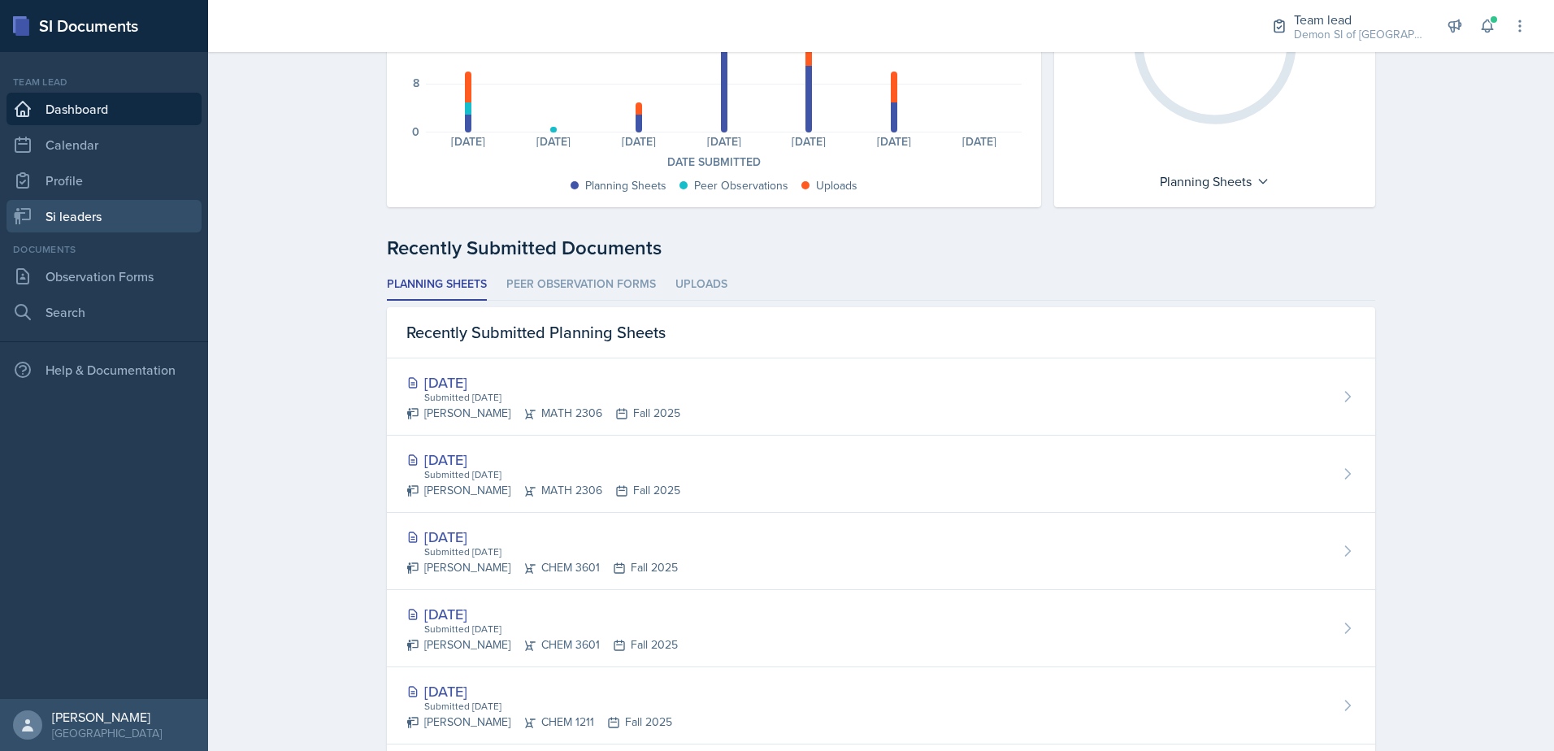
click at [143, 224] on link "Si leaders" at bounding box center [104, 216] width 195 height 33
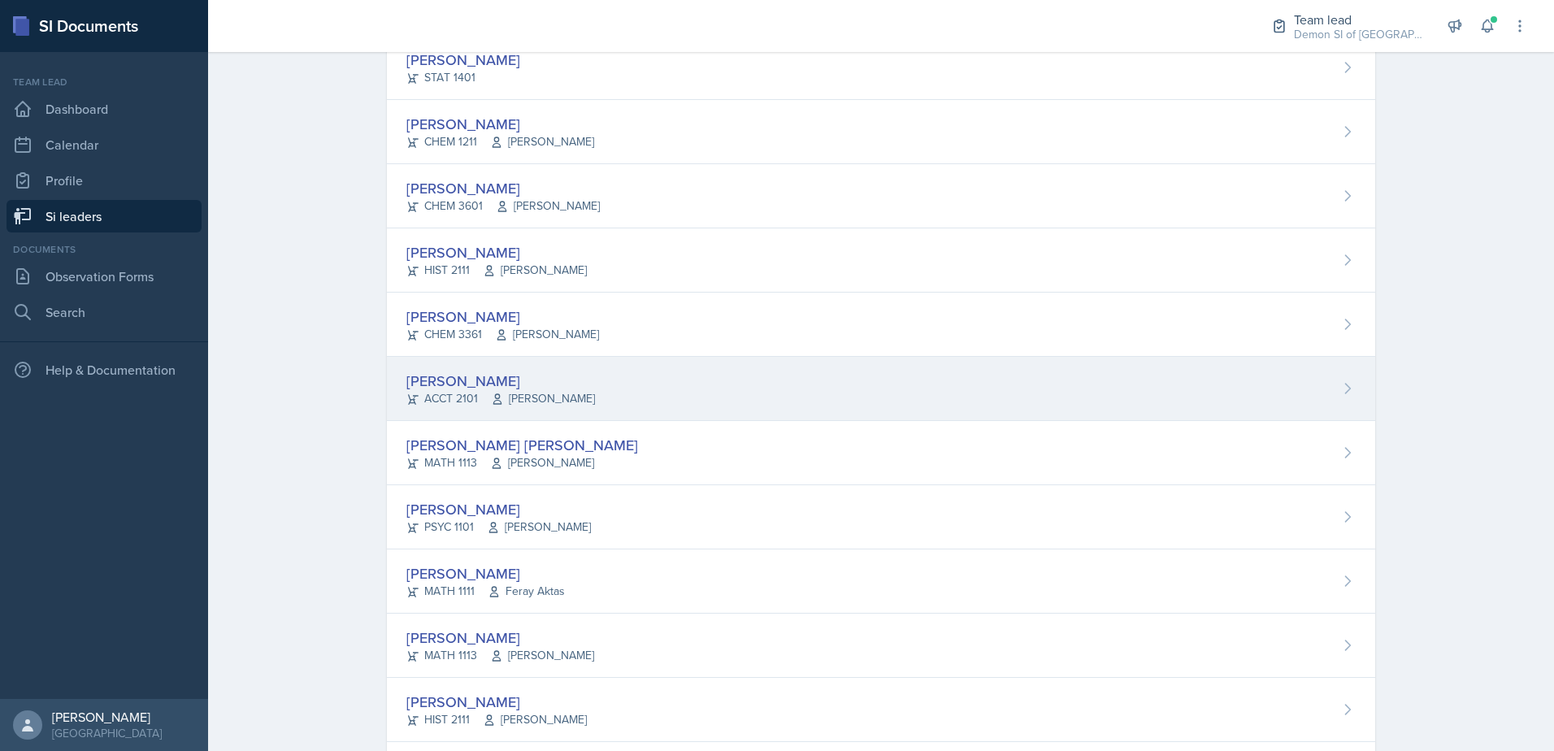
scroll to position [1040, 0]
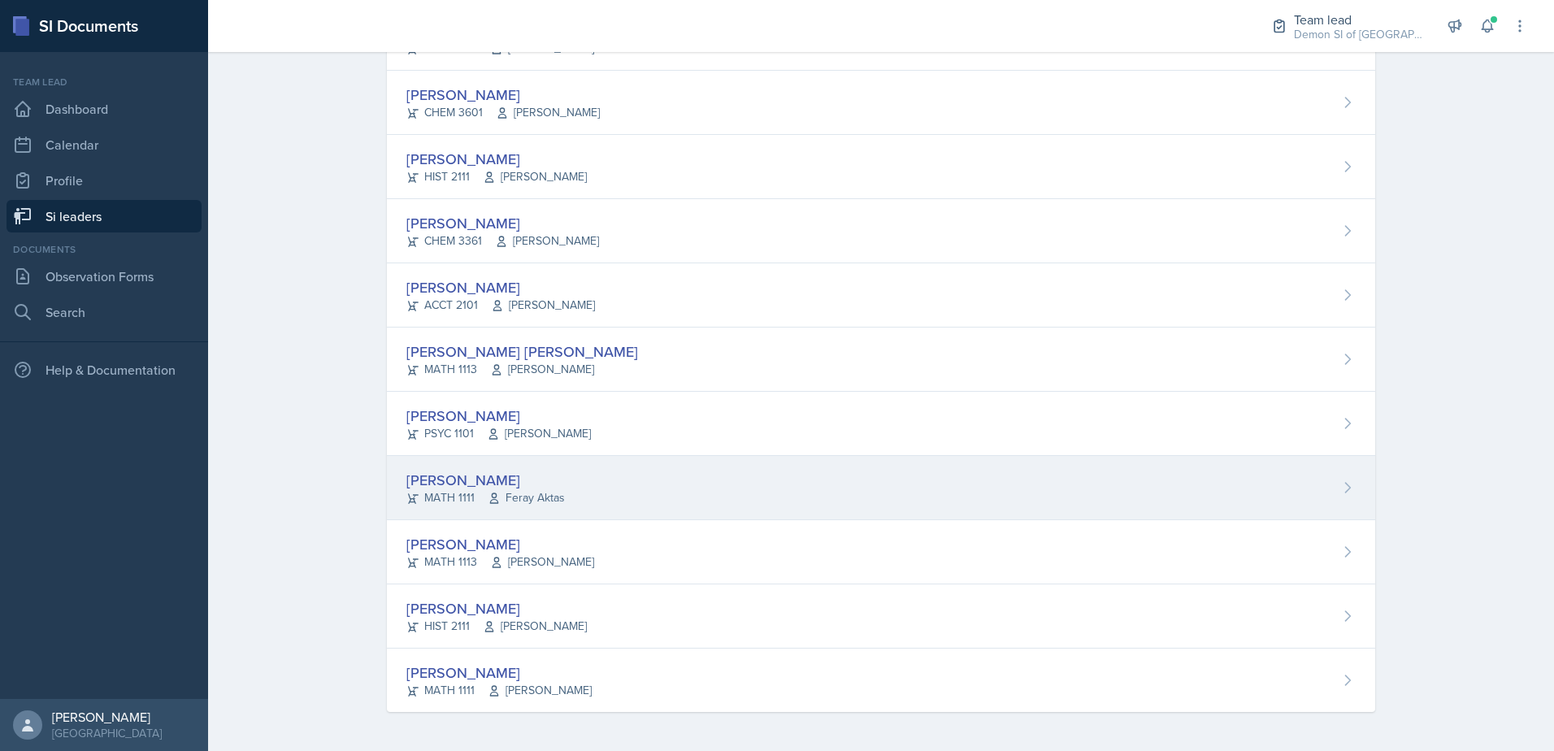
click at [449, 471] on div "[PERSON_NAME]" at bounding box center [485, 480] width 159 height 22
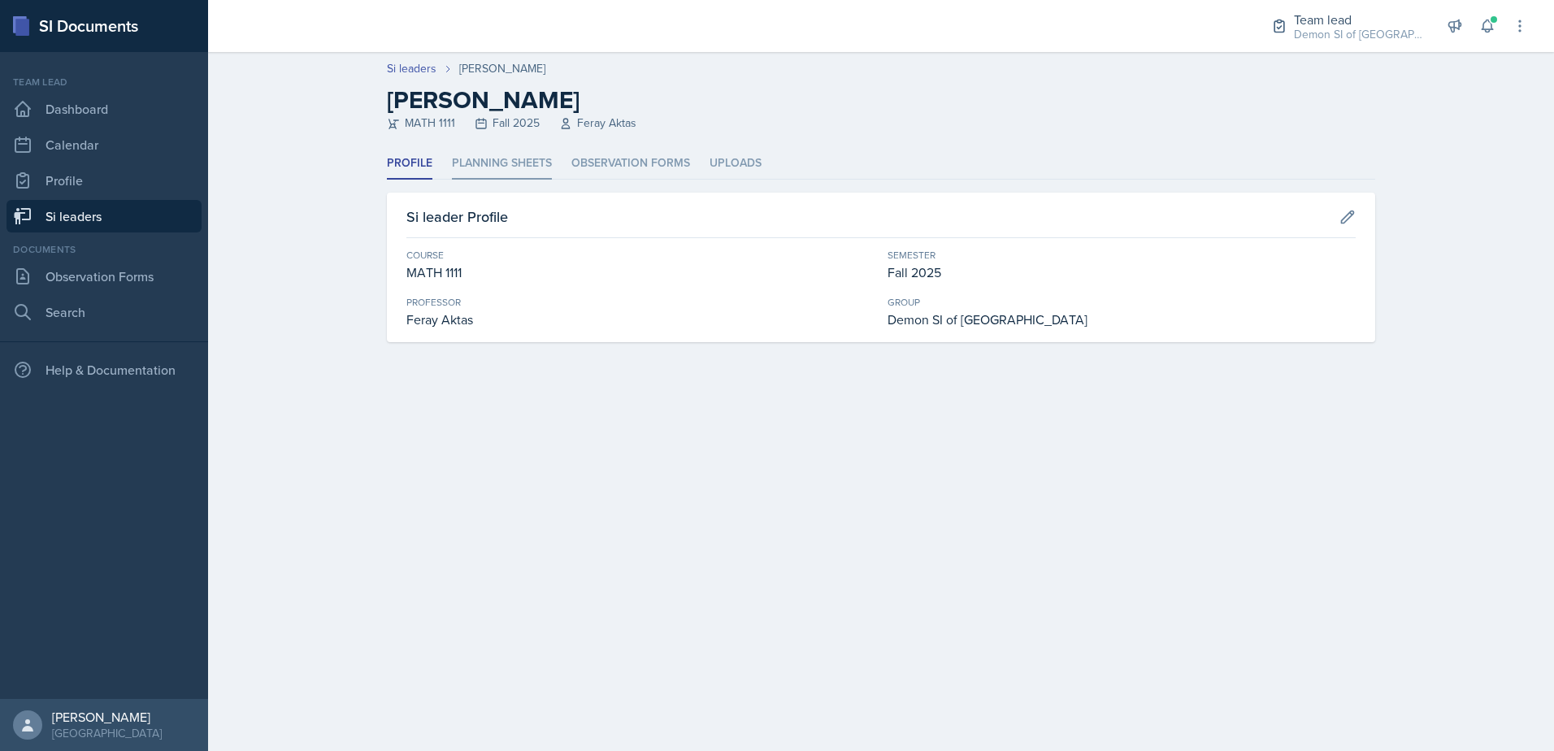
click at [499, 170] on li "Planning Sheets" at bounding box center [502, 164] width 100 height 32
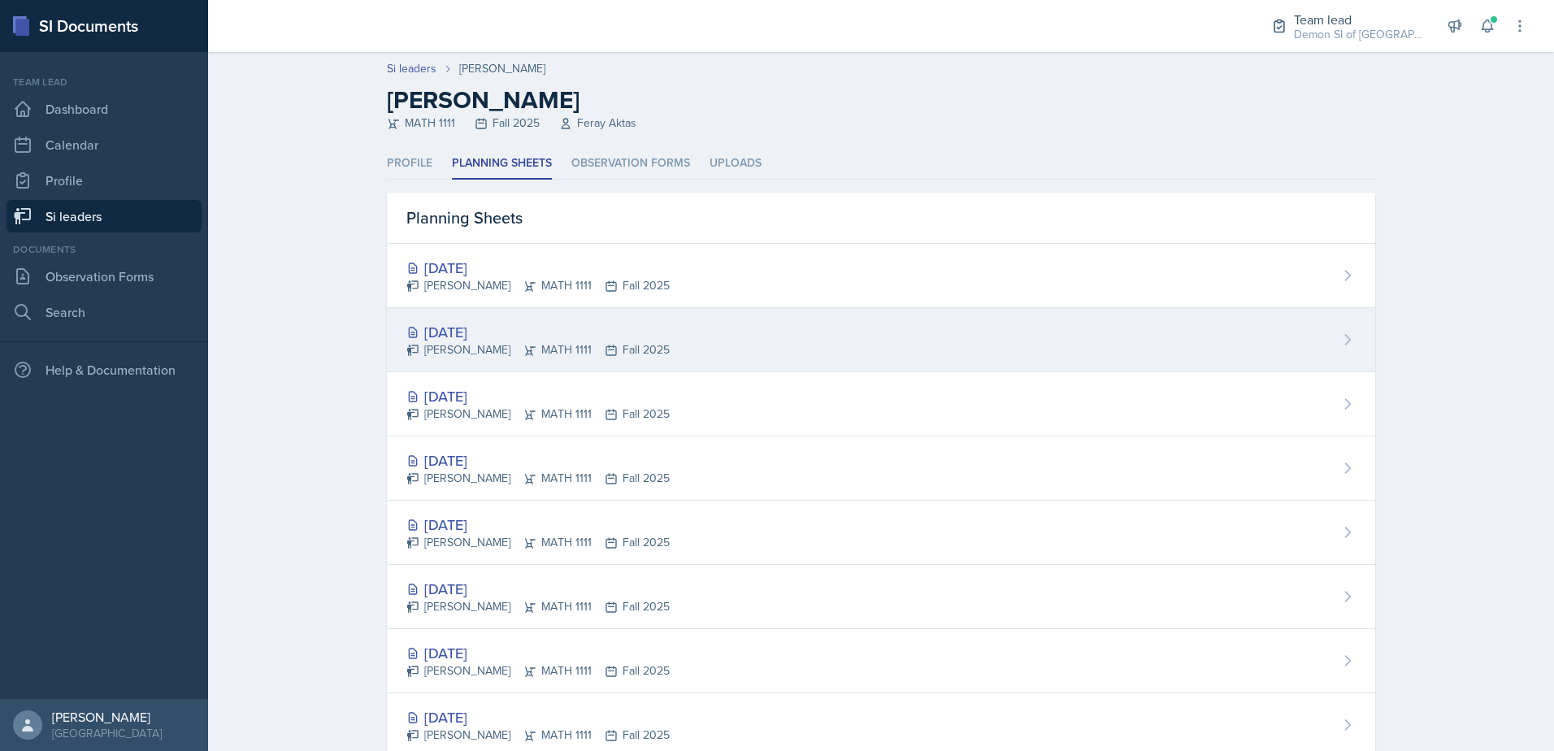
click at [476, 367] on div "[DATE] [PERSON_NAME] MATH 1111 Fall 2025" at bounding box center [881, 340] width 988 height 64
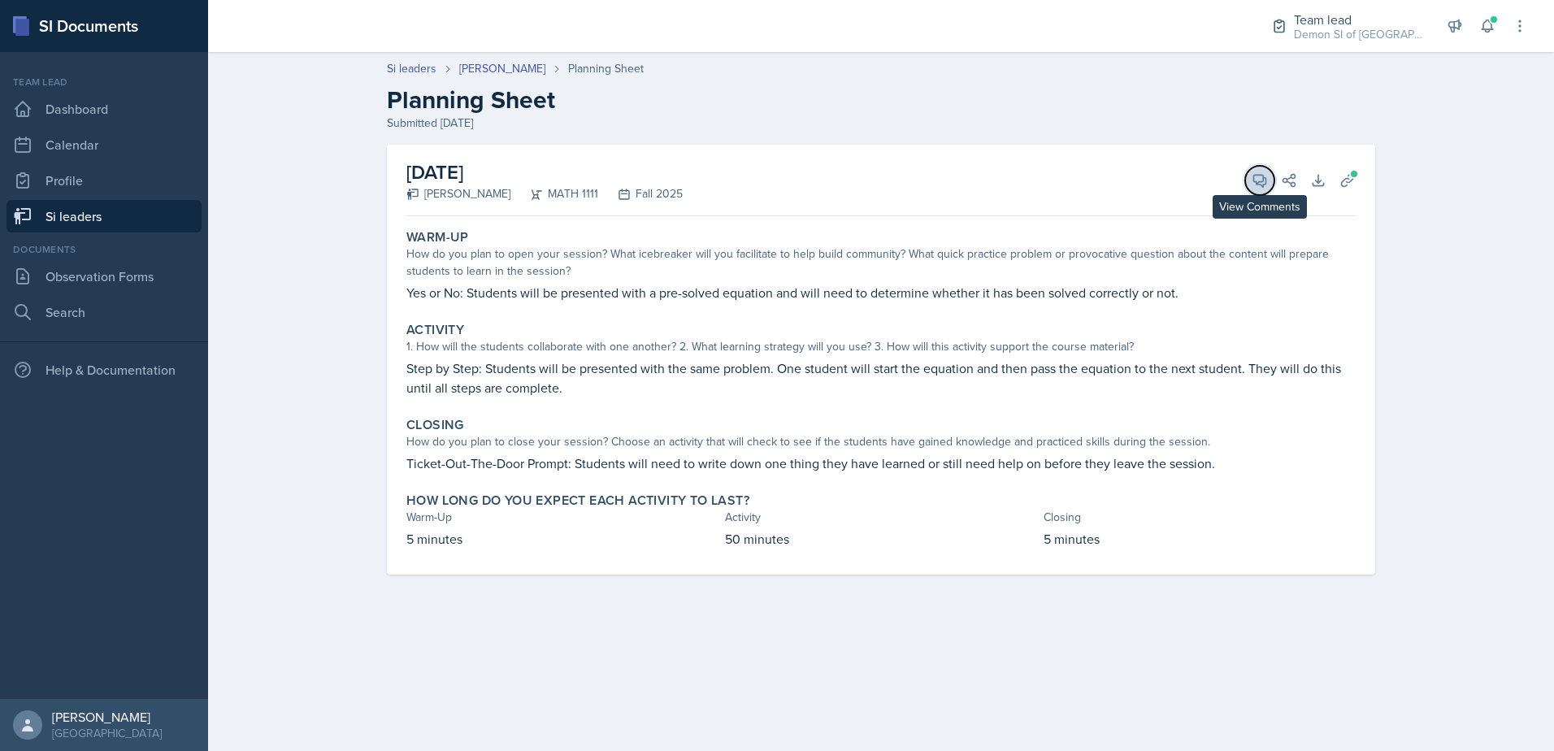
click at [1264, 187] on icon at bounding box center [1260, 180] width 16 height 16
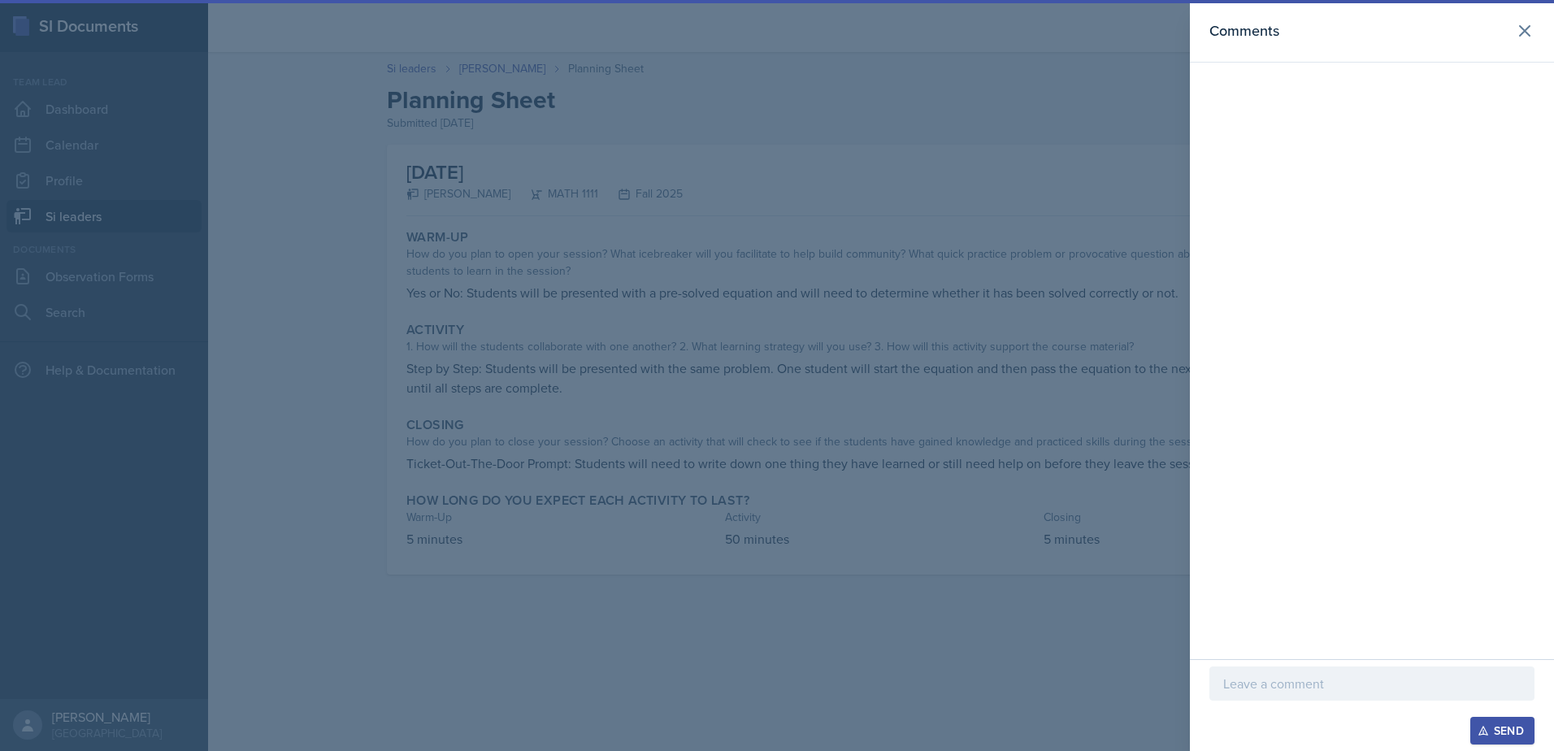
click at [1351, 681] on p at bounding box center [1371, 684] width 297 height 20
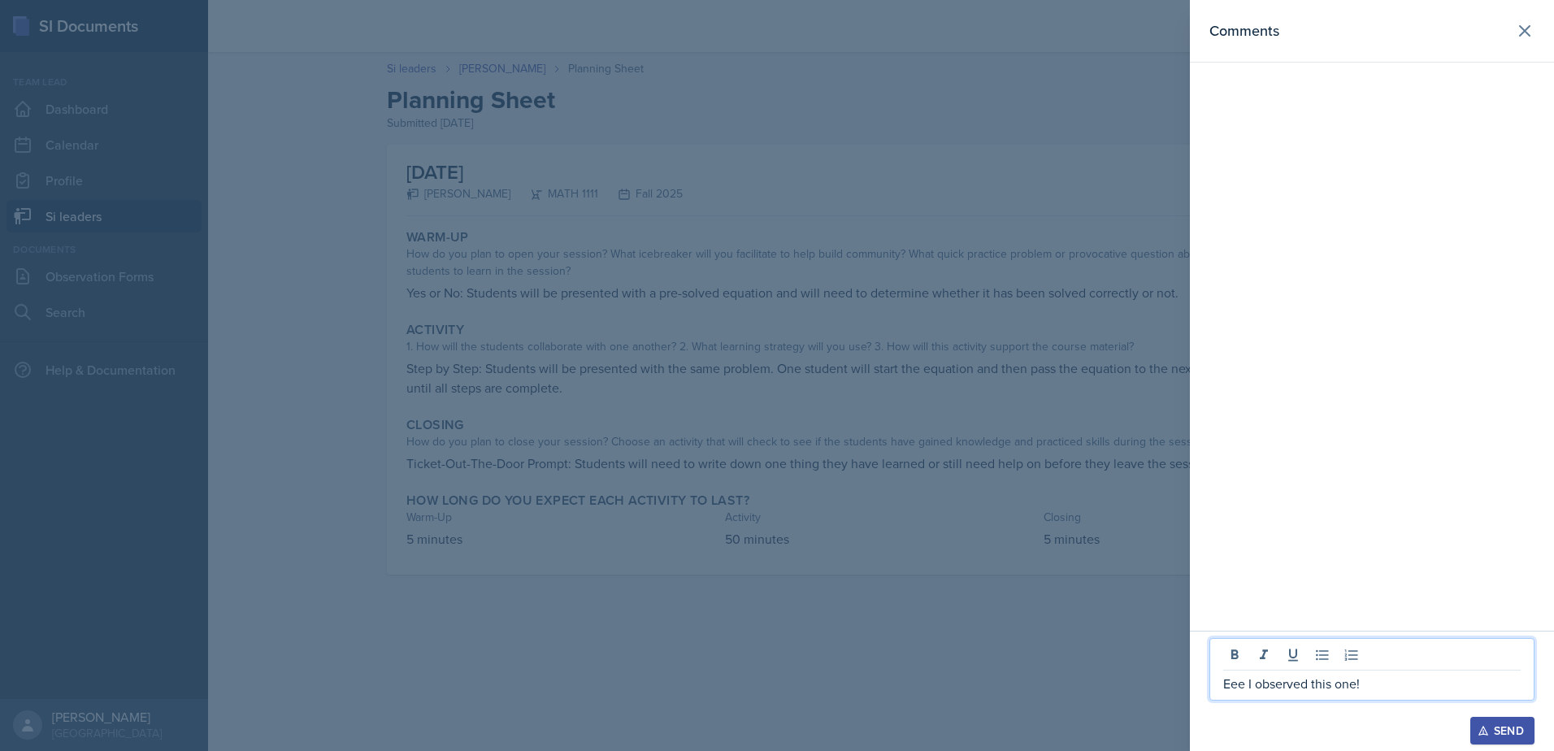
click at [1388, 680] on p "Eee I observed this one!" at bounding box center [1371, 684] width 297 height 20
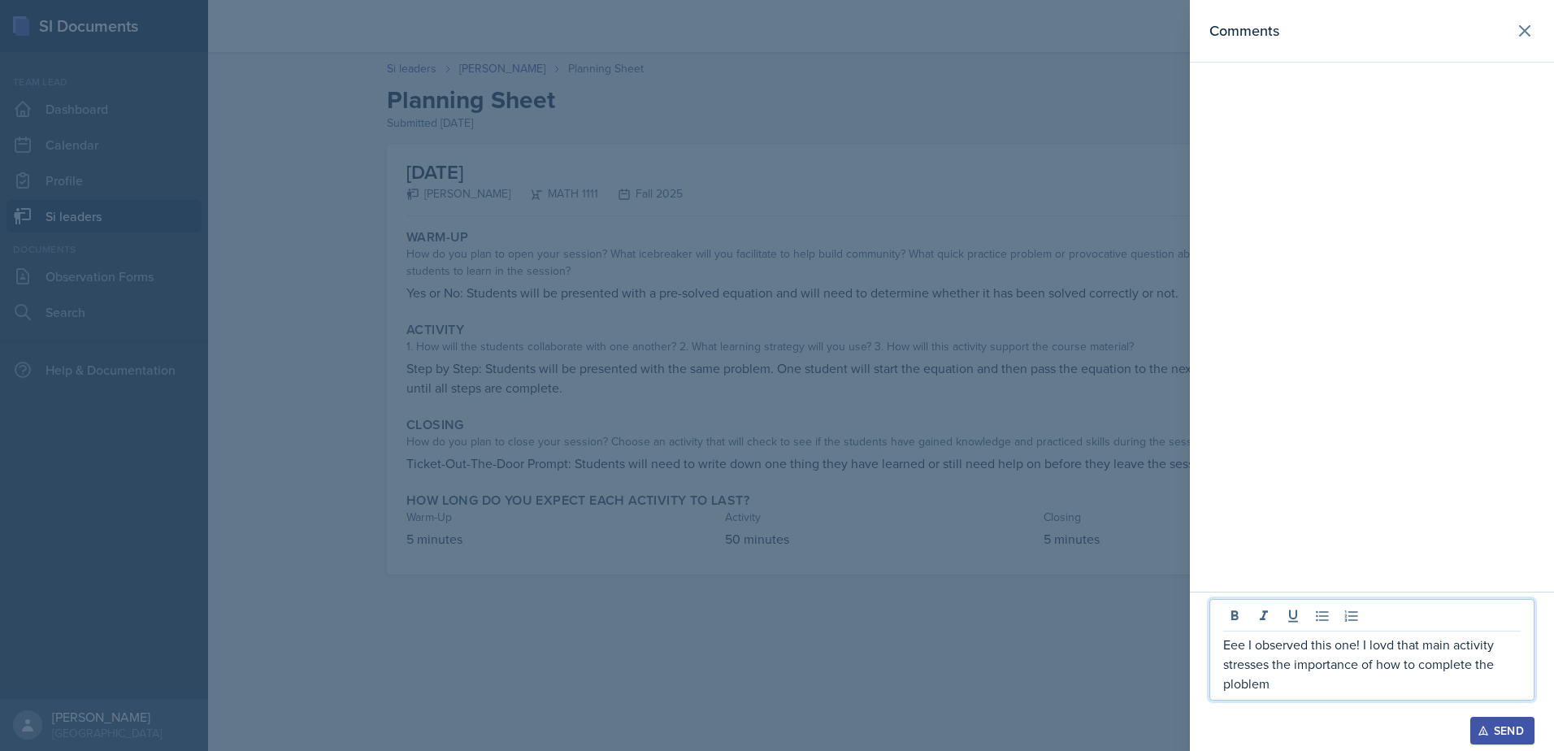
click at [1234, 667] on p "Eee I observed this one! I lovd that main activity stresses the importance of h…" at bounding box center [1371, 664] width 297 height 59
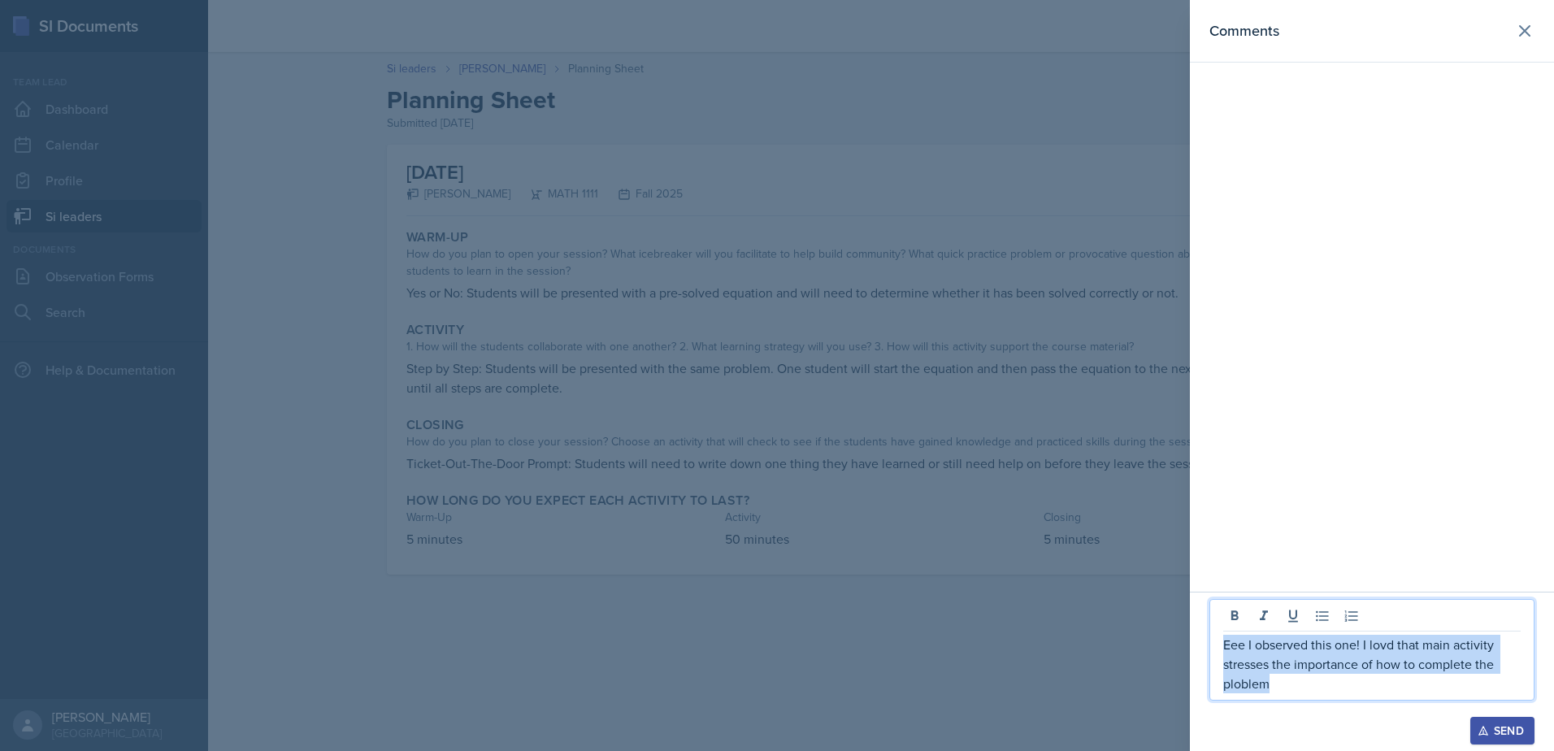
click at [1237, 670] on p "Eee I observed this one! I lovd that main activity stresses the importance of h…" at bounding box center [1371, 664] width 297 height 59
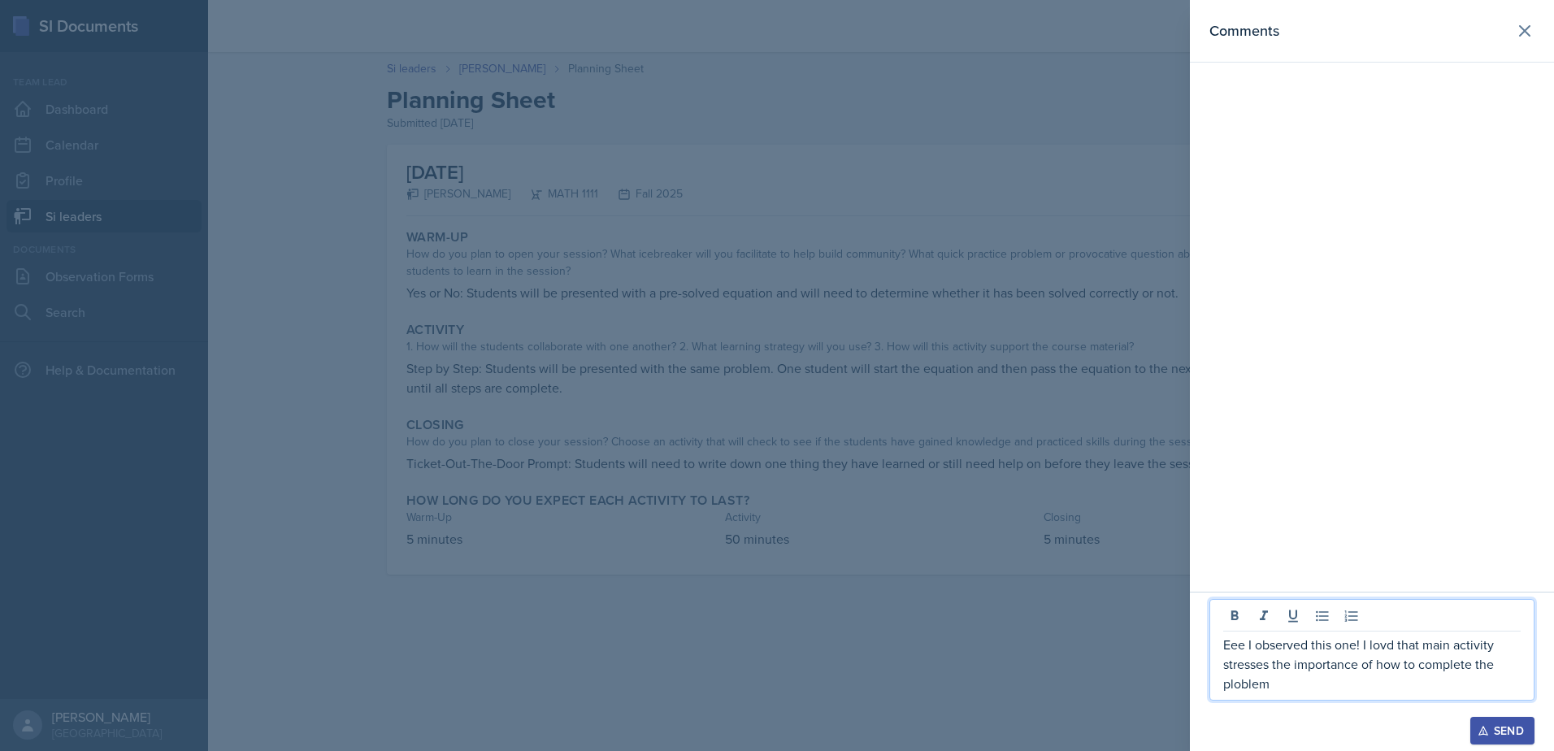
click at [1249, 666] on p "Eee I observed this one! I lovd that main activity stresses the importance of h…" at bounding box center [1371, 664] width 297 height 59
drag, startPoint x: 1289, startPoint y: 664, endPoint x: 1371, endPoint y: 697, distance: 88.3
click at [1370, 696] on div "Eee I observed this one! I lovd that main activity focuses on the importance of…" at bounding box center [1372, 650] width 325 height 102
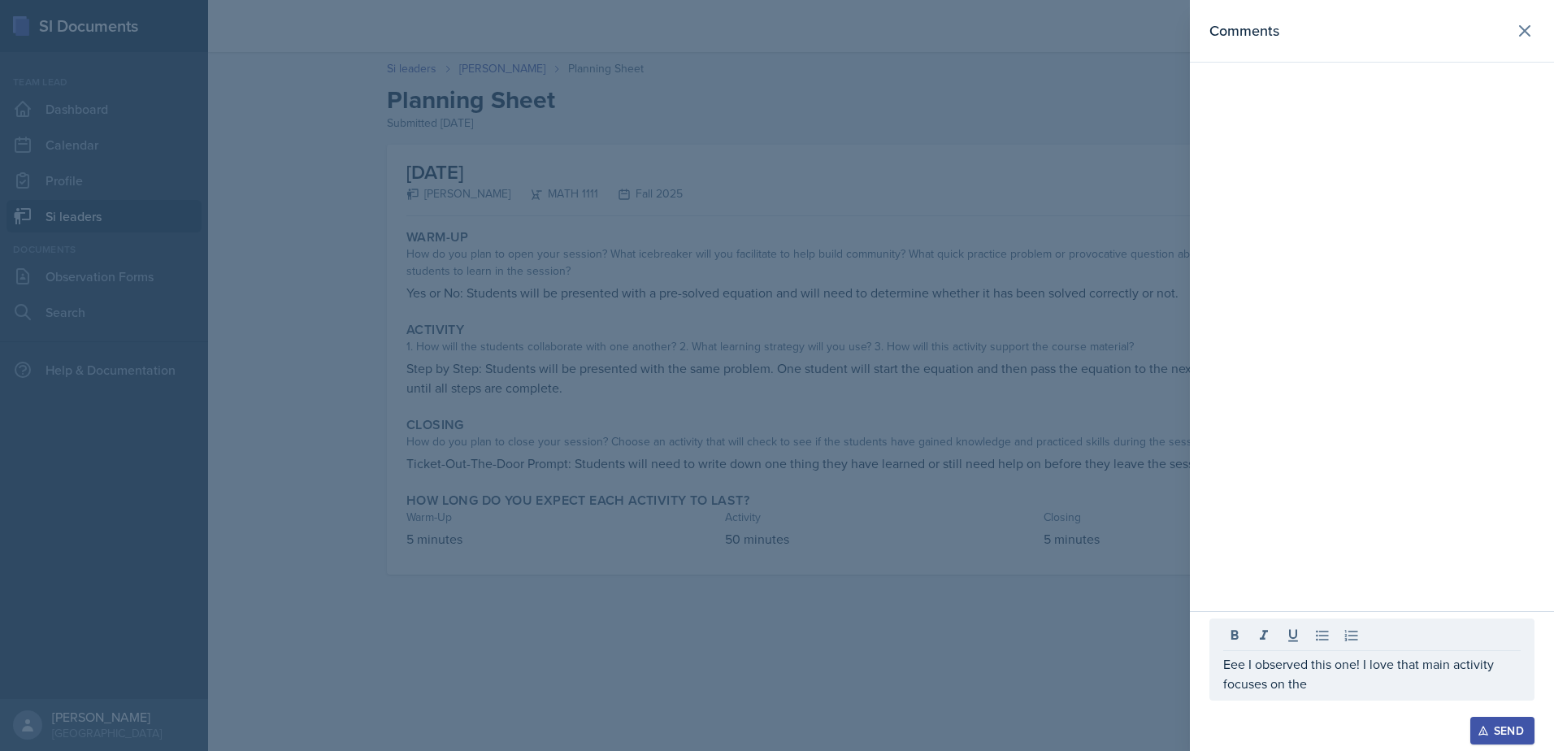
click at [1339, 694] on div "Eee I observed this one! I love that main activity focuses on the" at bounding box center [1372, 660] width 325 height 82
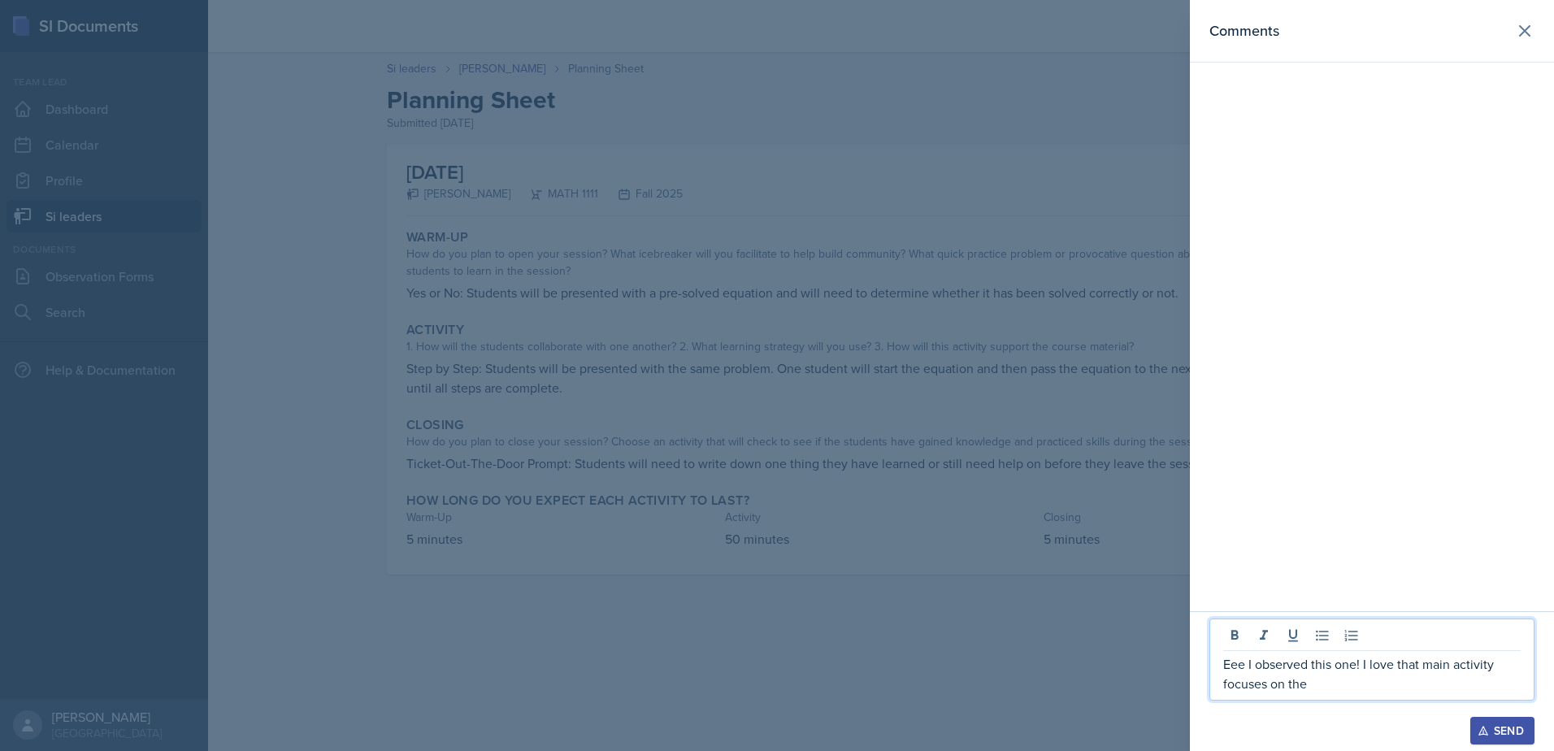
click at [1339, 688] on p "Eee I observed this one! I love that main activity focuses on the" at bounding box center [1371, 673] width 297 height 39
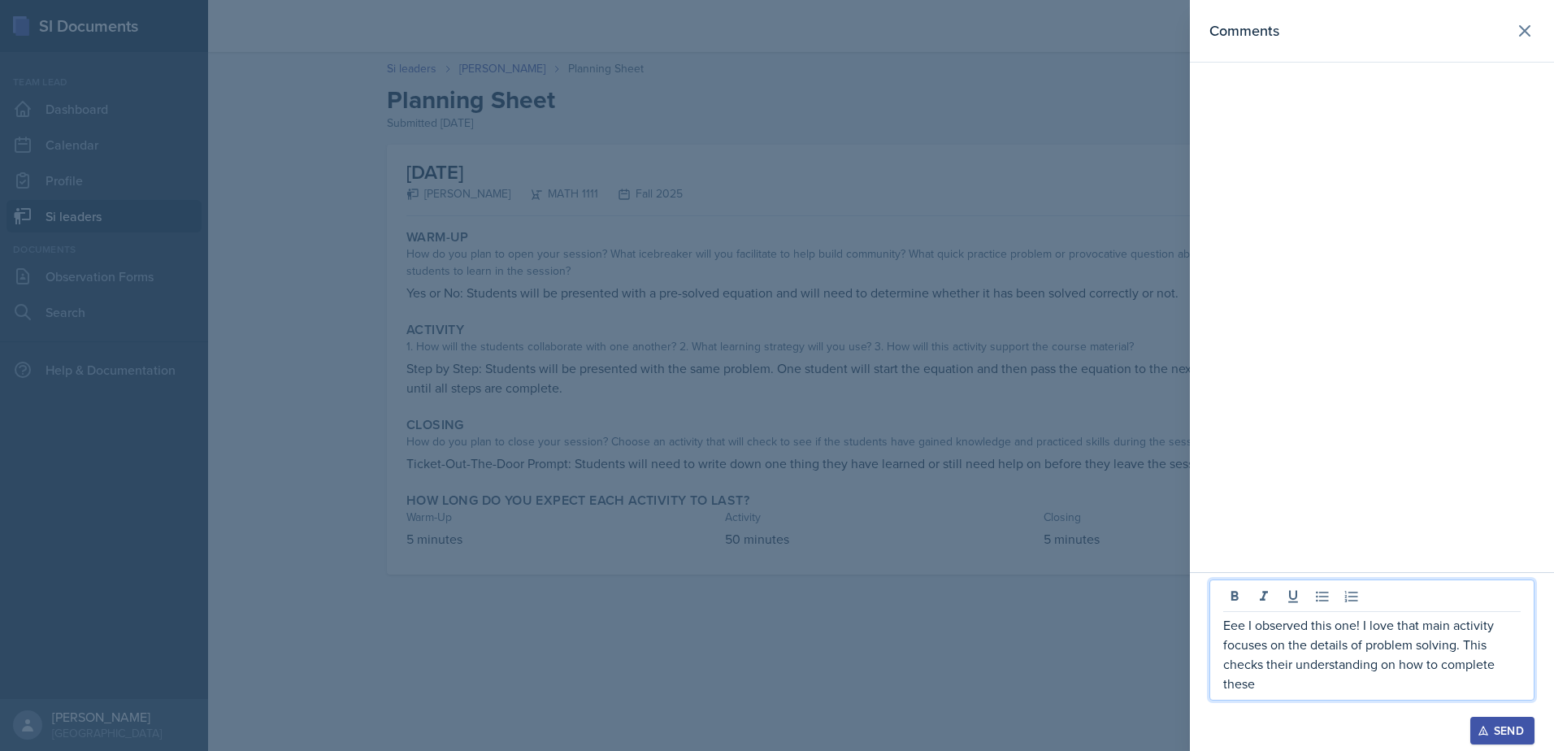
click at [1332, 676] on p "Eee I observed this one! I love that main activity focuses on the details of pr…" at bounding box center [1371, 654] width 297 height 78
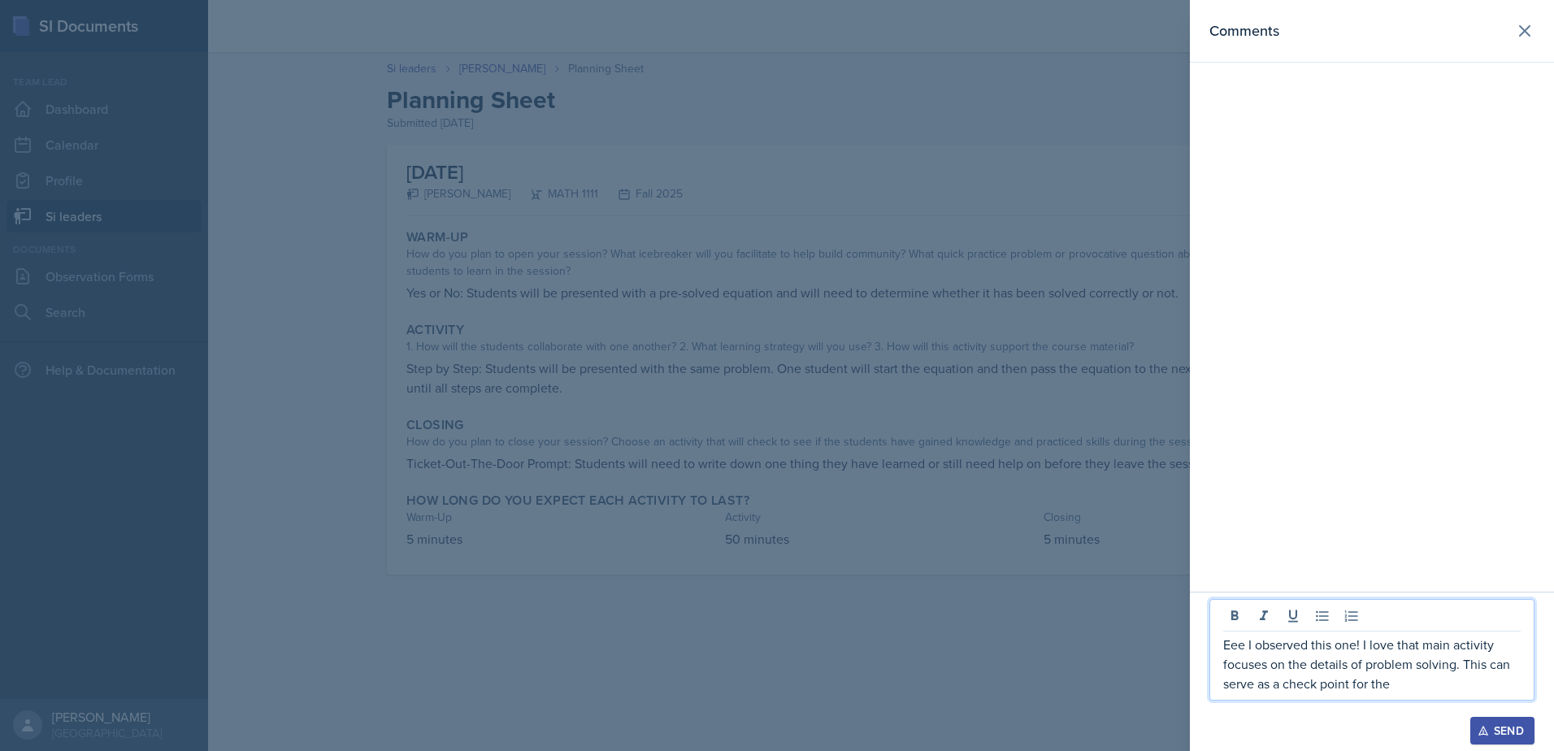
click at [1326, 663] on p "Eee I observed this one! I love that main activity focuses on the details of pr…" at bounding box center [1371, 664] width 297 height 59
click at [1357, 667] on p "Eee I observed this one! I love that main activity focuses on the steps of prob…" at bounding box center [1371, 664] width 297 height 59
click at [1440, 689] on p "Eee I observed this one! I love that main activity focuses on the steps of prob…" at bounding box center [1371, 664] width 297 height 59
drag, startPoint x: 1487, startPoint y: 662, endPoint x: 1506, endPoint y: 676, distance: 23.2
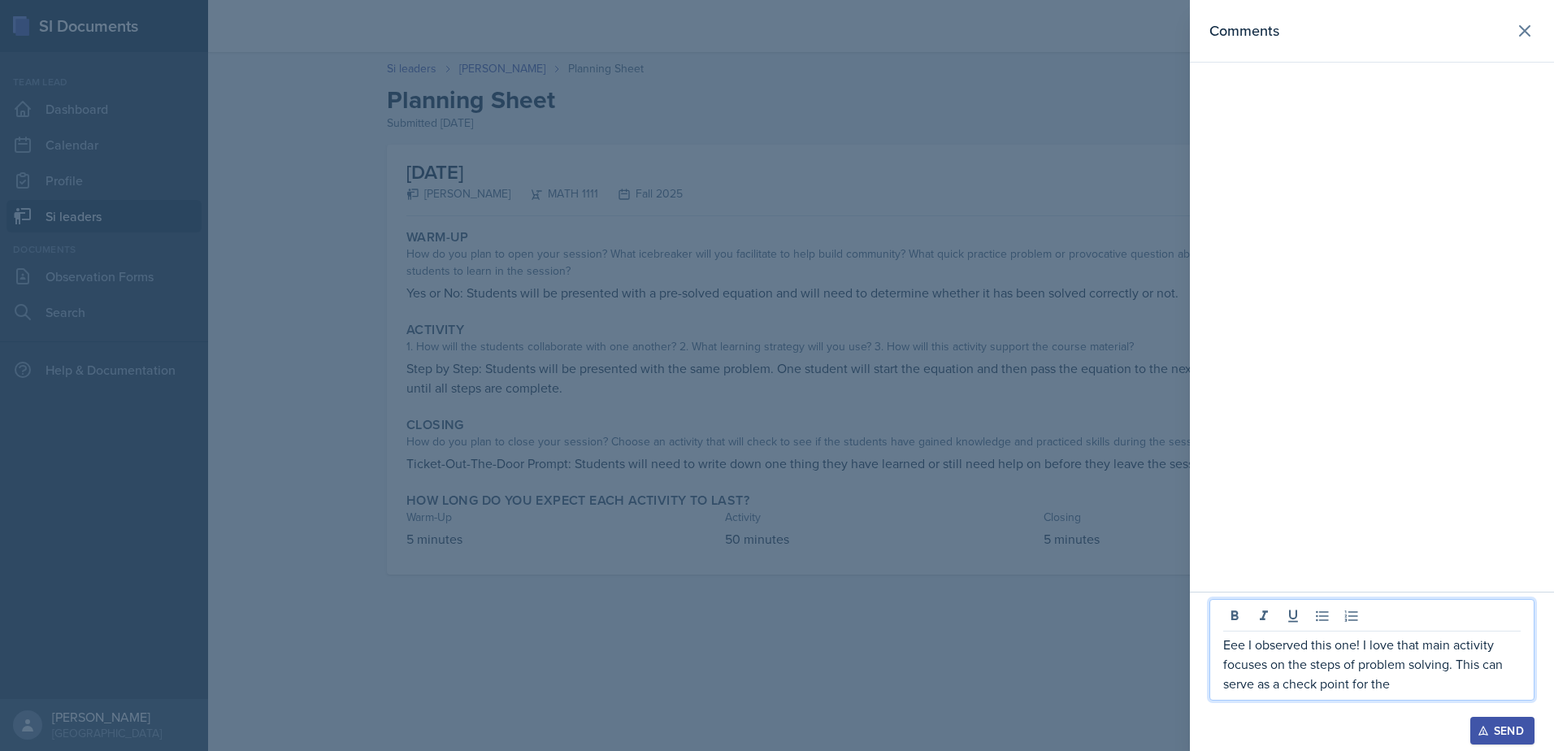
click at [1506, 676] on p "Eee I observed this one! I love that main activity focuses on the steps of prob…" at bounding box center [1371, 664] width 297 height 59
click at [1488, 670] on p "Eee I observed this one! I love that main activity focuses on the steps of prob…" at bounding box center [1371, 664] width 297 height 59
click at [1487, 670] on p "Eee I observed this one! I love that main activity focuses on the steps of prob…" at bounding box center [1371, 664] width 297 height 59
click at [1485, 668] on p "Eee I observed this one! I love that main activity focuses on the steps of prob…" at bounding box center [1371, 664] width 297 height 59
click at [1499, 697] on div "Eee I observed this one! I love that main activity focuses on the steps of prob…" at bounding box center [1372, 650] width 325 height 102
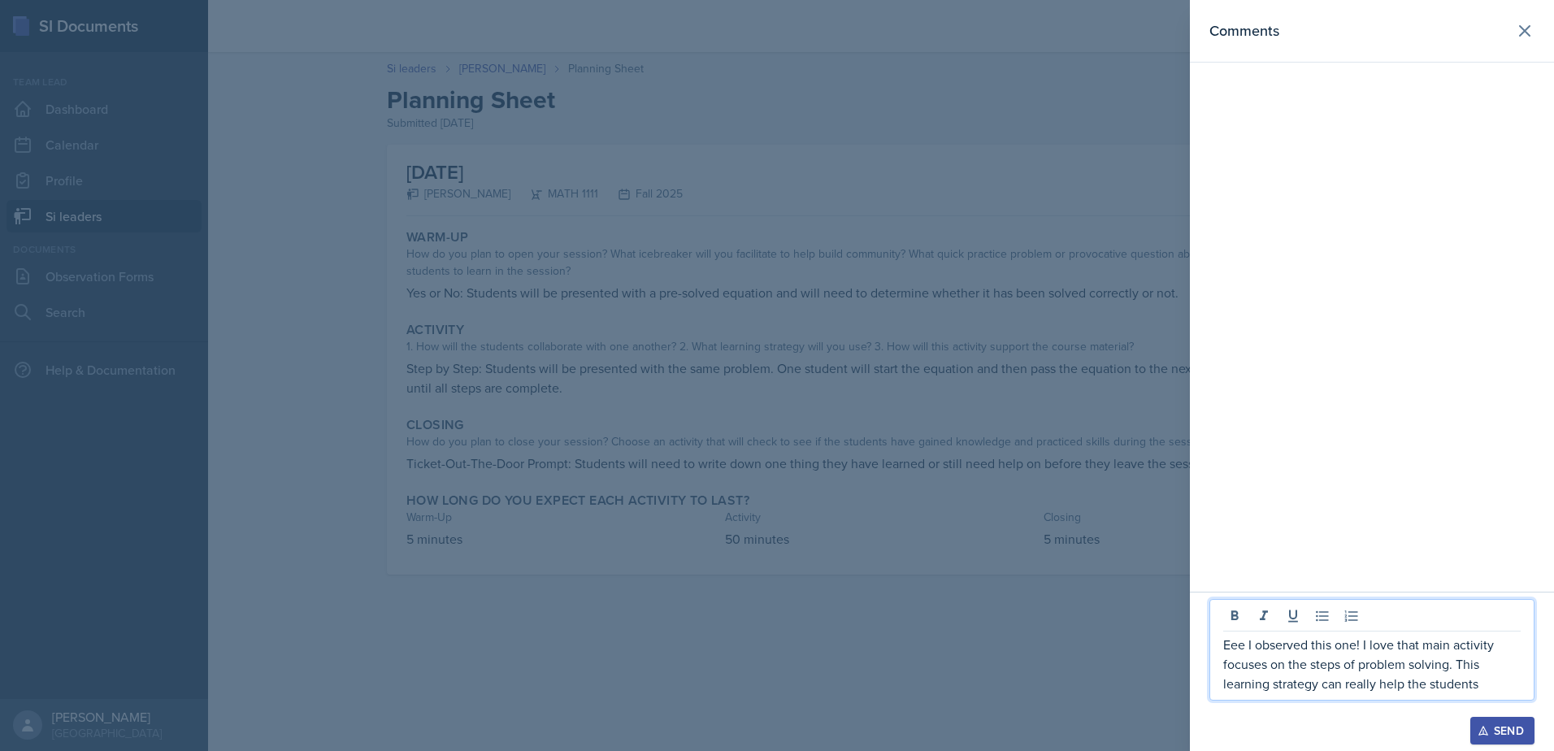
click at [1497, 677] on p "Eee I observed this one! I love that main activity focuses on the steps of prob…" at bounding box center [1371, 664] width 297 height 59
click at [1498, 682] on p "Eee I observed this one! I love that main activity focuses on the steps of prob…" at bounding box center [1371, 645] width 297 height 98
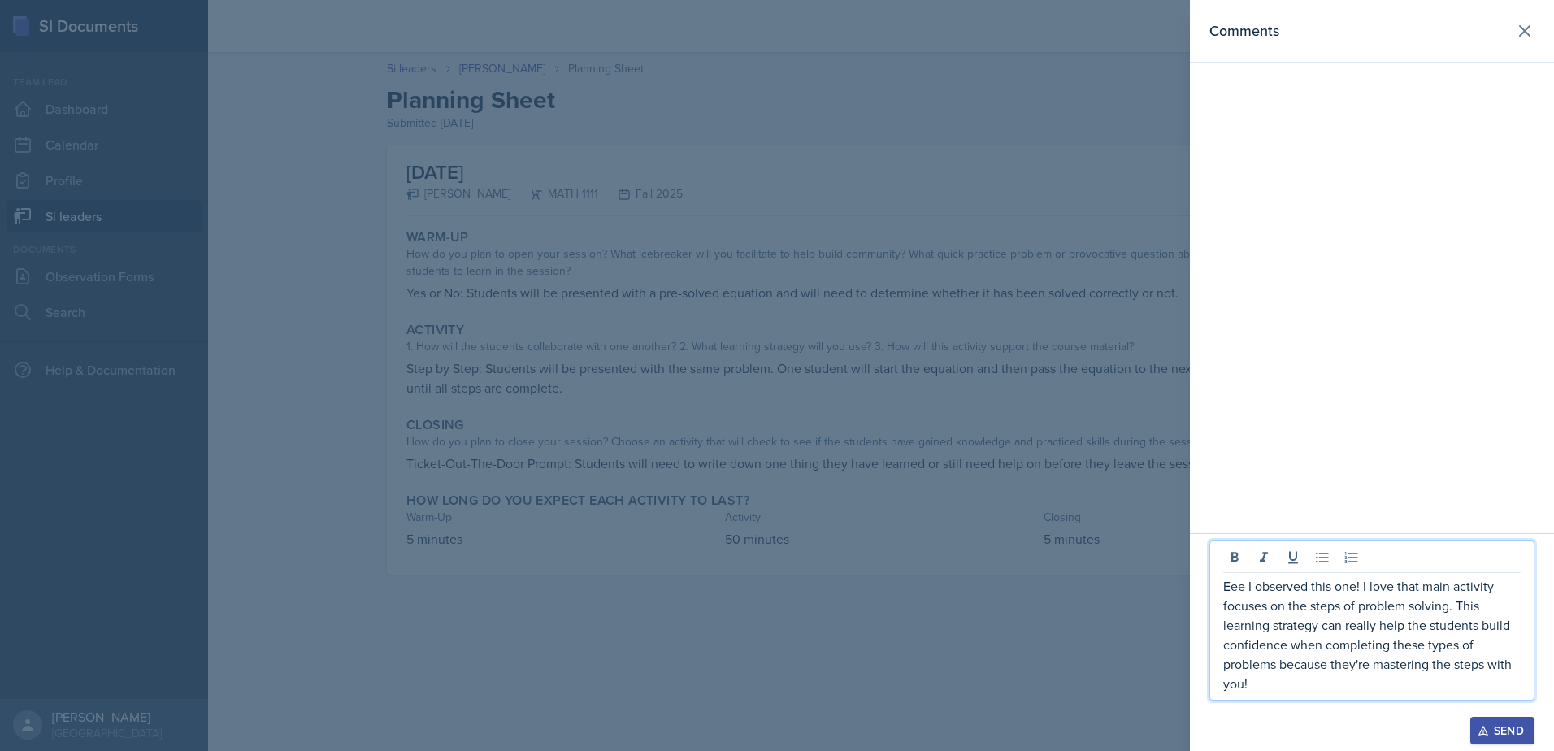
click at [738, 387] on div at bounding box center [777, 375] width 1554 height 751
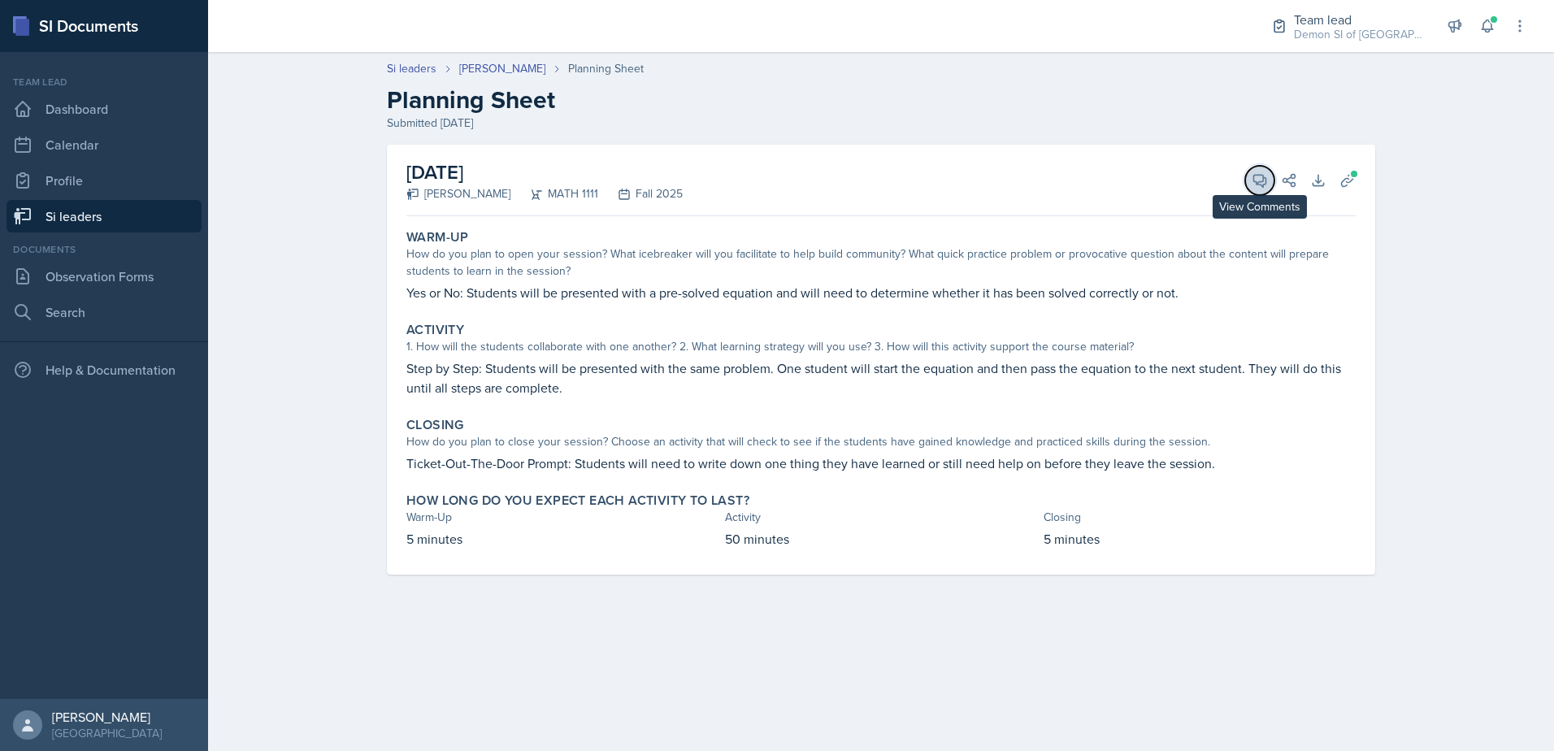
click at [1257, 189] on button "View Comments" at bounding box center [1259, 180] width 29 height 29
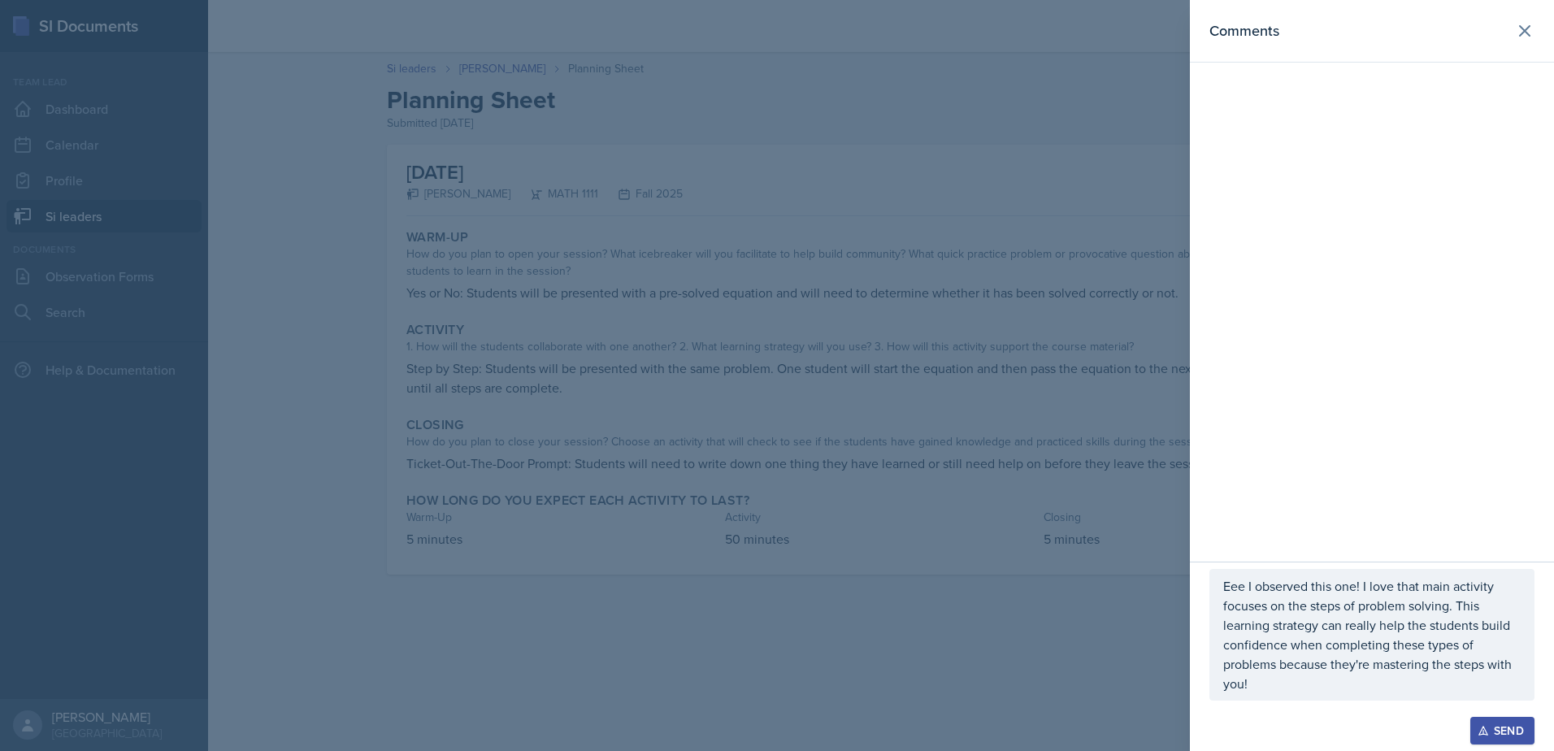
click at [1280, 693] on div "Eee I observed this one! I love that main activity focuses on the steps of prob…" at bounding box center [1372, 635] width 325 height 132
drag, startPoint x: 1223, startPoint y: 592, endPoint x: 1335, endPoint y: 672, distance: 138.1
click at [1335, 672] on div "Eee I observed this one! I love that main activity focuses on the steps of prob…" at bounding box center [1372, 621] width 325 height 160
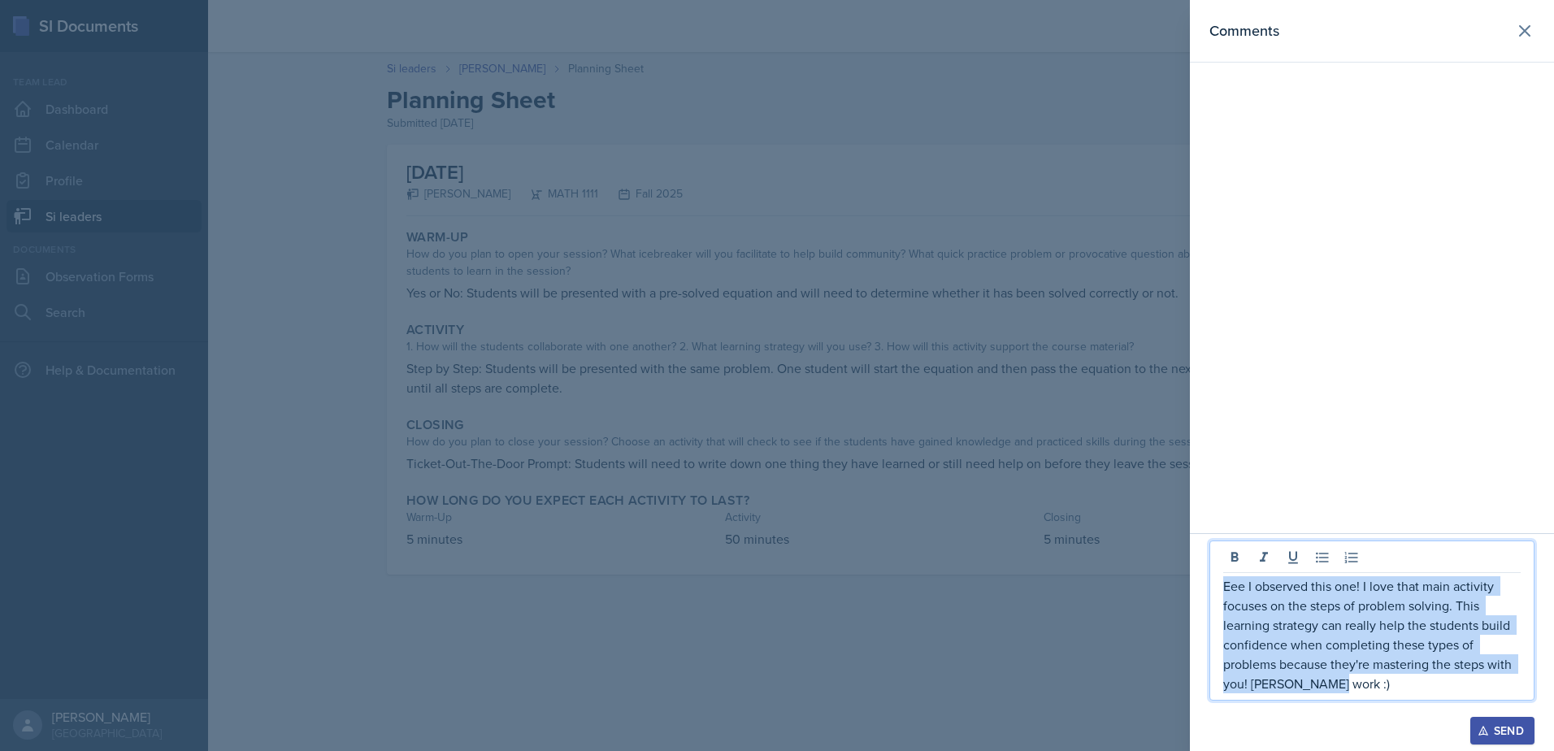
drag, startPoint x: 1359, startPoint y: 688, endPoint x: 1218, endPoint y: 590, distance: 172.3
click at [1218, 588] on div "Eee I observed this one! I love that main activity focuses on the steps of prob…" at bounding box center [1372, 621] width 325 height 160
click at [1490, 732] on div "Send" at bounding box center [1502, 730] width 43 height 13
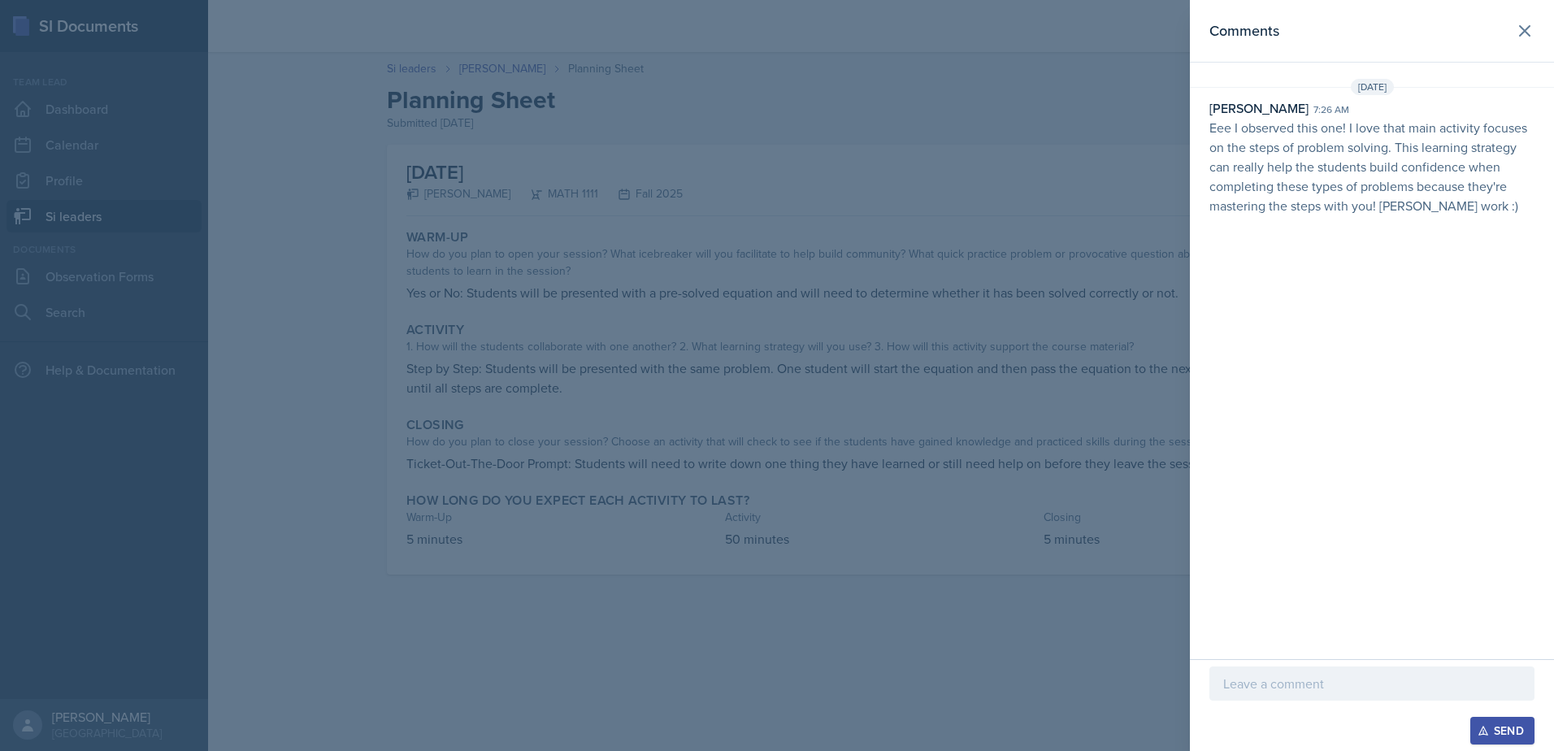
click at [304, 314] on div at bounding box center [777, 375] width 1554 height 751
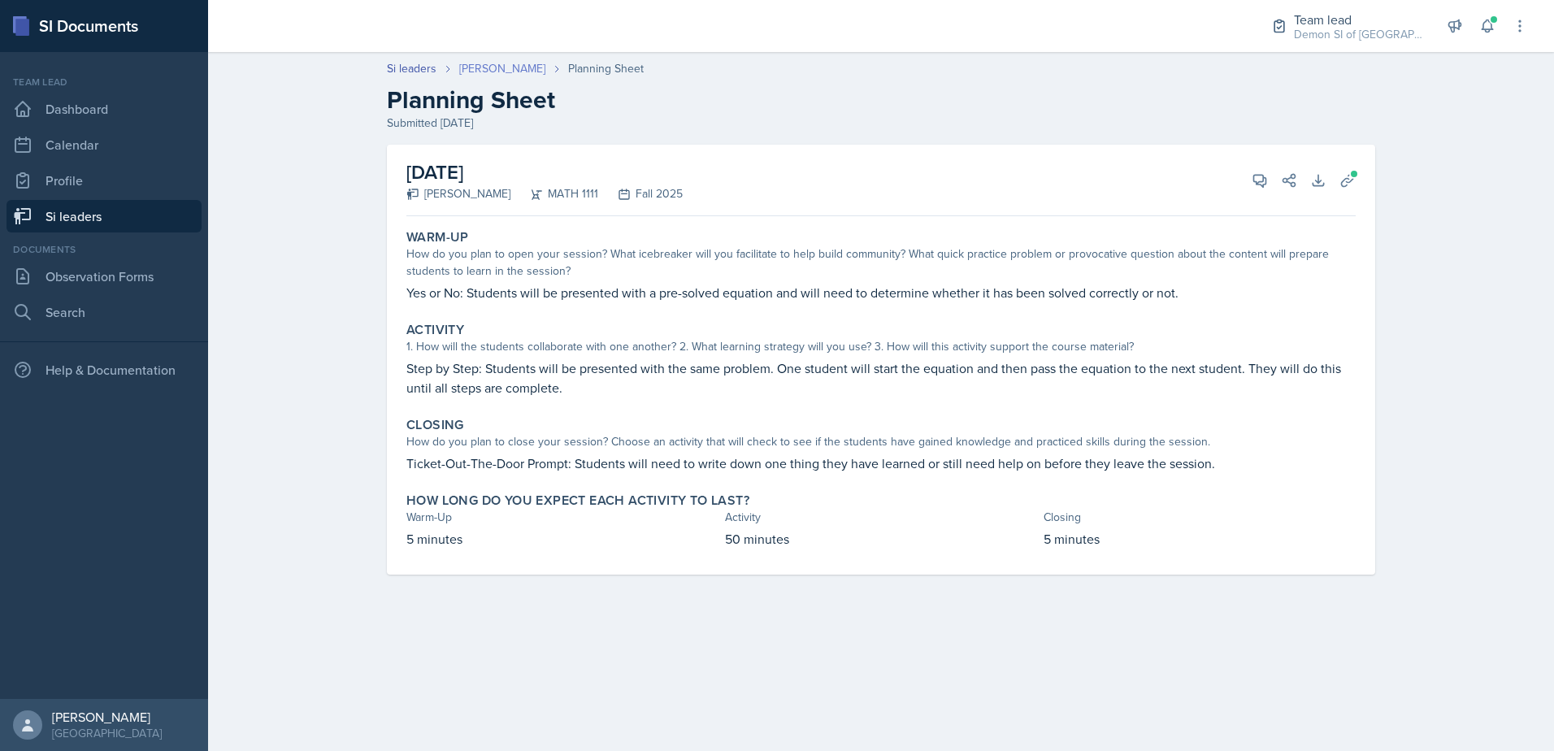
click at [503, 63] on link "[PERSON_NAME]" at bounding box center [502, 68] width 86 height 17
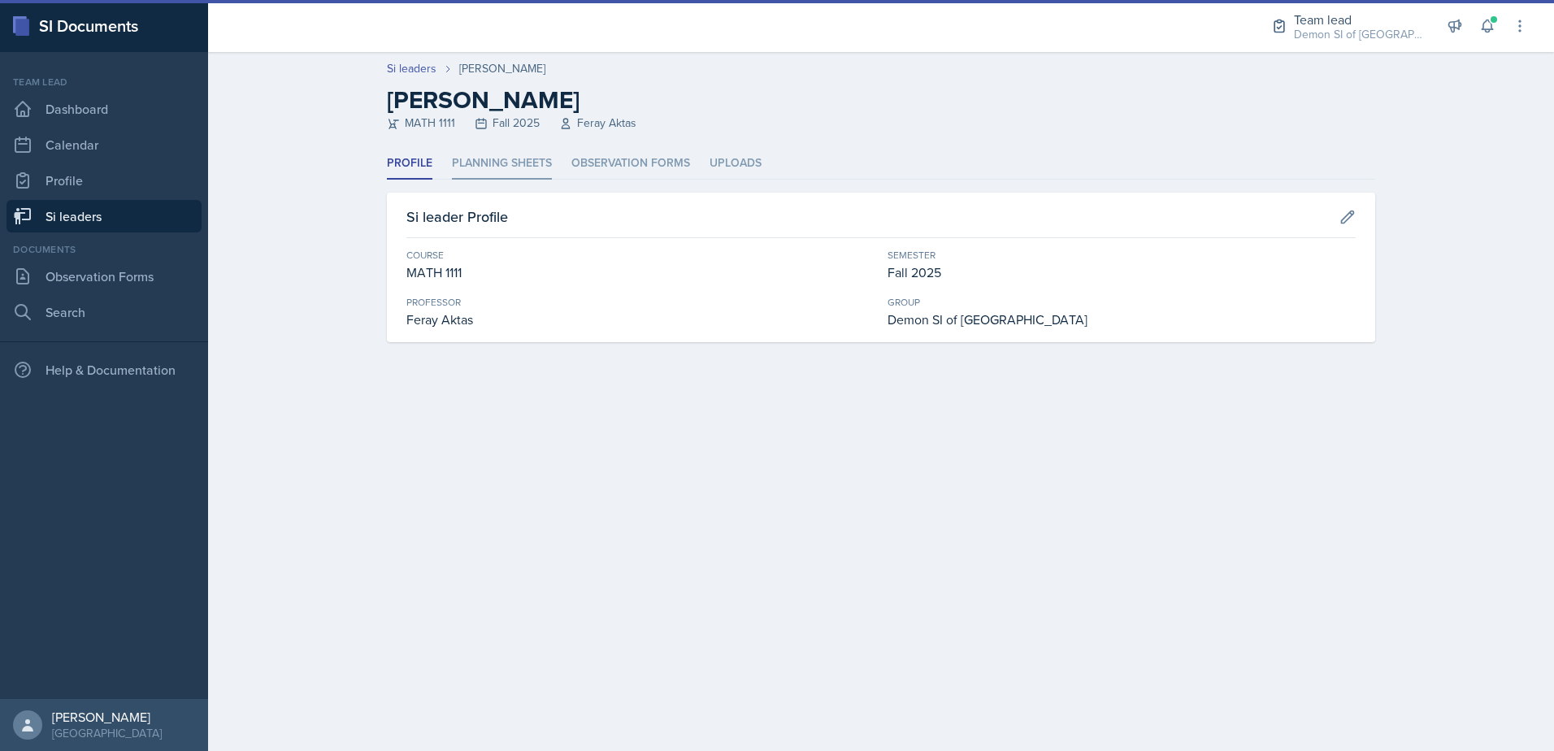
click at [508, 167] on li "Planning Sheets" at bounding box center [502, 164] width 100 height 32
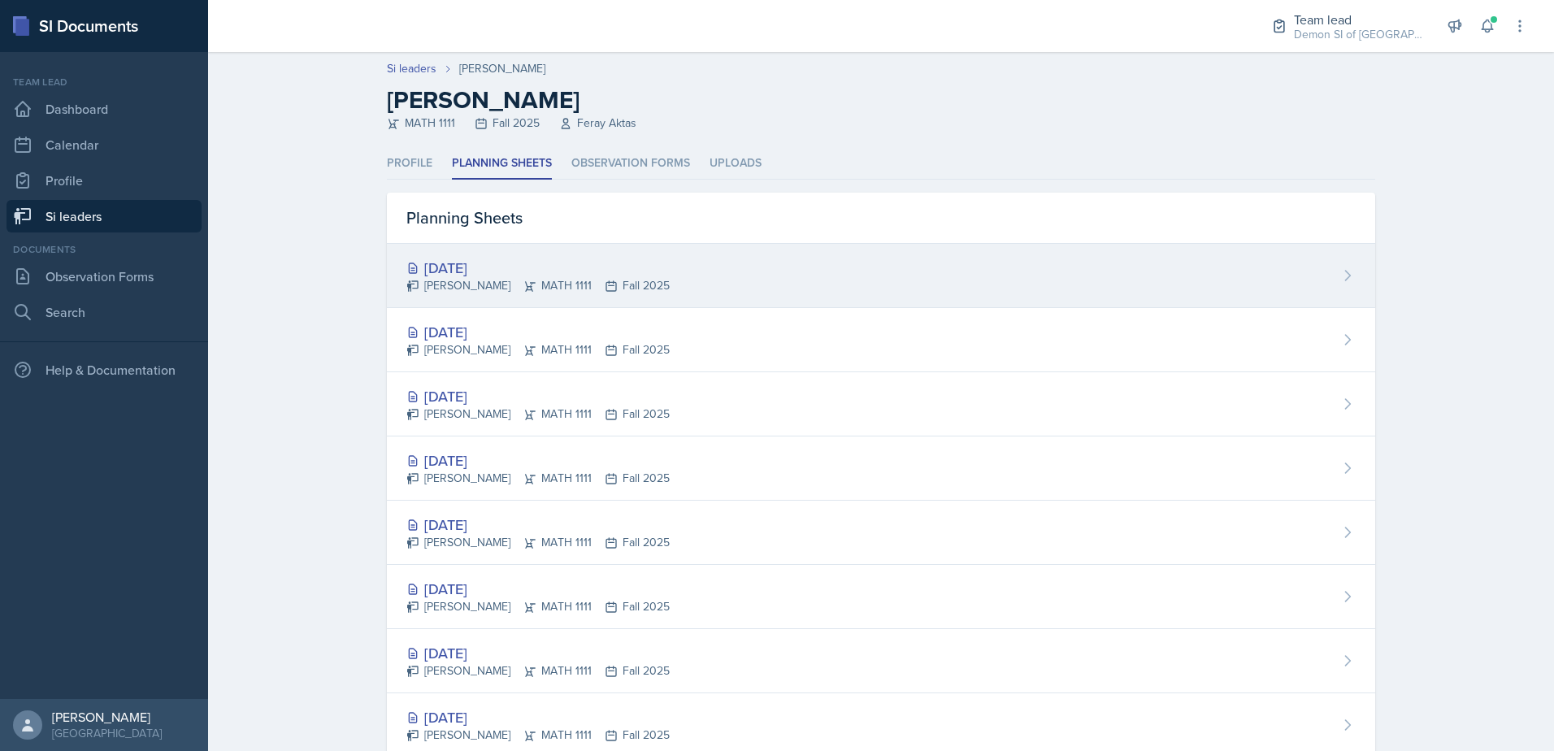
click at [530, 270] on div "[DATE]" at bounding box center [537, 268] width 263 height 22
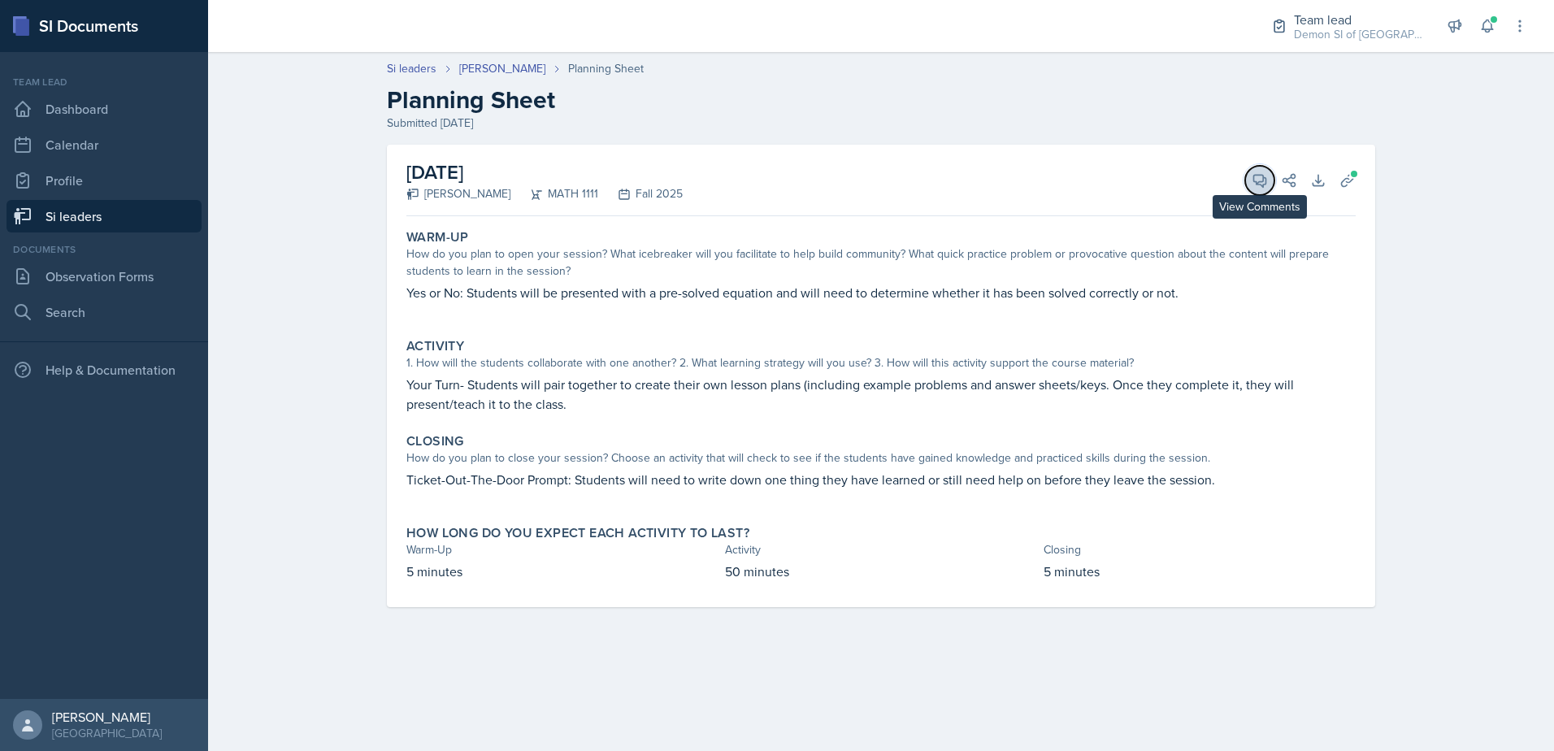
click at [1262, 189] on button "View Comments" at bounding box center [1259, 180] width 29 height 29
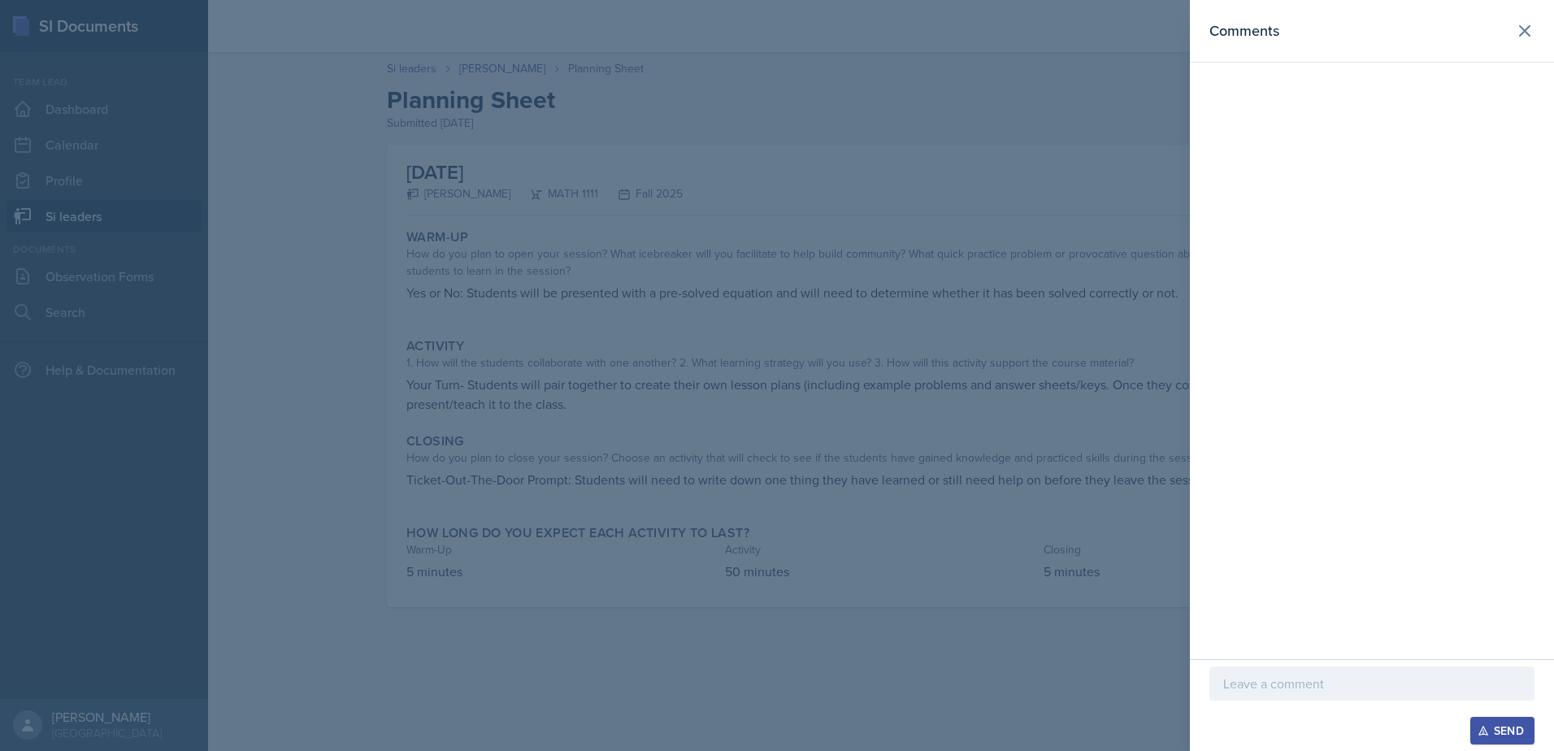
click at [1327, 677] on p at bounding box center [1371, 684] width 297 height 20
drag, startPoint x: 1531, startPoint y: 31, endPoint x: 1530, endPoint y: 10, distance: 21.2
click at [1531, 31] on icon at bounding box center [1525, 31] width 20 height 20
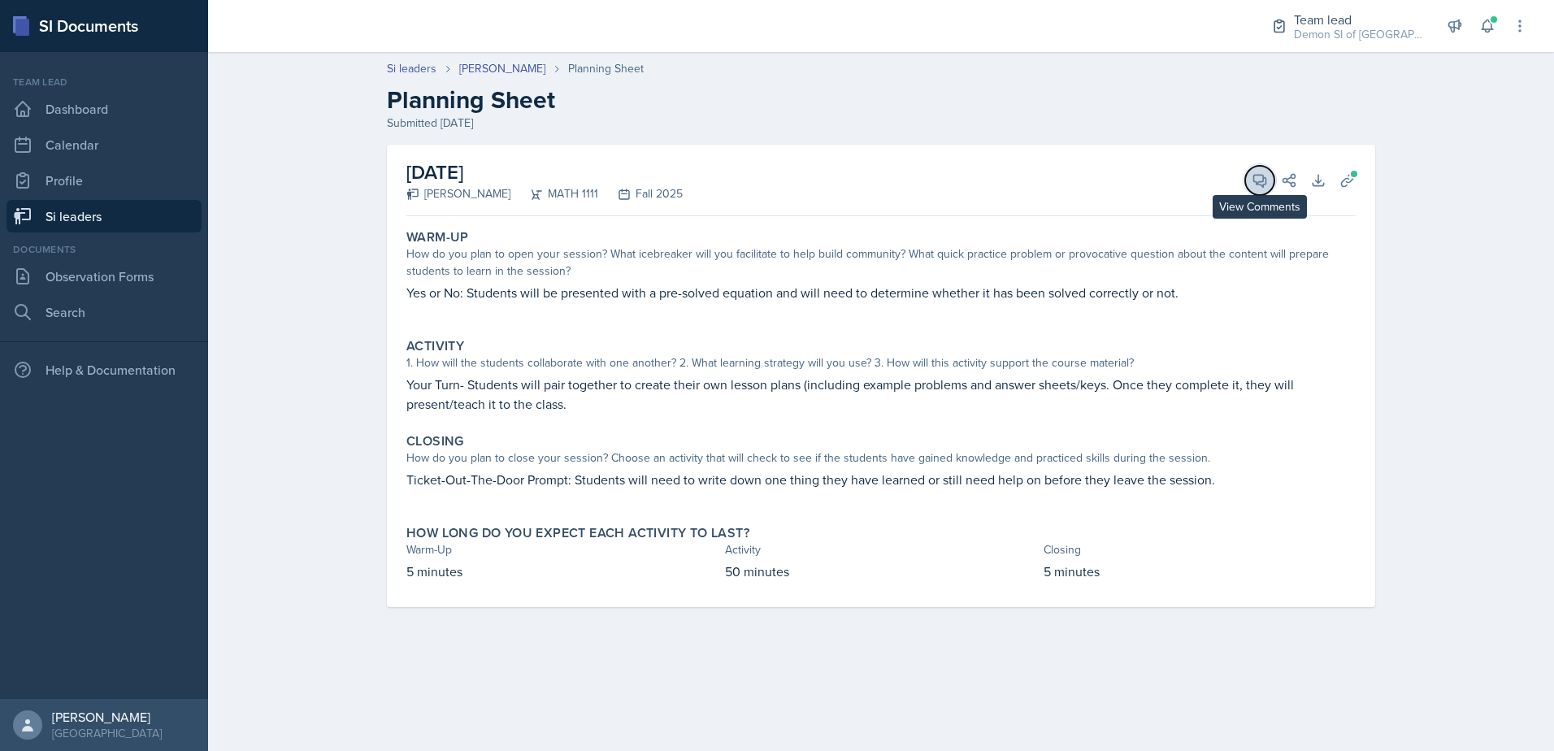
click at [1256, 187] on icon at bounding box center [1260, 180] width 16 height 16
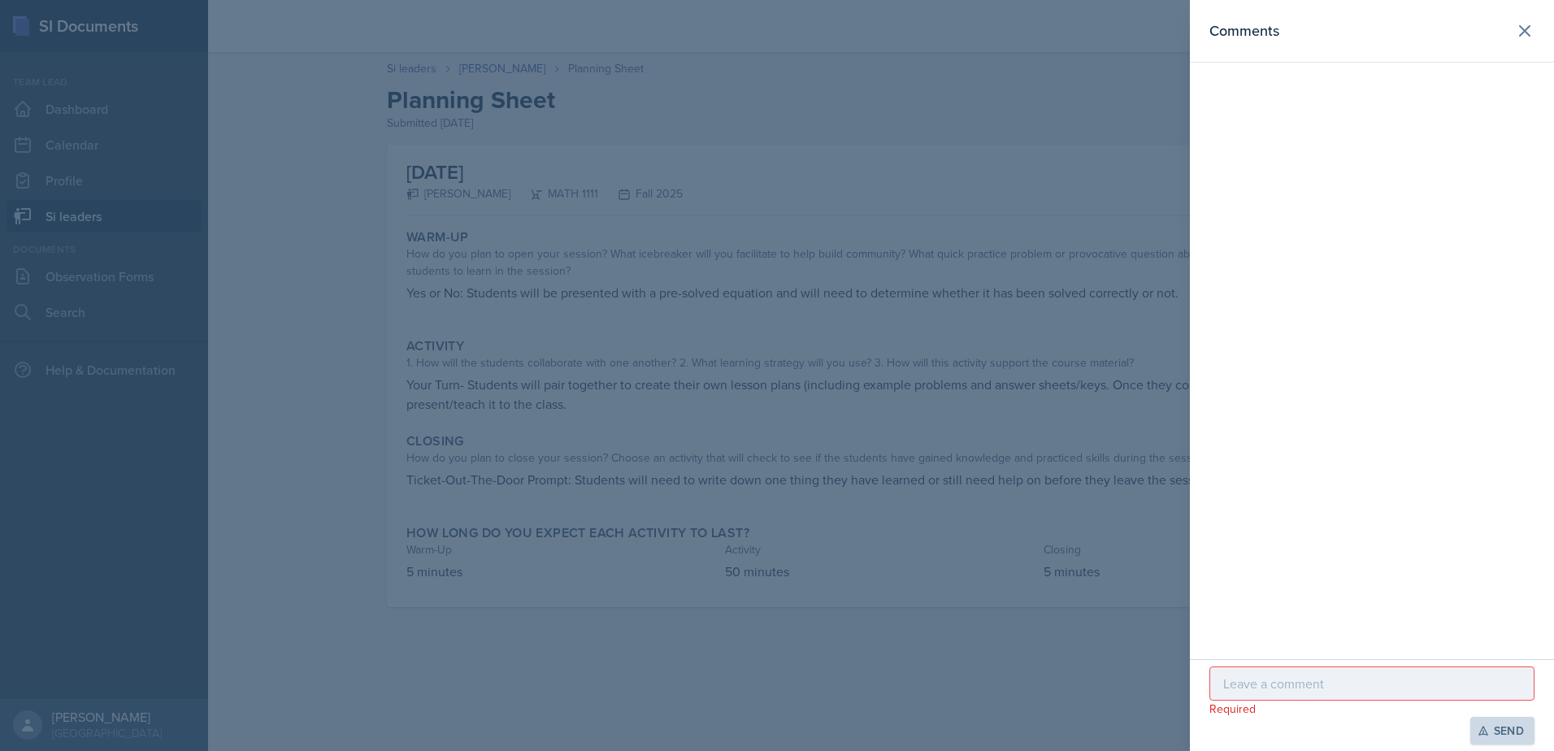
click at [1333, 672] on div at bounding box center [1372, 684] width 325 height 34
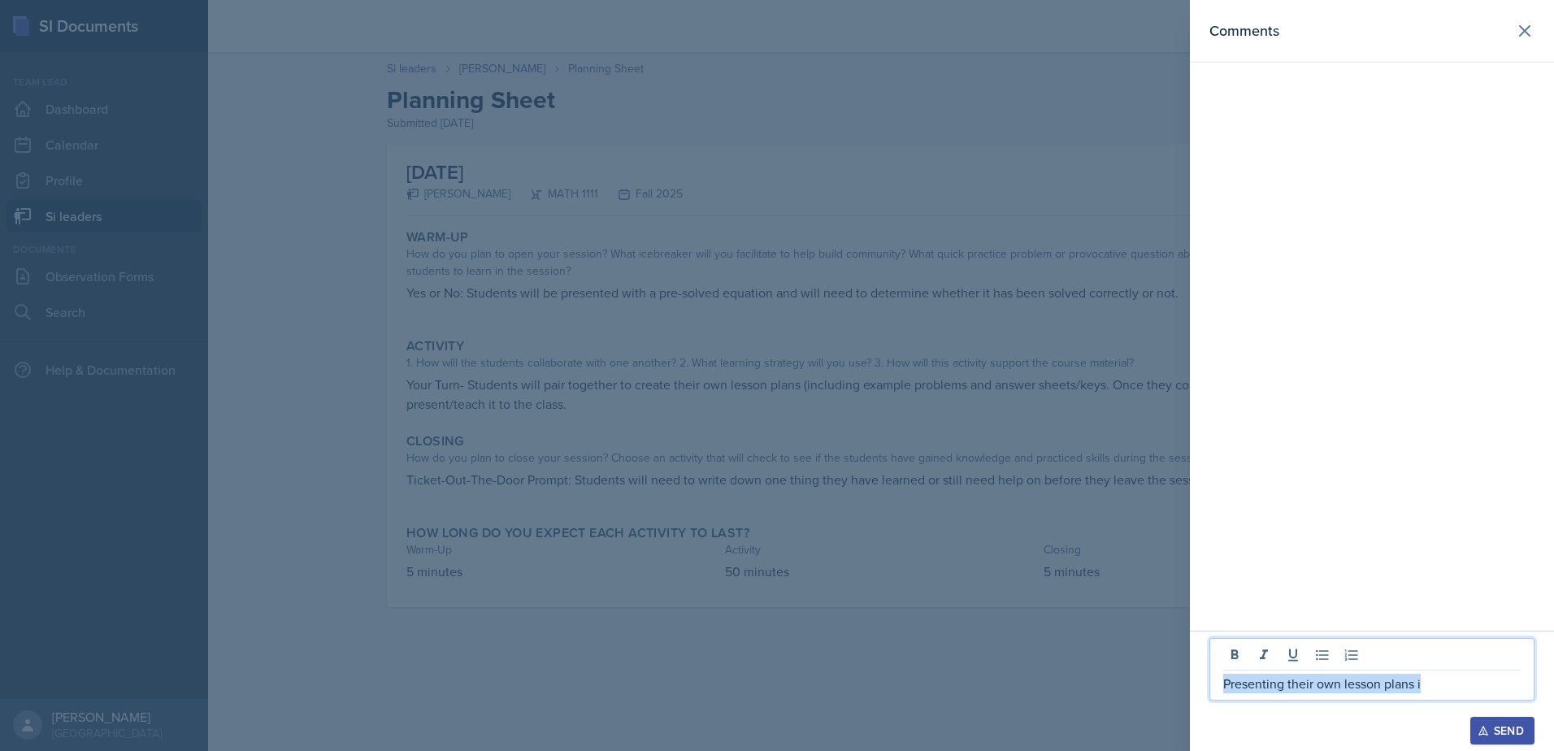
drag, startPoint x: 1292, startPoint y: 680, endPoint x: 1175, endPoint y: 678, distance: 117.1
click at [1182, 682] on div "Comments Presenting their own lesson plans i Send" at bounding box center [777, 375] width 1554 height 751
drag, startPoint x: 1400, startPoint y: 667, endPoint x: 1423, endPoint y: 708, distance: 47.0
click at [1401, 674] on p "The opening activity is a great way to do checking for u" at bounding box center [1371, 673] width 297 height 39
click at [1388, 667] on p "The opening activity is a great way to do checking for u" at bounding box center [1371, 673] width 297 height 39
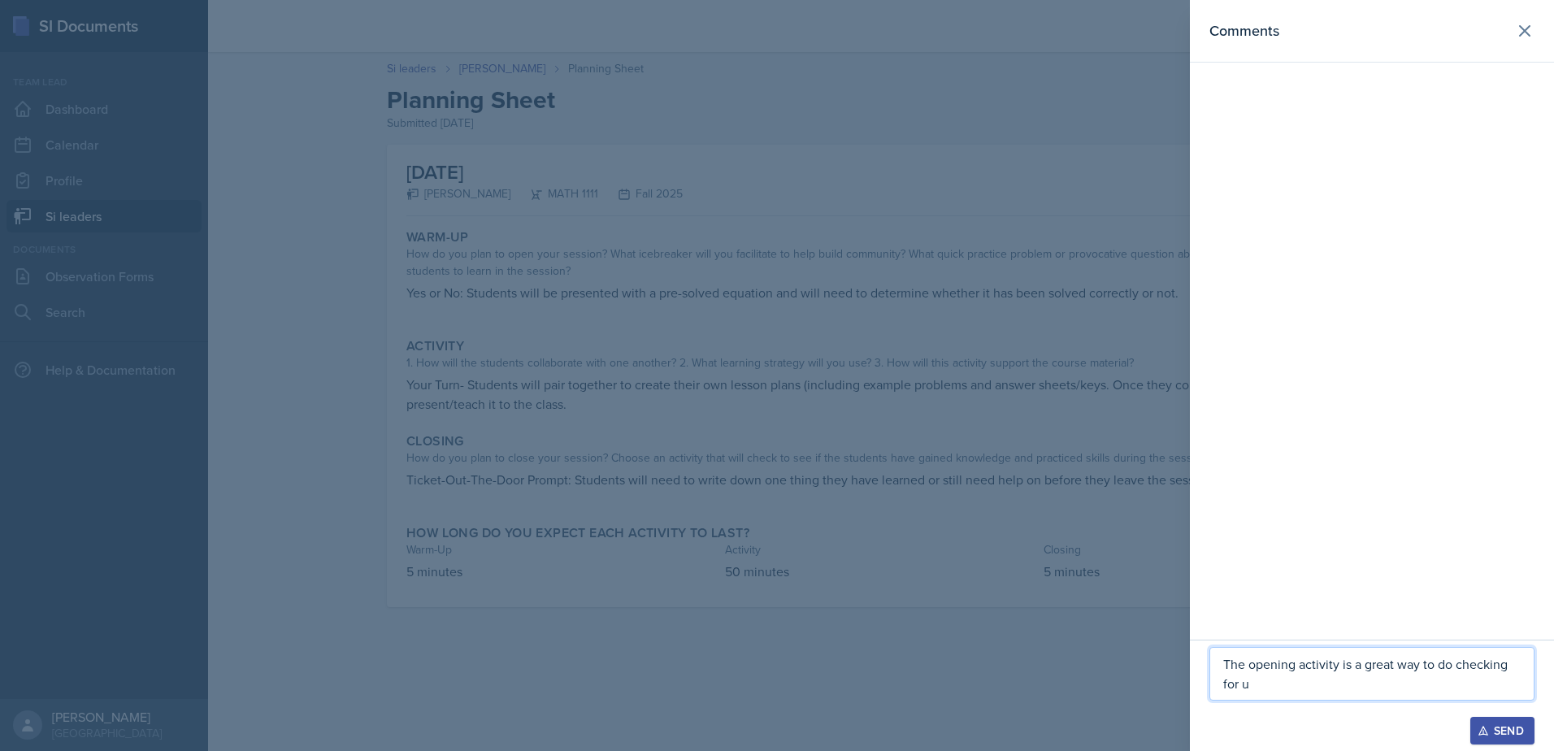
click at [1324, 686] on p "The opening activity is a great way to do checking for u" at bounding box center [1371, 673] width 297 height 39
click at [1395, 667] on p "The opening activity is a great way to do checking for understanding" at bounding box center [1371, 673] width 297 height 39
click at [1346, 692] on p "The opening activity is a great way to do checking for understanding" at bounding box center [1371, 673] width 297 height 39
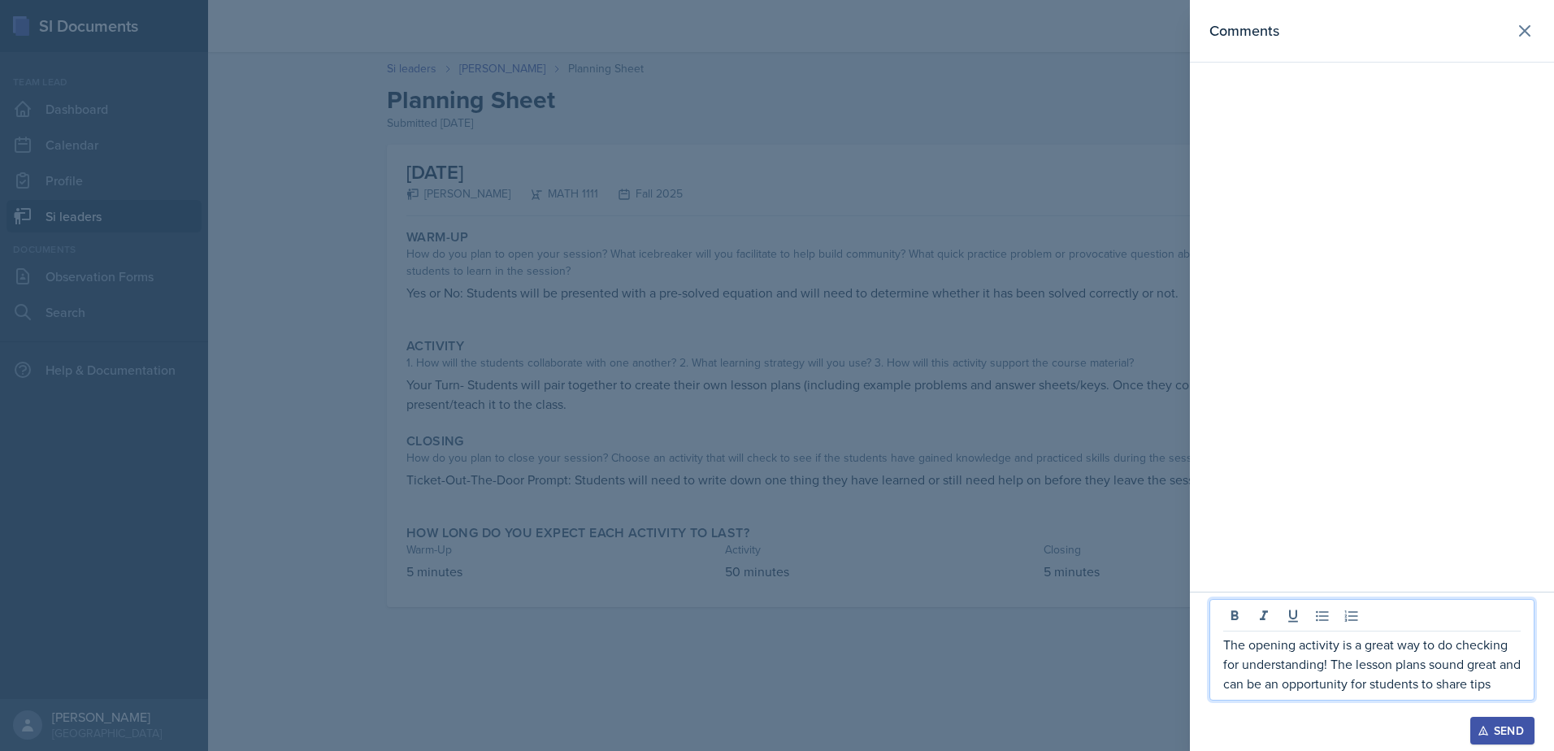
drag, startPoint x: 1496, startPoint y: 684, endPoint x: 1553, endPoint y: 736, distance: 78.2
click at [1500, 685] on p "The opening activity is a great way to do checking for understanding! The lesso…" at bounding box center [1371, 664] width 297 height 59
drag, startPoint x: 1458, startPoint y: 692, endPoint x: 1207, endPoint y: 616, distance: 262.3
click at [1207, 616] on div "The opening activity is a great way to do checking for understanding! The lesso…" at bounding box center [1372, 661] width 364 height 179
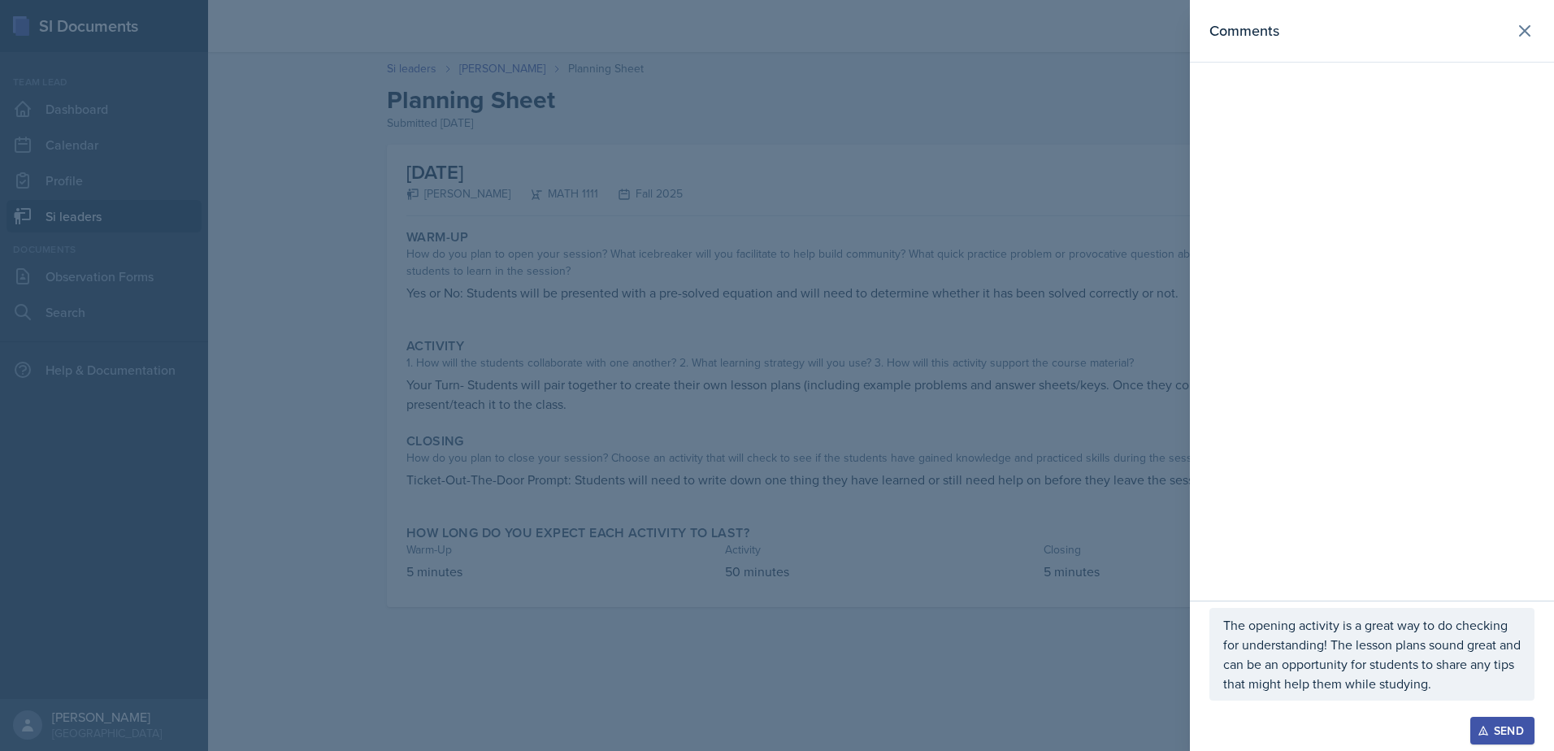
drag, startPoint x: 1220, startPoint y: 629, endPoint x: 1258, endPoint y: 653, distance: 44.9
click at [1260, 655] on p "The opening activity is a great way to do checking for understanding! The lesso…" at bounding box center [1371, 654] width 297 height 78
drag, startPoint x: 1223, startPoint y: 625, endPoint x: 1490, endPoint y: 671, distance: 271.4
click at [1490, 671] on div "The opening activity is a great way to do checking for understanding! The lesso…" at bounding box center [1372, 640] width 325 height 121
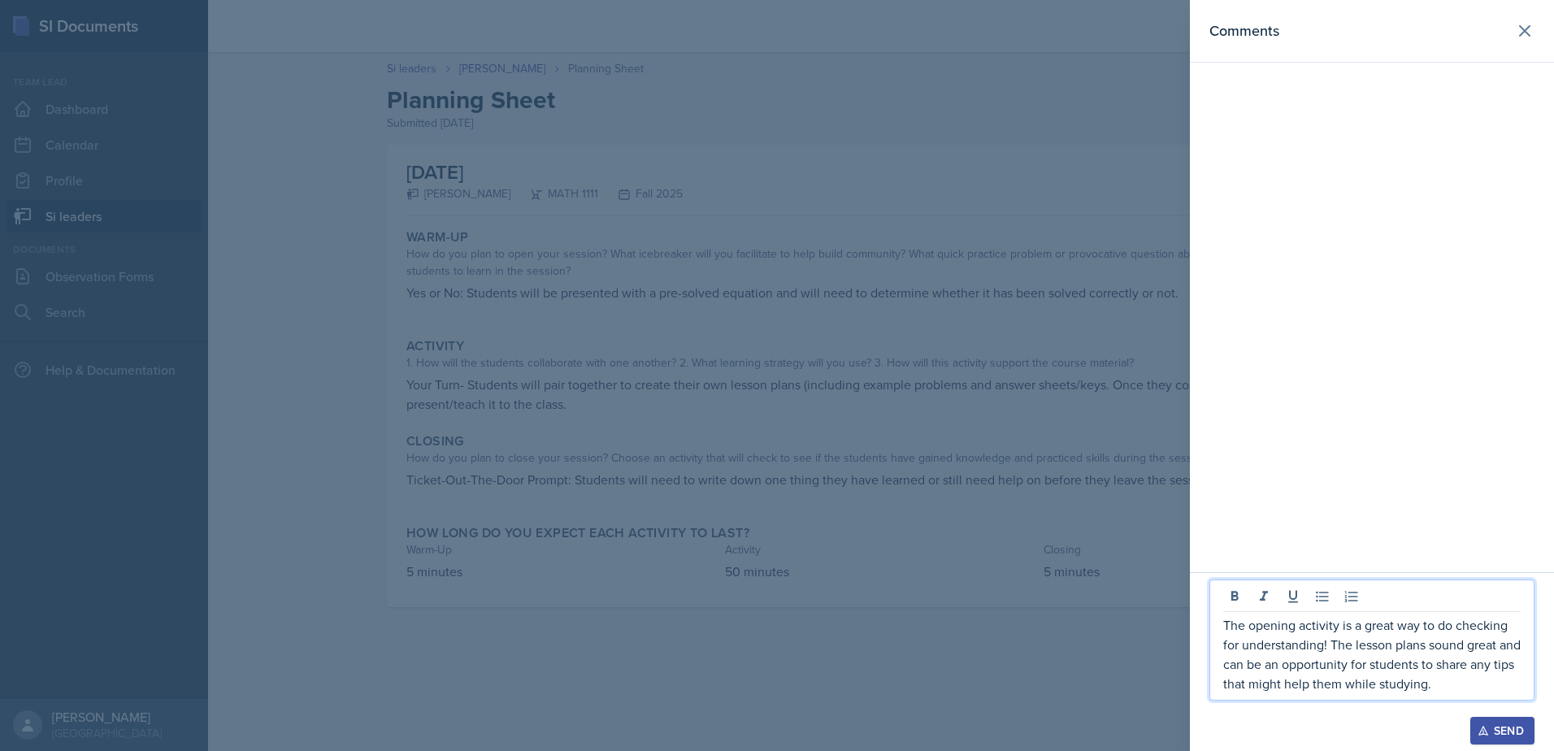
drag, startPoint x: 1483, startPoint y: 692, endPoint x: 1202, endPoint y: 621, distance: 289.2
click at [1202, 621] on div "The opening activity is a great way to do checking for understanding! The lesso…" at bounding box center [1372, 661] width 364 height 179
click at [1496, 724] on div "Send" at bounding box center [1502, 730] width 43 height 13
